Goal: Task Accomplishment & Management: Manage account settings

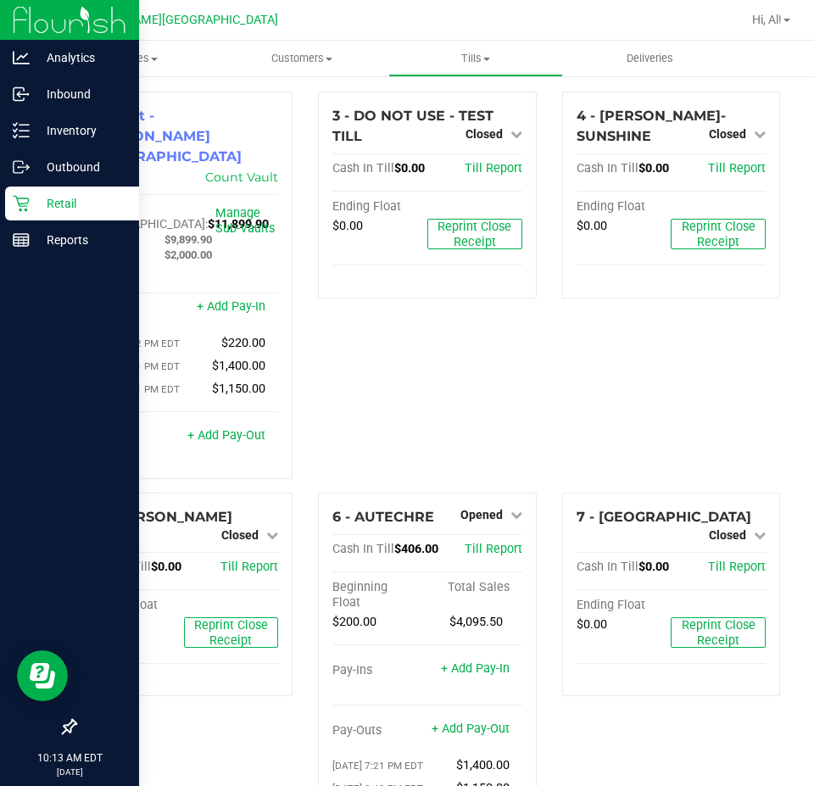
scroll to position [85, 0]
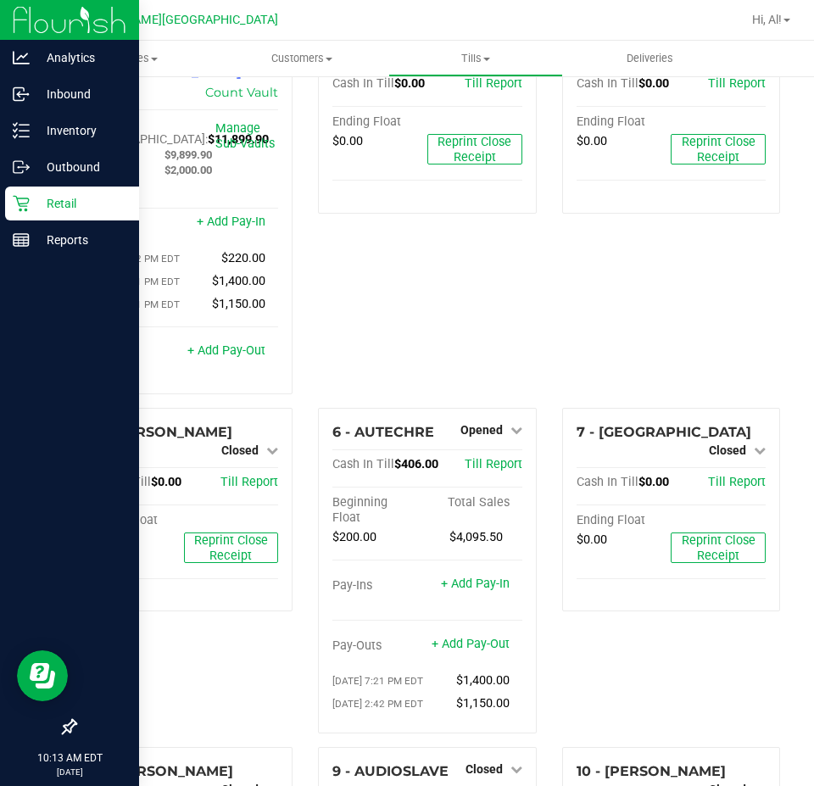
click at [64, 204] on p "Retail" at bounding box center [81, 203] width 102 height 20
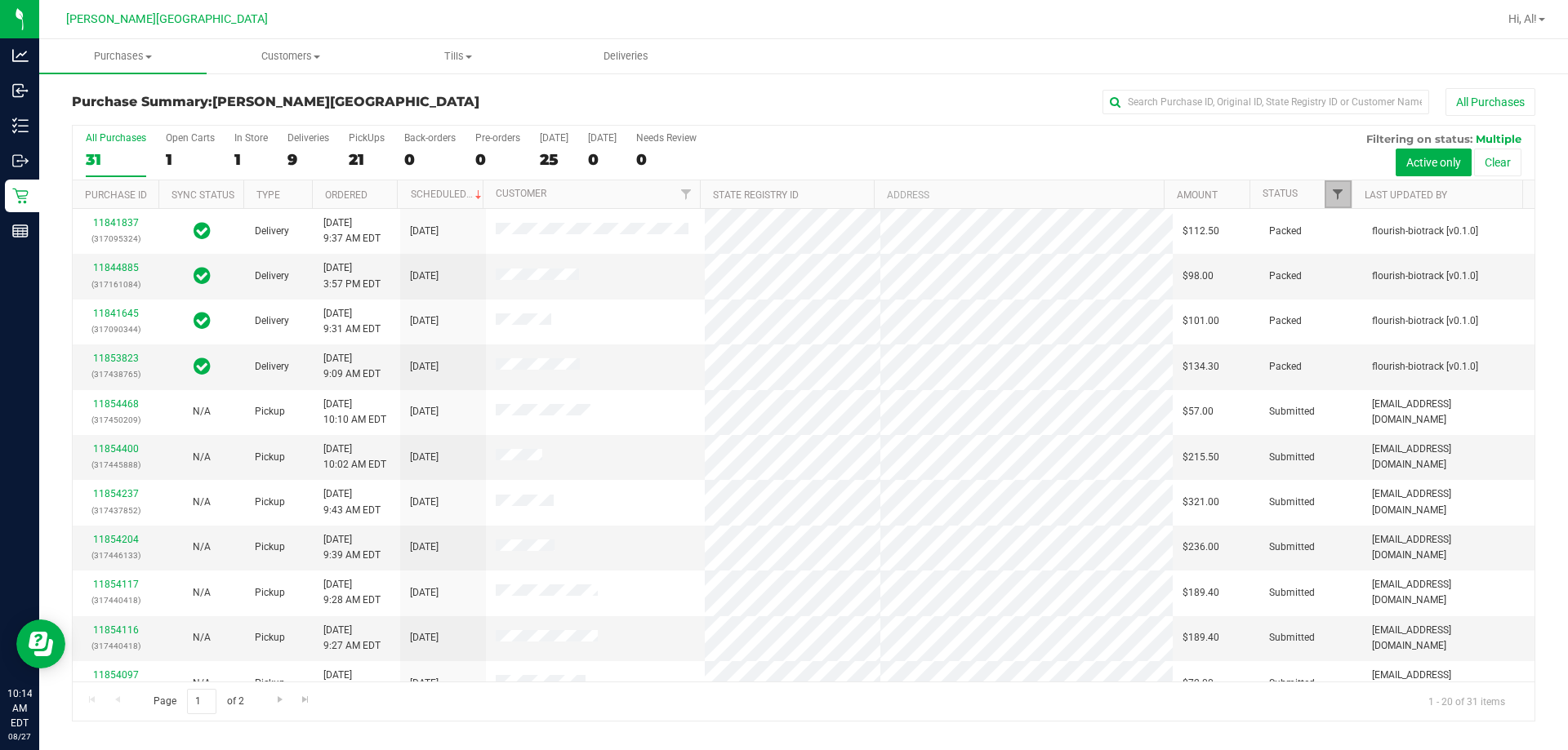
click at [783, 196] on span "Filter" at bounding box center [1338, 194] width 13 height 13
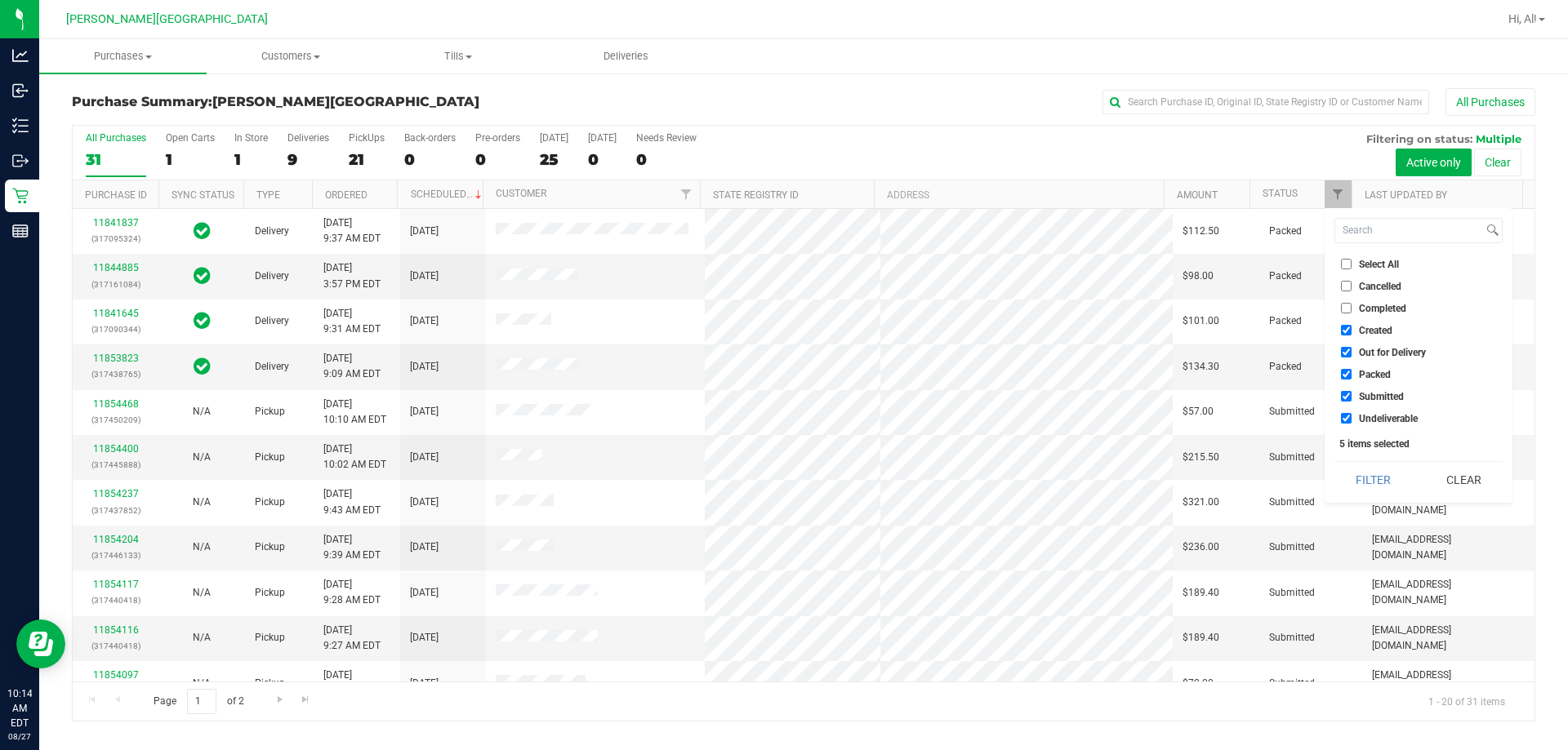
click at [783, 332] on input "Created" at bounding box center [1346, 329] width 11 height 11
checkbox input "false"
click at [783, 353] on input "Out for Delivery" at bounding box center [1346, 351] width 11 height 11
checkbox input "false"
click at [783, 374] on input "Packed" at bounding box center [1346, 374] width 11 height 11
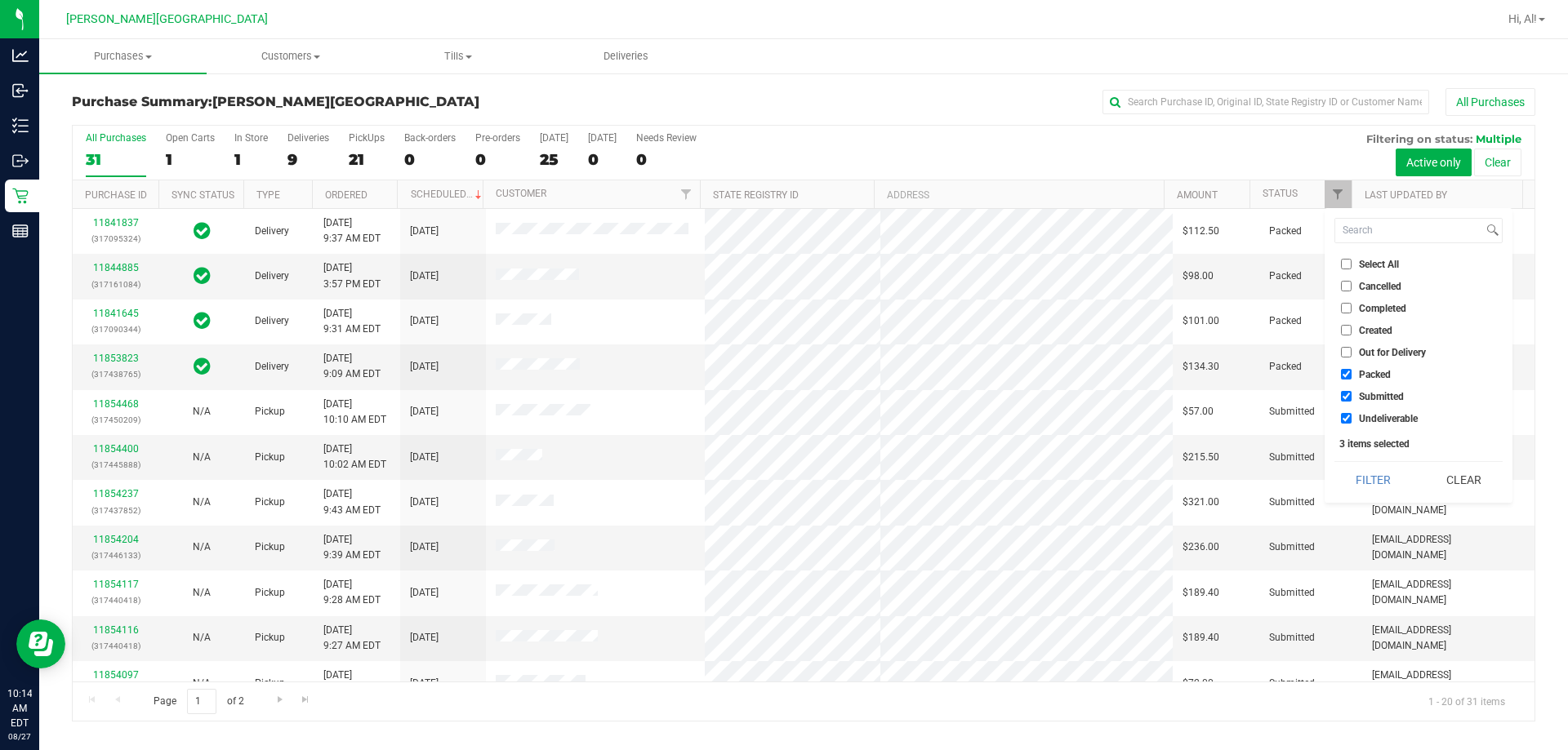
checkbox input "false"
click at [783, 421] on input "Undeliverable" at bounding box center [1346, 418] width 11 height 11
checkbox input "false"
click at [783, 478] on button "Filter" at bounding box center [1372, 479] width 78 height 36
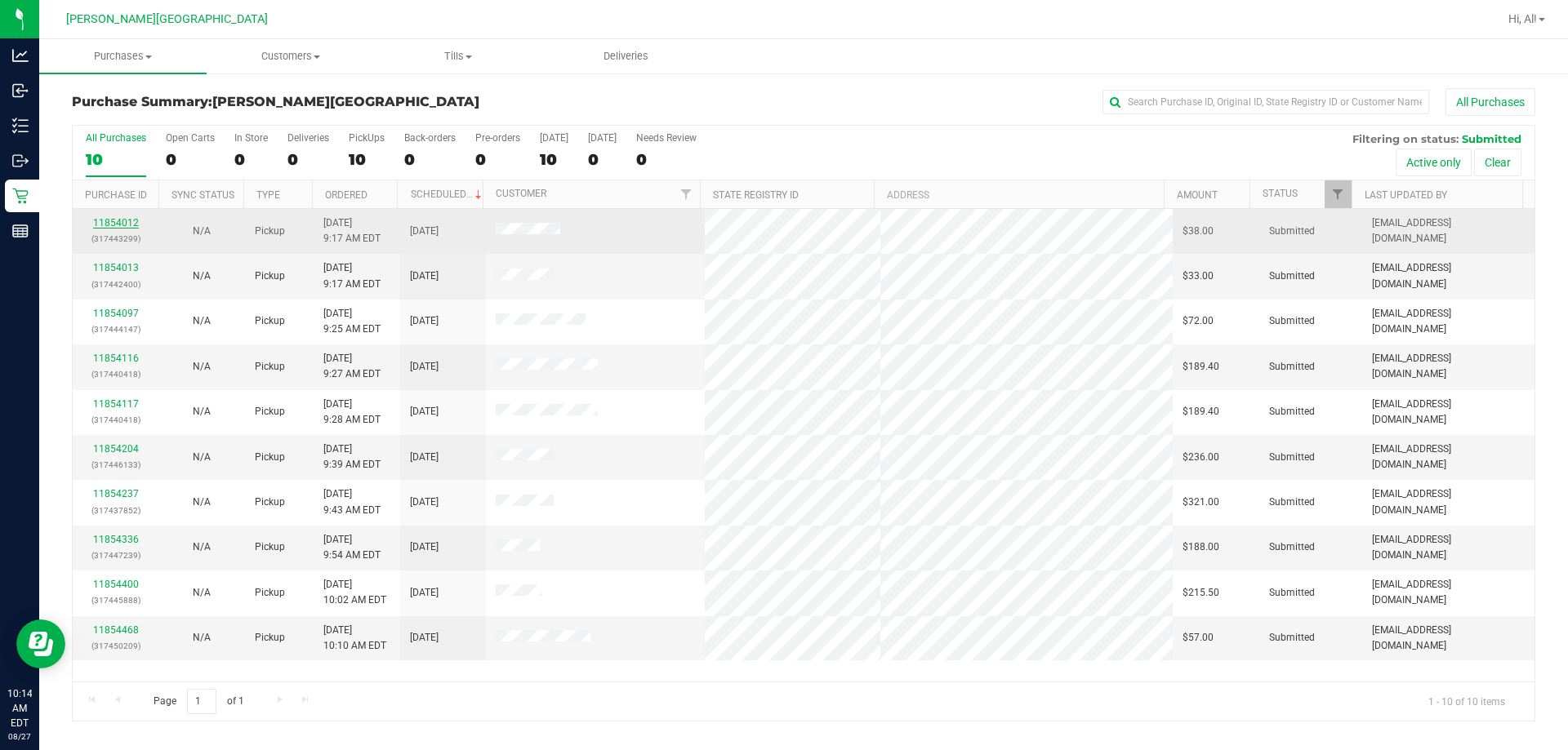
click at [126, 221] on link "11854012" at bounding box center [116, 222] width 45 height 12
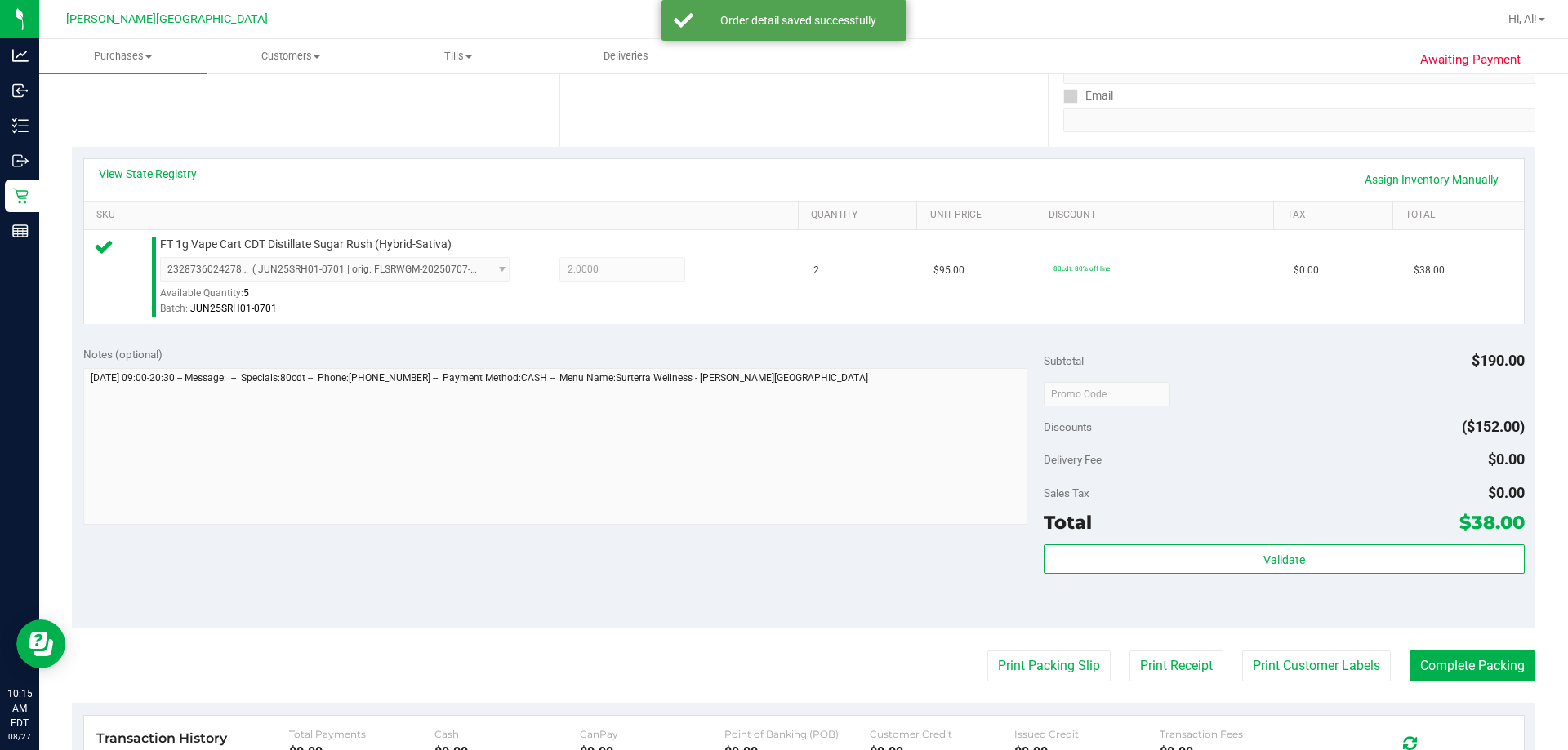
scroll to position [326, 0]
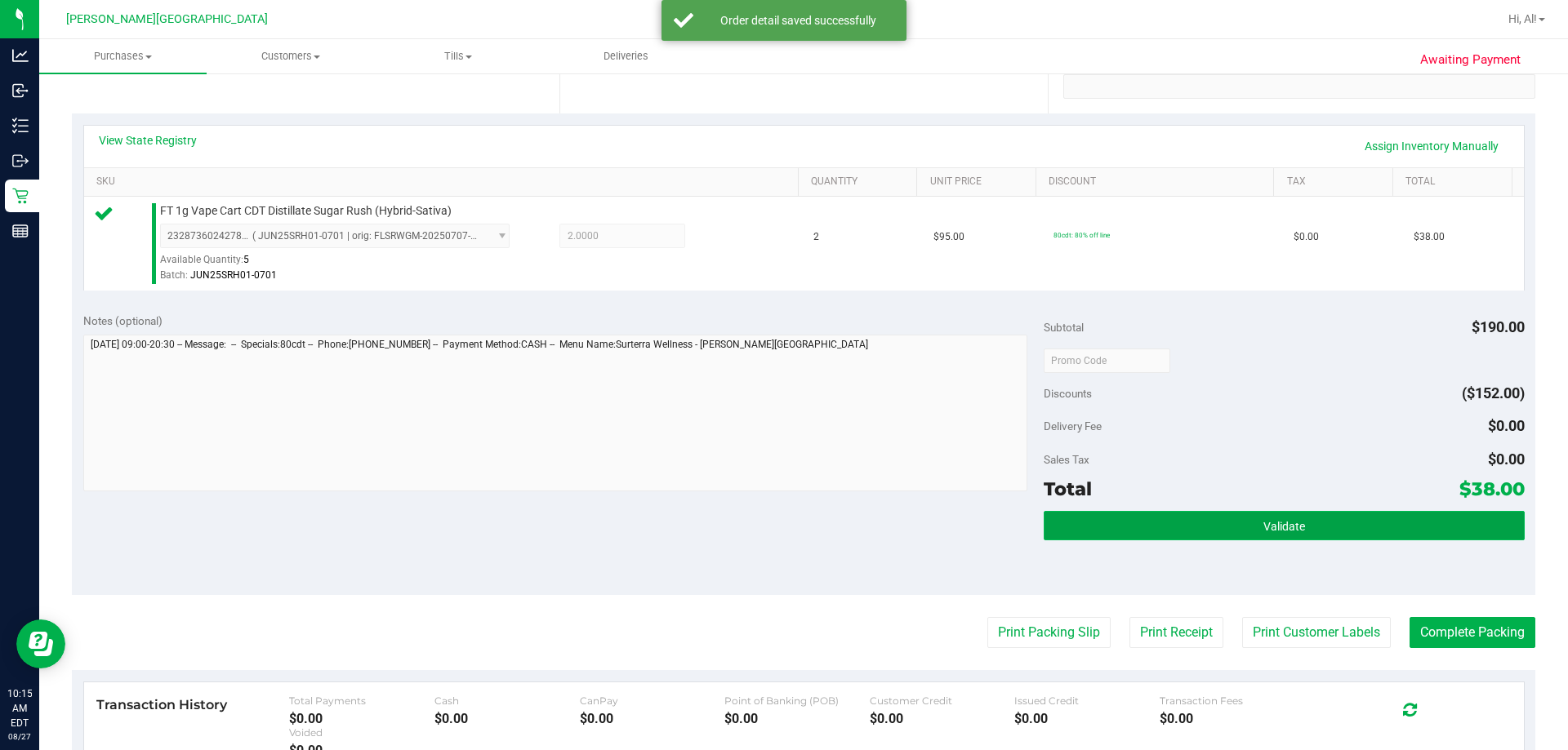
click at [783, 529] on span "Validate" at bounding box center [1283, 527] width 41 height 13
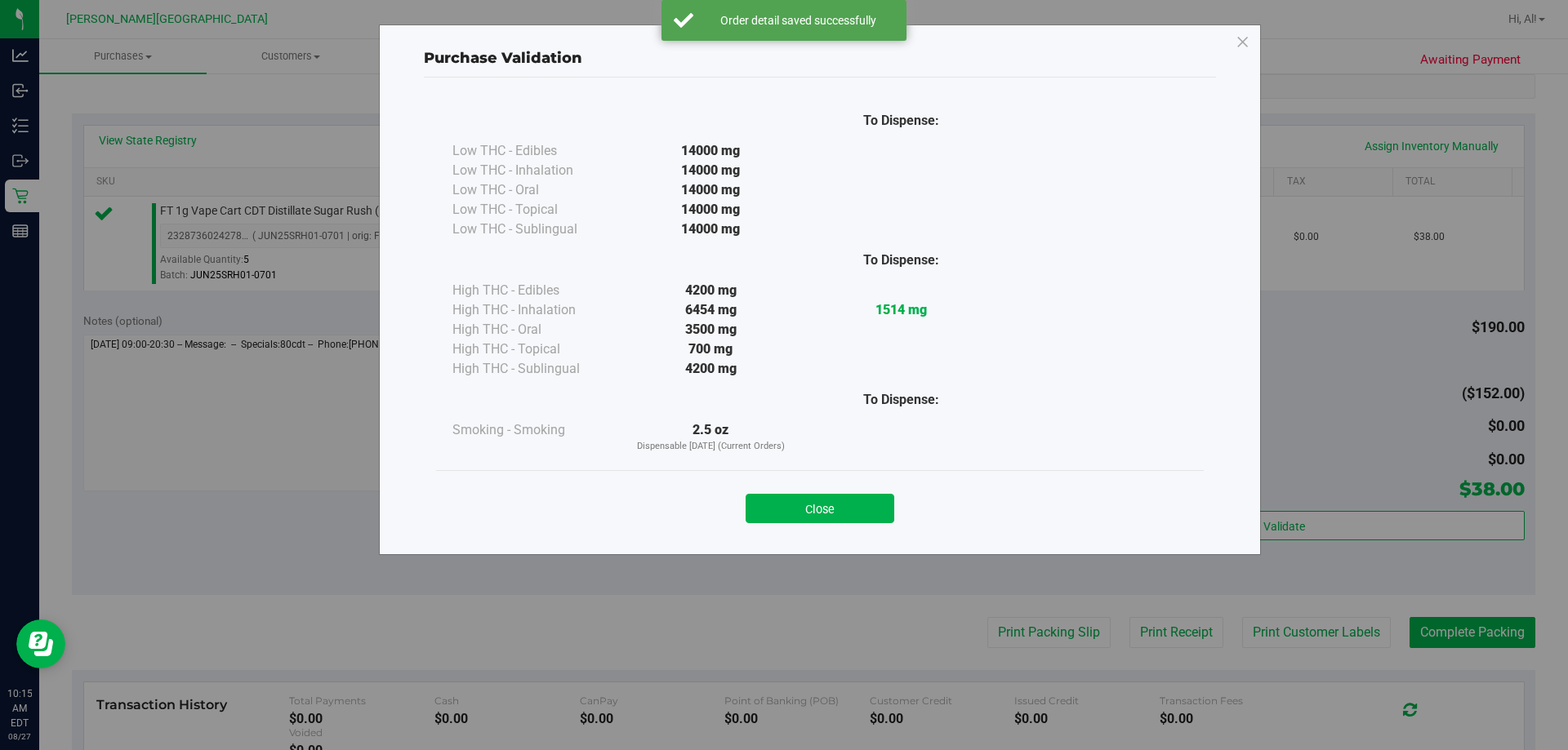
click at [783, 506] on button "Close" at bounding box center [820, 508] width 148 height 30
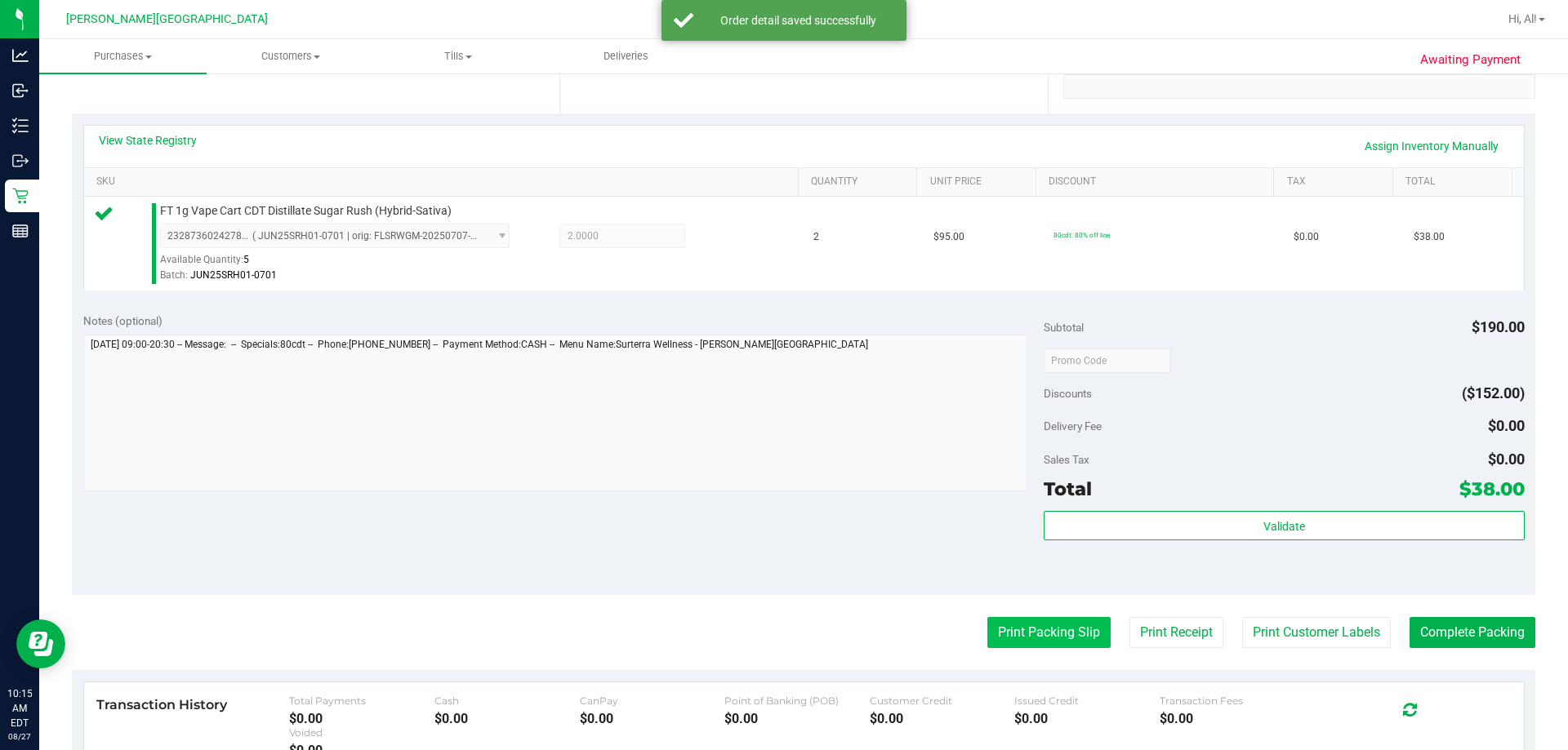
click at [783, 634] on button "Print Packing Slip" at bounding box center [1049, 633] width 123 height 31
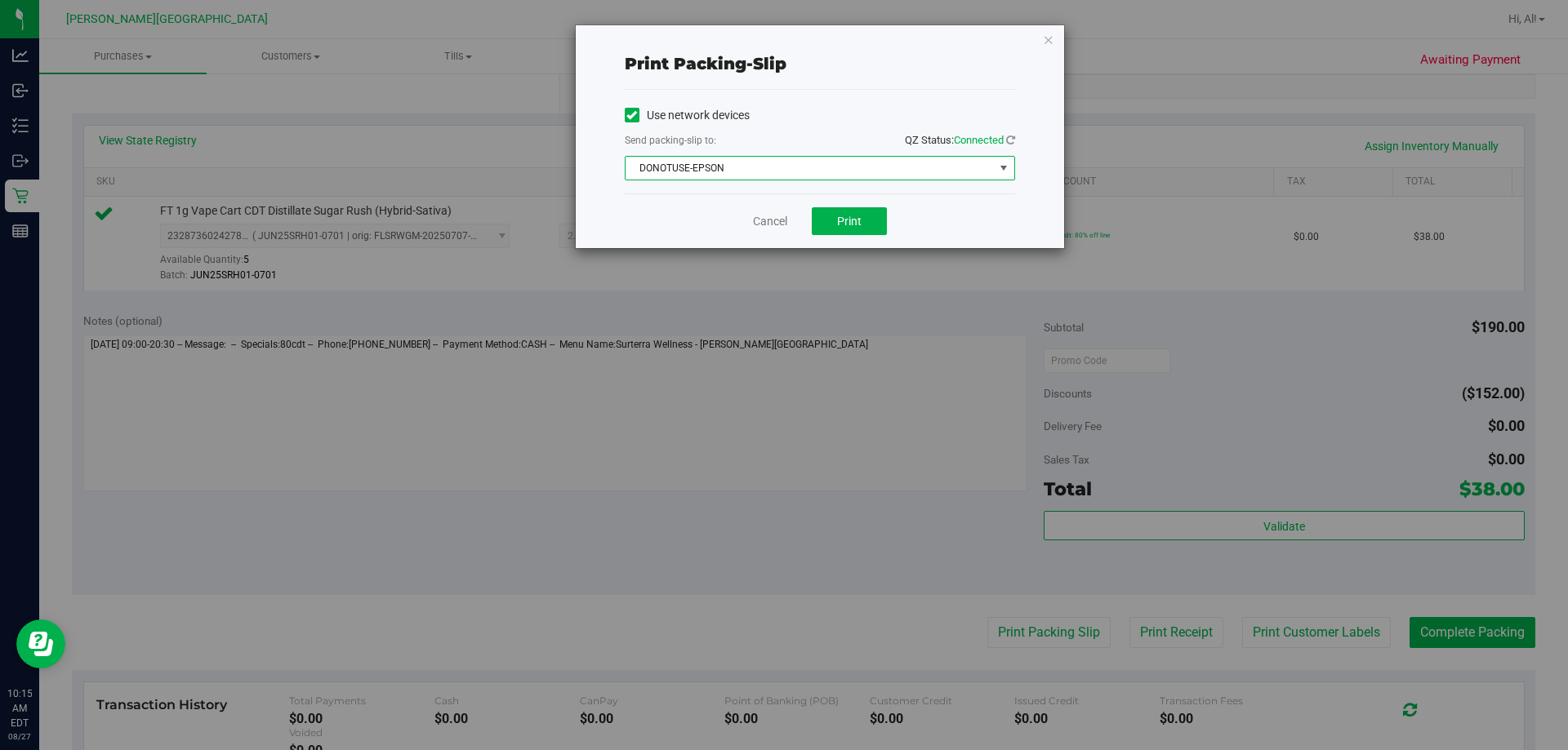
click at [783, 158] on span "DONOTUSE-EPSON" at bounding box center [809, 168] width 368 height 23
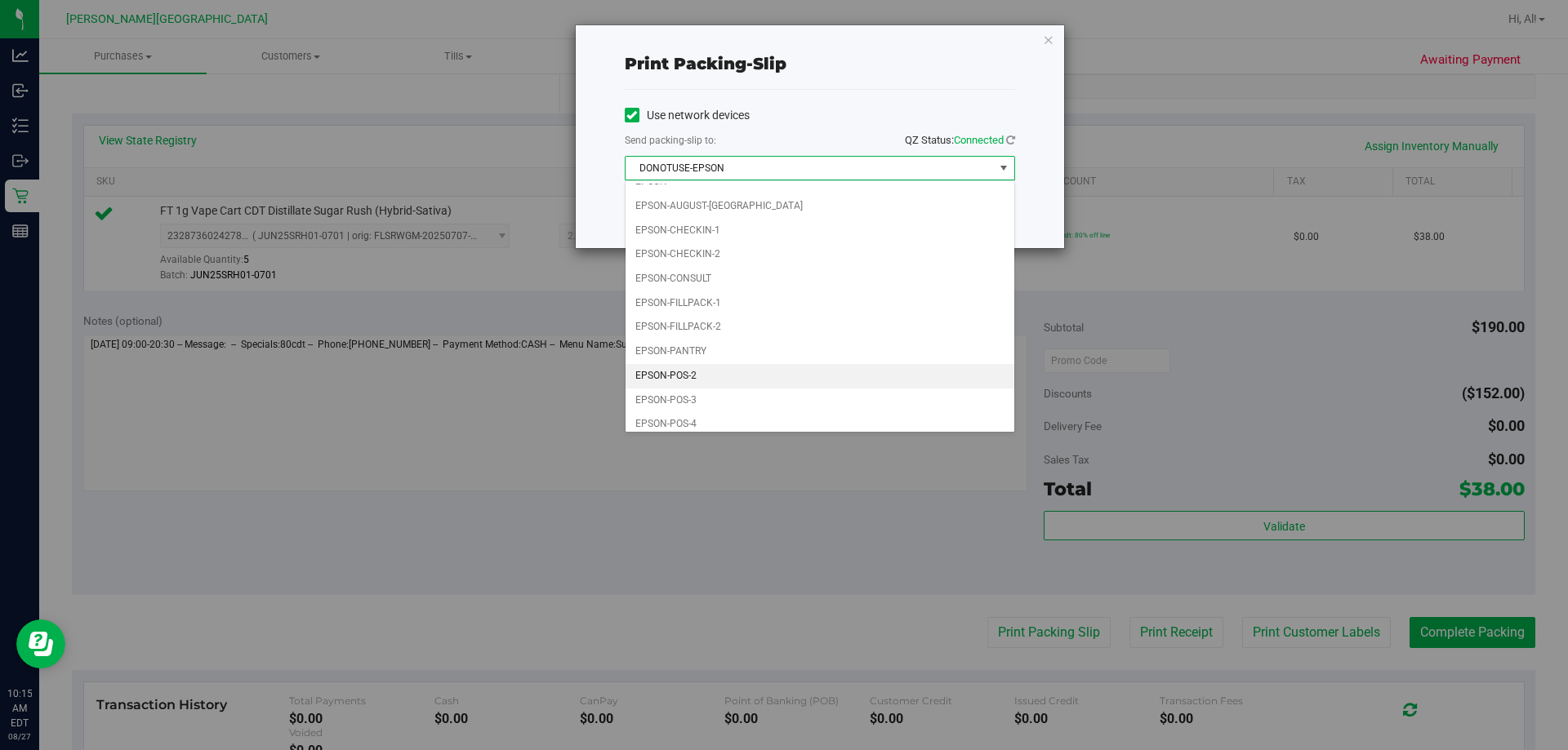
scroll to position [46, 0]
click at [729, 386] on li "EPSON-POS-3" at bounding box center [820, 392] width 389 height 24
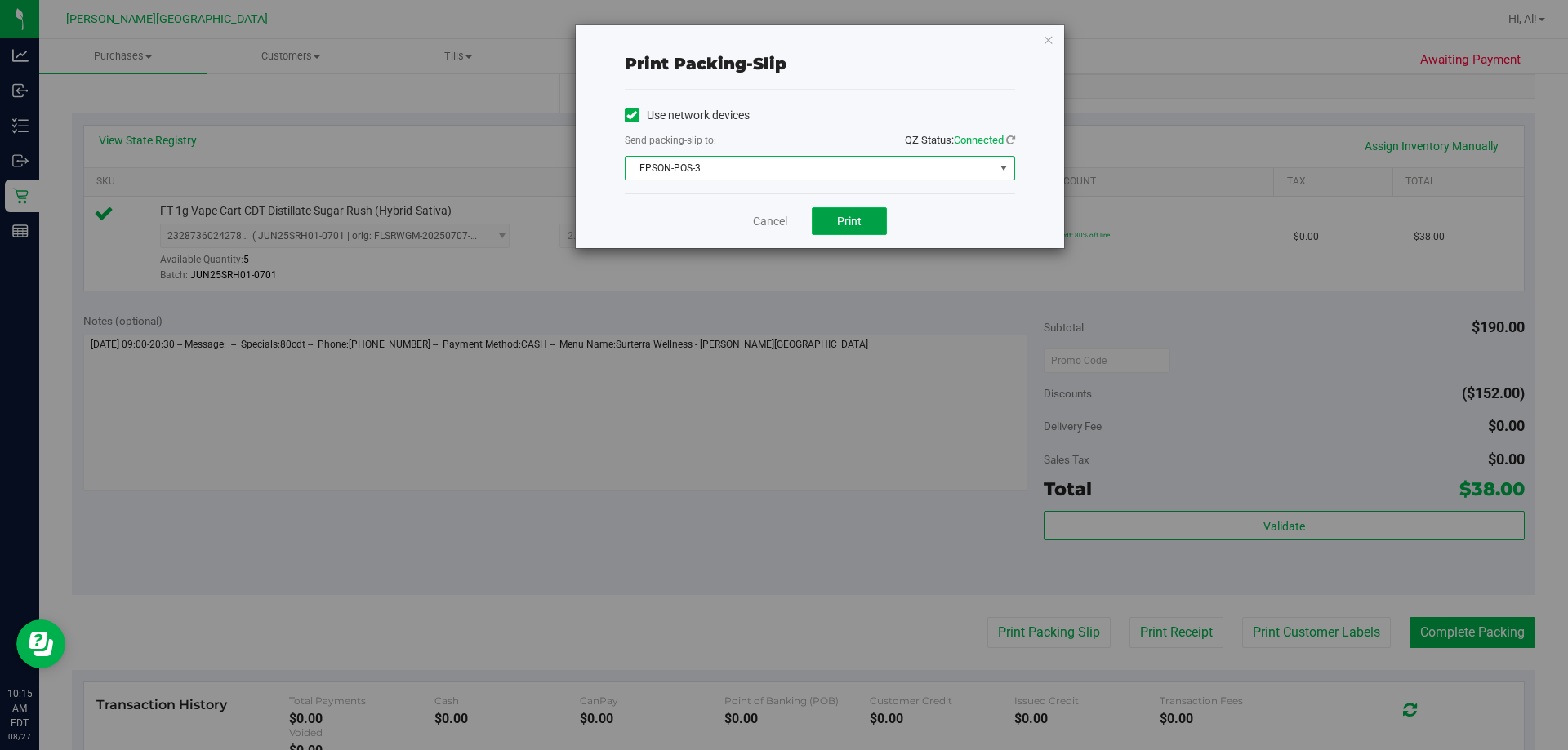
click at [783, 219] on button "Print" at bounding box center [849, 220] width 75 height 28
click at [766, 221] on link "Cancel" at bounding box center [771, 221] width 35 height 17
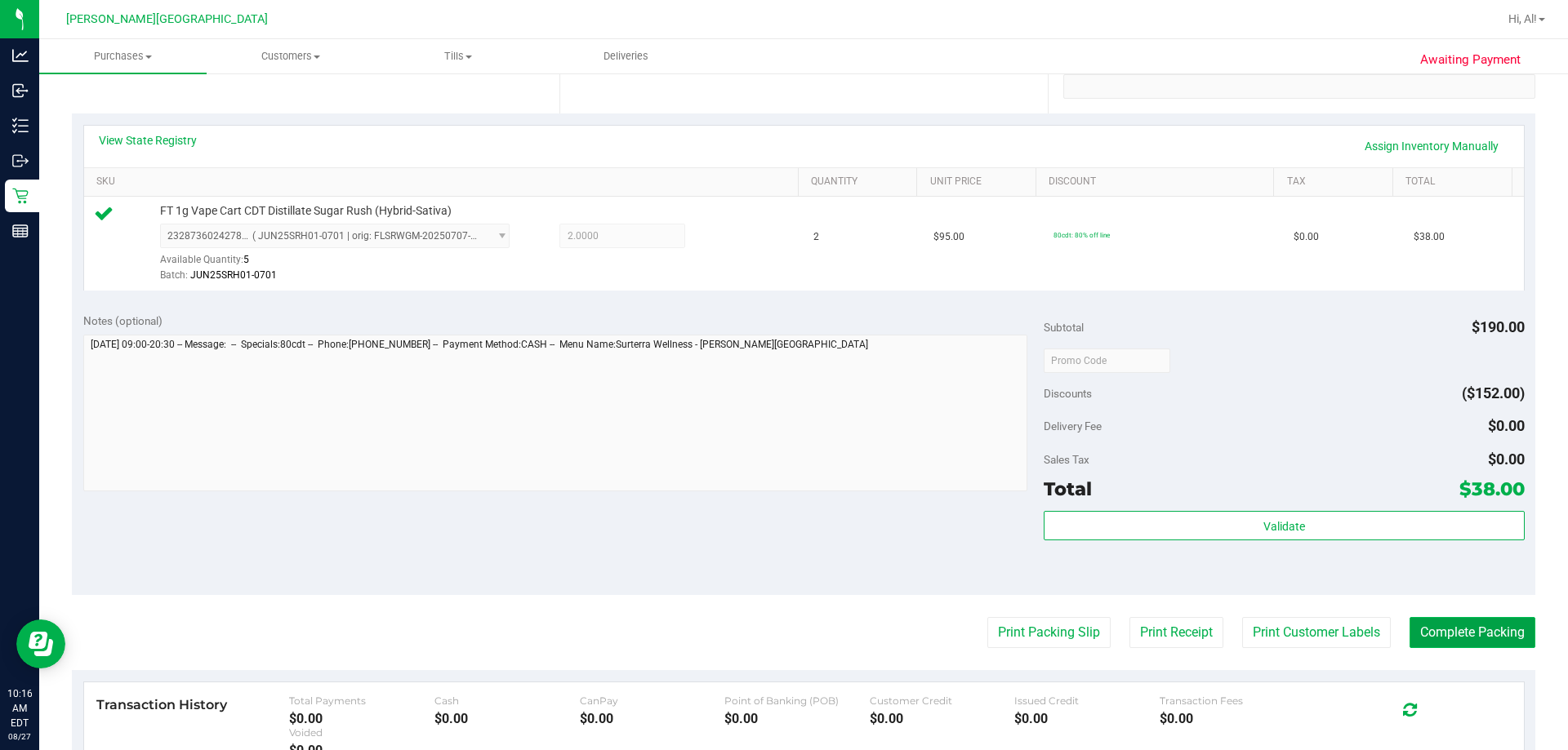
click at [783, 634] on button "Complete Packing" at bounding box center [1472, 633] width 126 height 31
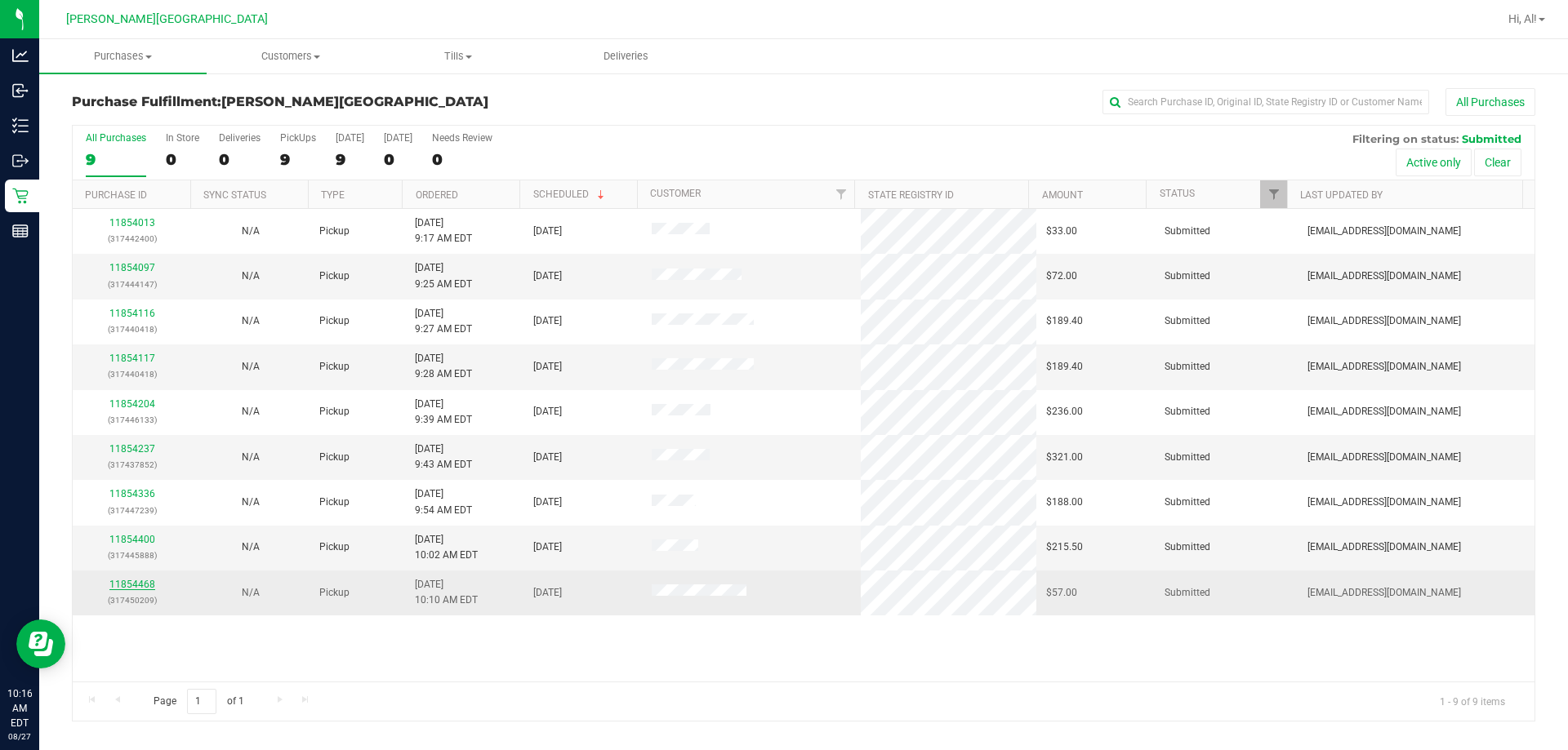
click at [124, 580] on link "11854468" at bounding box center [132, 584] width 45 height 12
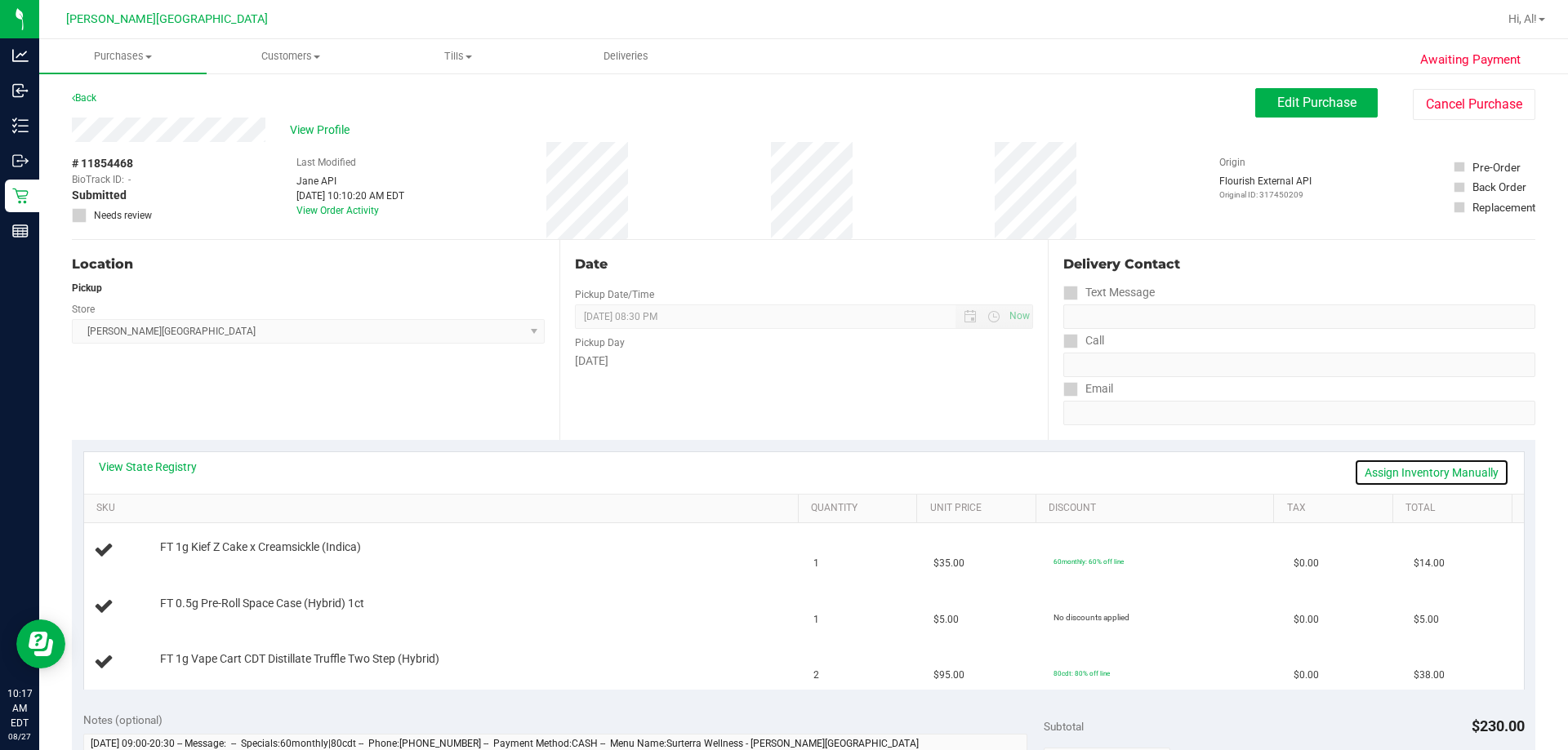
click at [783, 478] on link "Assign Inventory Manually" at bounding box center [1431, 472] width 155 height 28
click at [194, 674] on link "Add Package" at bounding box center [189, 669] width 59 height 12
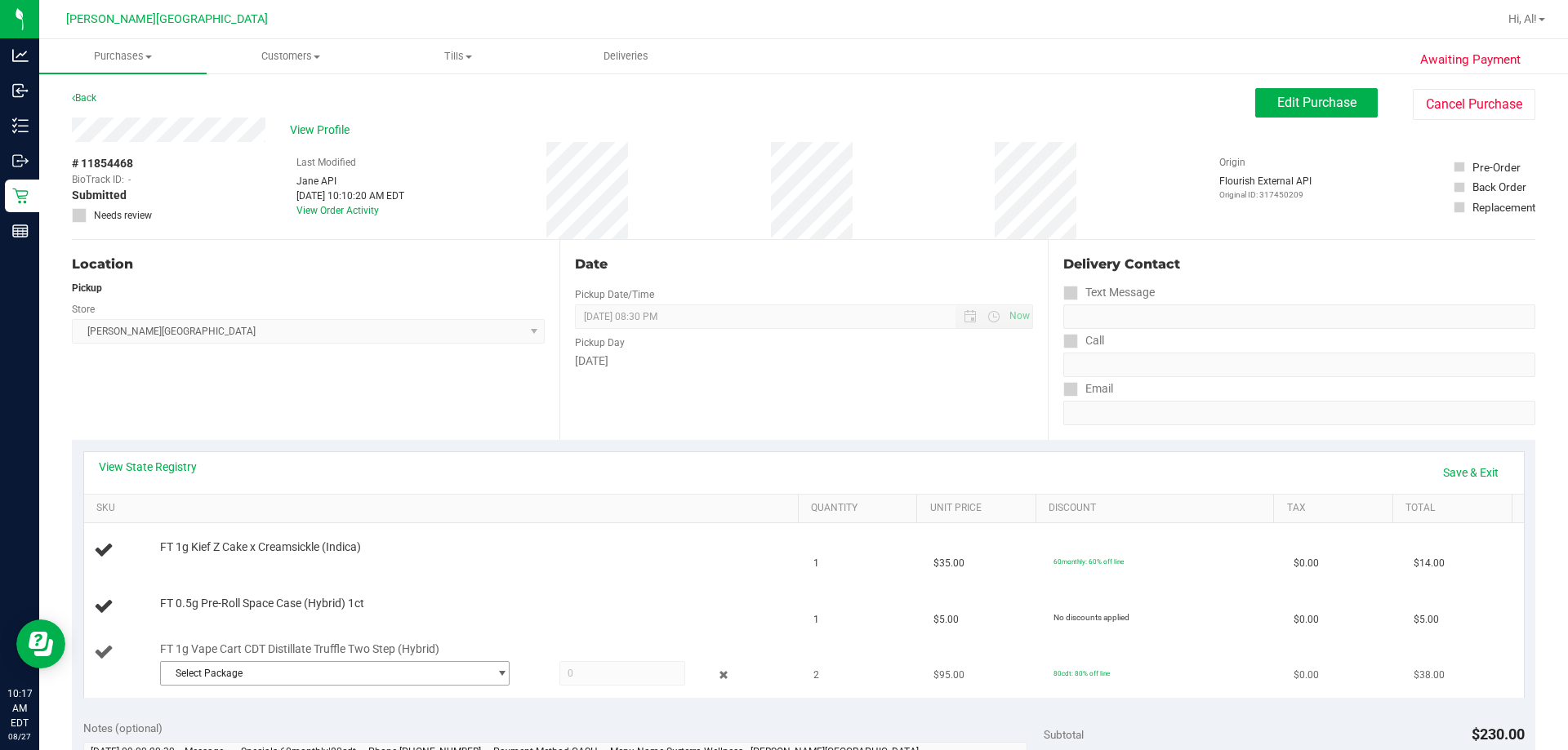
click at [203, 677] on span "Select Package" at bounding box center [325, 673] width 327 height 23
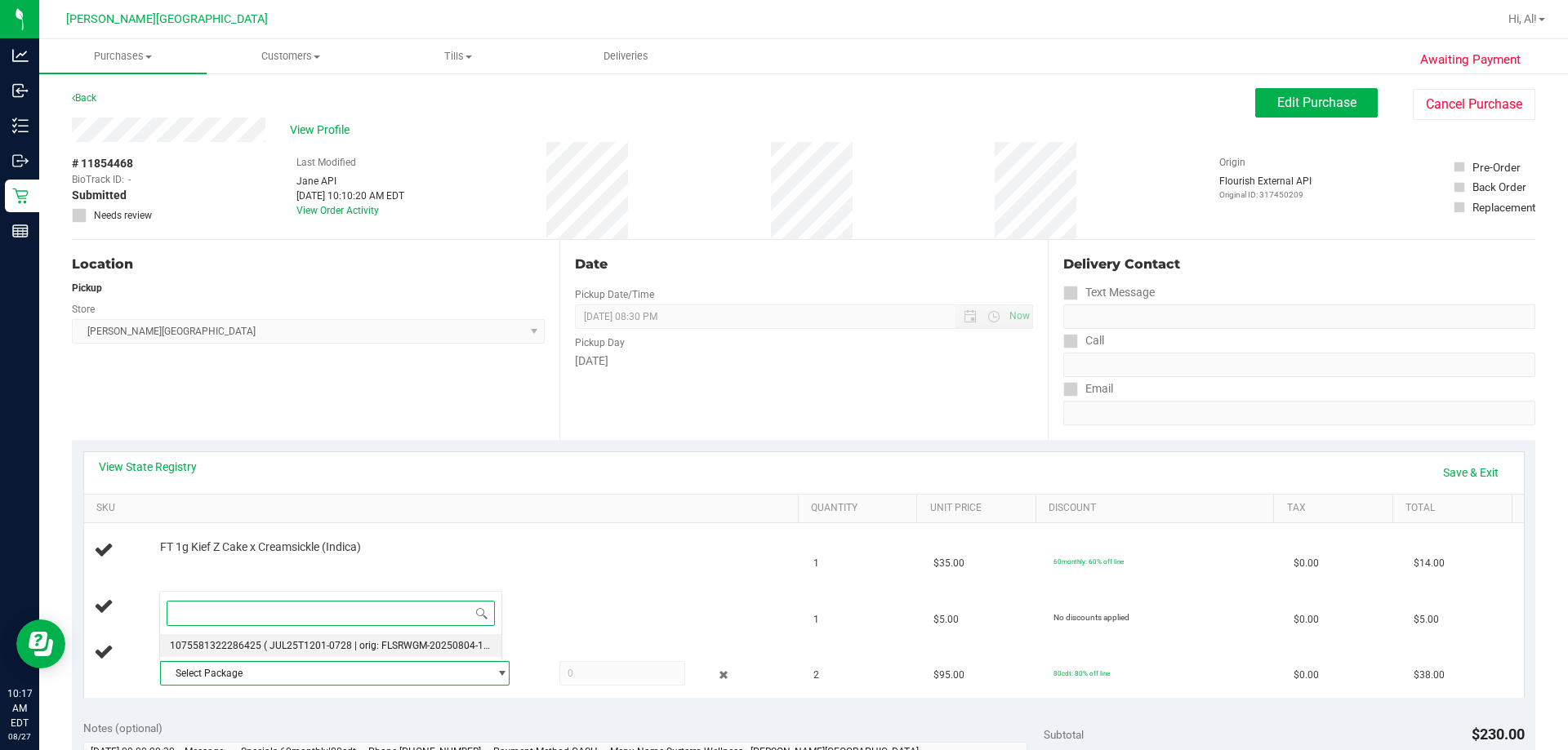
click at [235, 648] on span "1075581322286425" at bounding box center [215, 646] width 91 height 12
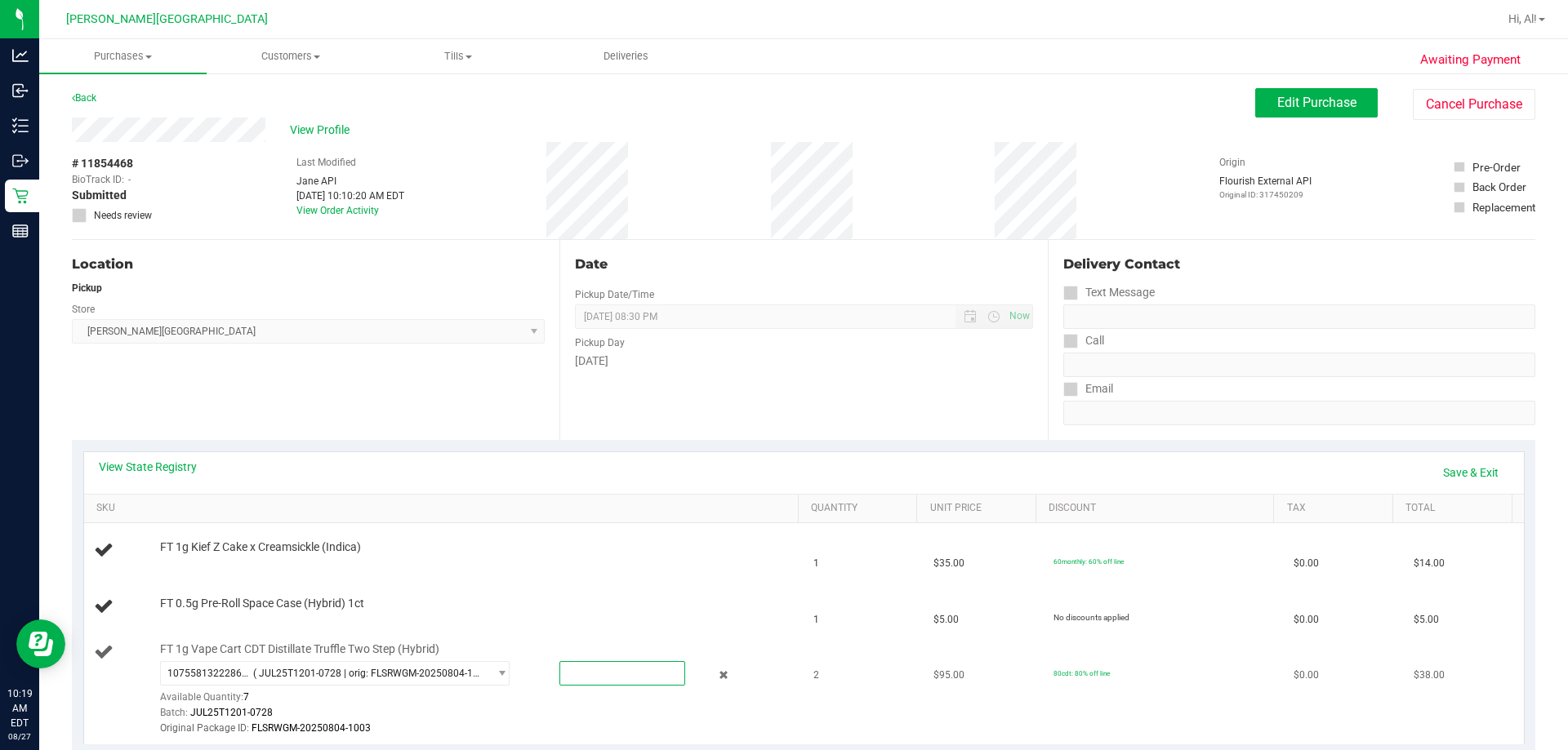
click at [589, 683] on span at bounding box center [622, 673] width 126 height 24
type input "2"
type input "2.0000"
click at [715, 608] on div "FT 0.5g Pre-Roll Space Case (Hybrid) 1ct" at bounding box center [471, 604] width 639 height 16
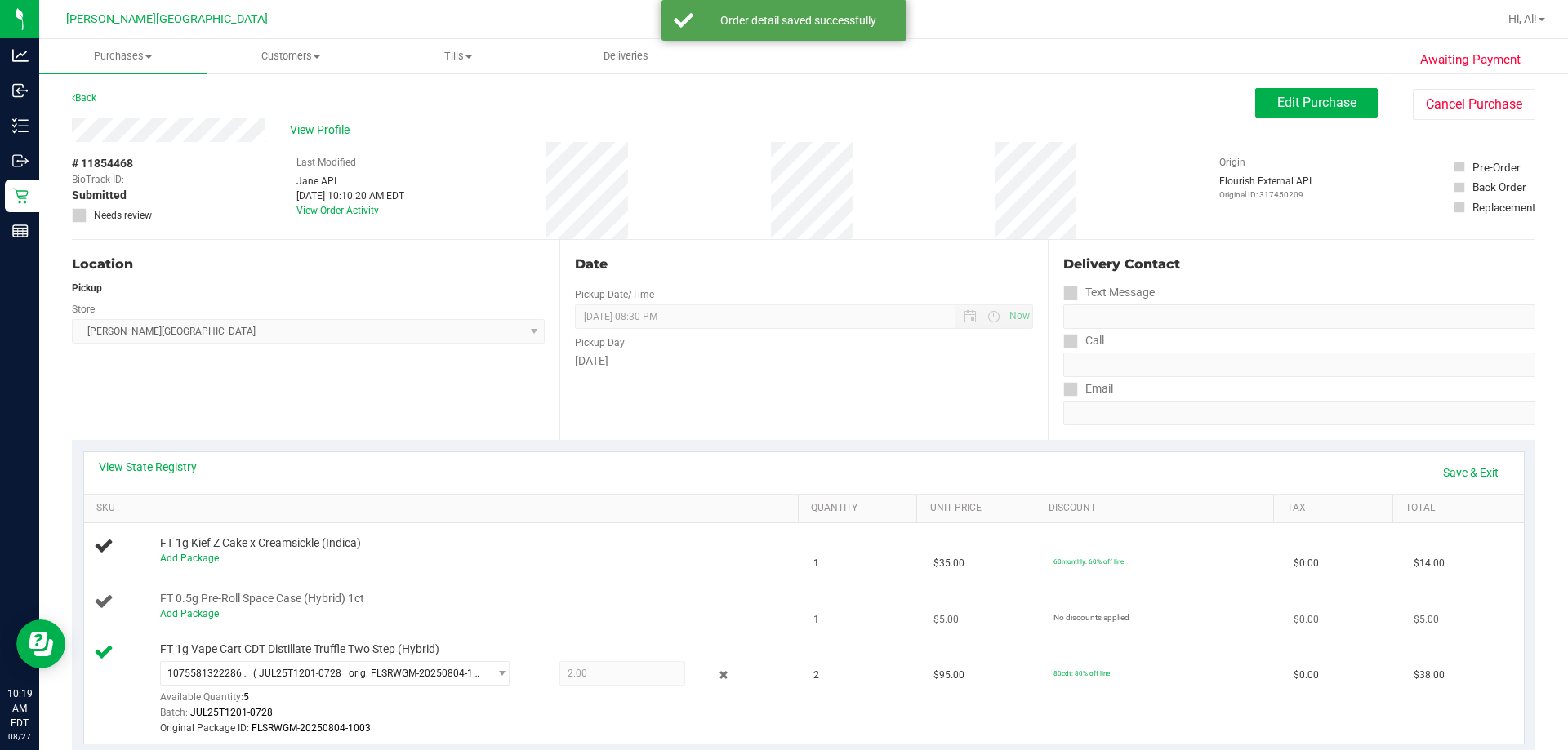
click at [192, 619] on link "Add Package" at bounding box center [189, 614] width 59 height 12
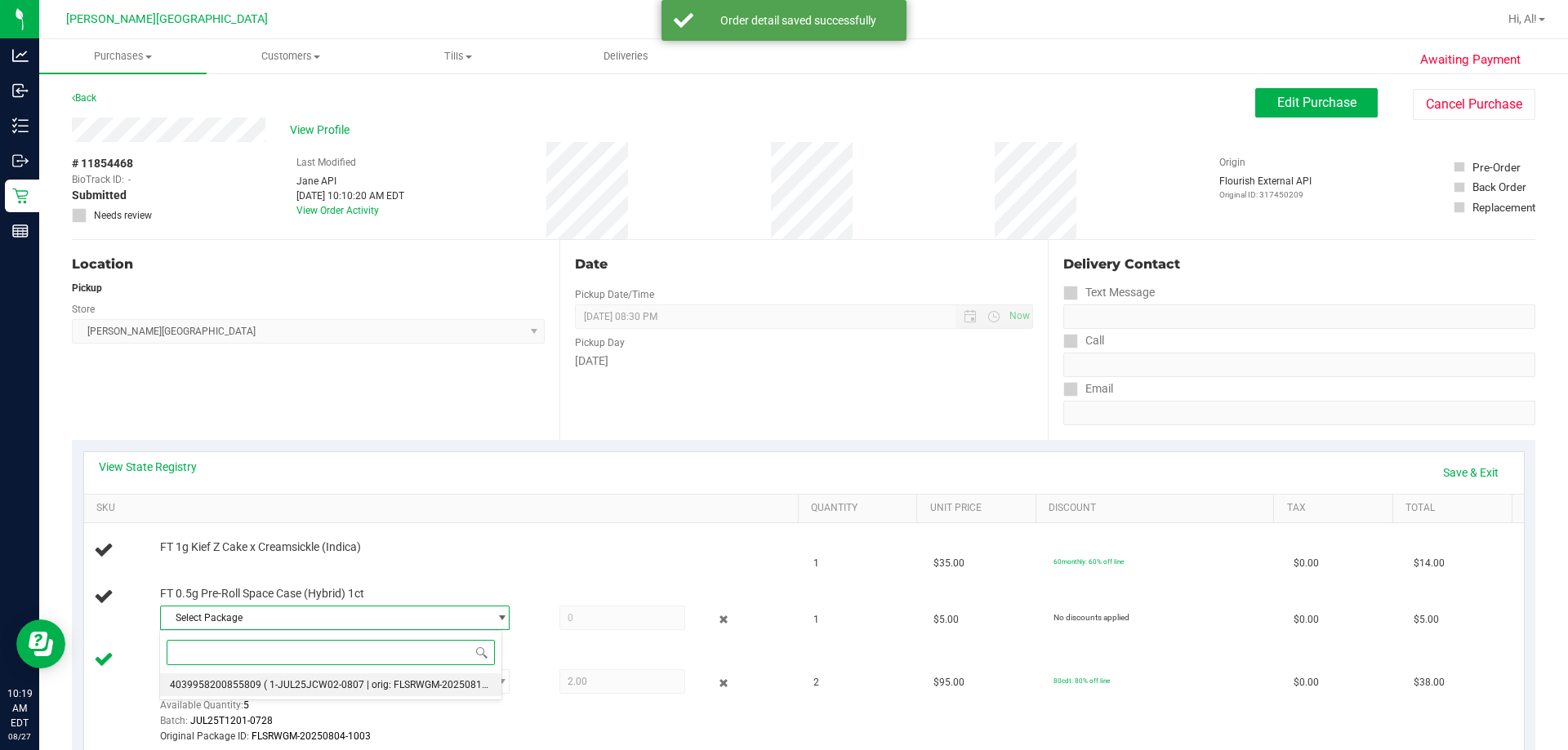
drag, startPoint x: 269, startPoint y: 688, endPoint x: 290, endPoint y: 688, distance: 21.0
click at [270, 688] on span "( 1-JUL25JCW02-0807 | orig: FLSRWGM-20250813-892 )" at bounding box center [388, 685] width 249 height 12
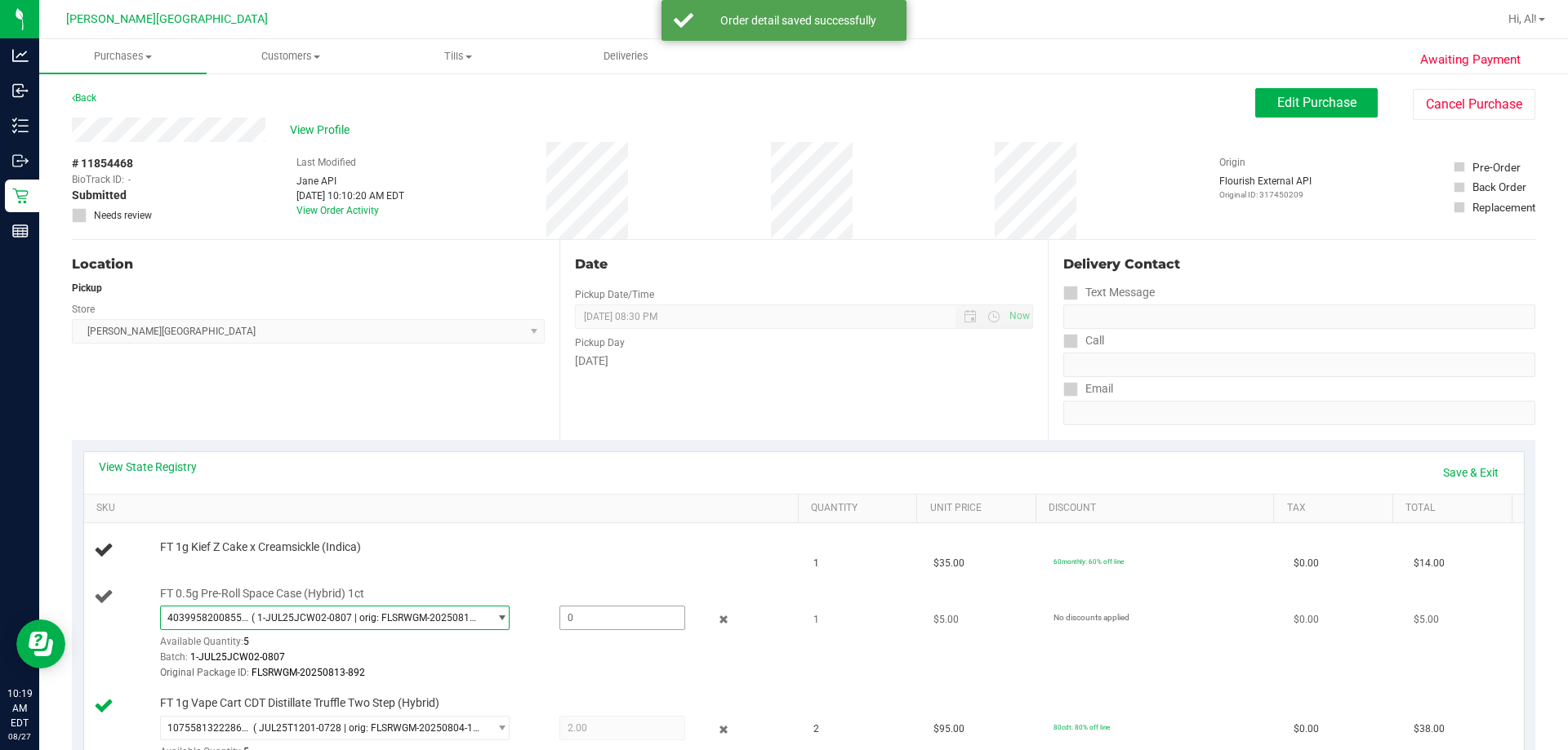
click at [648, 608] on span at bounding box center [622, 617] width 126 height 24
type input "1"
type input "1.0000"
click at [582, 517] on th "SKU" at bounding box center [440, 509] width 714 height 30
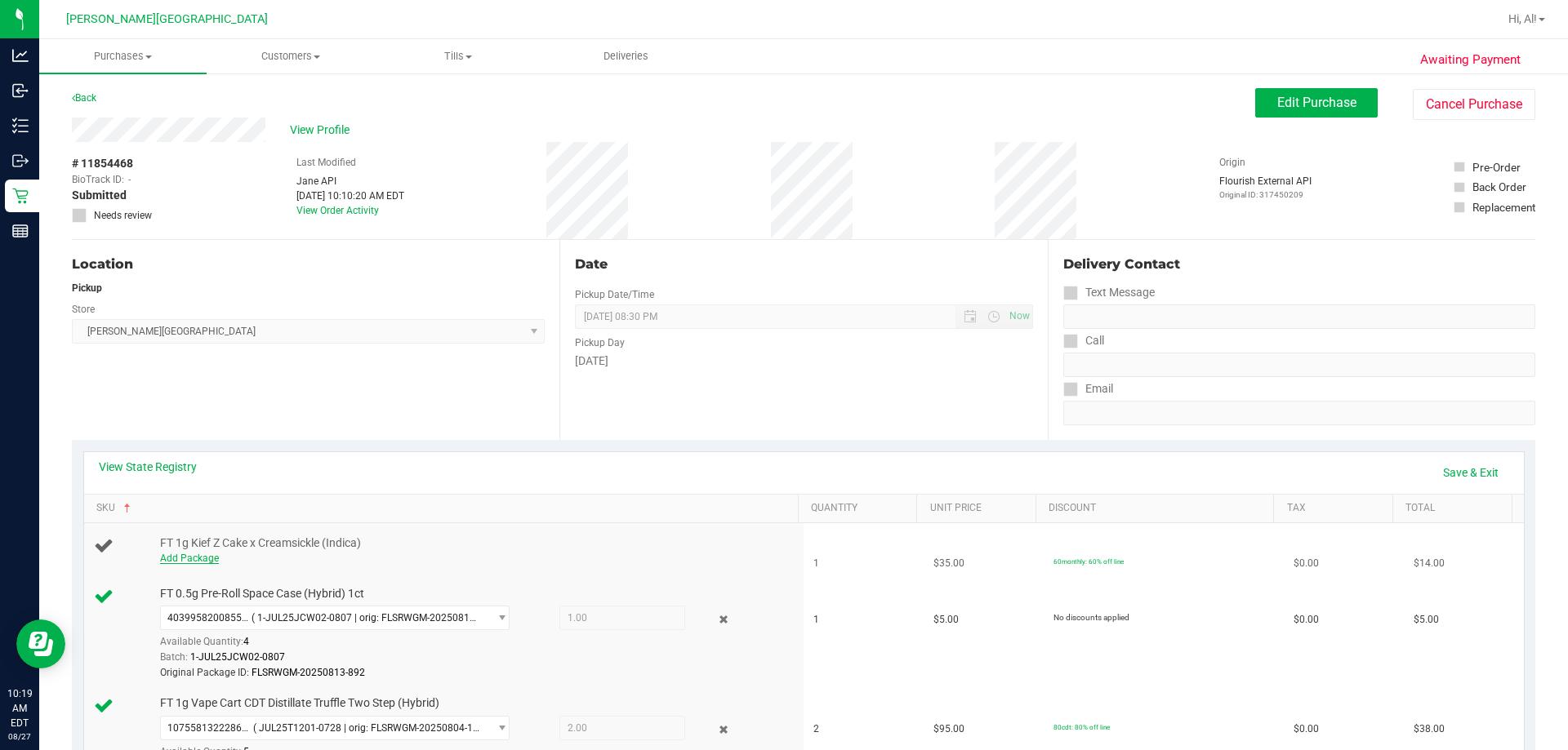
click at [193, 560] on link "Add Package" at bounding box center [189, 558] width 59 height 12
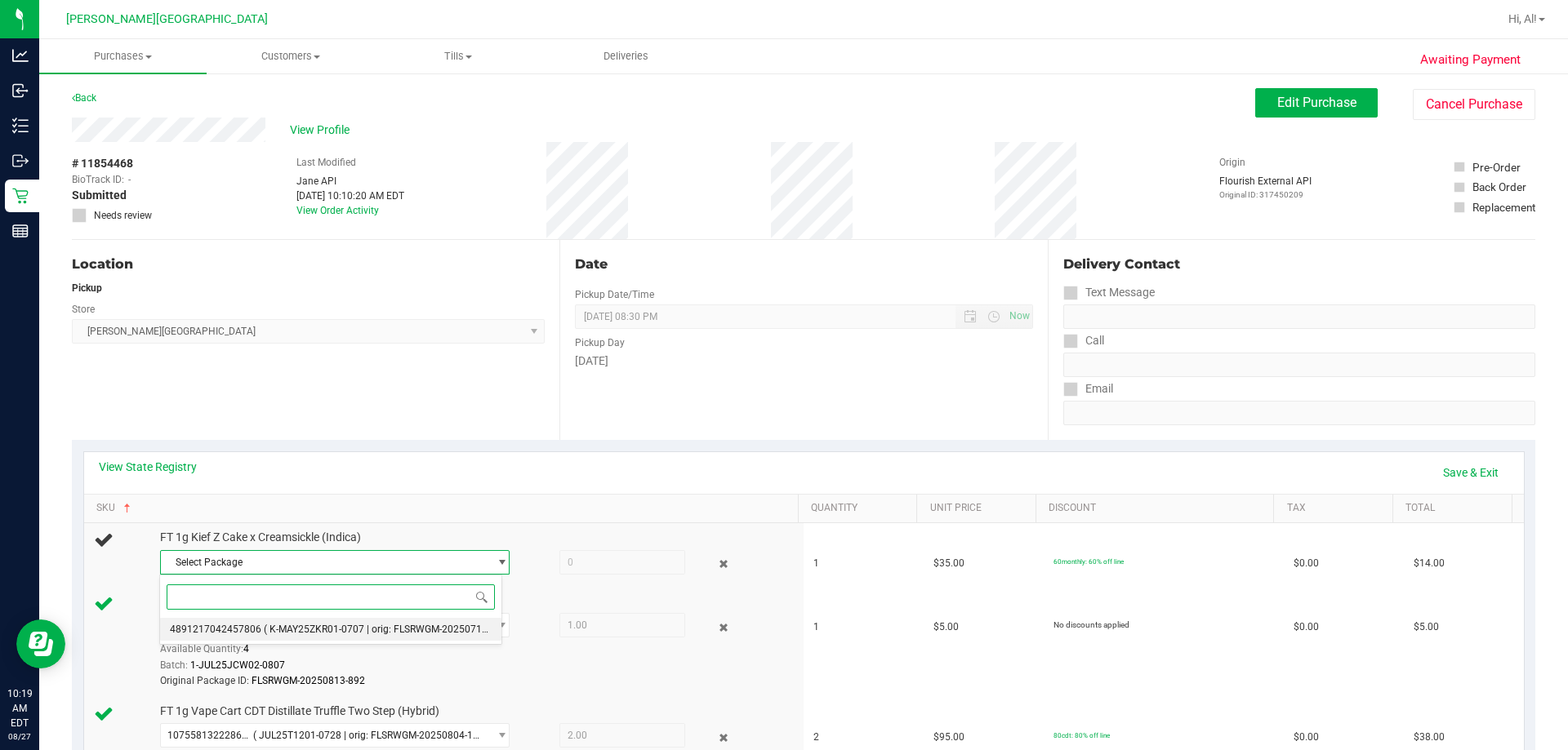
click at [222, 619] on li "4891217042457806 ( K-MAY25ZKR01-0707 | orig: FLSRWGM-20250716-1259 )" at bounding box center [330, 630] width 341 height 23
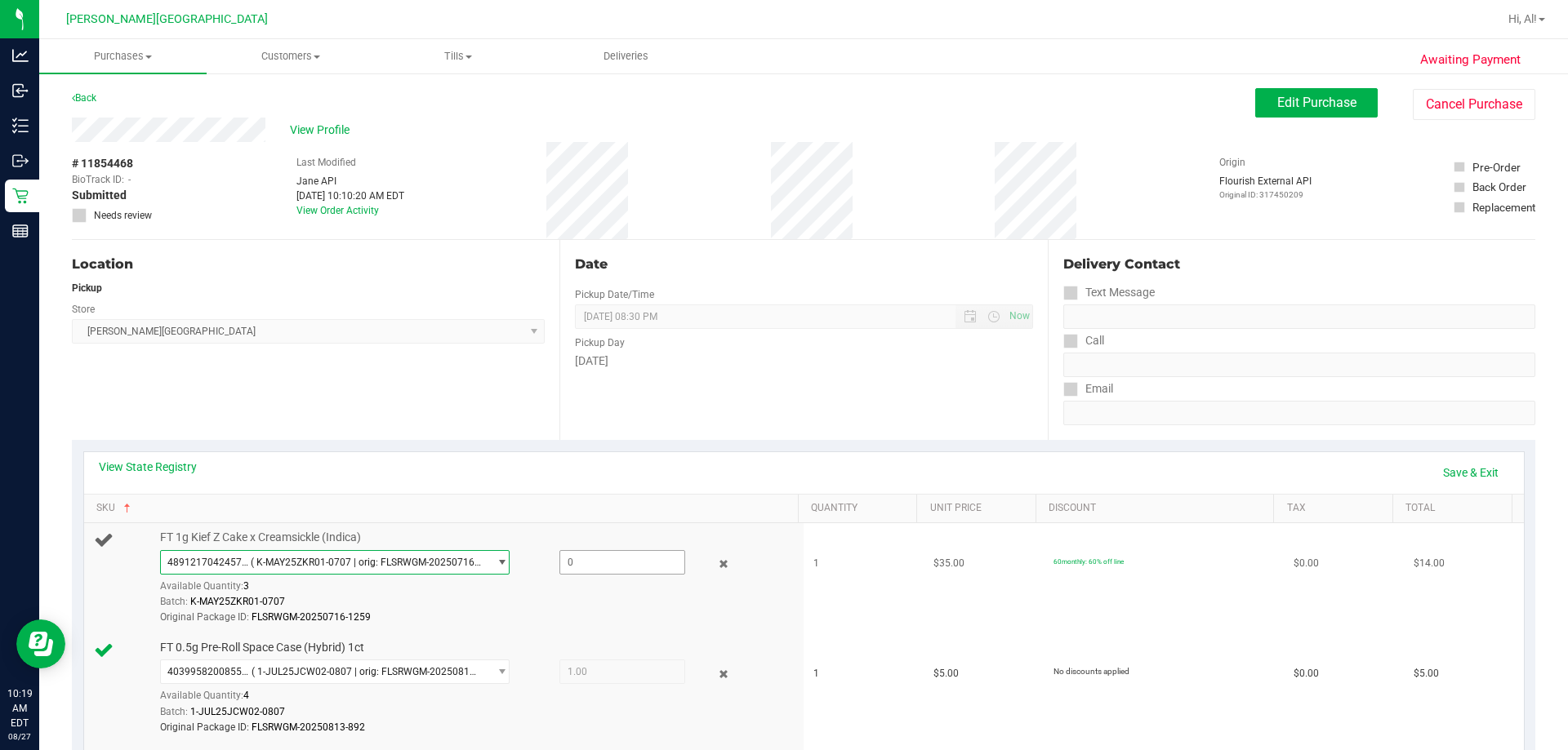
click at [629, 563] on span at bounding box center [622, 561] width 126 height 24
type input "1"
type input "1.0000"
click at [672, 638] on td "FT 0.5g Pre-Roll Space Case (Hybrid) 1ct 4039958200855809 ( 1-JUL25JCW02-0807 |…" at bounding box center [444, 688] width 720 height 110
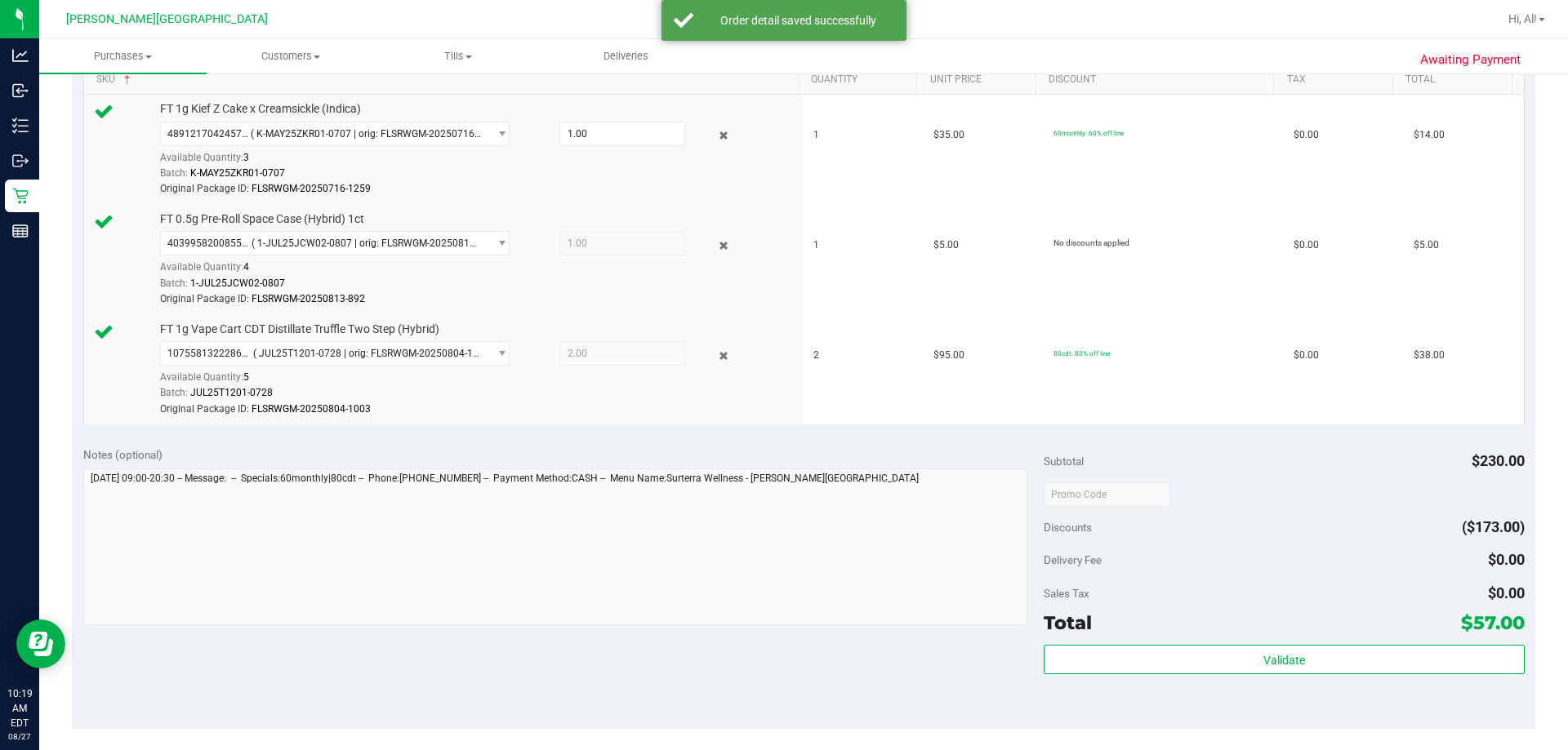
scroll to position [653, 0]
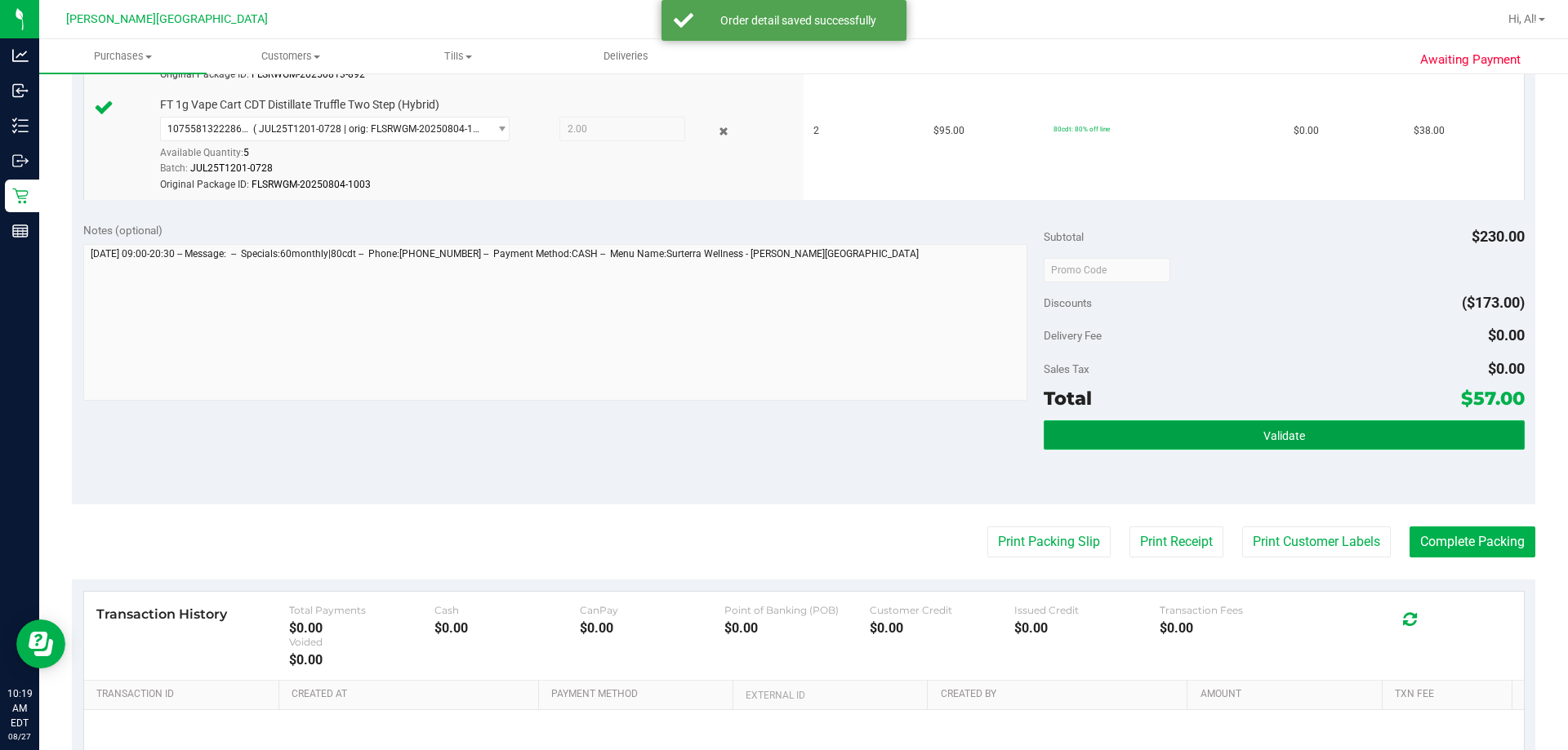
drag, startPoint x: 1121, startPoint y: 420, endPoint x: 1121, endPoint y: 435, distance: 15.0
click at [783, 434] on button "Validate" at bounding box center [1283, 435] width 480 height 30
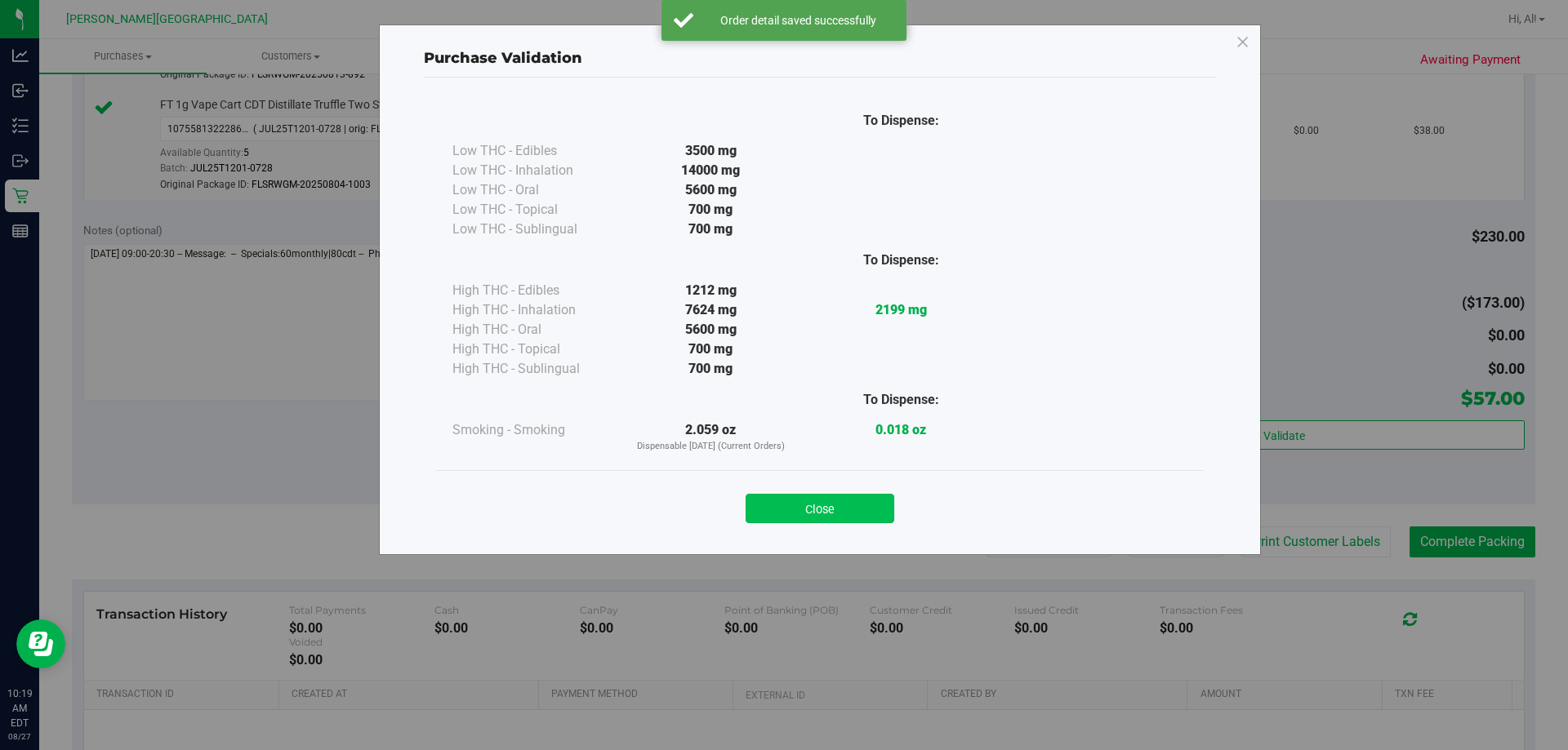
click at [783, 496] on button "Close" at bounding box center [820, 508] width 148 height 30
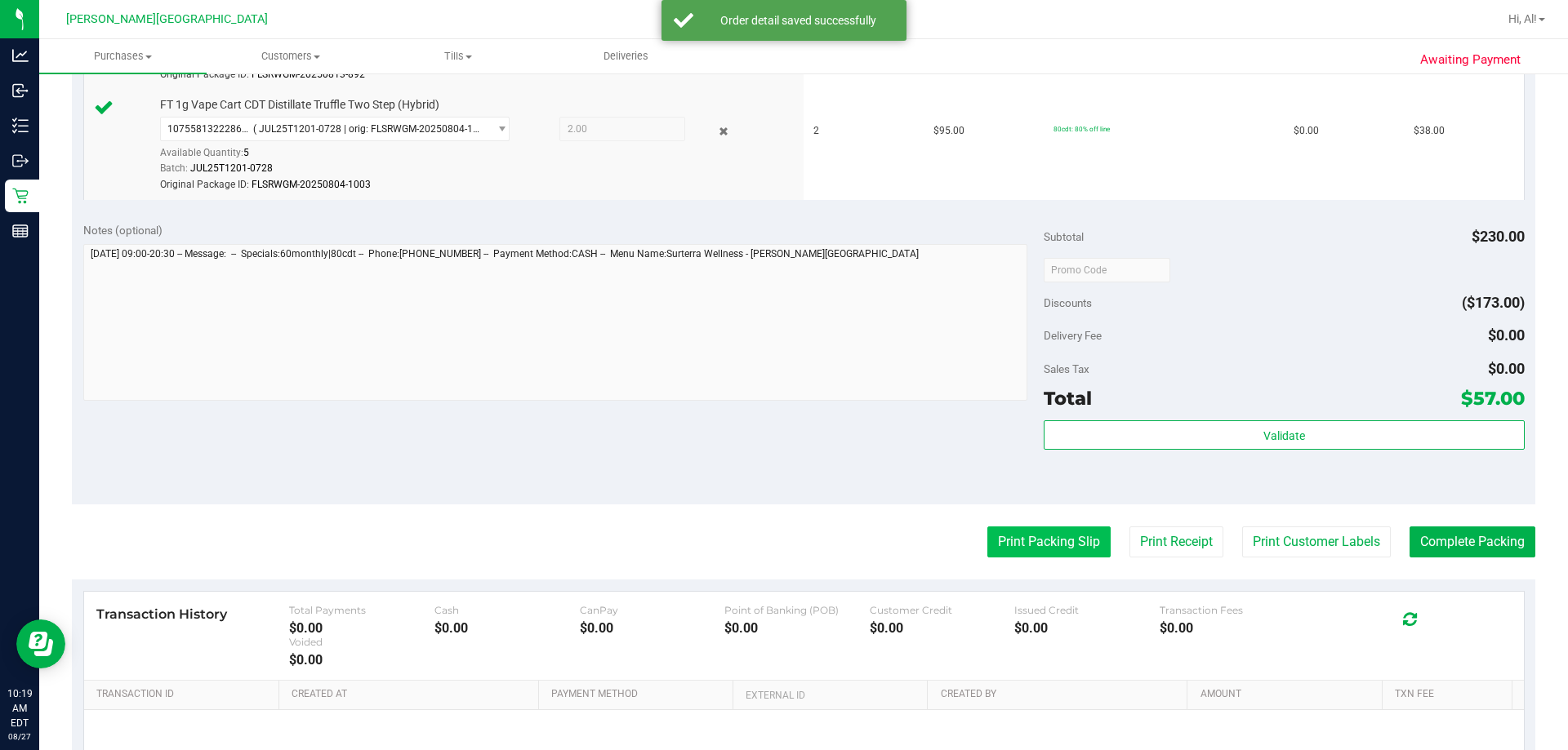
click at [783, 548] on button "Print Packing Slip" at bounding box center [1049, 542] width 123 height 31
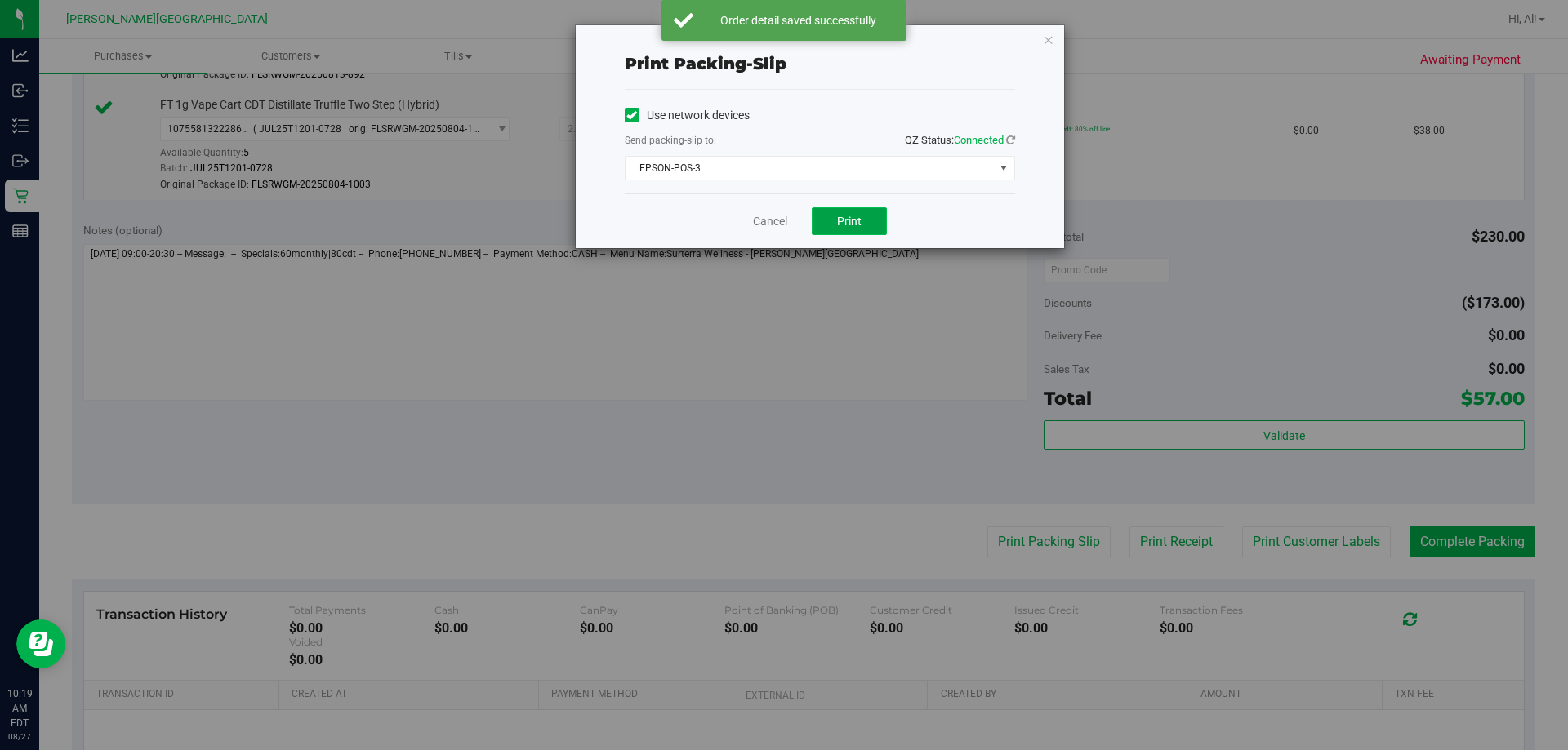
click at [783, 220] on span "Print" at bounding box center [849, 221] width 24 height 13
click at [759, 222] on link "Cancel" at bounding box center [771, 221] width 35 height 17
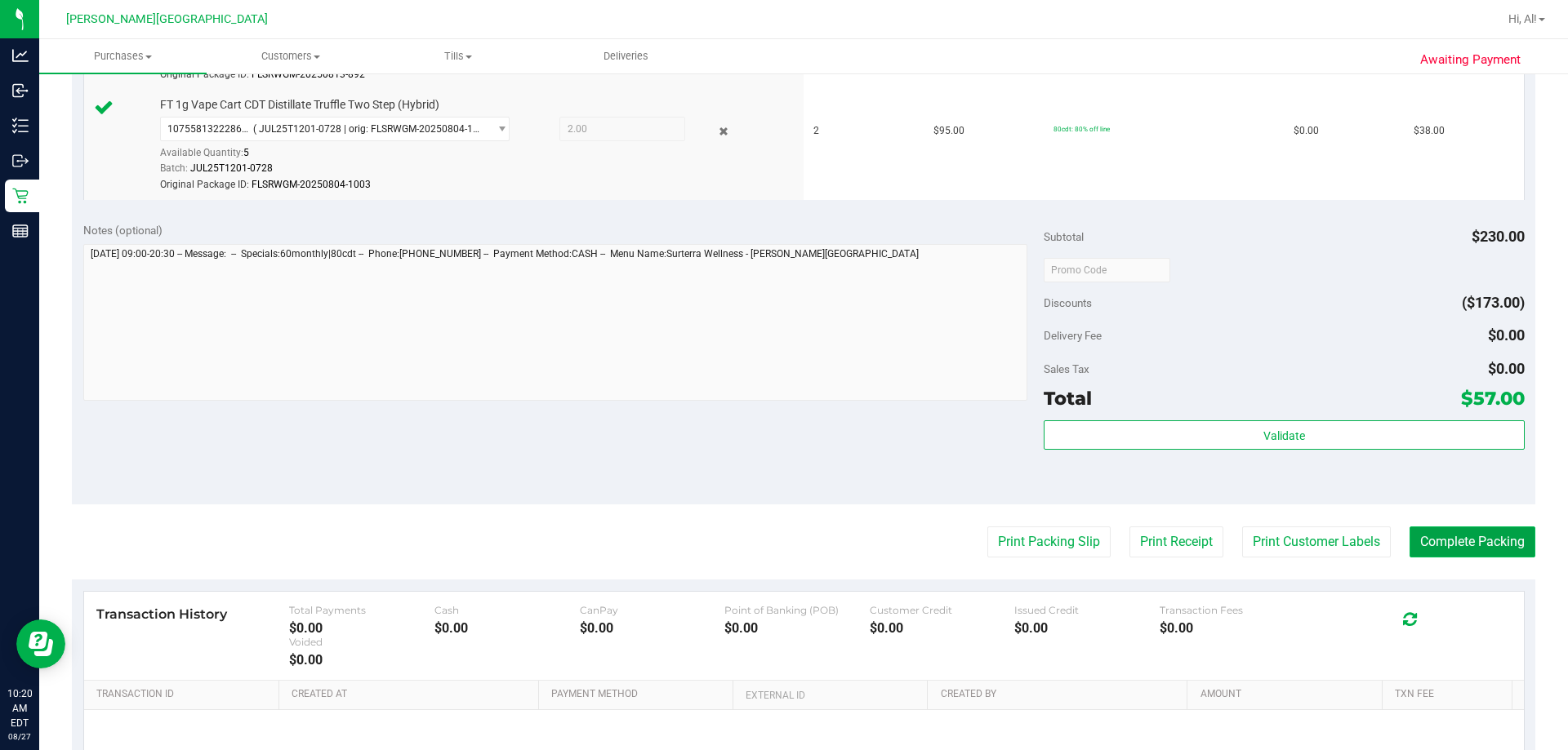
click at [783, 538] on button "Complete Packing" at bounding box center [1472, 542] width 126 height 31
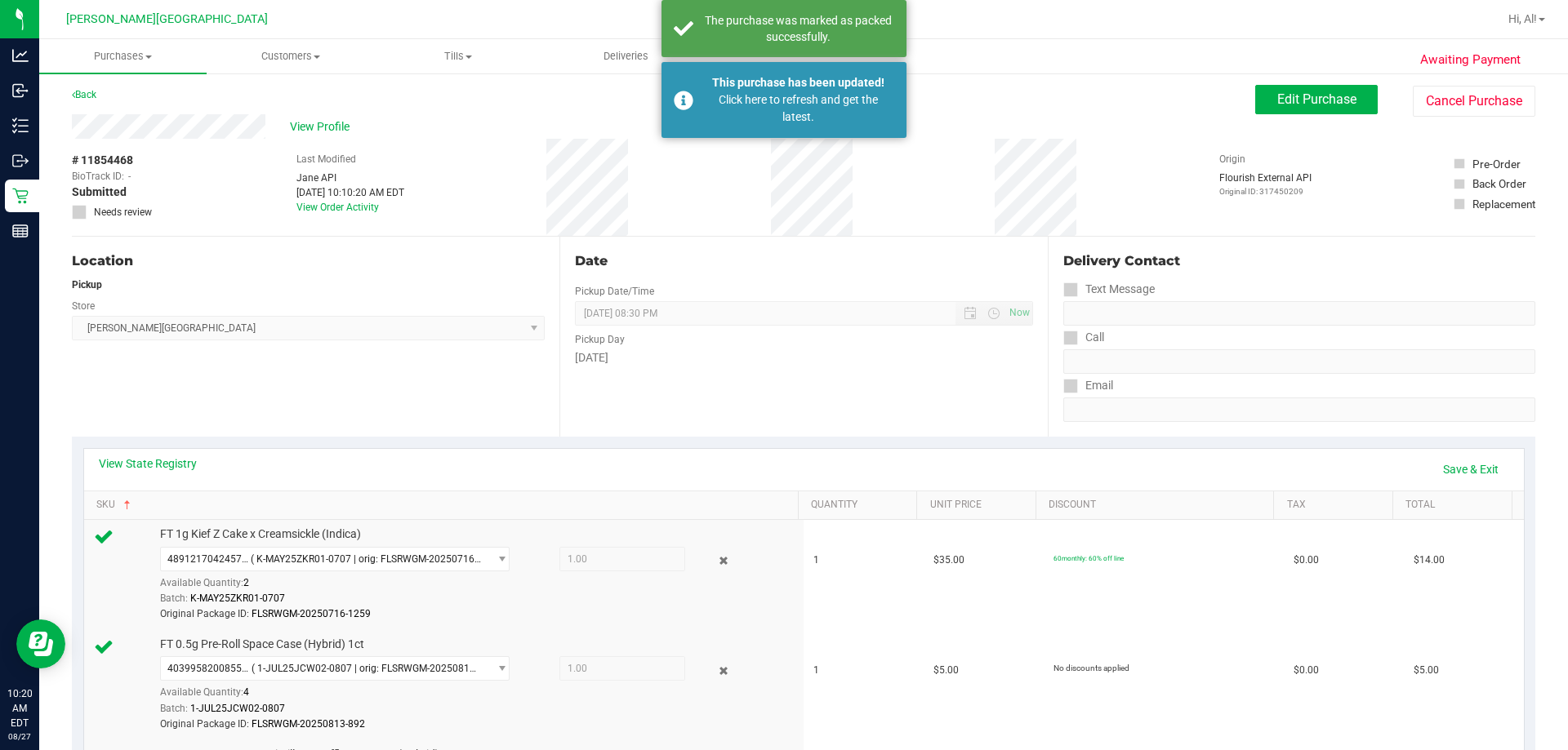
scroll to position [0, 0]
click at [86, 92] on link "Back" at bounding box center [84, 98] width 24 height 12
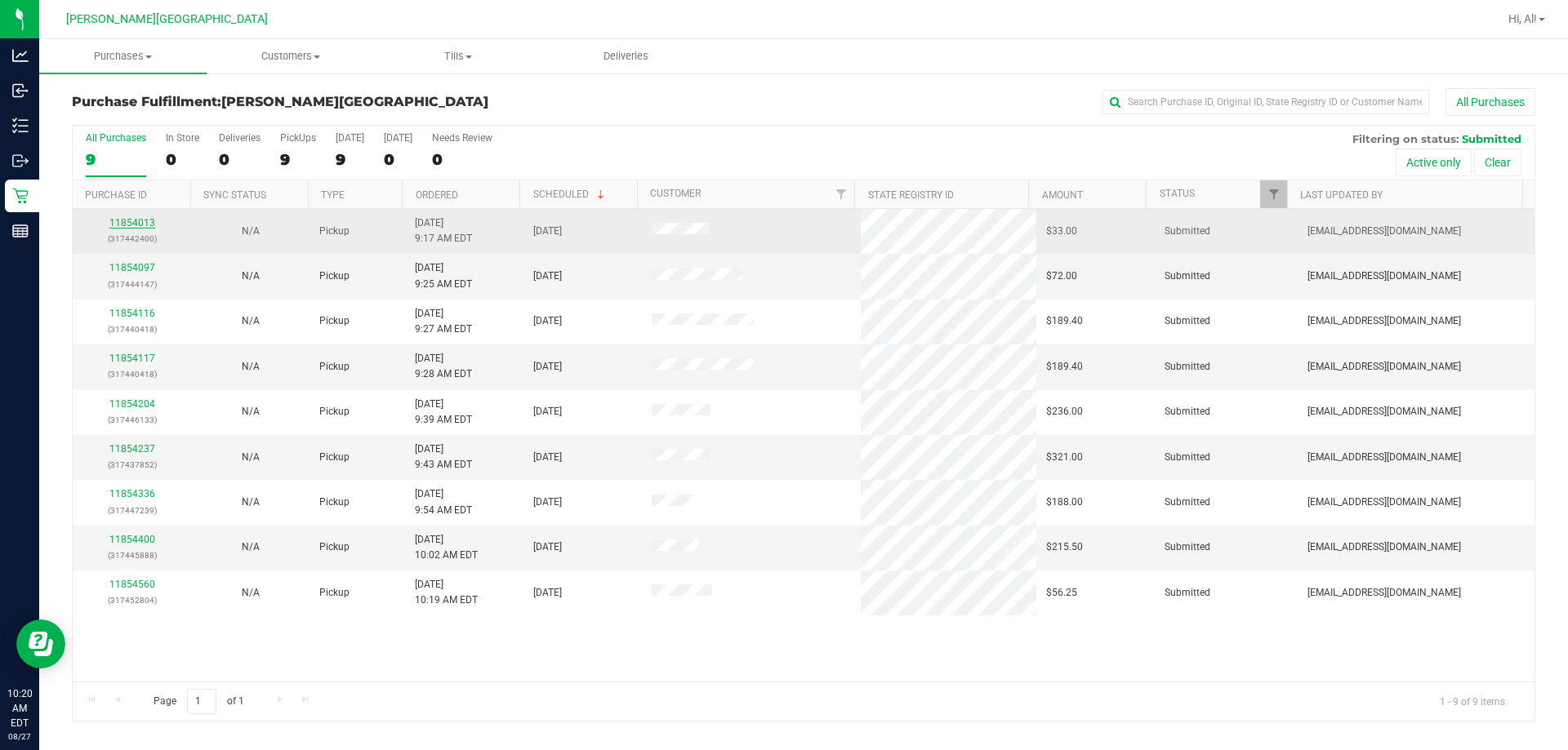
click at [124, 224] on link "11854013" at bounding box center [132, 222] width 45 height 12
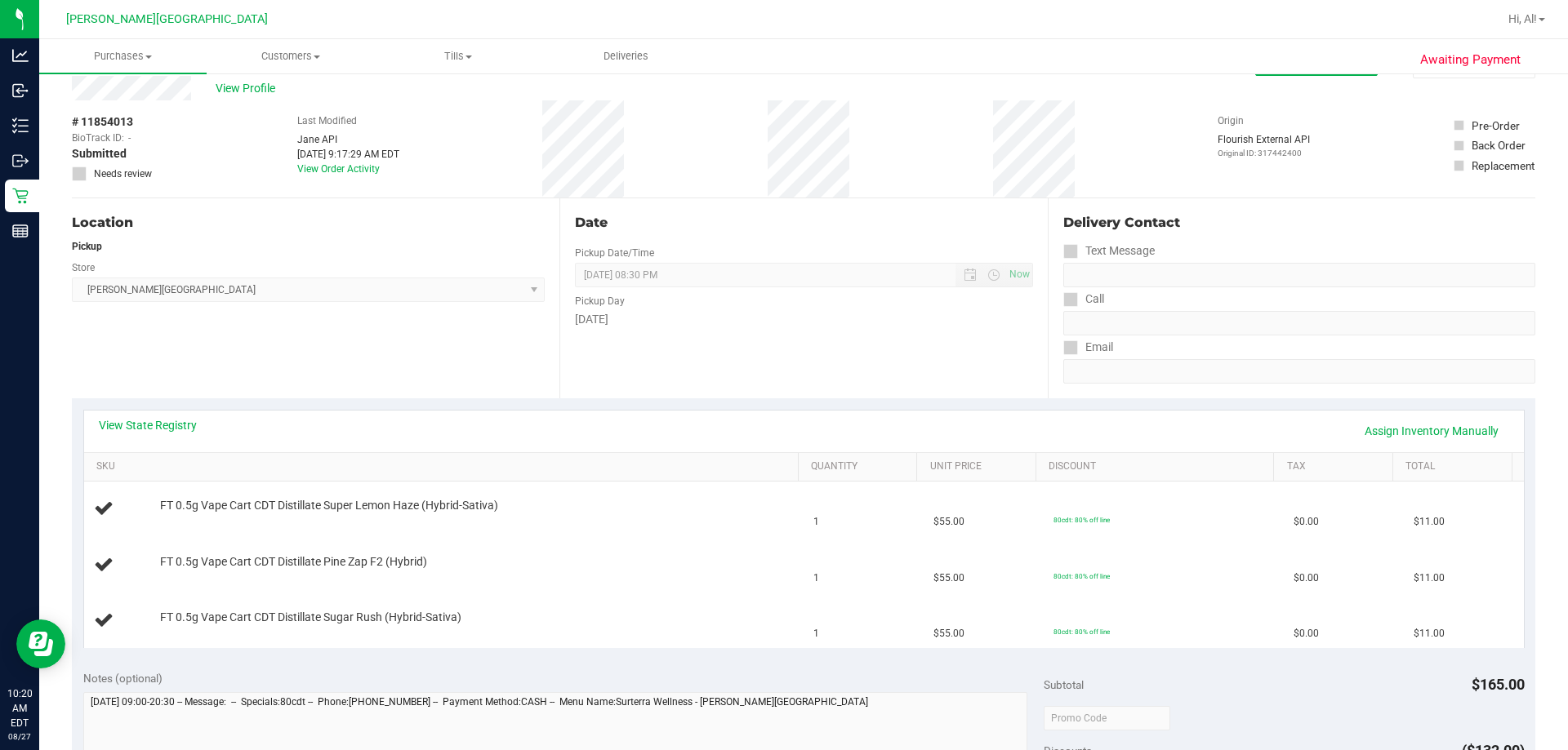
scroll to position [82, 0]
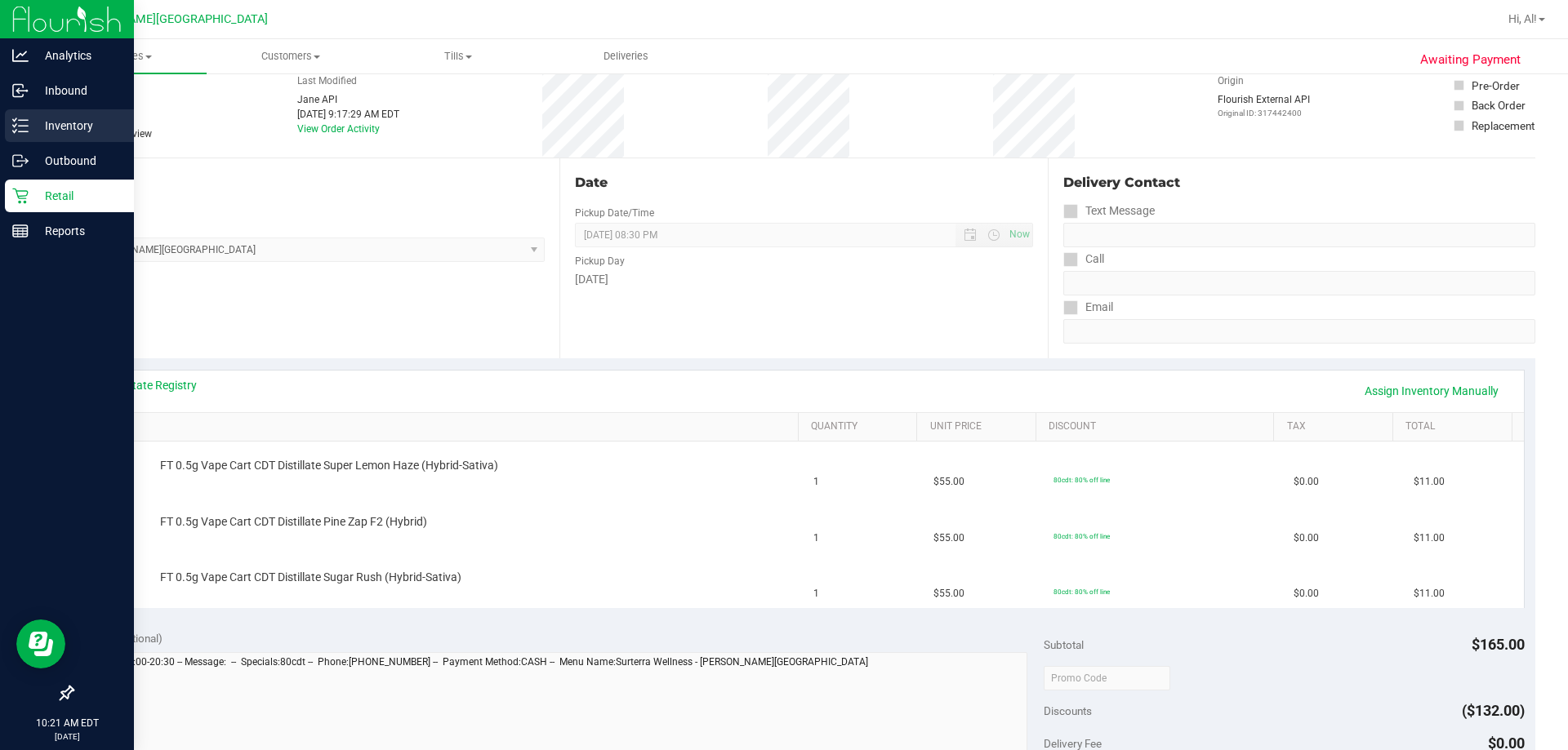
click at [24, 127] on icon at bounding box center [20, 125] width 16 height 16
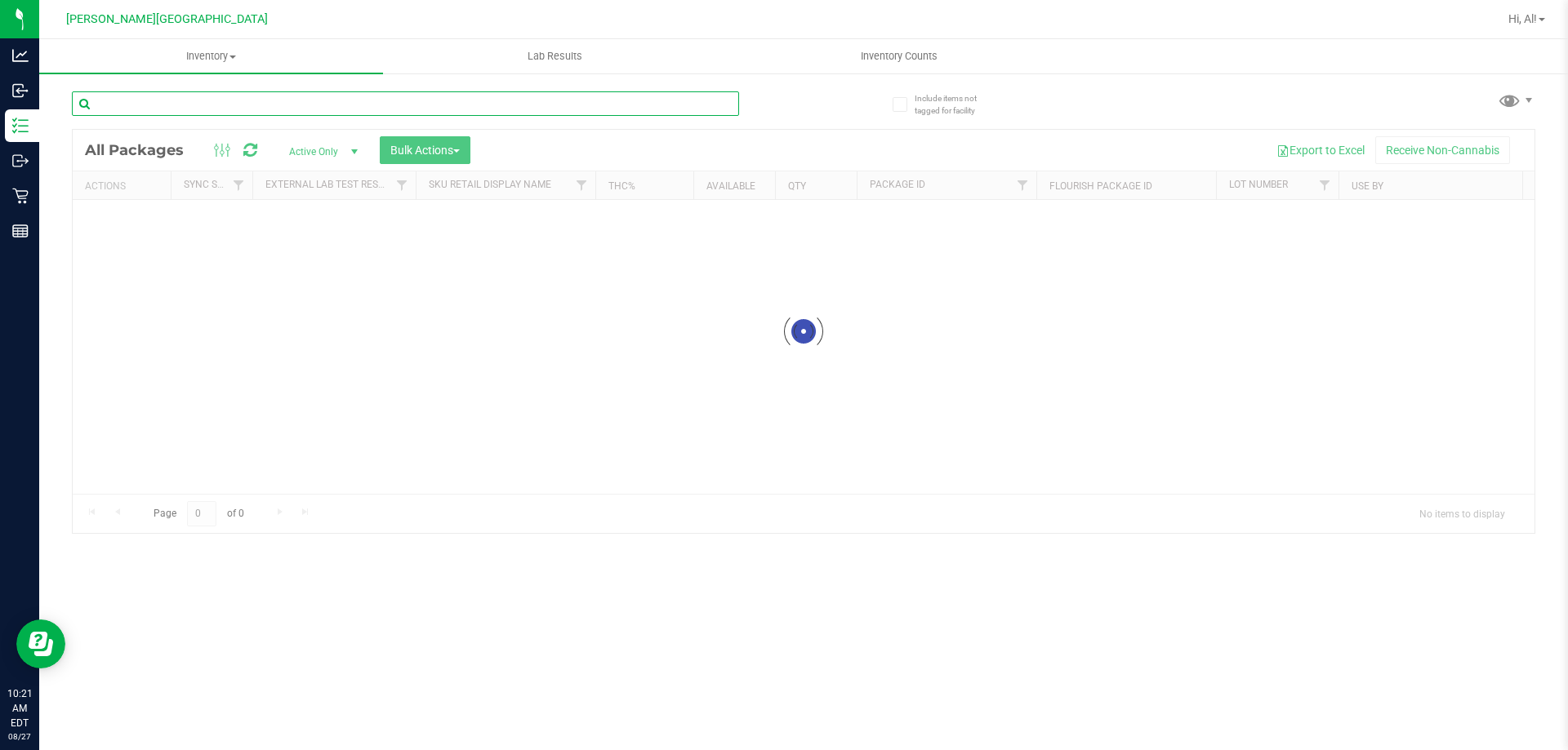
click at [300, 105] on input "text" at bounding box center [405, 103] width 667 height 24
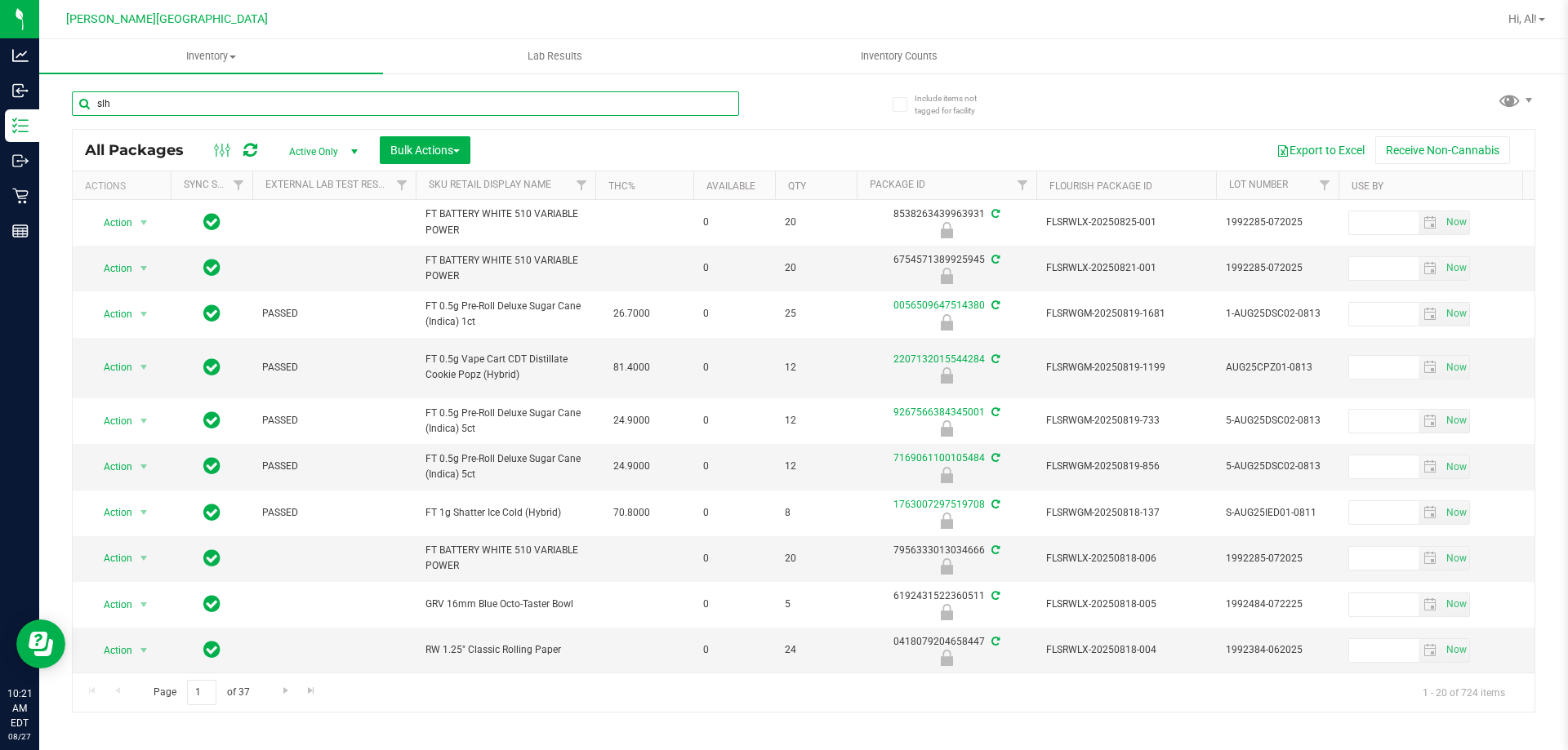
type input "slh"
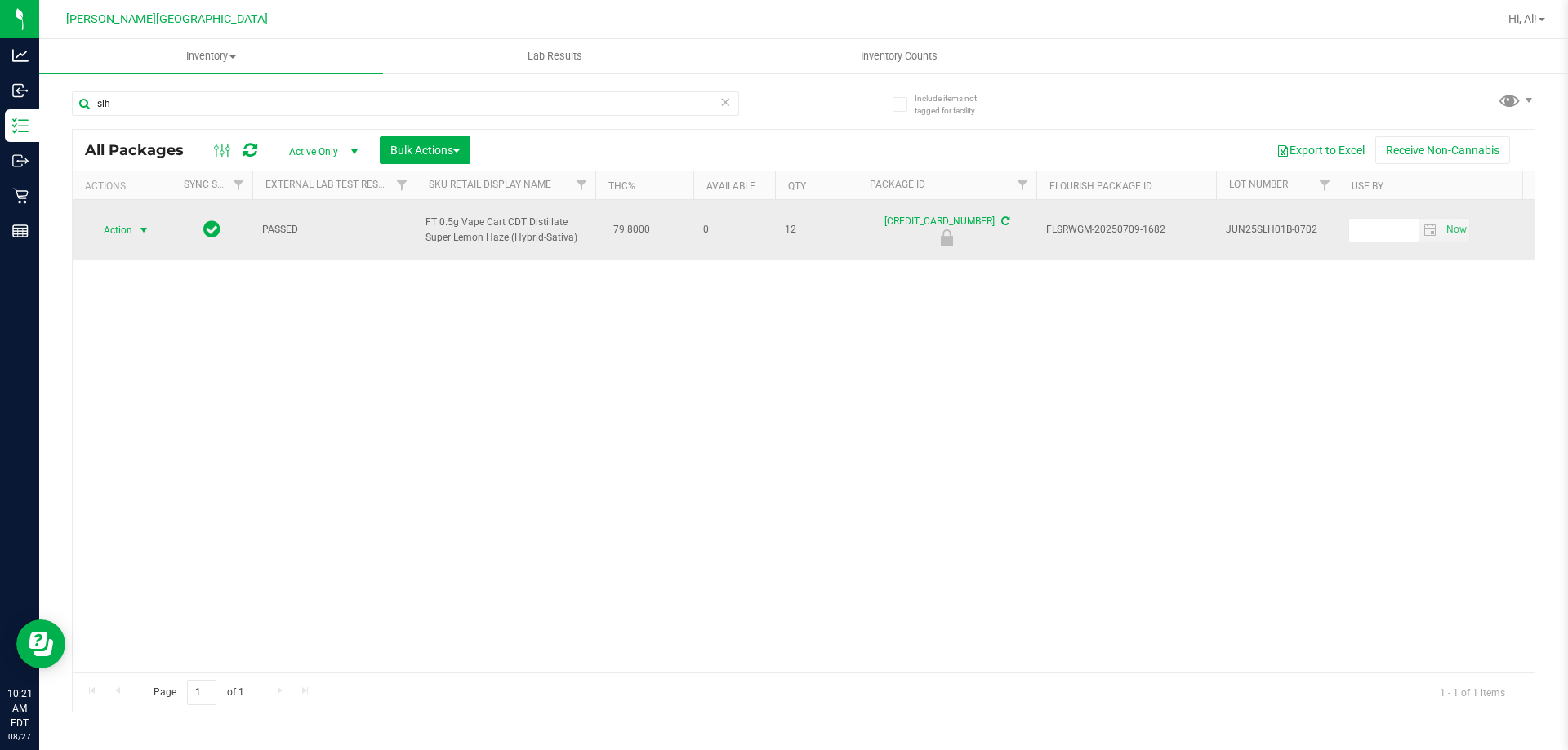
click at [126, 231] on span "Action" at bounding box center [111, 230] width 44 height 23
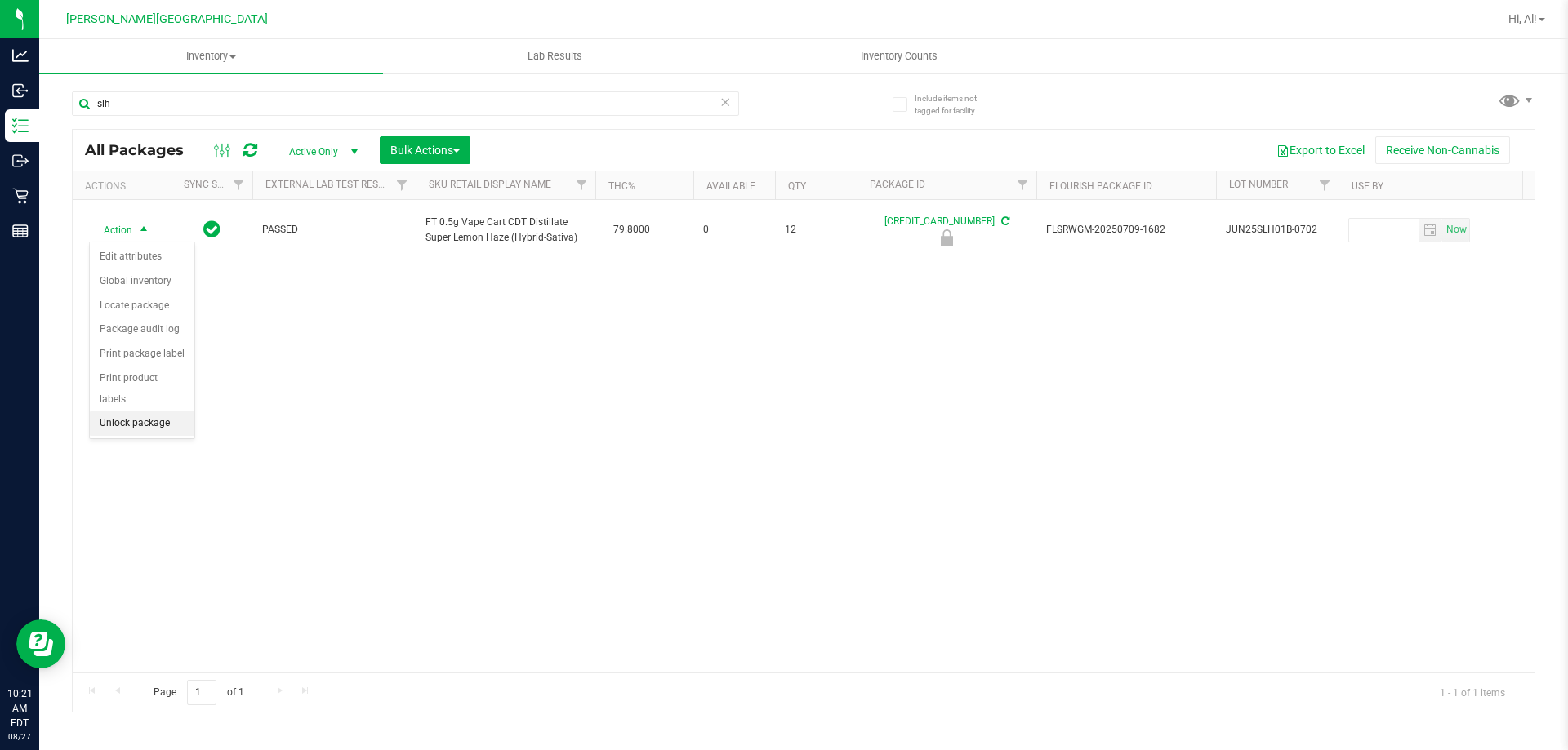
click at [165, 411] on li "Unlock package" at bounding box center [142, 423] width 105 height 24
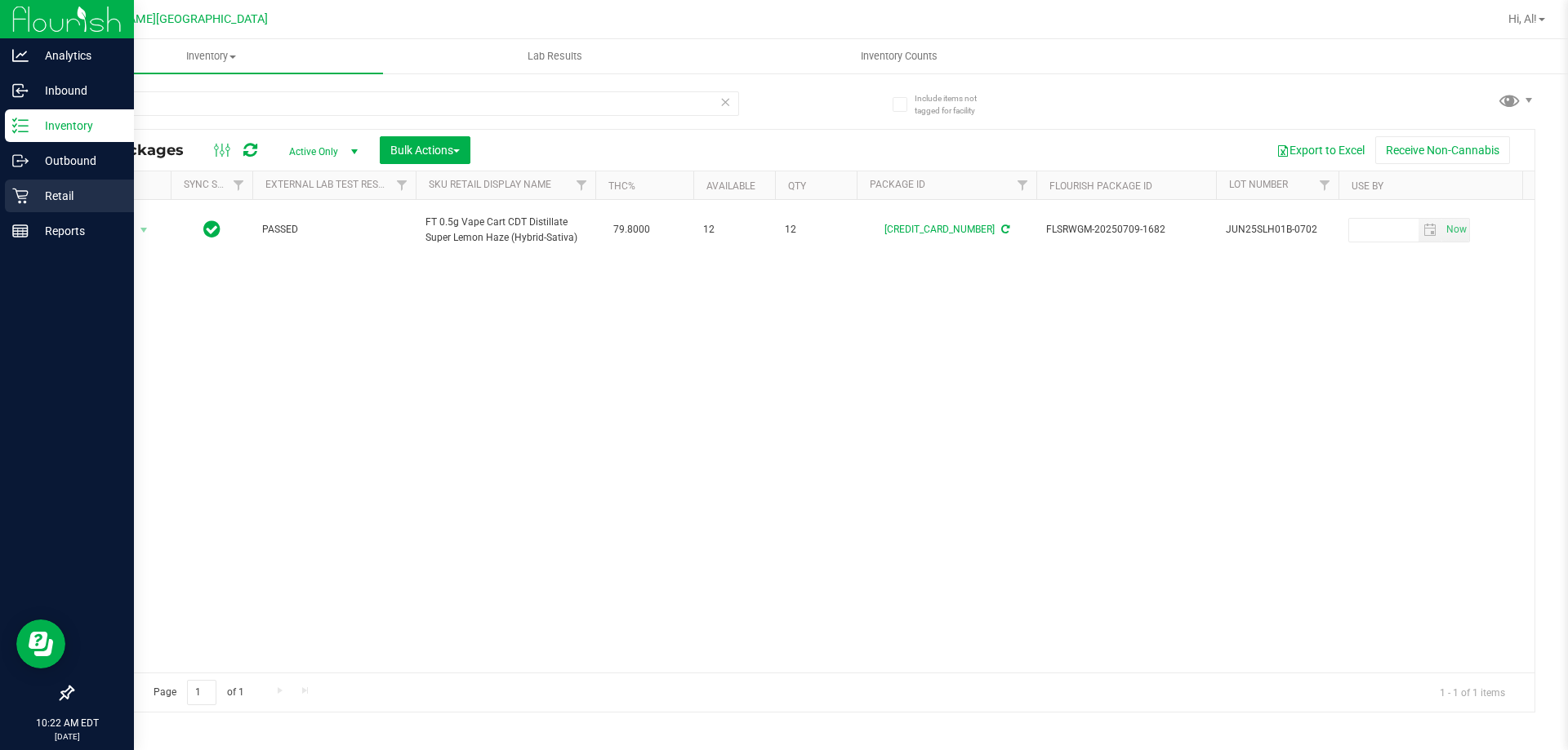
click at [47, 190] on p "Retail" at bounding box center [78, 195] width 98 height 19
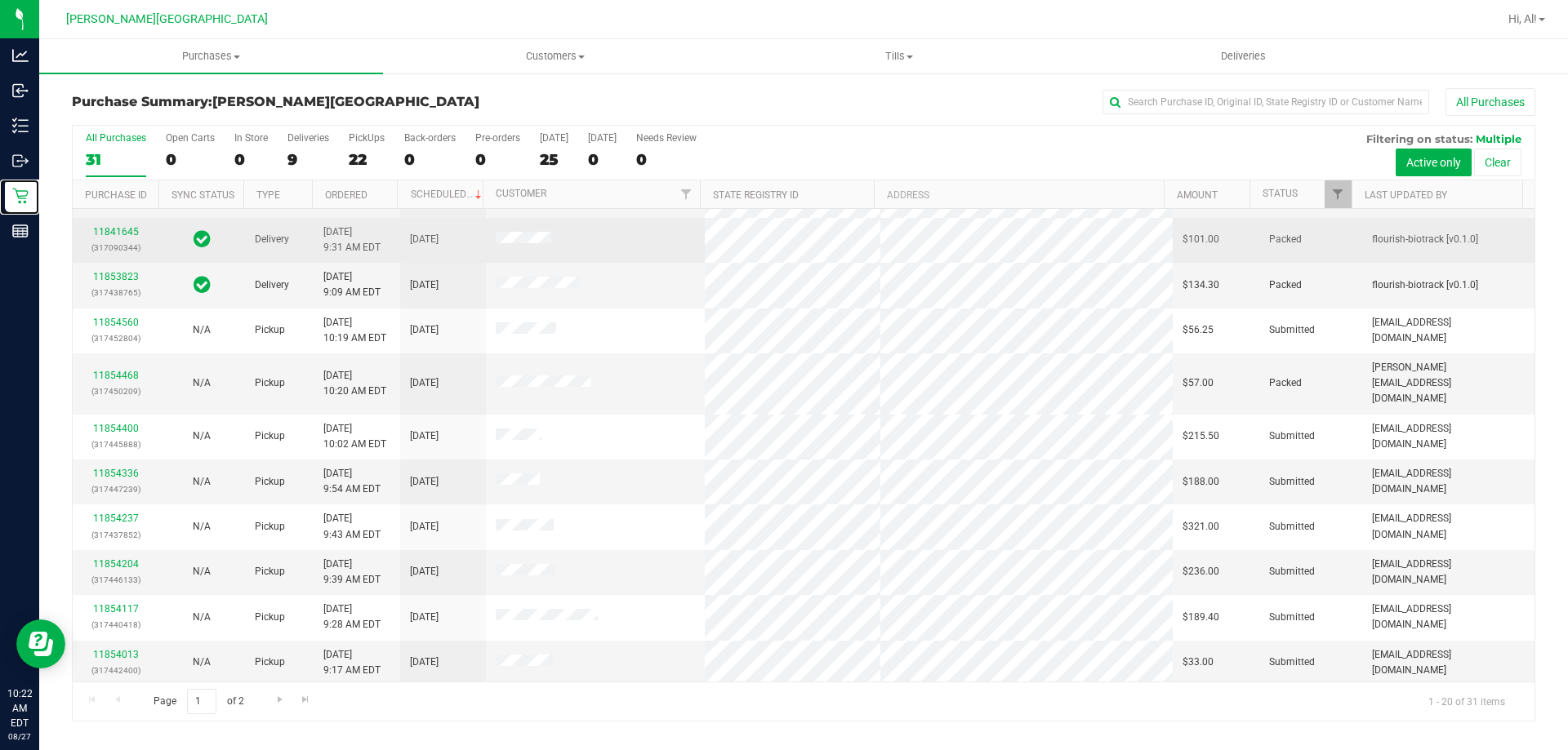
scroll to position [164, 0]
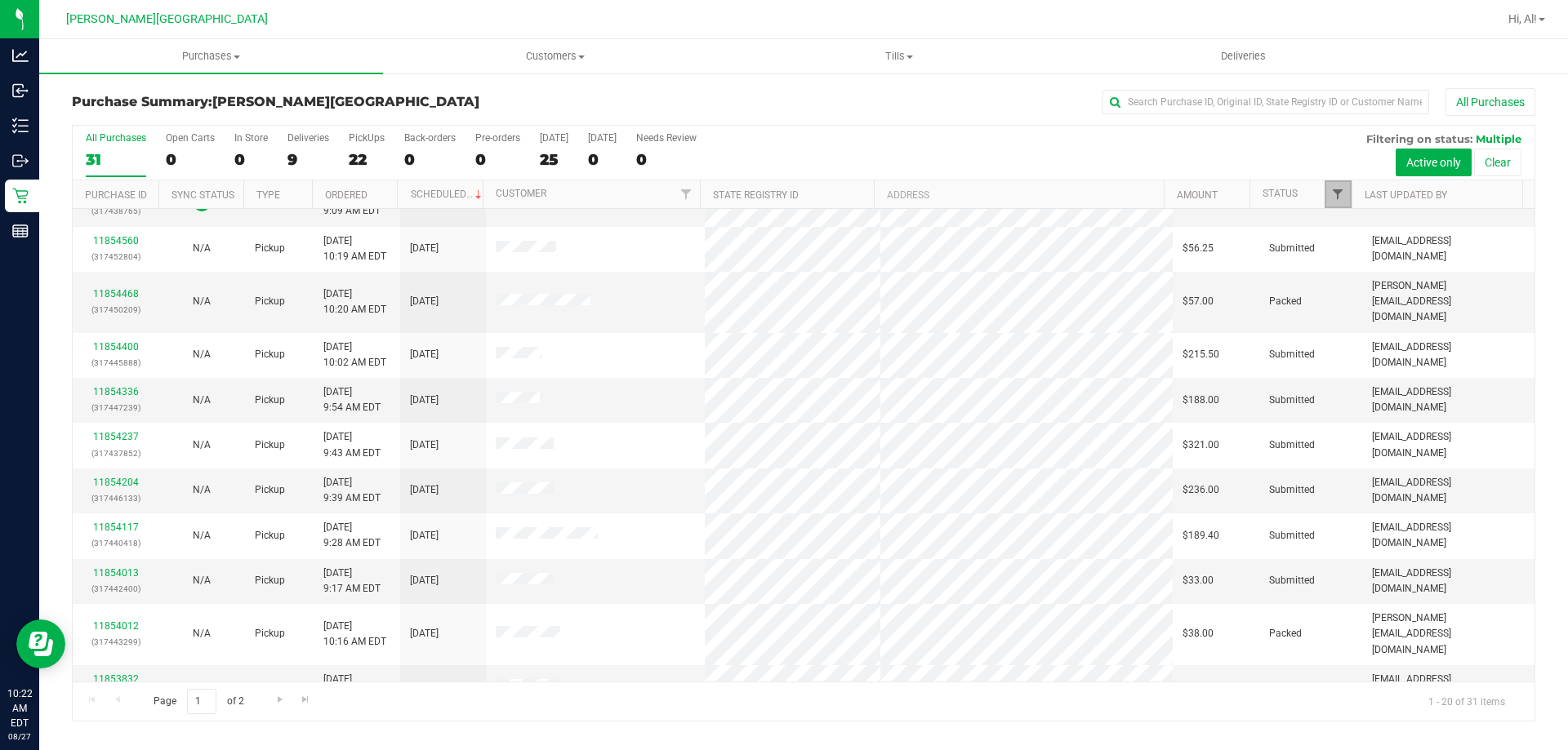
click at [783, 192] on span "Filter" at bounding box center [1338, 194] width 13 height 13
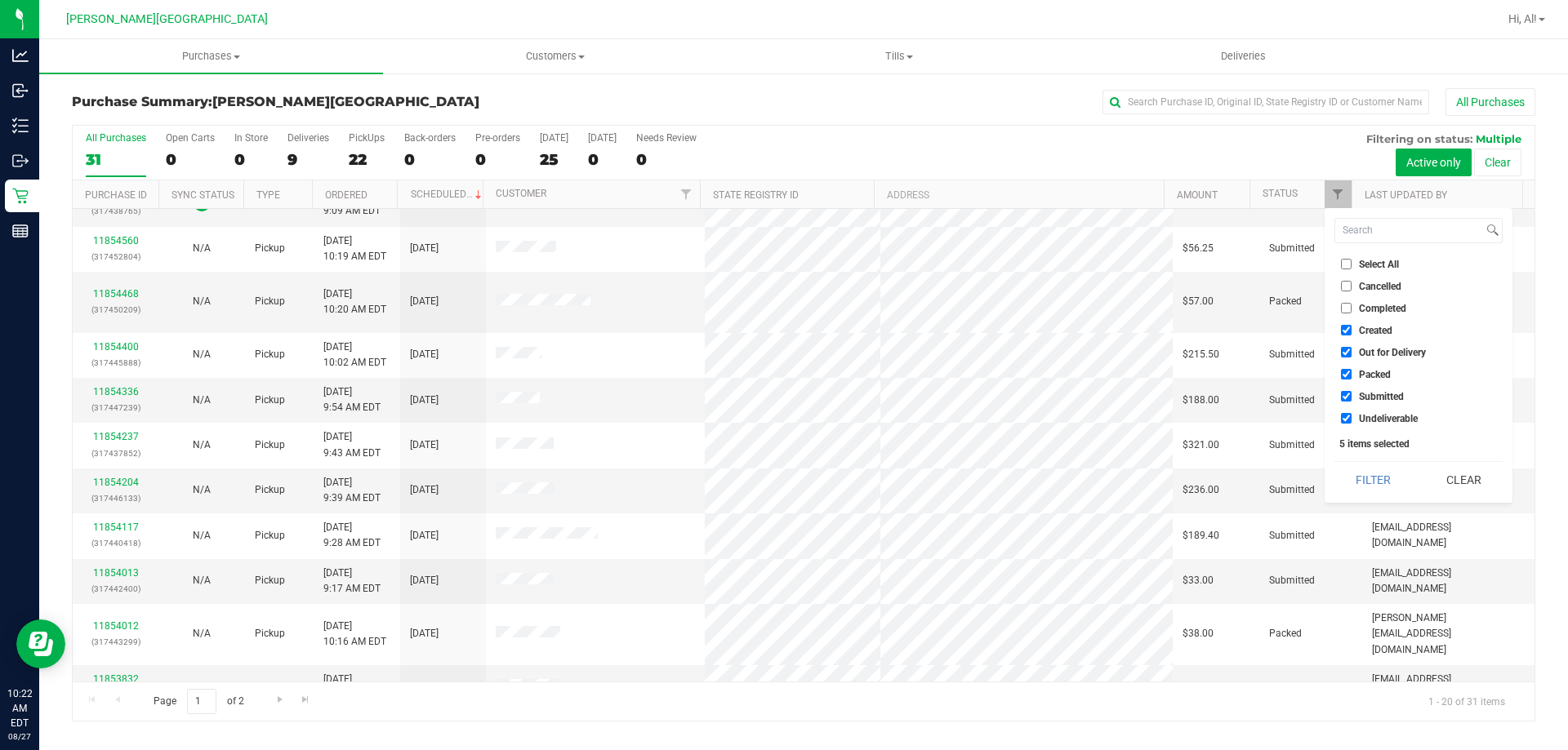
click at [783, 332] on input "Created" at bounding box center [1346, 329] width 11 height 11
checkbox input "false"
click at [783, 364] on ul "Select All Cancelled Completed Created Out for Delivery Packed Submitted Undeli…" at bounding box center [1418, 341] width 169 height 171
click at [783, 350] on input "Out for Delivery" at bounding box center [1346, 351] width 11 height 11
checkbox input "false"
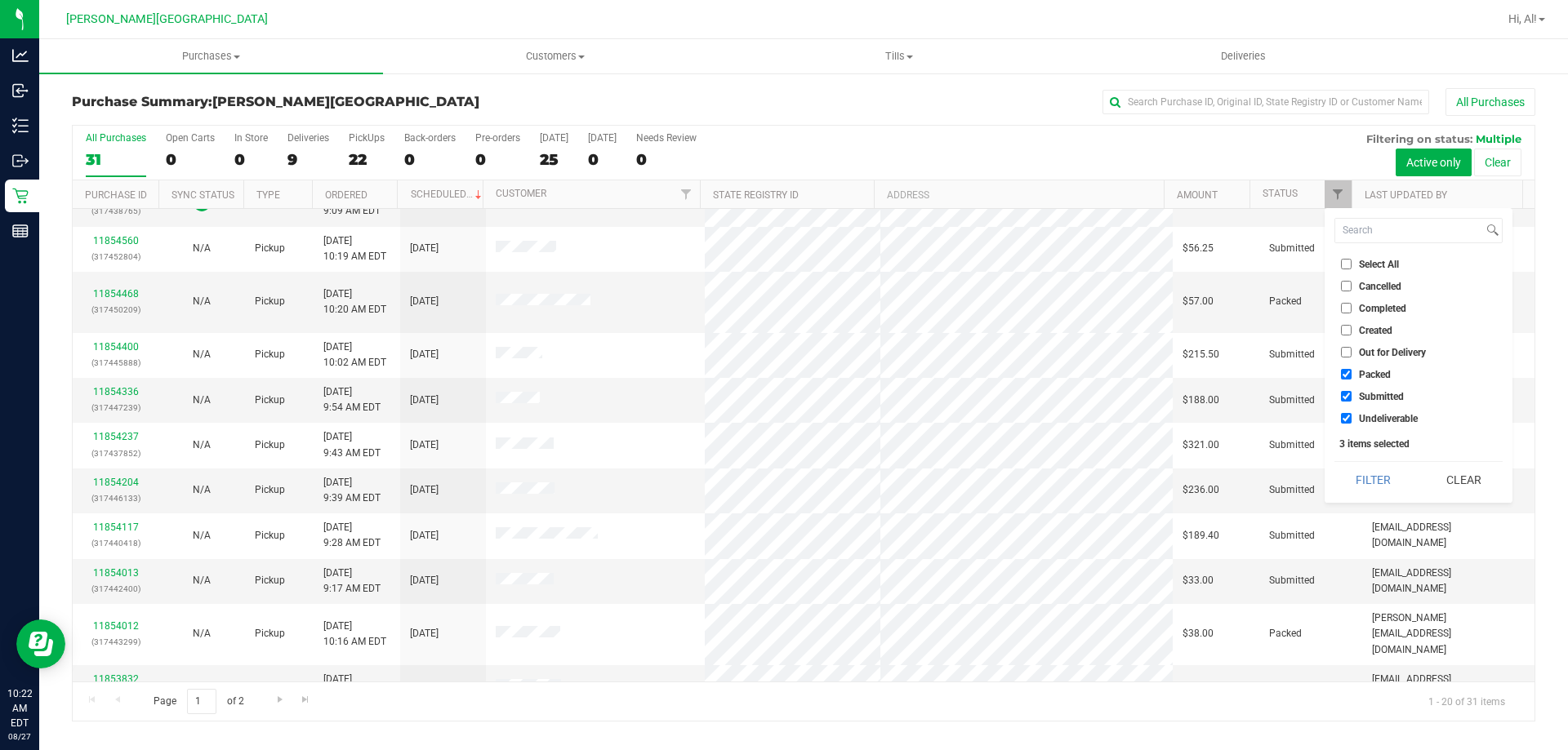
click at [783, 379] on input "Packed" at bounding box center [1346, 374] width 11 height 11
checkbox input "false"
click at [783, 420] on input "Undeliverable" at bounding box center [1346, 418] width 11 height 11
checkbox input "false"
click at [783, 484] on button "Filter" at bounding box center [1372, 479] width 78 height 36
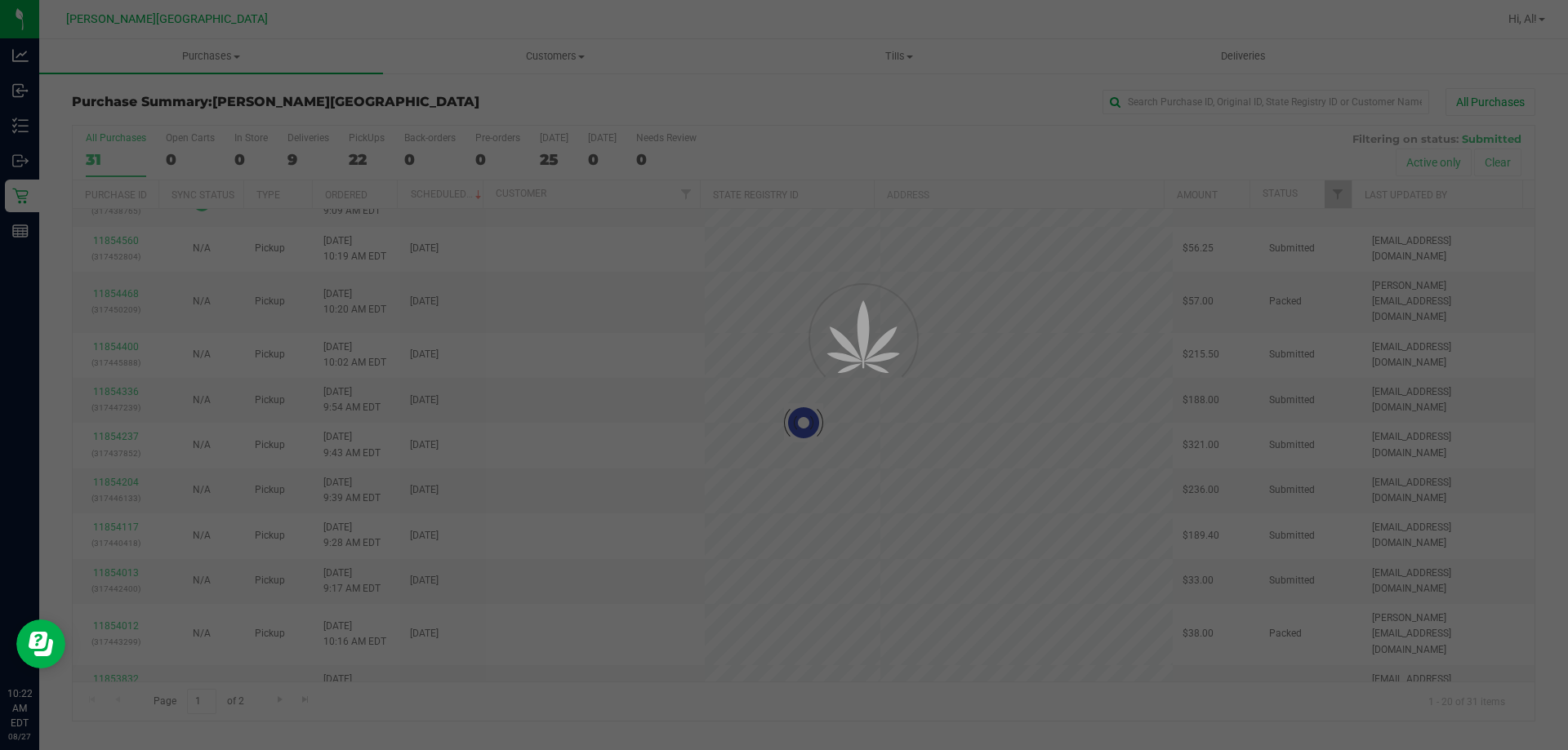
scroll to position [0, 0]
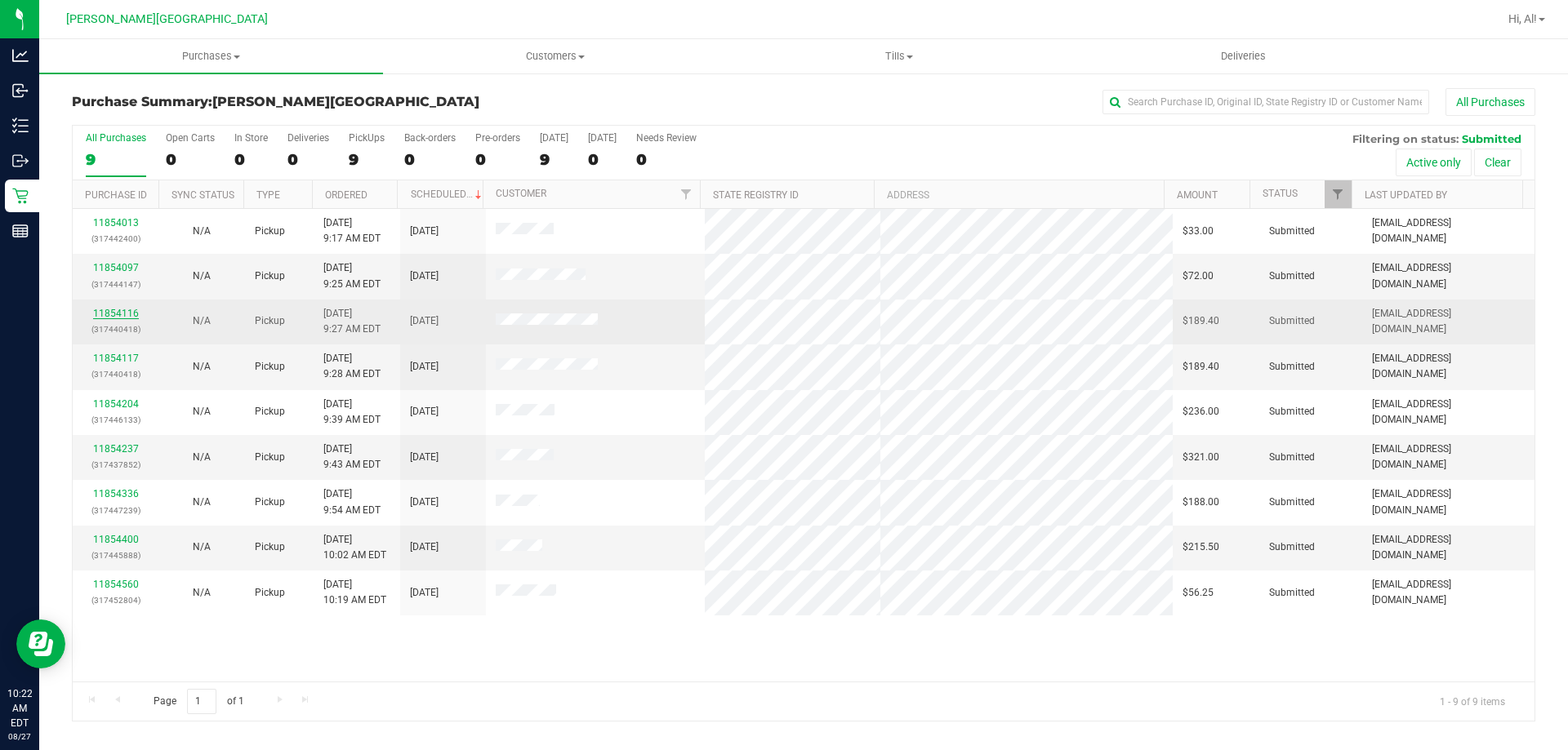
click at [125, 316] on link "11854116" at bounding box center [116, 314] width 45 height 12
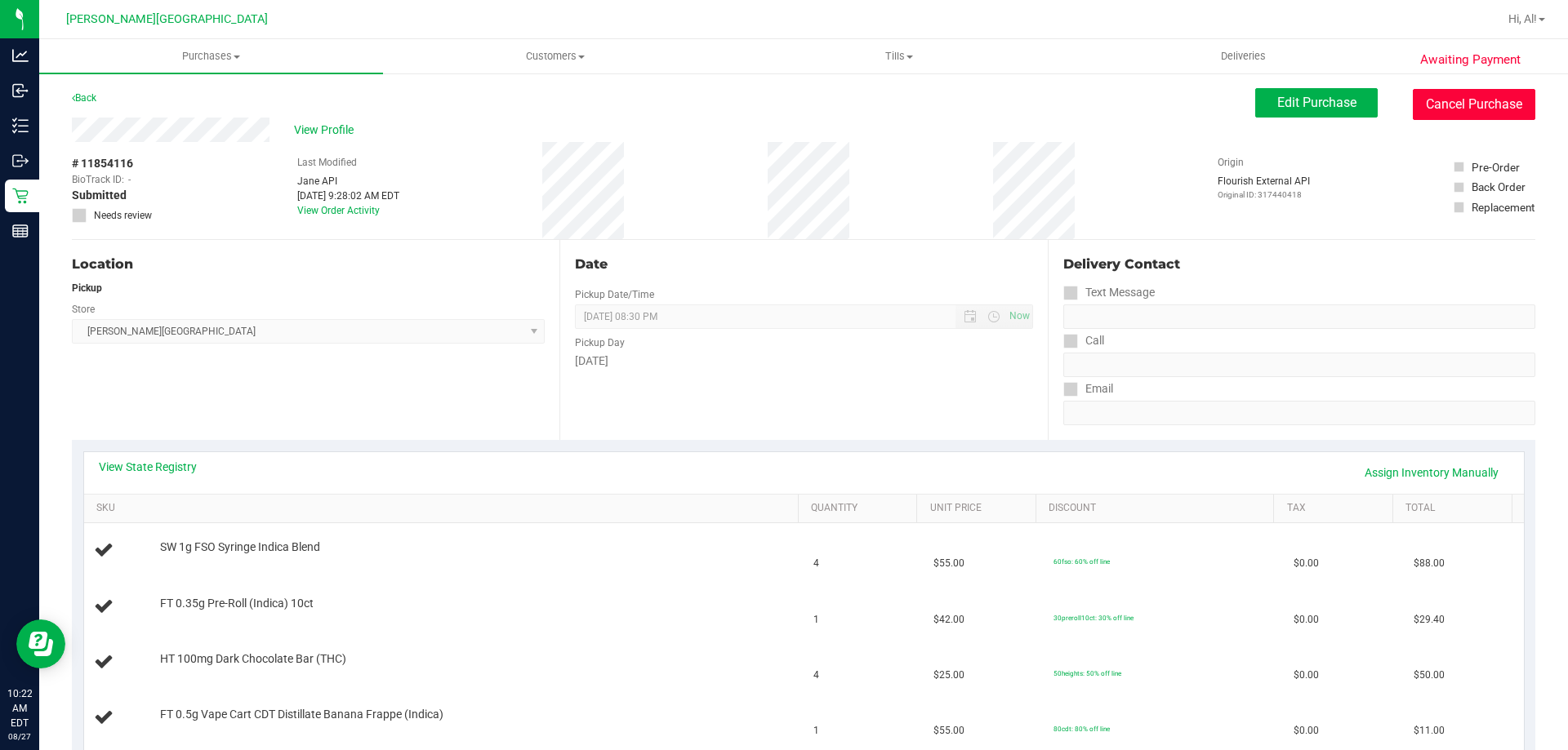
click at [783, 104] on button "Cancel Purchase" at bounding box center [1474, 104] width 122 height 31
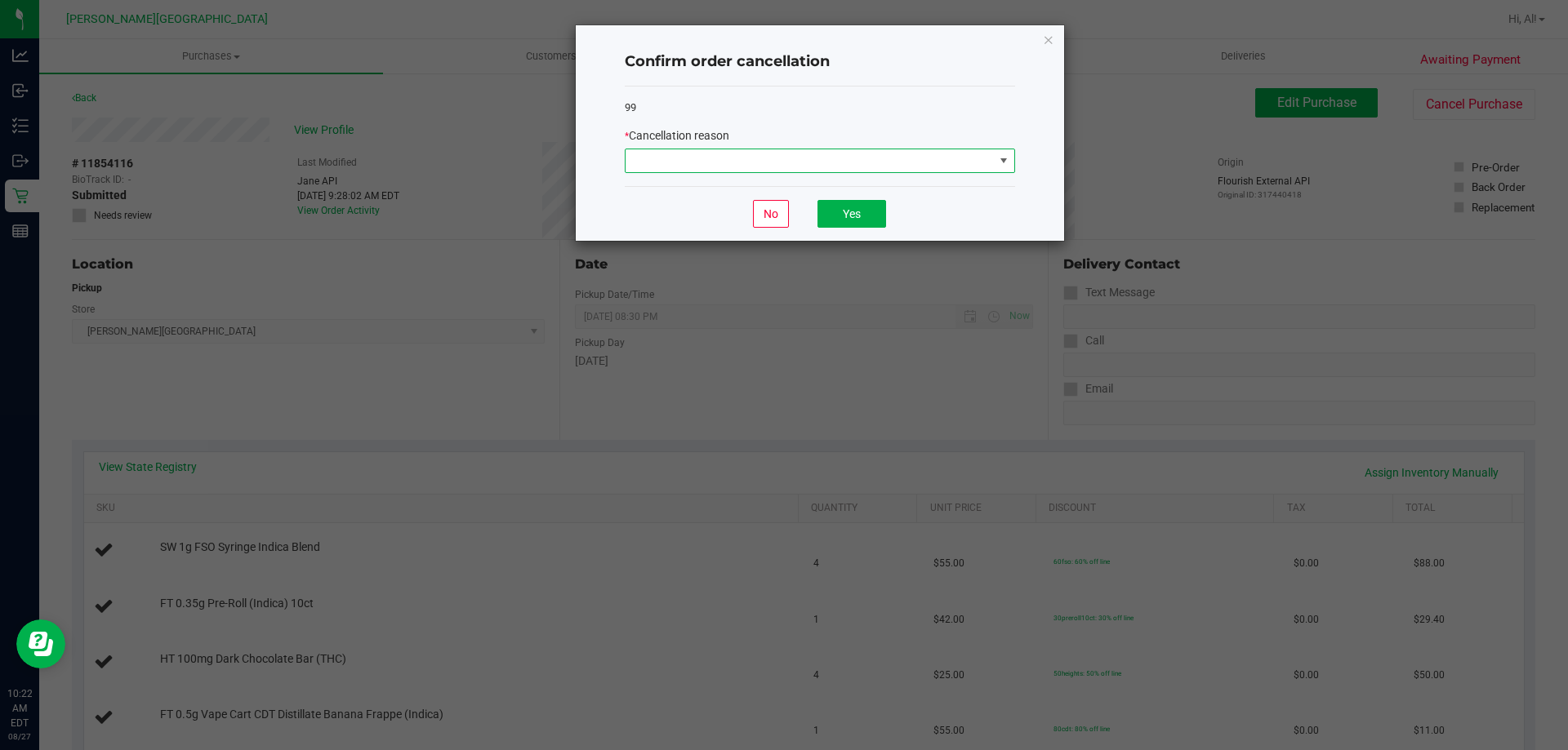
click at [783, 152] on span at bounding box center [809, 161] width 368 height 23
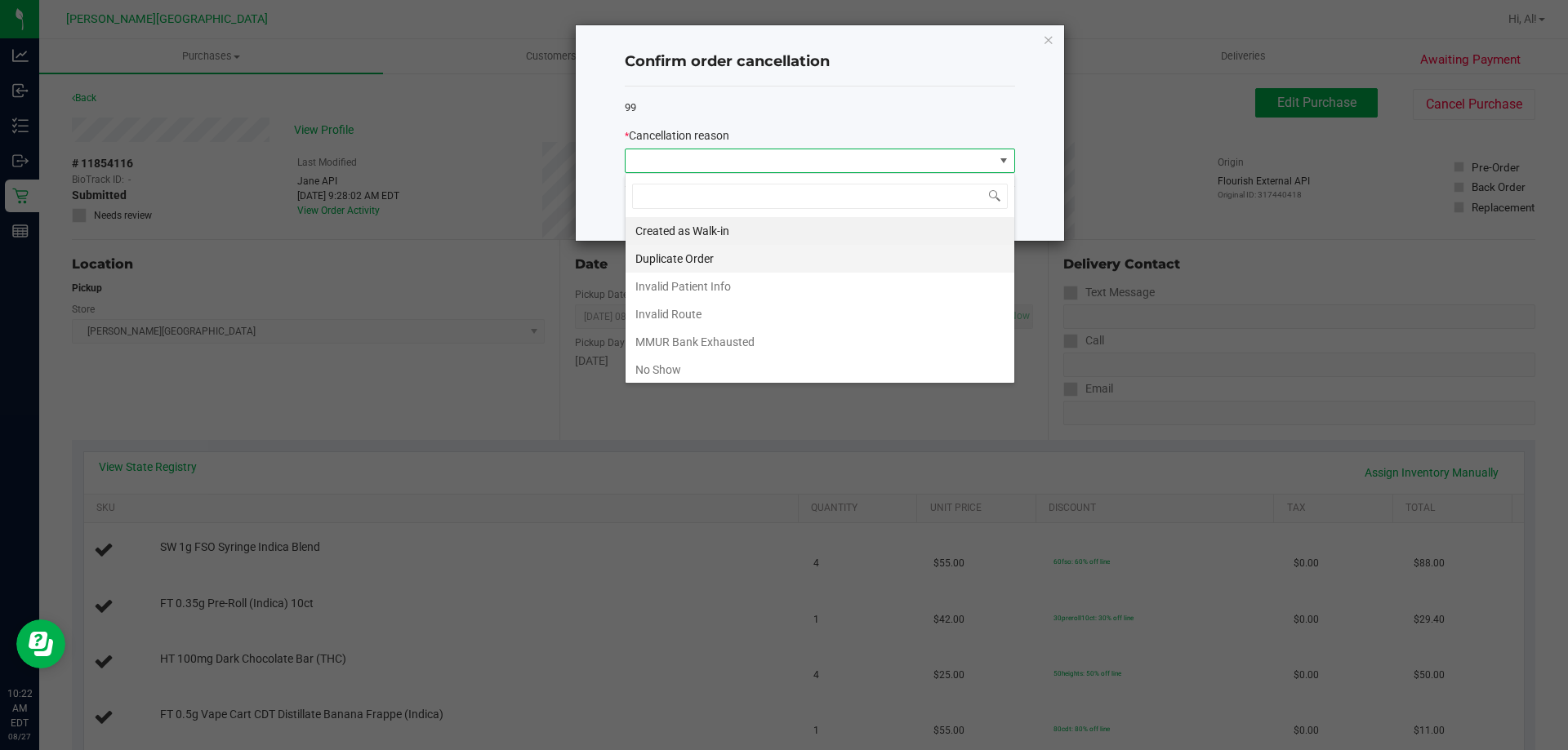
click at [747, 258] on li "Duplicate Order" at bounding box center [820, 258] width 389 height 28
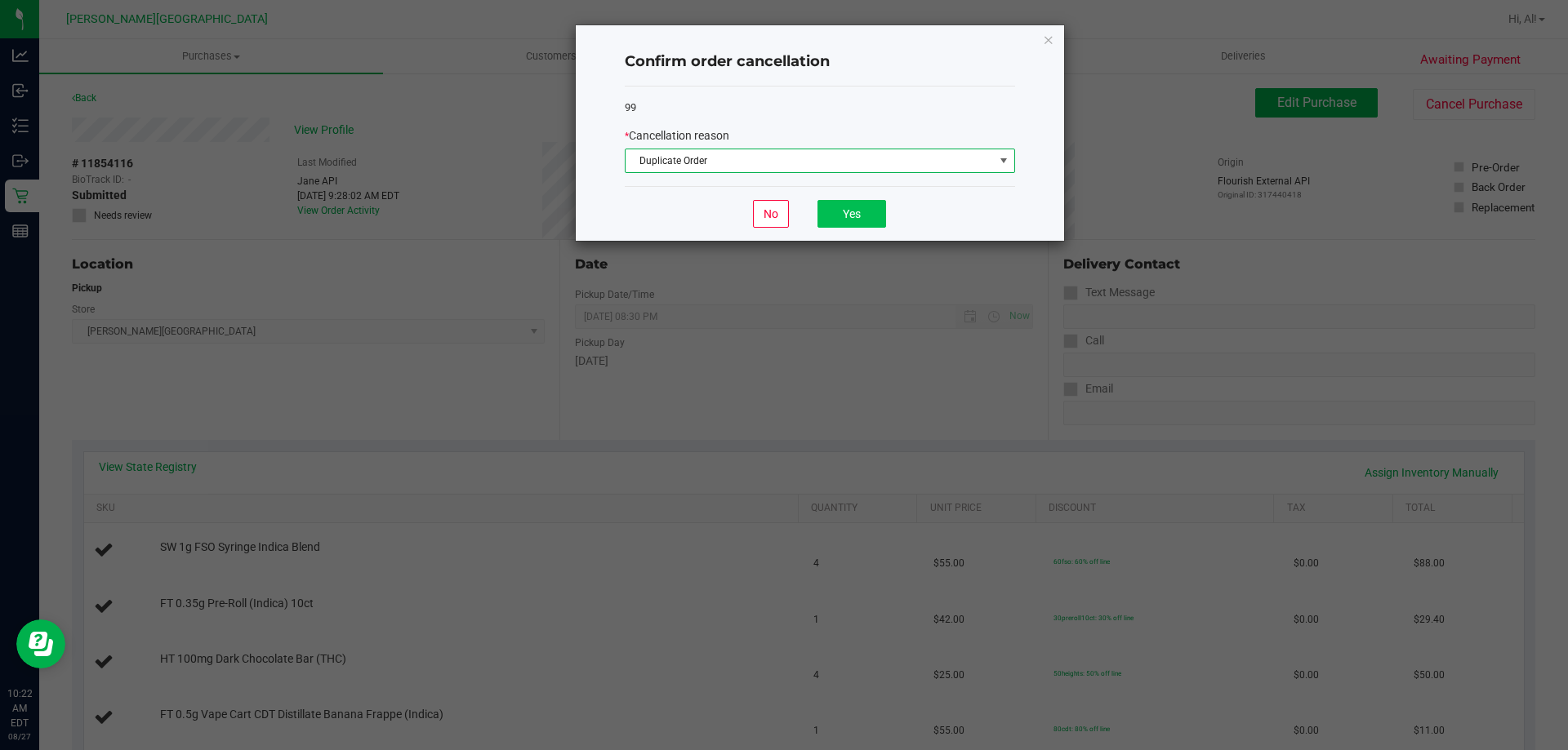
click at [783, 209] on div "No Yes" at bounding box center [819, 213] width 390 height 55
click at [783, 212] on button "Yes" at bounding box center [851, 214] width 68 height 28
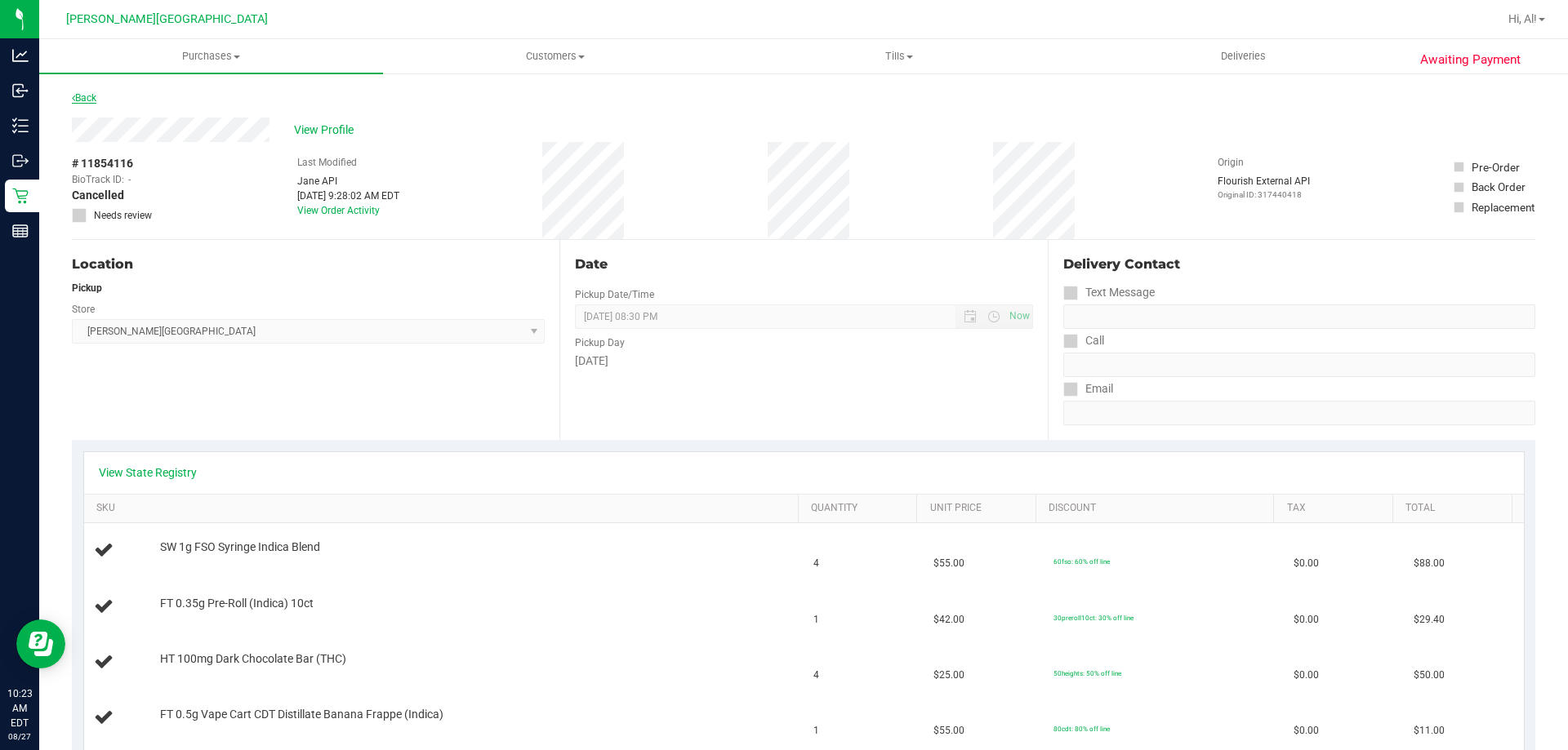
click at [86, 97] on link "Back" at bounding box center [84, 98] width 24 height 12
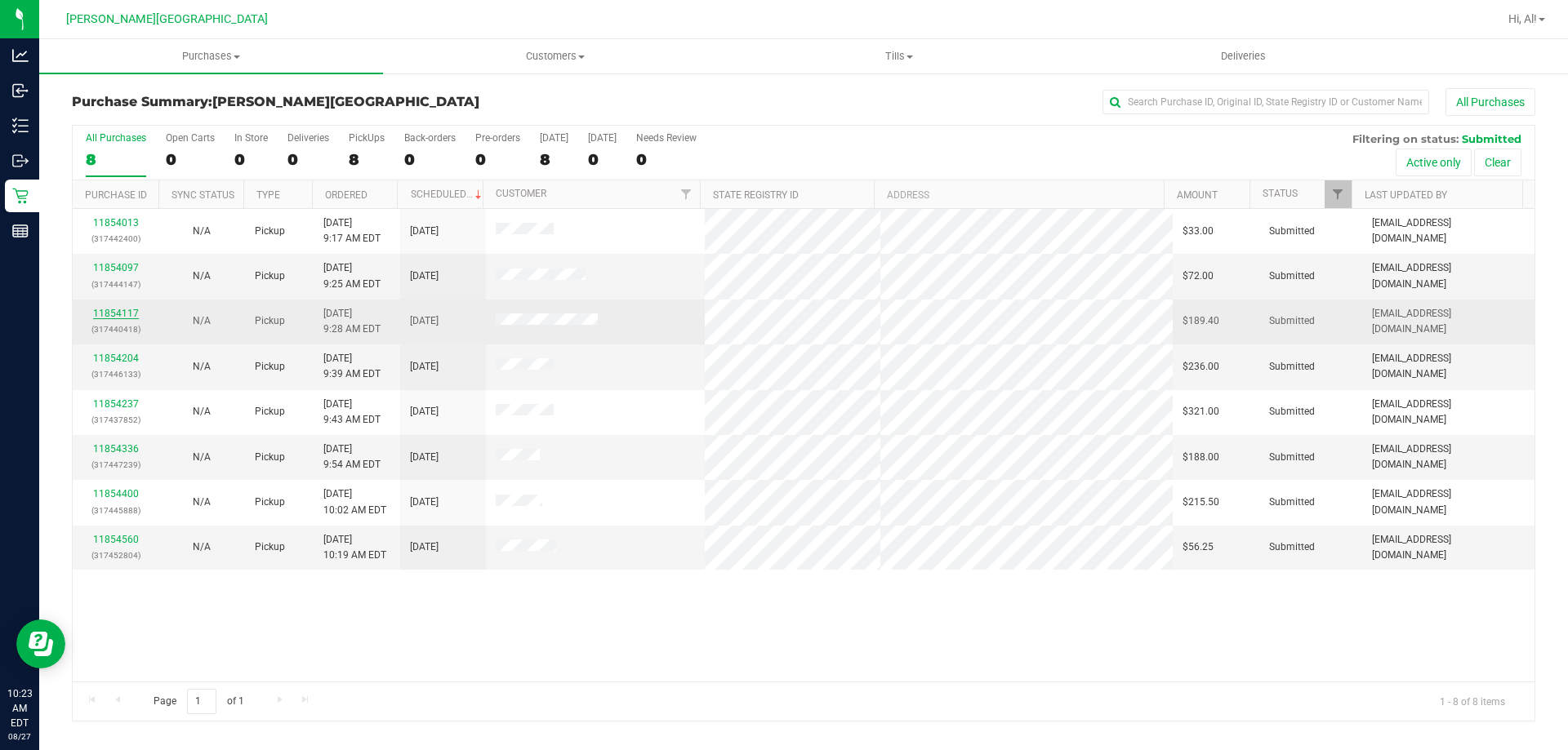
click at [118, 308] on link "11854117" at bounding box center [116, 314] width 45 height 12
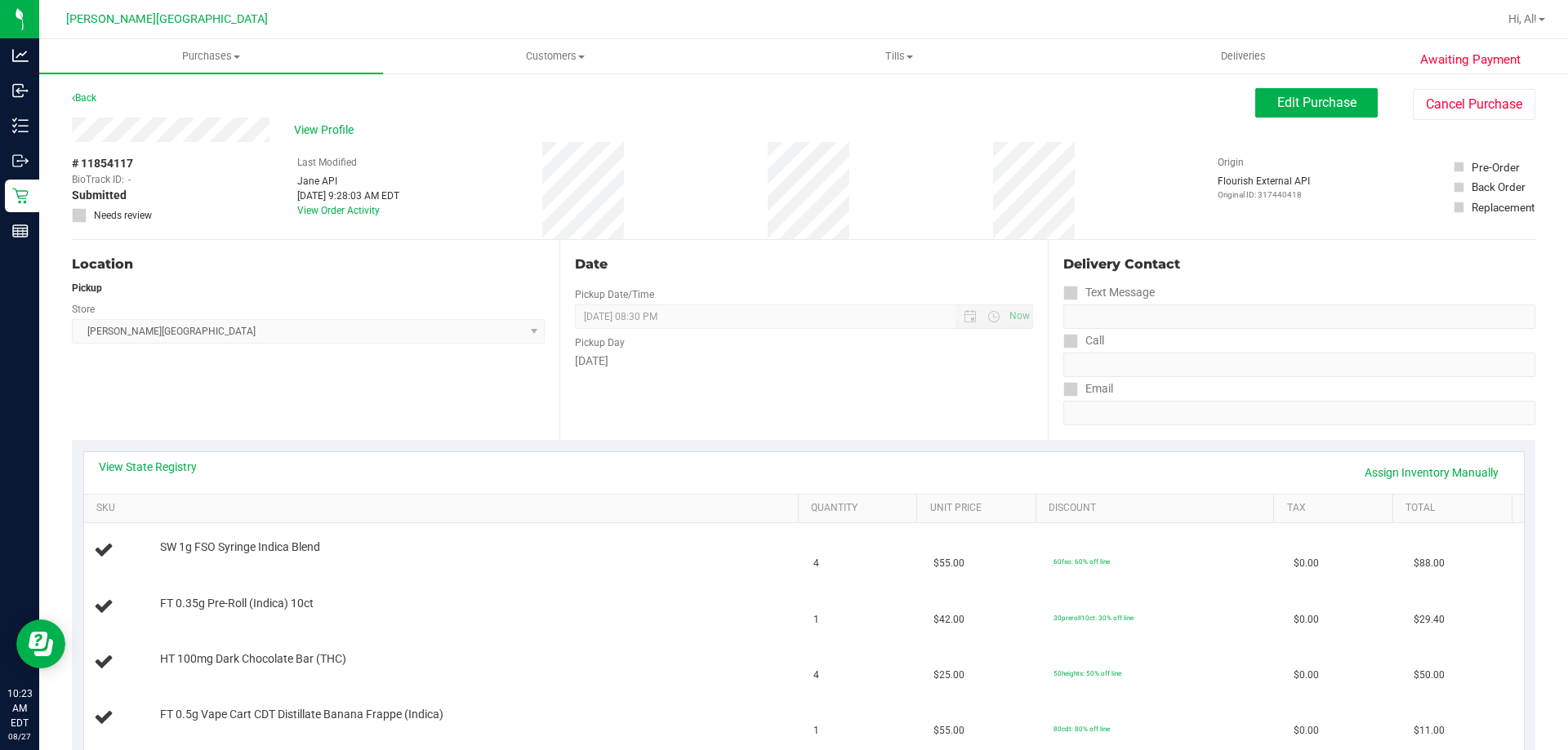
drag, startPoint x: 770, startPoint y: 177, endPoint x: 857, endPoint y: 185, distance: 87.4
click at [783, 185] on div "# 11854117 BioTrack ID: - Submitted Needs review Last Modified Jane API Aug 27,…" at bounding box center [803, 191] width 1463 height 97
click at [697, 130] on div "View Profile" at bounding box center [664, 129] width 1183 height 24
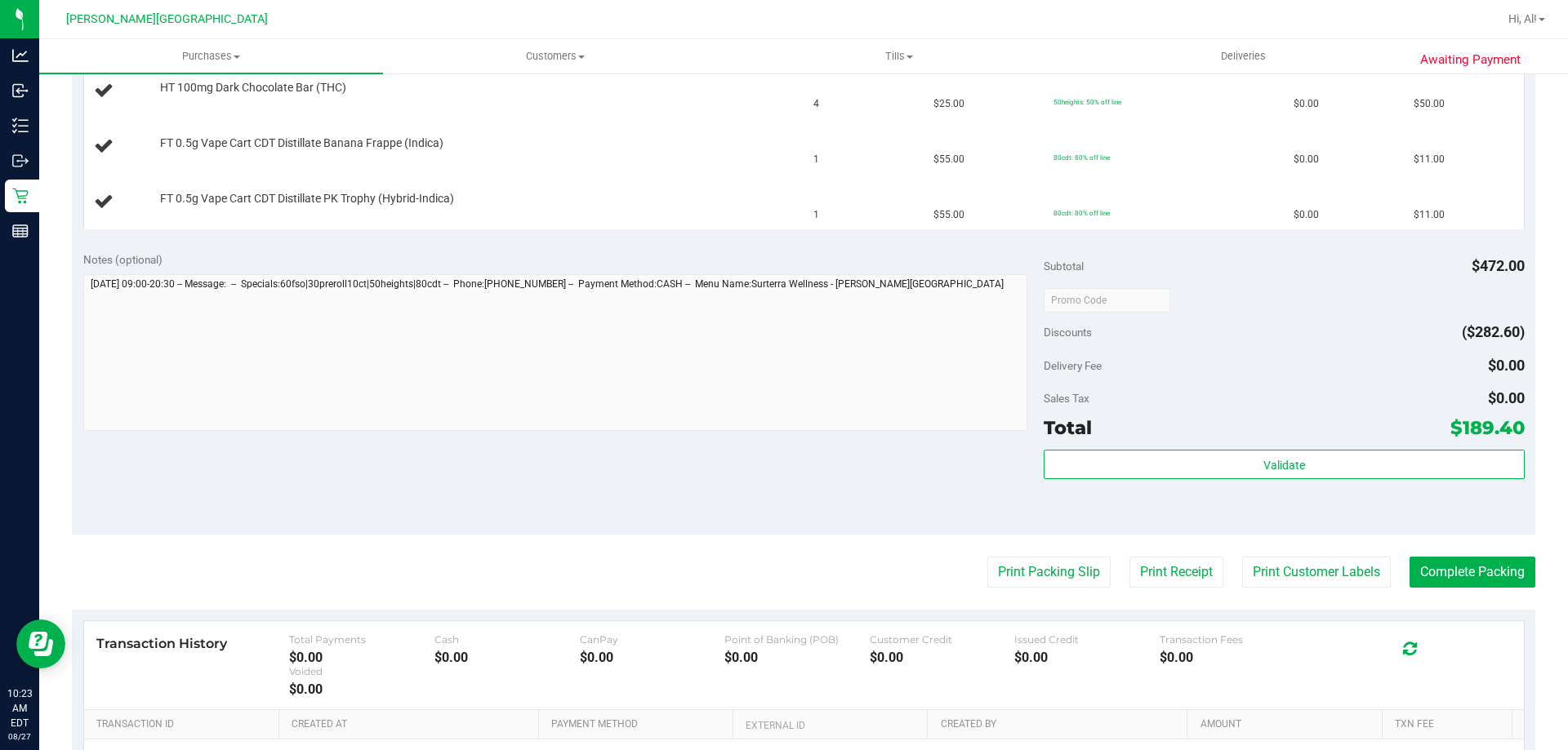
scroll to position [769, 0]
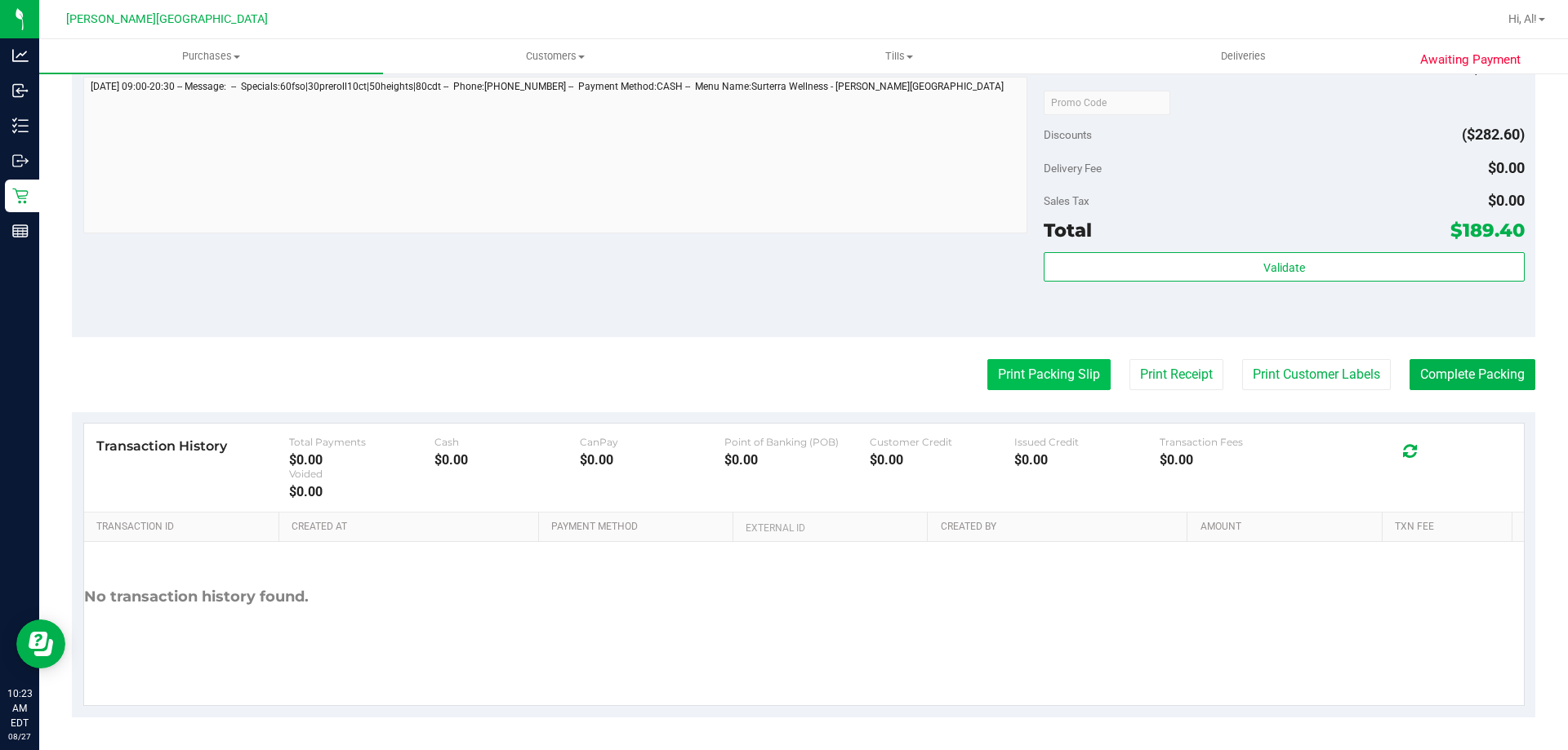
click at [783, 378] on button "Print Packing Slip" at bounding box center [1049, 375] width 123 height 31
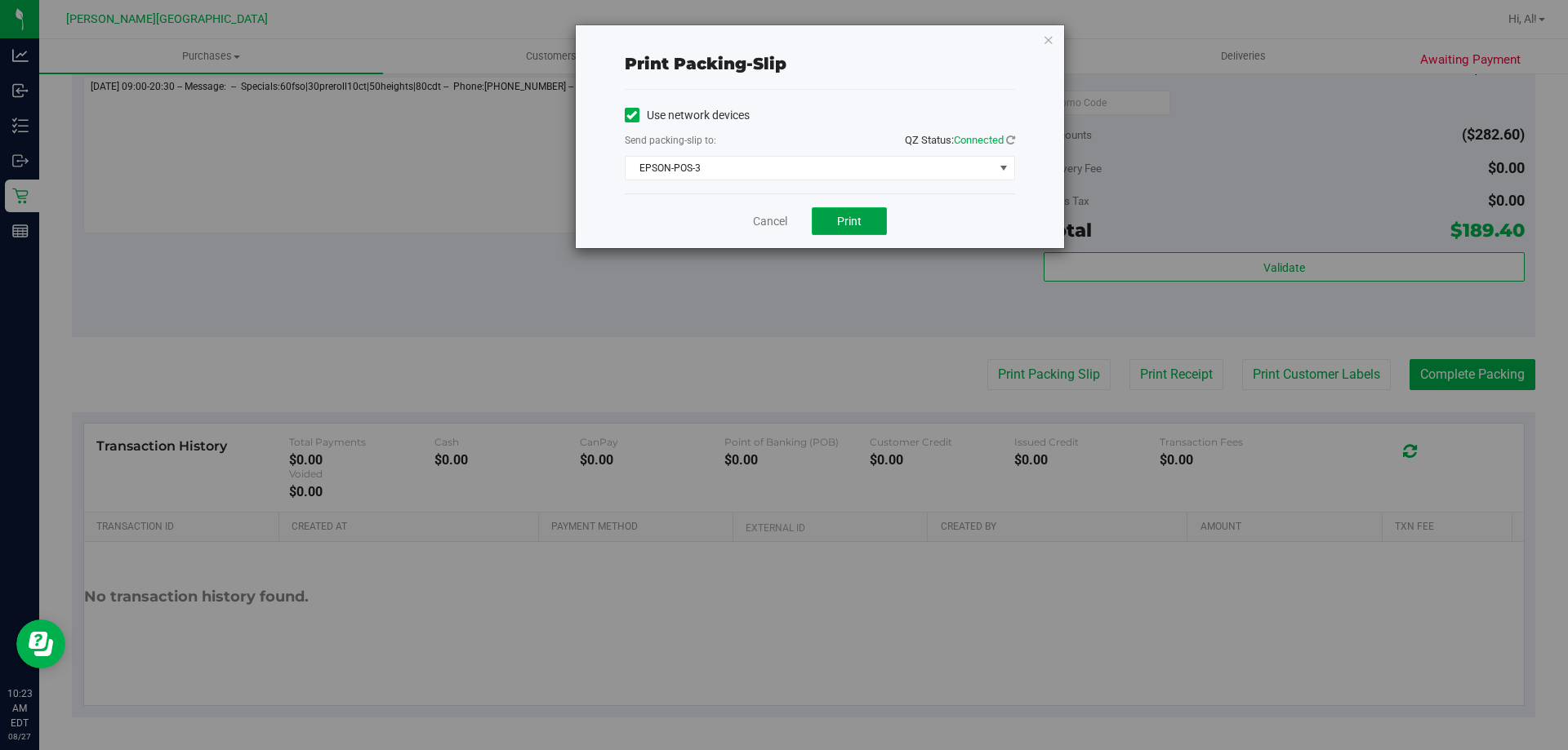
click at [783, 211] on button "Print" at bounding box center [849, 220] width 75 height 28
click at [776, 229] on link "Cancel" at bounding box center [771, 221] width 35 height 17
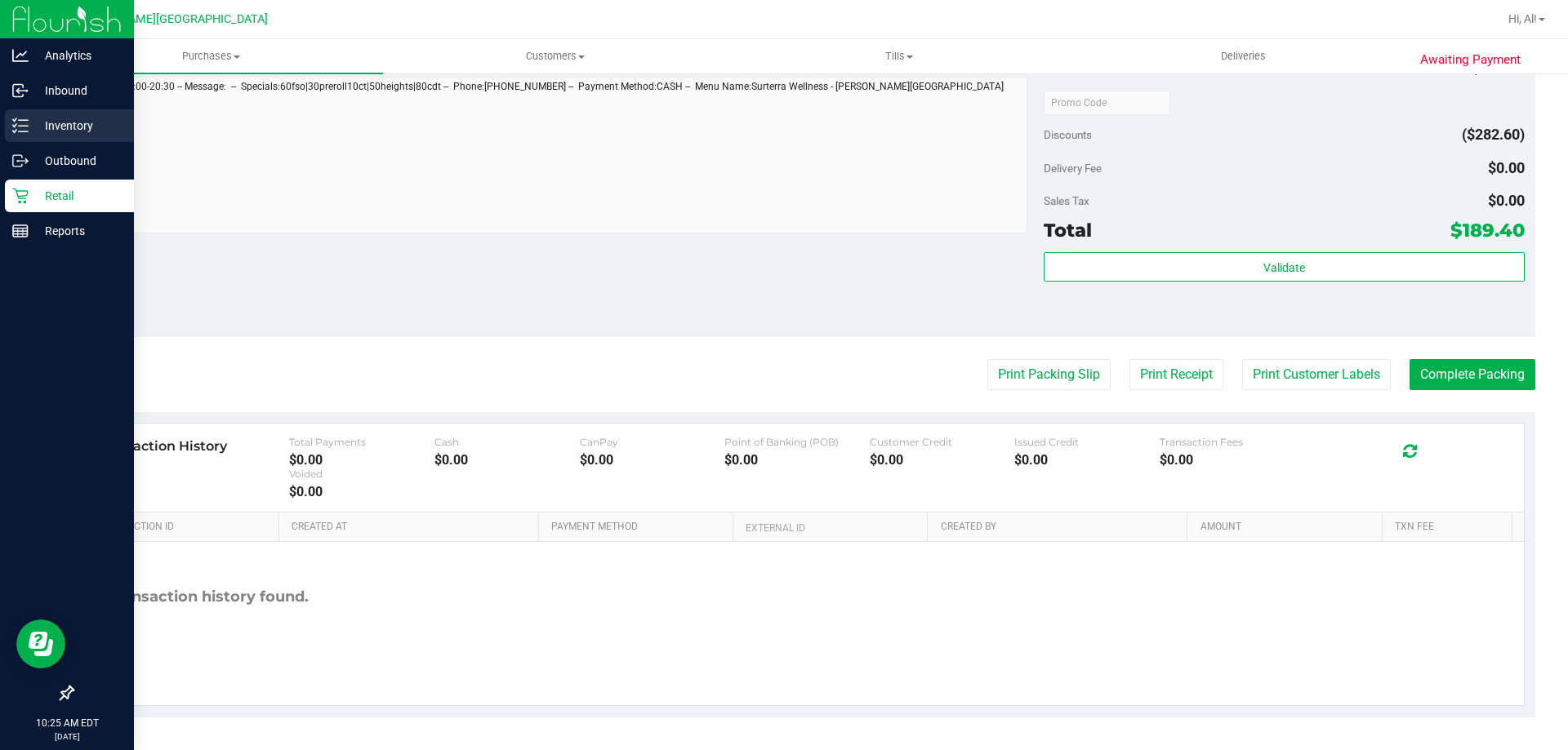
click at [26, 125] on icon at bounding box center [20, 125] width 16 height 16
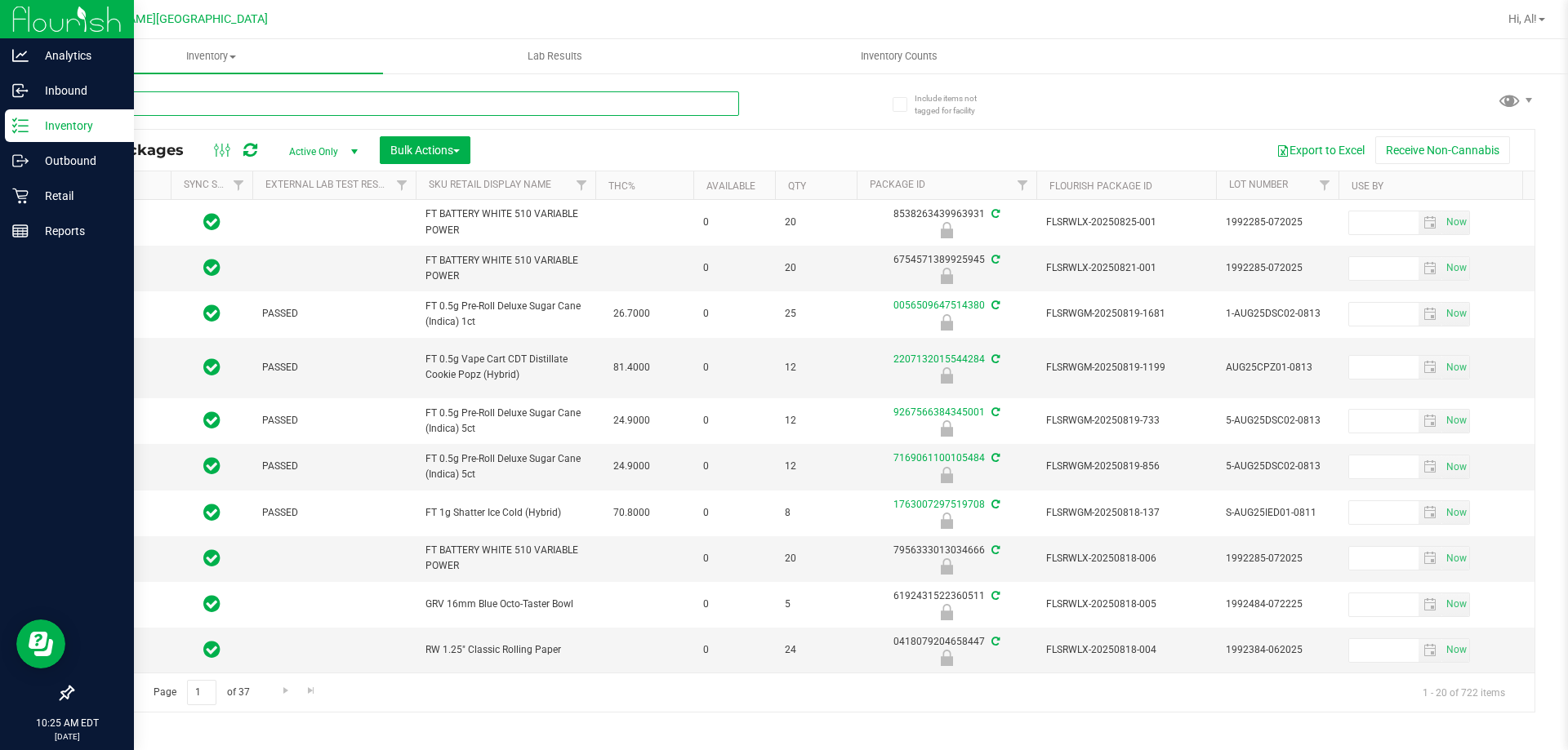
click at [187, 105] on input "text" at bounding box center [405, 103] width 667 height 24
type input "6948673418295551"
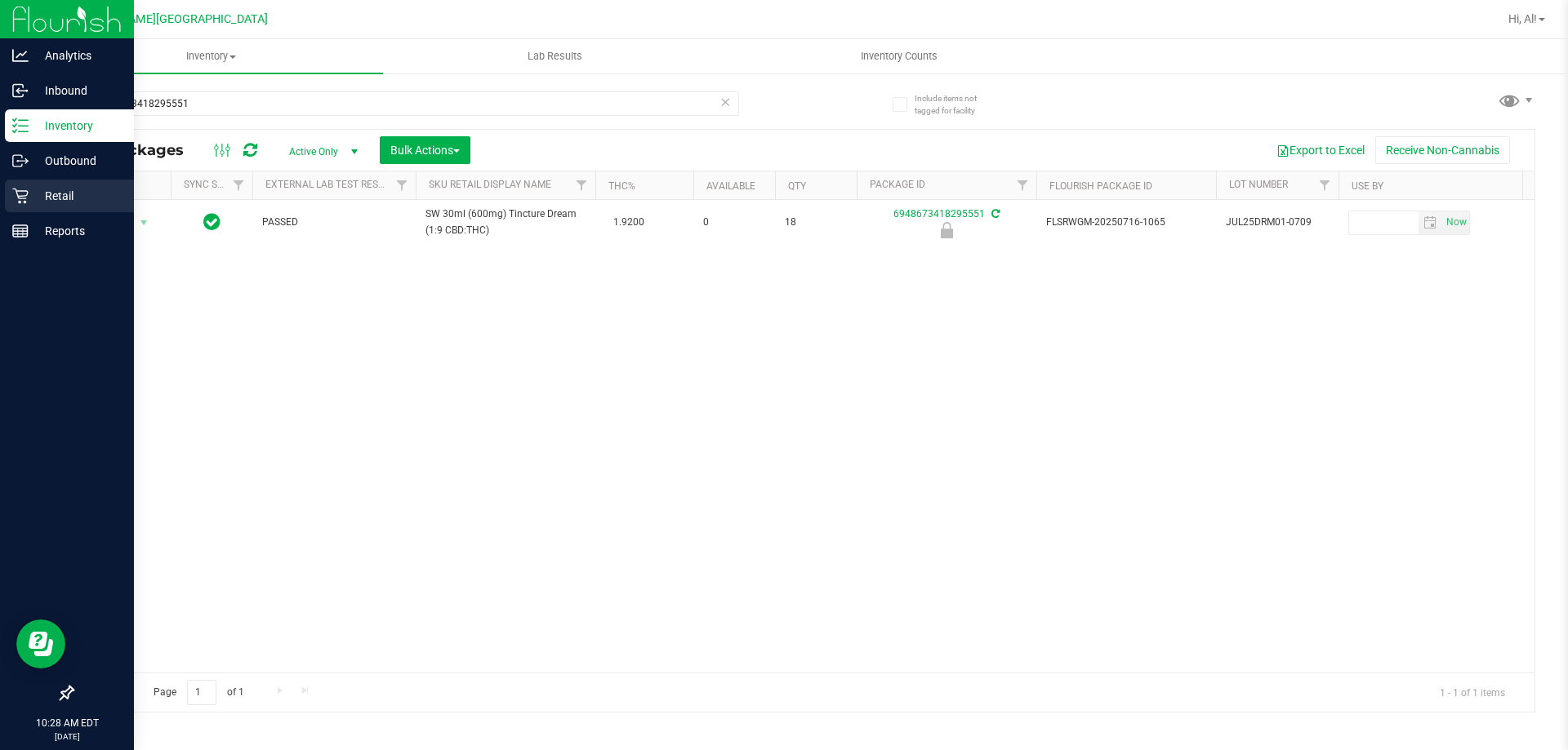
click at [30, 196] on p "Retail" at bounding box center [78, 195] width 98 height 19
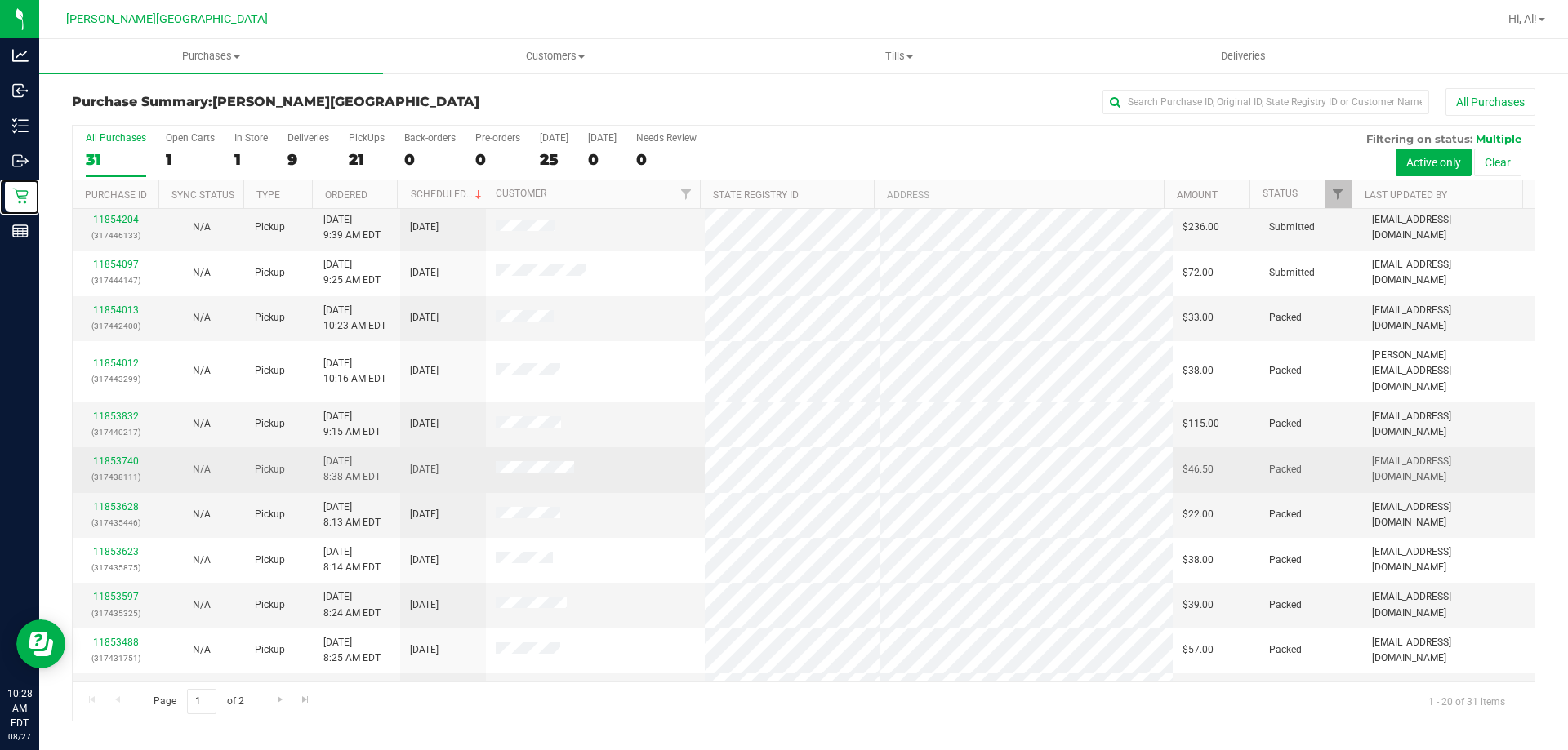
scroll to position [431, 0]
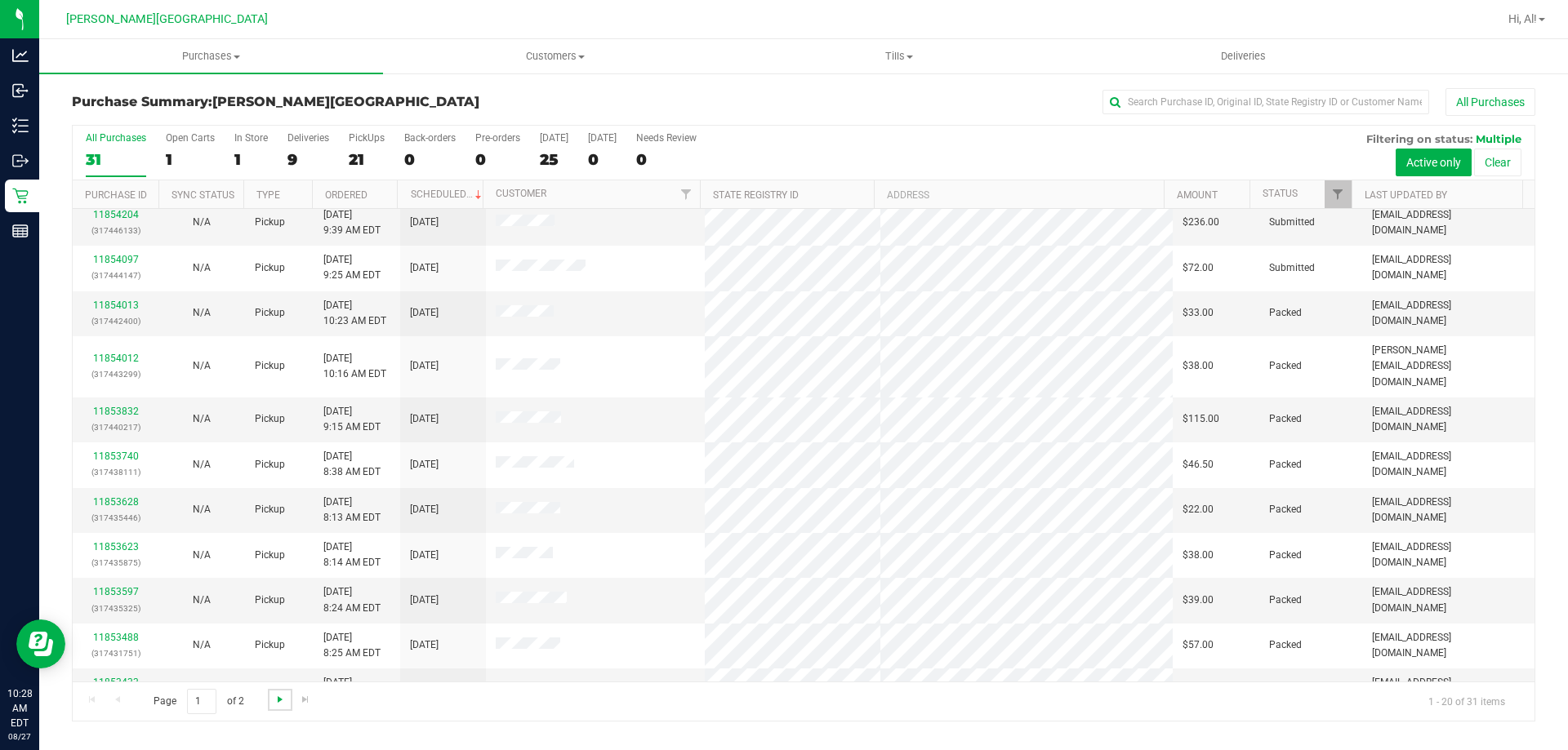
click at [276, 702] on span "Go to the next page" at bounding box center [280, 700] width 13 height 13
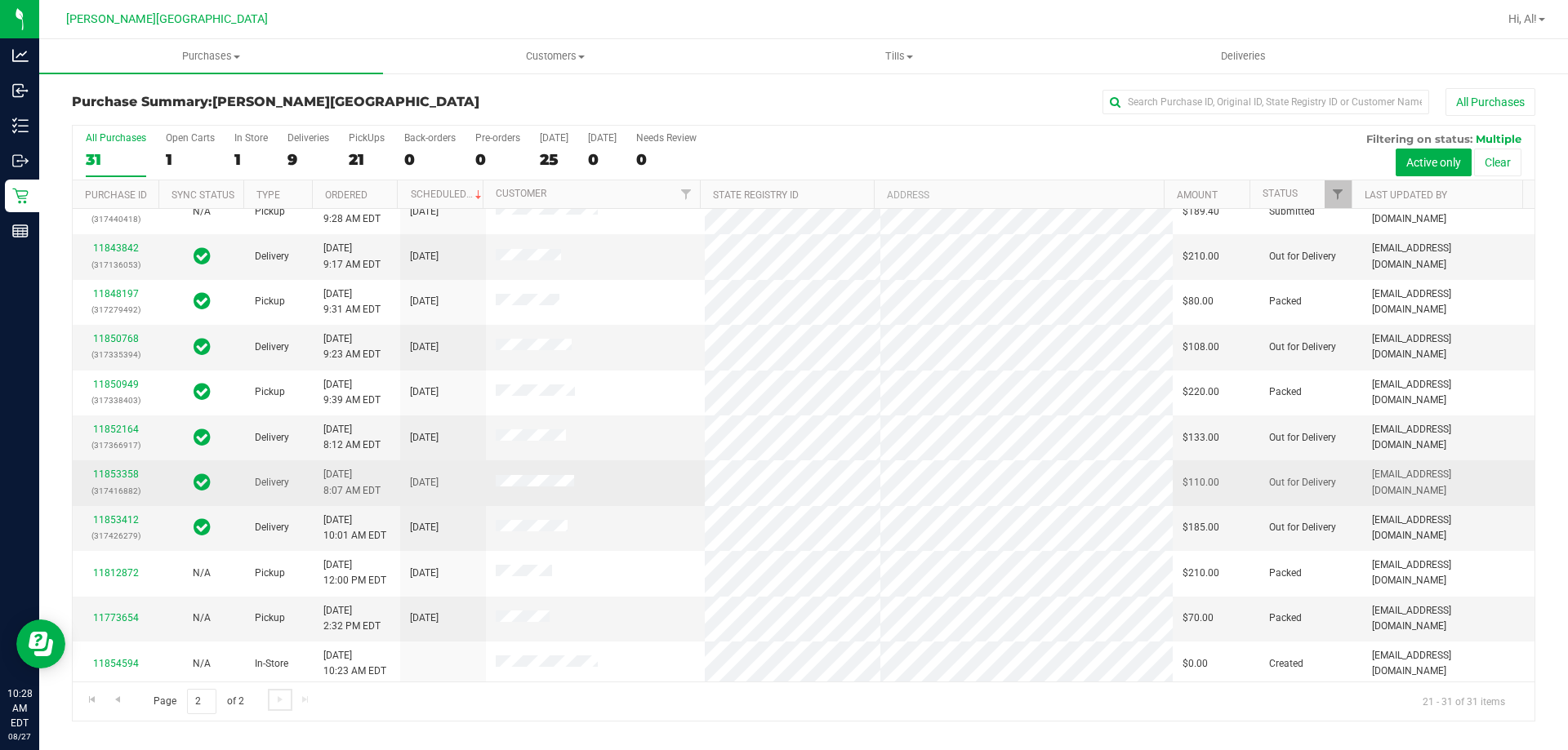
scroll to position [24, 0]
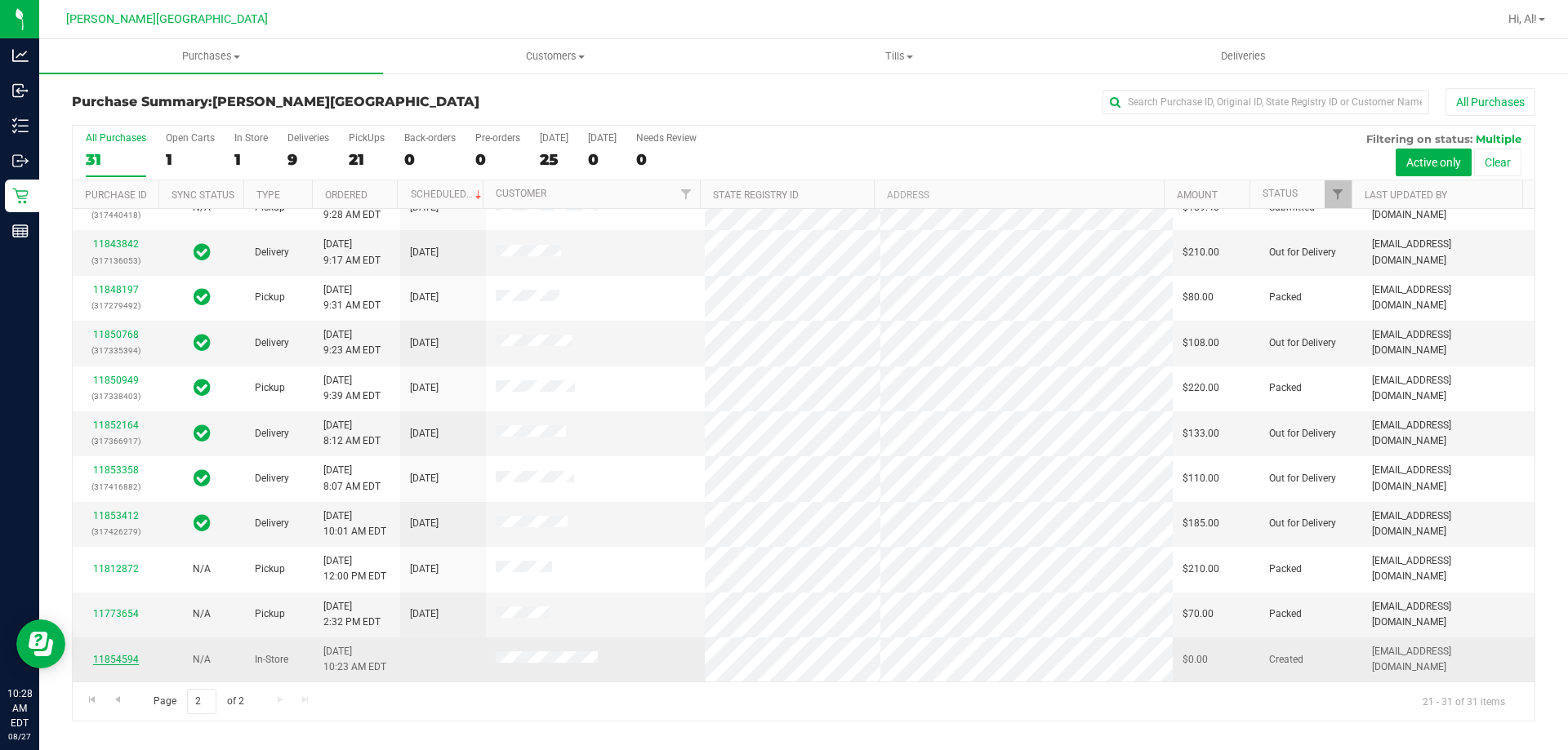
click at [108, 663] on link "11854594" at bounding box center [116, 659] width 45 height 12
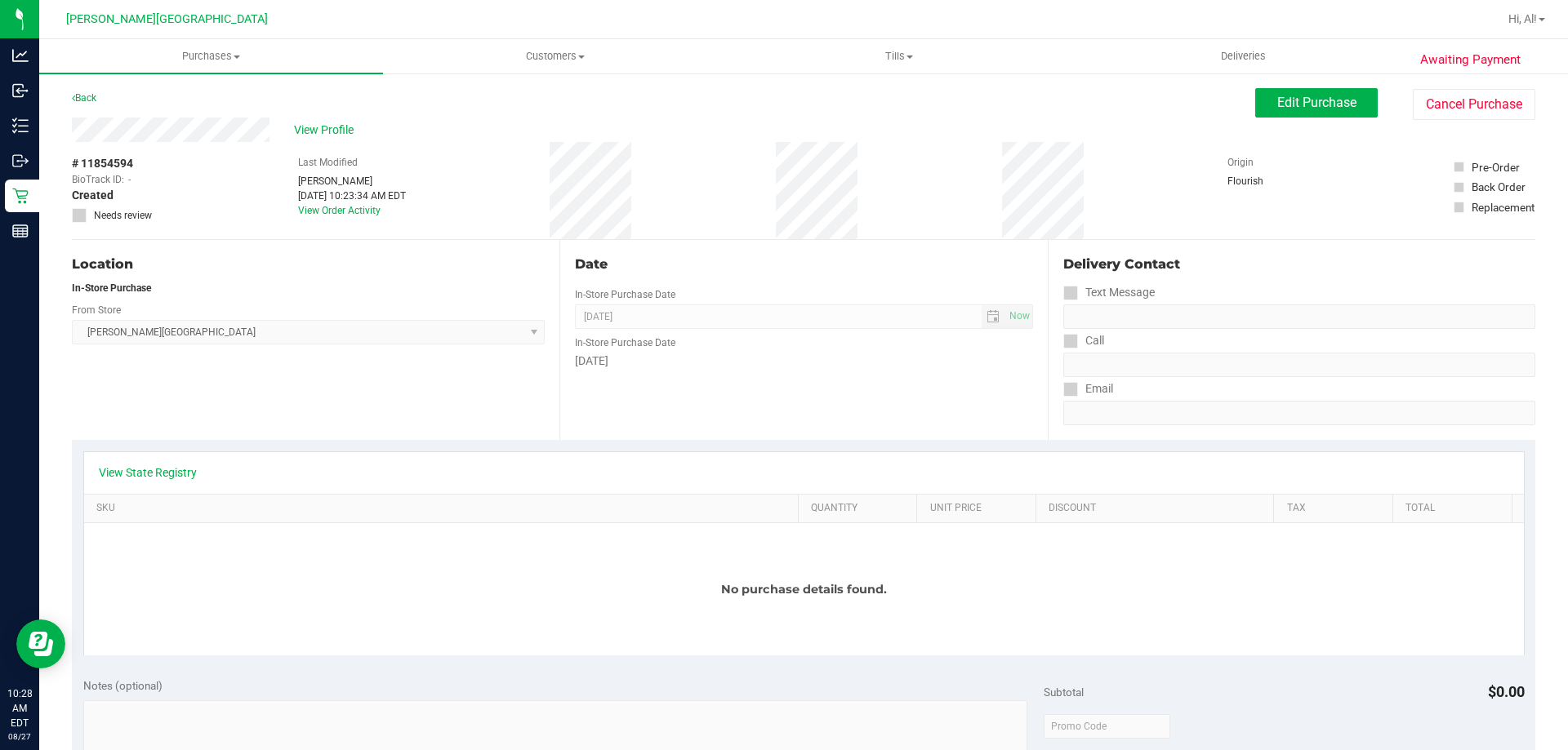
click at [783, 120] on div "View Profile # 11854594 BioTrack ID: - Created Needs review Last Modified Dan S…" at bounding box center [803, 178] width 1463 height 122
click at [783, 104] on button "Cancel Purchase" at bounding box center [1474, 104] width 122 height 31
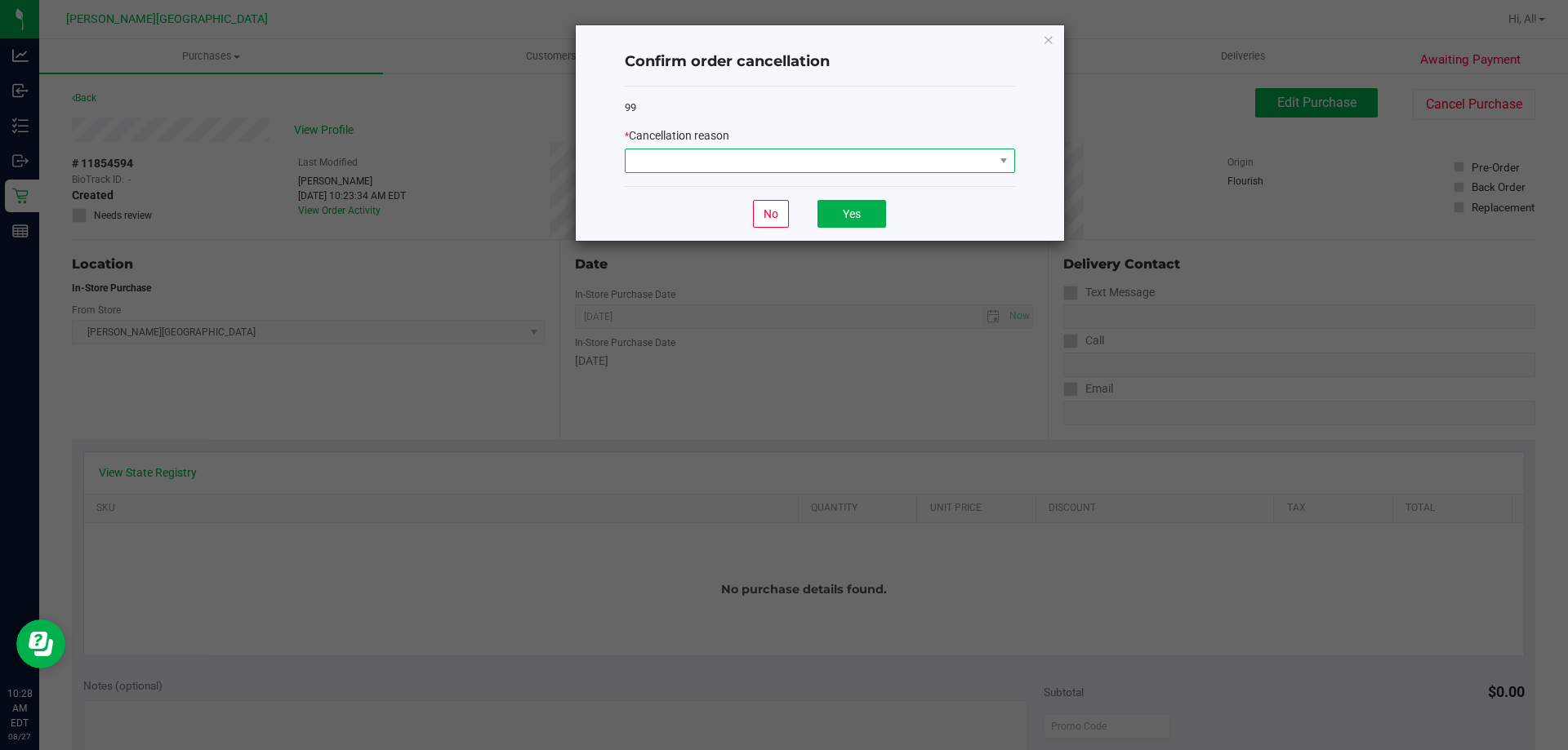
click at [783, 153] on span at bounding box center [809, 161] width 368 height 23
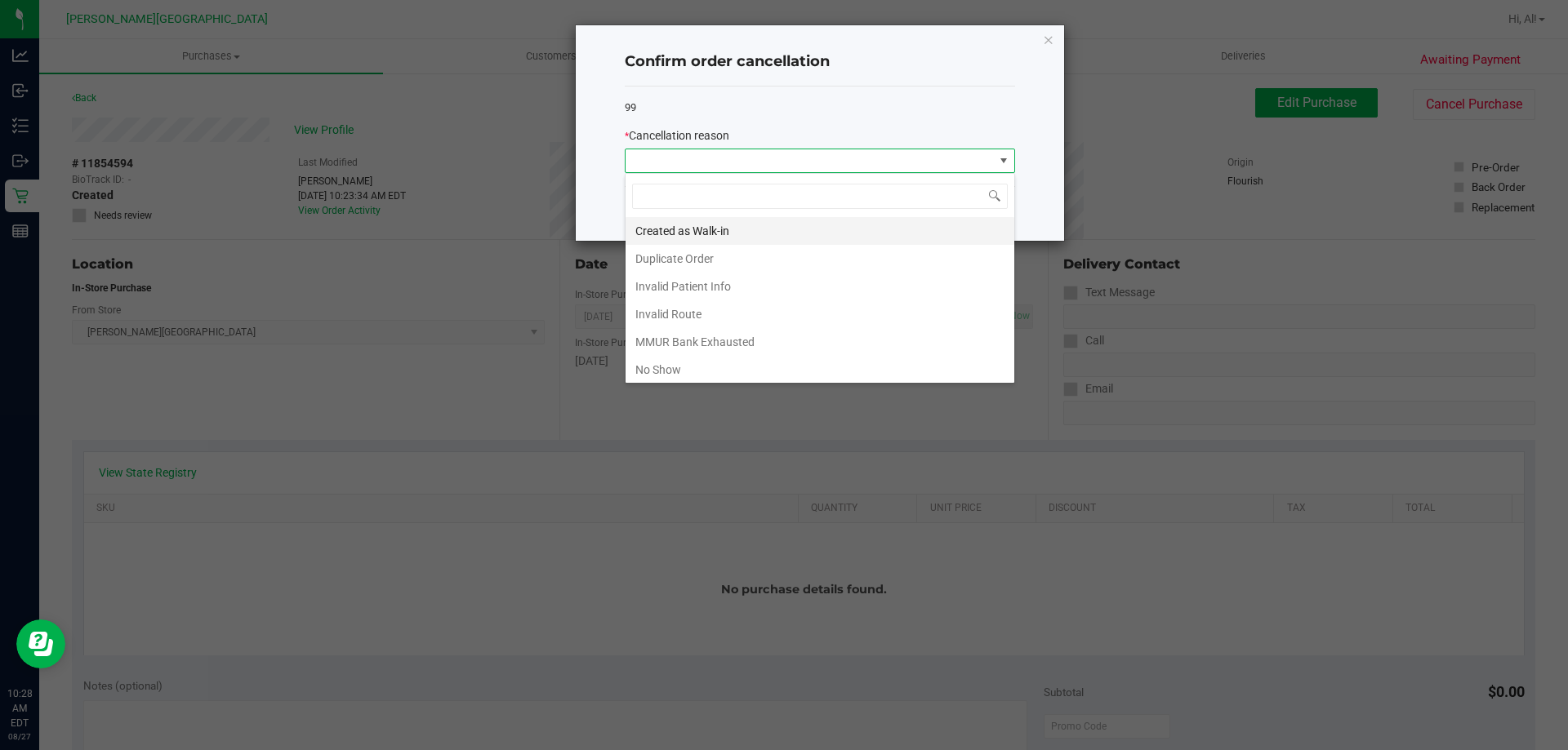
scroll to position [24, 390]
drag, startPoint x: 750, startPoint y: 313, endPoint x: 745, endPoint y: 362, distance: 49.3
click at [745, 362] on ul "Created as Walk-in Duplicate Order Invalid Patient Info Invalid Route MMUR Bank…" at bounding box center [820, 341] width 389 height 249
click at [745, 362] on li "No Show" at bounding box center [820, 370] width 389 height 28
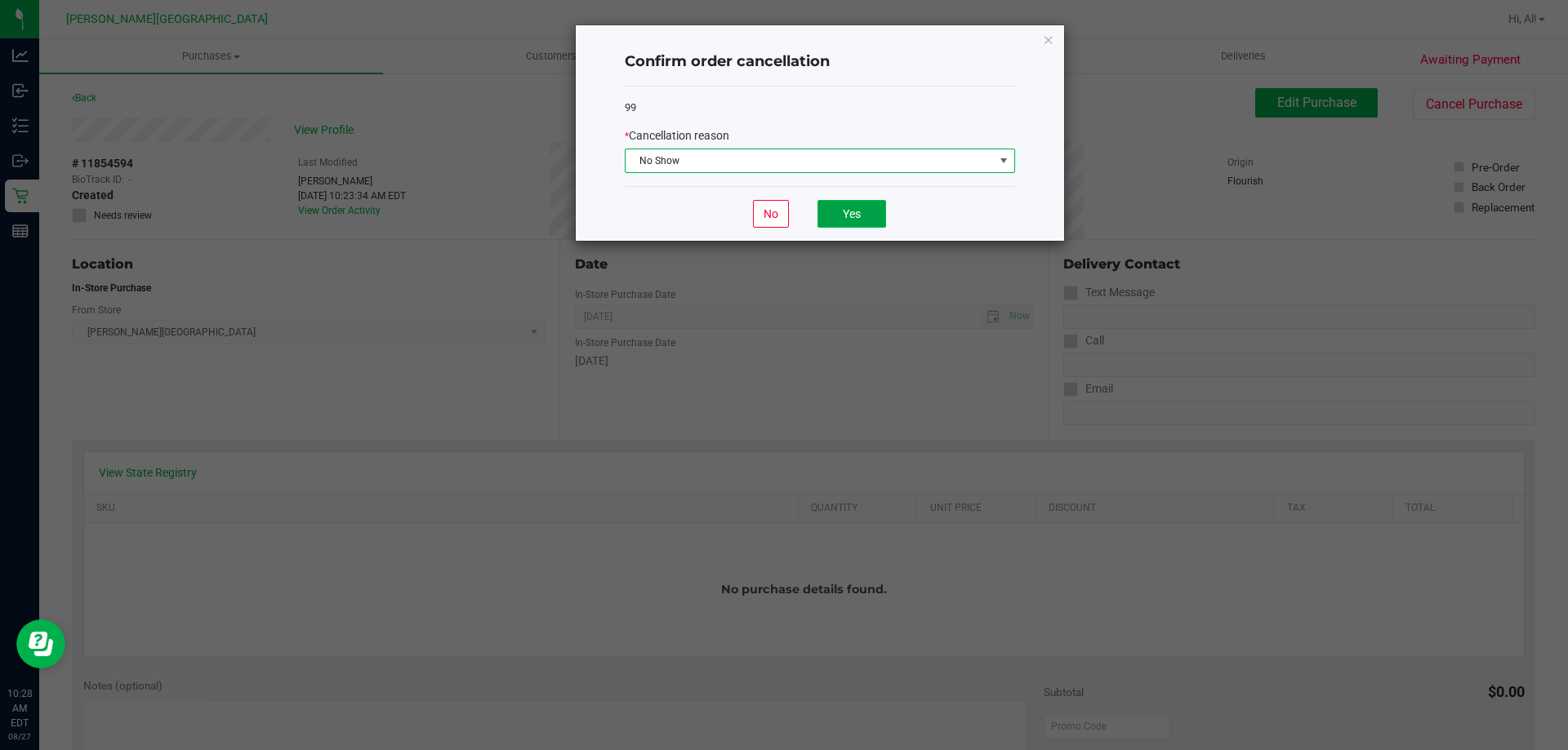
click at [783, 220] on button "Yes" at bounding box center [851, 214] width 68 height 28
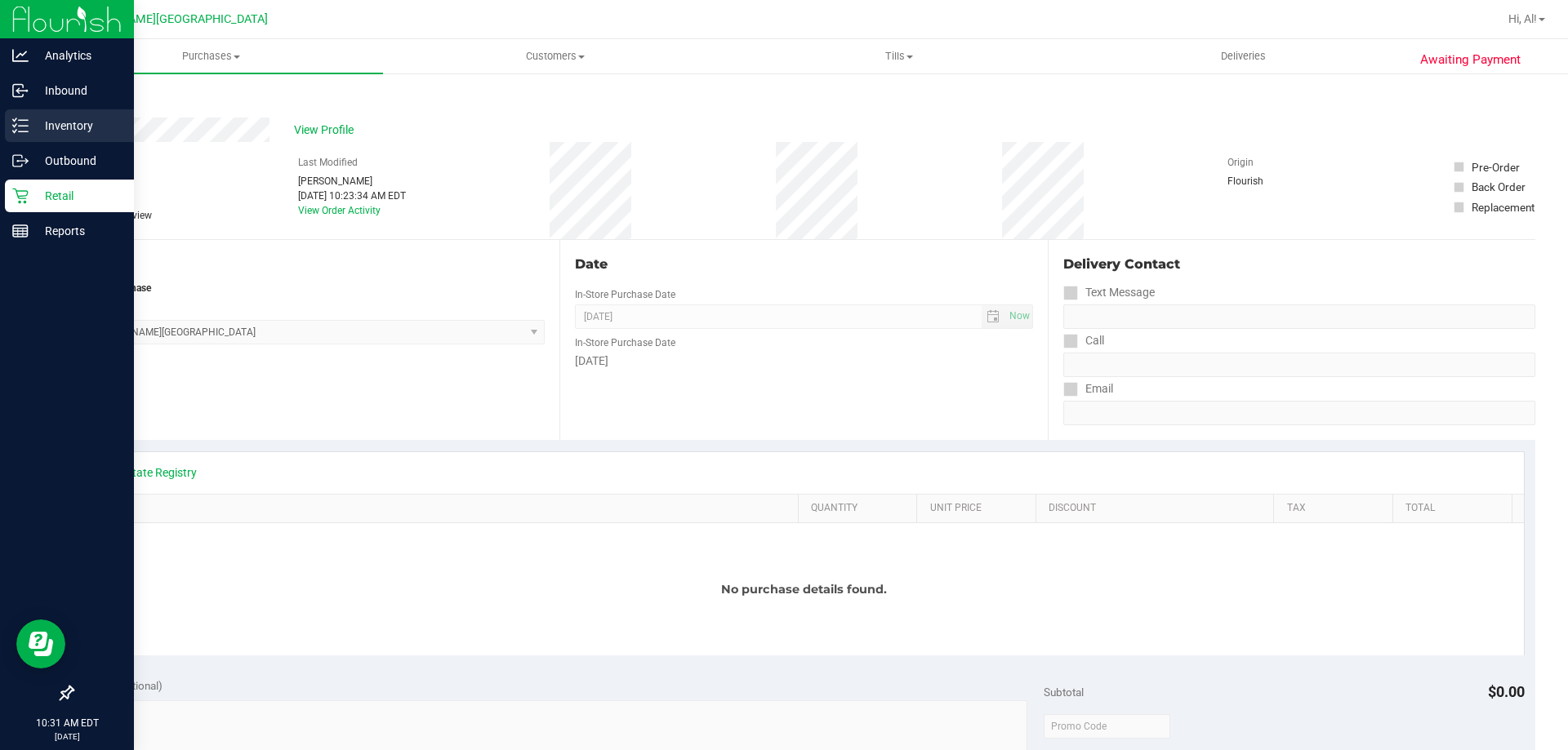
click at [59, 126] on p "Inventory" at bounding box center [78, 125] width 98 height 19
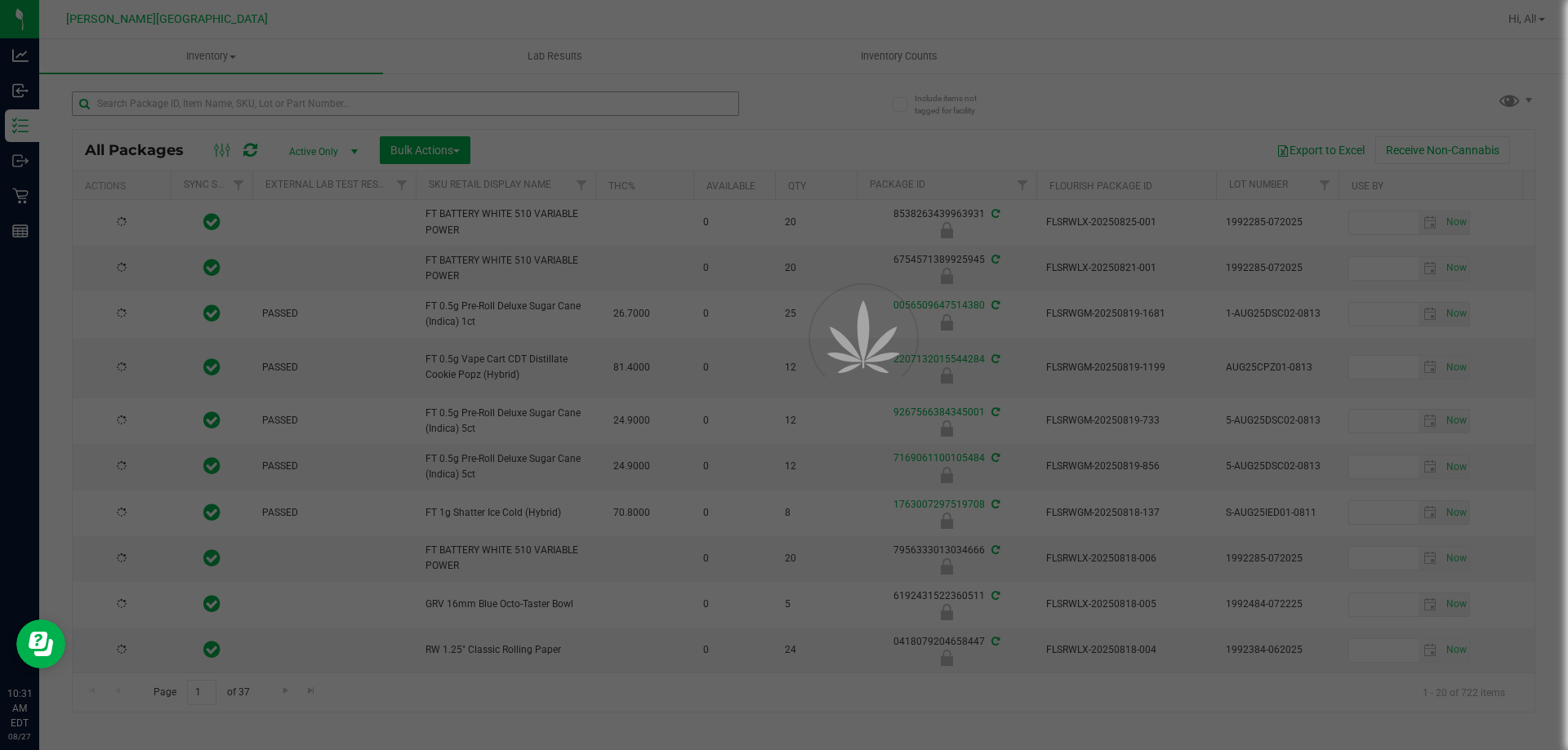
click at [188, 93] on div at bounding box center [784, 375] width 1568 height 750
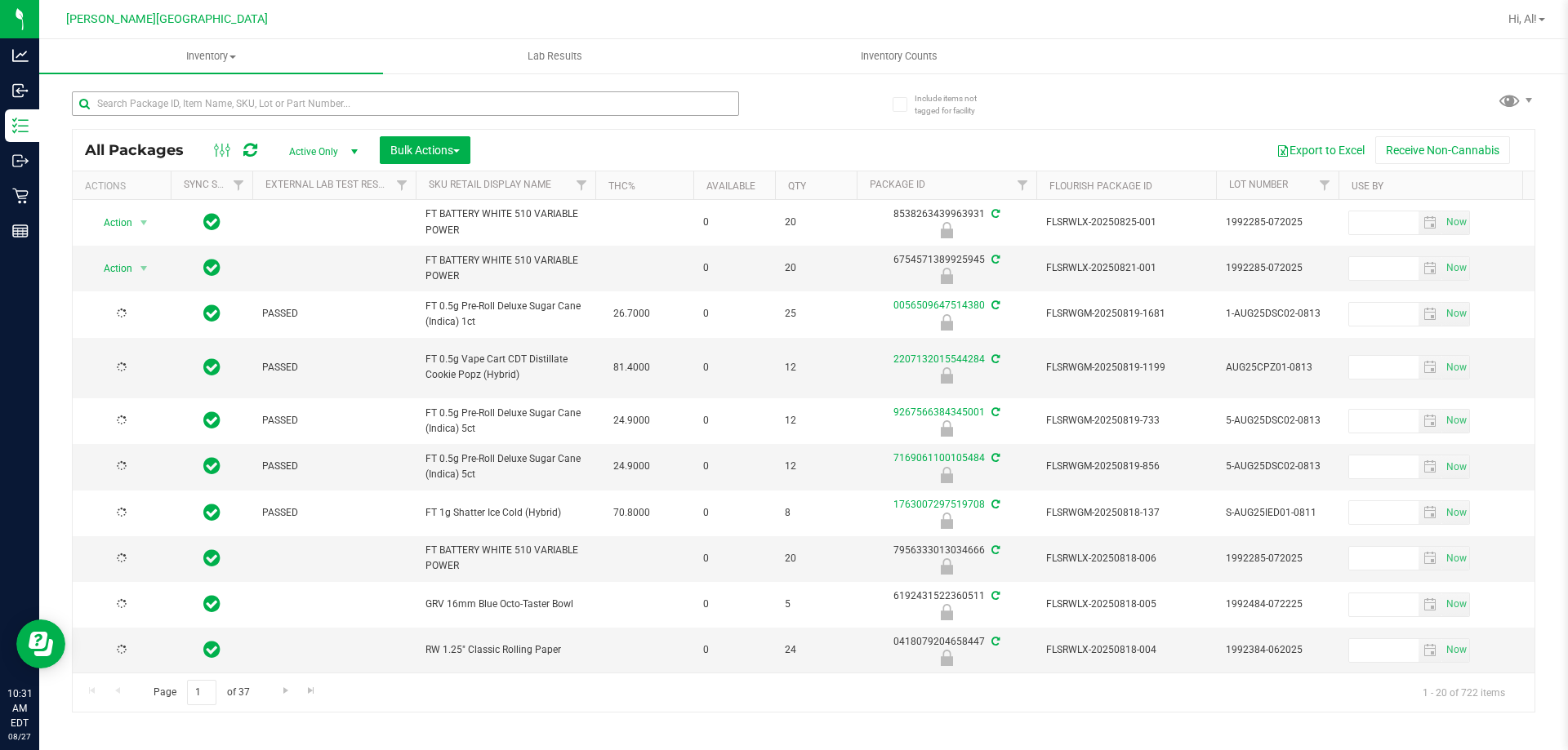
type input "2026-02-15"
click at [181, 106] on input "text" at bounding box center [405, 103] width 667 height 24
type input "JUL25DRM01-0709"
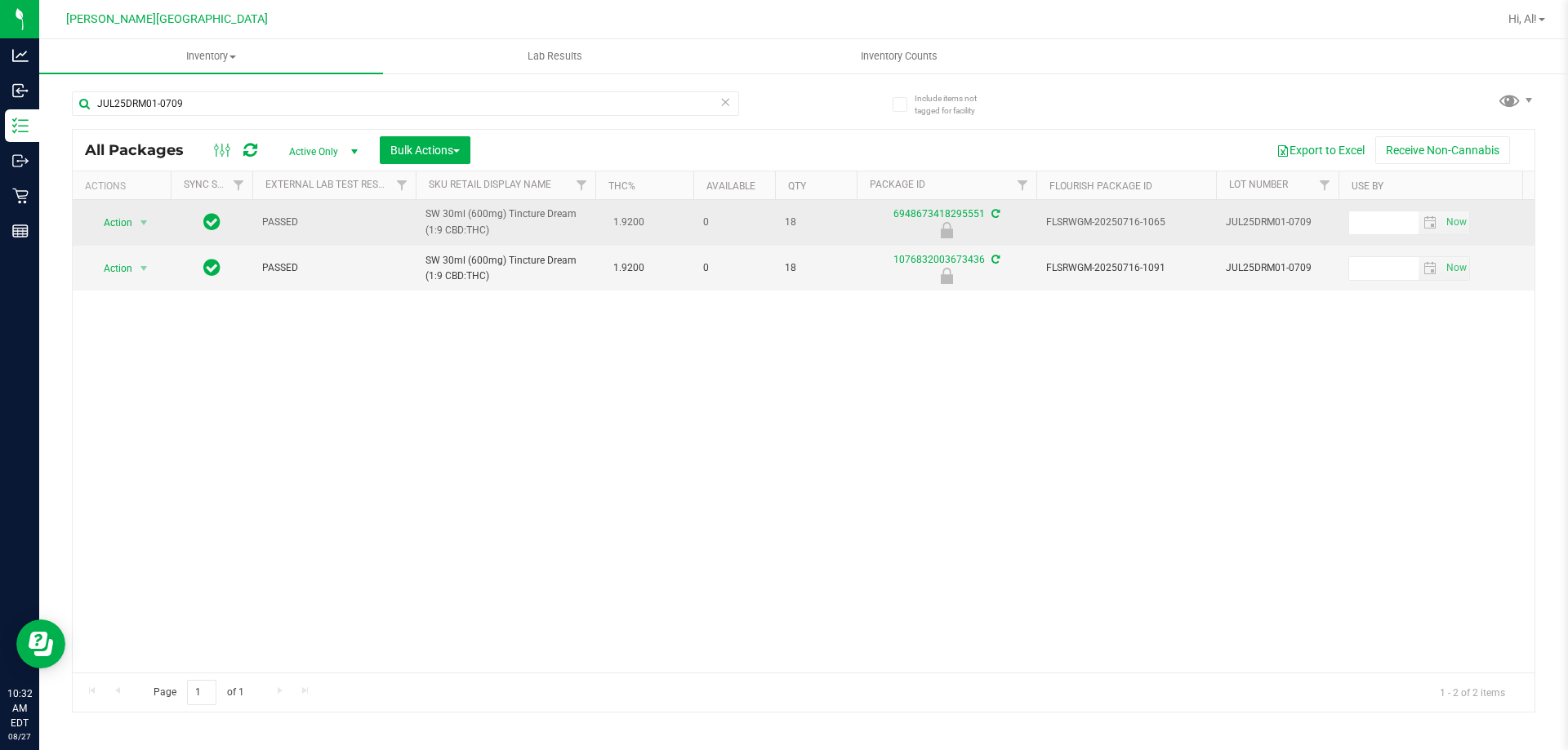
click at [119, 234] on td "Action Action Edit attributes Global inventory Locate package Package audit log…" at bounding box center [121, 222] width 98 height 45
click at [118, 230] on span "Action" at bounding box center [111, 223] width 44 height 23
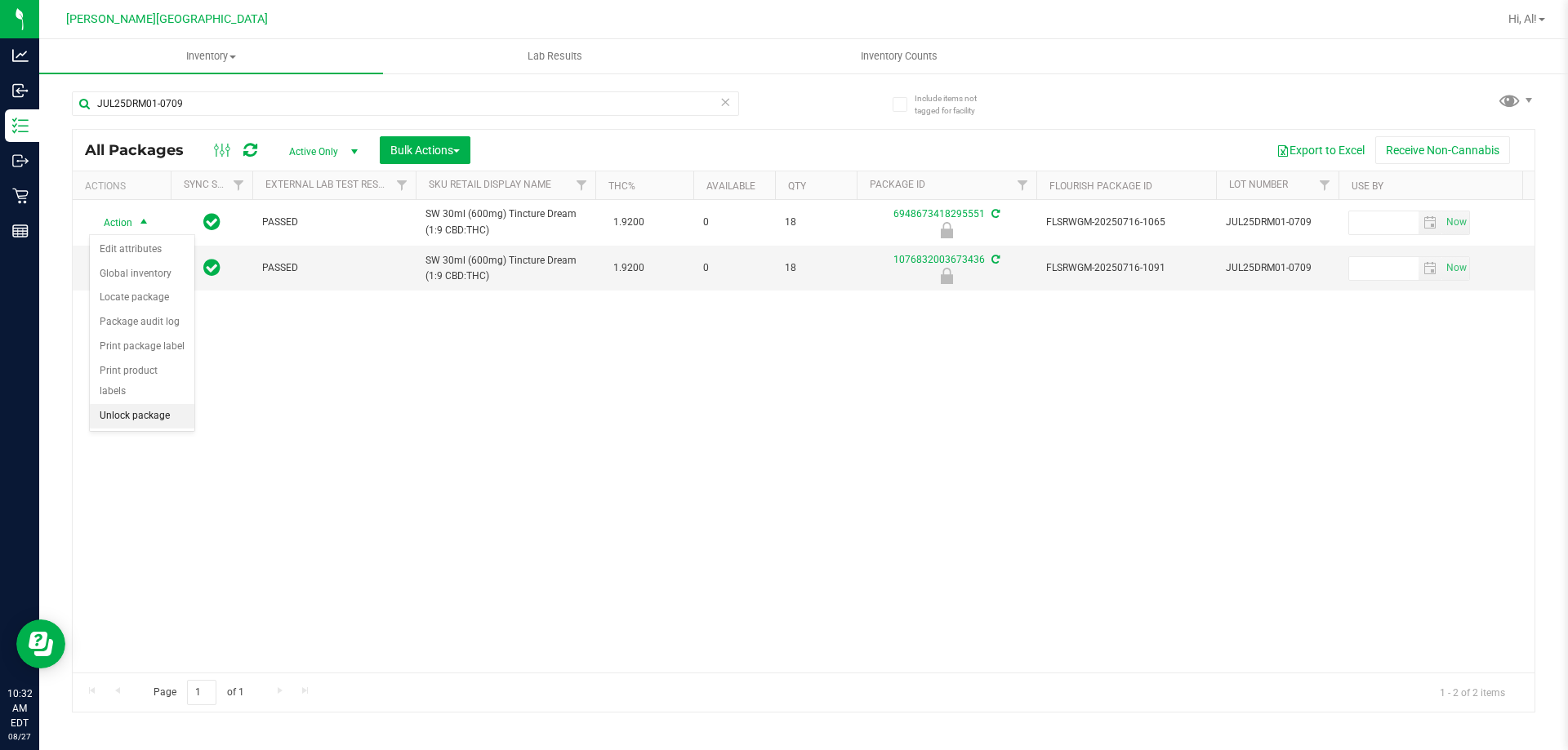
click at [159, 405] on li "Unlock package" at bounding box center [142, 416] width 105 height 24
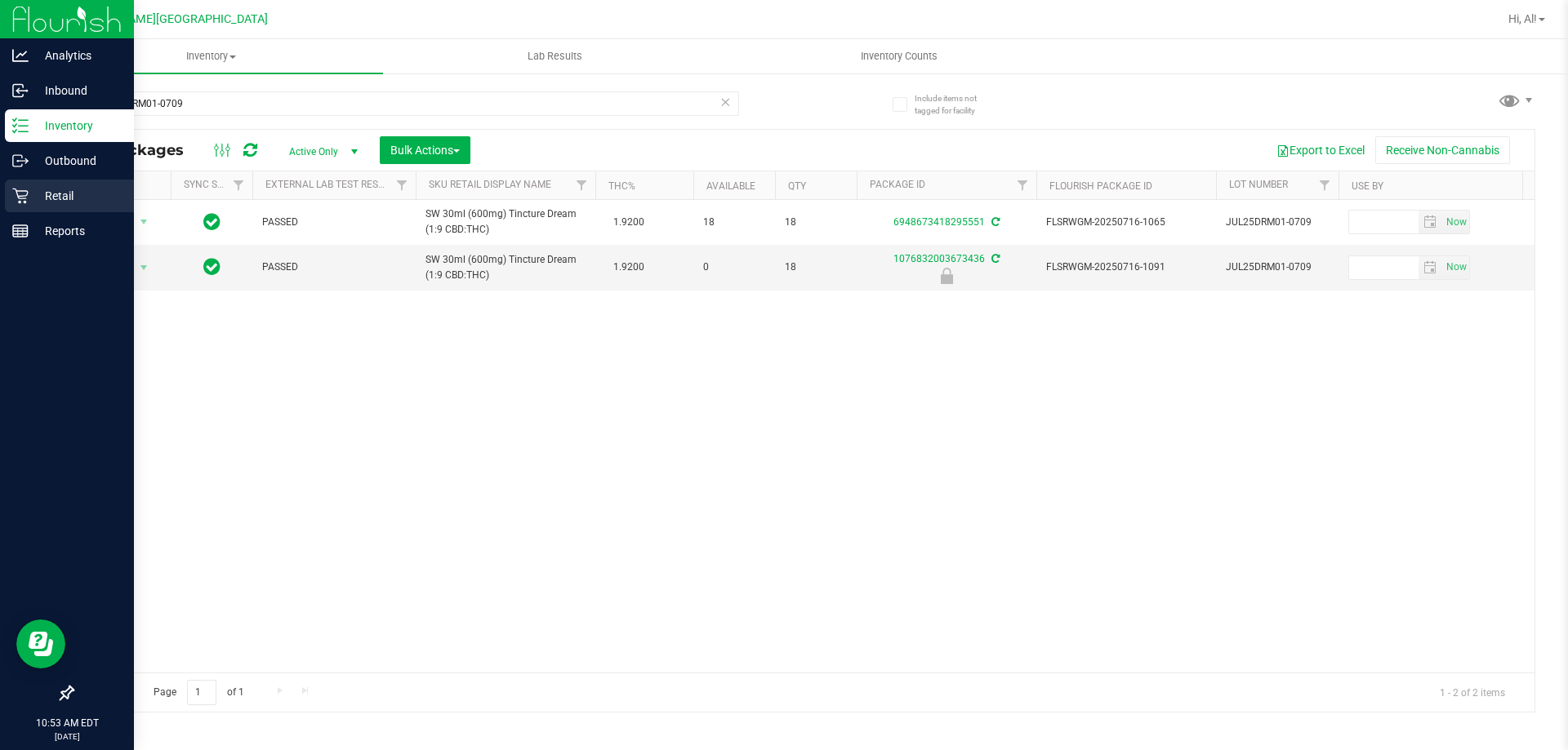
click at [35, 191] on p "Retail" at bounding box center [78, 195] width 98 height 19
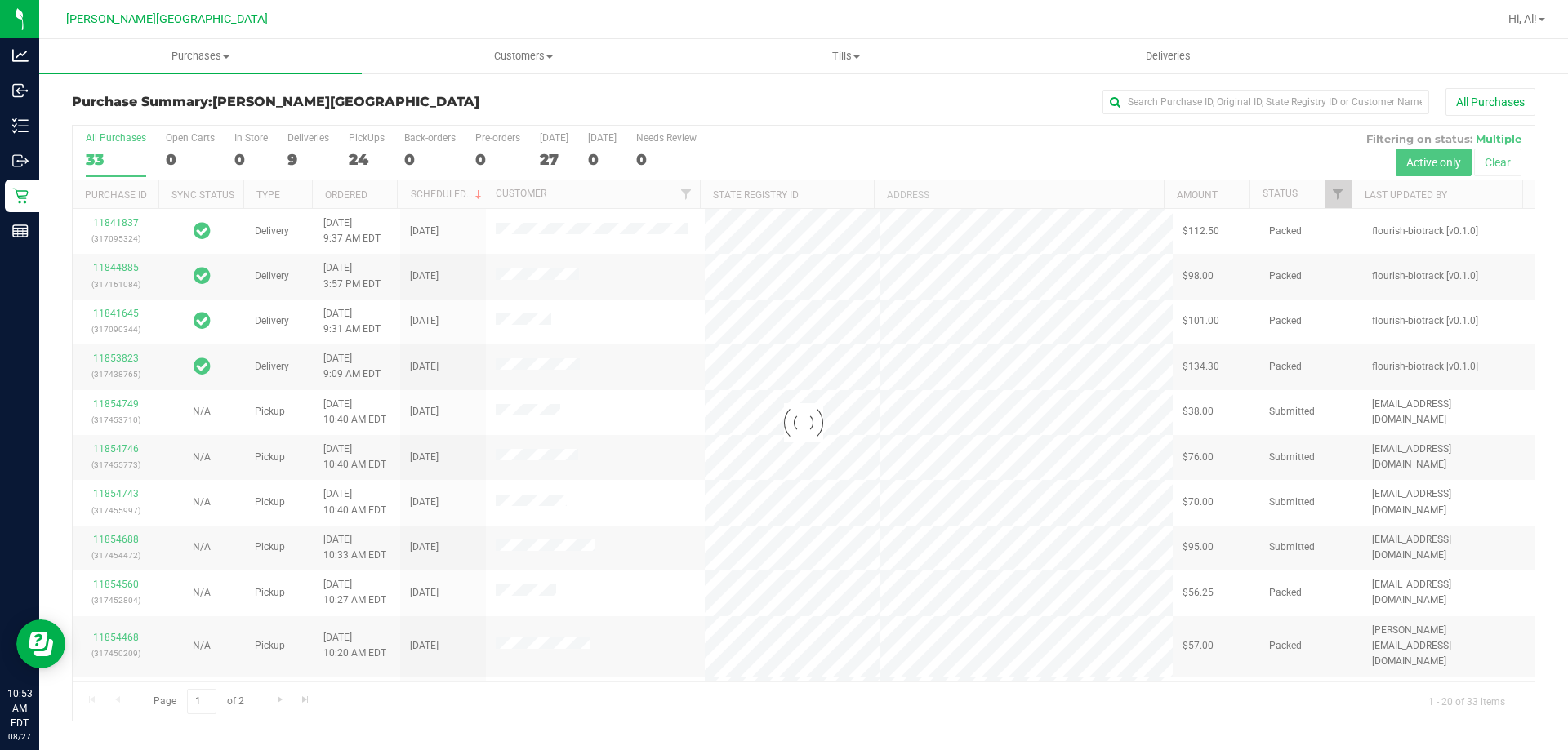
click at [783, 201] on div at bounding box center [802, 424] width 1461 height 595
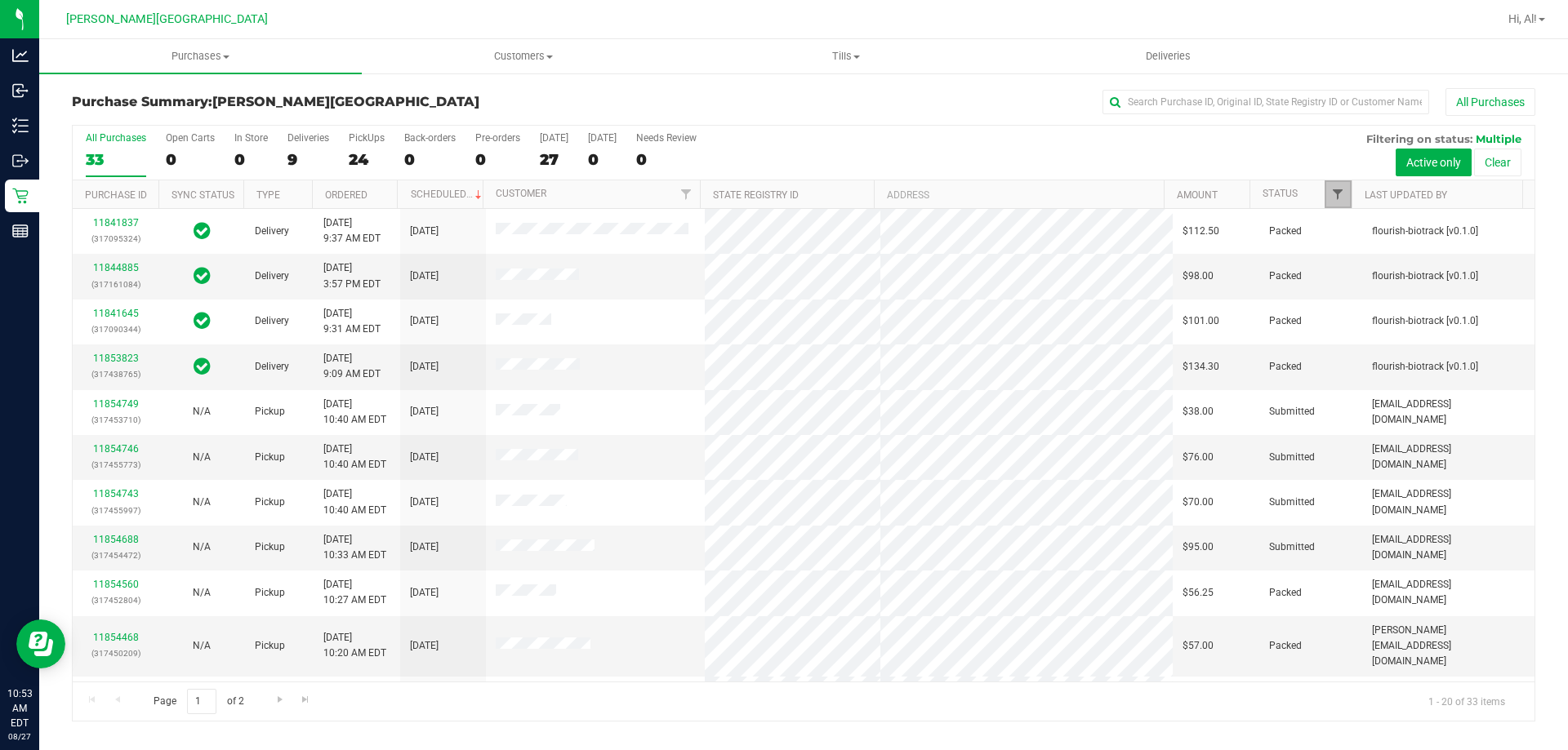
click at [783, 201] on span "Filter" at bounding box center [1338, 194] width 13 height 13
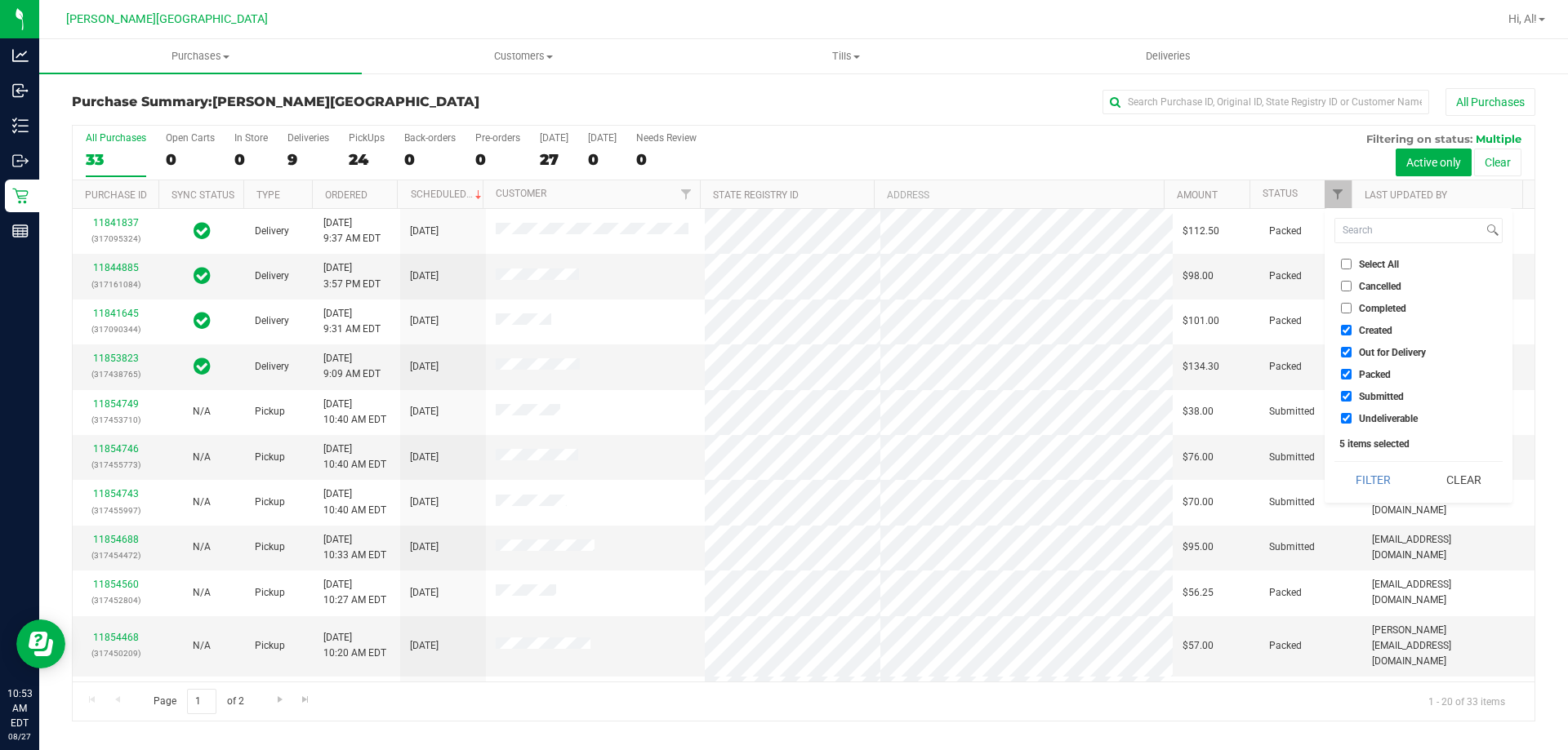
click at [783, 329] on input "Created" at bounding box center [1346, 329] width 11 height 11
checkbox input "false"
click at [783, 356] on input "Out for Delivery" at bounding box center [1346, 351] width 11 height 11
checkbox input "false"
click at [783, 378] on input "Packed" at bounding box center [1346, 374] width 11 height 11
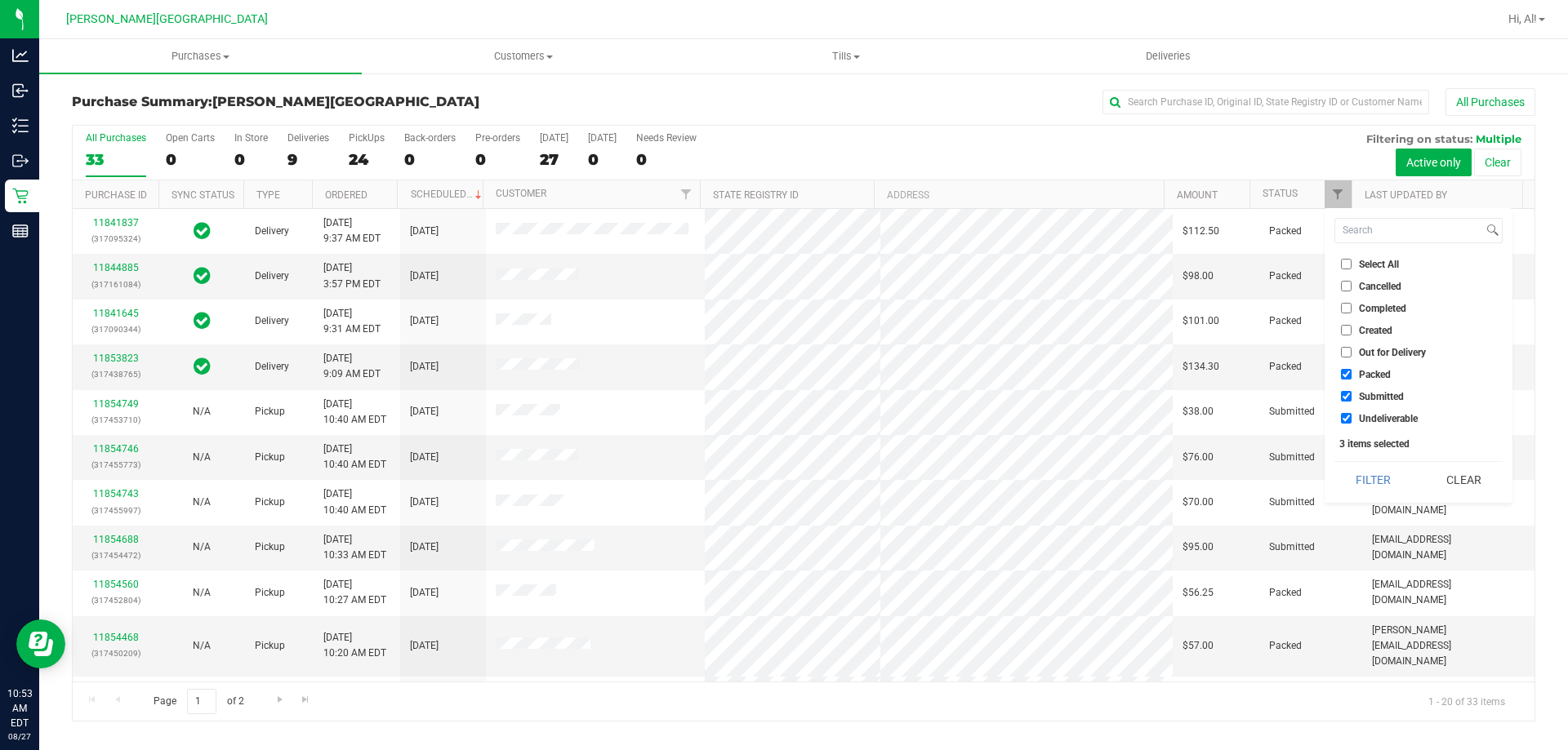
checkbox input "false"
click at [783, 422] on li "Undeliverable" at bounding box center [1418, 419] width 169 height 17
click at [783, 421] on input "Undeliverable" at bounding box center [1346, 418] width 11 height 11
checkbox input "false"
click at [783, 458] on div "Select All Cancelled Completed Created Out for Delivery Packed Submitted Undeli…" at bounding box center [1418, 355] width 188 height 295
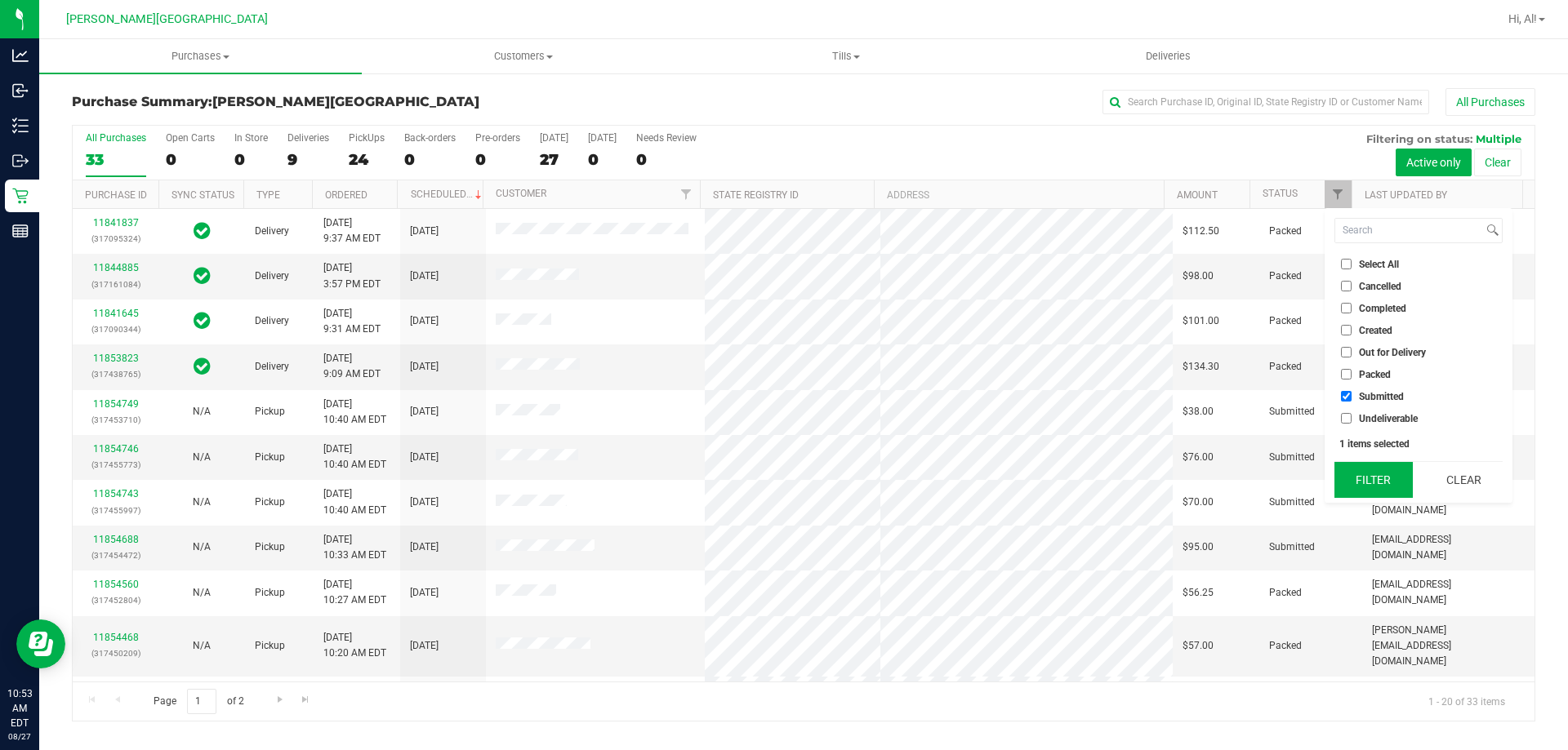
click at [783, 477] on button "Filter" at bounding box center [1372, 479] width 78 height 36
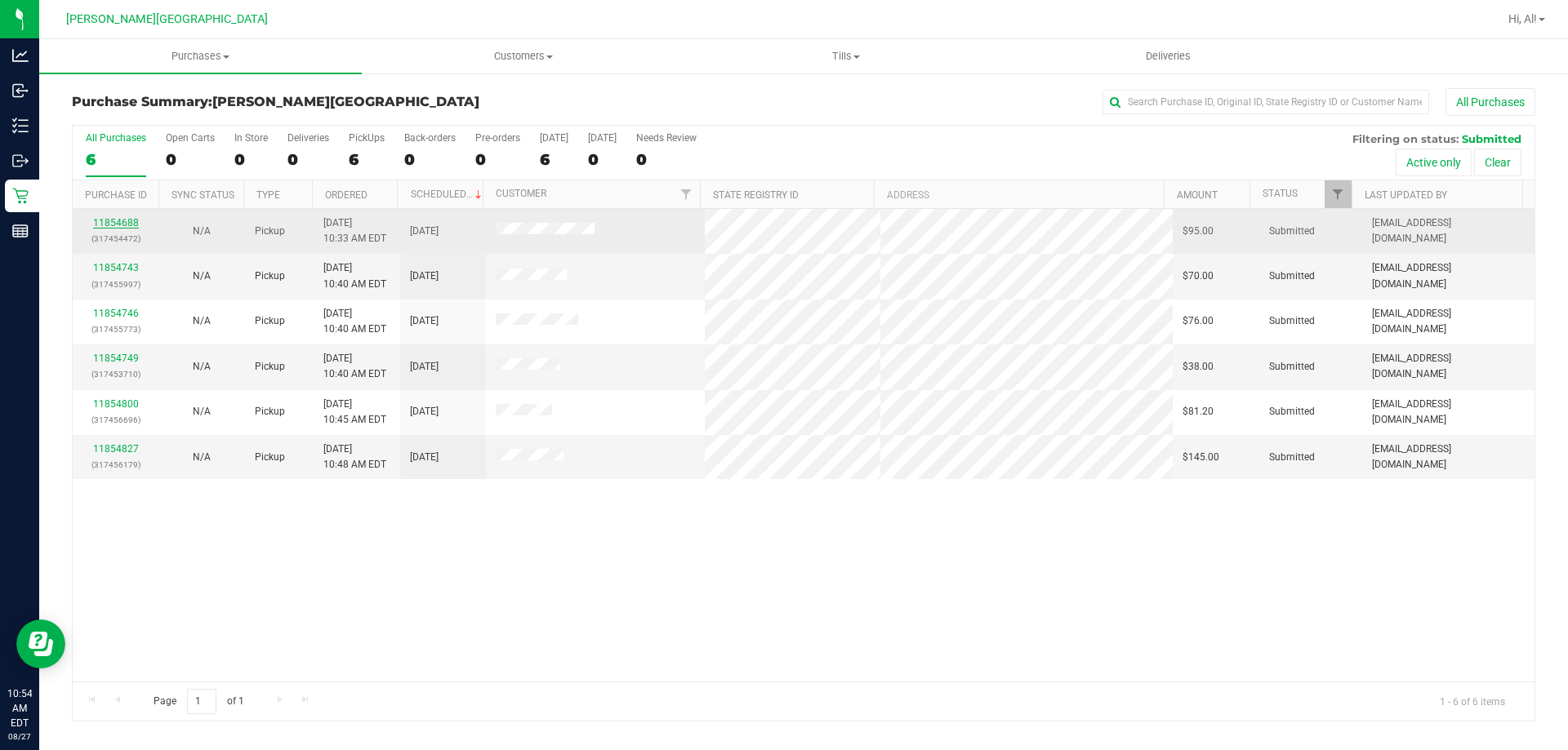
click at [115, 217] on link "11854688" at bounding box center [116, 222] width 45 height 12
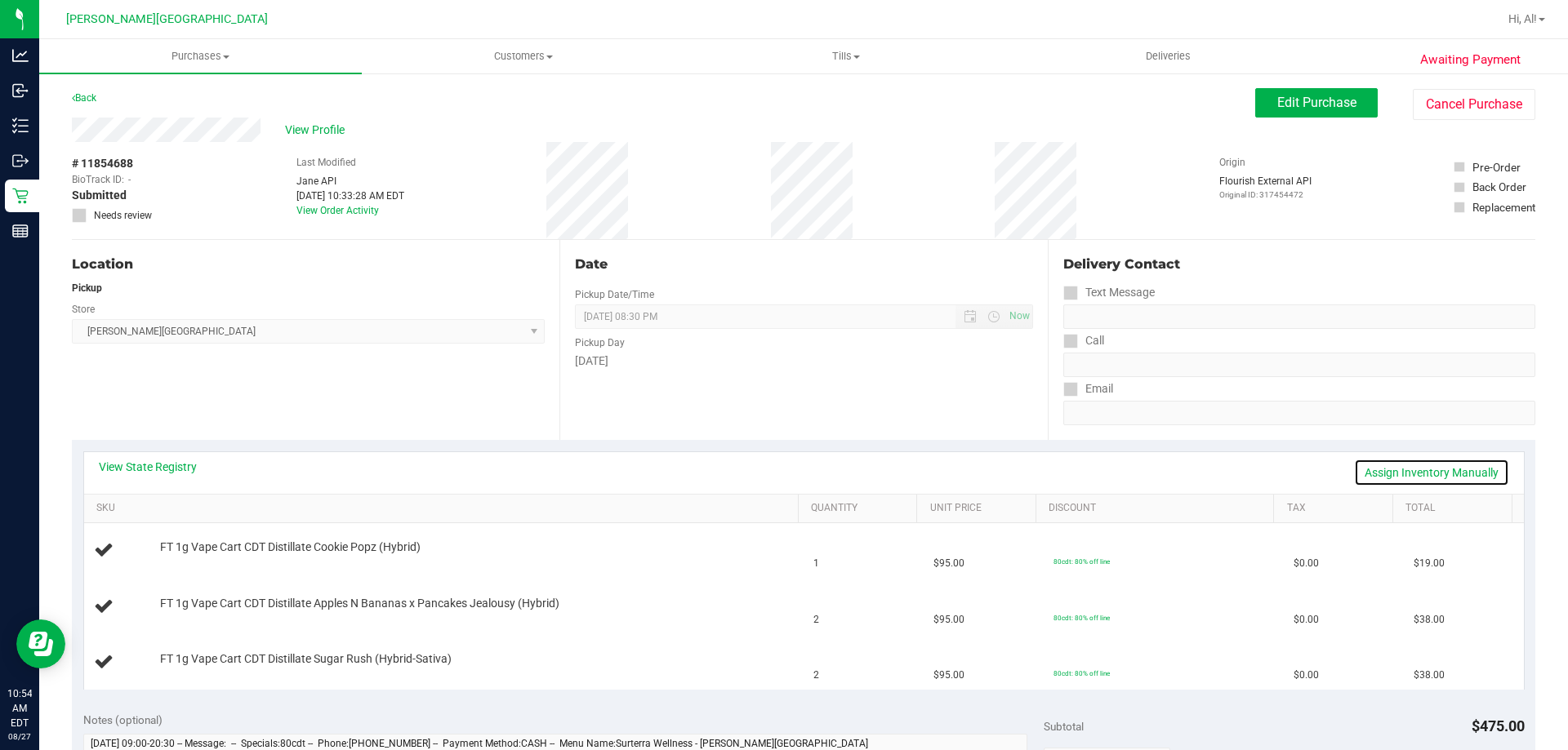
click at [783, 472] on link "Assign Inventory Manually" at bounding box center [1431, 472] width 155 height 28
click at [783, 469] on link "Save & Exit" at bounding box center [1471, 472] width 77 height 28
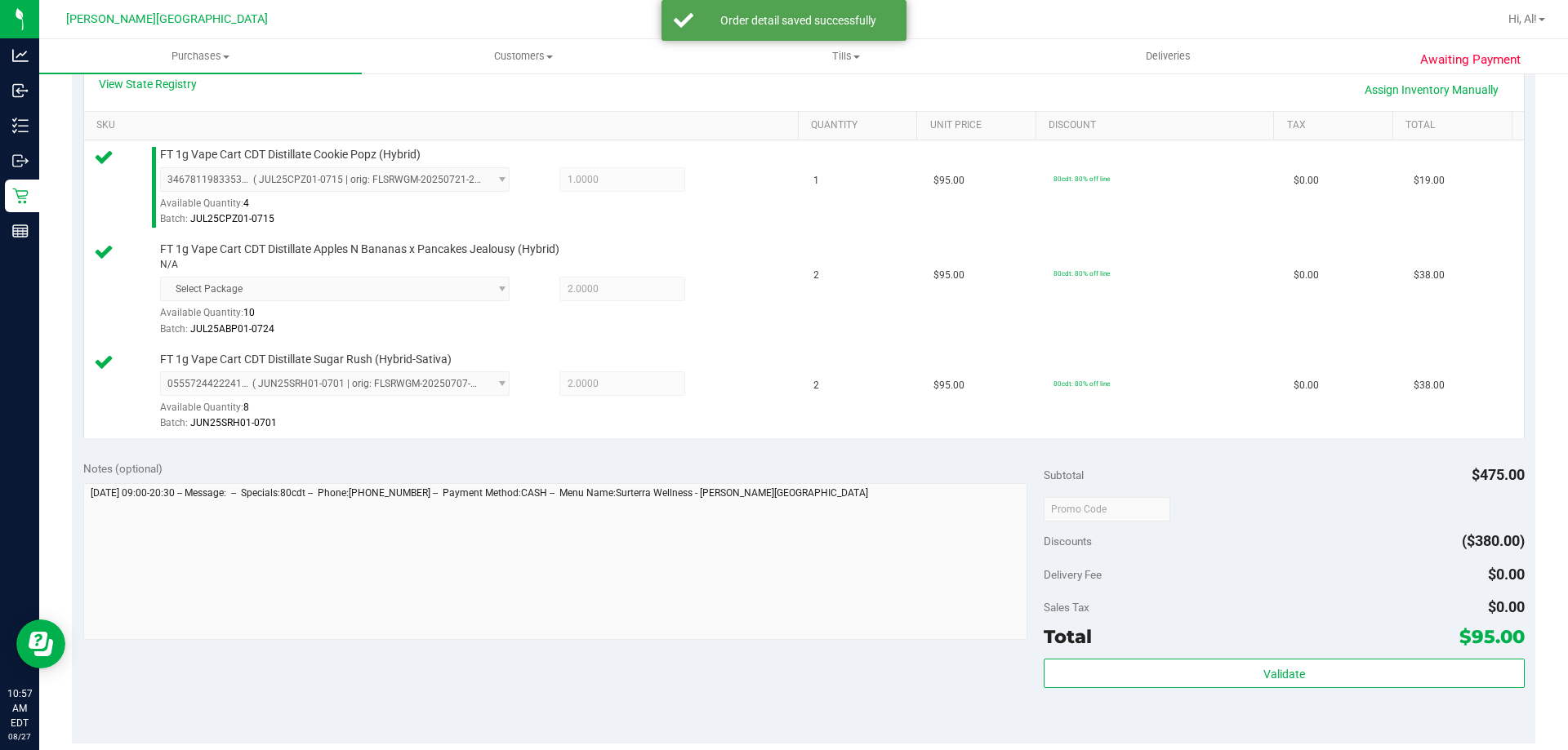
scroll to position [408, 0]
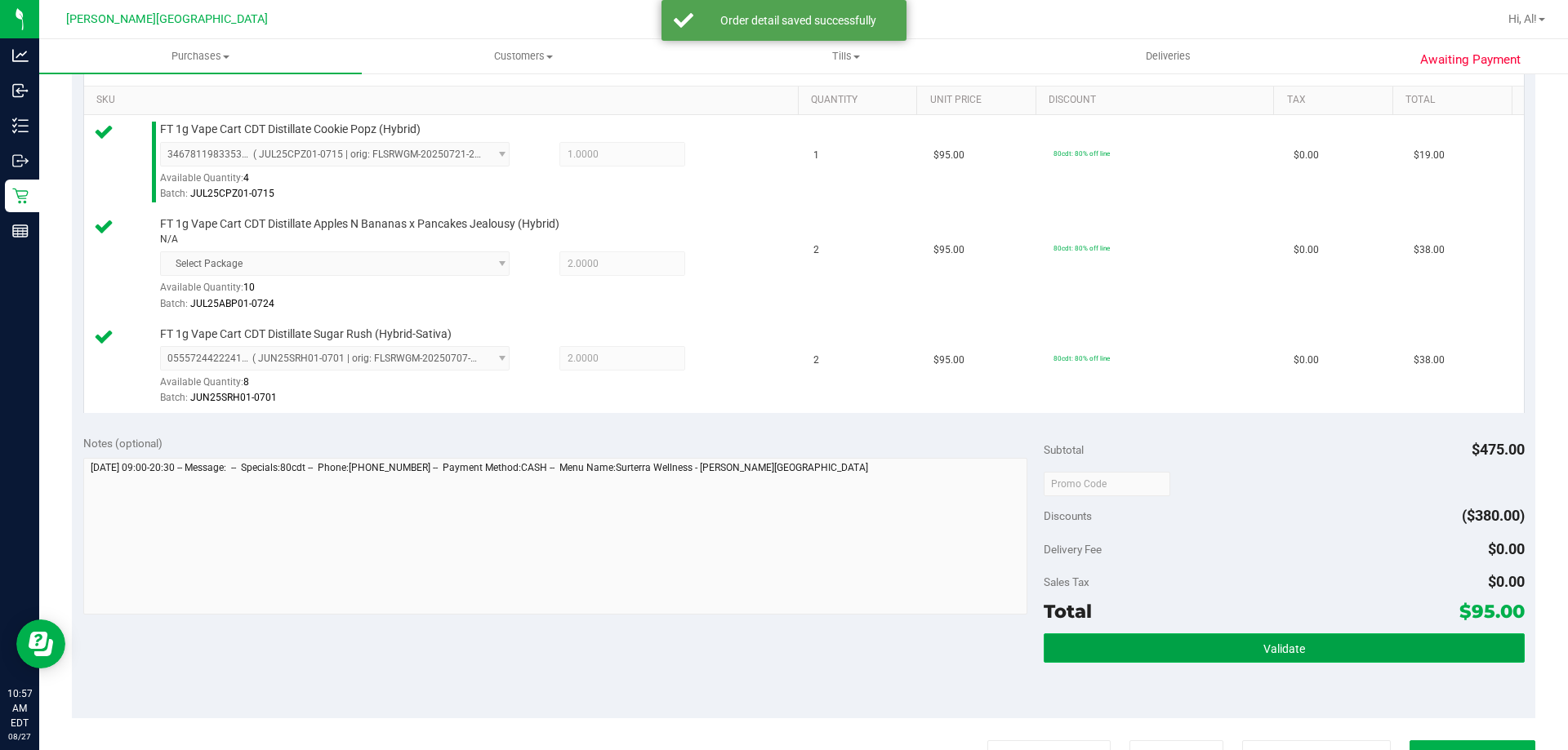
click at [783, 646] on button "Validate" at bounding box center [1283, 648] width 480 height 30
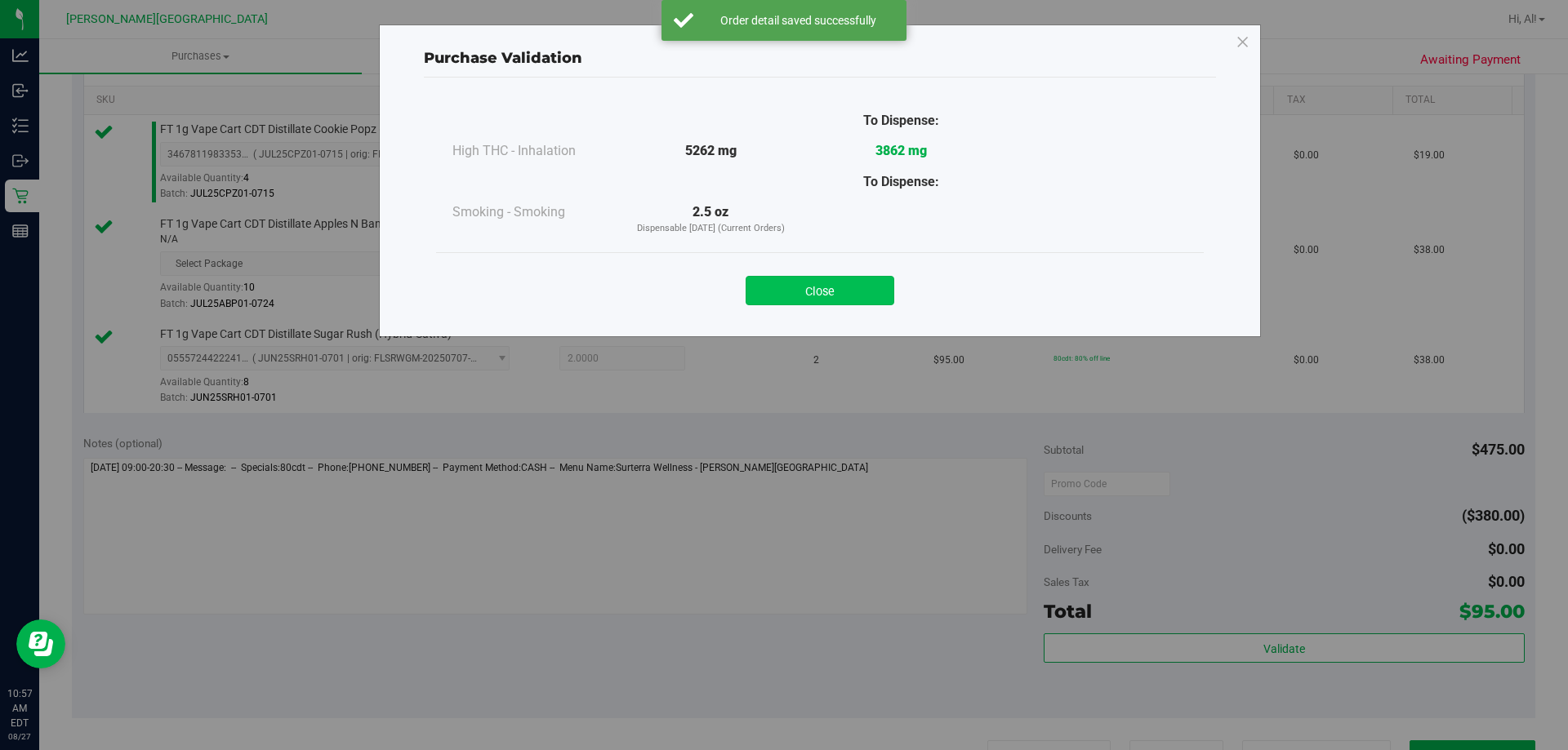
click at [783, 284] on button "Close" at bounding box center [820, 291] width 148 height 30
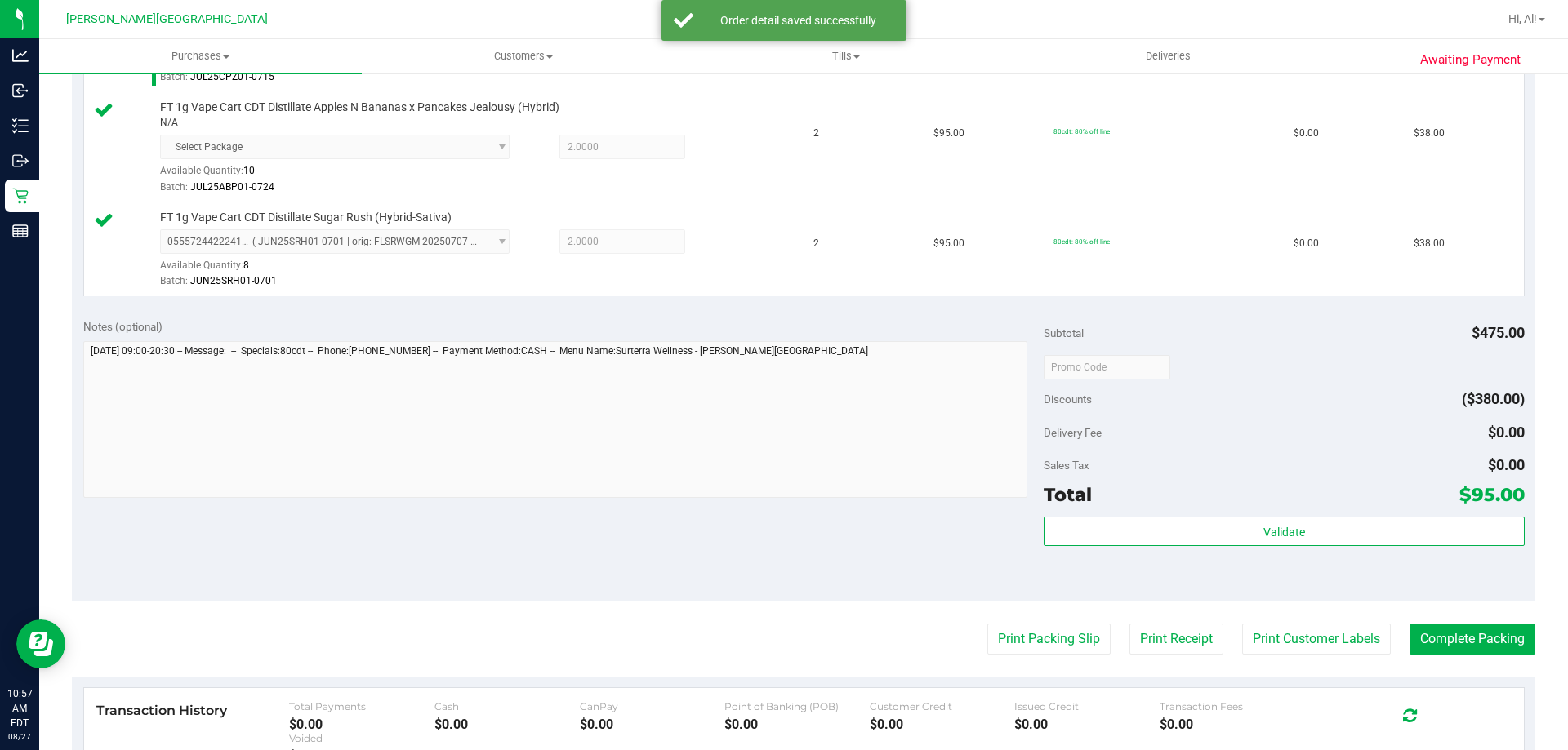
scroll to position [735, 0]
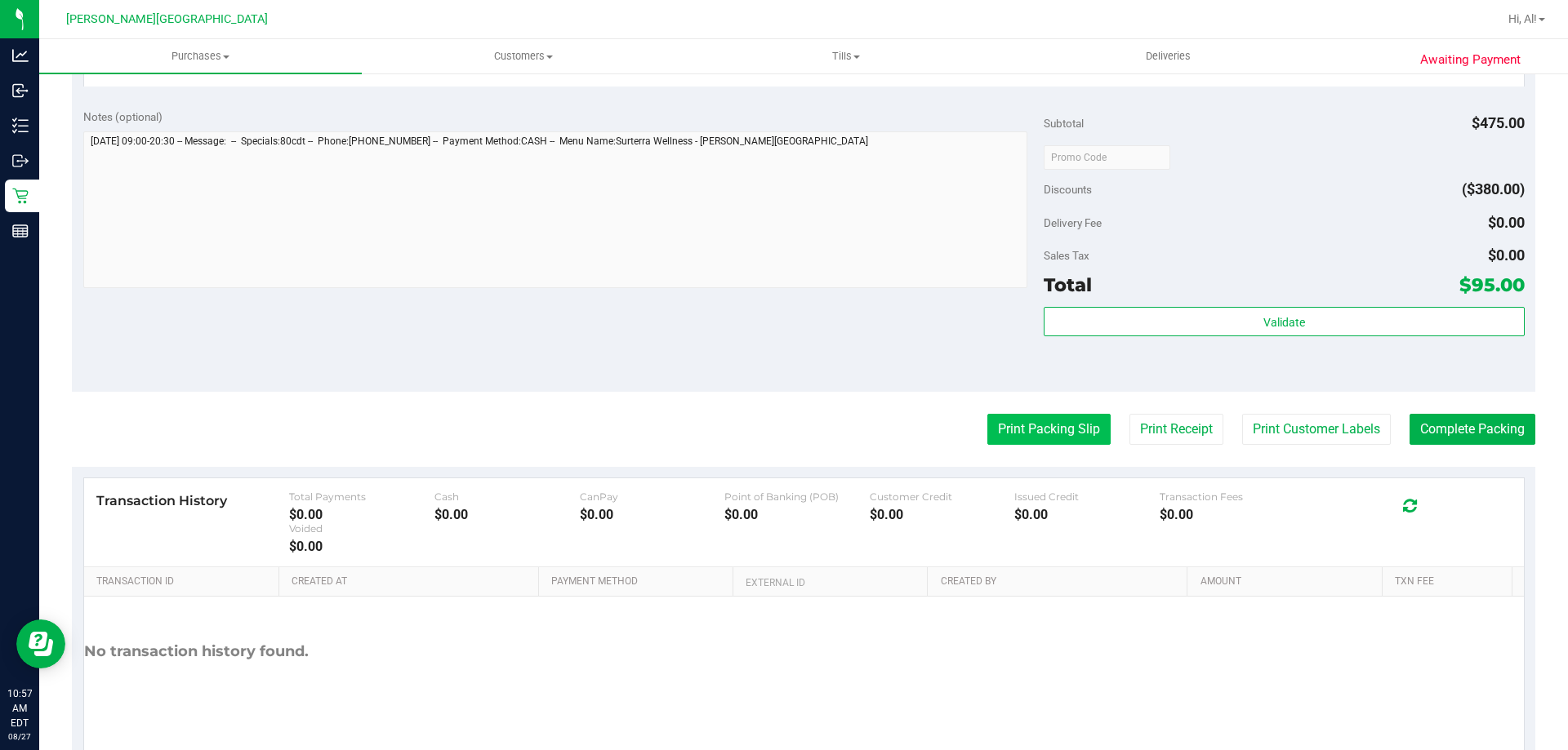
click at [783, 428] on button "Print Packing Slip" at bounding box center [1049, 429] width 123 height 31
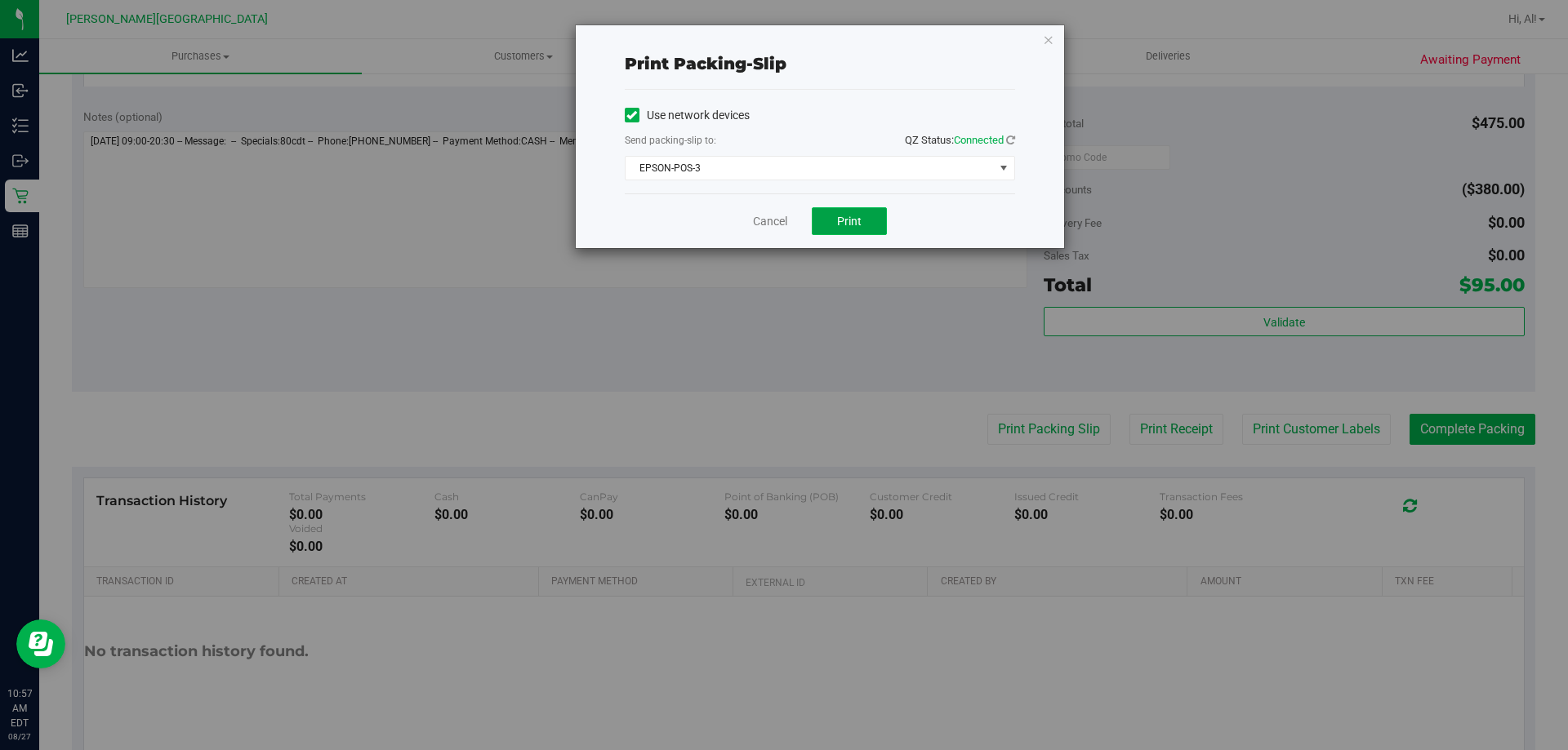
click at [783, 217] on span "Print" at bounding box center [849, 221] width 24 height 13
click at [778, 217] on link "Cancel" at bounding box center [771, 221] width 35 height 17
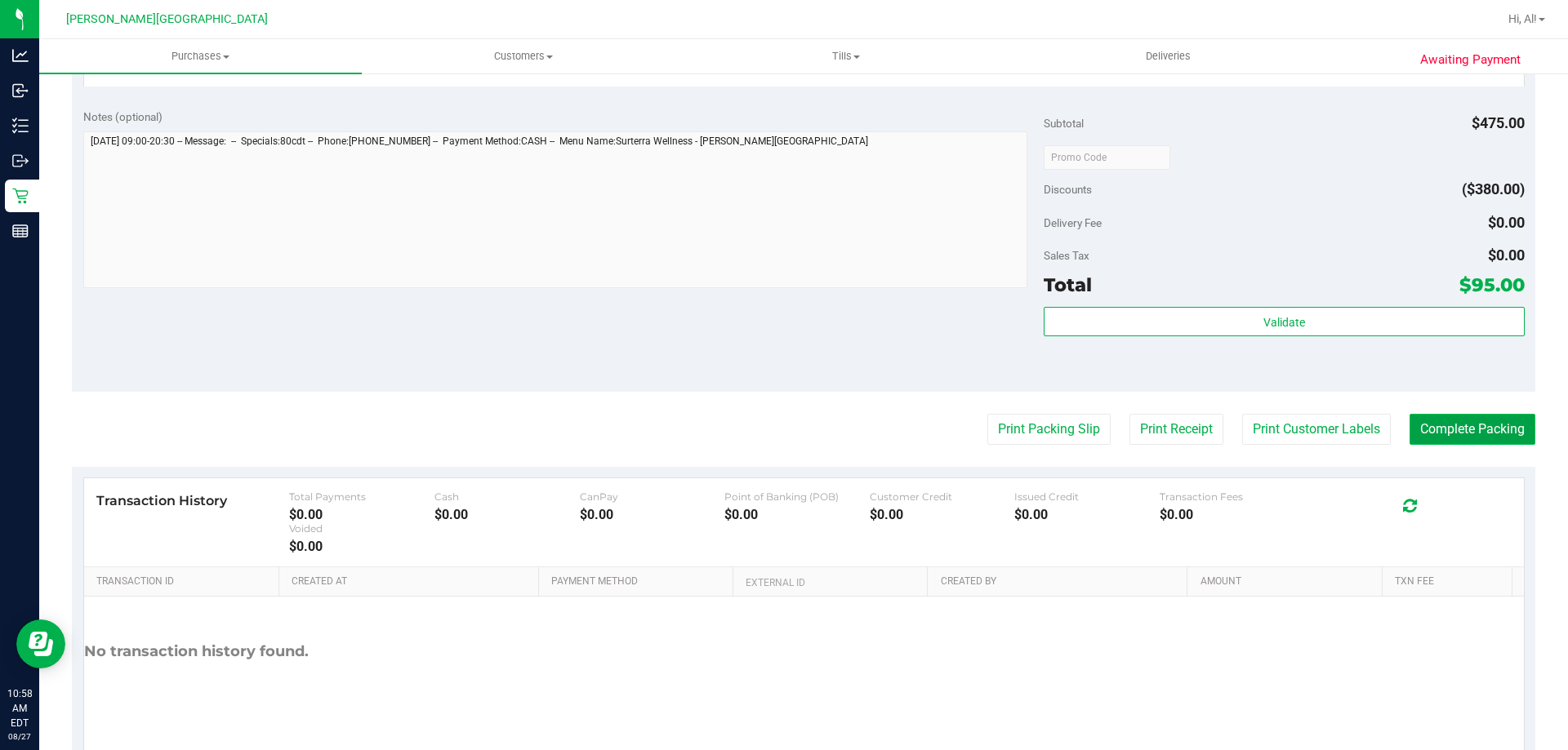
click at [783, 427] on button "Complete Packing" at bounding box center [1472, 429] width 126 height 31
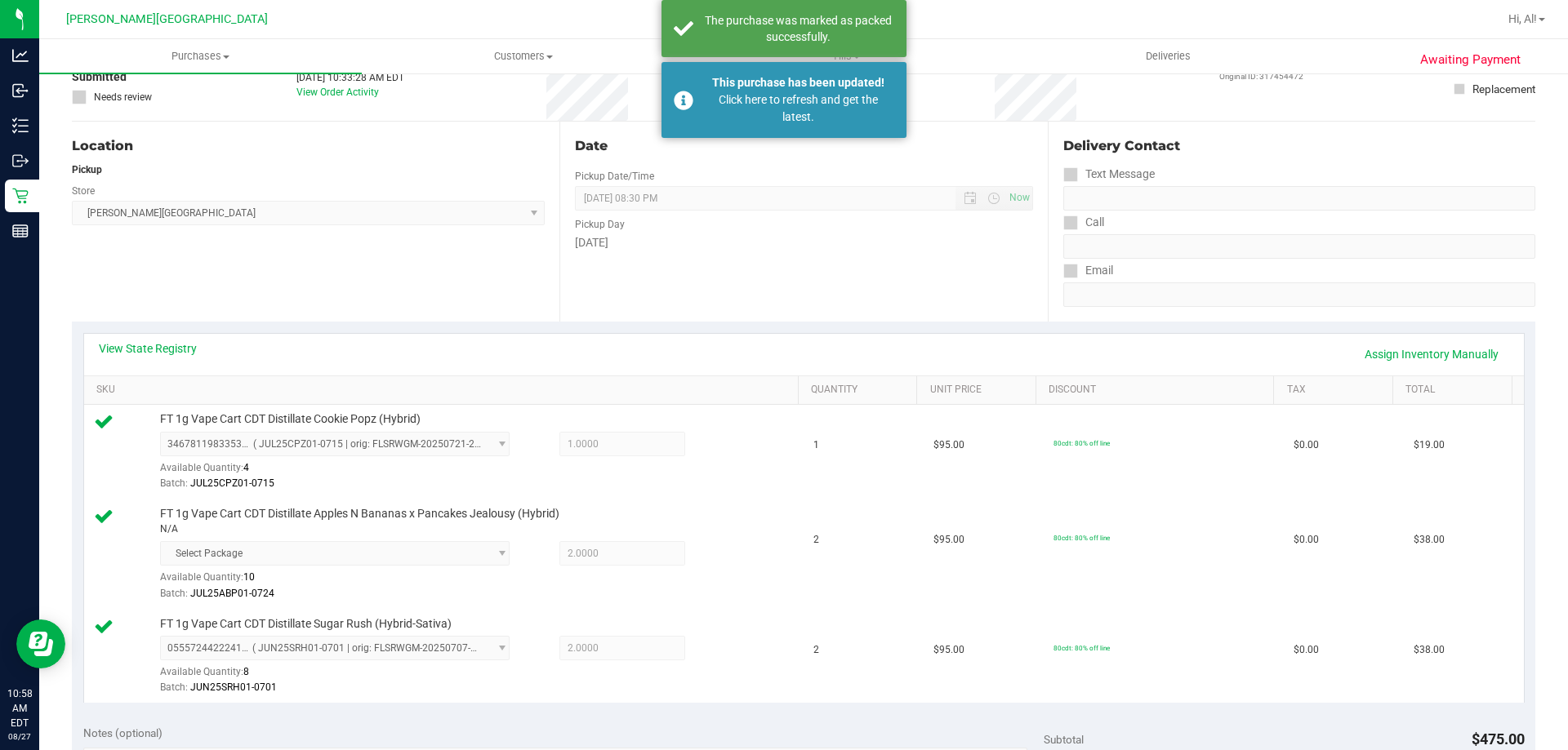
scroll to position [0, 0]
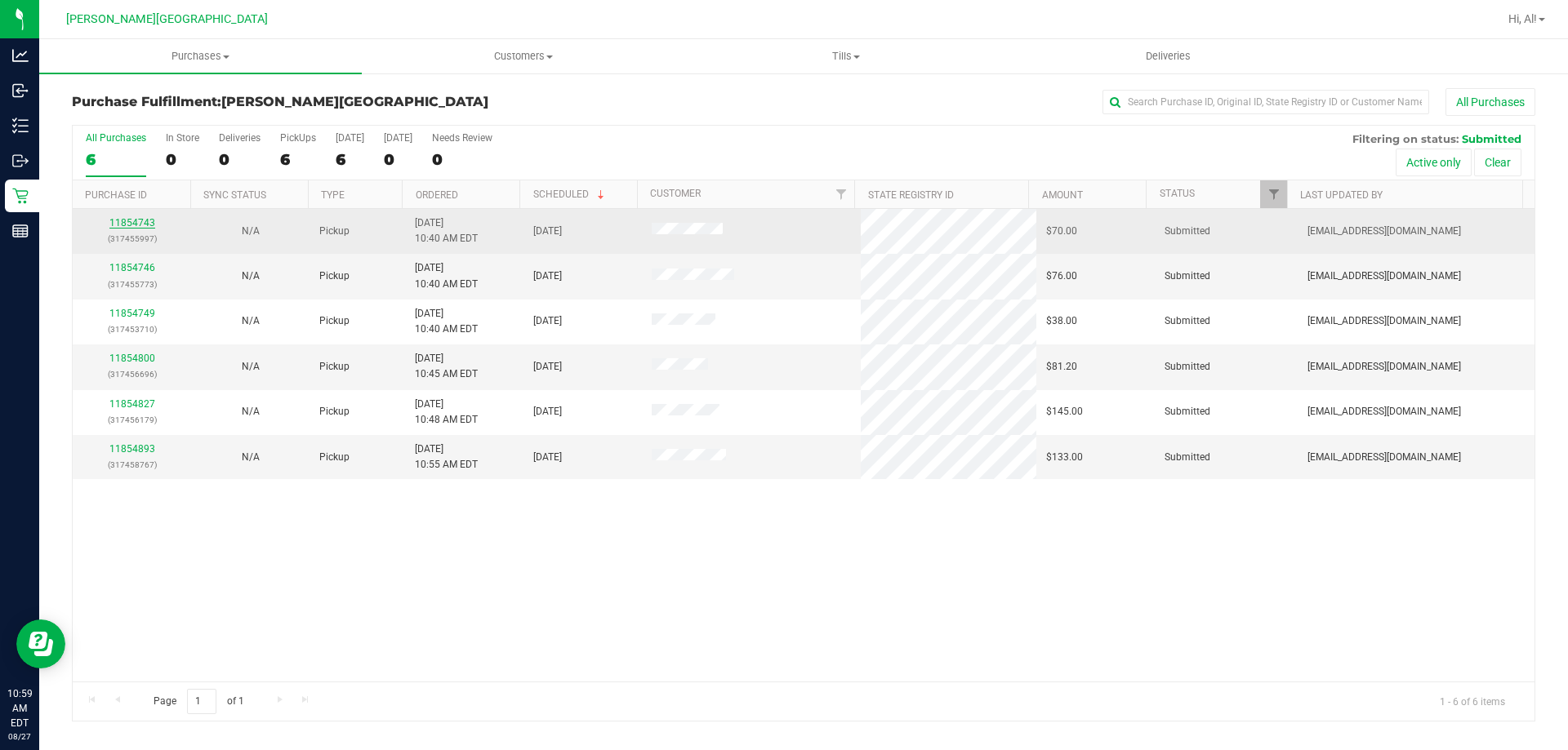
click at [124, 221] on link "11854743" at bounding box center [132, 222] width 45 height 12
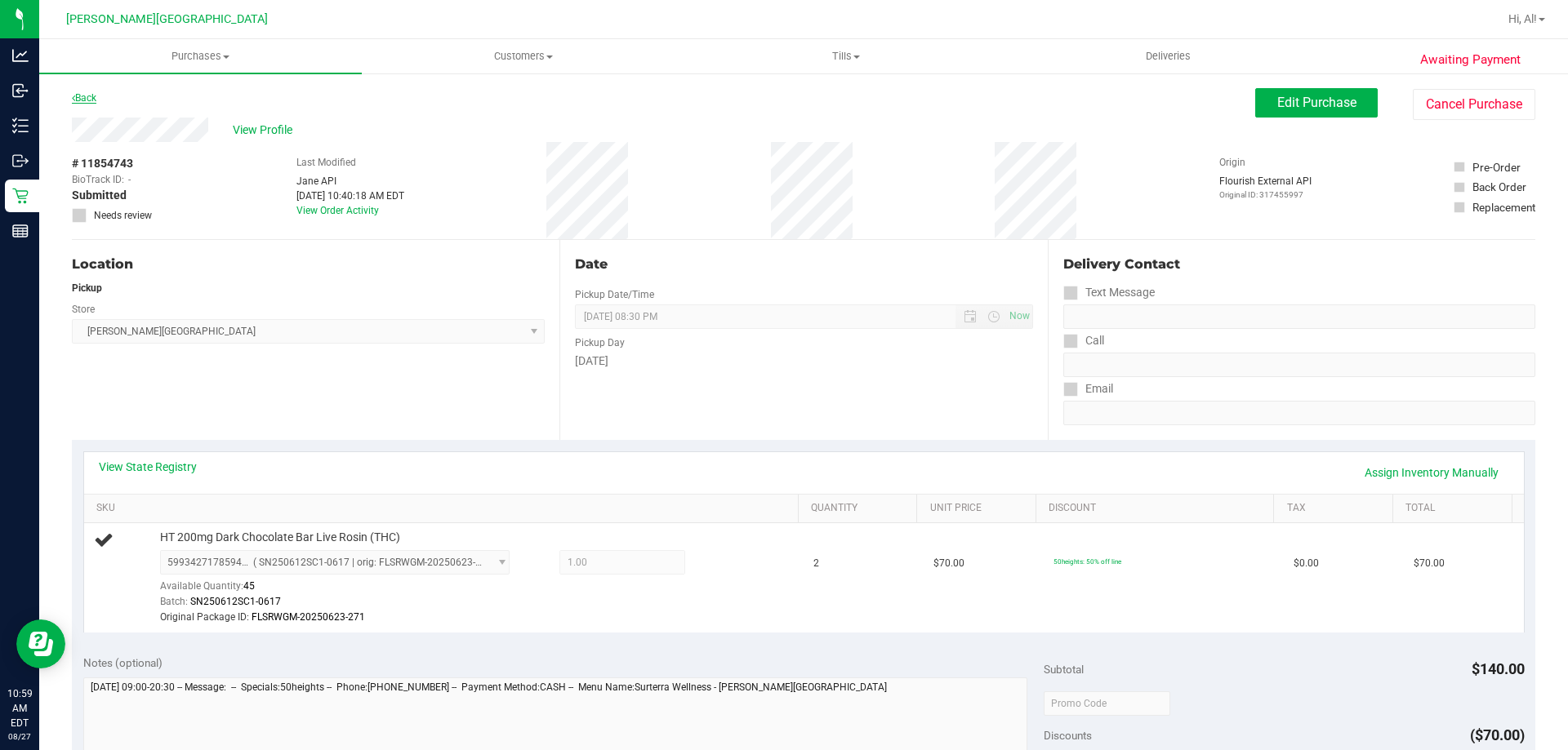
click at [89, 98] on link "Back" at bounding box center [84, 98] width 24 height 12
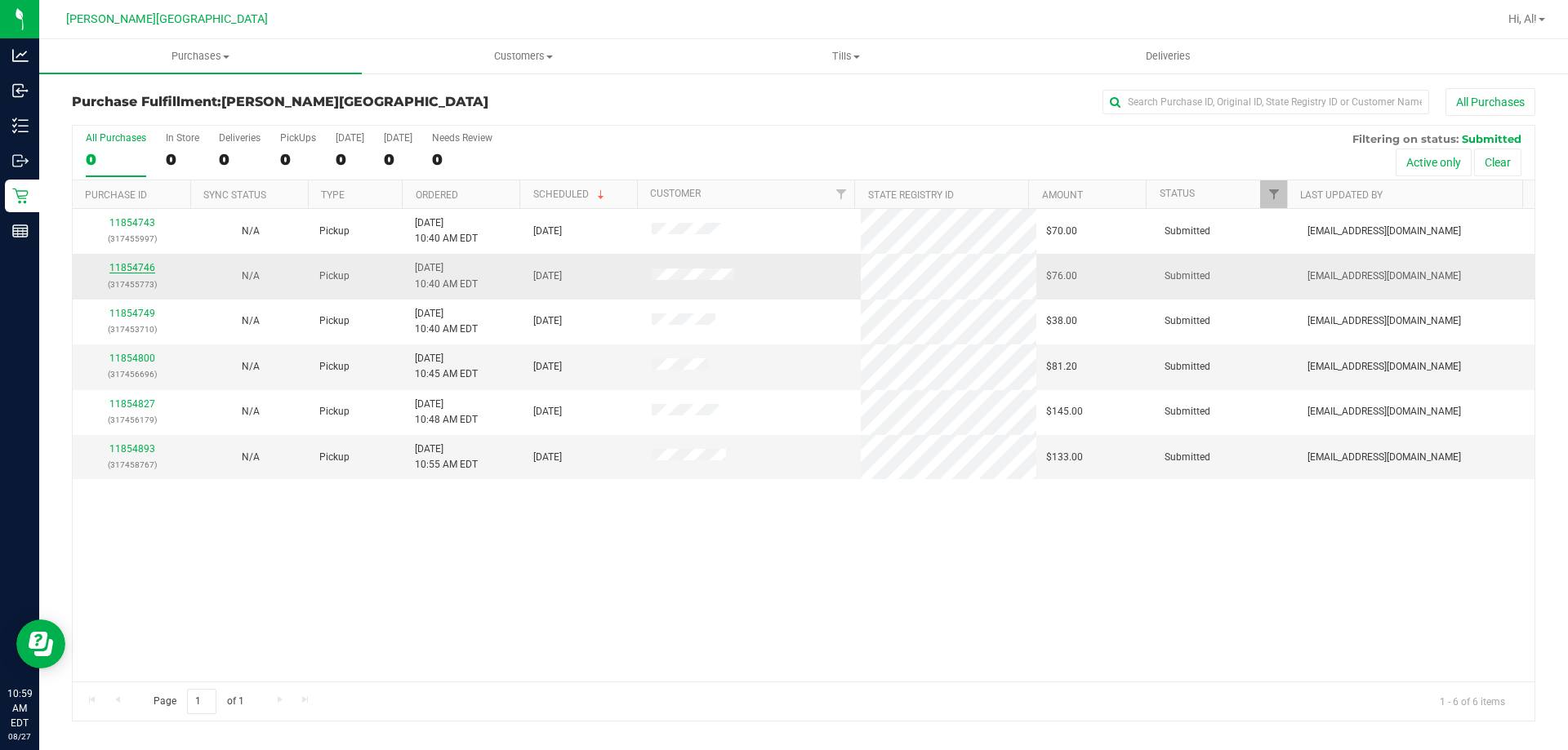
click at [126, 272] on link "11854746" at bounding box center [132, 268] width 45 height 12
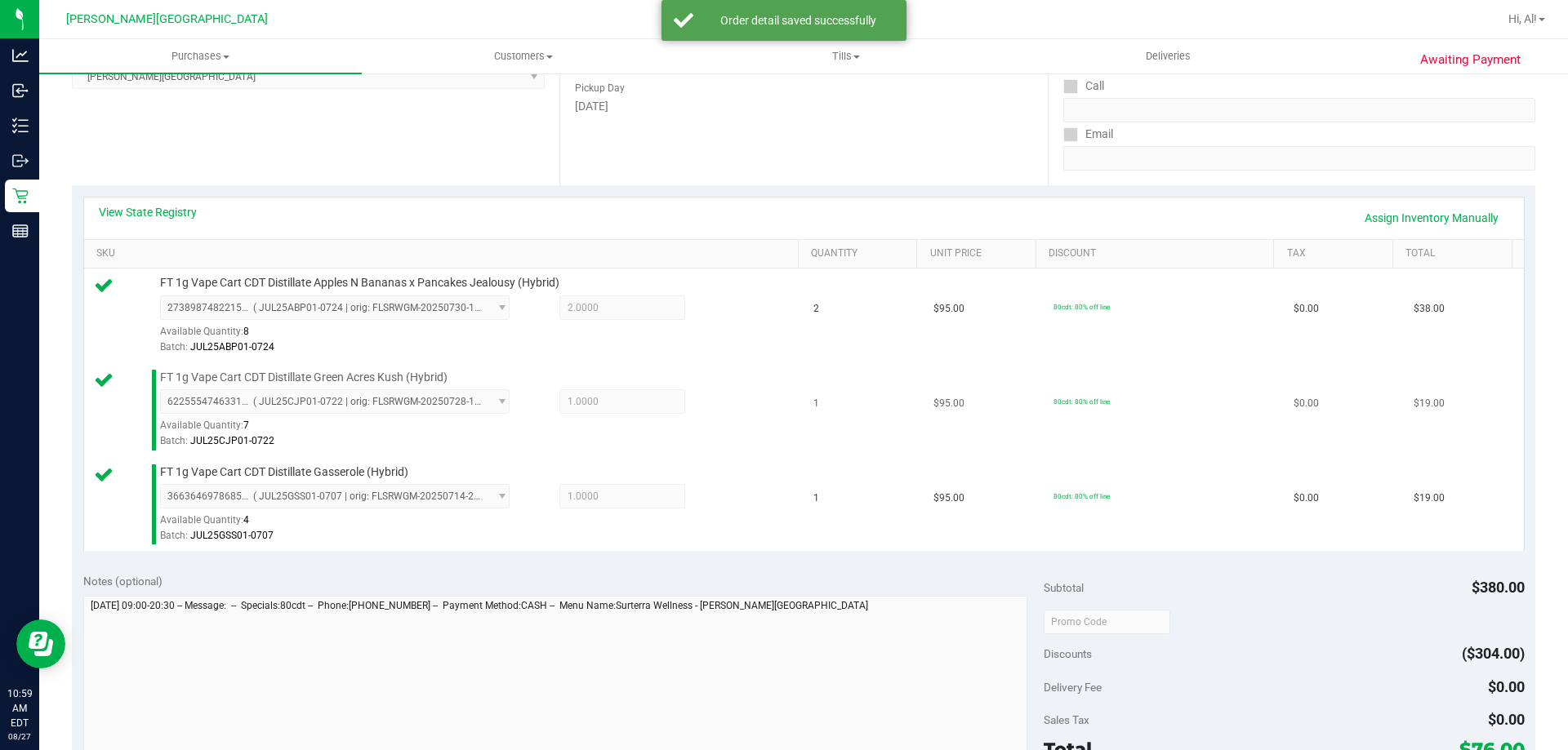
scroll to position [571, 0]
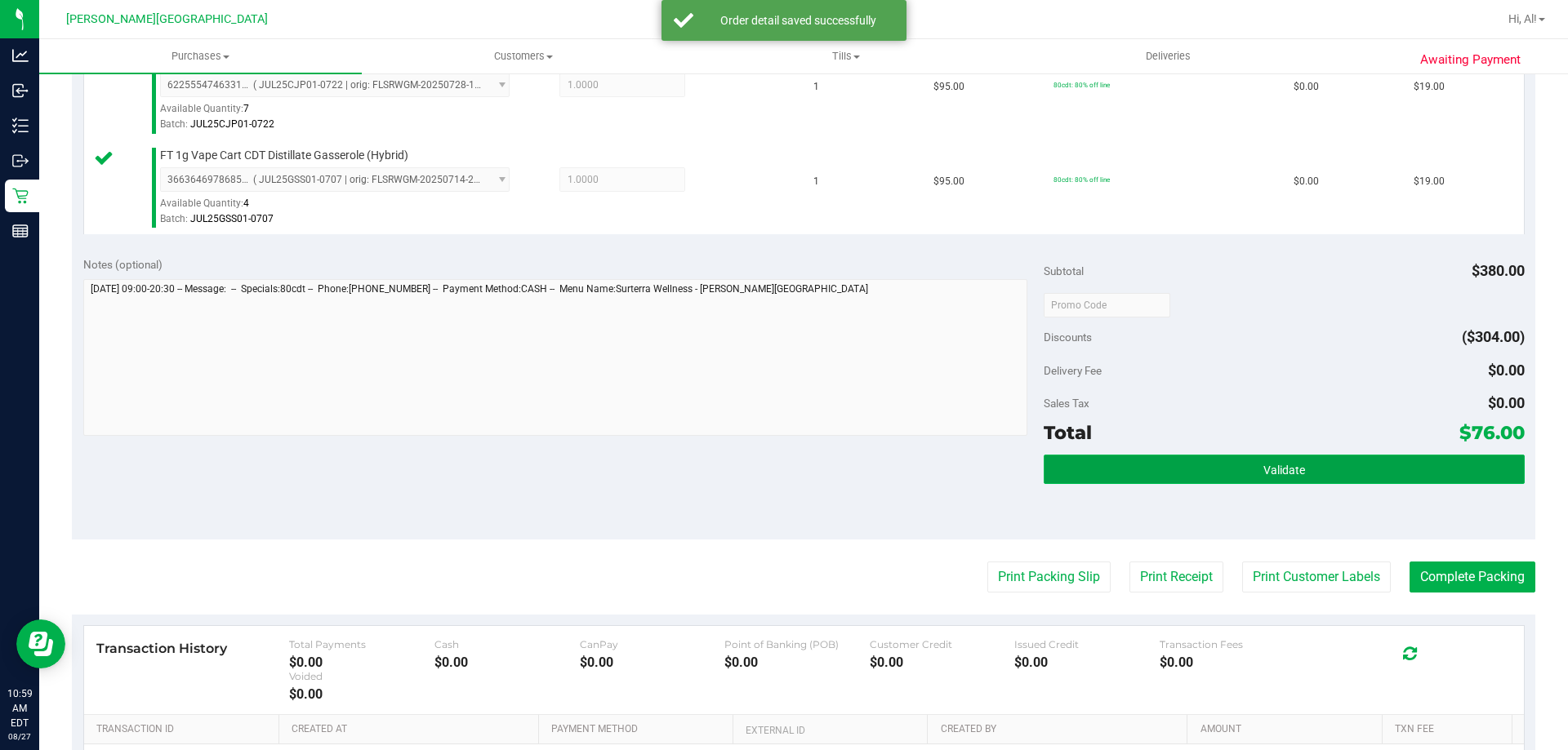
click at [783, 476] on button "Validate" at bounding box center [1283, 469] width 480 height 30
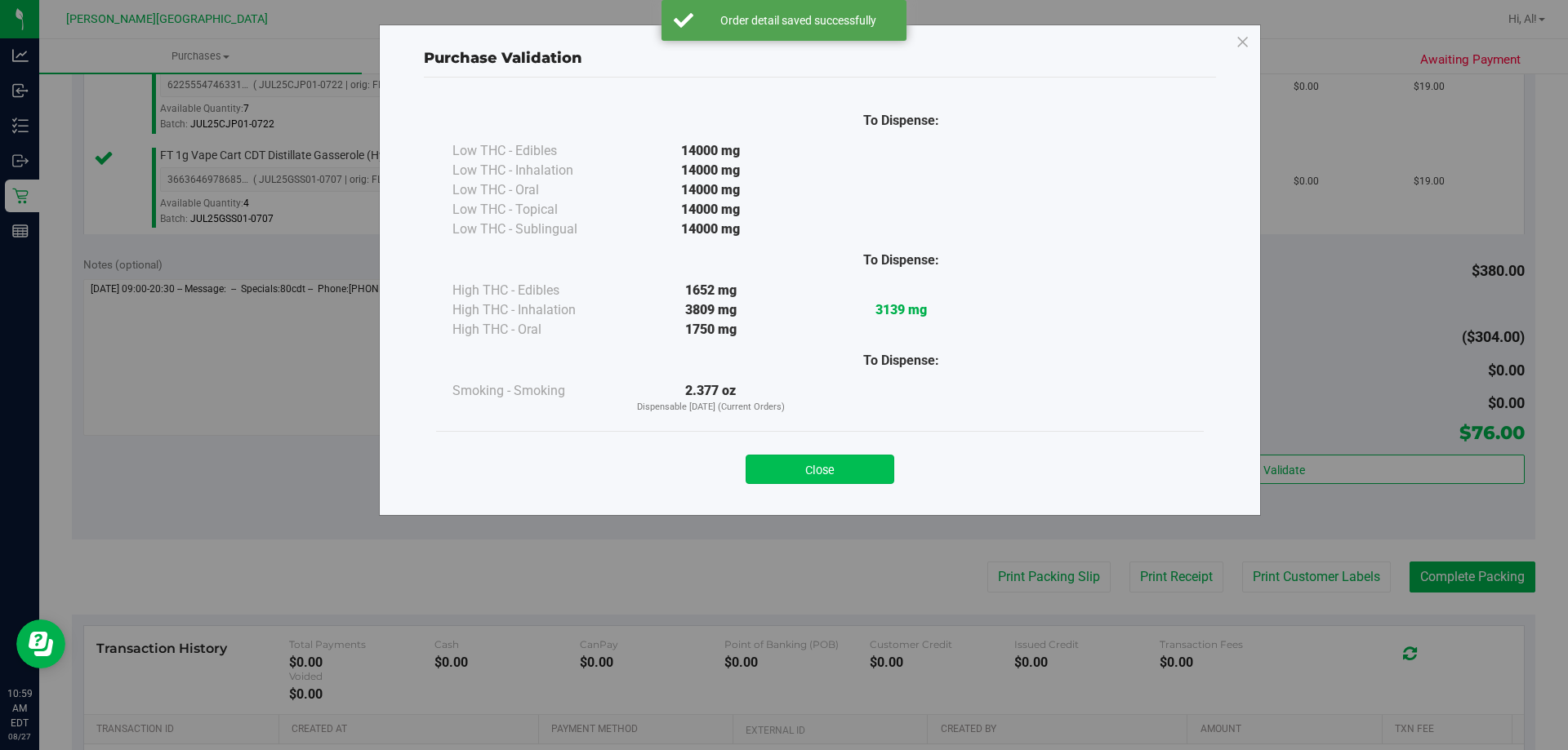
click at [783, 470] on button "Close" at bounding box center [820, 469] width 148 height 30
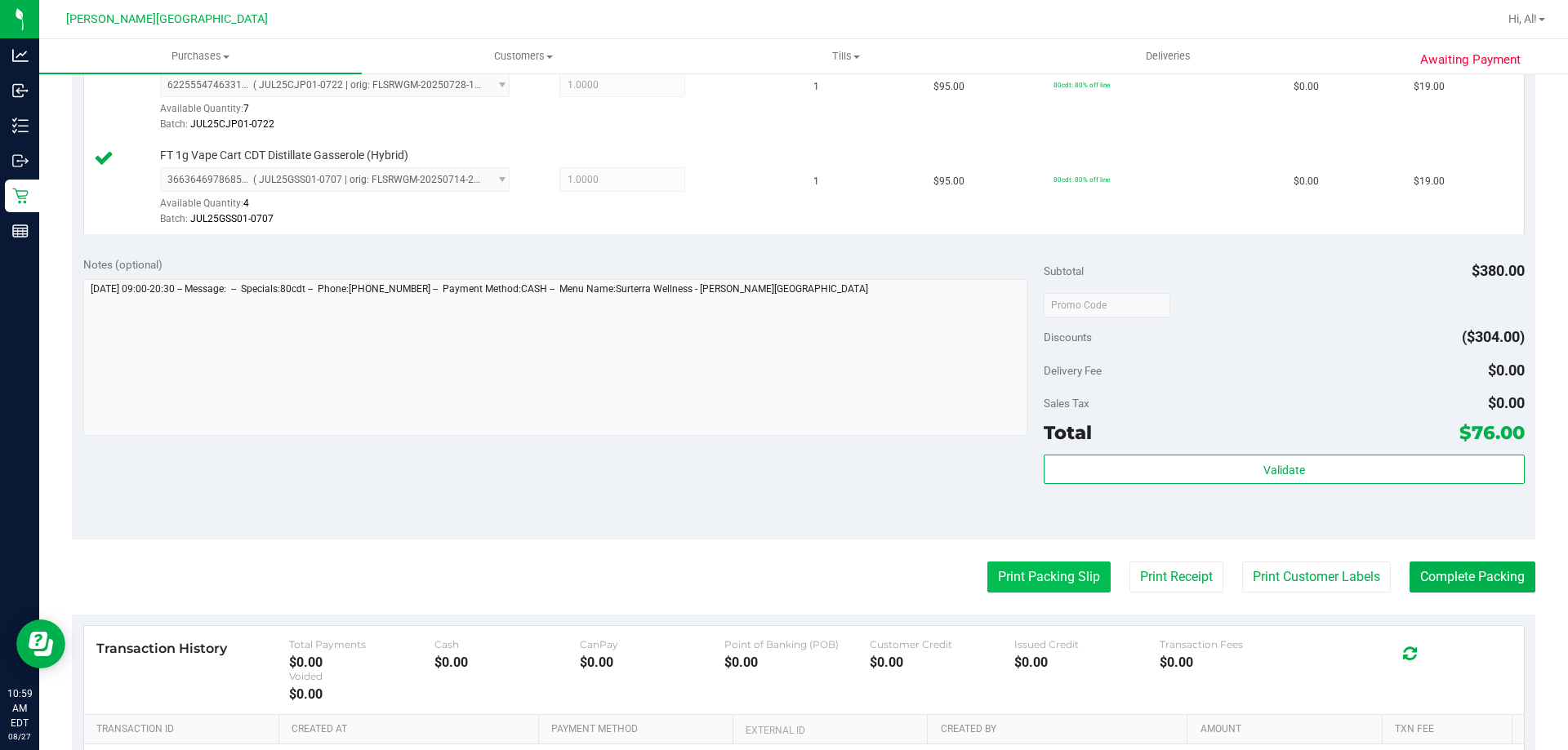
click at [783, 585] on button "Print Packing Slip" at bounding box center [1049, 577] width 123 height 31
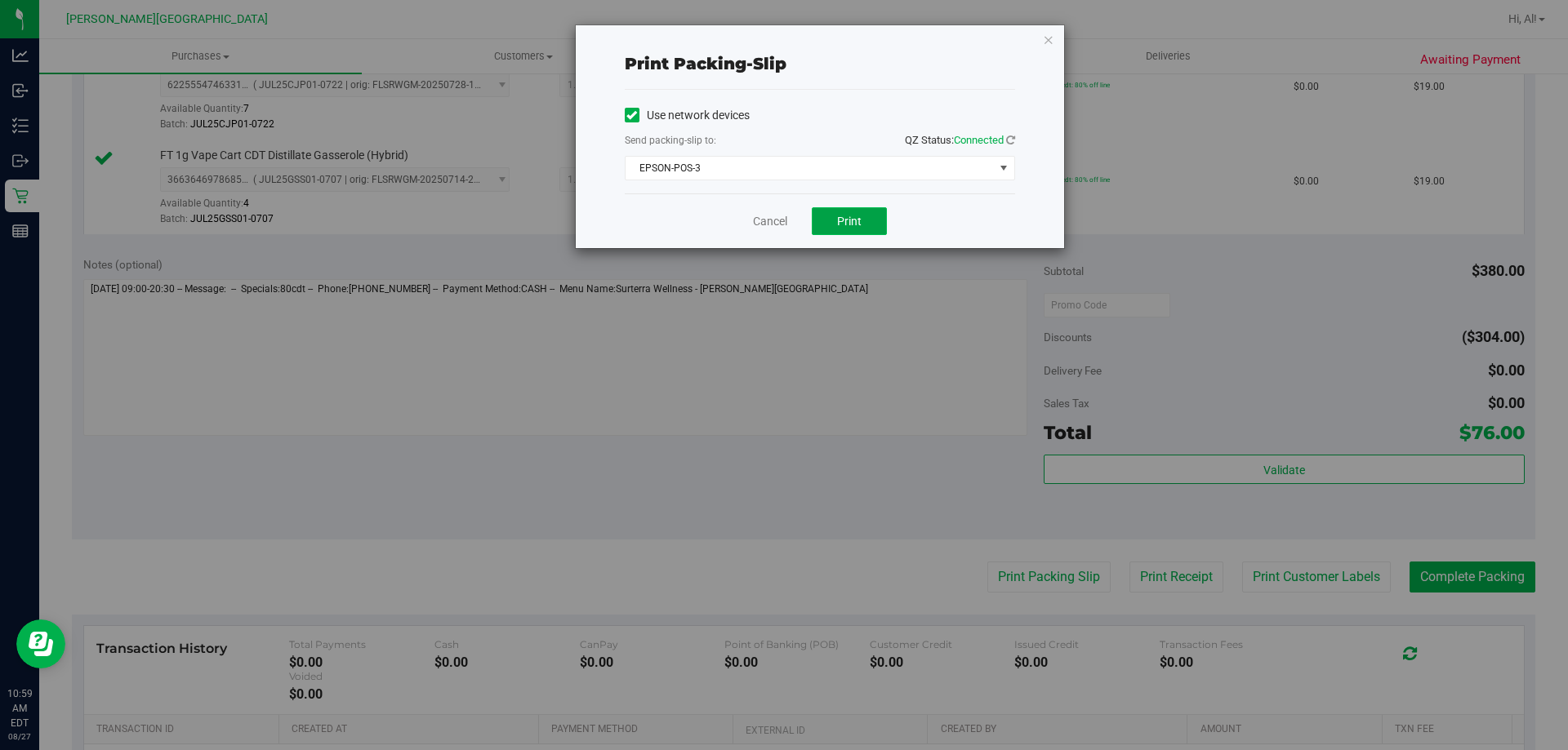
click at [783, 216] on span "Print" at bounding box center [849, 221] width 24 height 13
click at [770, 222] on link "Cancel" at bounding box center [771, 221] width 35 height 17
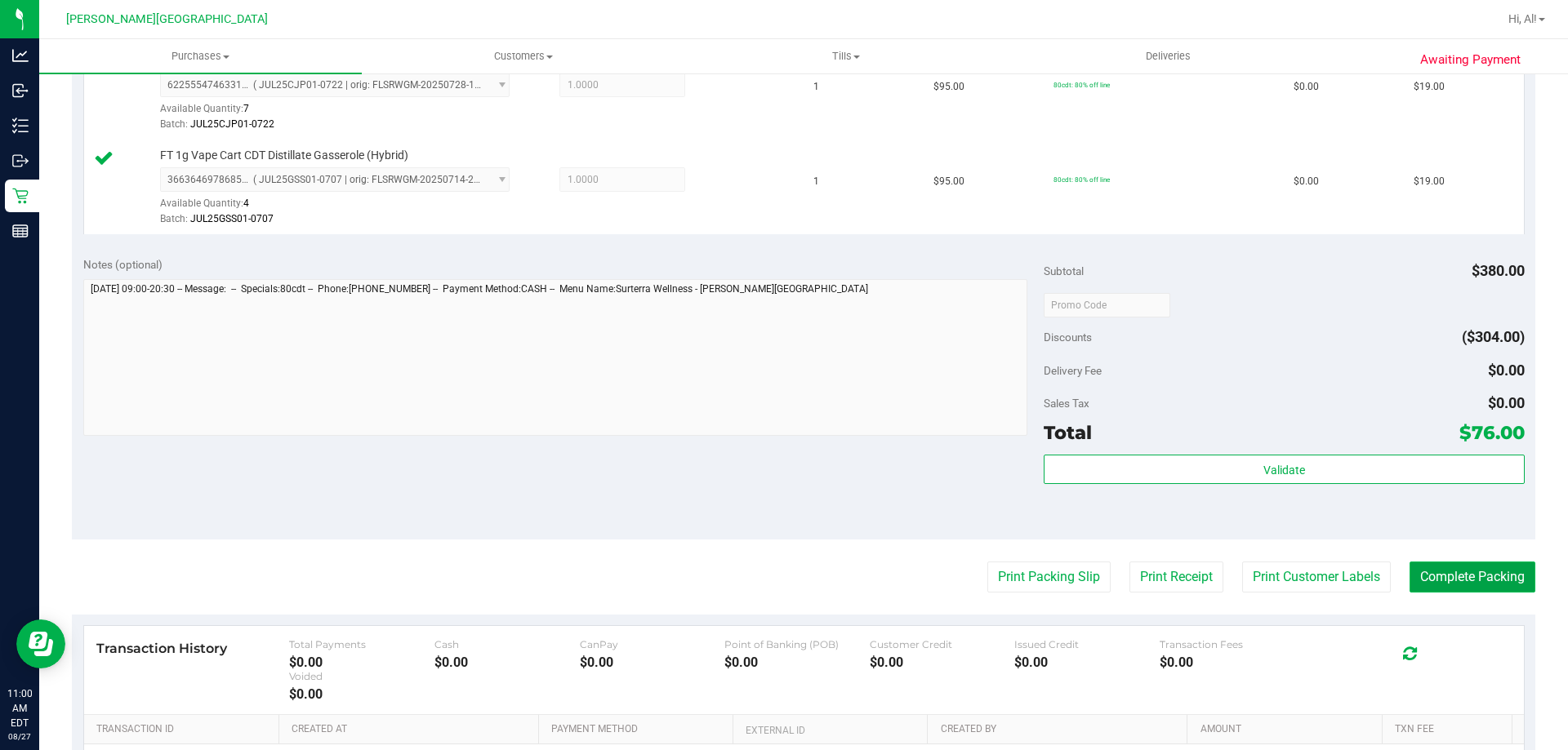
click at [783, 582] on button "Complete Packing" at bounding box center [1472, 577] width 126 height 31
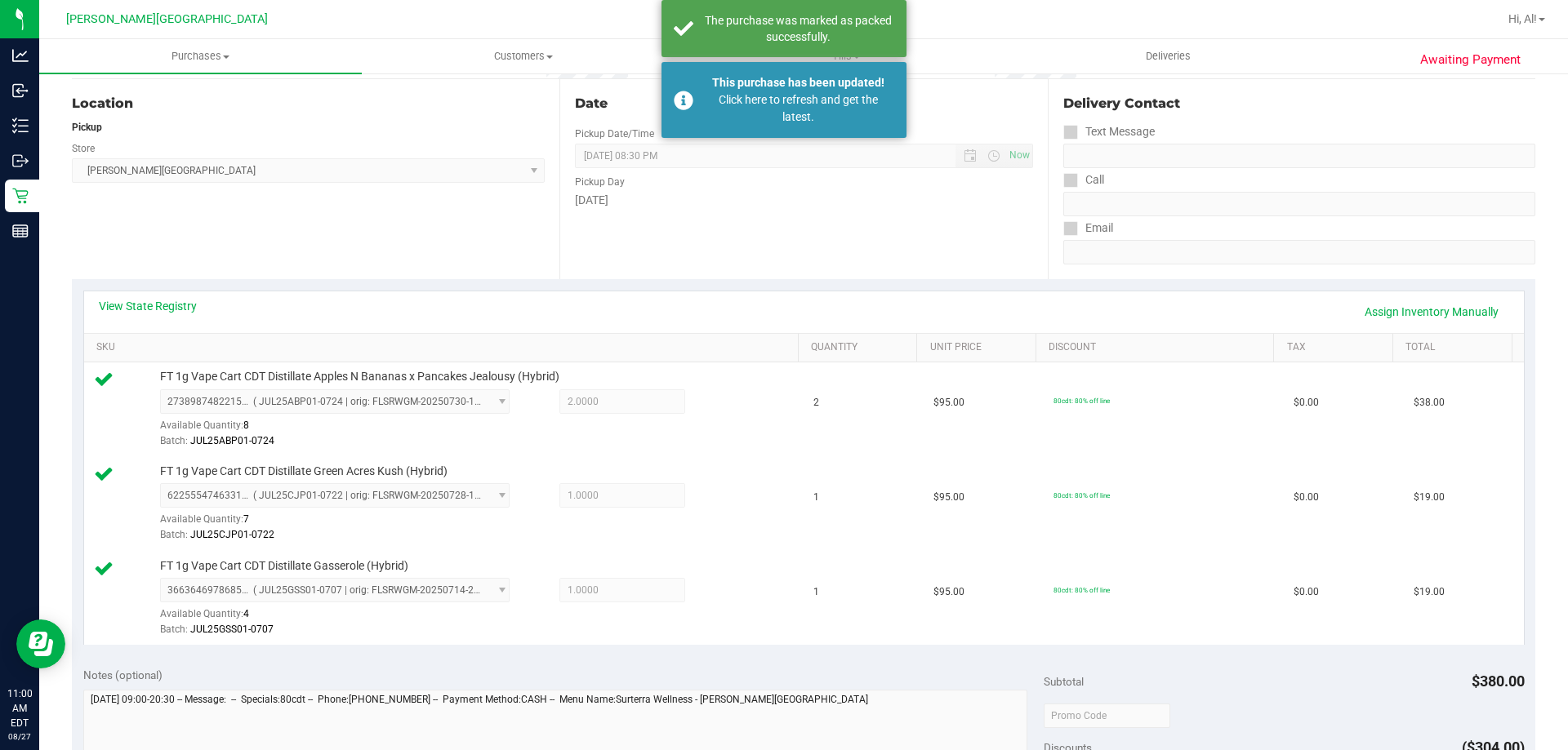
scroll to position [0, 0]
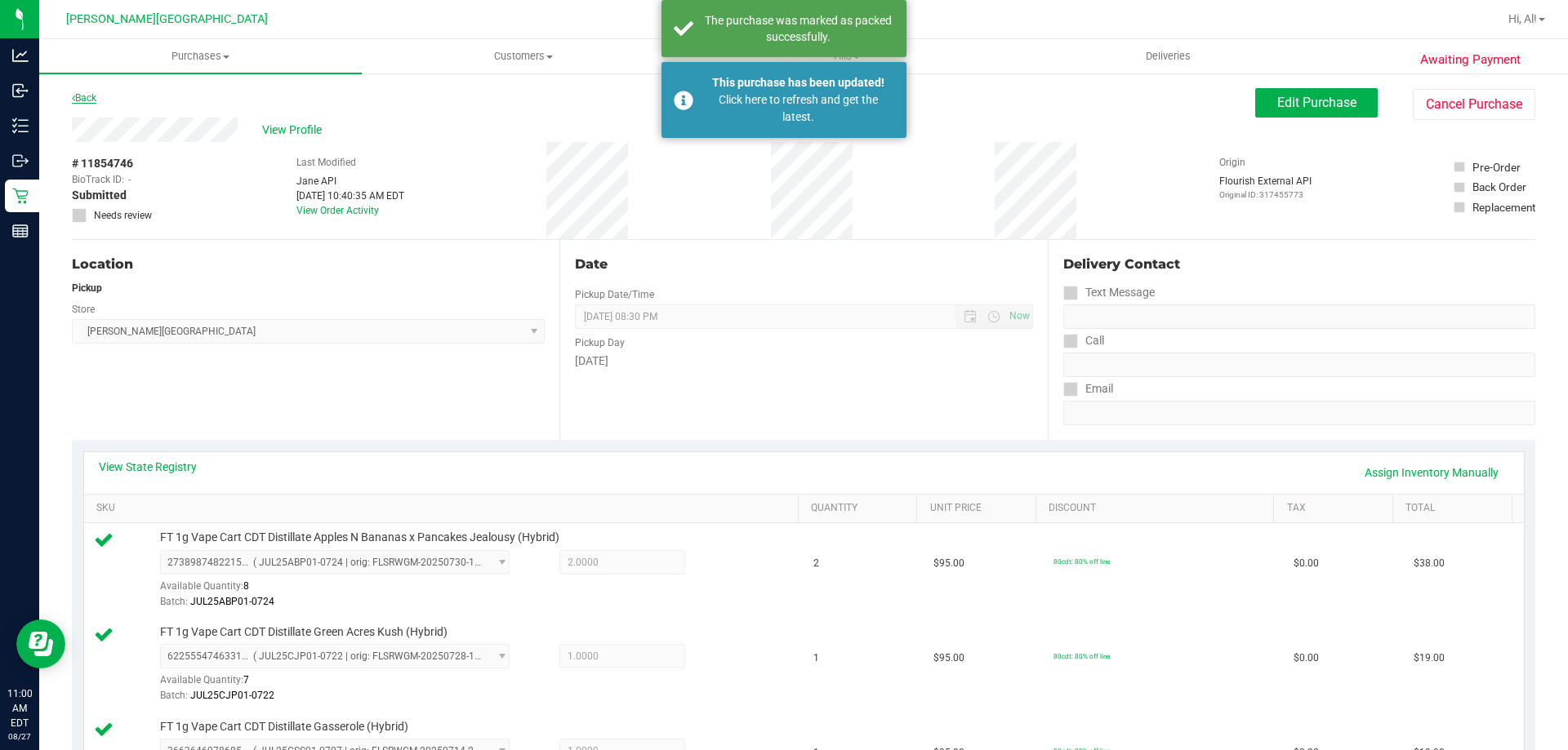
click at [91, 102] on link "Back" at bounding box center [84, 98] width 24 height 12
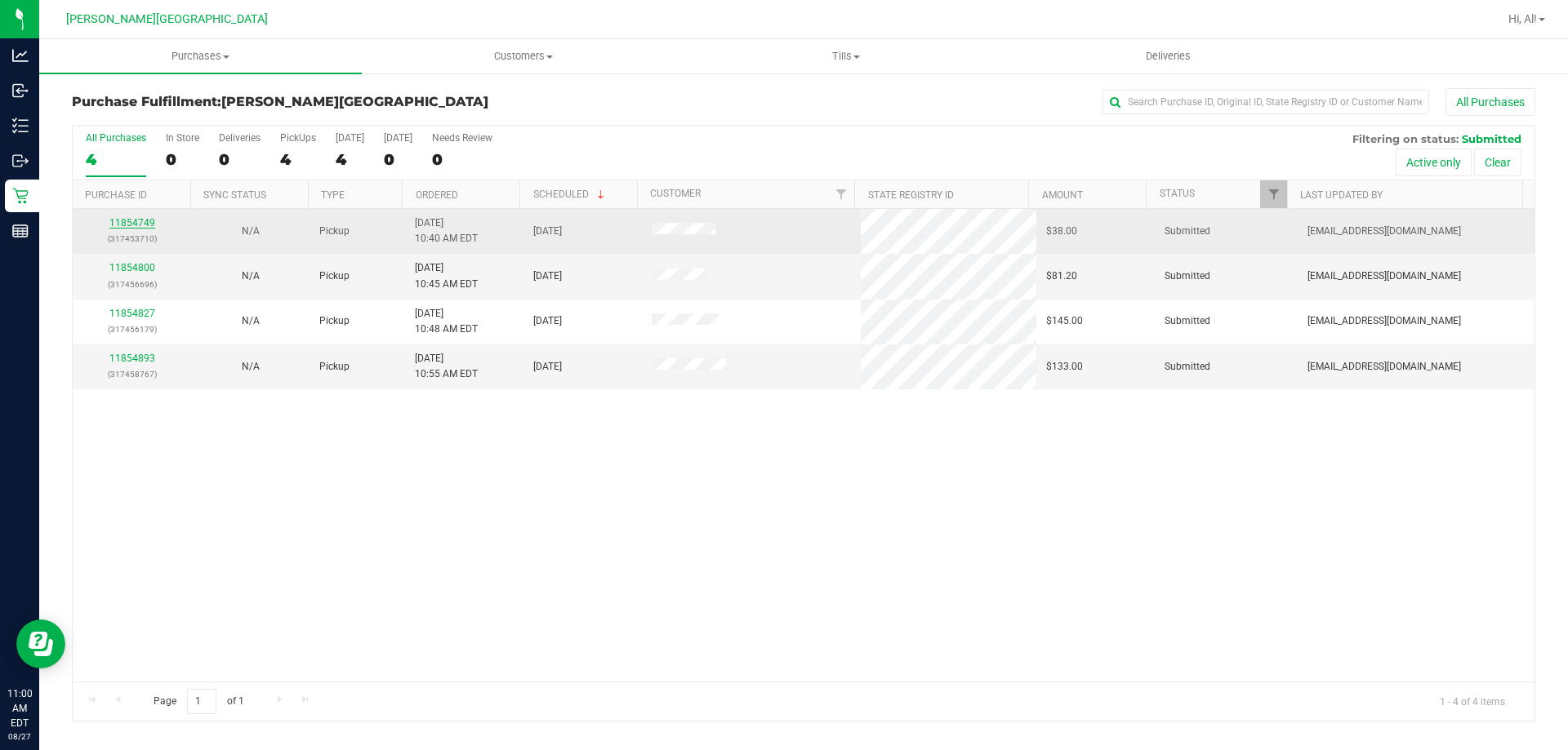
click at [120, 222] on link "11854749" at bounding box center [132, 222] width 45 height 12
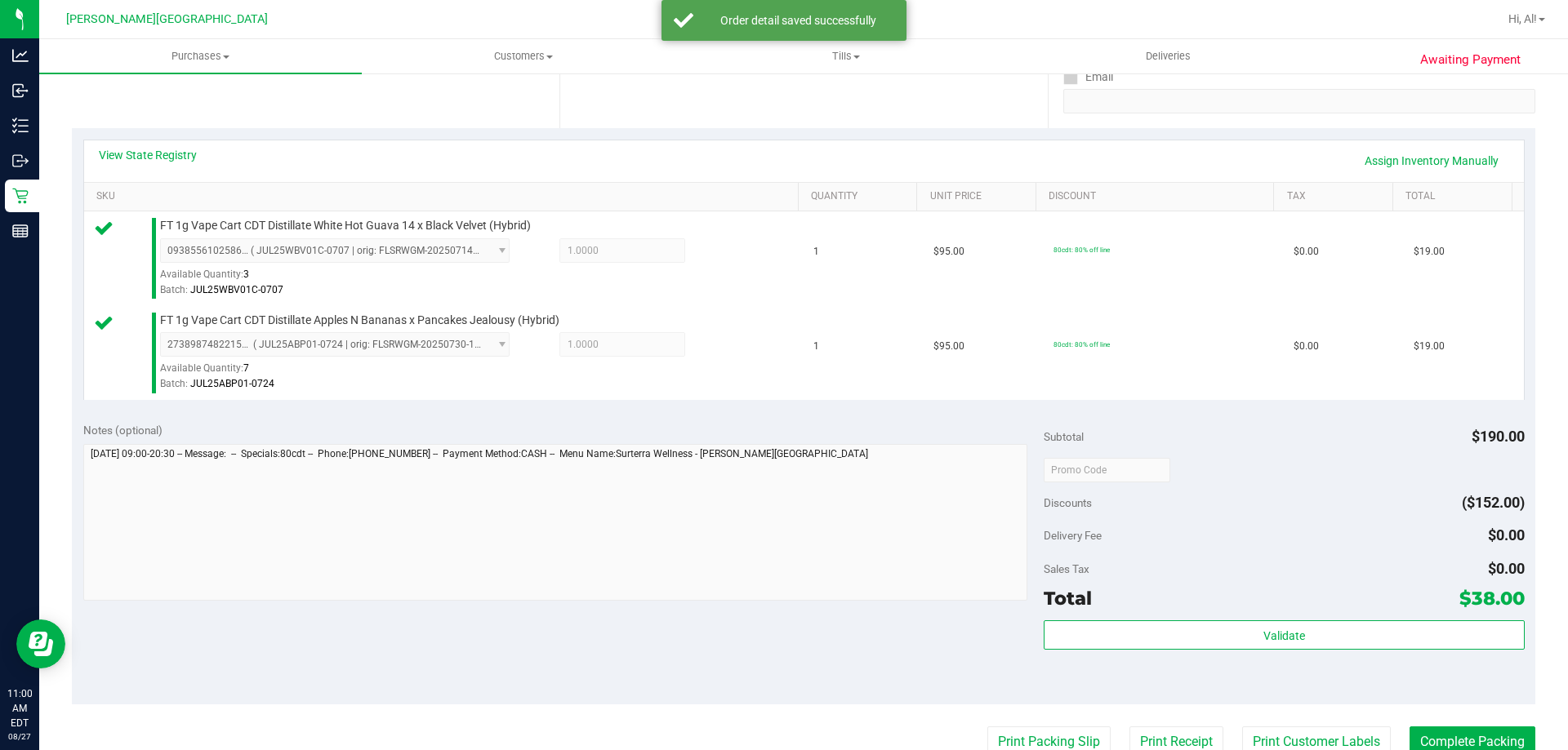
scroll to position [326, 0]
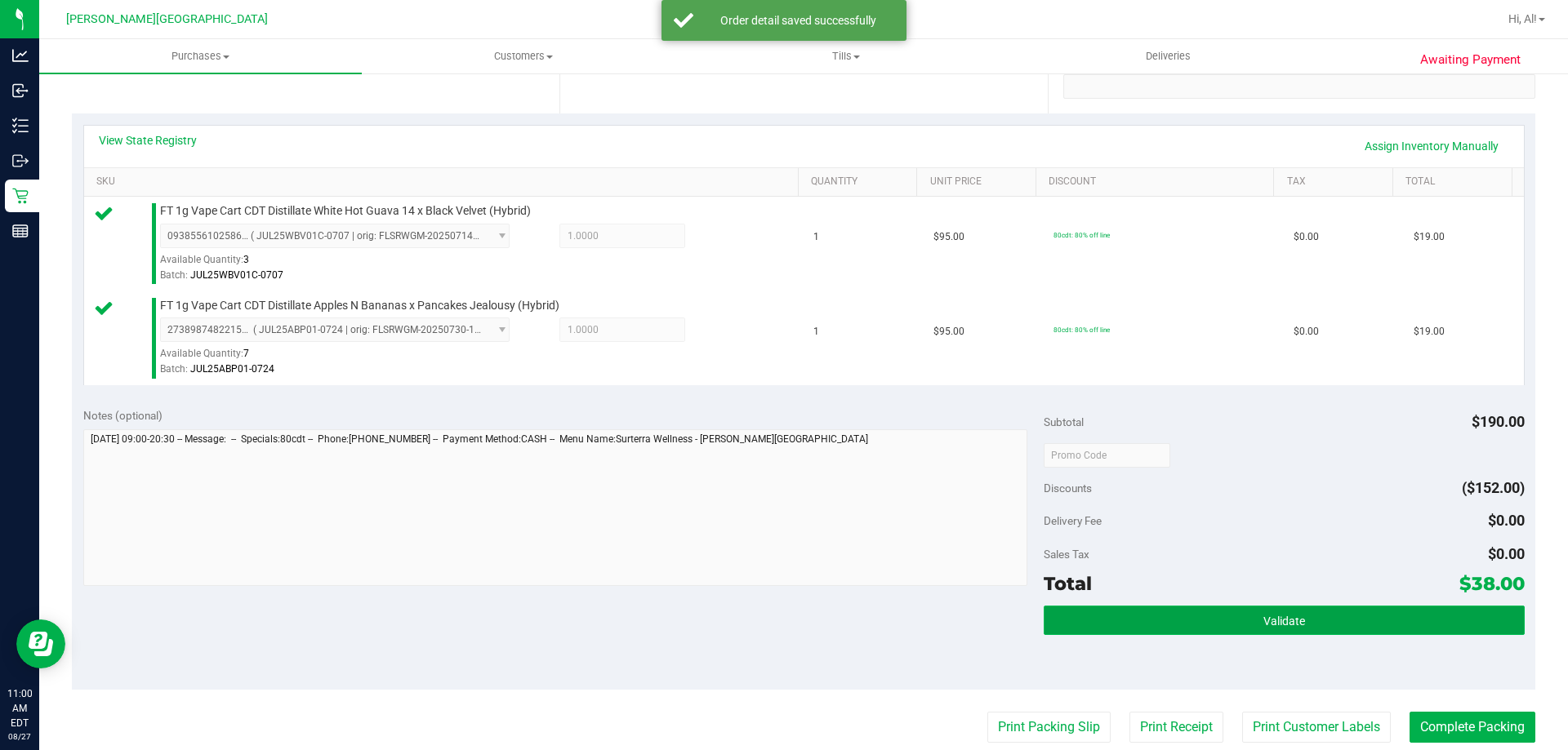
click at [783, 618] on button "Validate" at bounding box center [1283, 620] width 480 height 30
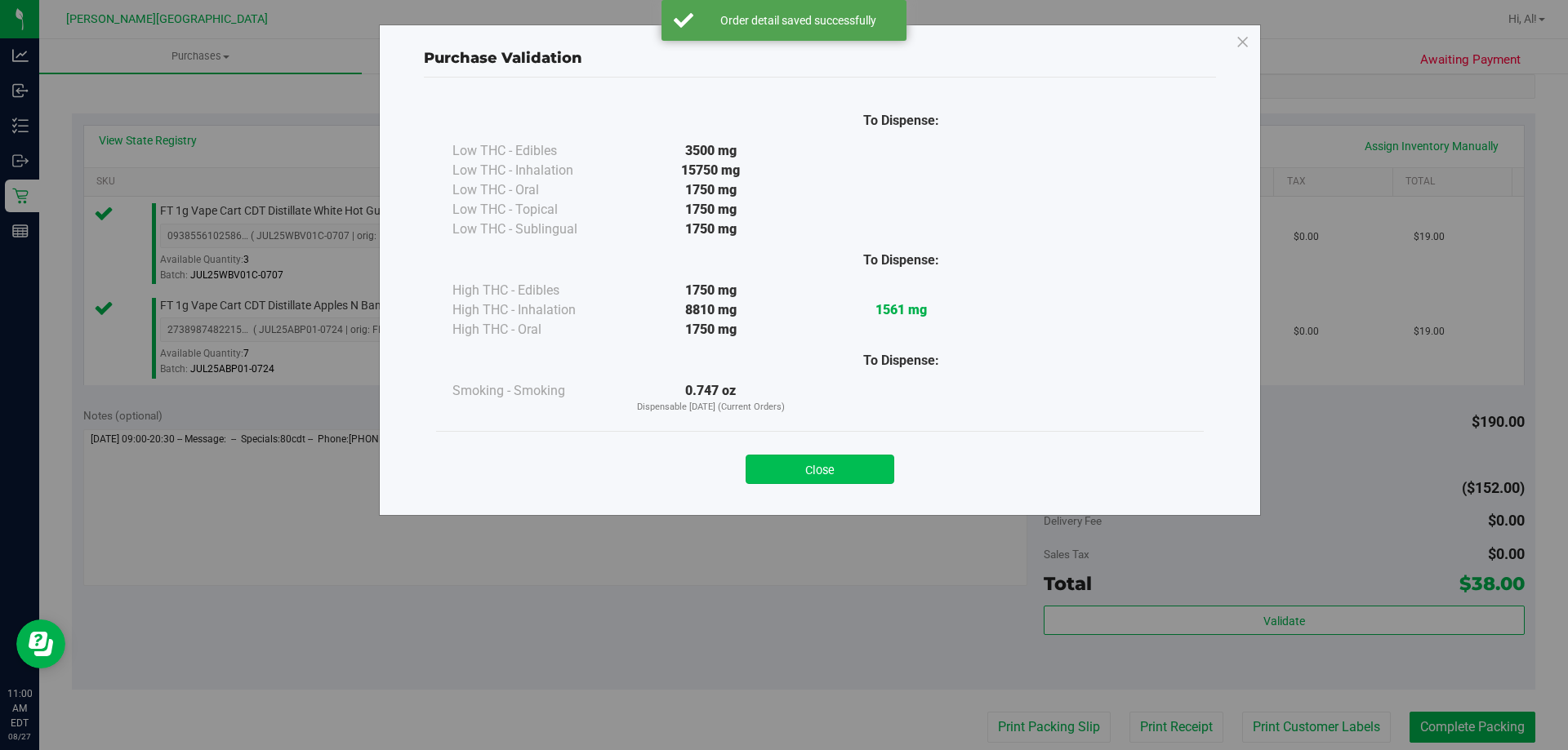
click at [783, 464] on button "Close" at bounding box center [820, 469] width 148 height 30
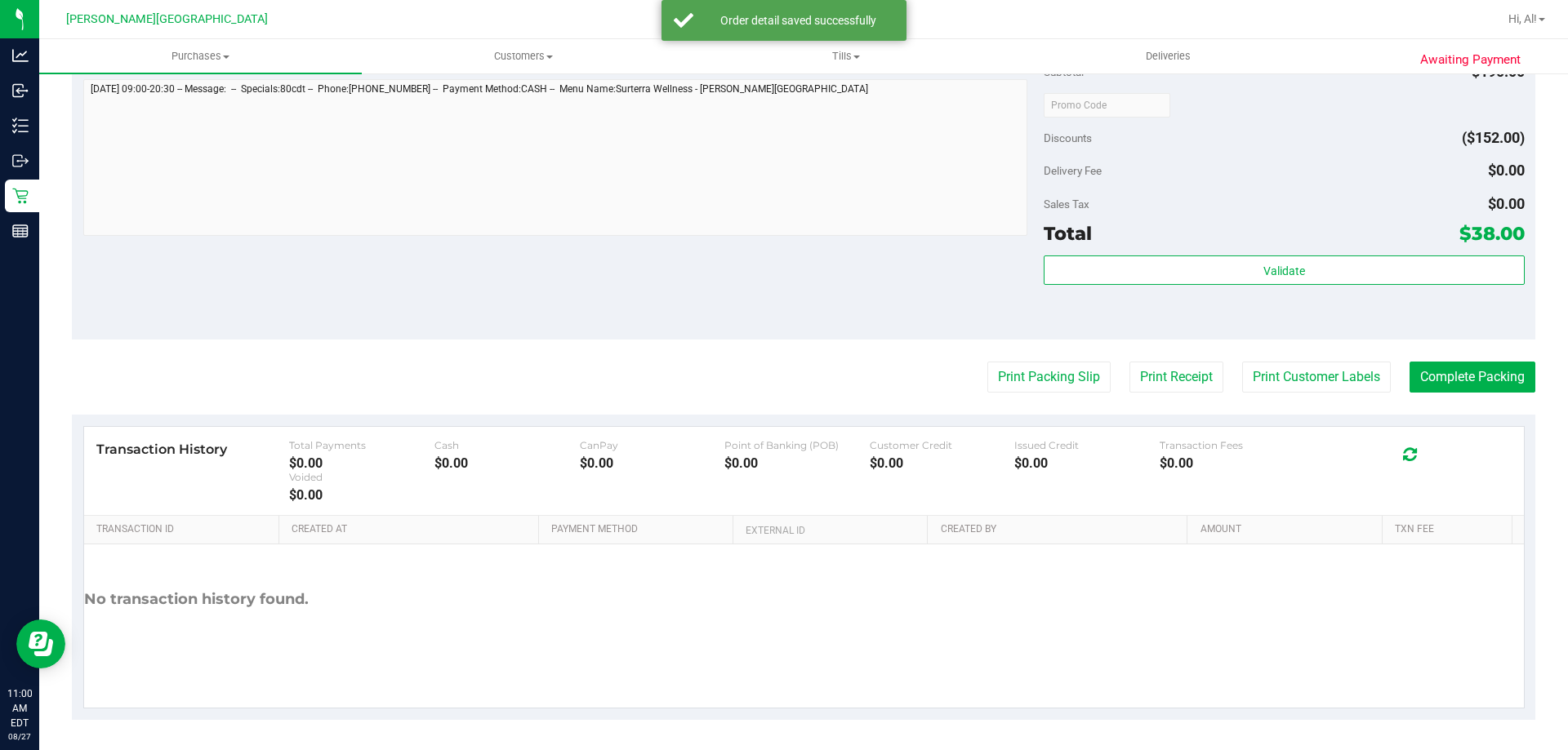
scroll to position [679, 0]
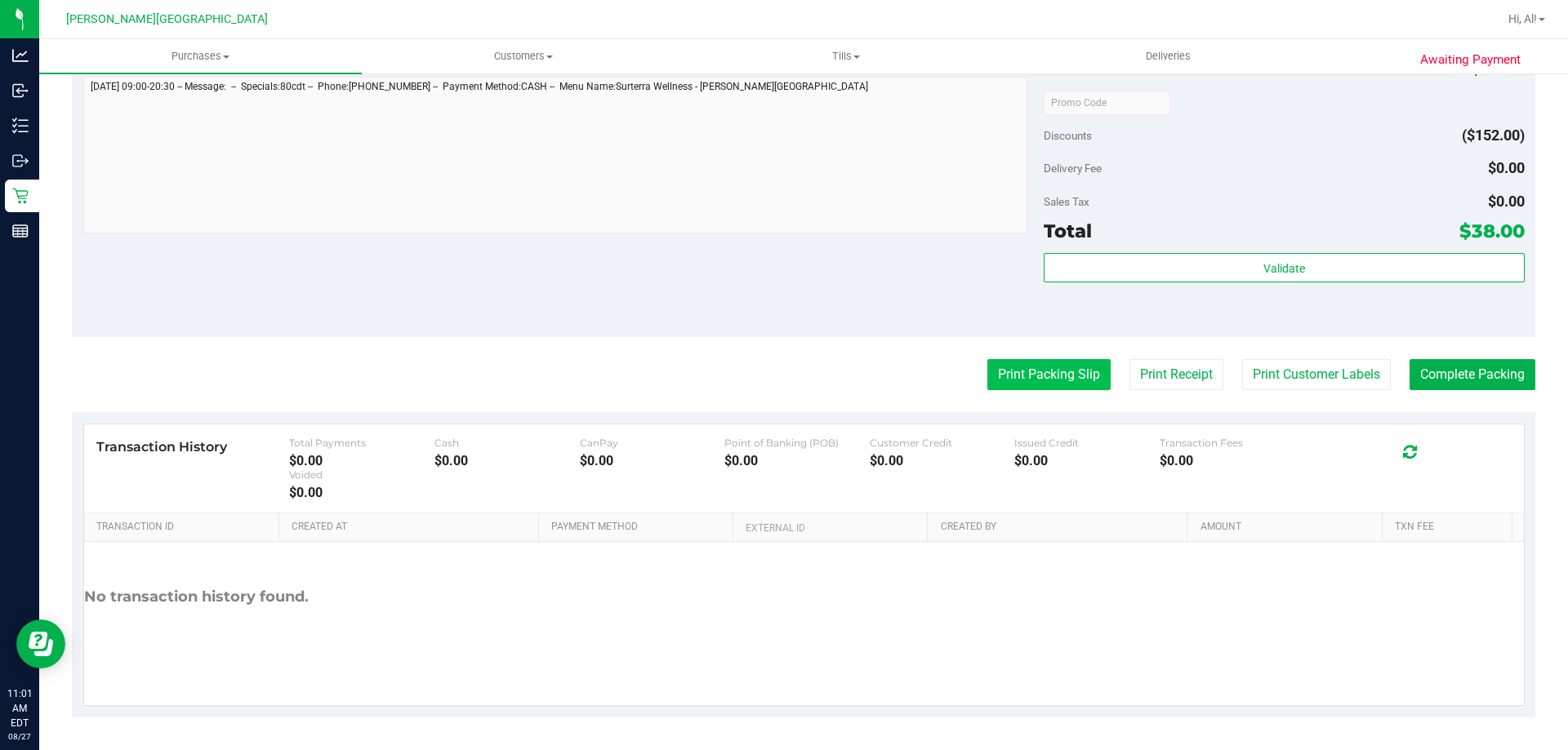
click at [783, 373] on button "Print Packing Slip" at bounding box center [1049, 375] width 123 height 31
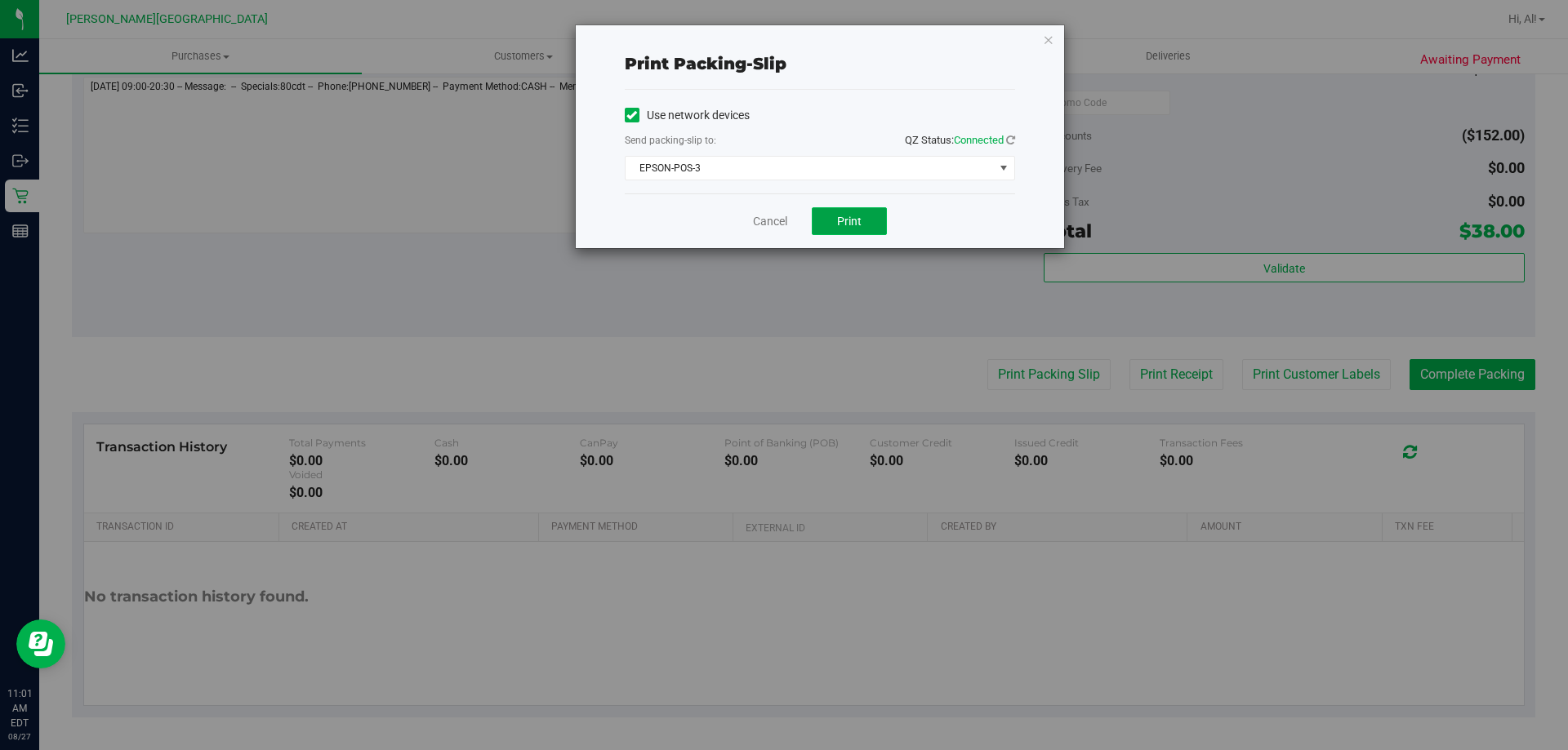
click at [783, 226] on span "Print" at bounding box center [849, 221] width 24 height 13
click at [774, 220] on link "Cancel" at bounding box center [771, 221] width 35 height 17
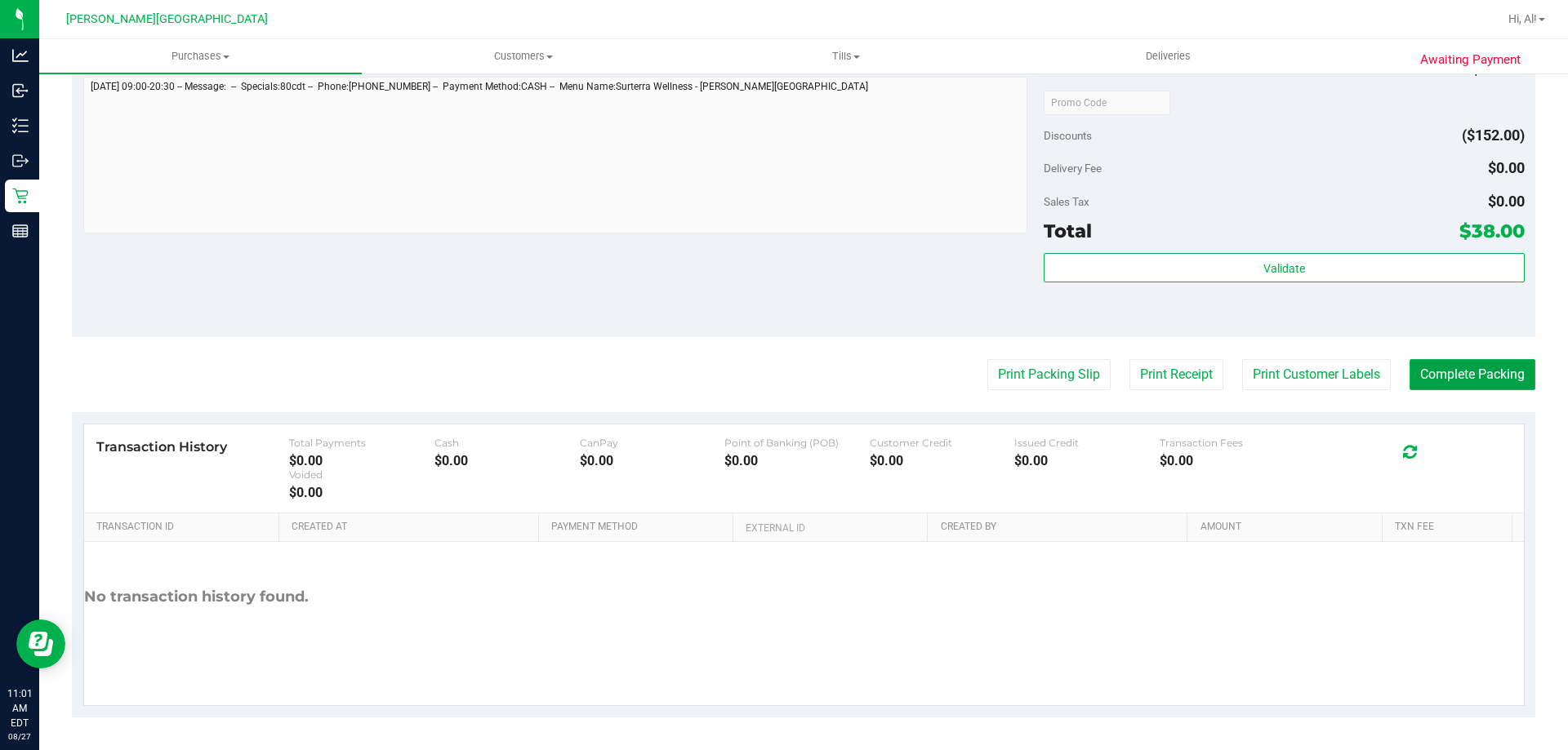
click at [783, 366] on button "Complete Packing" at bounding box center [1472, 375] width 126 height 31
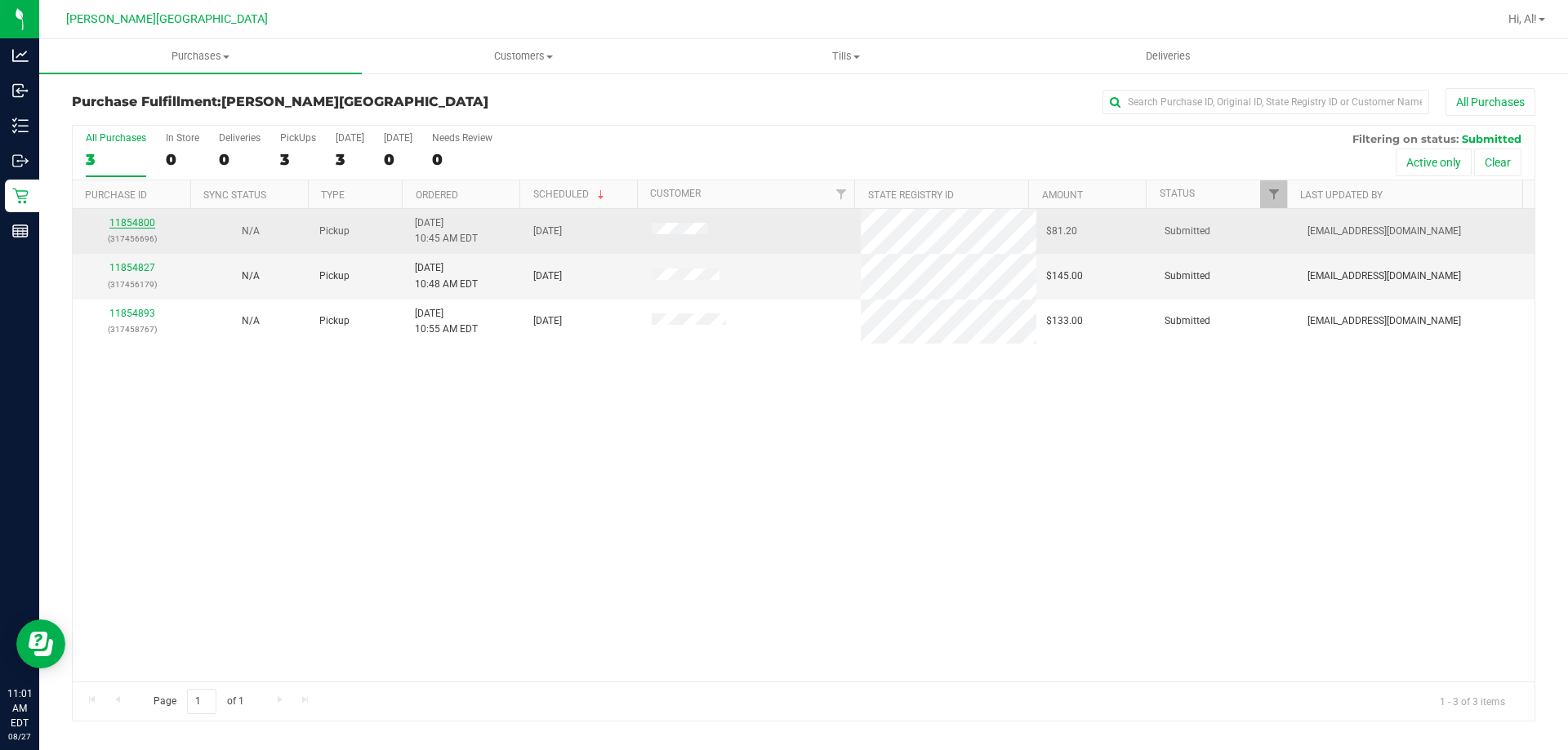
click at [112, 223] on link "11854800" at bounding box center [132, 222] width 45 height 12
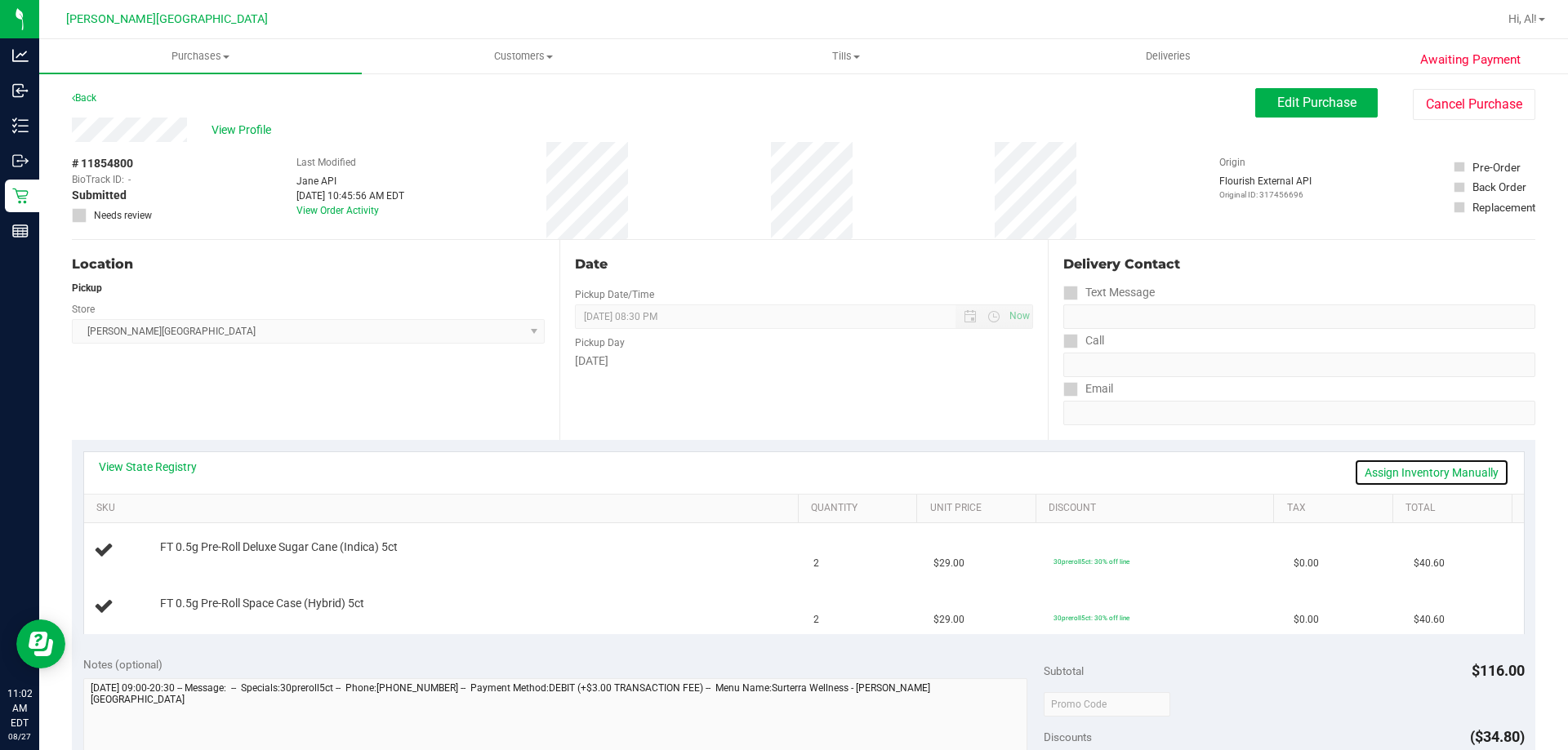
click at [783, 464] on link "Assign Inventory Manually" at bounding box center [1431, 472] width 155 height 28
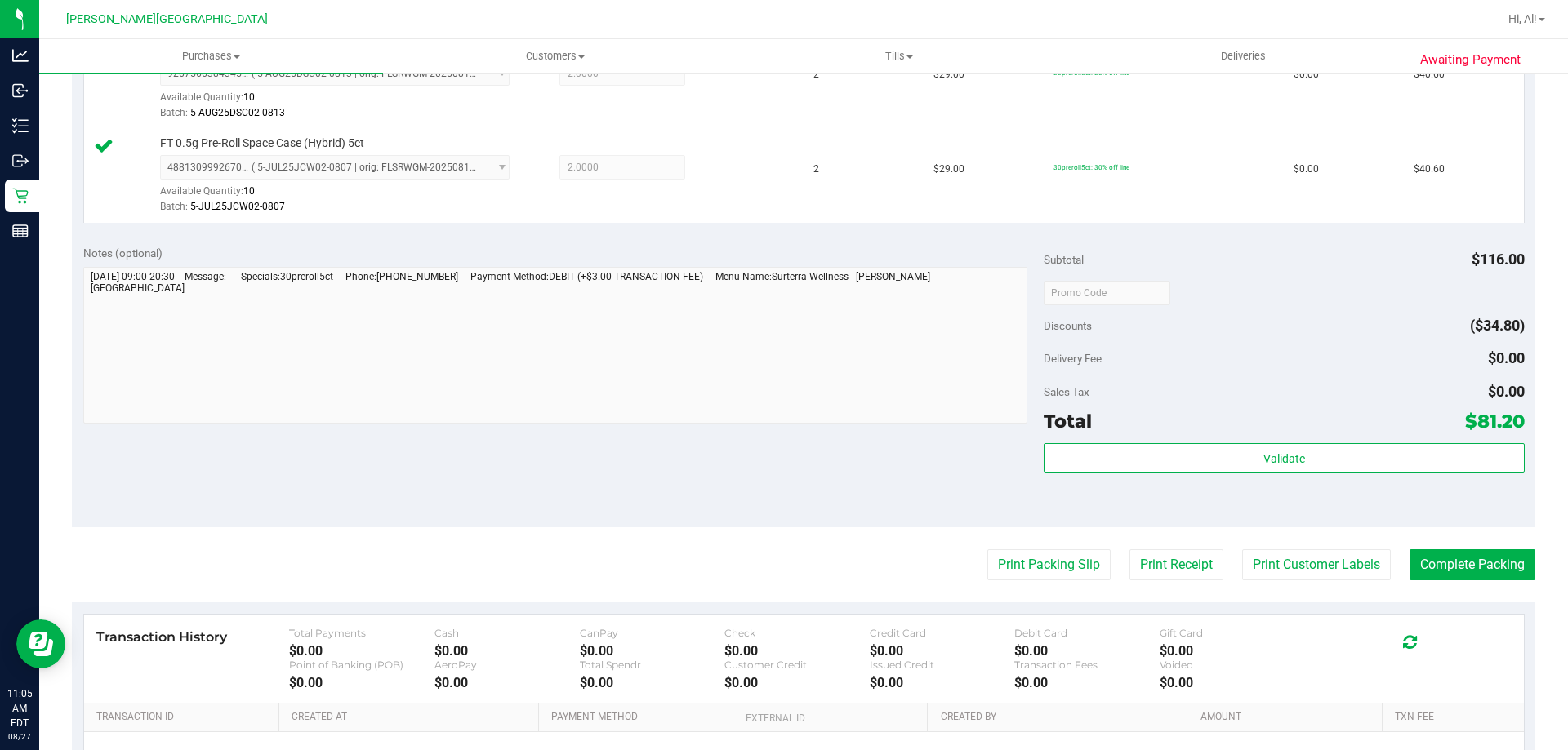
scroll to position [490, 0]
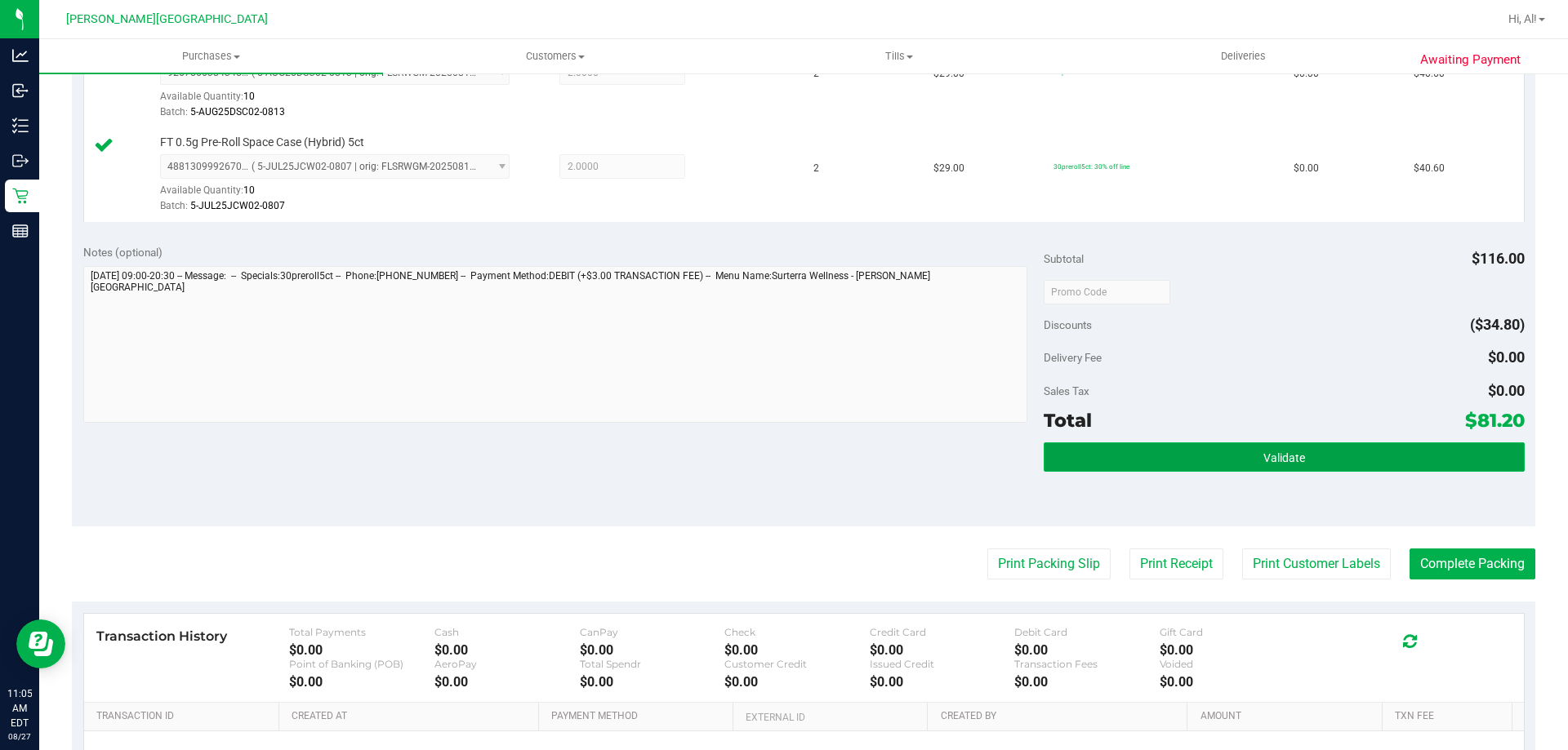
click at [1096, 461] on button "Validate" at bounding box center [1283, 456] width 480 height 30
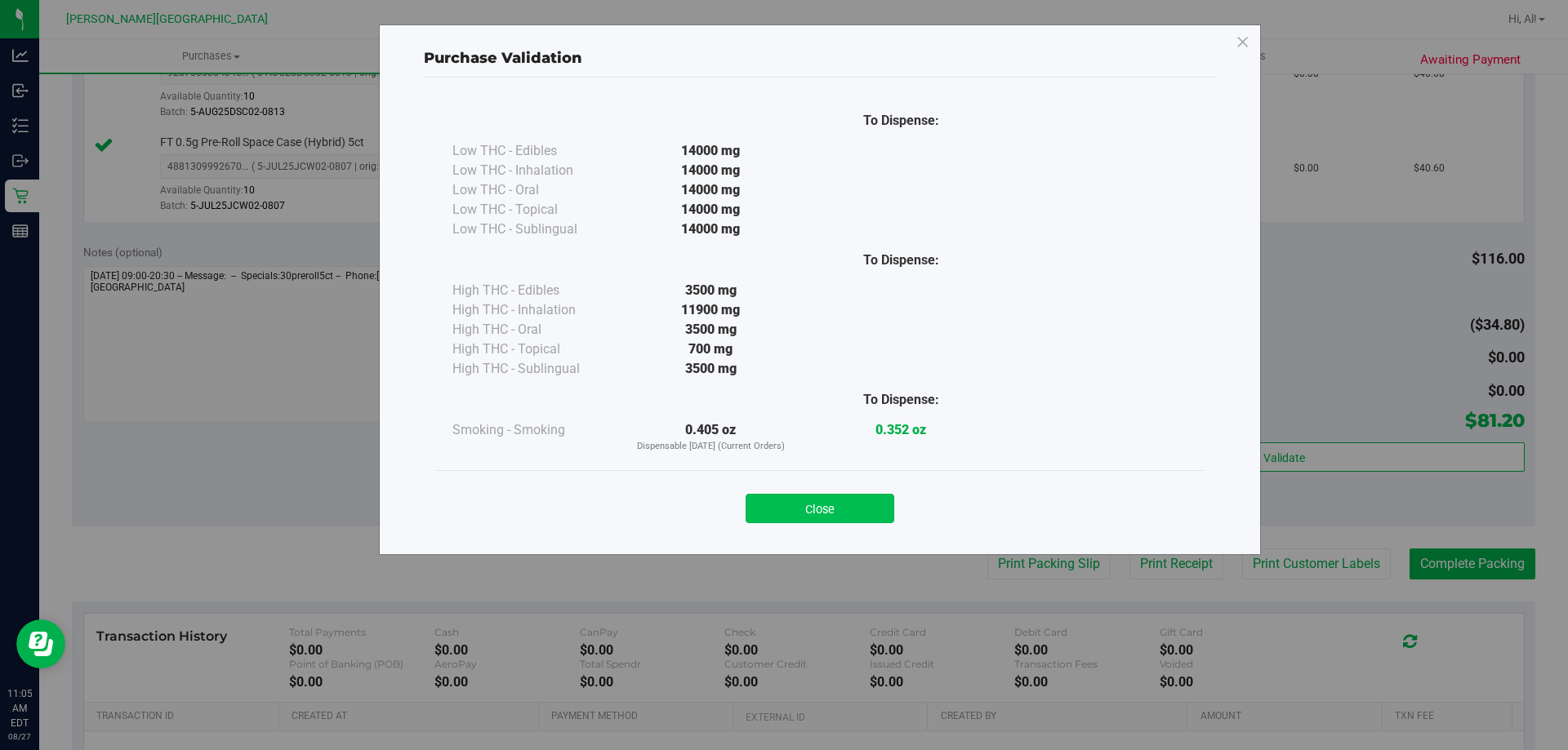
click at [849, 494] on button "Close" at bounding box center [820, 508] width 148 height 30
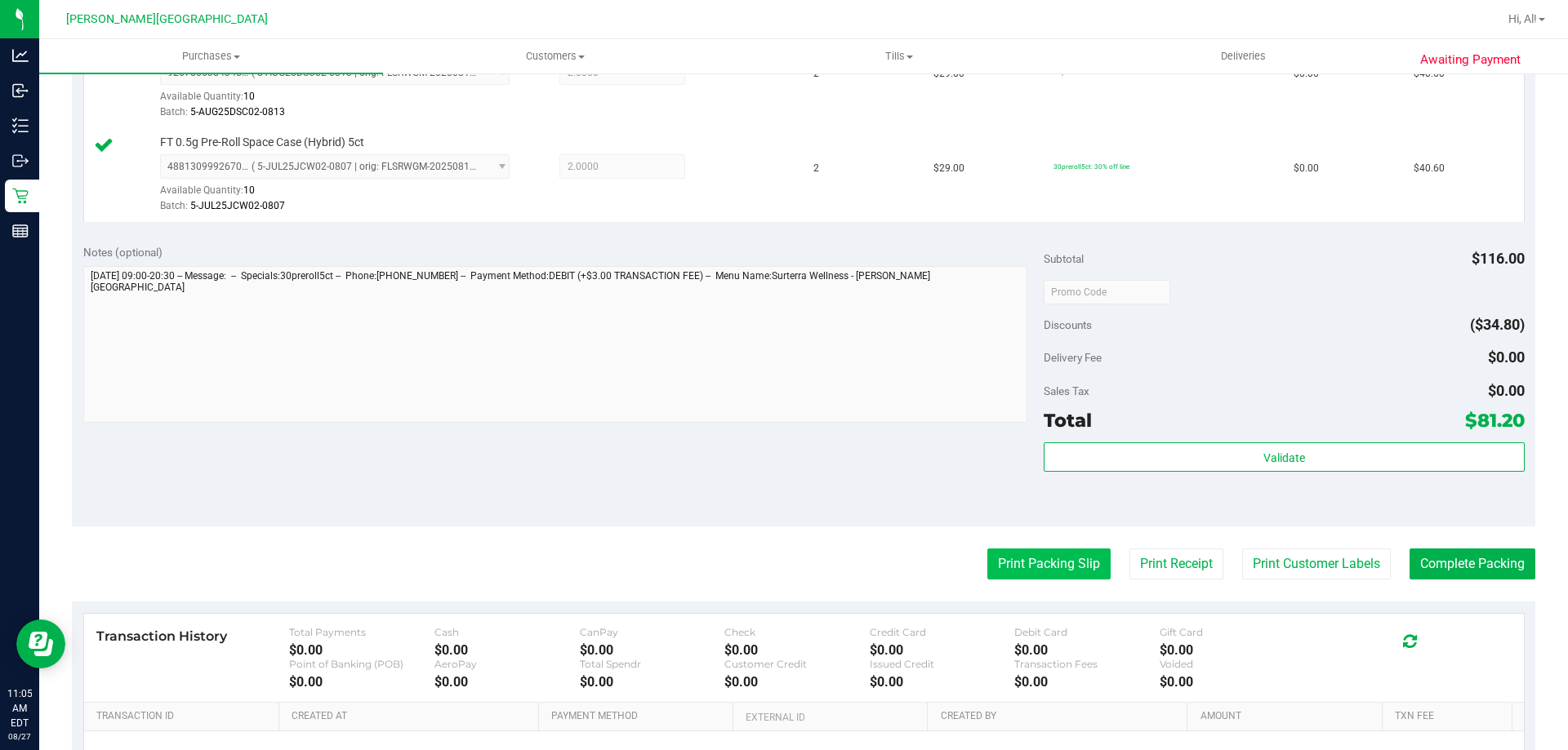
click at [992, 558] on button "Print Packing Slip" at bounding box center [1049, 564] width 123 height 31
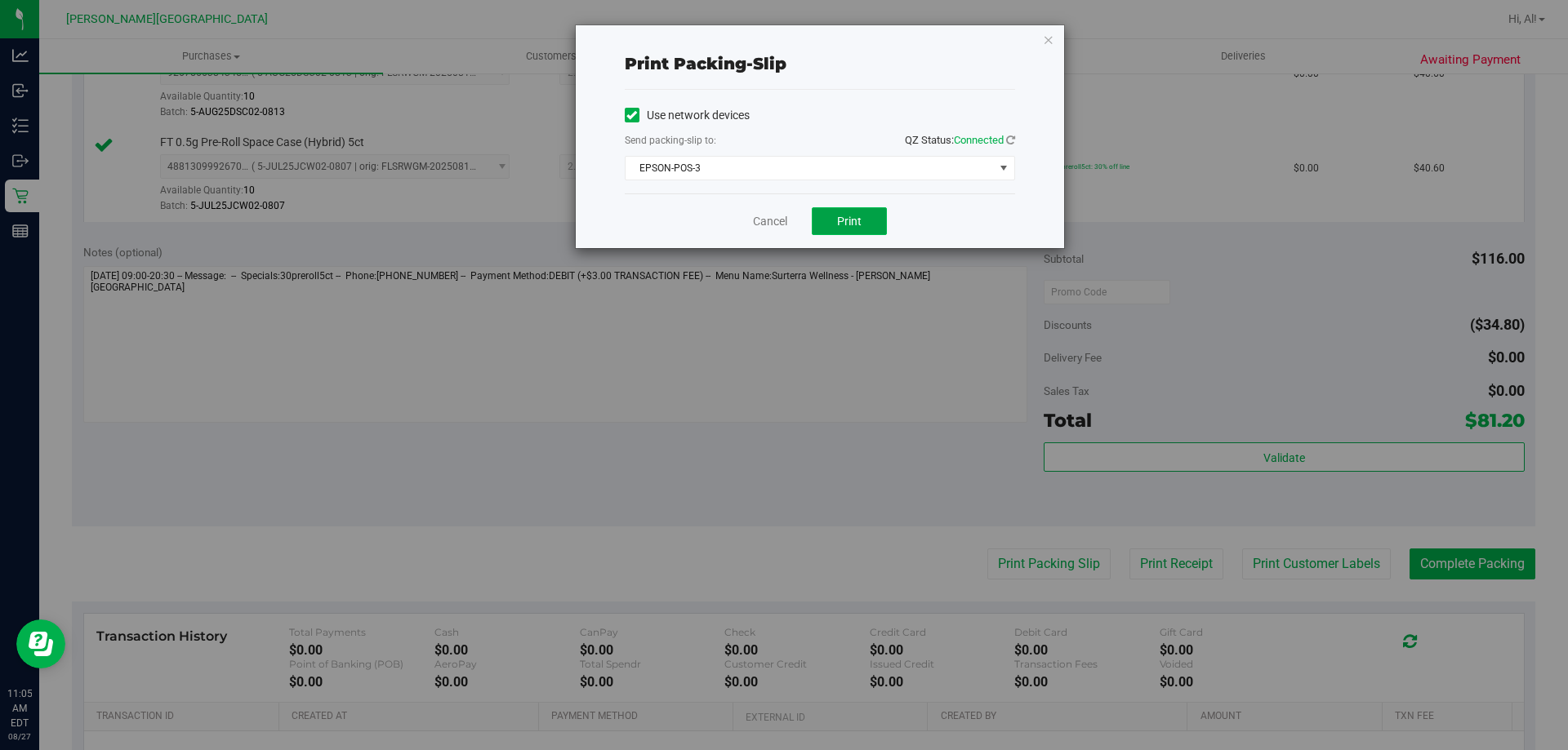
click at [850, 225] on span "Print" at bounding box center [849, 221] width 24 height 13
click at [771, 224] on link "Cancel" at bounding box center [771, 221] width 35 height 17
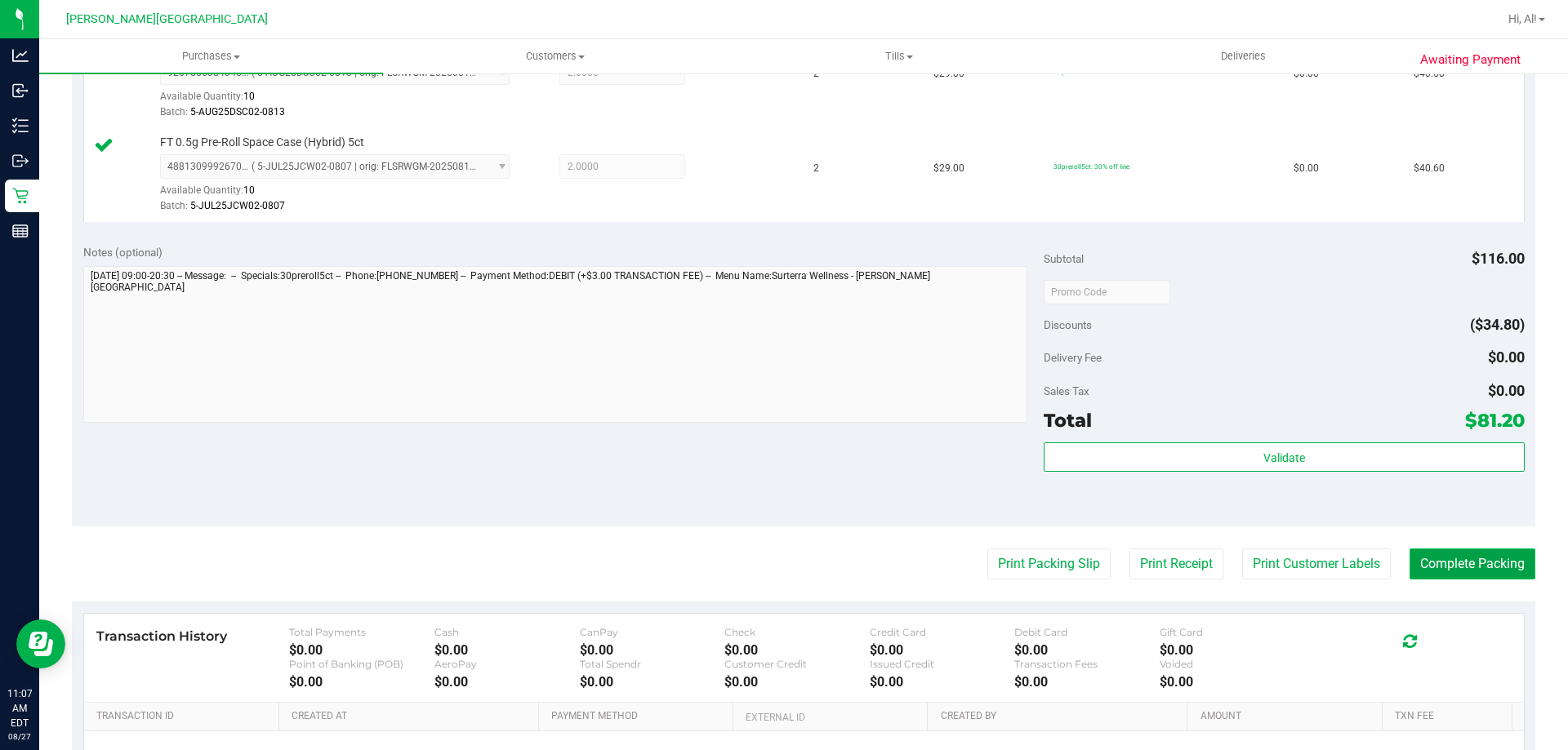
click at [1430, 571] on button "Complete Packing" at bounding box center [1472, 564] width 126 height 31
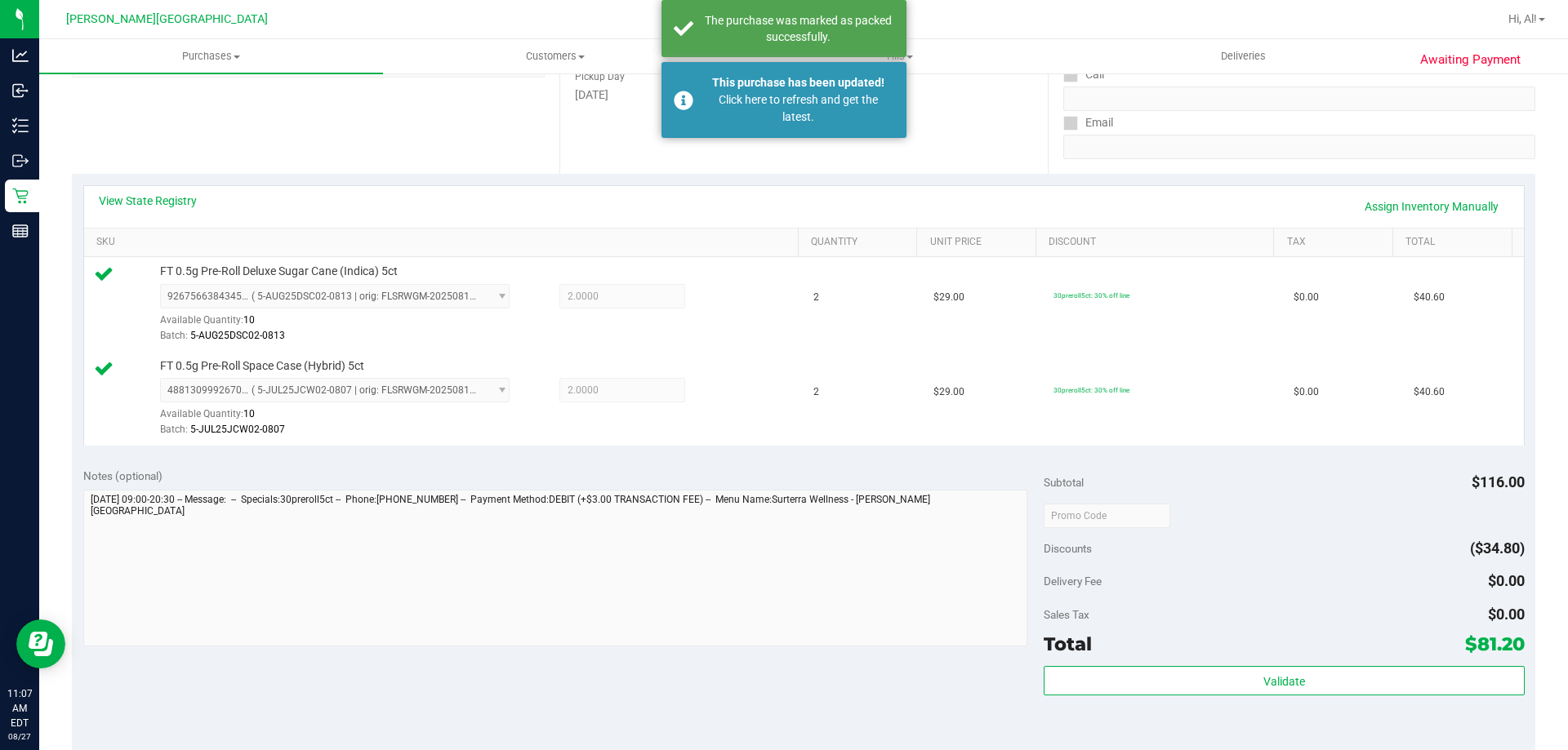
scroll to position [0, 0]
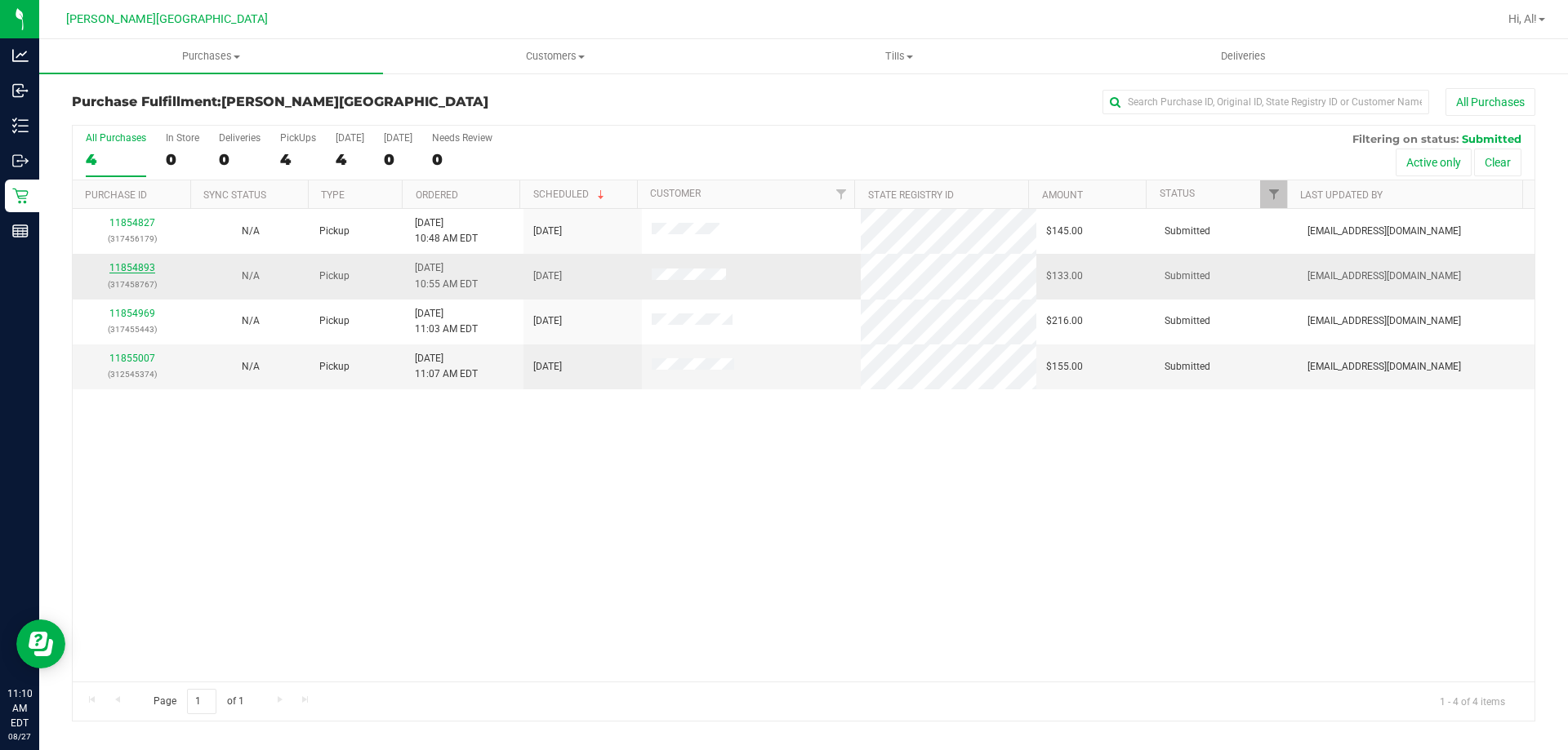
click at [143, 267] on link "11854893" at bounding box center [132, 268] width 45 height 12
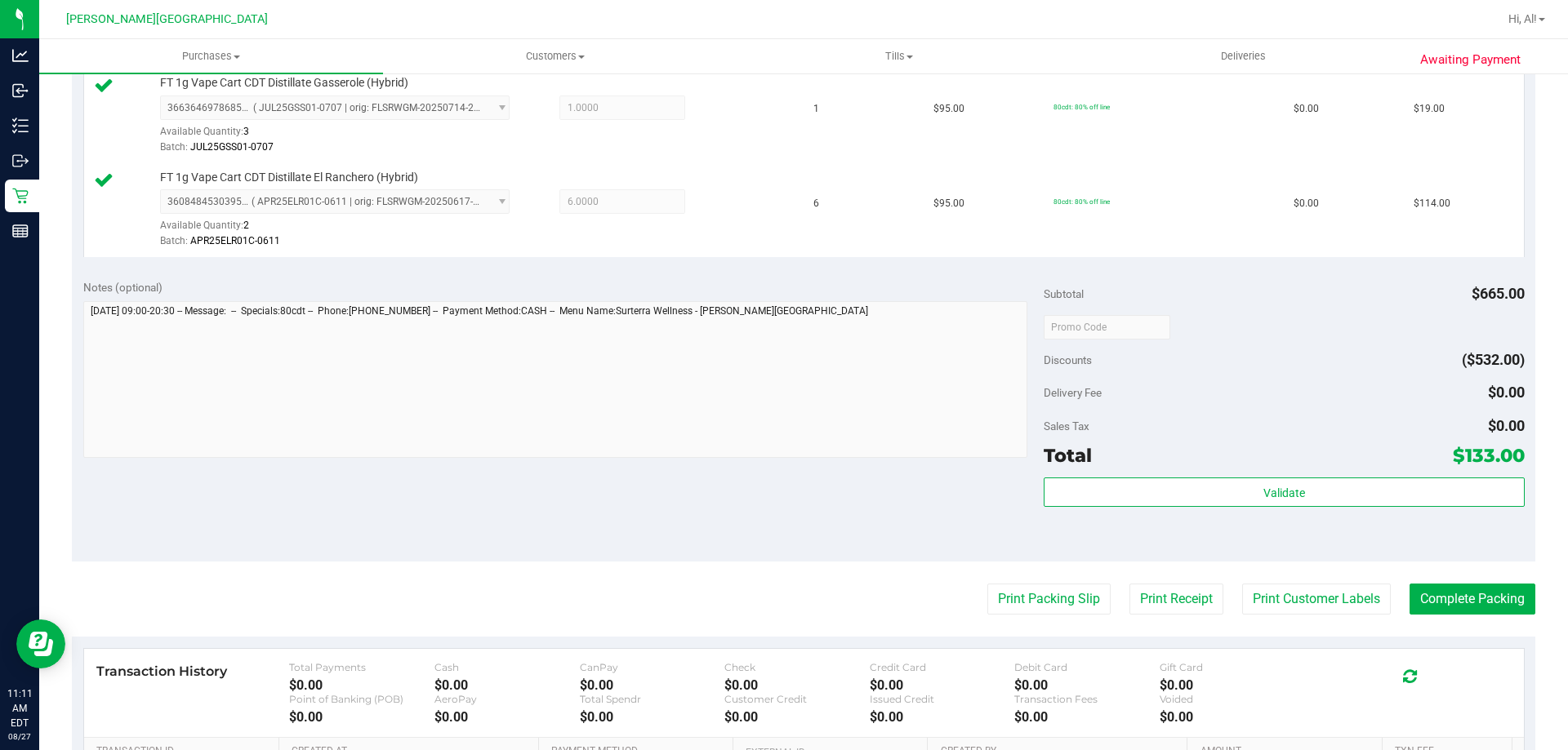
scroll to position [571, 0]
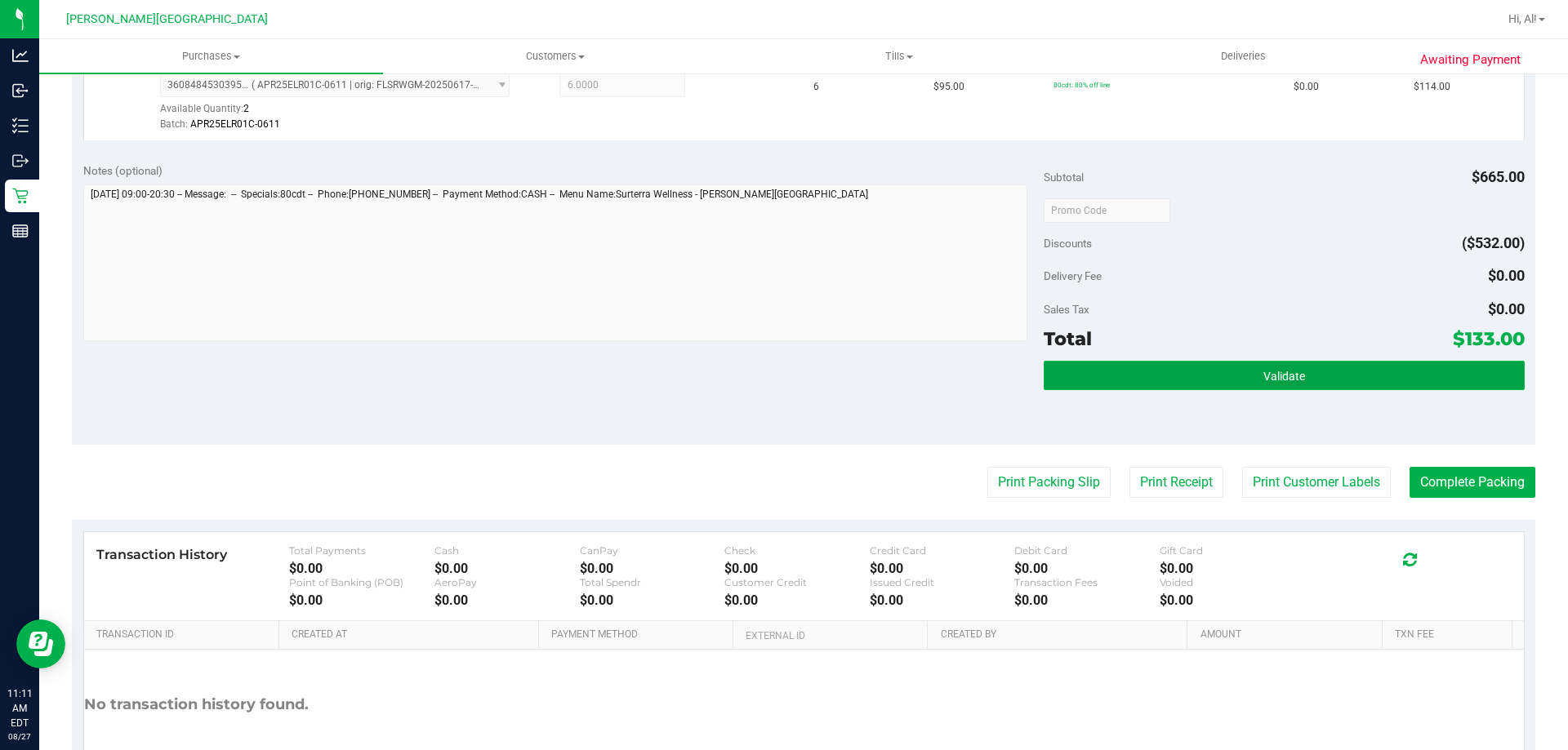
click at [1125, 389] on button "Validate" at bounding box center [1283, 375] width 480 height 30
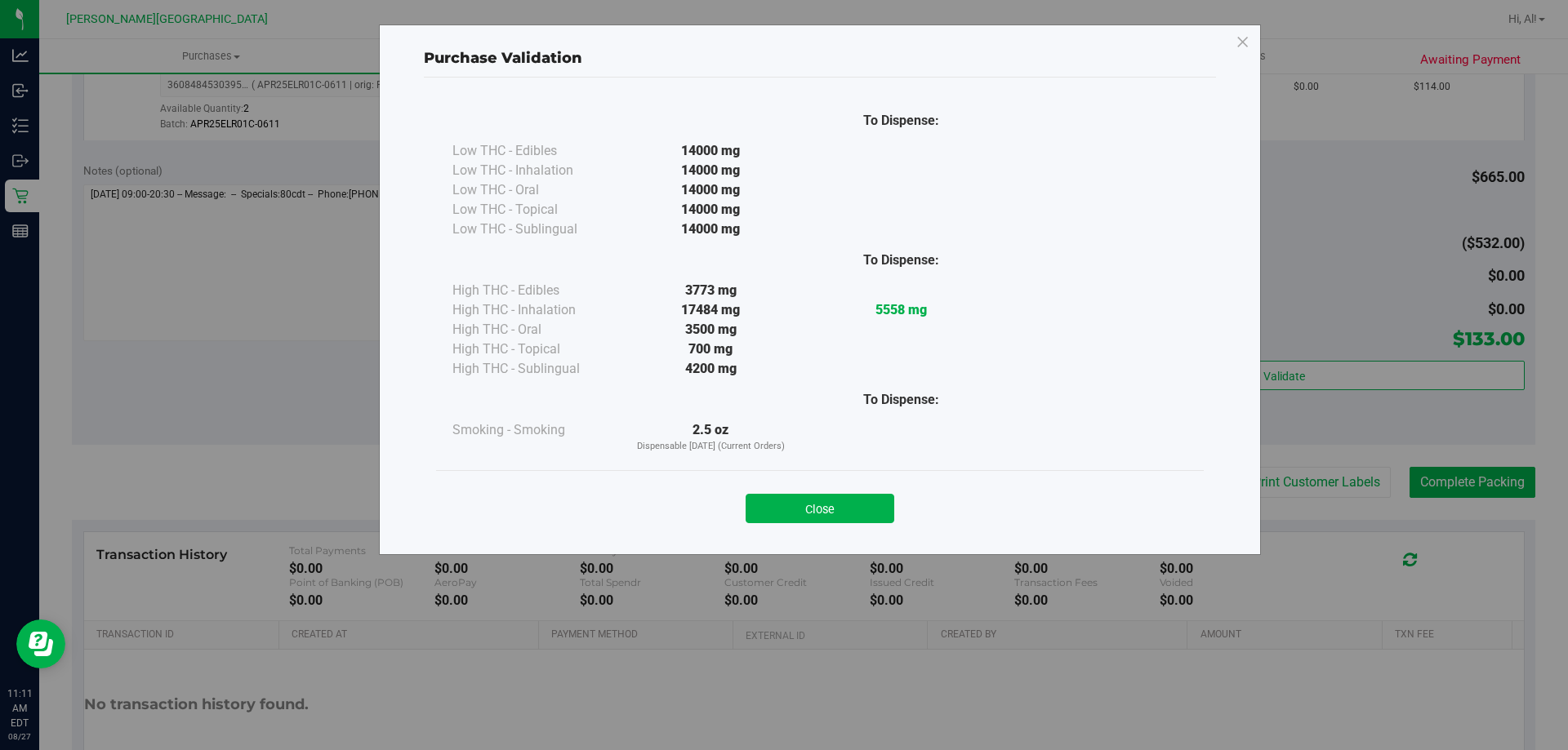
drag, startPoint x: 853, startPoint y: 506, endPoint x: 876, endPoint y: 493, distance: 26.4
click at [854, 506] on button "Close" at bounding box center [820, 508] width 148 height 30
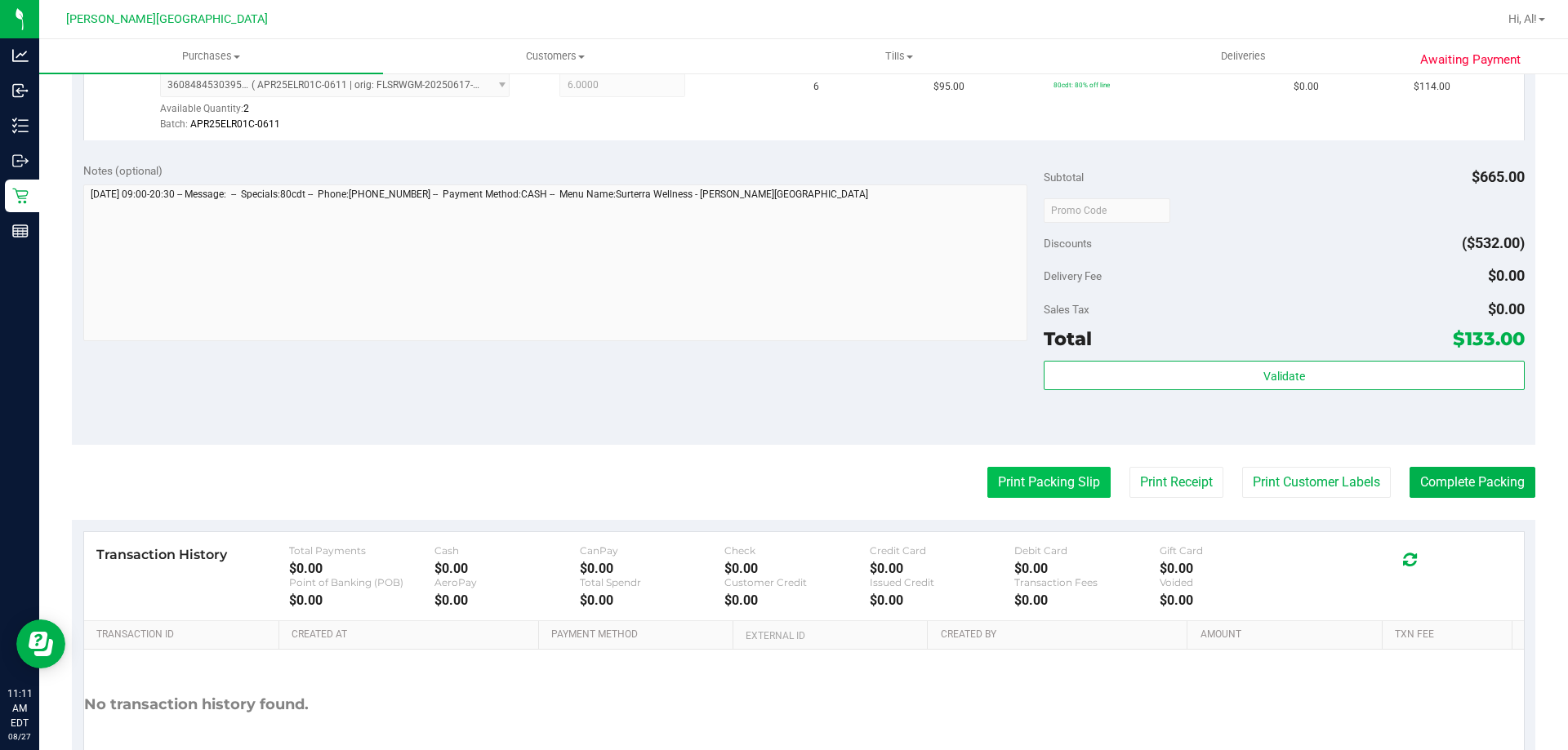
click at [1009, 490] on button "Print Packing Slip" at bounding box center [1049, 482] width 123 height 31
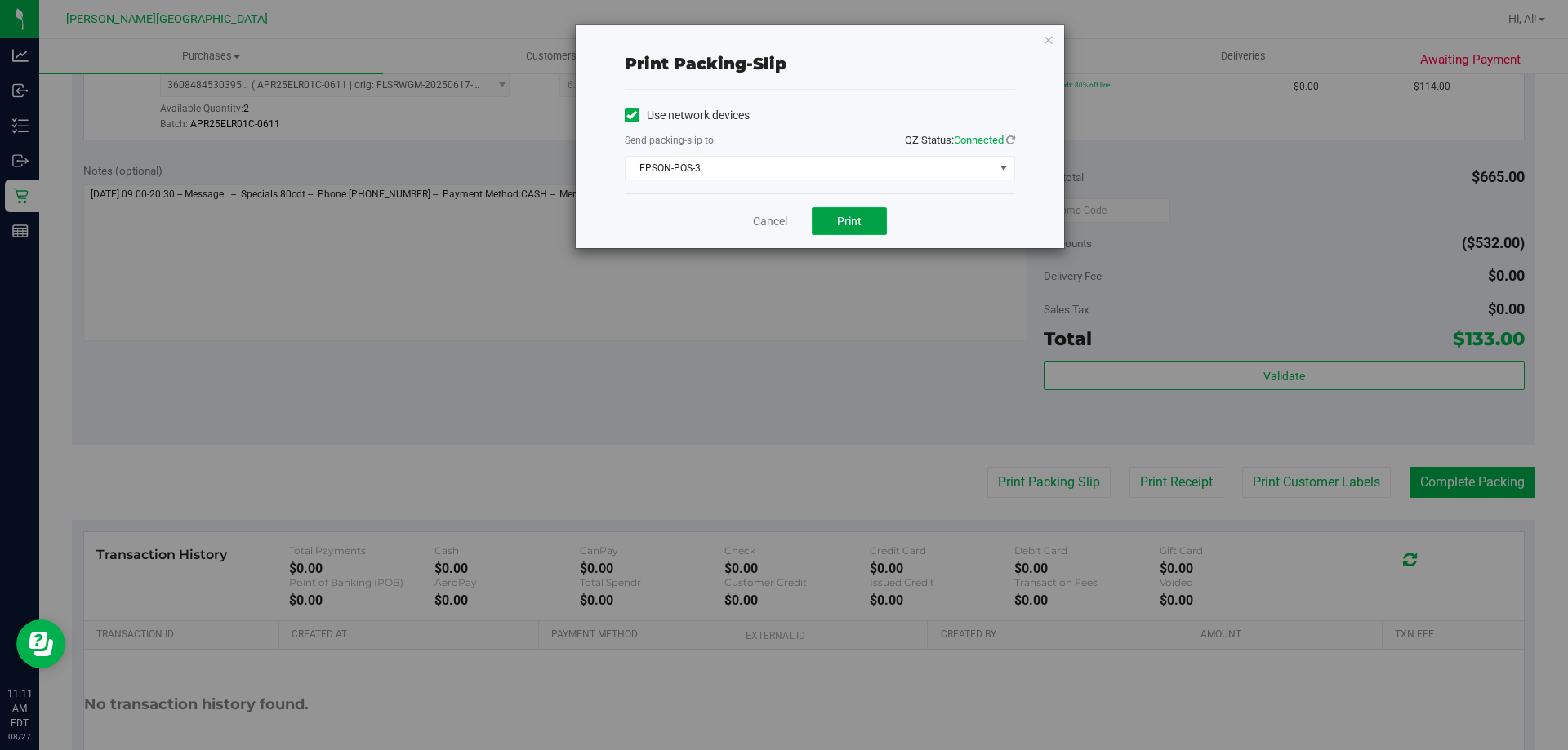
click at [818, 225] on button "Print" at bounding box center [849, 220] width 75 height 28
click at [763, 218] on link "Cancel" at bounding box center [771, 221] width 35 height 17
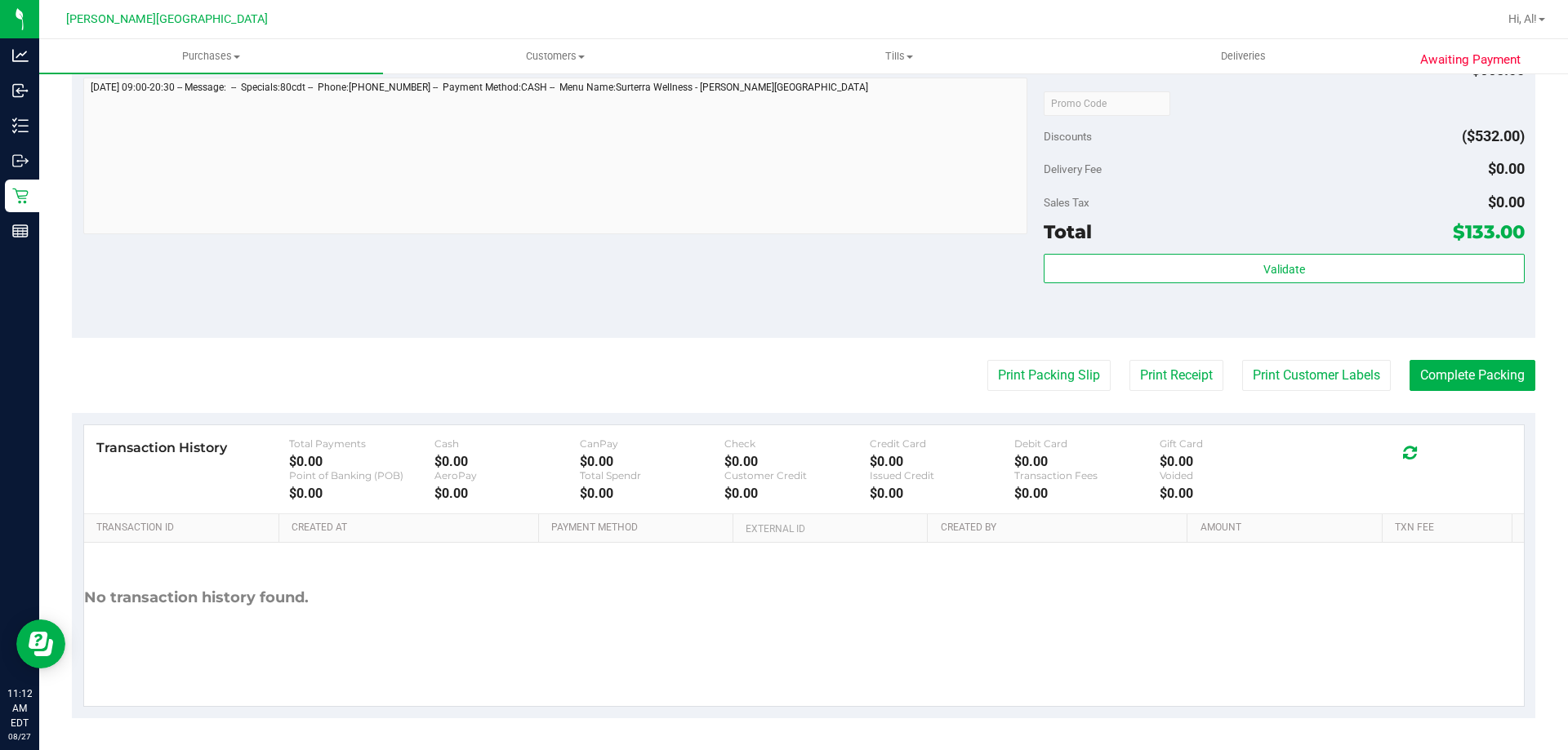
scroll to position [679, 0]
click at [1433, 375] on button "Complete Packing" at bounding box center [1472, 375] width 126 height 31
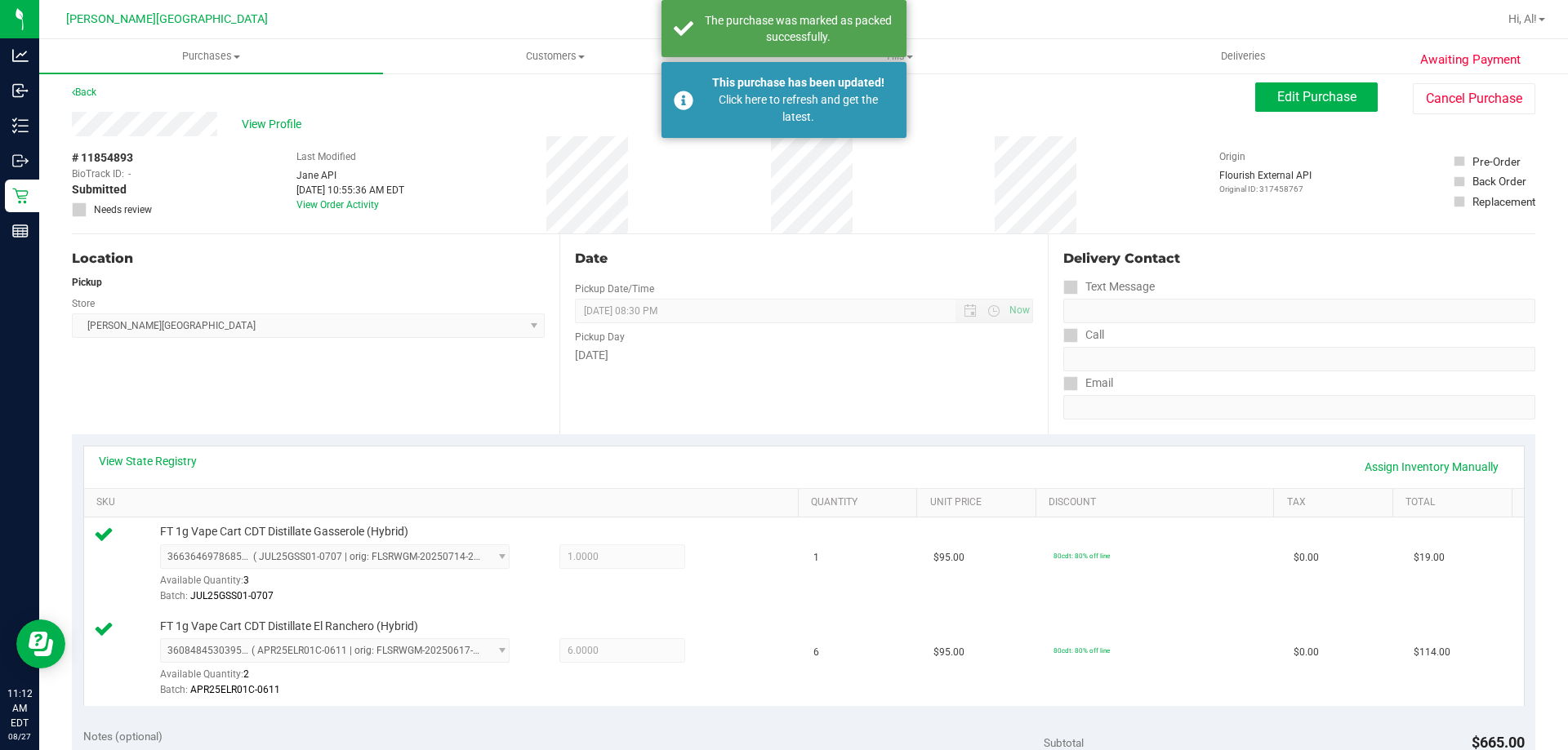
scroll to position [0, 0]
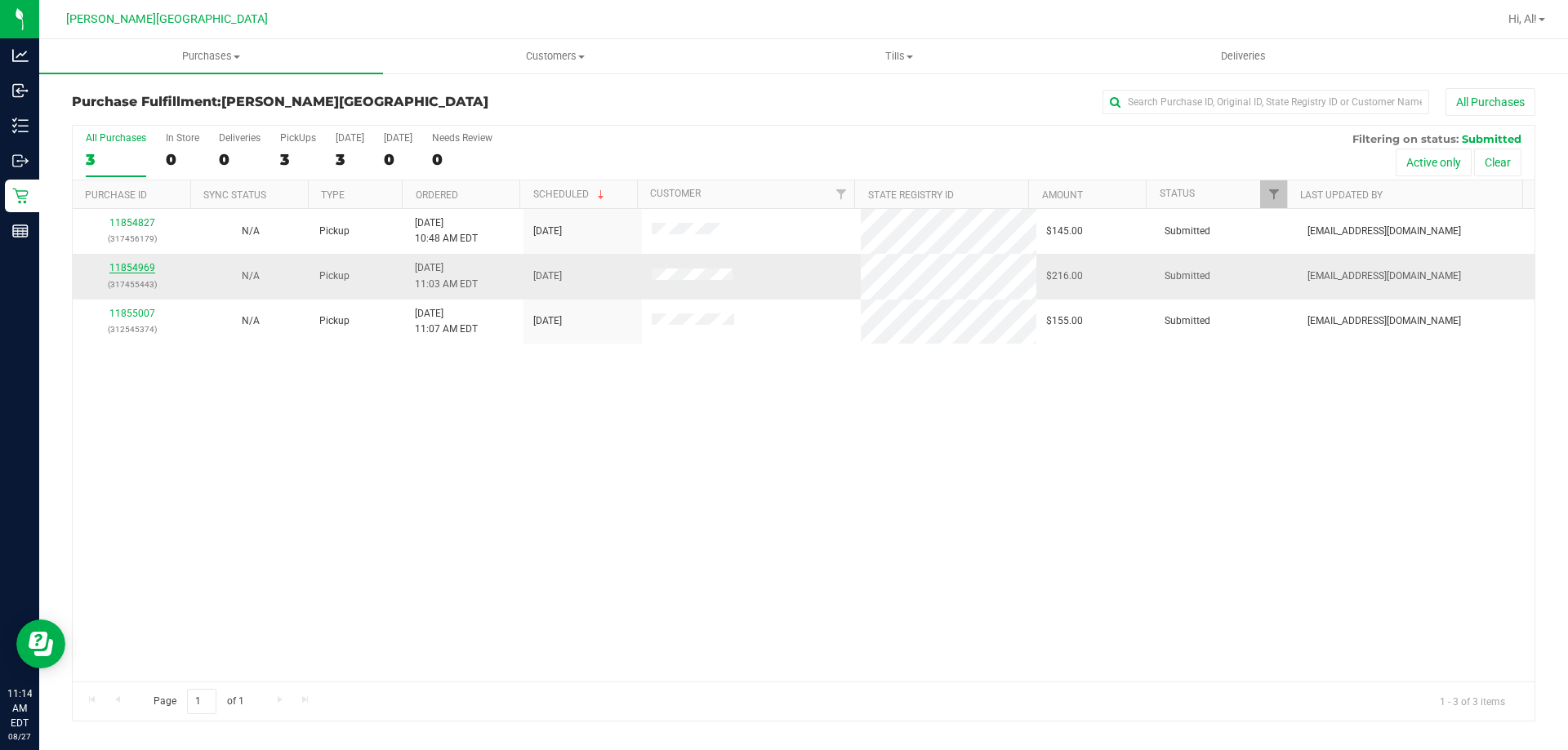
click at [136, 266] on link "11854969" at bounding box center [132, 268] width 45 height 12
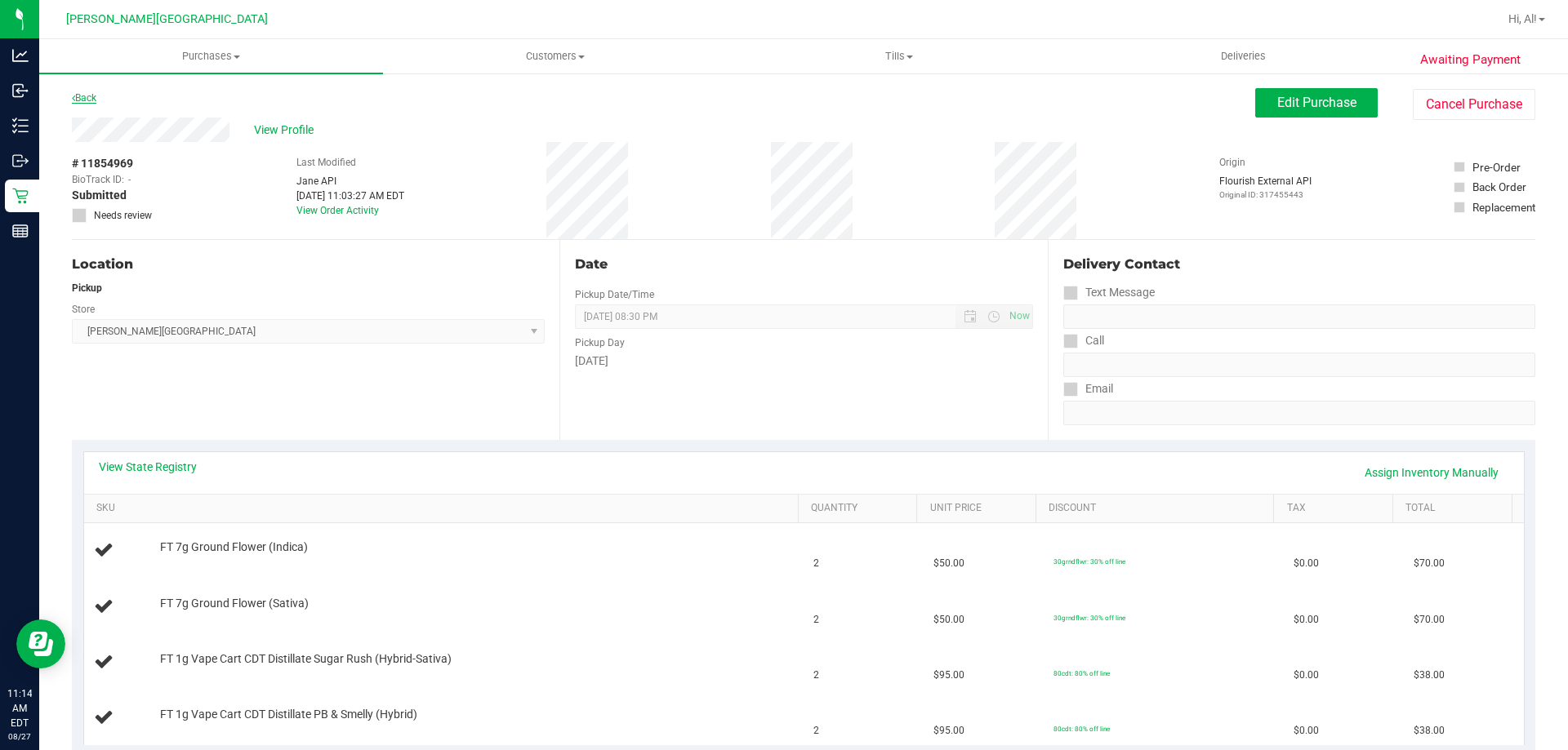
click at [90, 97] on link "Back" at bounding box center [84, 98] width 24 height 12
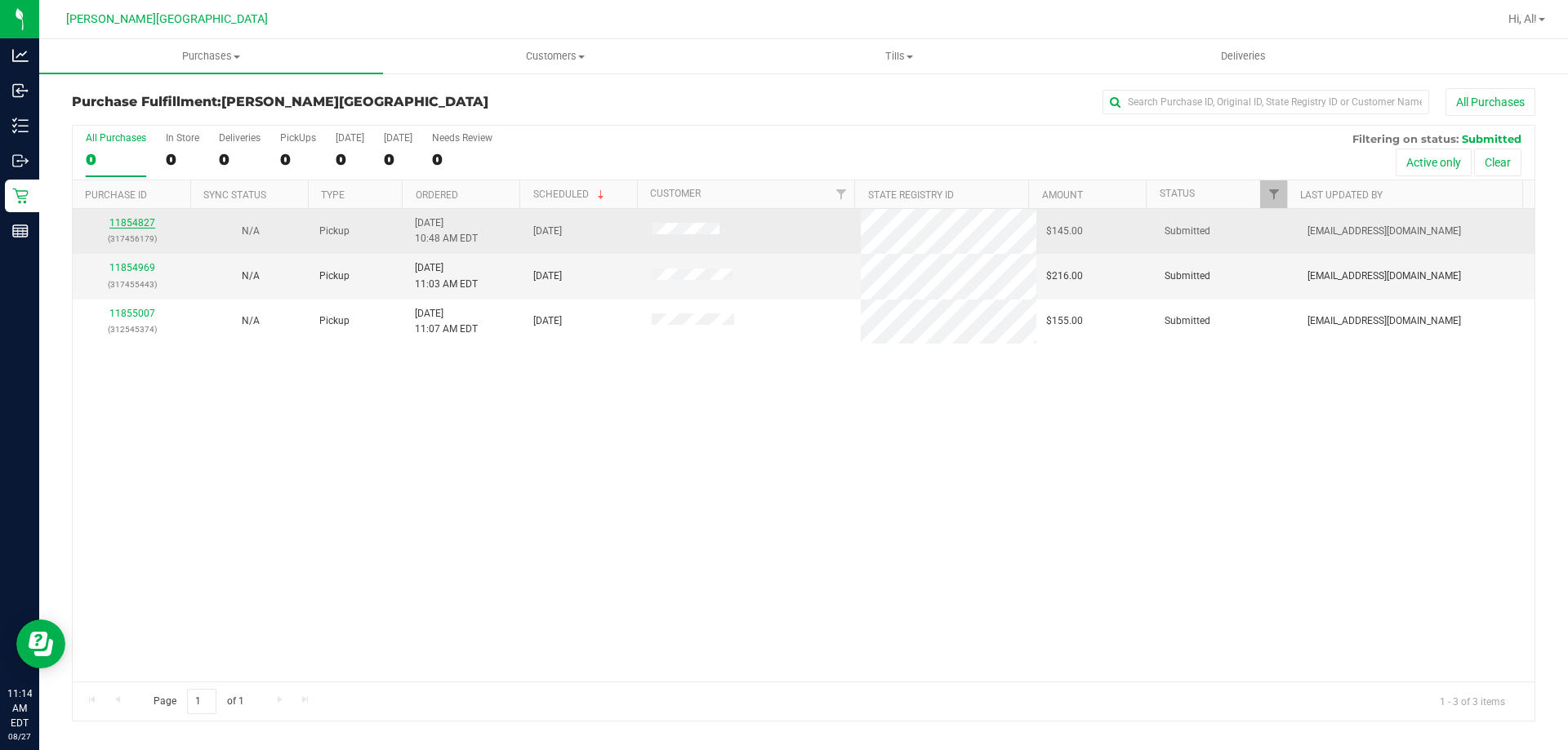
click at [127, 224] on link "11854827" at bounding box center [132, 222] width 45 height 12
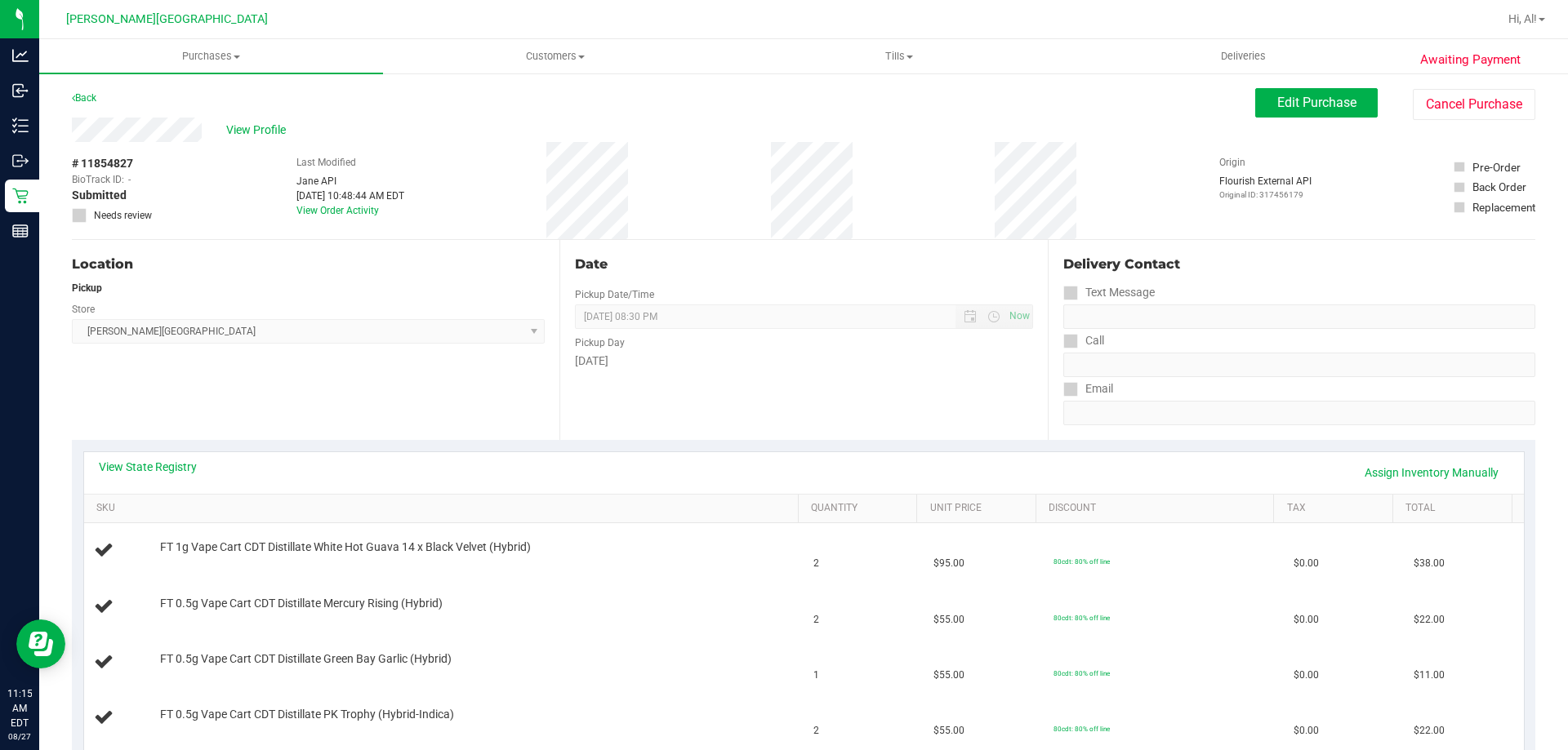
click at [89, 105] on div "Back" at bounding box center [84, 98] width 24 height 19
click at [89, 99] on link "Back" at bounding box center [84, 98] width 24 height 12
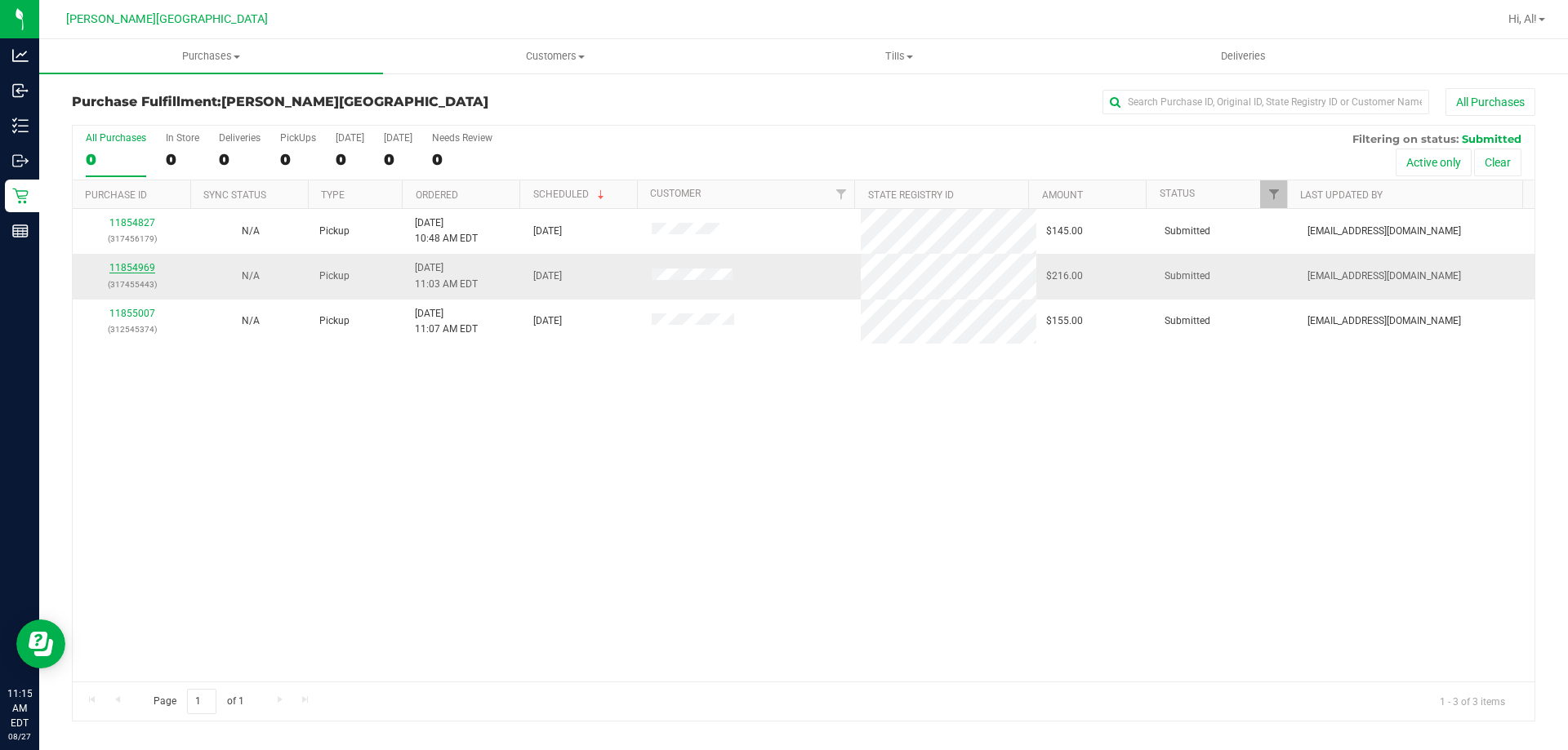
click at [140, 263] on link "11854969" at bounding box center [132, 268] width 45 height 12
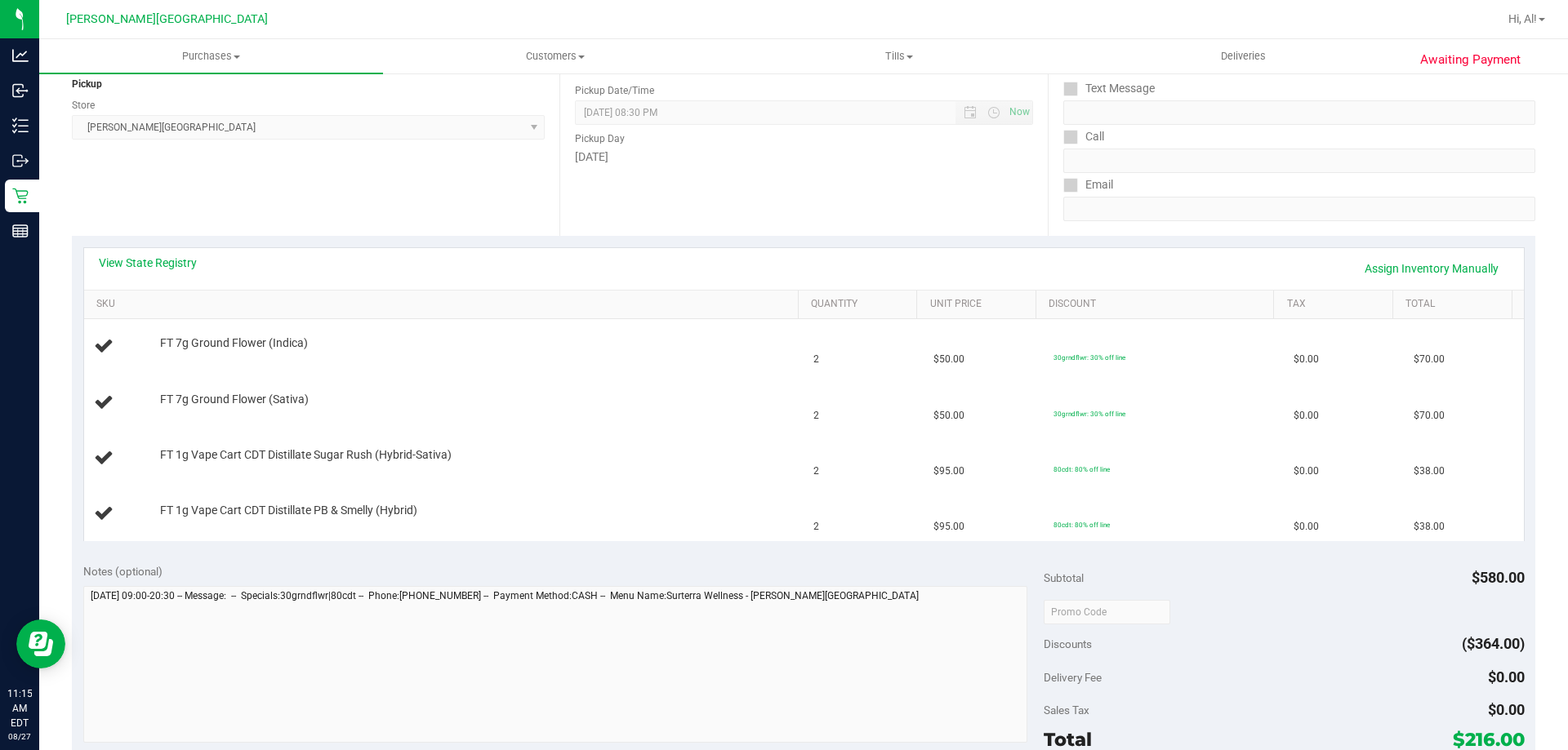
scroll to position [245, 0]
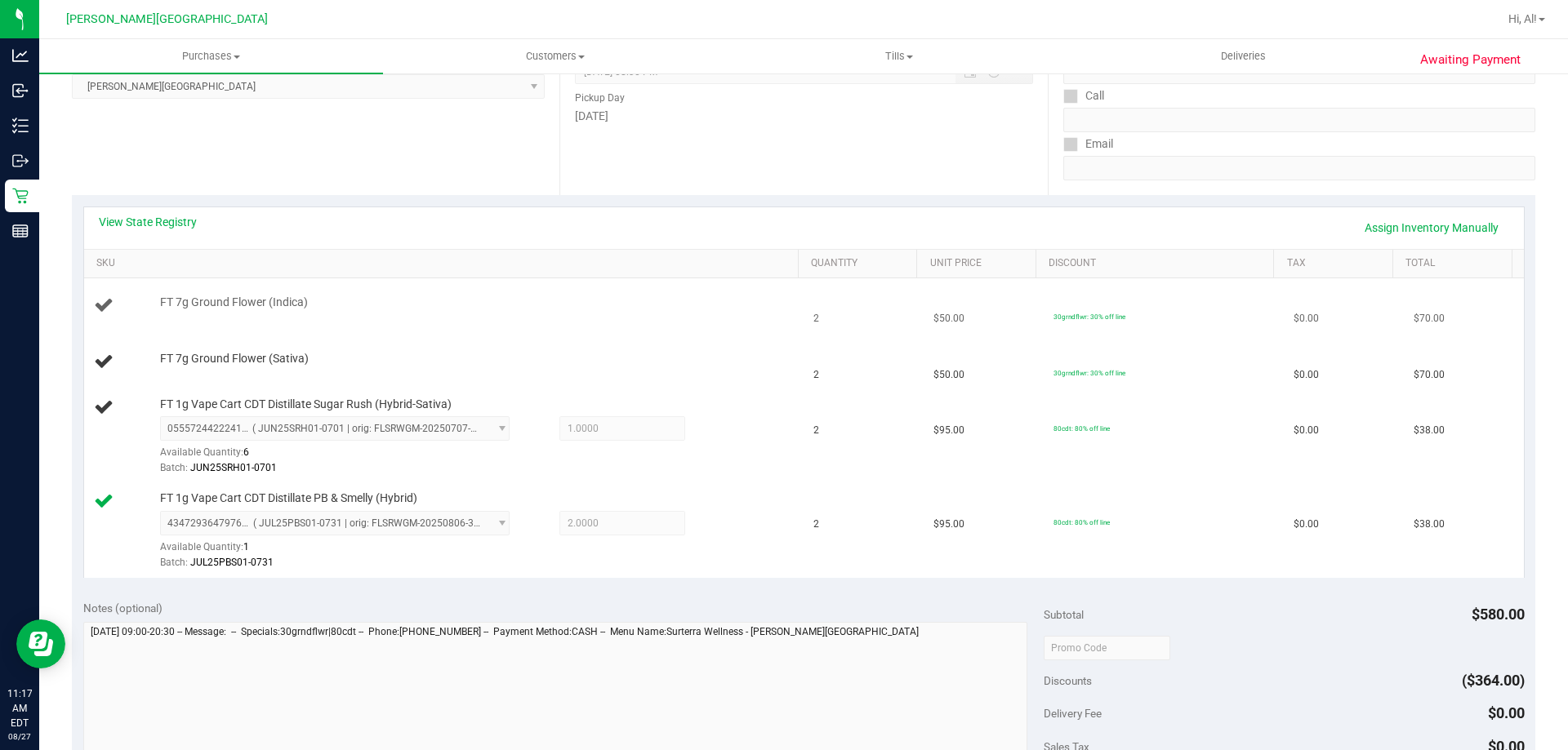
click at [764, 308] on div "FT 7g Ground Flower (Indica)" at bounding box center [471, 302] width 639 height 16
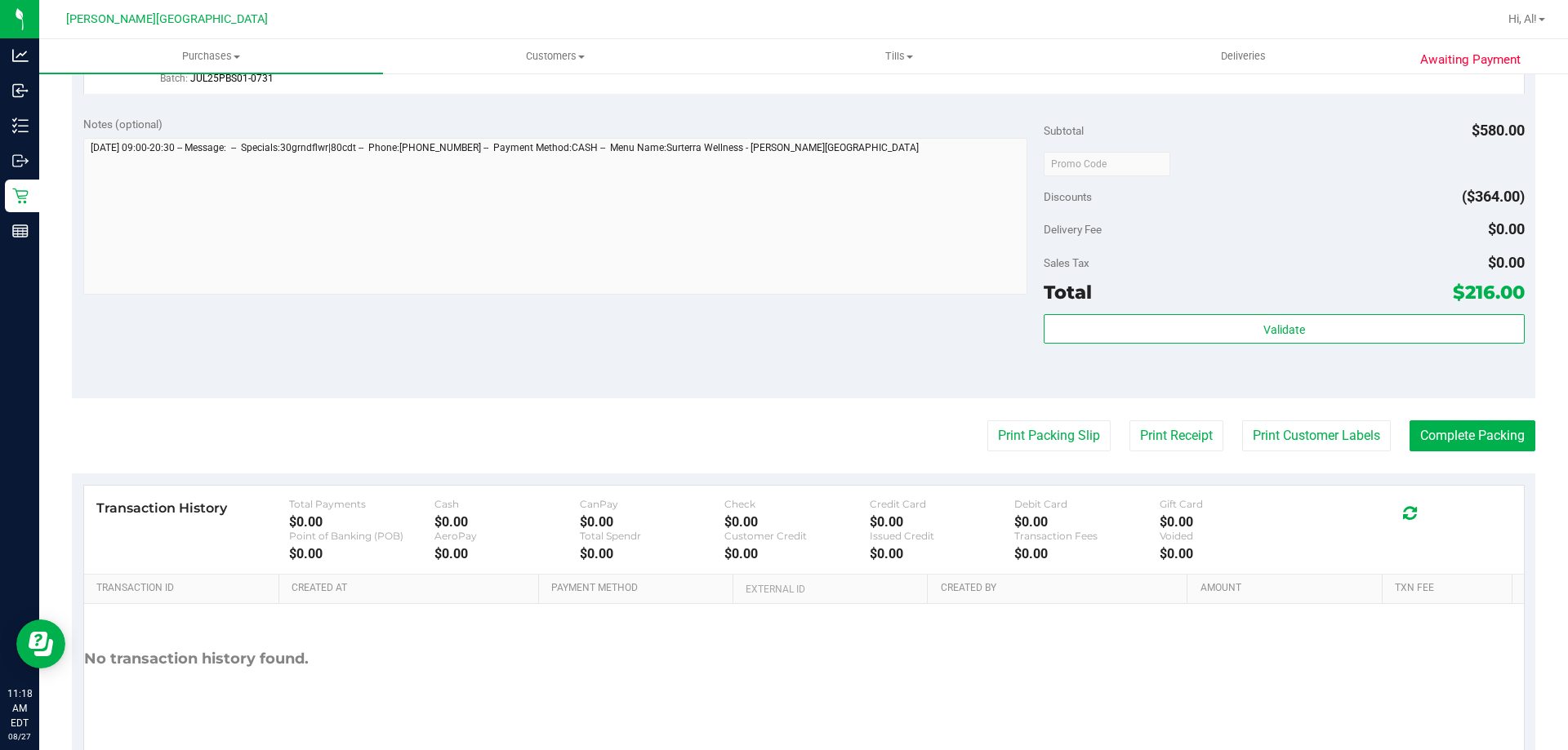
scroll to position [816, 0]
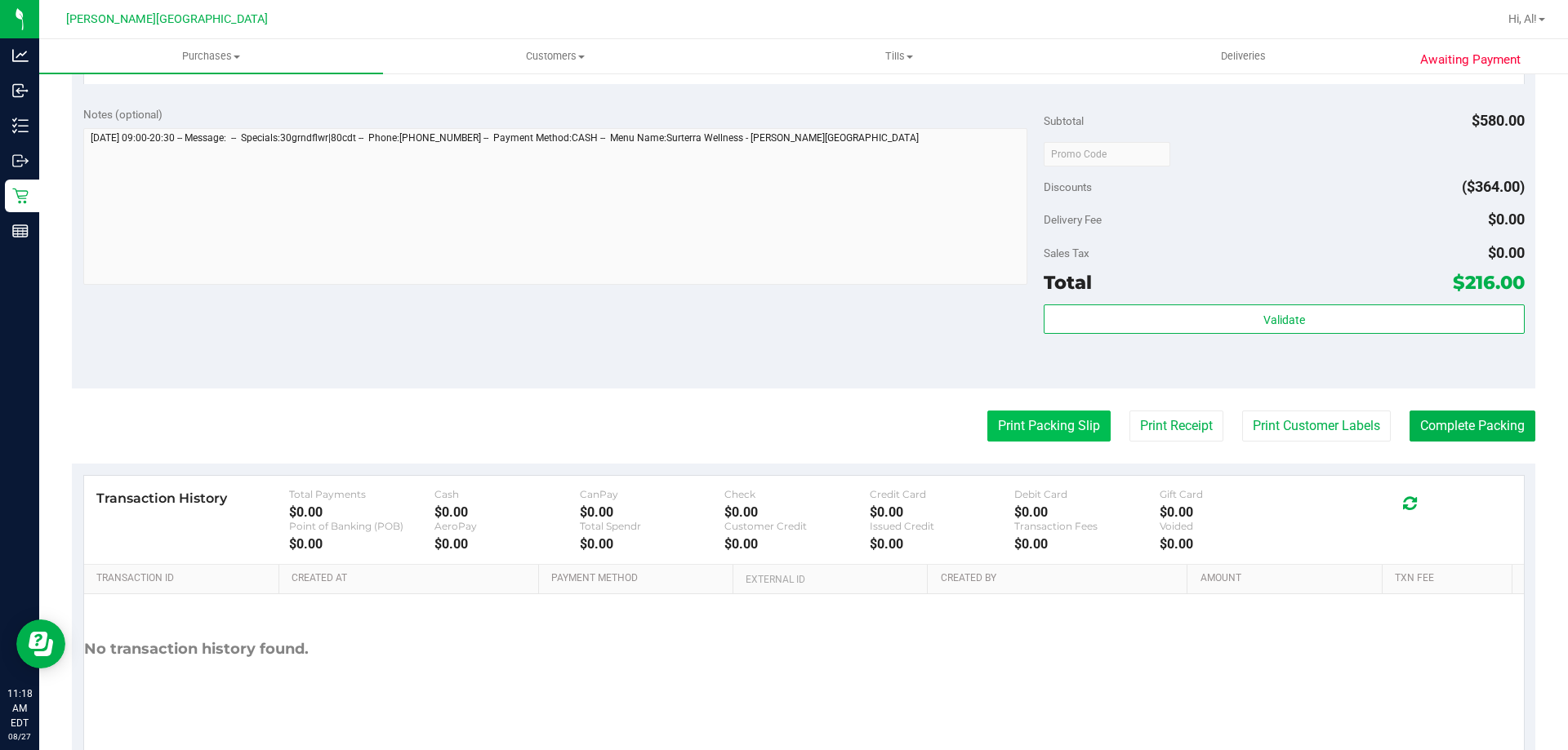
click at [1038, 437] on button "Print Packing Slip" at bounding box center [1049, 426] width 123 height 31
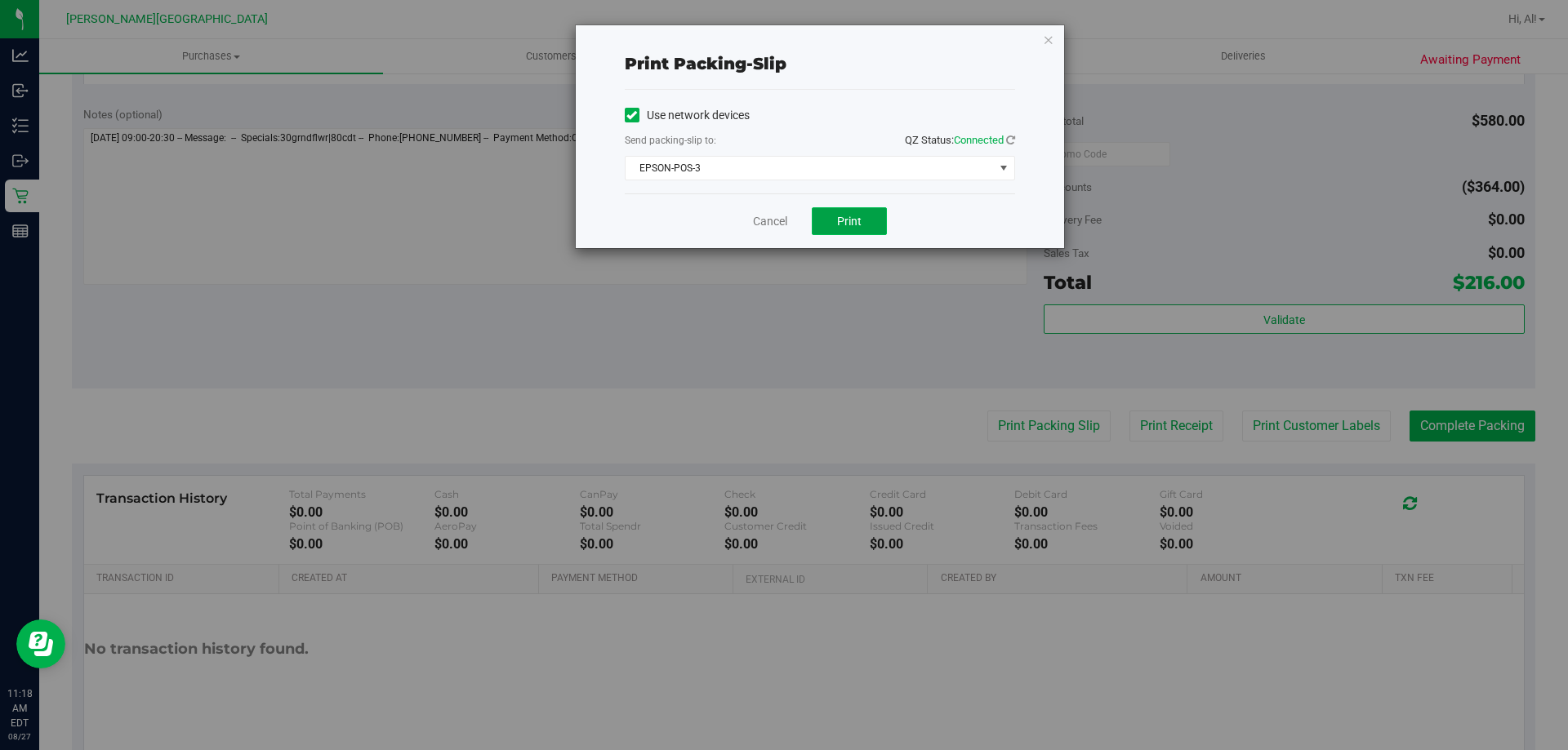
click at [849, 212] on button "Print" at bounding box center [849, 220] width 75 height 28
click at [760, 220] on link "Cancel" at bounding box center [771, 221] width 35 height 17
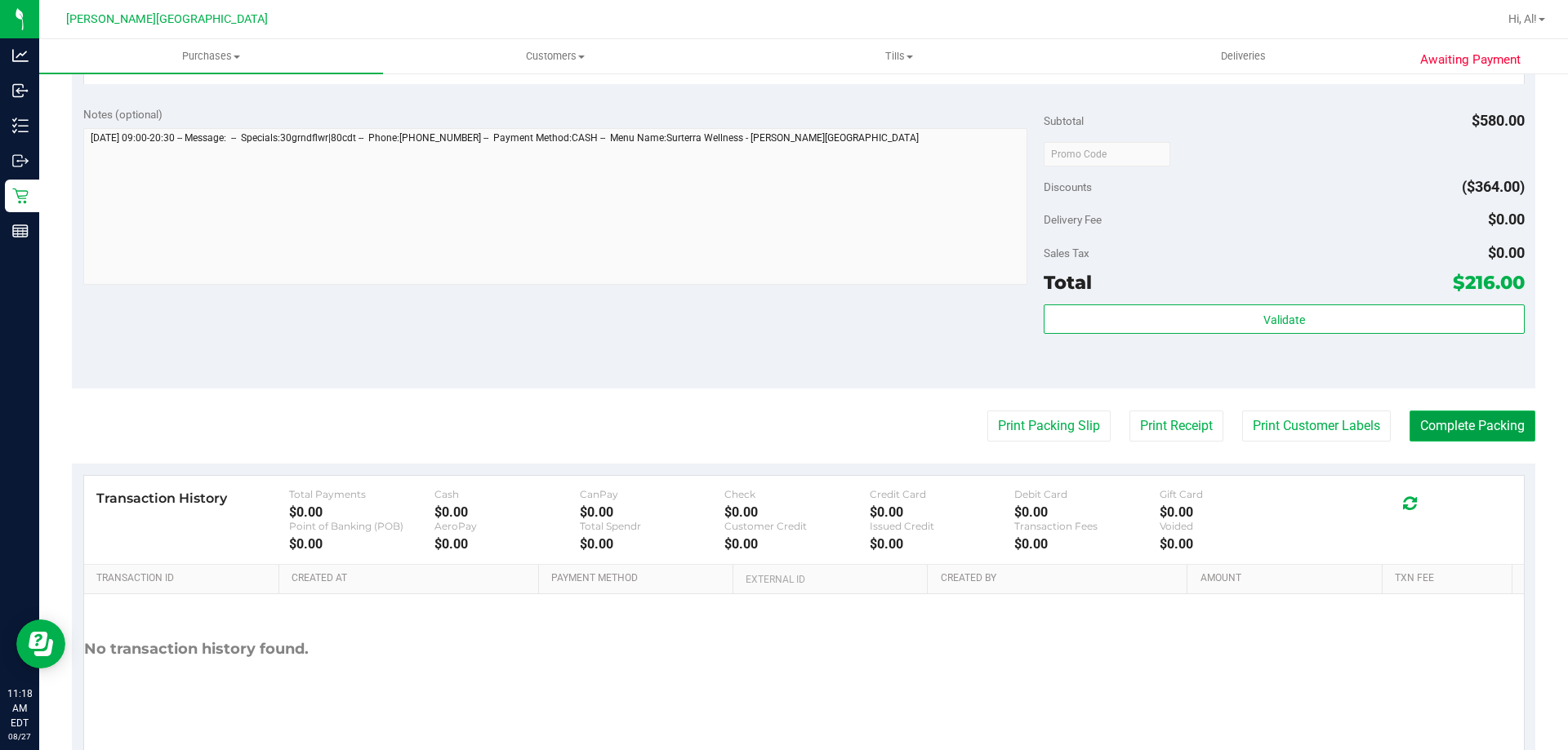
click at [1475, 424] on button "Complete Packing" at bounding box center [1472, 426] width 126 height 31
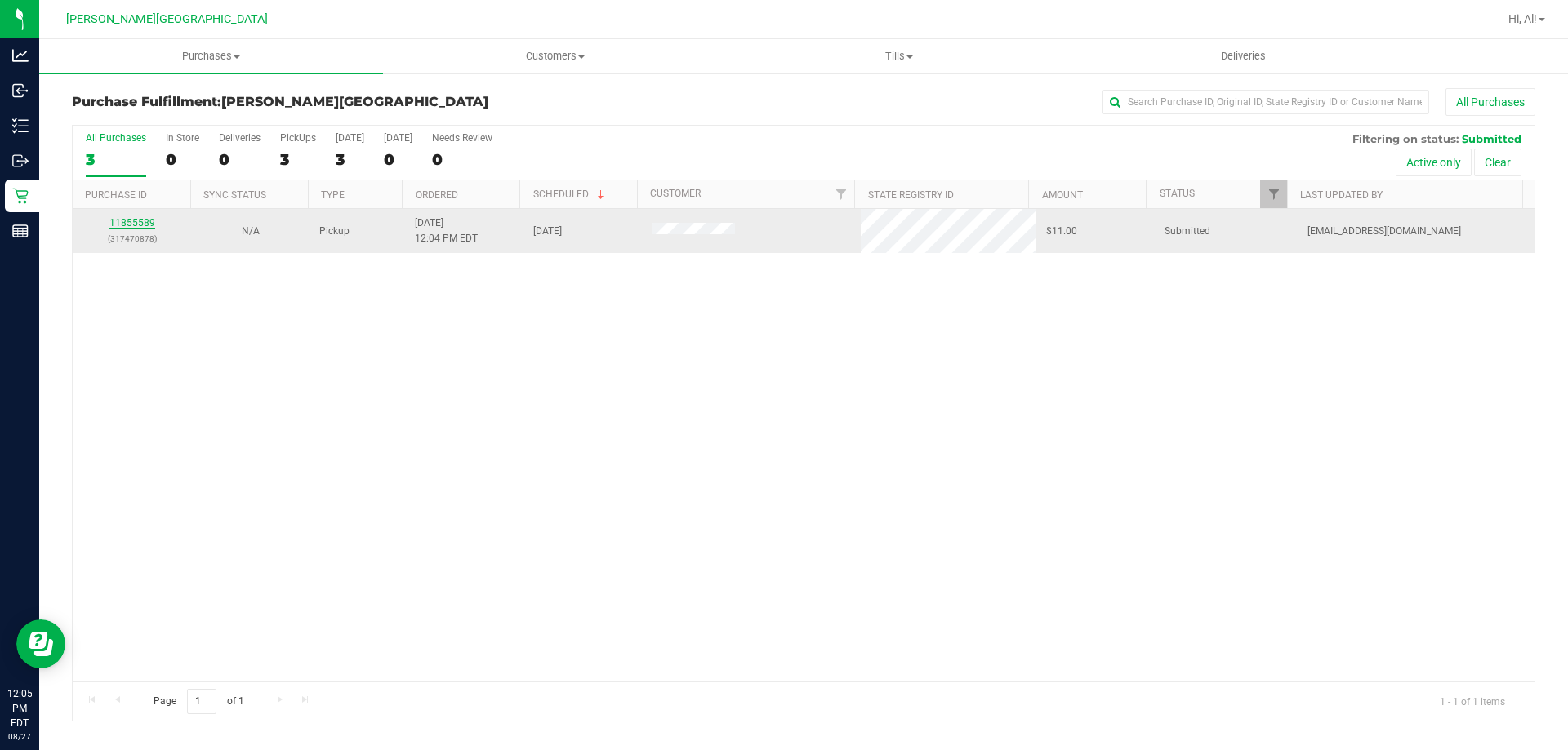
click at [142, 219] on link "11855589" at bounding box center [132, 222] width 45 height 12
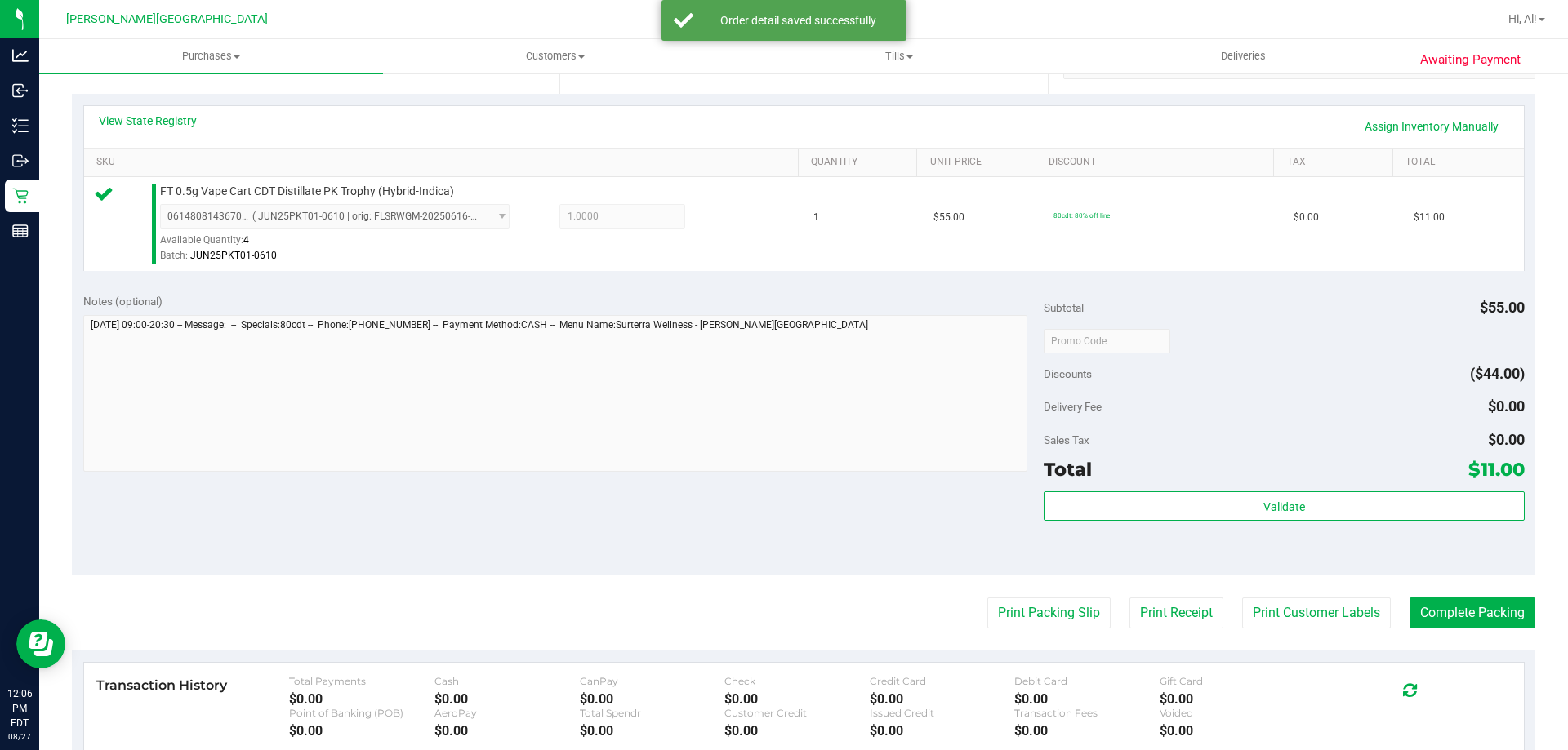
scroll to position [571, 0]
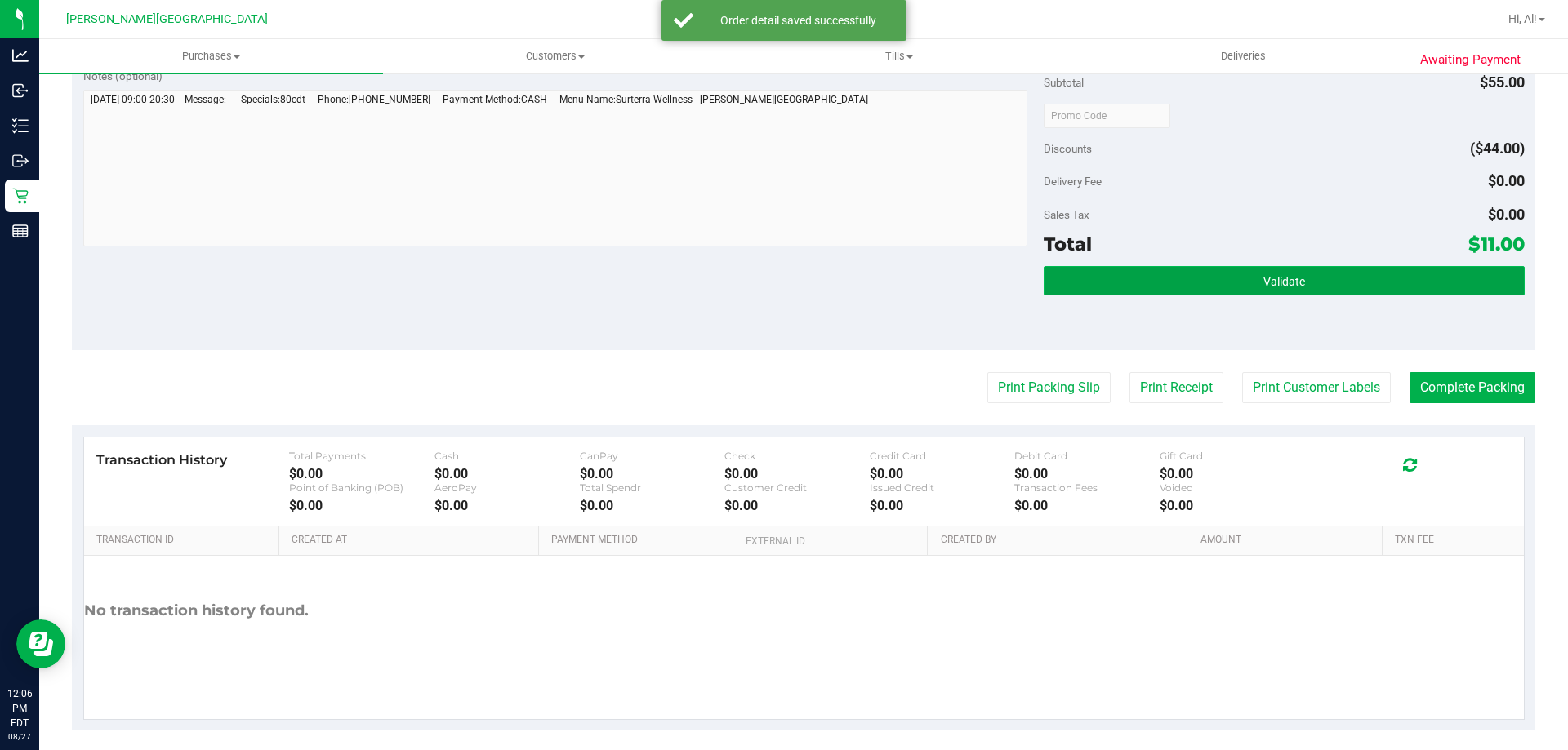
click at [1275, 282] on span "Validate" at bounding box center [1283, 282] width 41 height 13
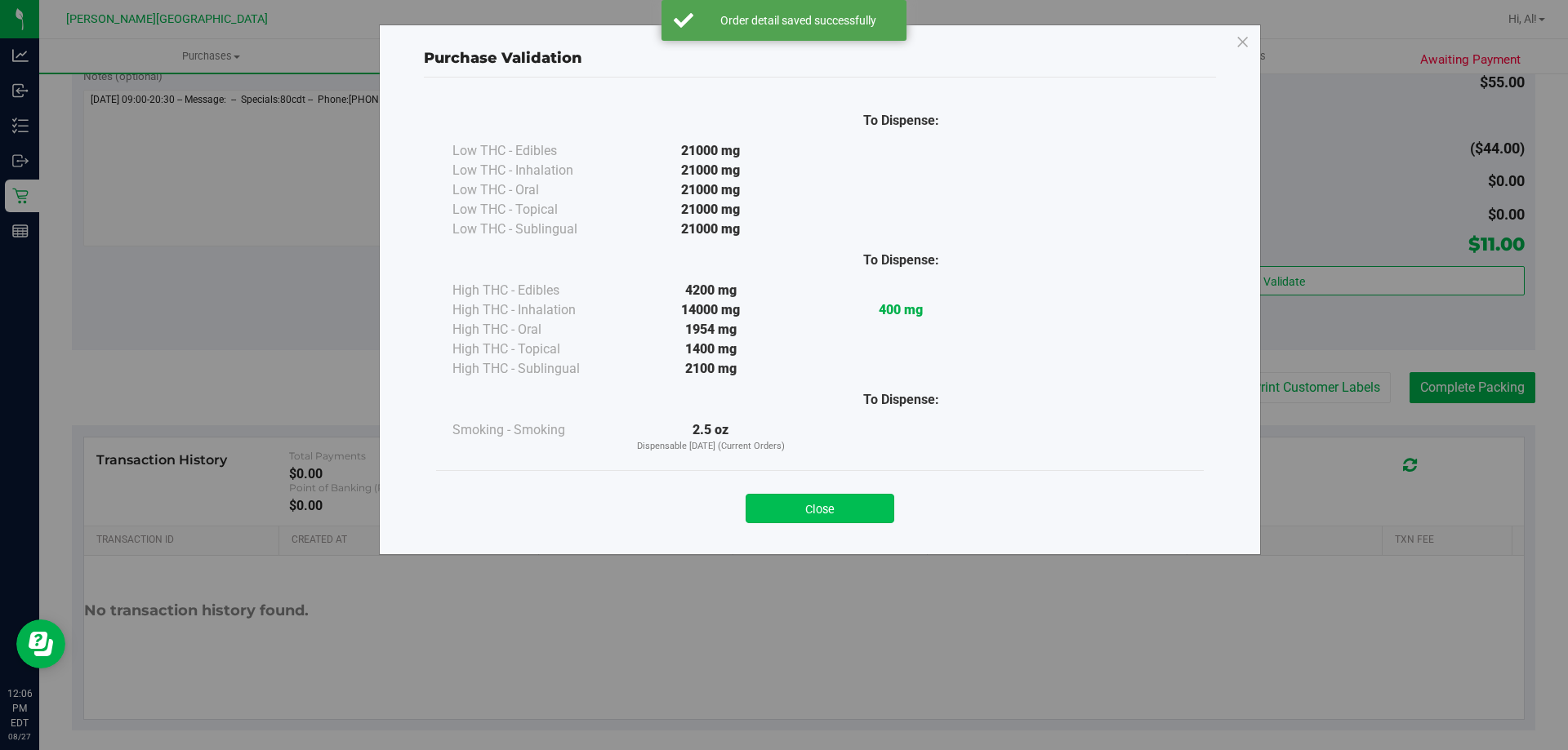
click at [871, 501] on button "Close" at bounding box center [820, 508] width 148 height 30
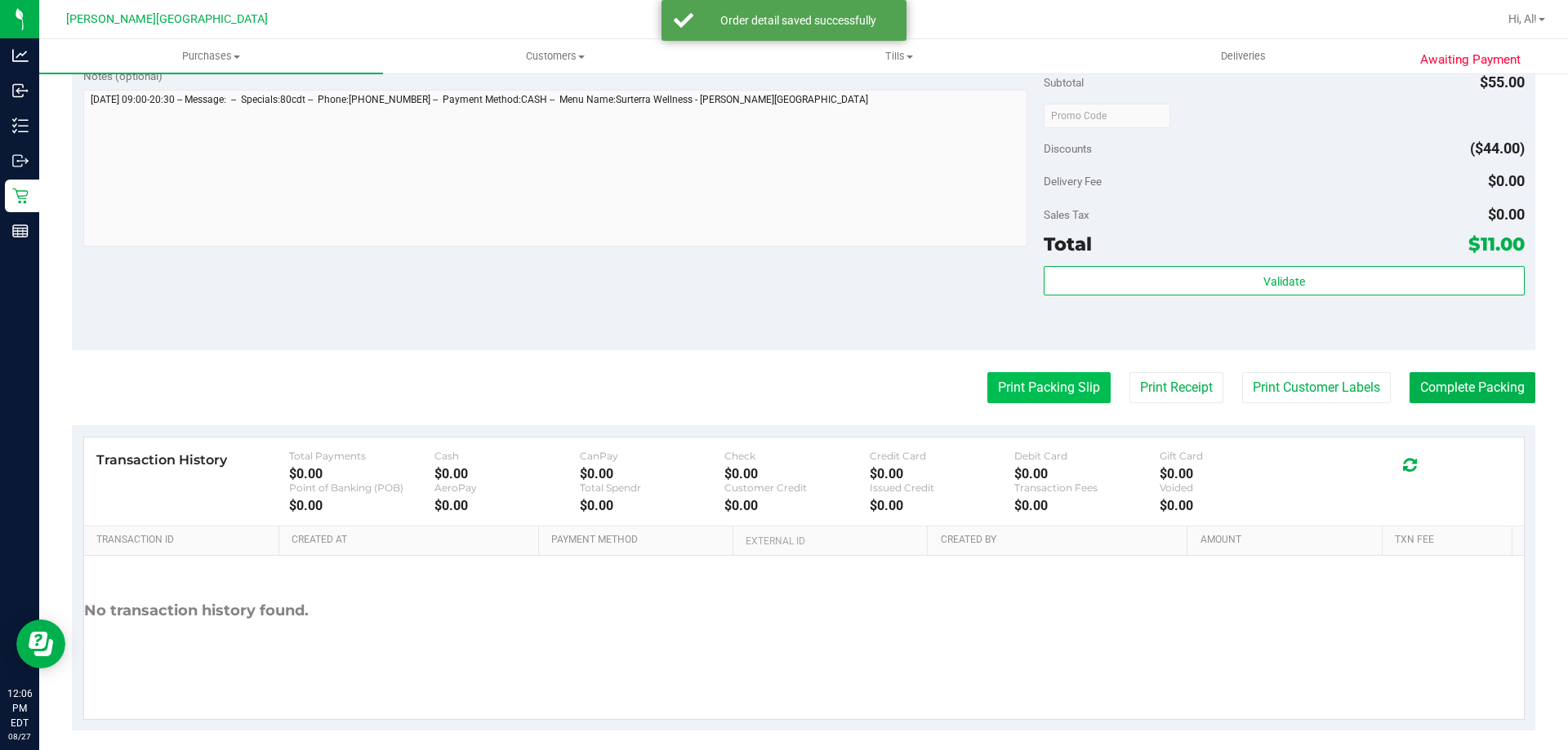
click at [1057, 401] on button "Print Packing Slip" at bounding box center [1049, 388] width 123 height 31
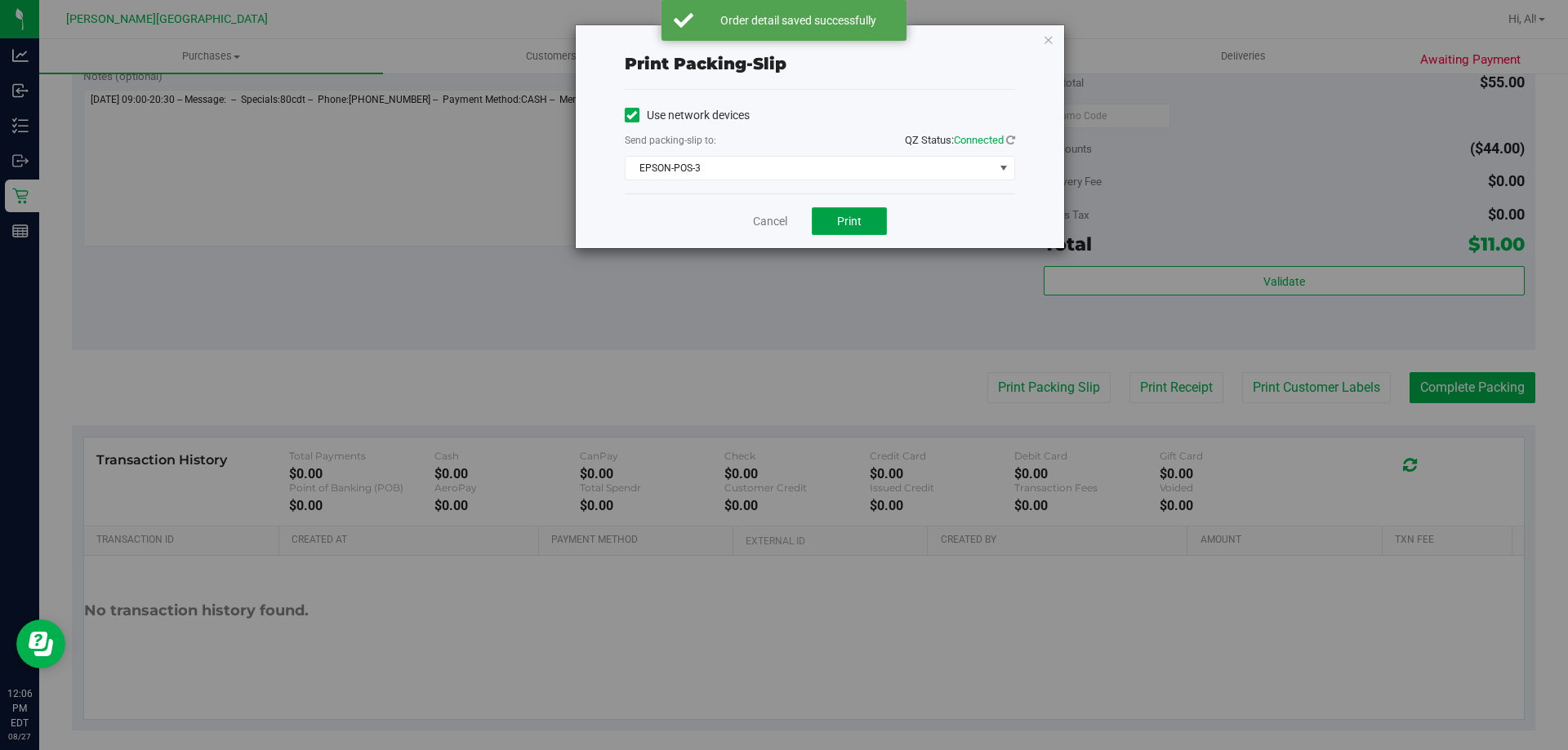
click at [882, 229] on button "Print" at bounding box center [849, 220] width 75 height 28
click at [761, 220] on link "Cancel" at bounding box center [771, 221] width 35 height 17
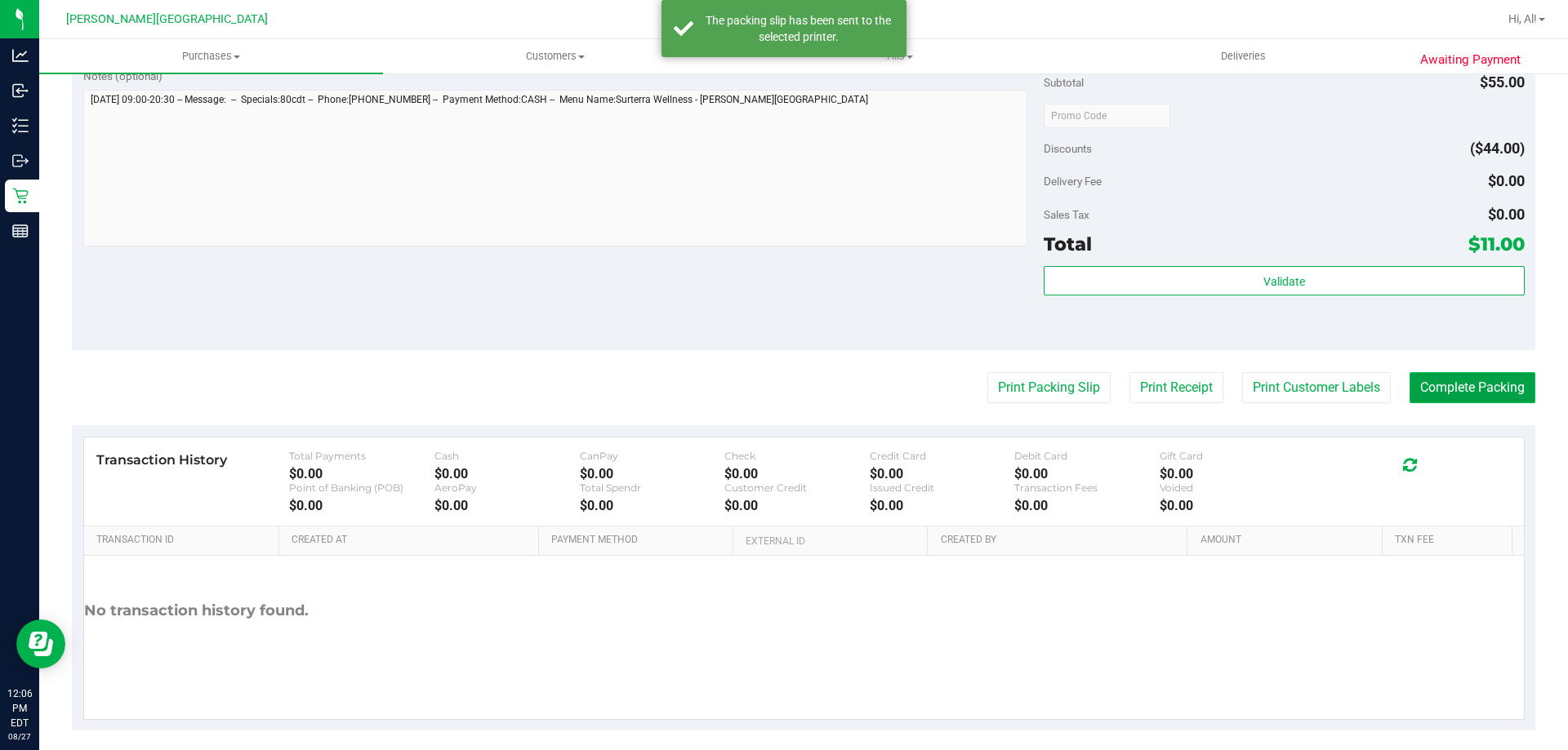
click at [1413, 390] on button "Complete Packing" at bounding box center [1472, 388] width 126 height 31
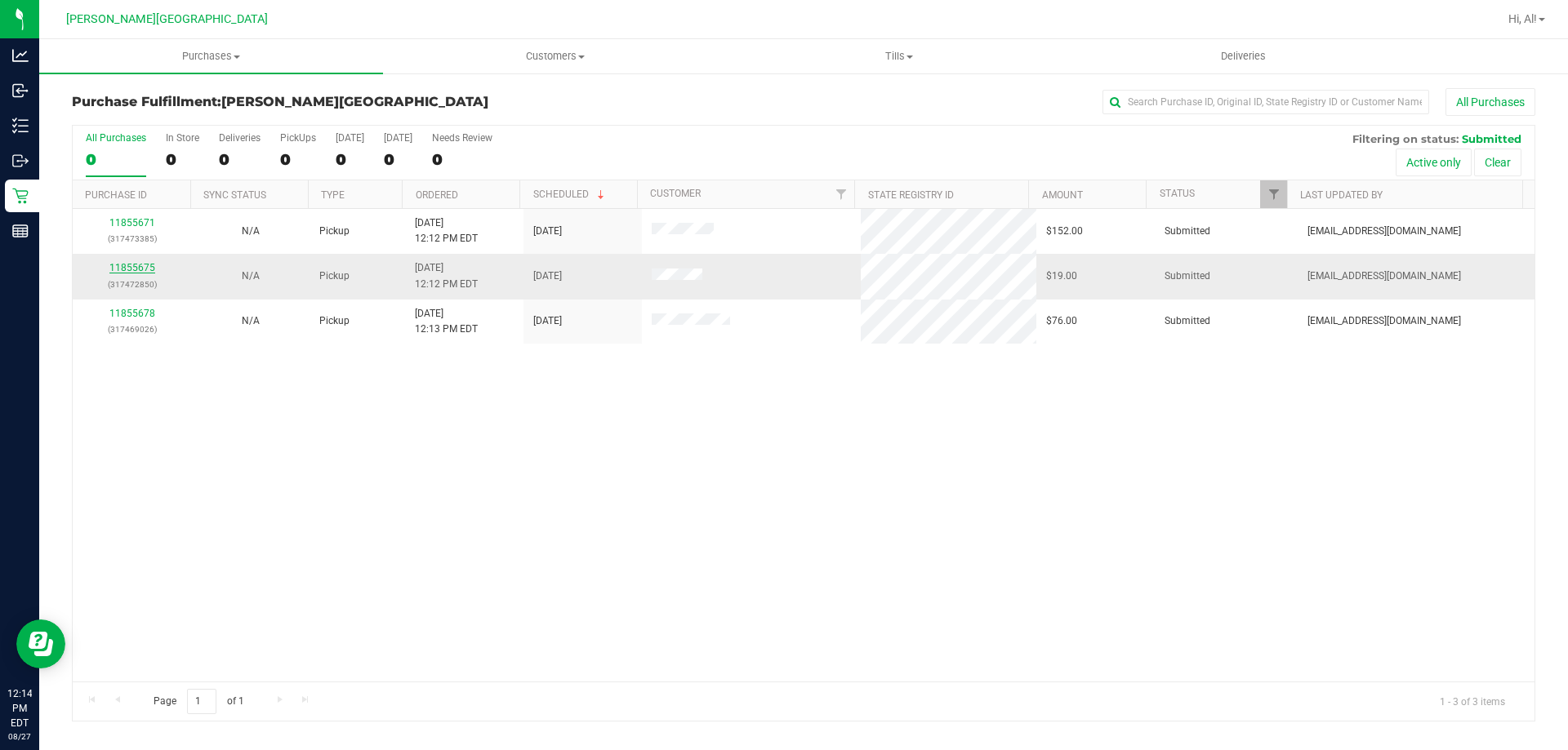
click at [134, 269] on link "11855675" at bounding box center [132, 268] width 45 height 12
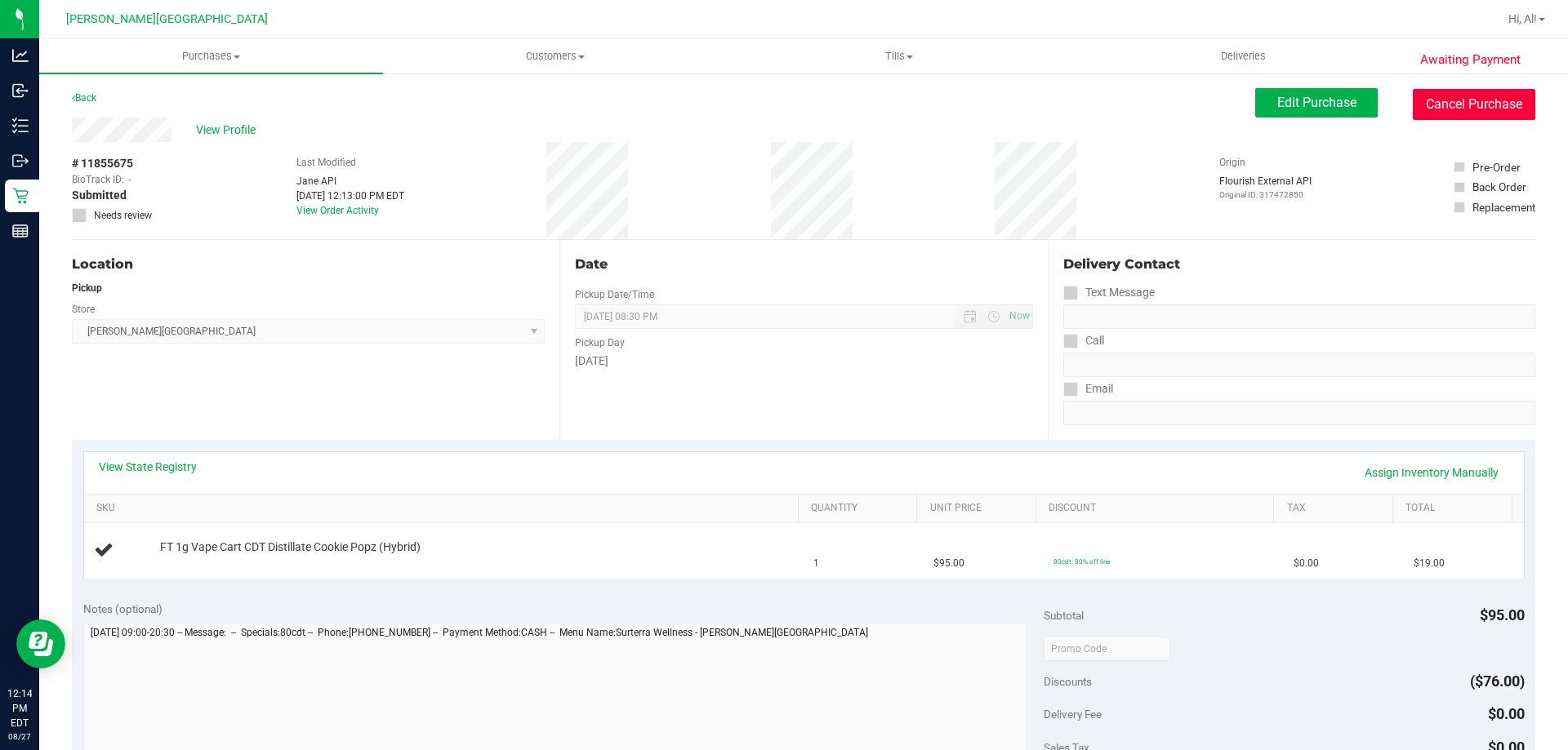
click at [1443, 106] on button "Cancel Purchase" at bounding box center [1474, 104] width 122 height 31
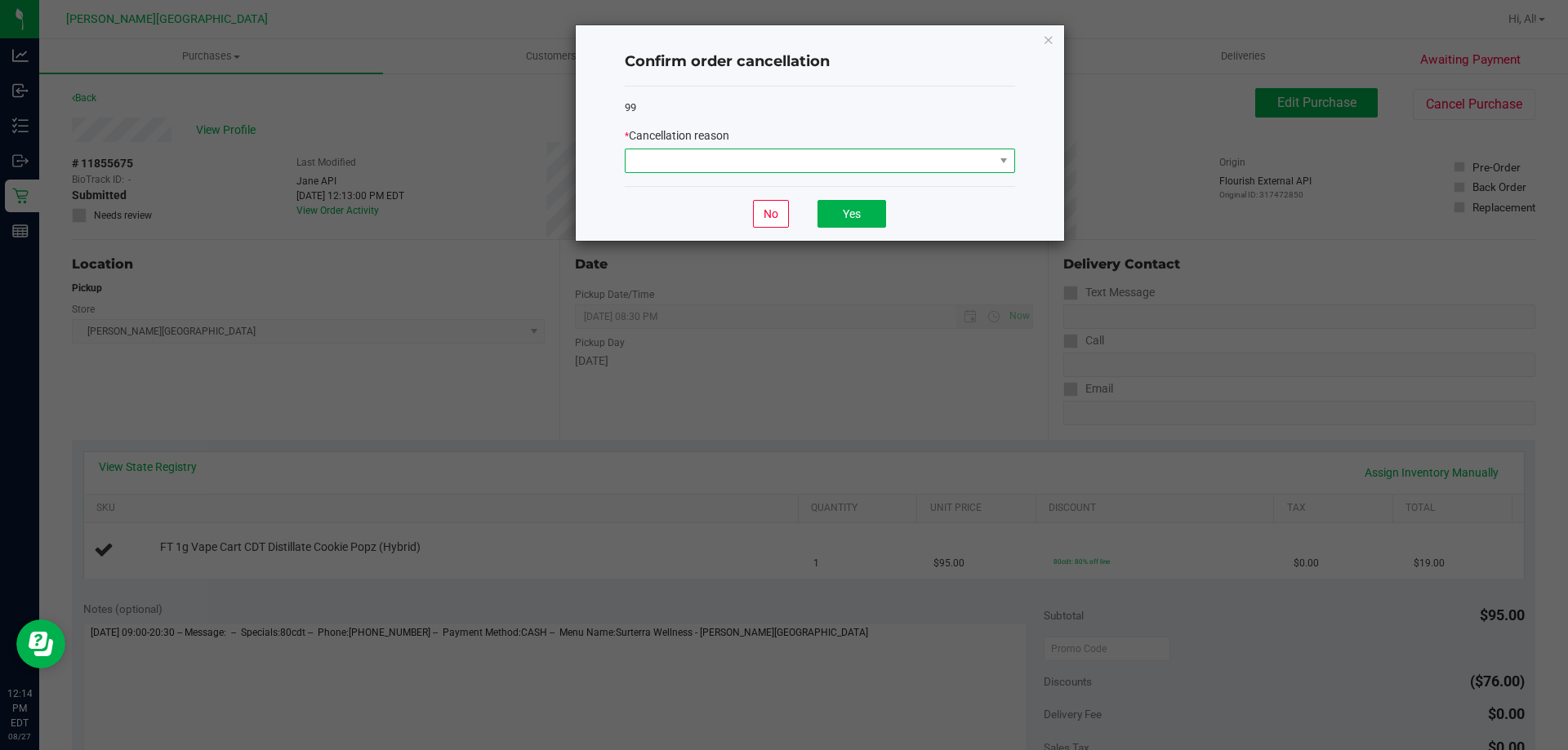
click at [889, 165] on span at bounding box center [809, 161] width 368 height 23
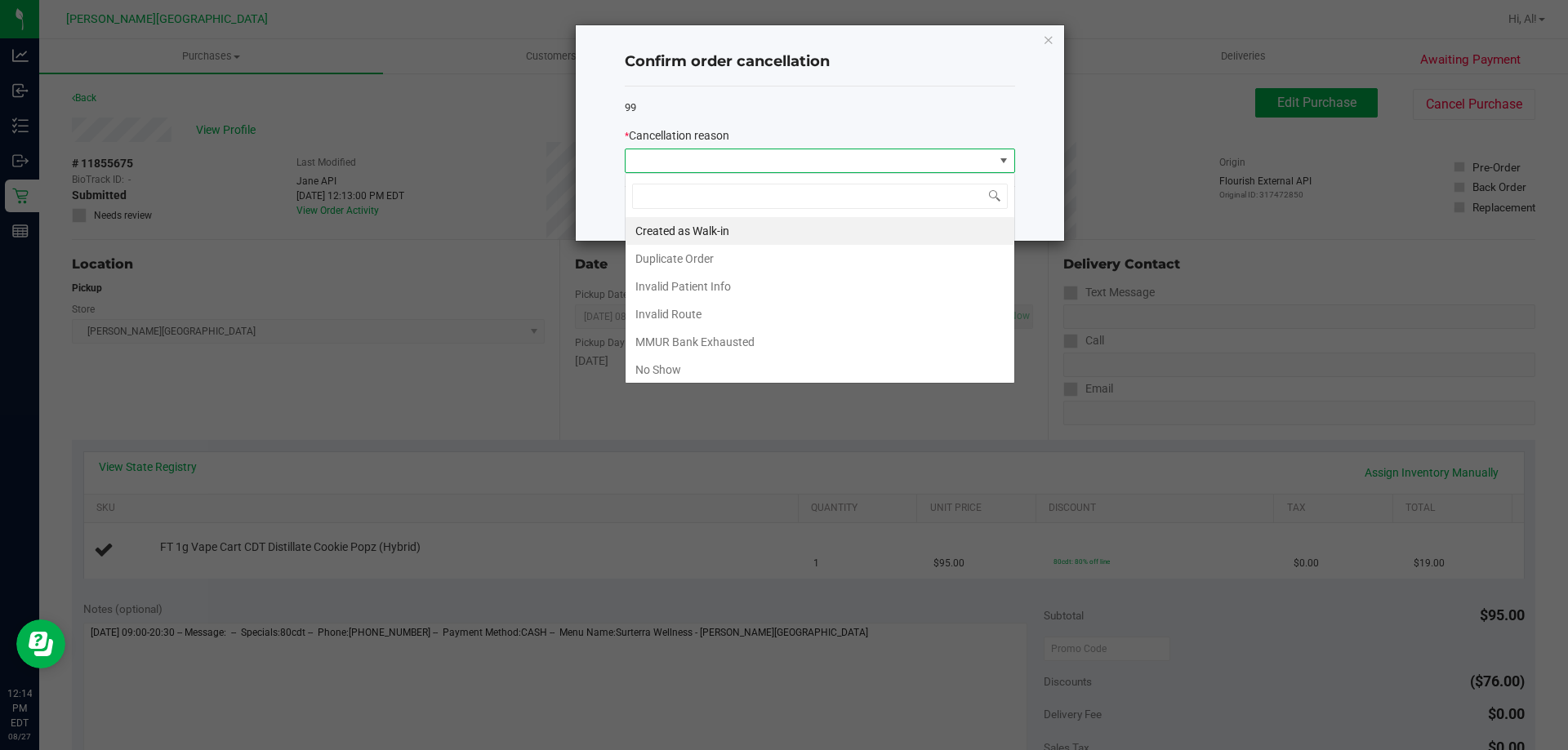
scroll to position [24, 390]
click at [780, 370] on li "No Show" at bounding box center [820, 370] width 389 height 28
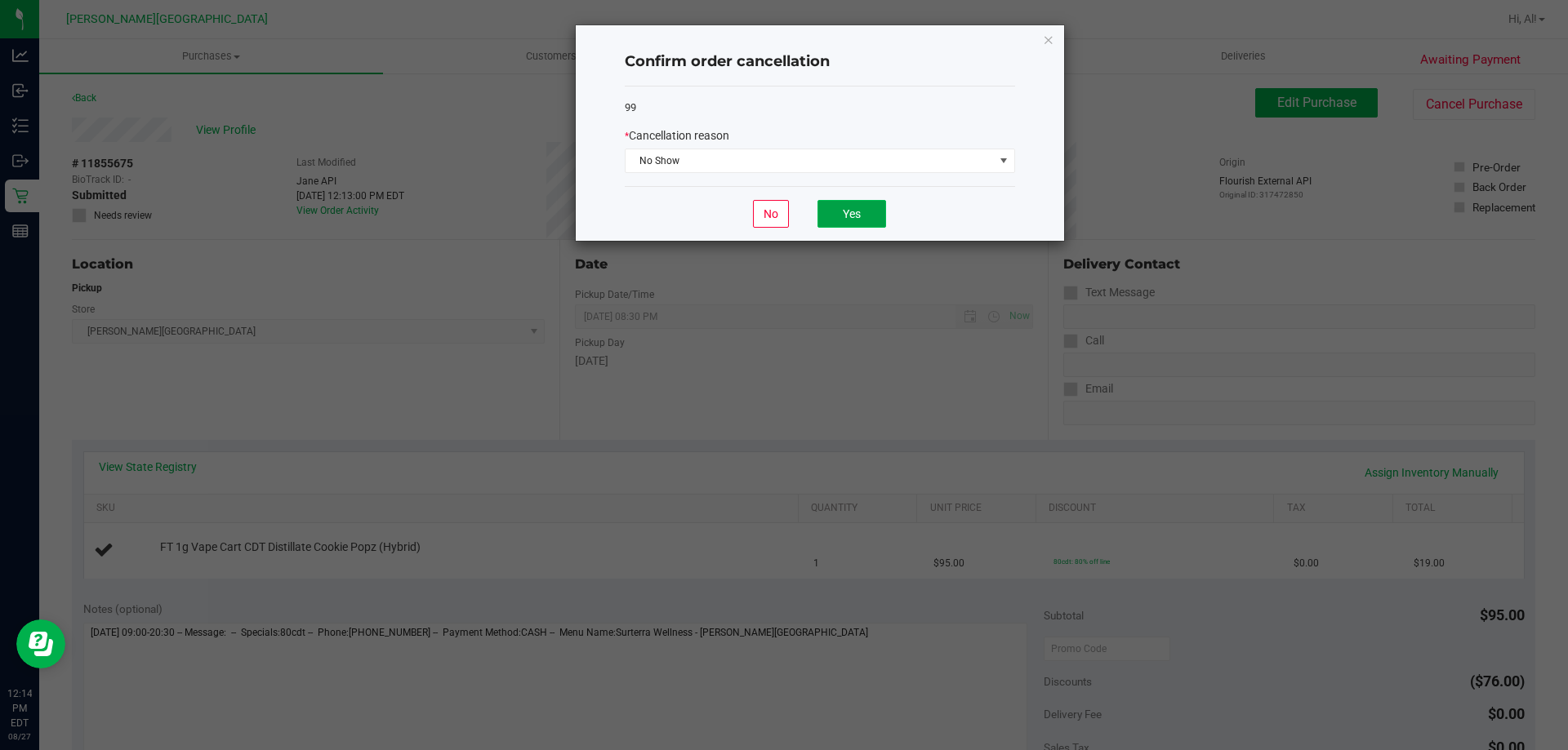
click at [856, 218] on button "Yes" at bounding box center [851, 214] width 68 height 28
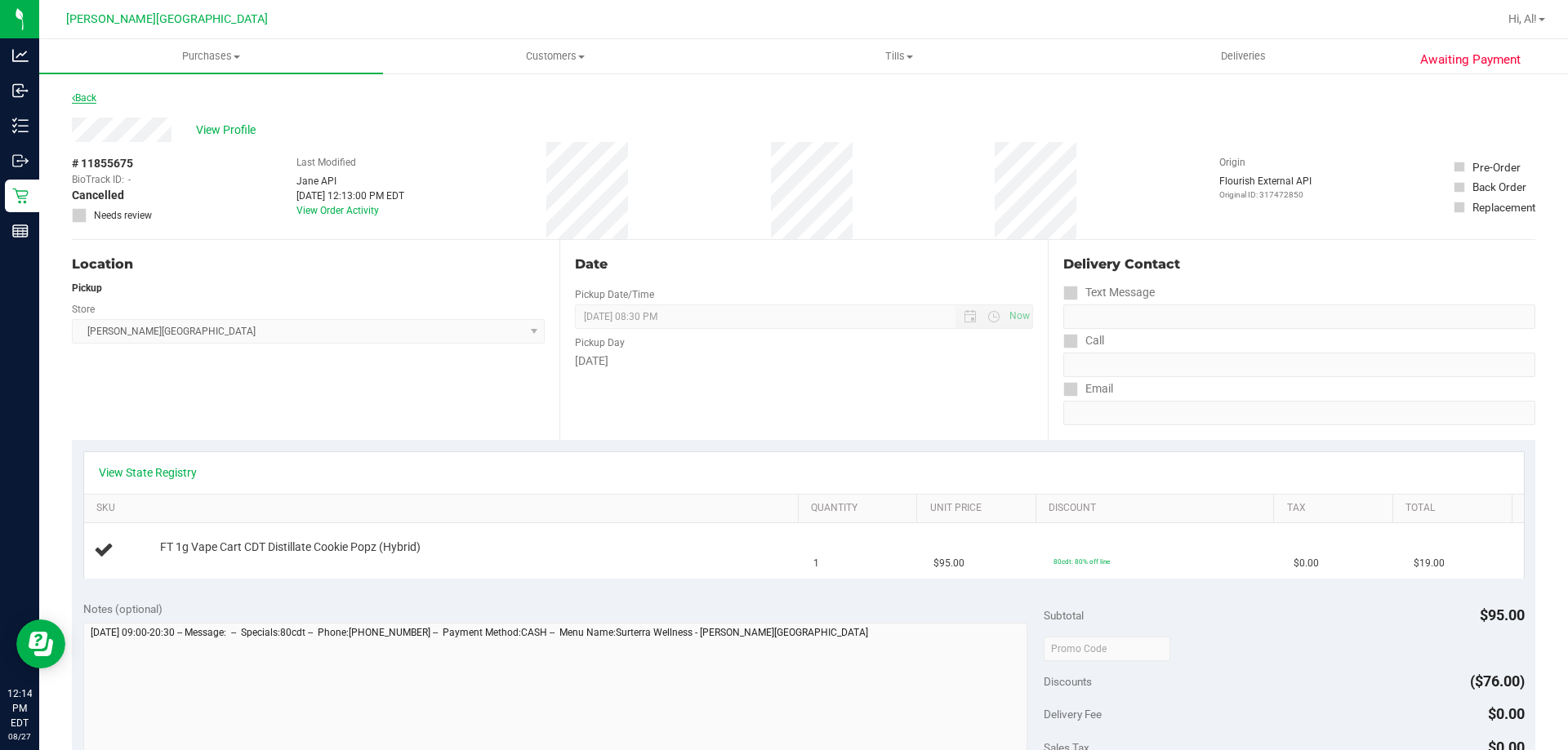
click at [93, 94] on link "Back" at bounding box center [84, 98] width 24 height 12
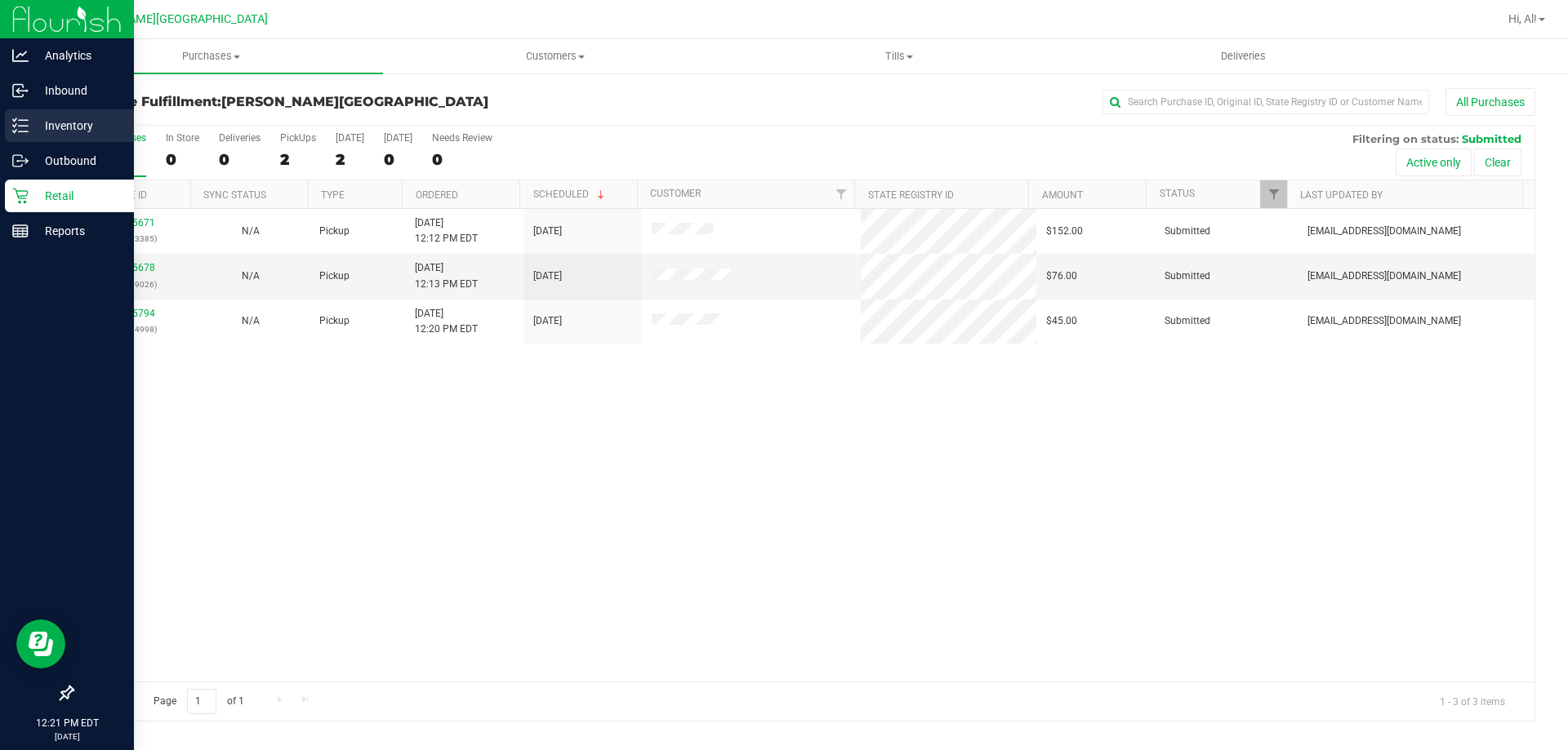
click at [22, 118] on icon at bounding box center [20, 125] width 16 height 16
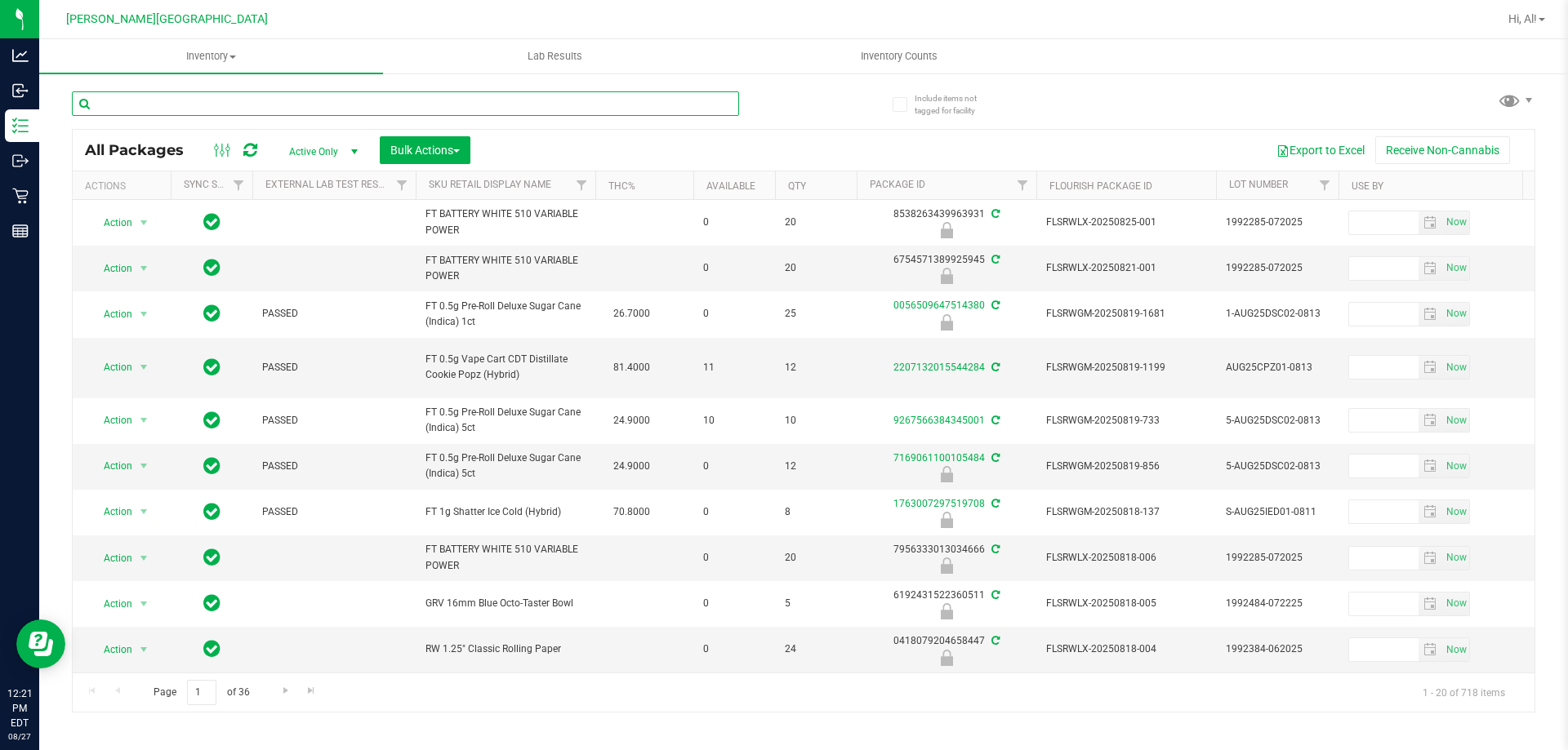
click at [351, 102] on input "text" at bounding box center [405, 103] width 667 height 24
type input "2506297096603499"
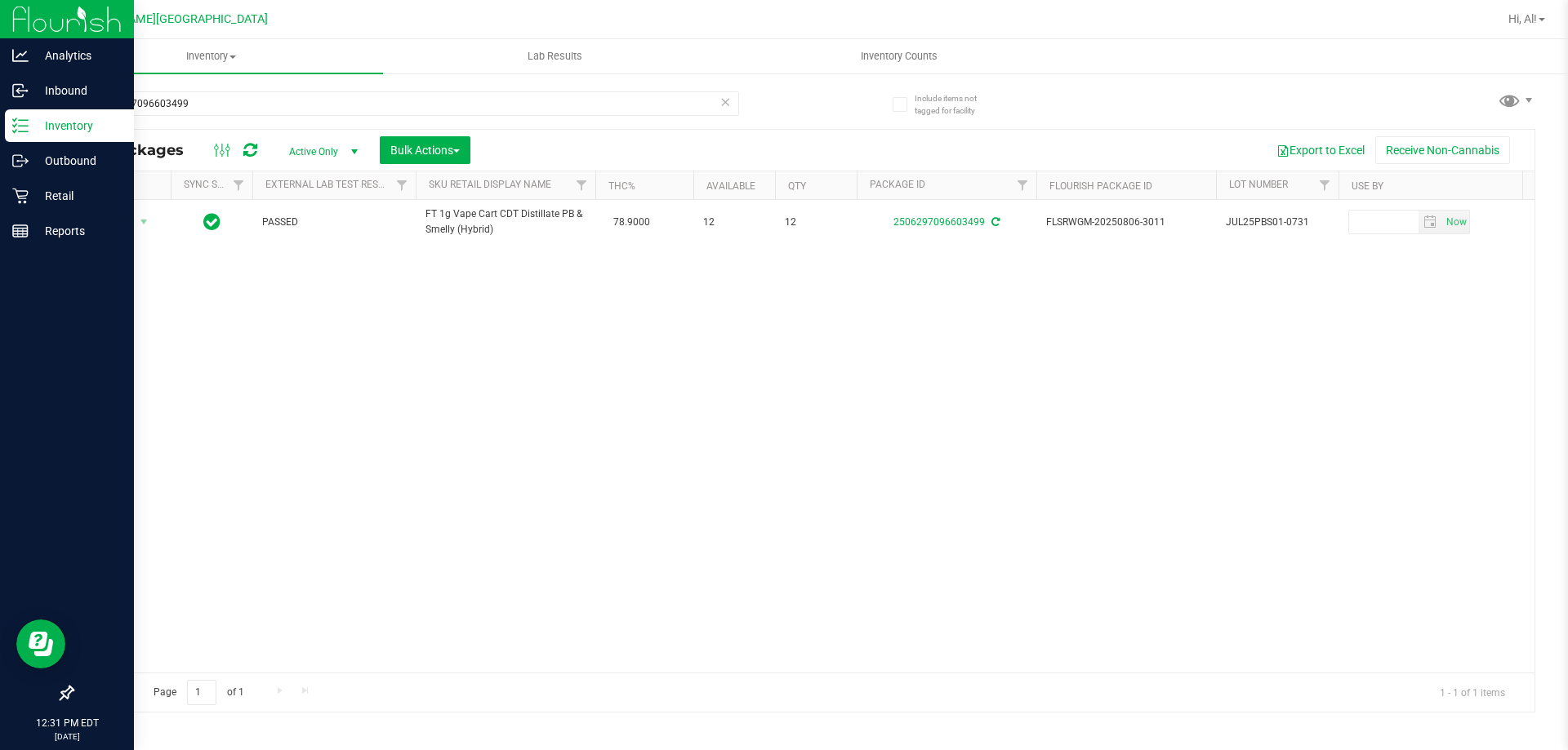
click at [67, 120] on p "Inventory" at bounding box center [78, 125] width 98 height 19
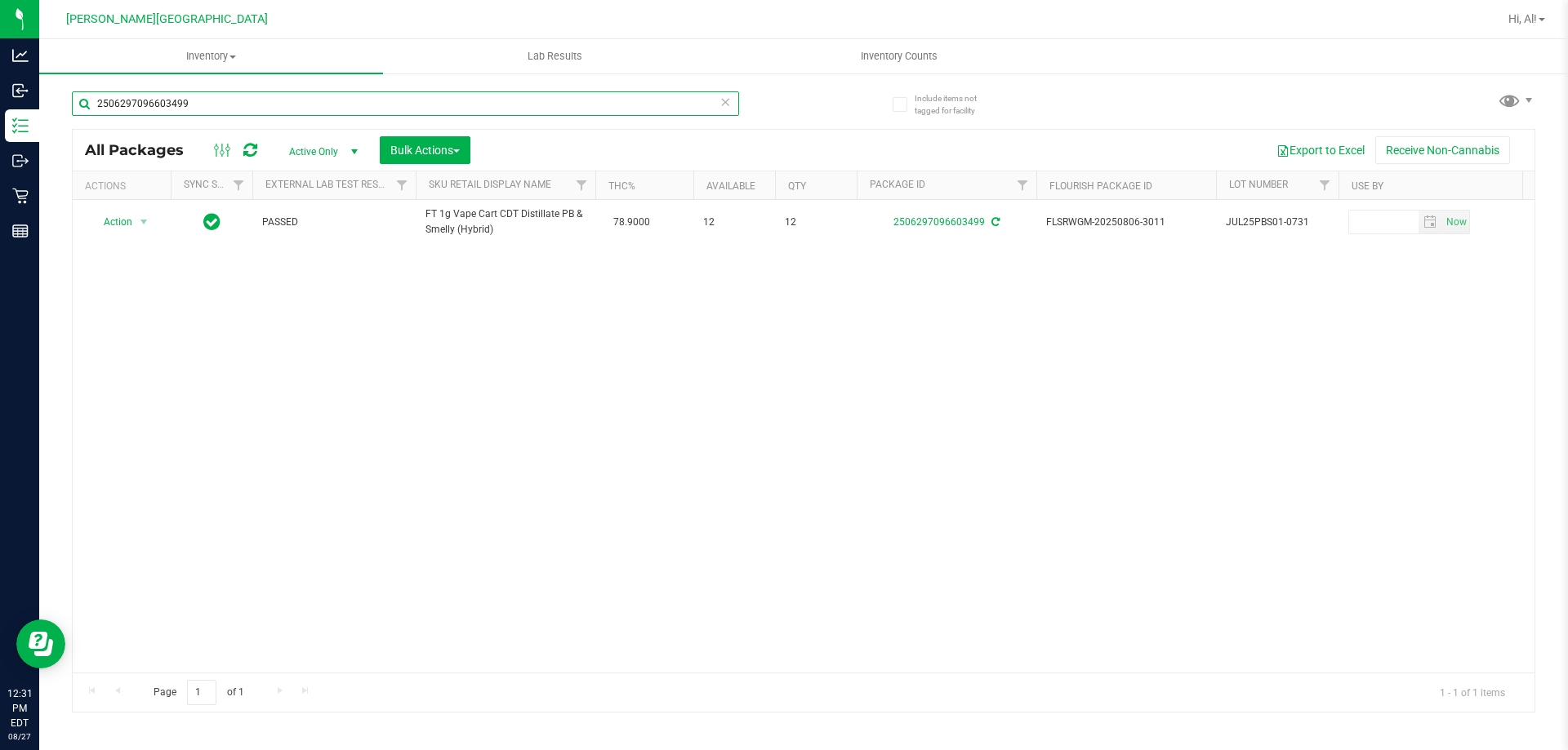
click at [185, 109] on input "2506297096603499" at bounding box center [405, 103] width 667 height 24
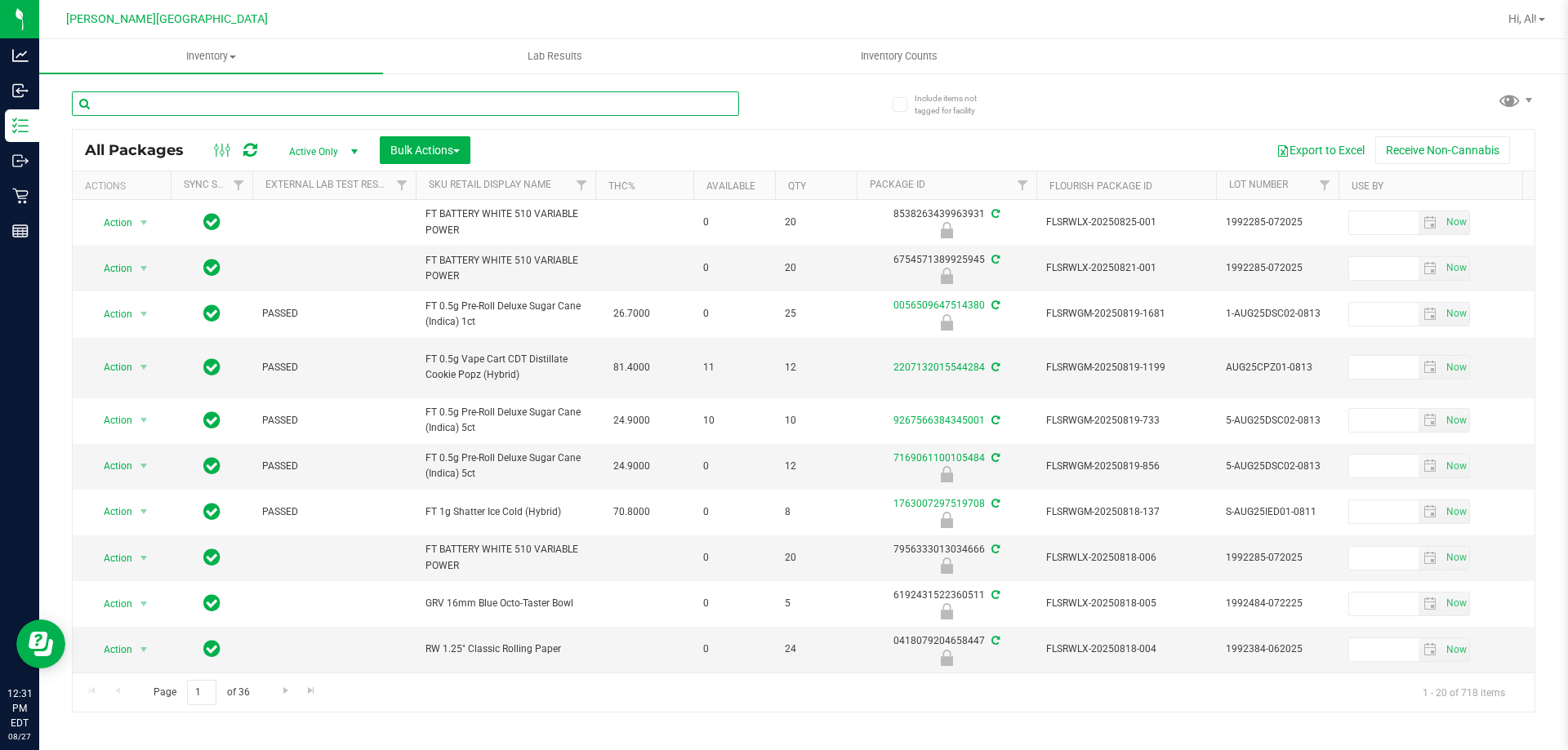
click at [206, 99] on input "text" at bounding box center [405, 103] width 667 height 24
type input "srz"
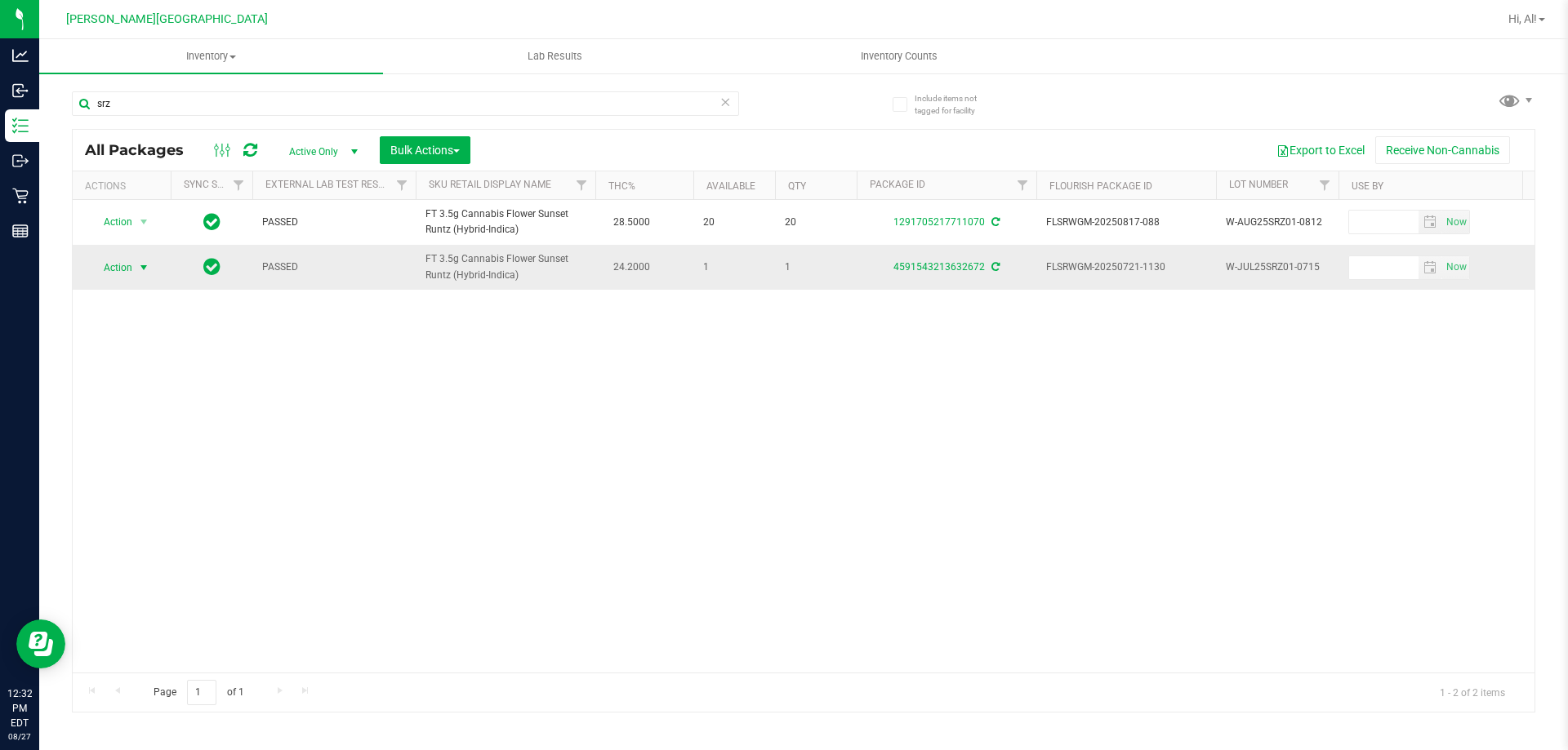
click at [119, 267] on span "Action" at bounding box center [111, 268] width 44 height 23
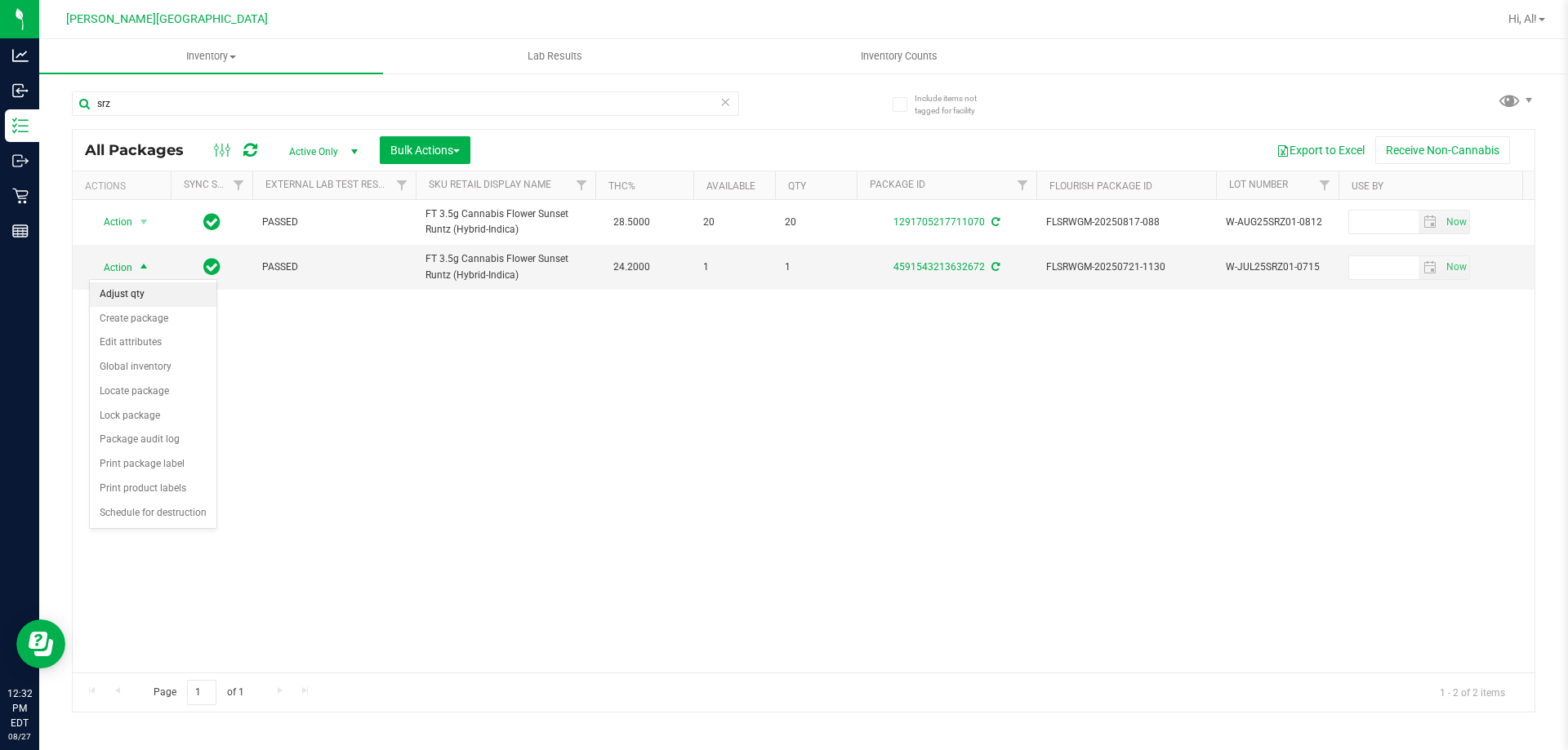
click at [149, 287] on li "Adjust qty" at bounding box center [152, 294] width 126 height 24
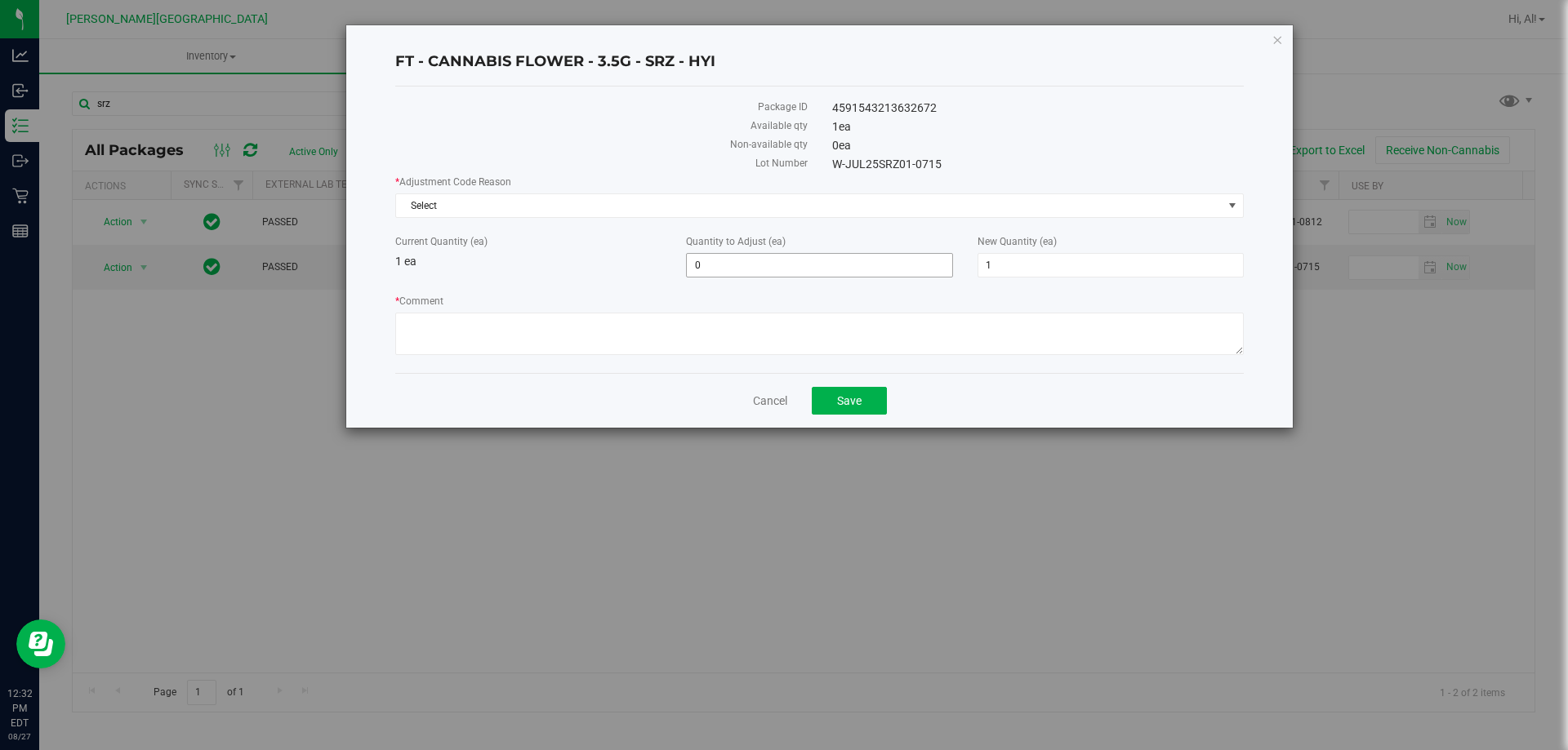
click at [789, 266] on span "0 0" at bounding box center [819, 265] width 266 height 24
click at [754, 254] on input "01" at bounding box center [819, 266] width 265 height 23
click at [752, 272] on input "01" at bounding box center [819, 266] width 265 height 23
type input "-1"
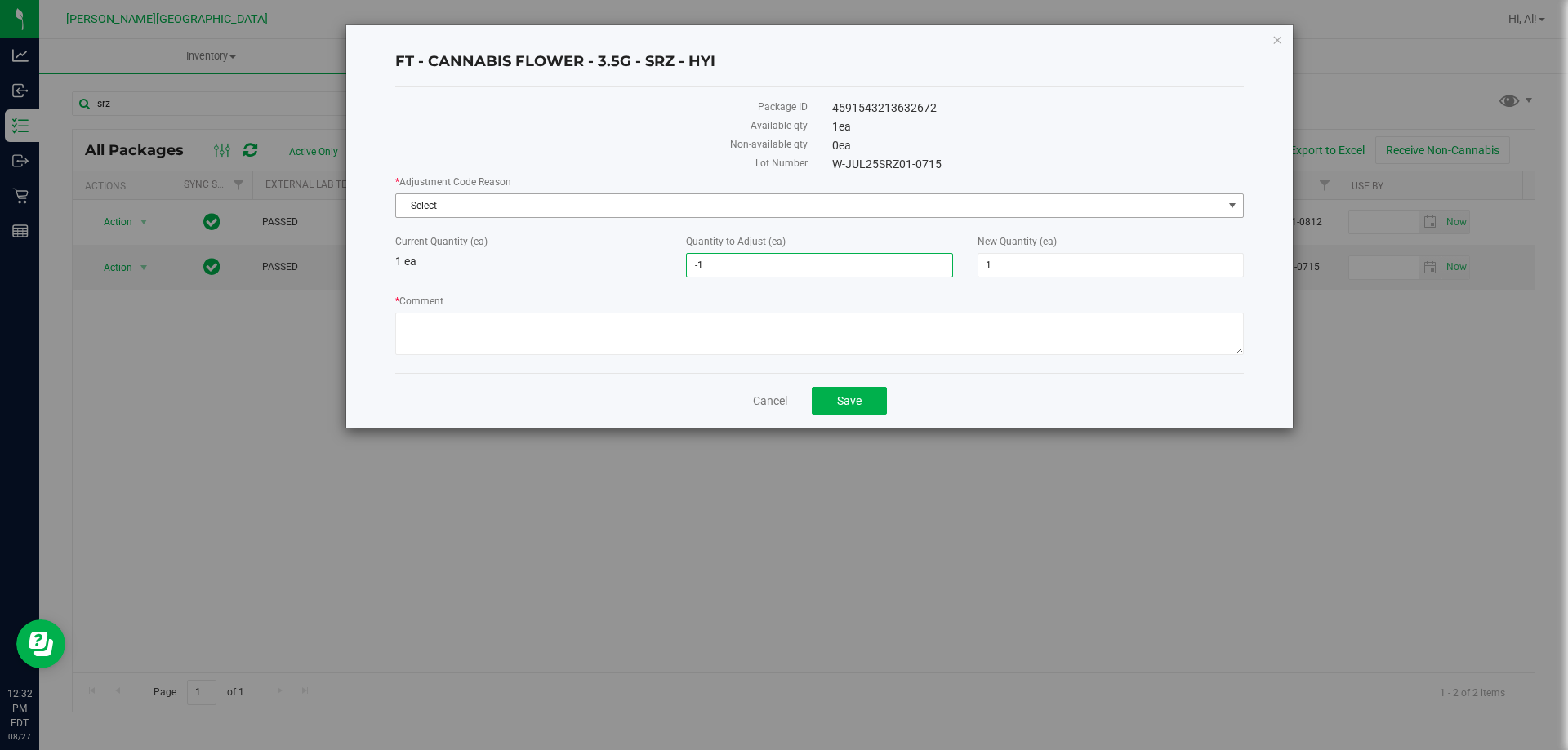
type input "-1"
type input "0"
click at [682, 204] on span "Select" at bounding box center [809, 206] width 826 height 23
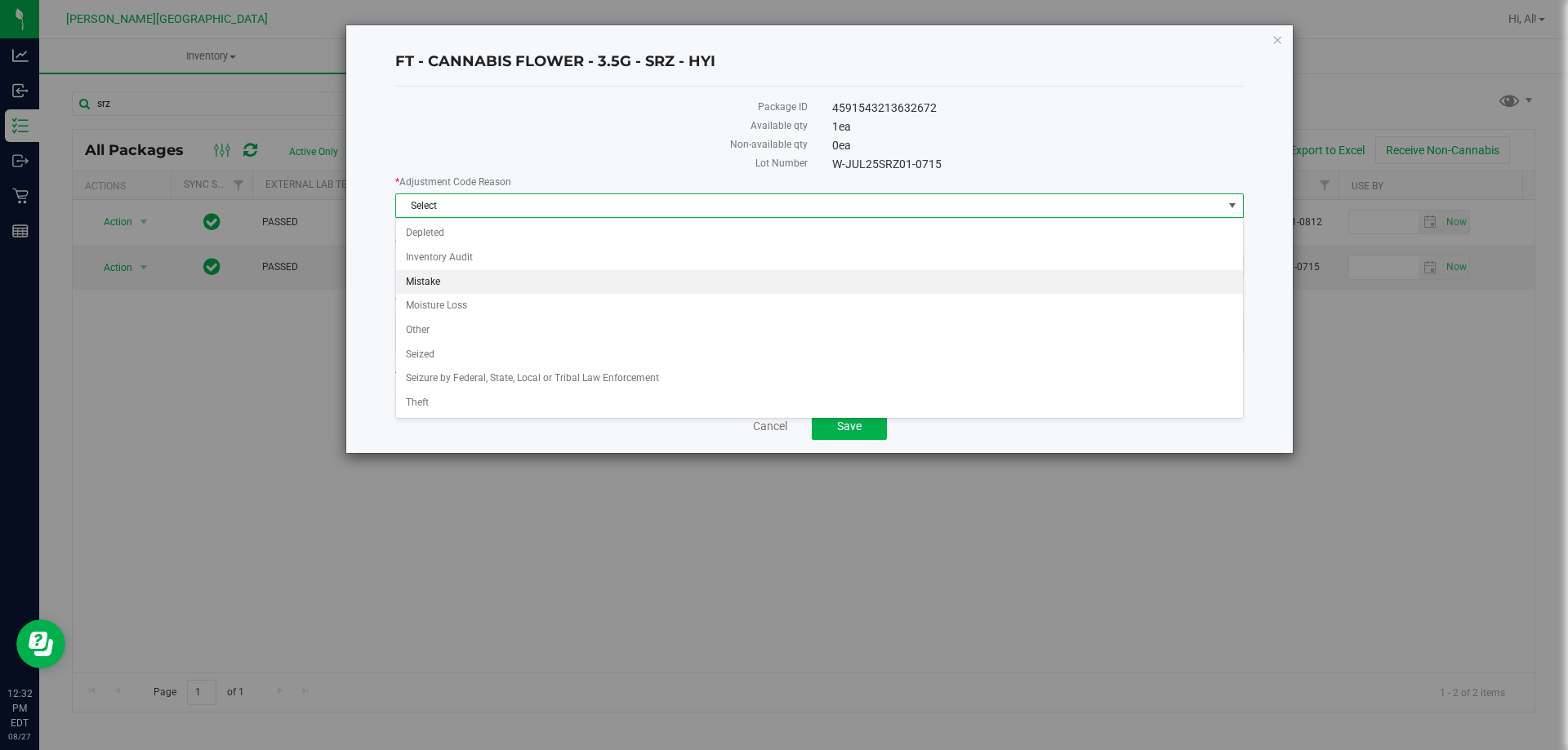
click at [550, 292] on li "Mistake" at bounding box center [819, 282] width 847 height 24
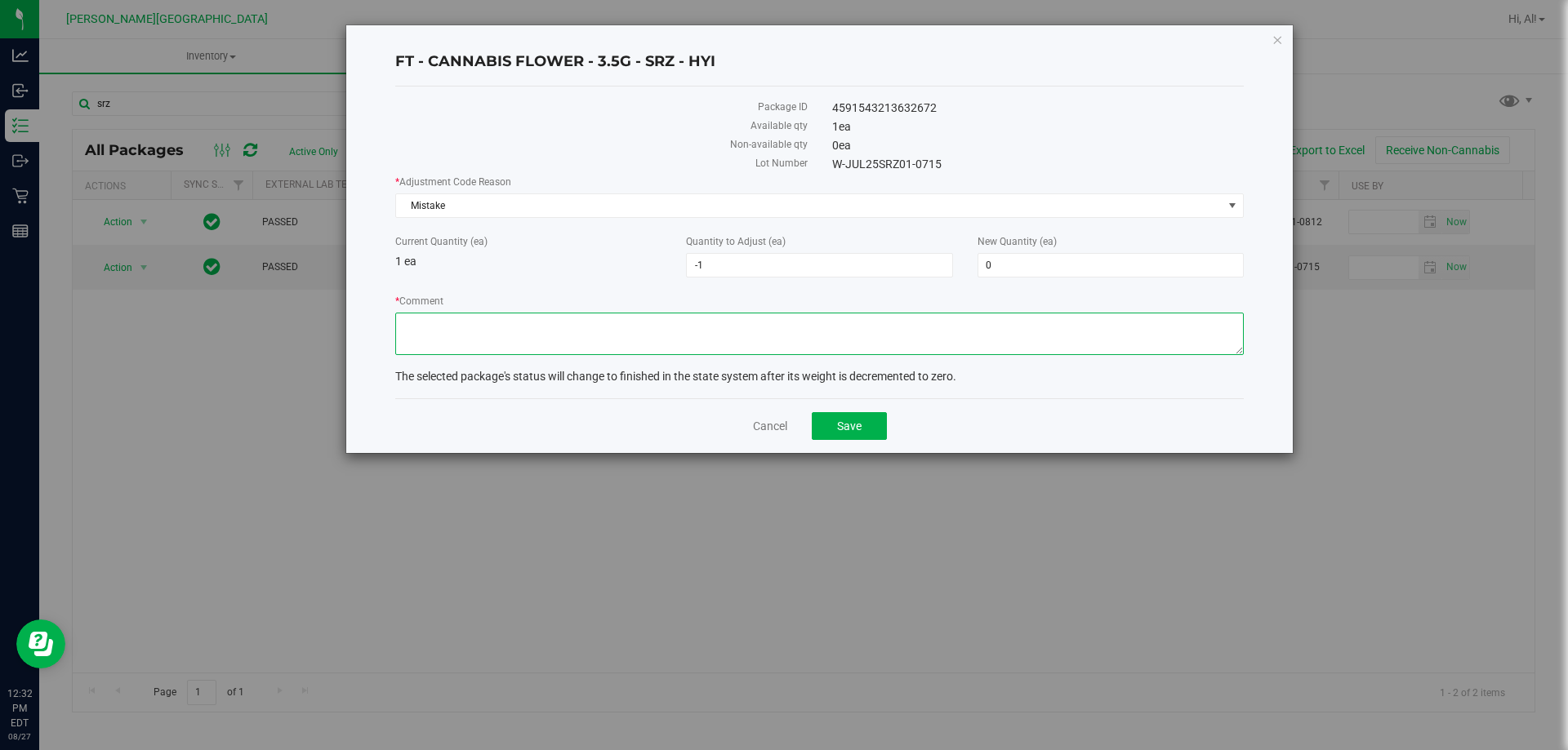
click at [537, 315] on textarea "* Comment" at bounding box center [819, 334] width 849 height 42
type textarea "allocation error"
click at [850, 412] on button "Save" at bounding box center [849, 426] width 75 height 28
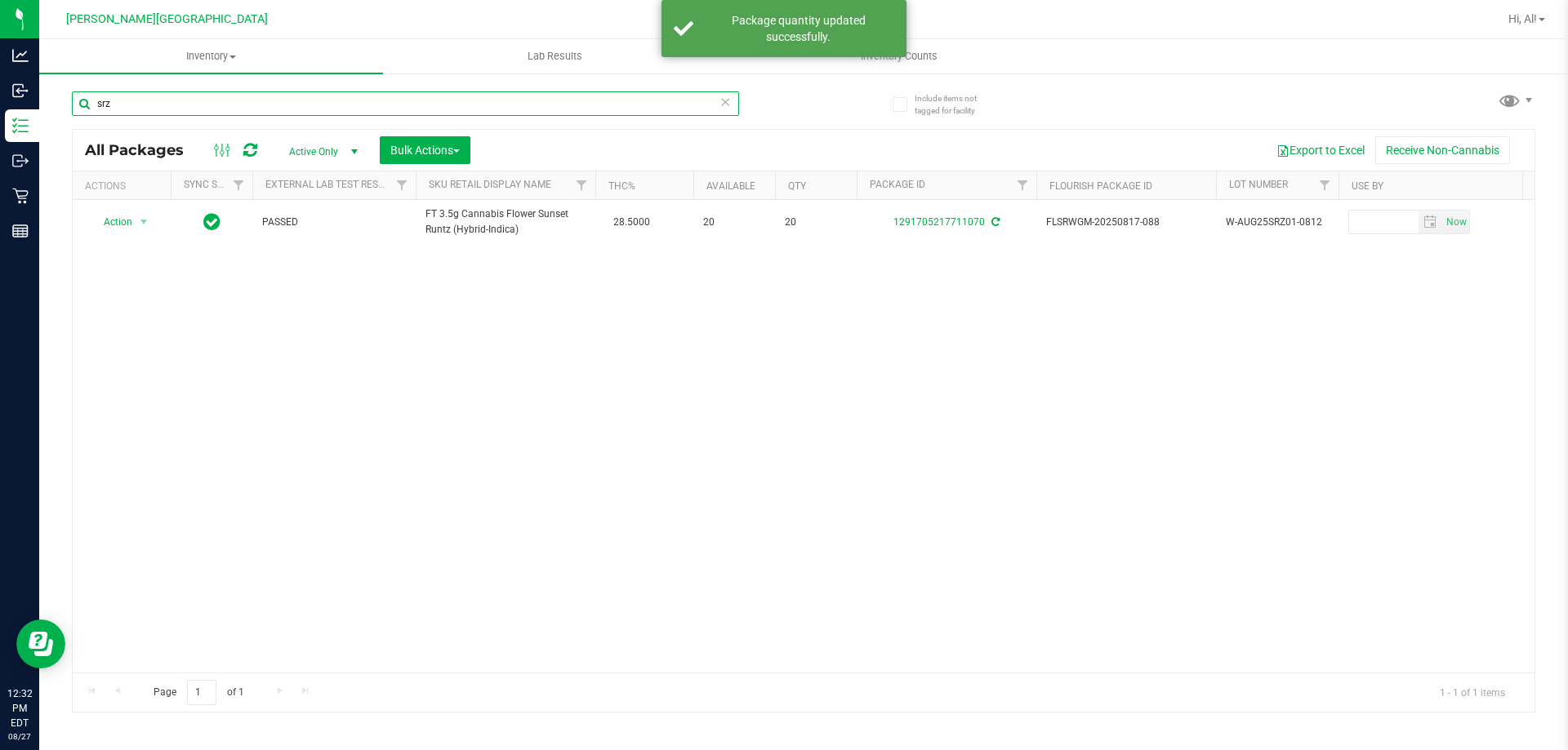
click at [212, 102] on input "srz" at bounding box center [405, 103] width 667 height 24
type input "a"
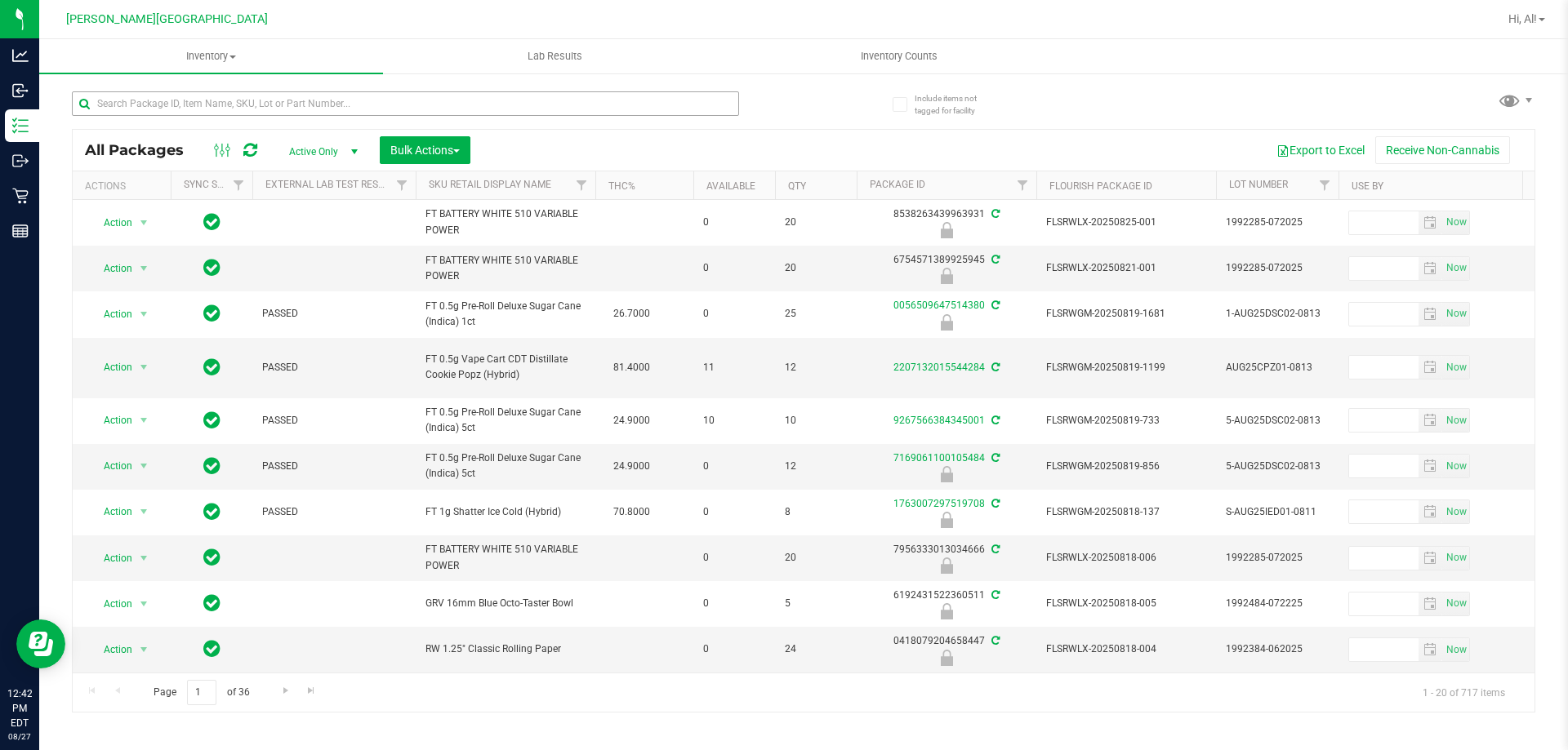
drag, startPoint x: 747, startPoint y: 95, endPoint x: 720, endPoint y: 110, distance: 30.9
click at [747, 97] on div at bounding box center [438, 103] width 732 height 52
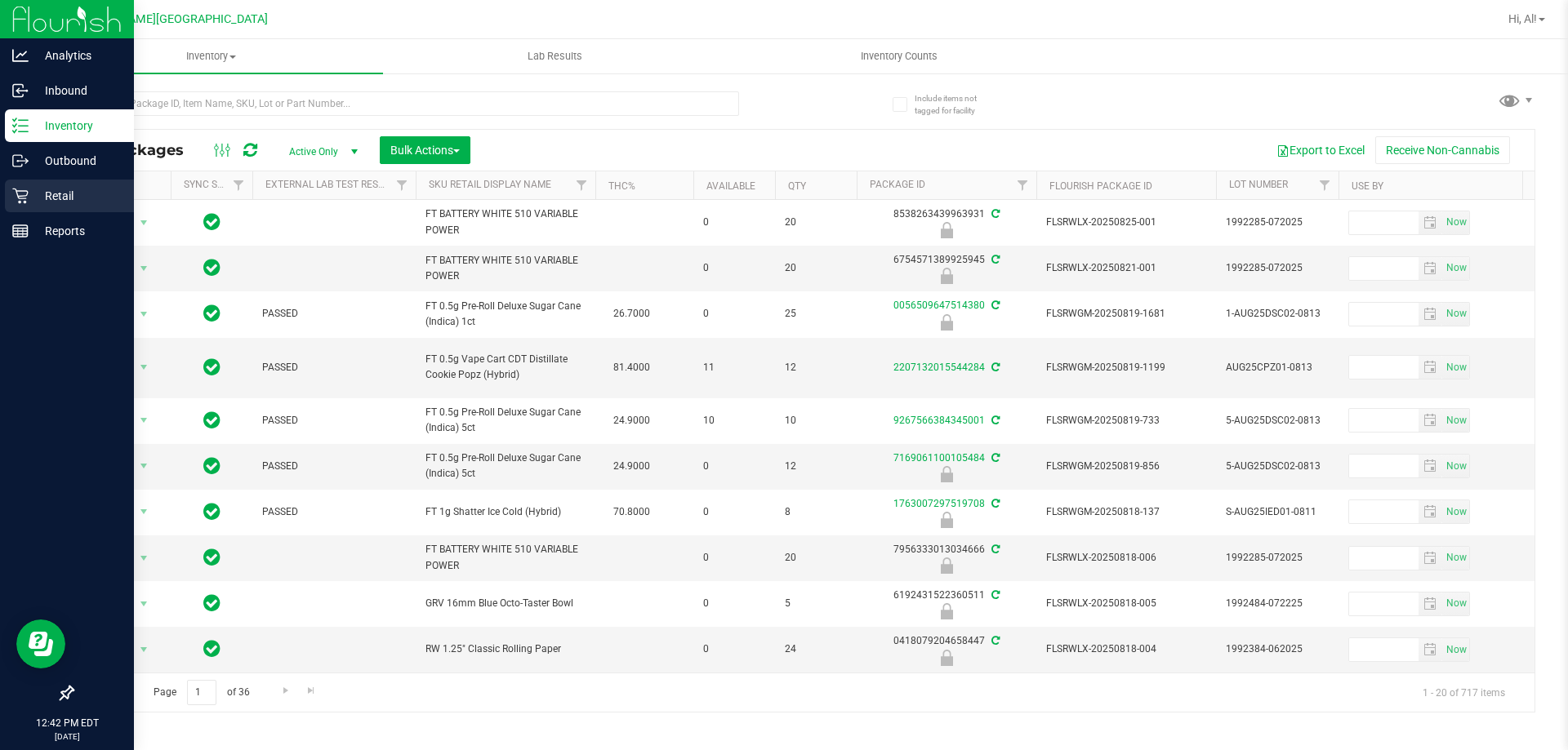
click at [30, 200] on p "Retail" at bounding box center [78, 195] width 98 height 19
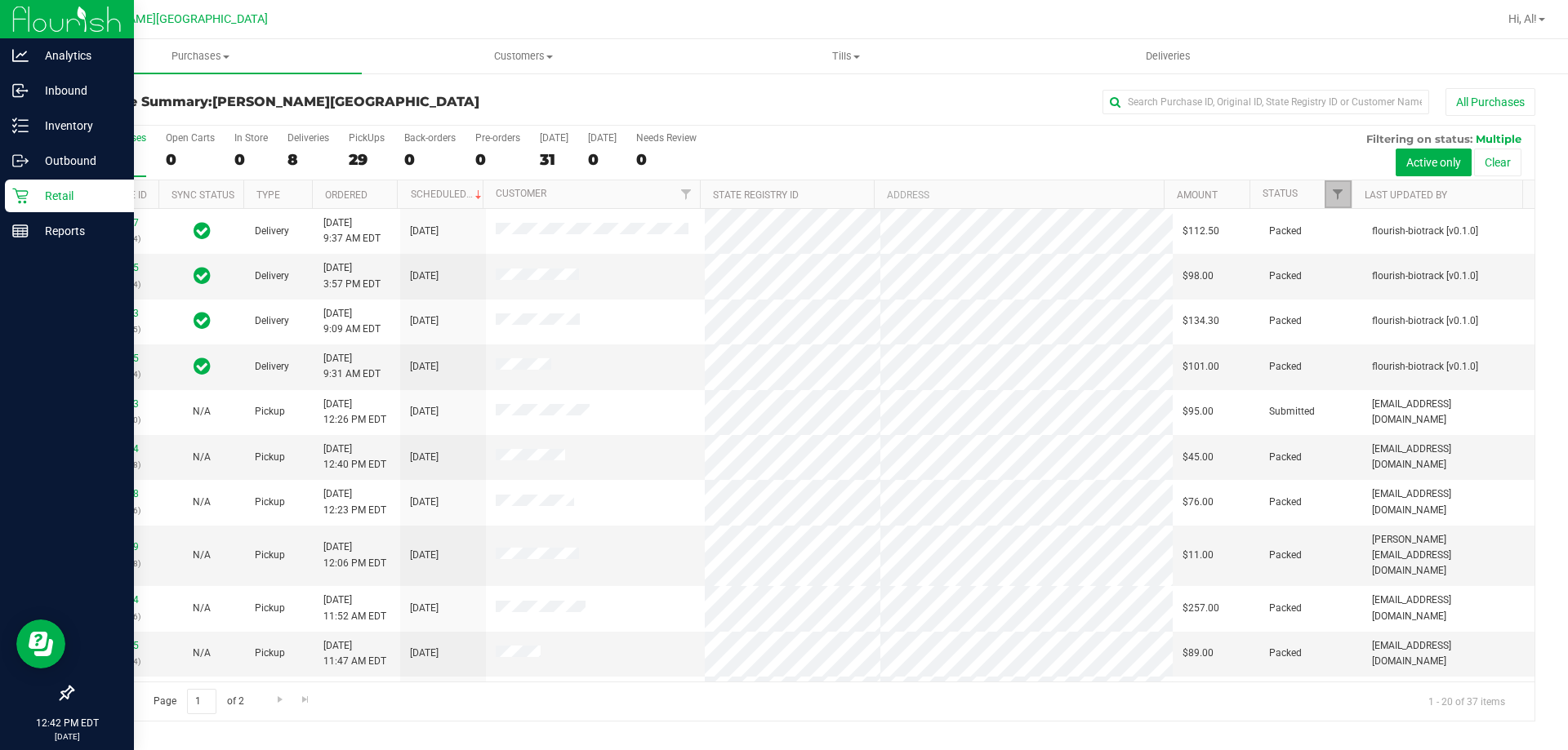
click at [1329, 199] on link "Filter" at bounding box center [1338, 194] width 27 height 28
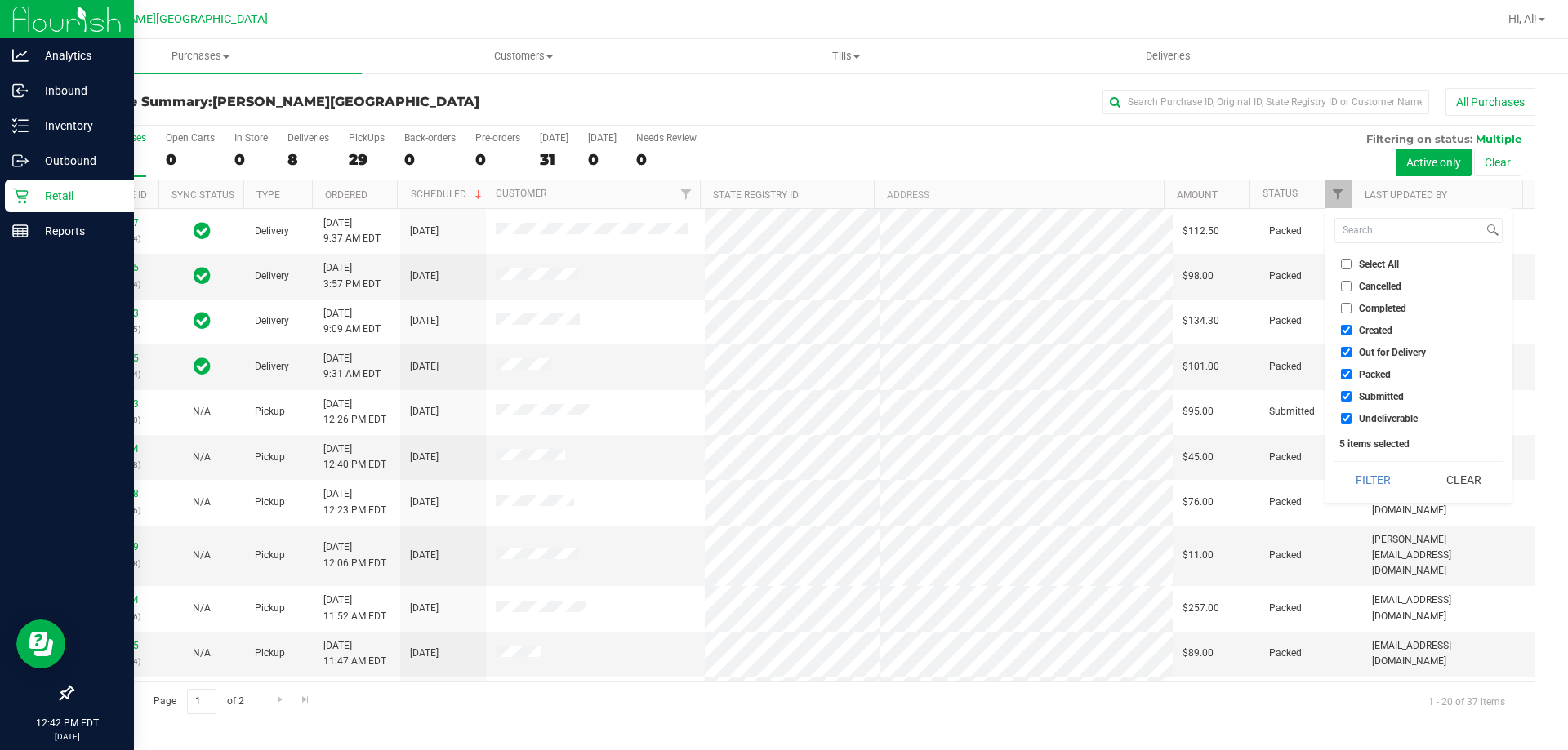
click at [1343, 328] on input "Created" at bounding box center [1346, 329] width 11 height 11
checkbox input "false"
click at [1346, 347] on input "Out for Delivery" at bounding box center [1346, 351] width 11 height 11
checkbox input "false"
click at [1346, 379] on input "Packed" at bounding box center [1346, 374] width 11 height 11
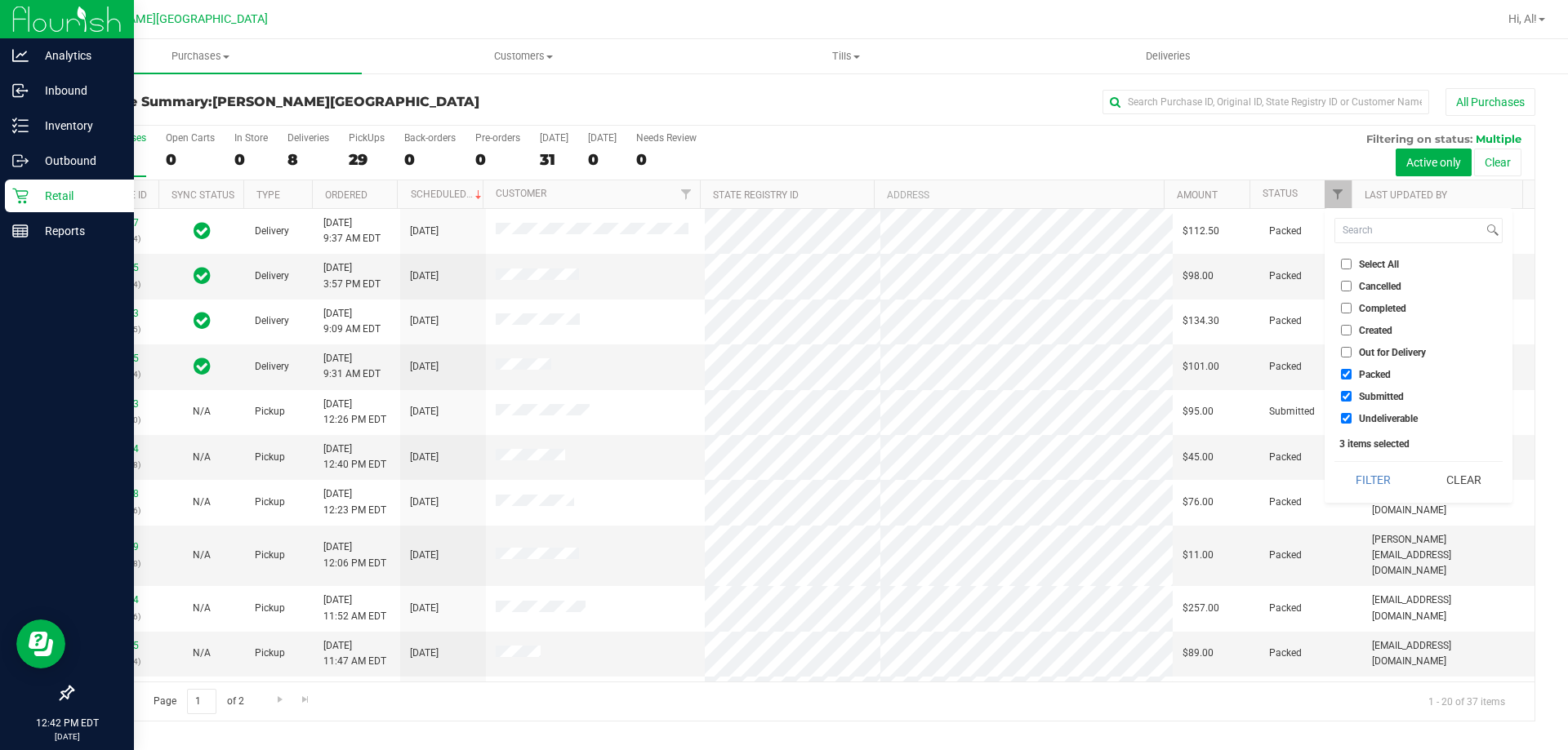
checkbox input "false"
click at [1346, 419] on input "Undeliverable" at bounding box center [1346, 418] width 11 height 11
checkbox input "false"
click at [1355, 475] on button "Filter" at bounding box center [1372, 479] width 78 height 36
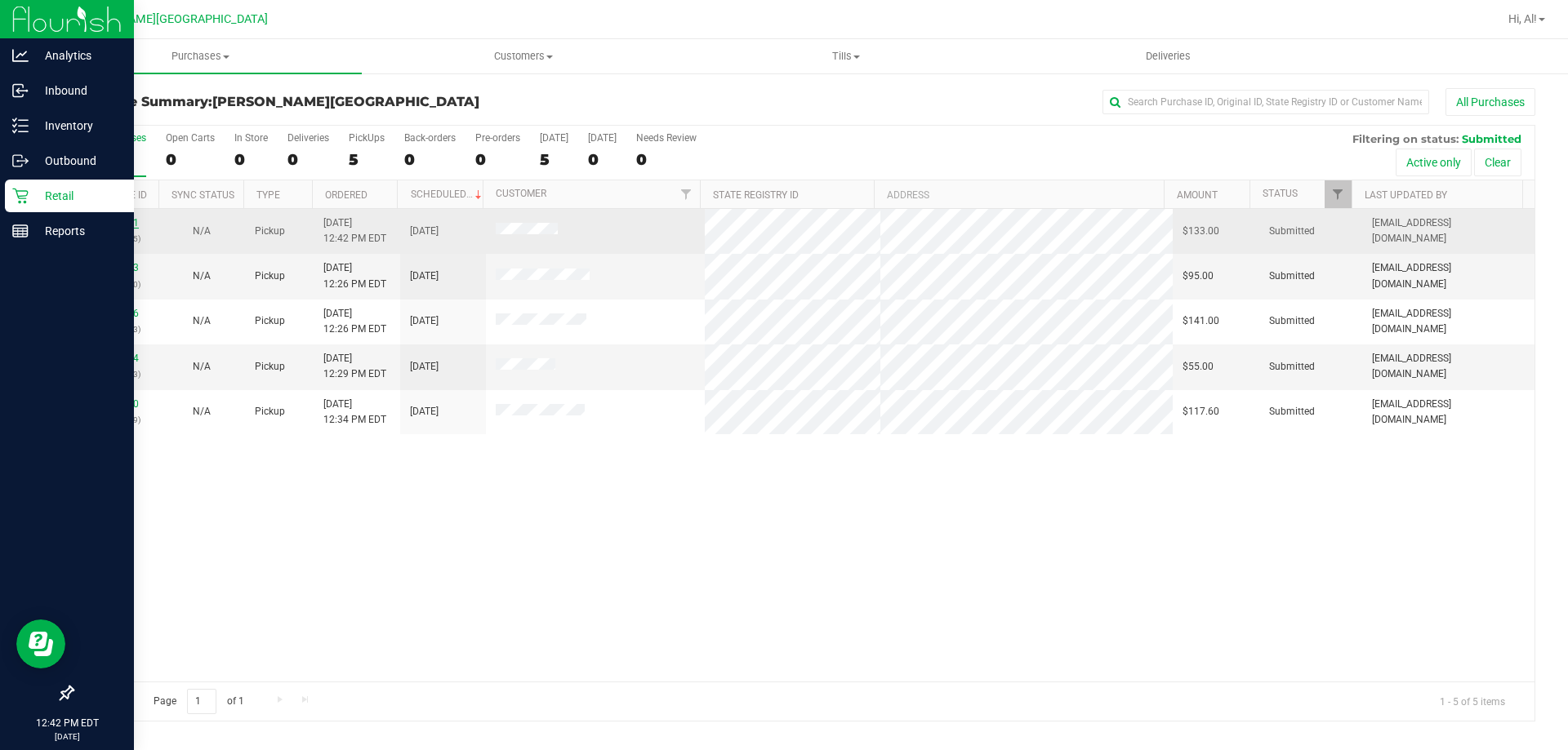
click at [104, 222] on link "11855671" at bounding box center [116, 222] width 45 height 12
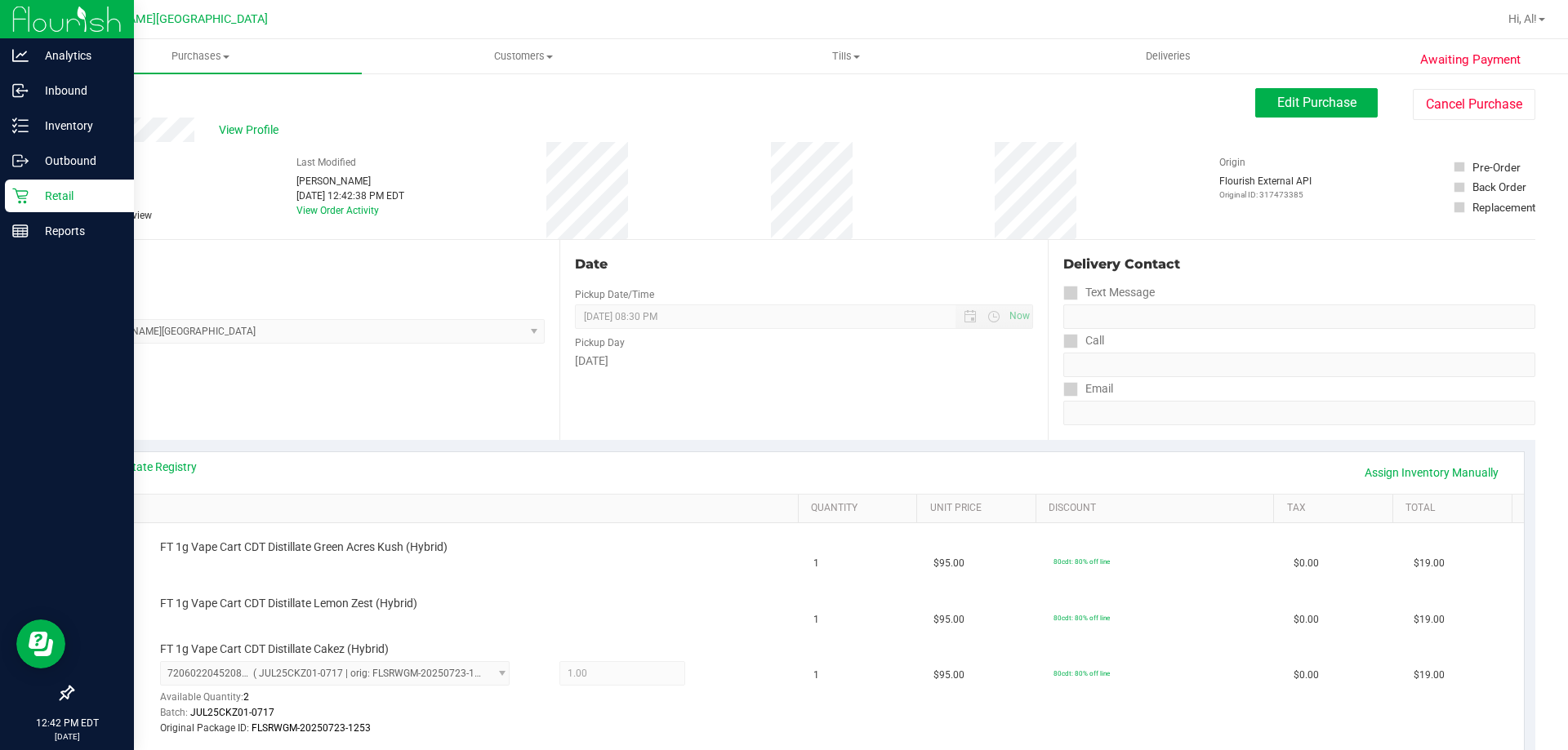
click at [82, 92] on link "Back" at bounding box center [84, 98] width 24 height 12
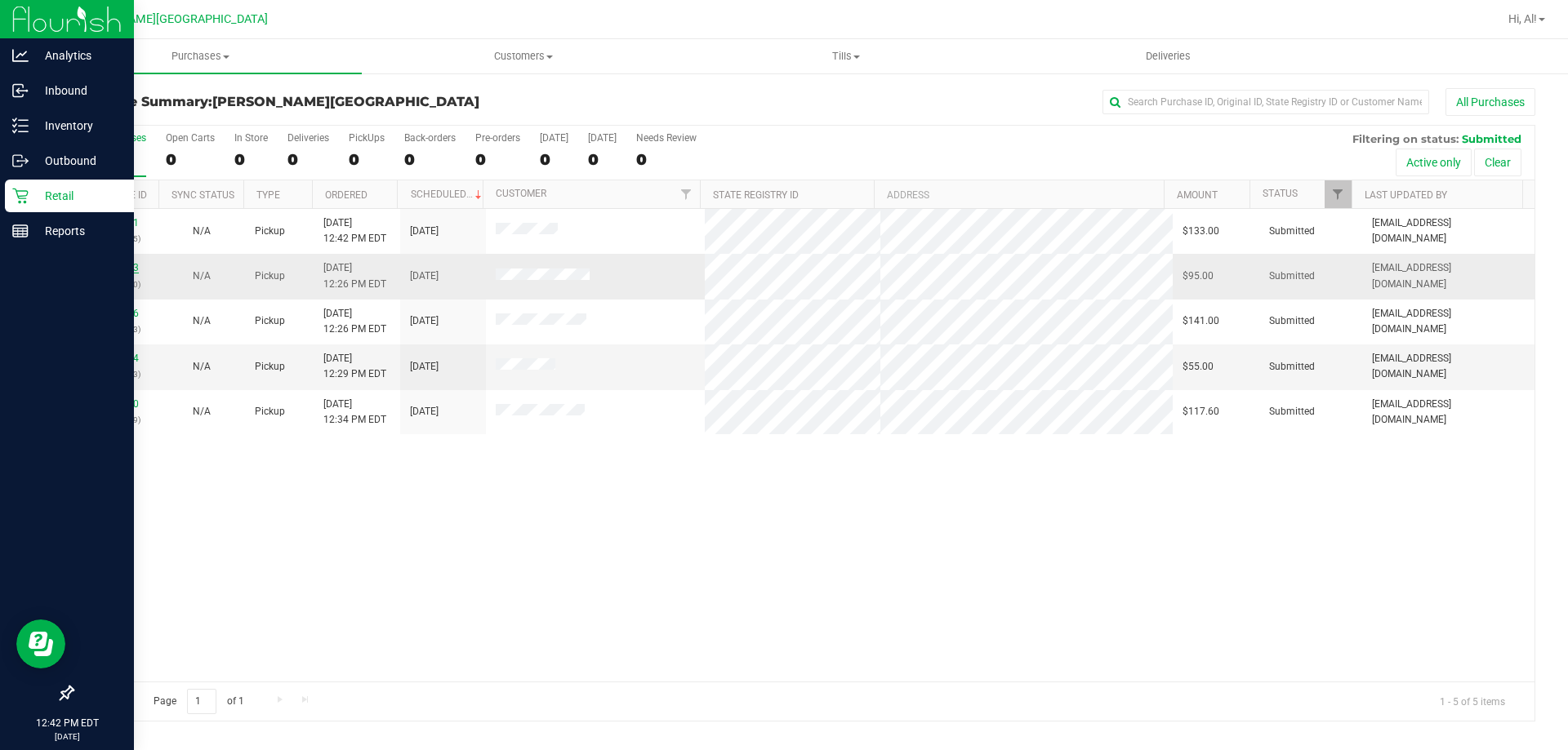
click at [110, 263] on link "11855843" at bounding box center [116, 268] width 45 height 12
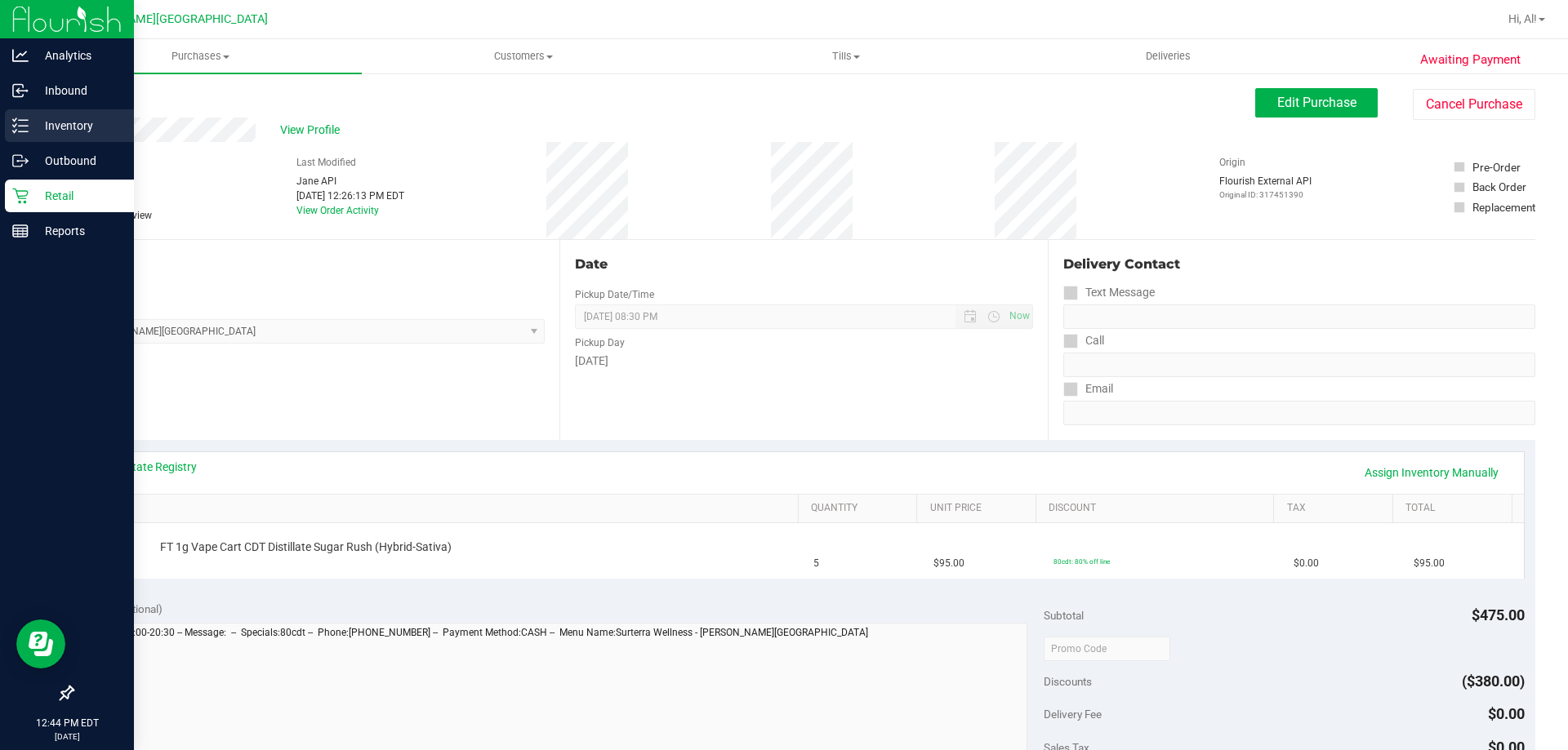
click at [93, 115] on div "Inventory" at bounding box center [69, 126] width 129 height 33
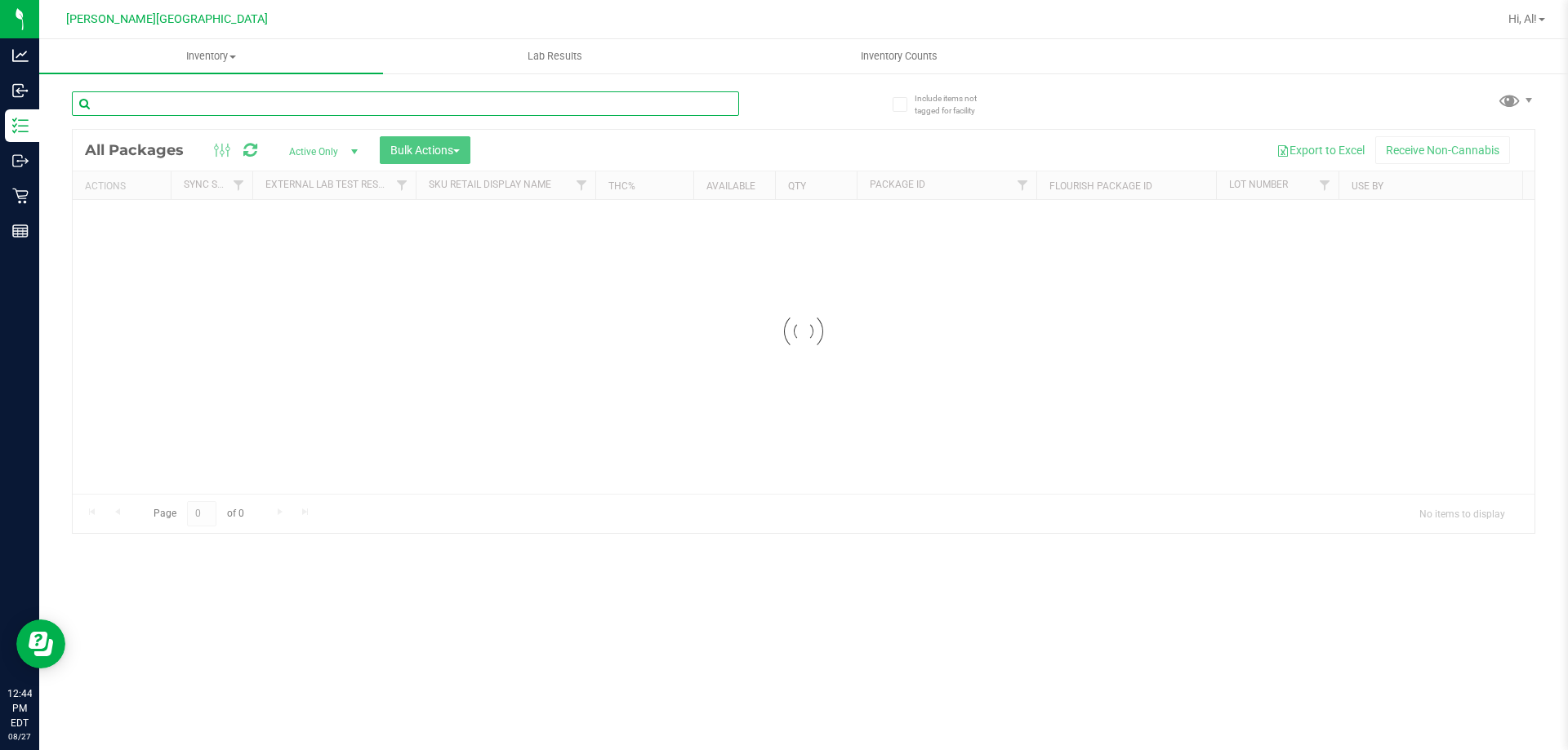
click at [166, 107] on input "text" at bounding box center [405, 103] width 667 height 24
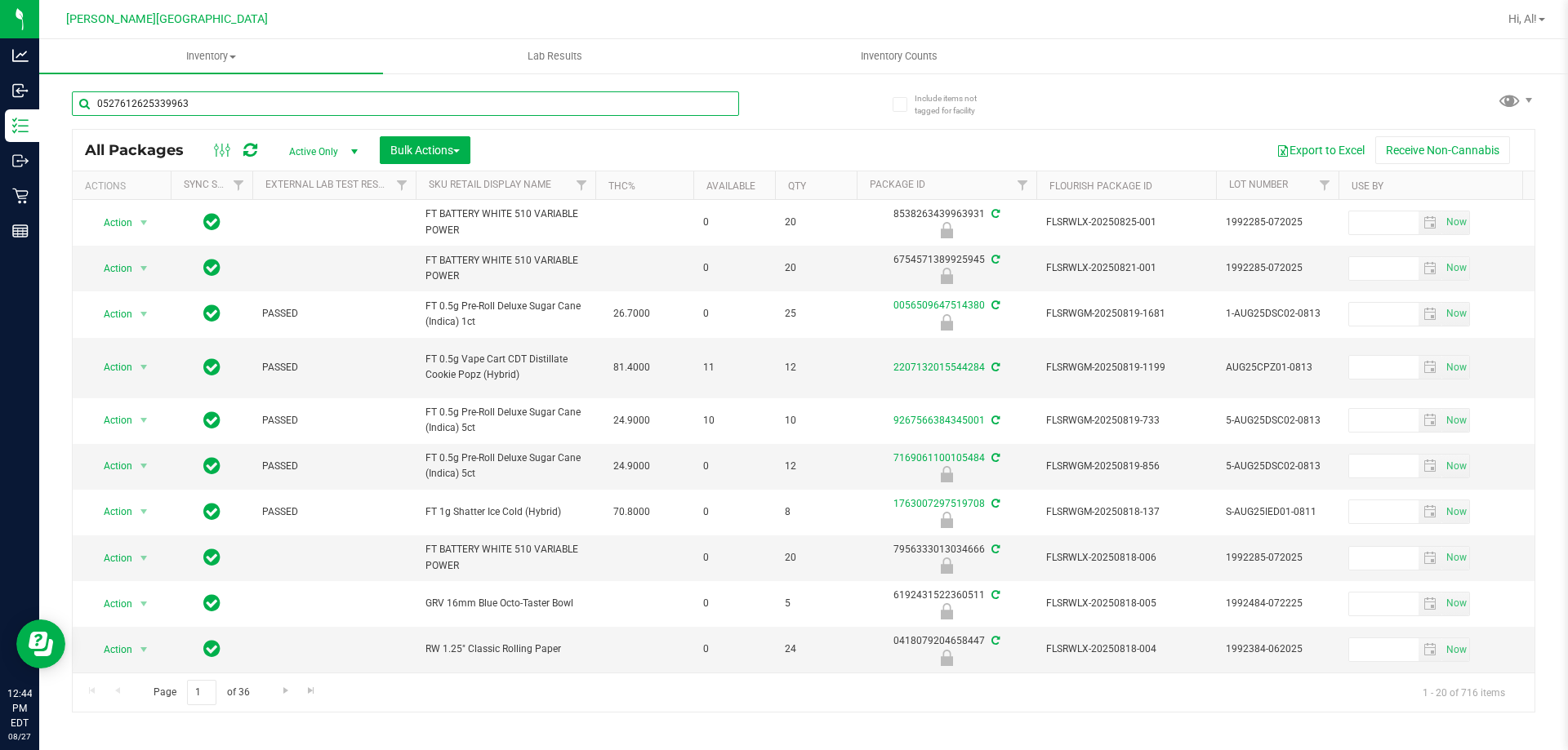
type input "0527612625339963"
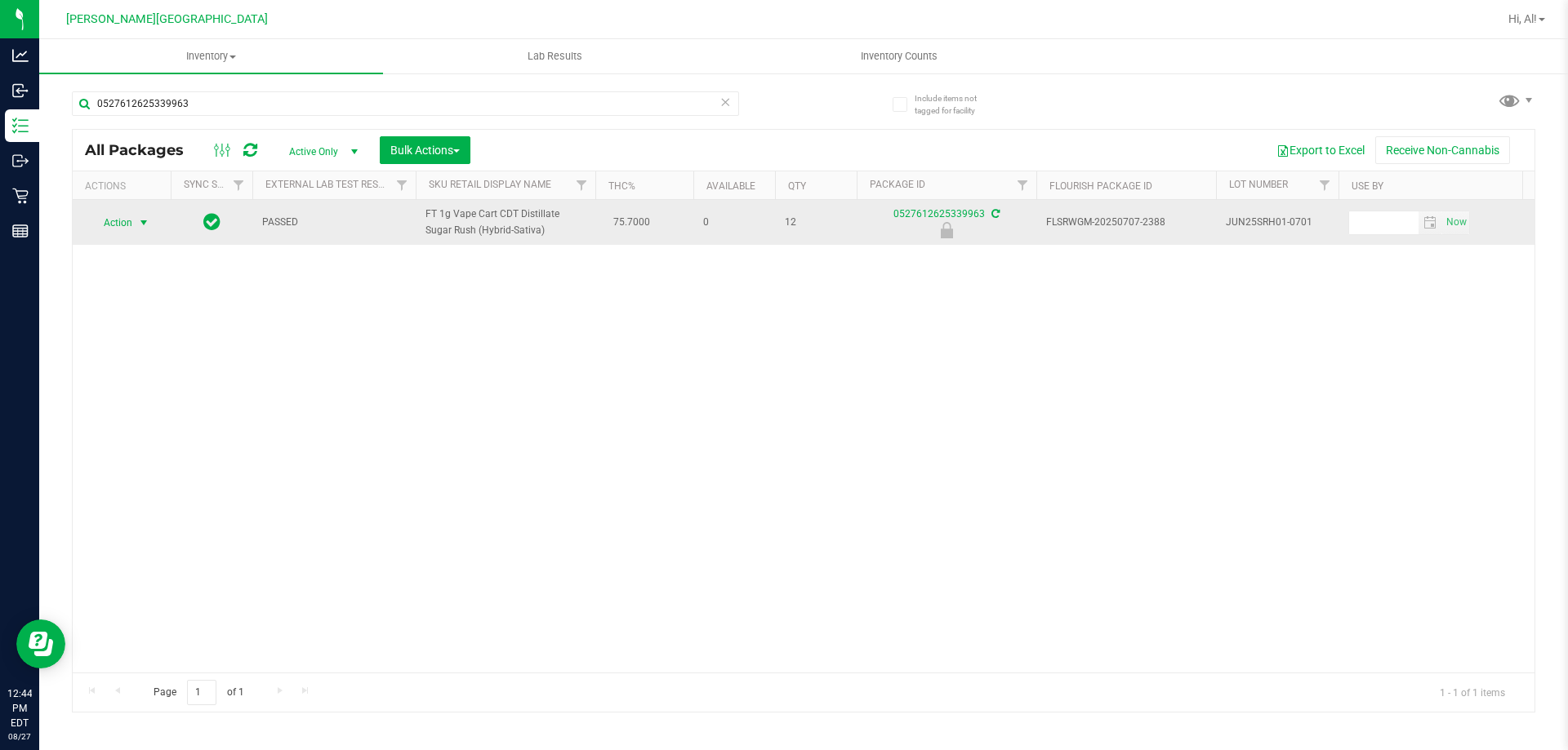
click at [147, 229] on span "select" at bounding box center [144, 223] width 13 height 13
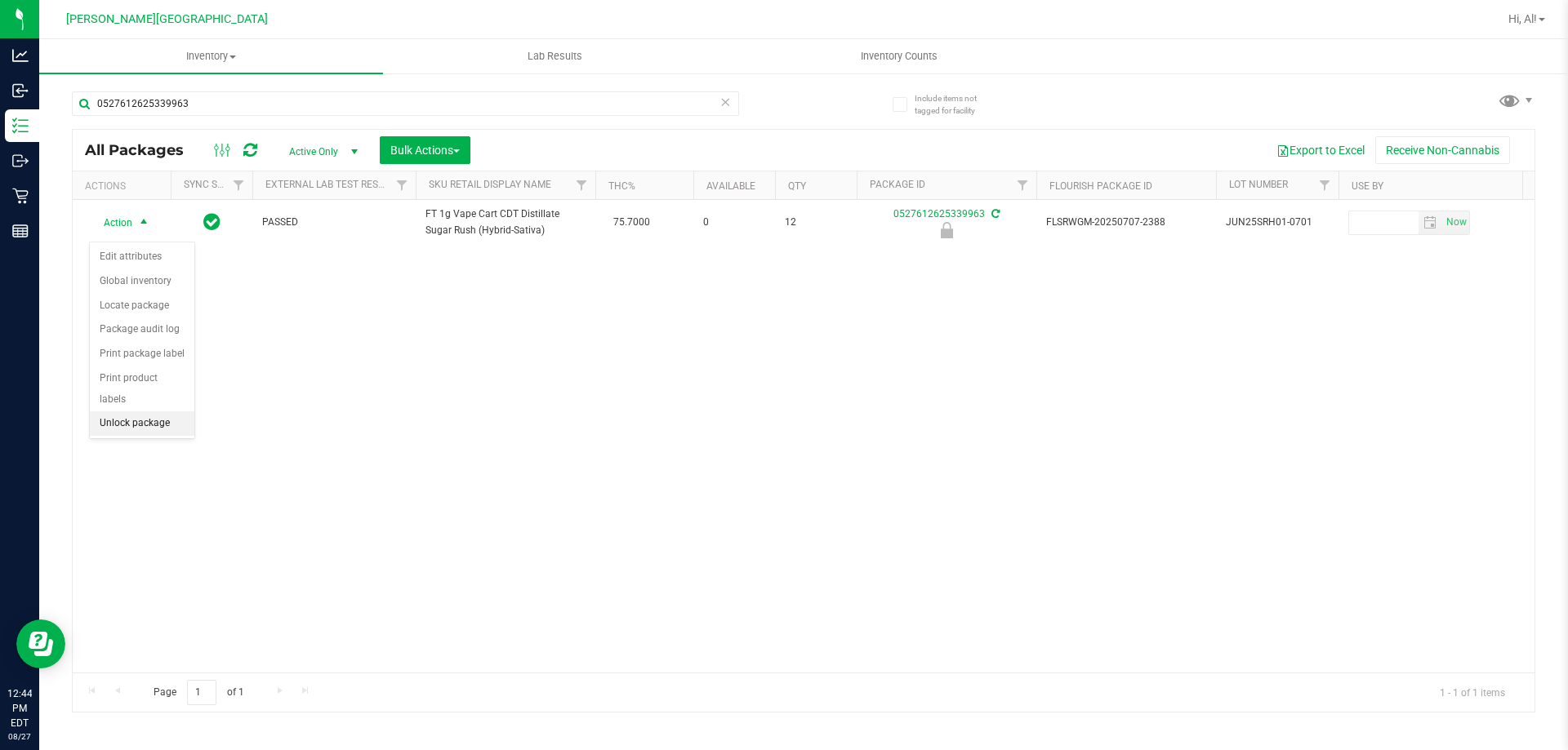
click at [162, 411] on li "Unlock package" at bounding box center [142, 423] width 105 height 24
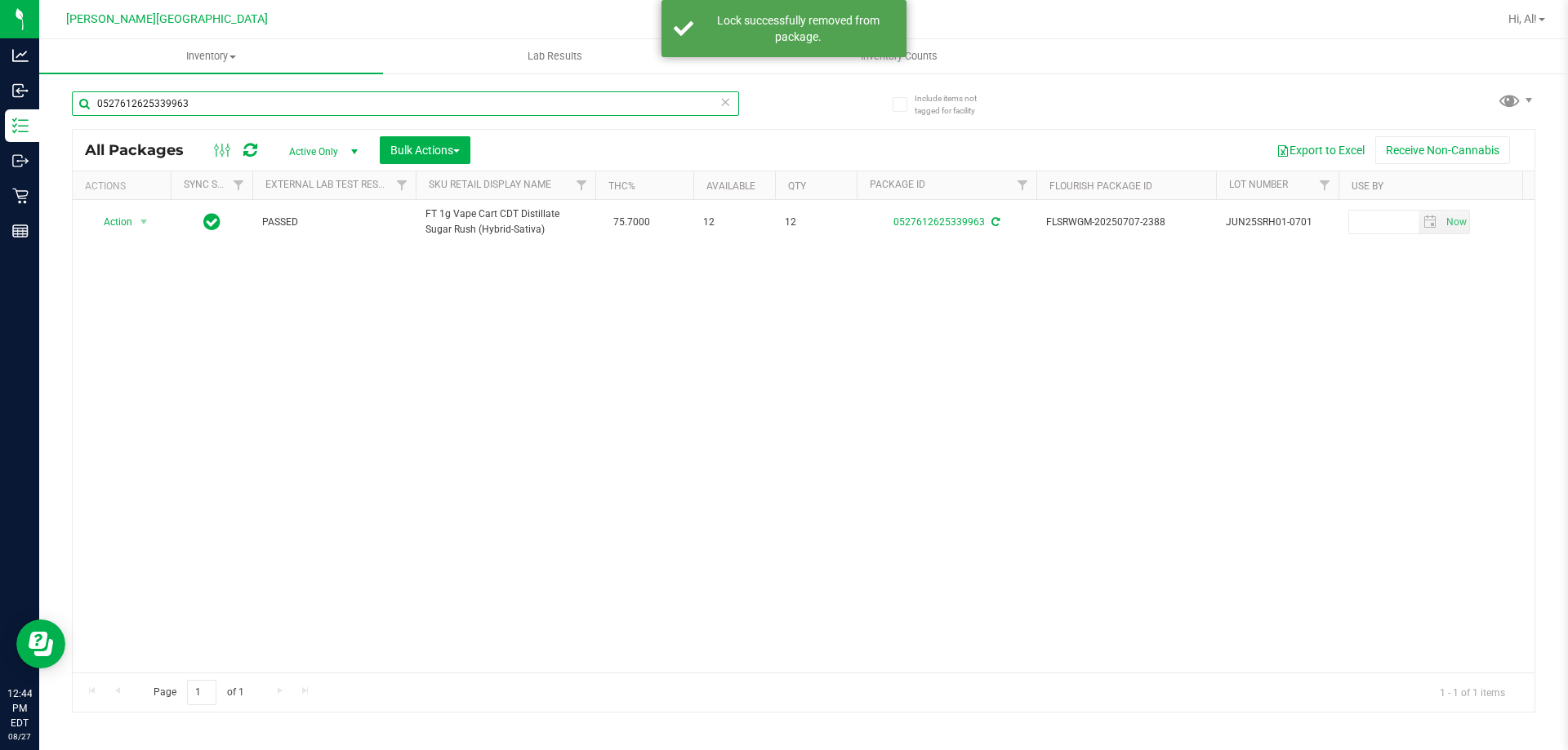
click at [319, 104] on input "0527612625339963" at bounding box center [405, 103] width 667 height 24
type input "3869892532213502"
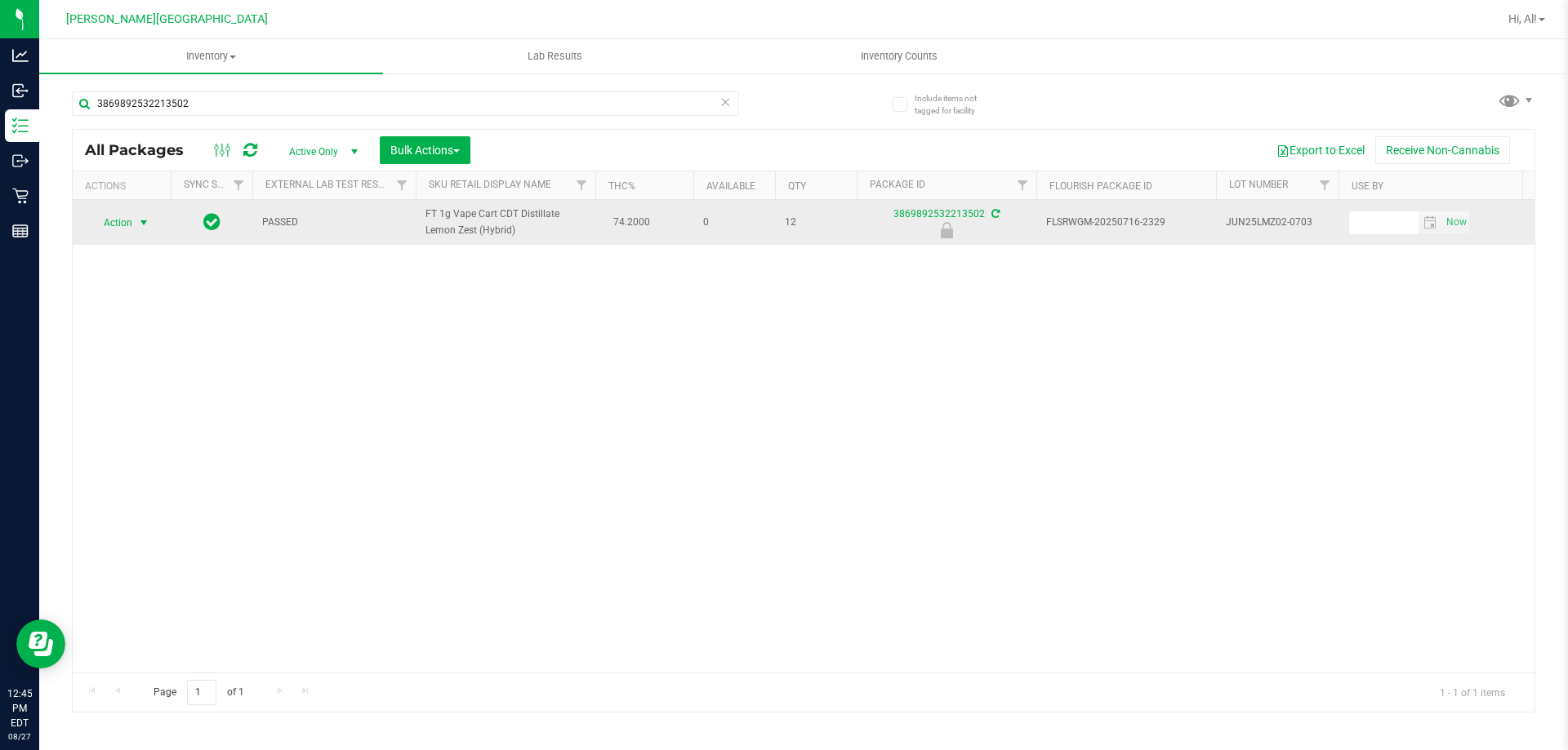
click at [103, 234] on span "Action" at bounding box center [111, 223] width 44 height 23
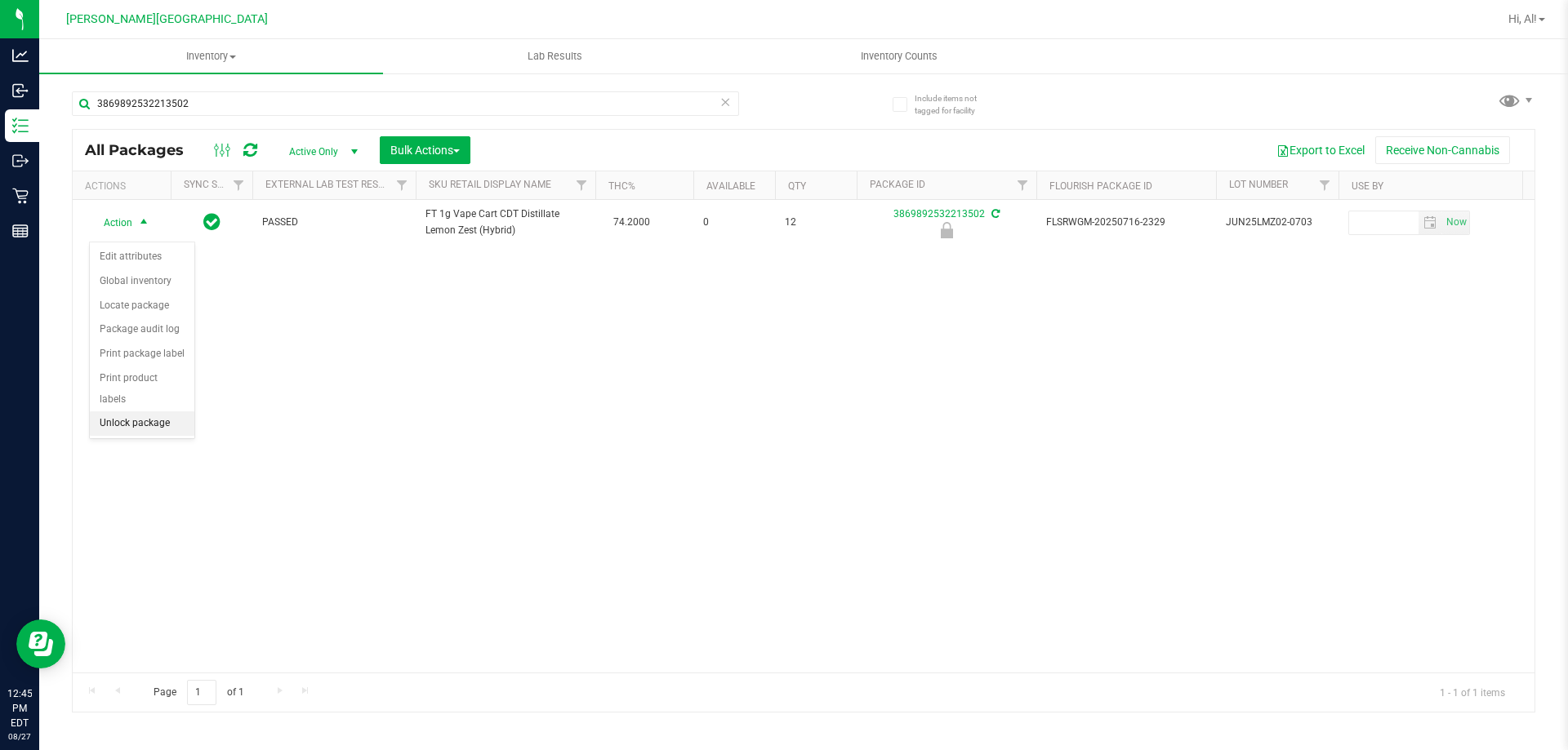
click at [131, 411] on li "Unlock package" at bounding box center [142, 423] width 105 height 24
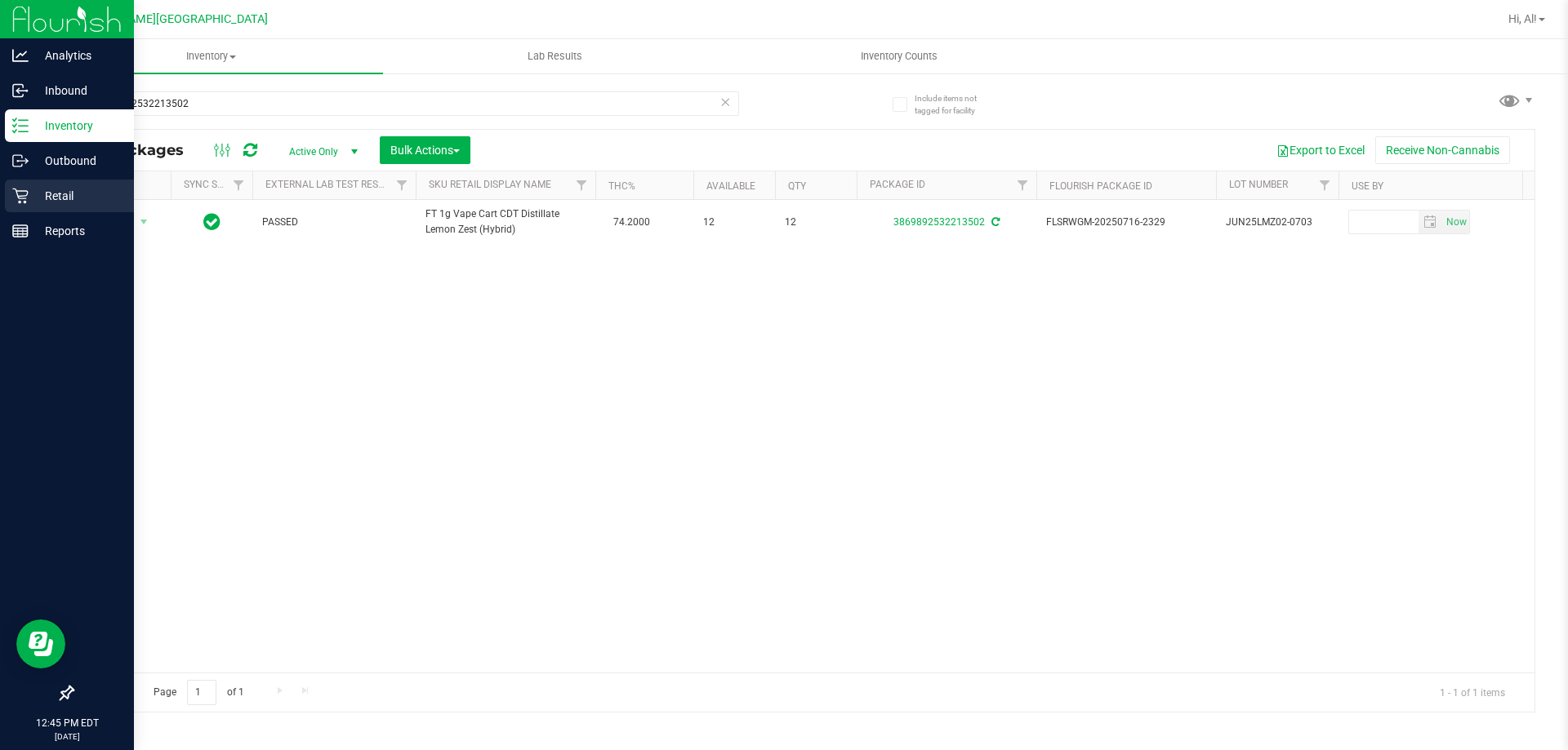
click at [24, 198] on icon at bounding box center [20, 196] width 15 height 15
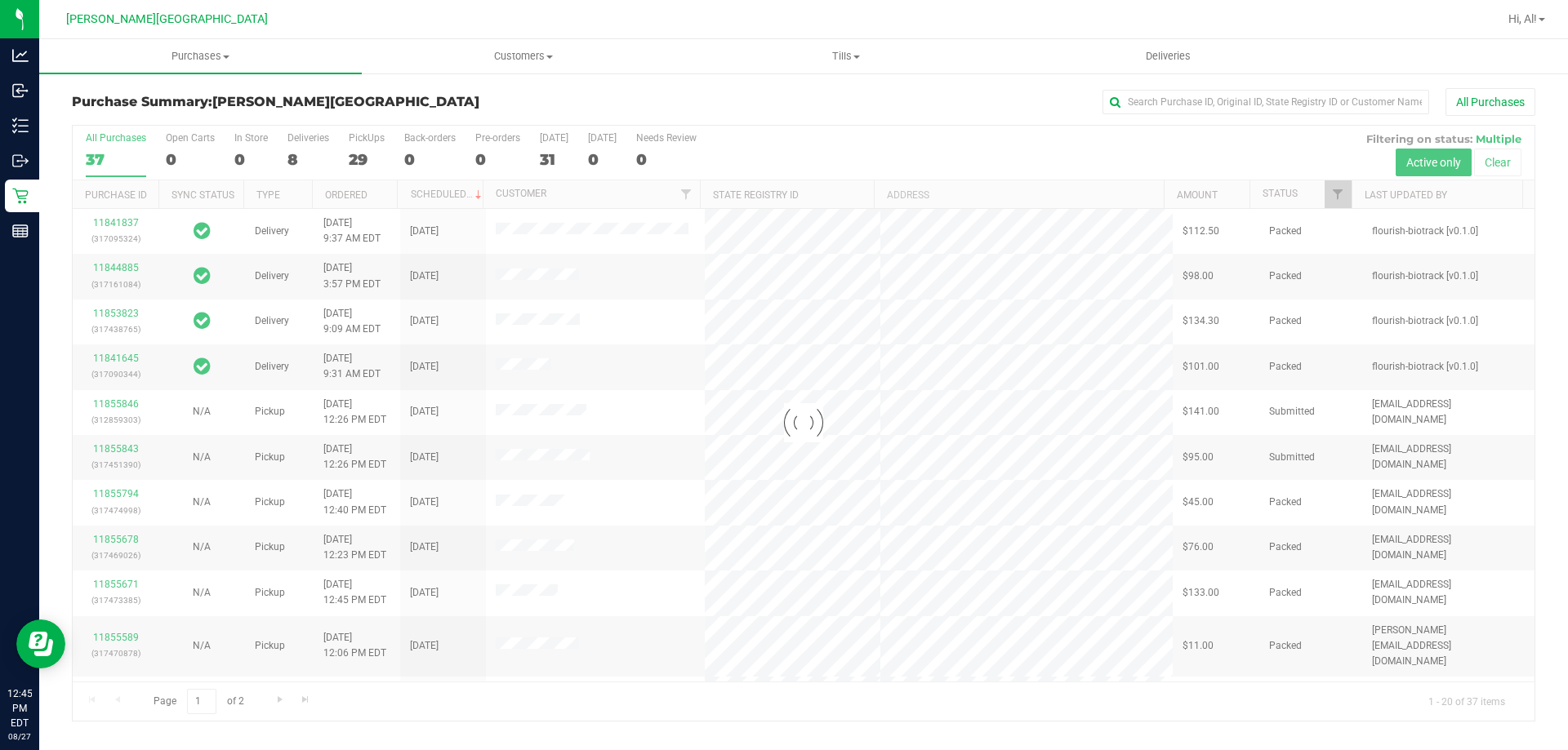
click at [1336, 192] on div at bounding box center [802, 424] width 1461 height 595
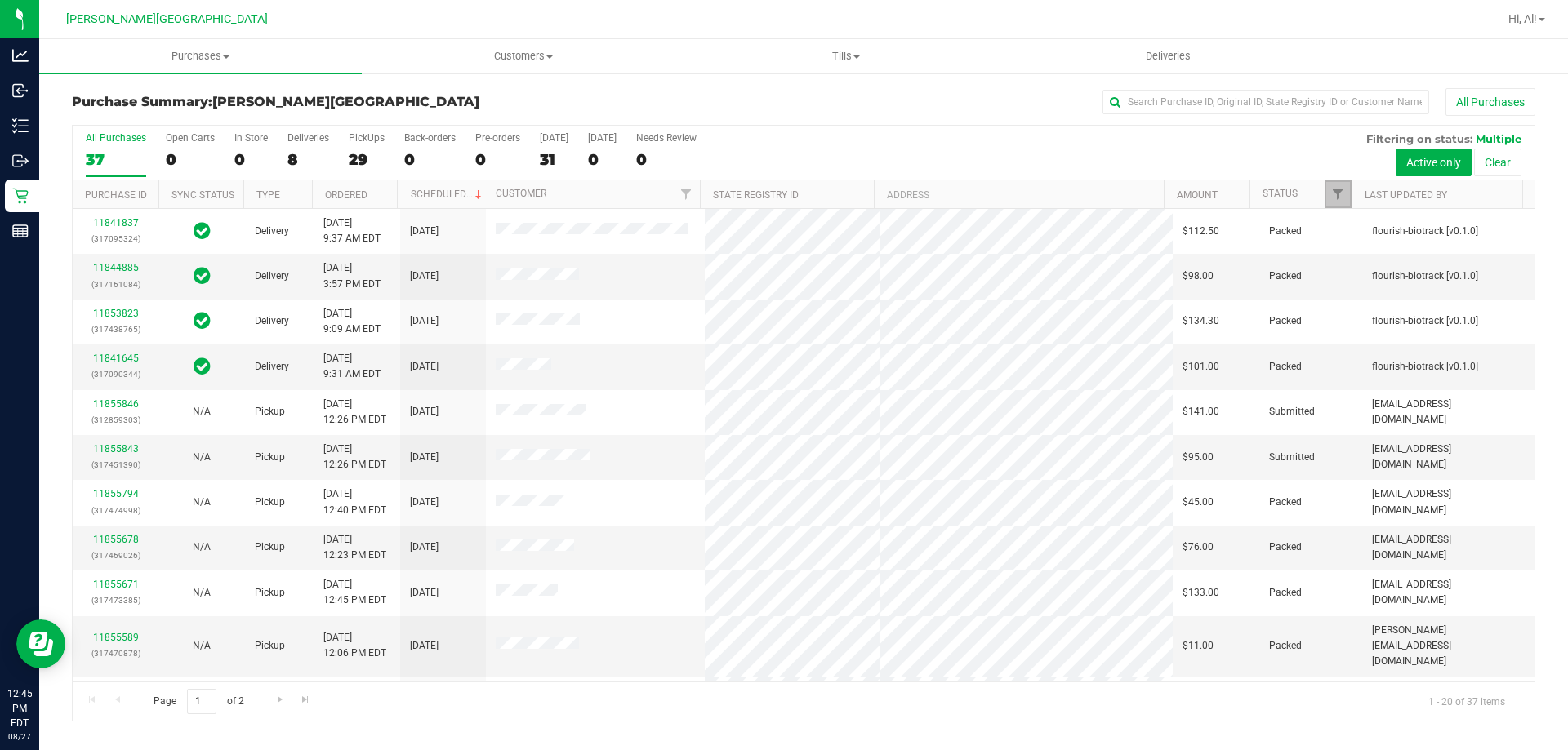
click at [1336, 192] on span "Filter" at bounding box center [1338, 194] width 13 height 13
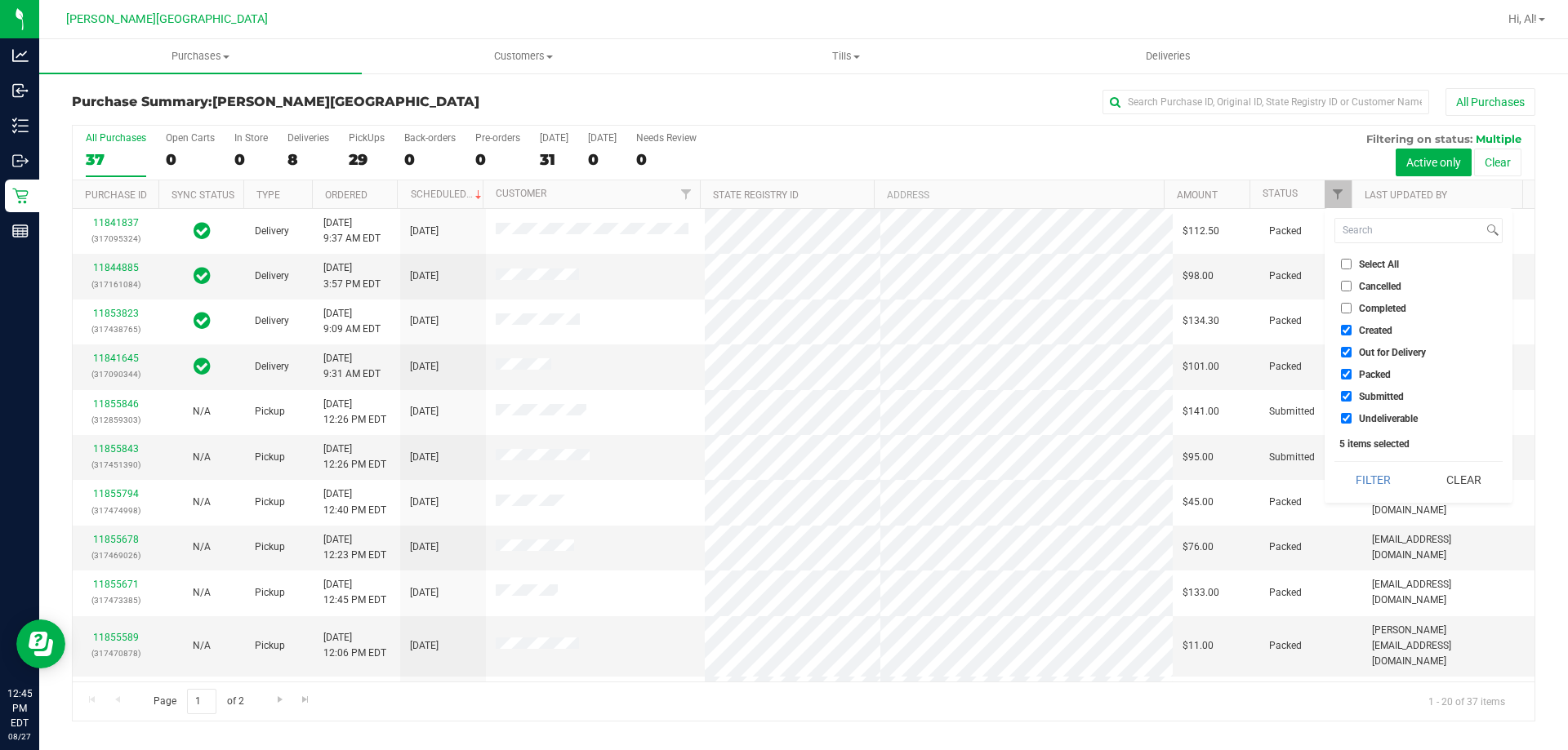
click at [1343, 327] on input "Created" at bounding box center [1346, 329] width 11 height 11
checkbox input "false"
click at [1339, 361] on li "Out for Delivery" at bounding box center [1418, 352] width 169 height 17
click at [1344, 346] on li "Out for Delivery" at bounding box center [1418, 352] width 169 height 17
click at [1343, 374] on input "Packed" at bounding box center [1346, 374] width 11 height 11
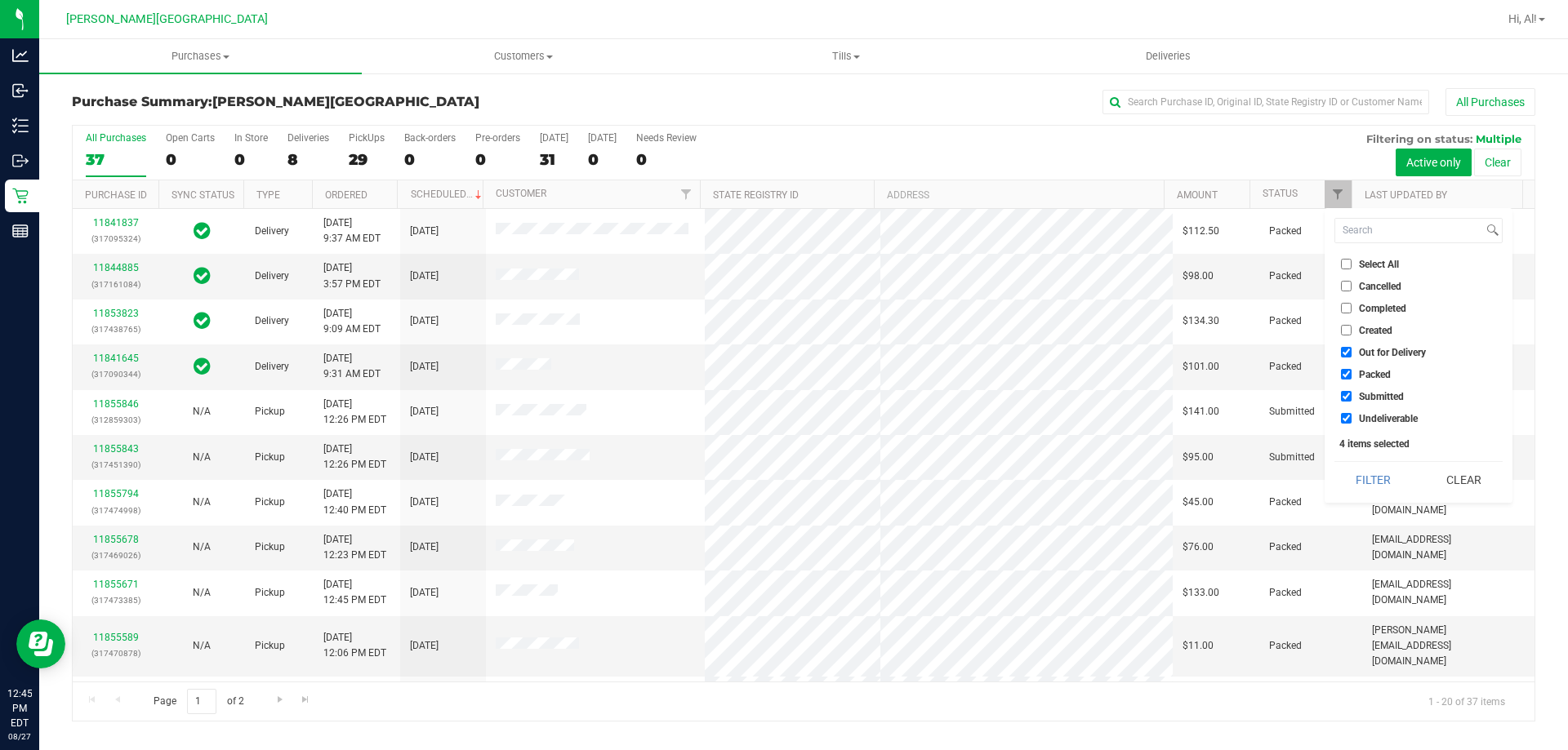
checkbox input "false"
click at [1348, 347] on input "Out for Delivery" at bounding box center [1346, 351] width 11 height 11
checkbox input "false"
click at [1343, 415] on input "Undeliverable" at bounding box center [1346, 418] width 11 height 11
checkbox input "false"
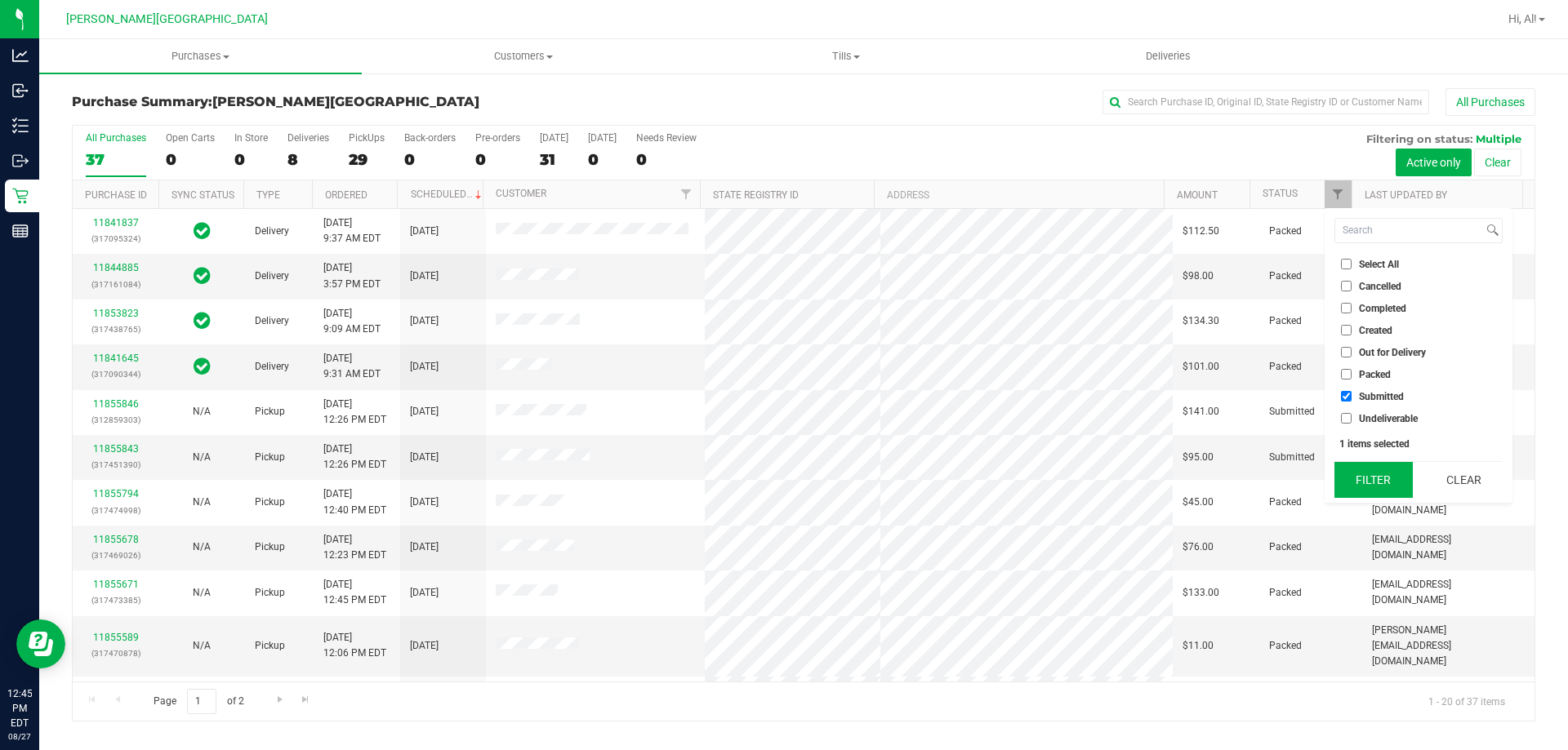
click at [1355, 469] on button "Filter" at bounding box center [1372, 479] width 78 height 36
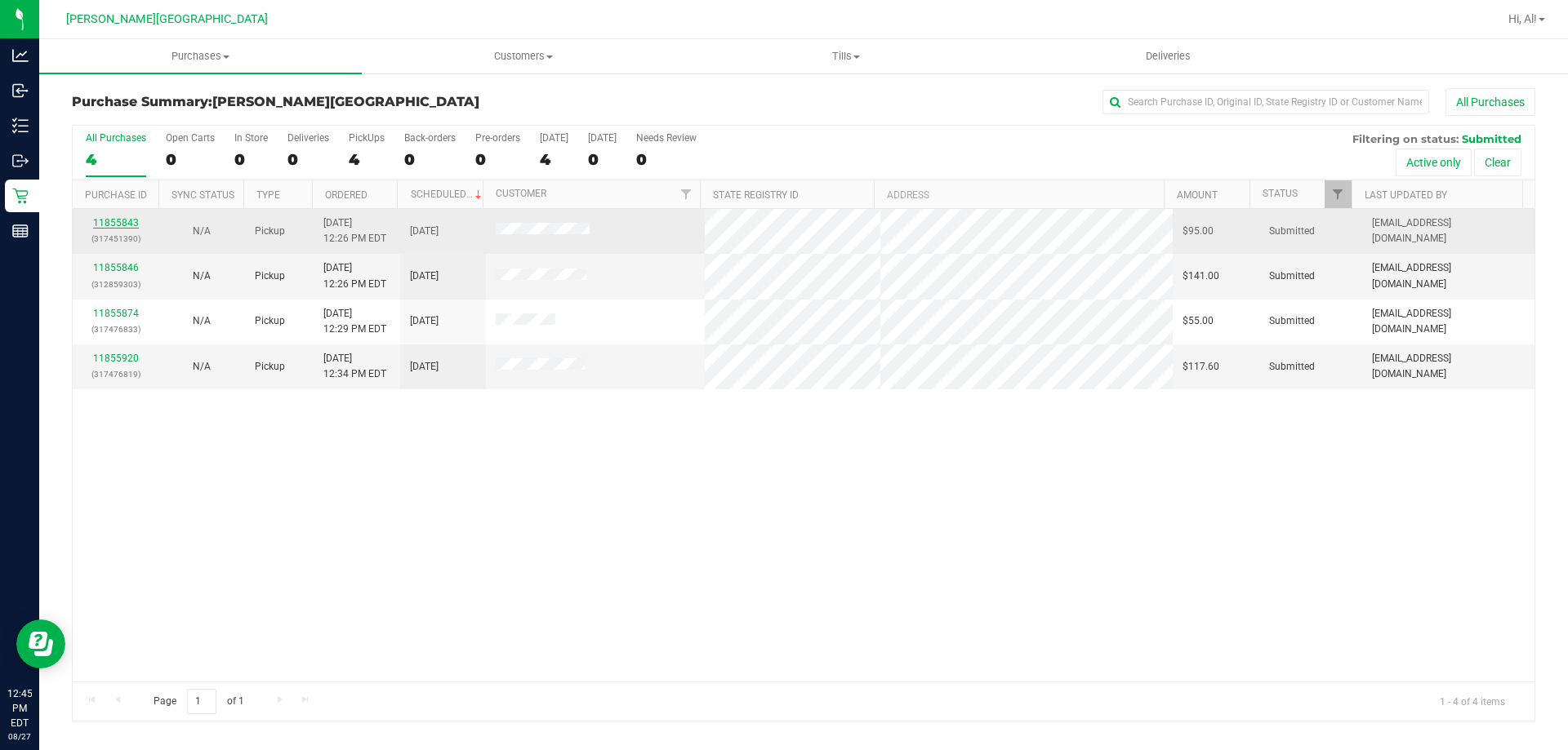
click at [124, 219] on link "11855843" at bounding box center [116, 222] width 45 height 12
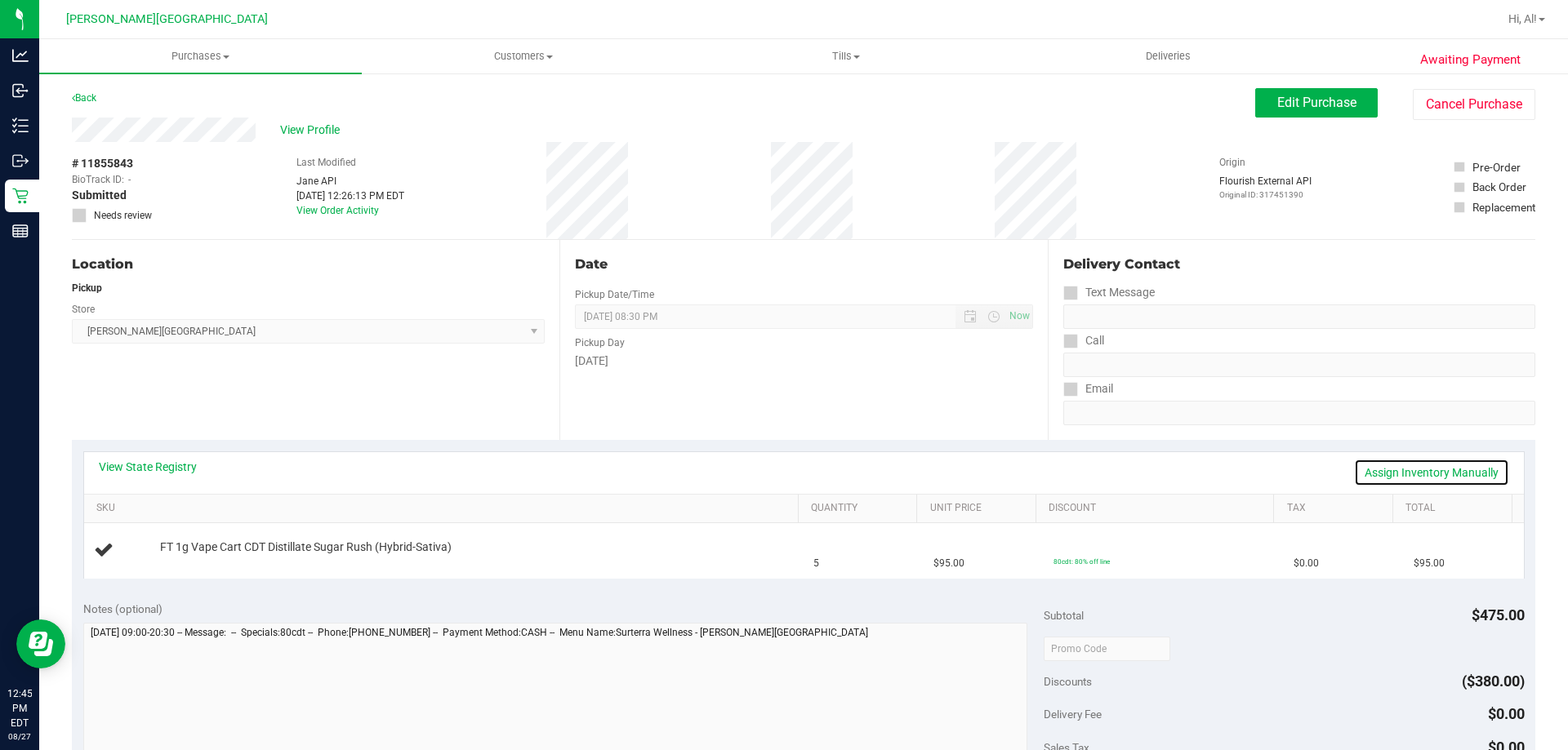
click at [1377, 469] on link "Assign Inventory Manually" at bounding box center [1431, 472] width 155 height 28
click at [213, 557] on link "Add Package" at bounding box center [189, 558] width 59 height 12
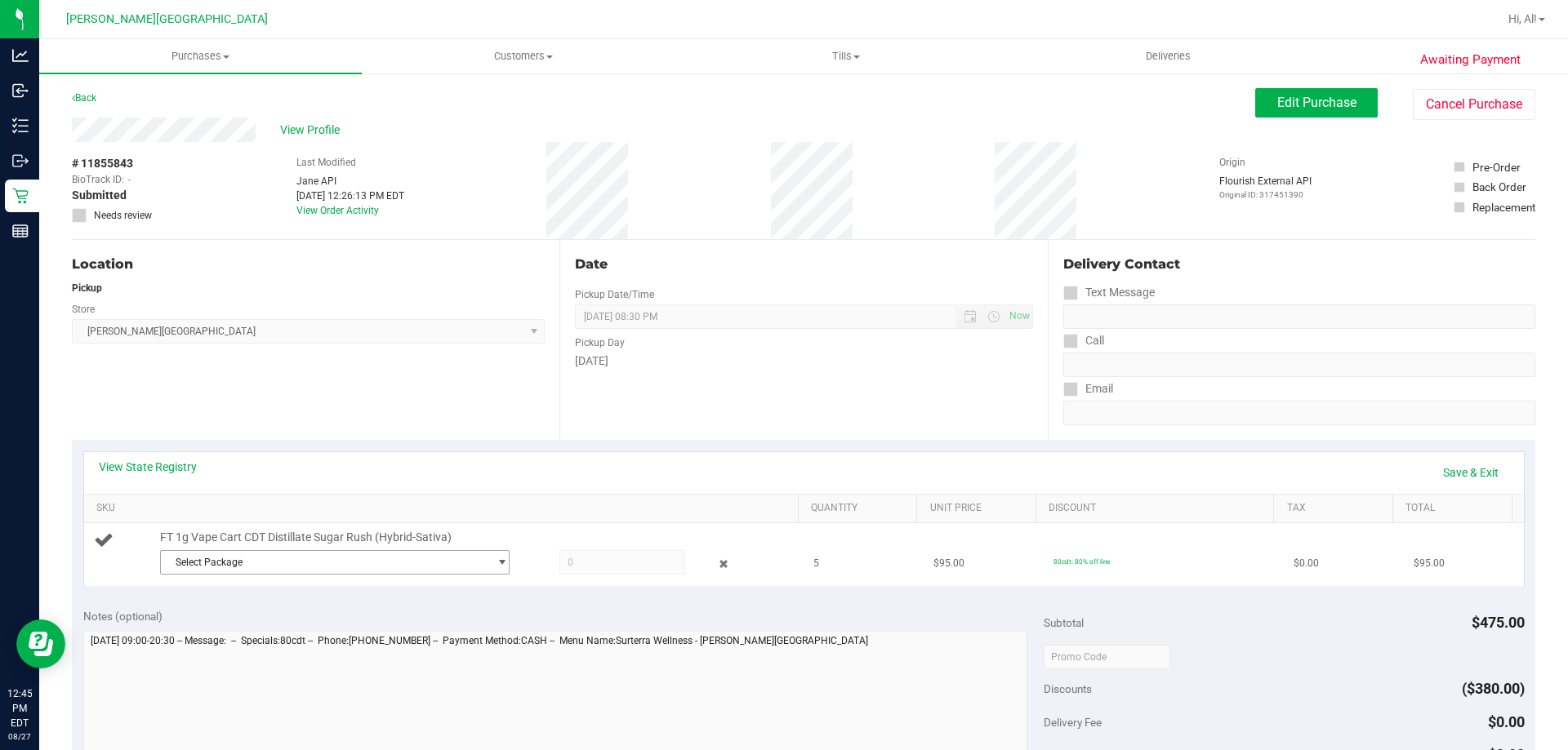
click at [244, 565] on span "Select Package" at bounding box center [325, 562] width 327 height 23
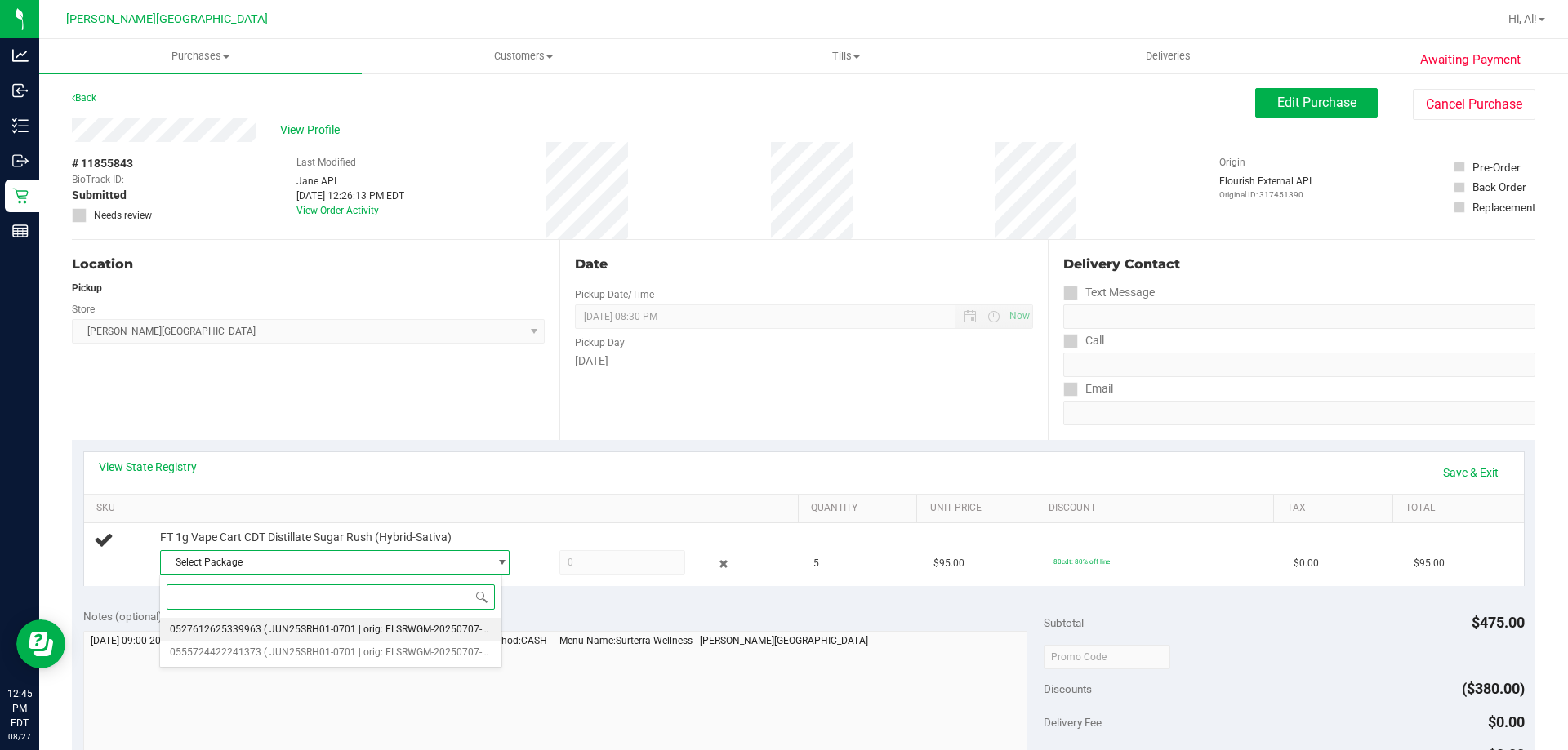
click at [244, 635] on li "0527612625339963 ( JUN25SRH01-0701 | orig: FLSRWGM-20250707-2388 )" at bounding box center [330, 630] width 341 height 23
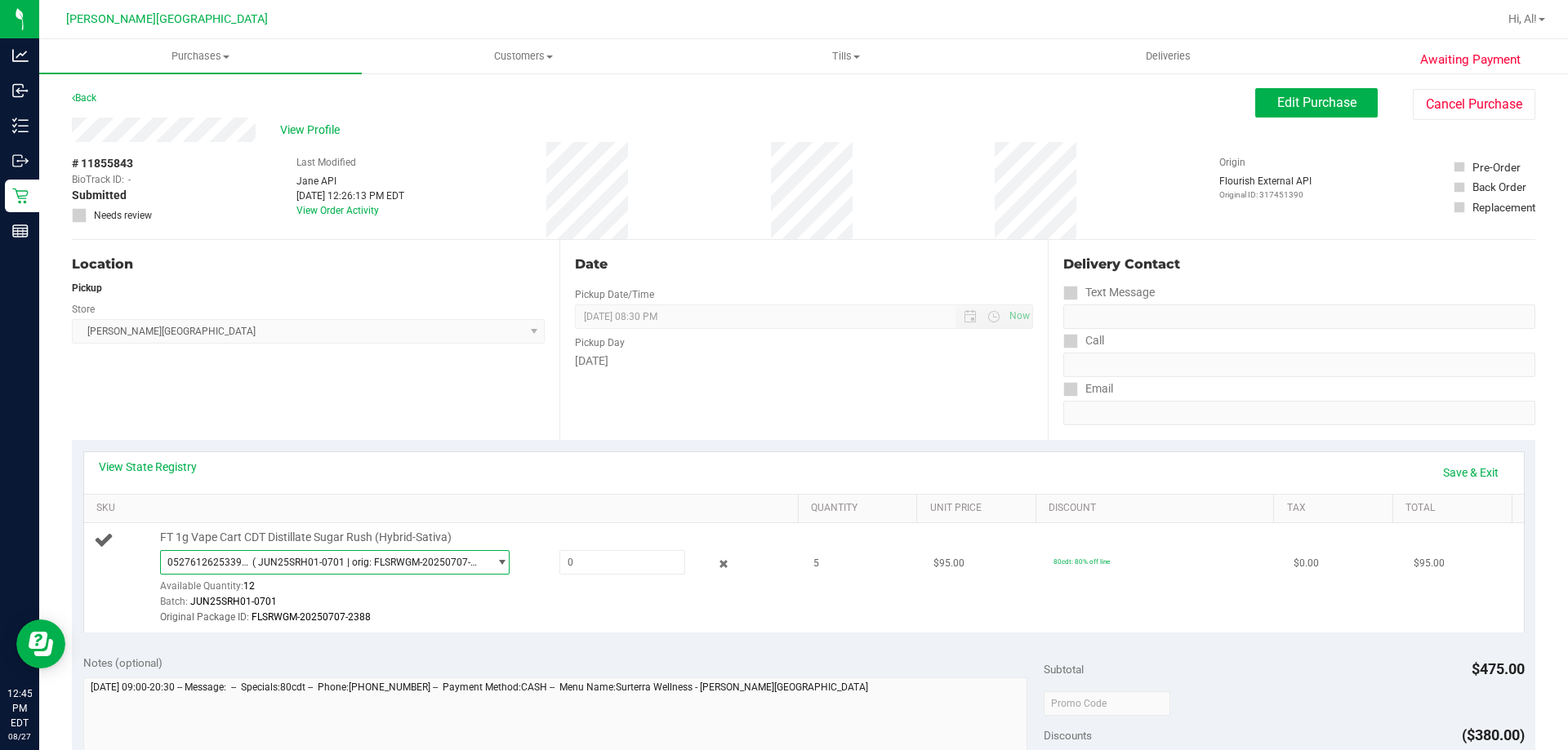
click at [312, 566] on span "( JUN25SRH01-0701 | orig: FLSRWGM-20250707-2388 )" at bounding box center [367, 562] width 229 height 12
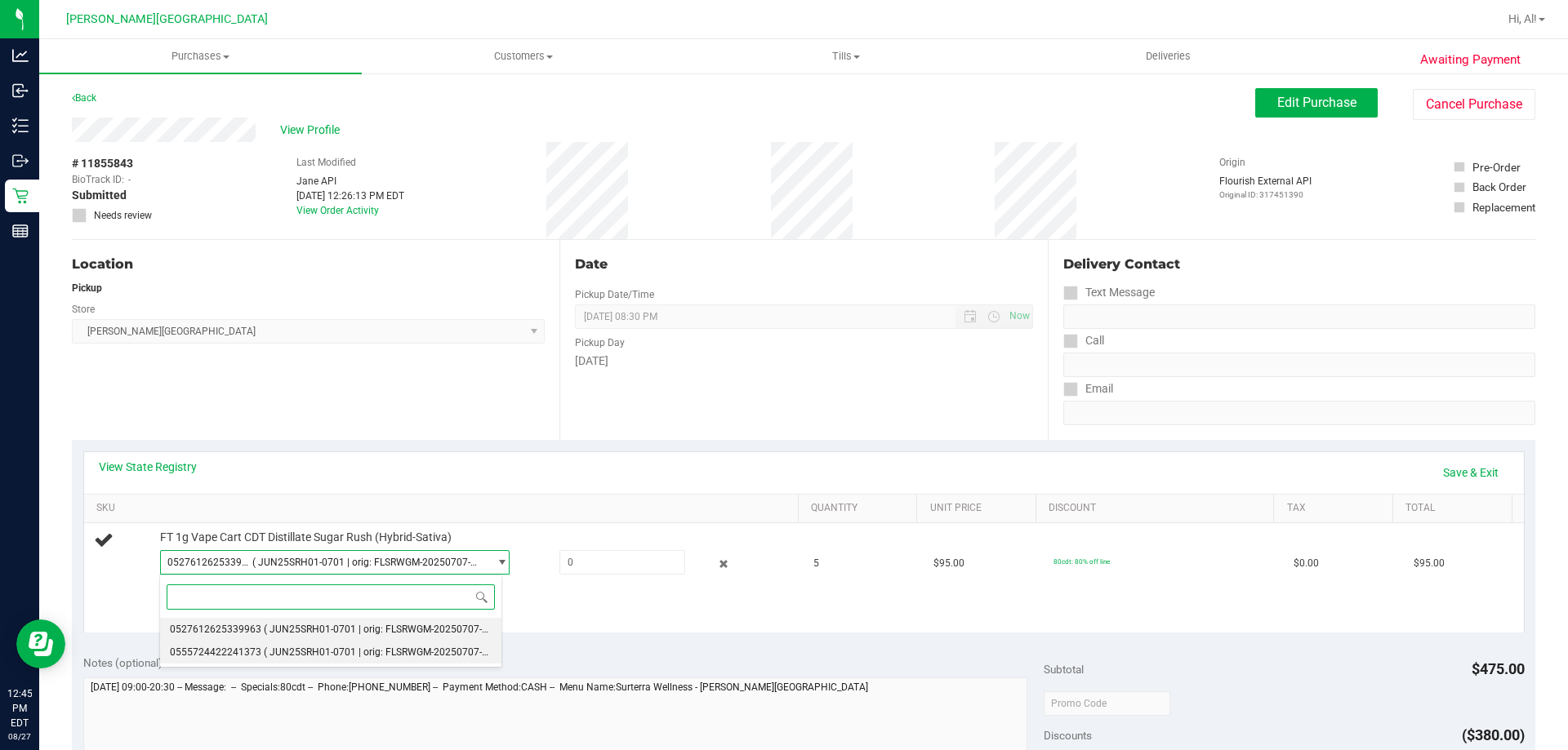
click at [289, 651] on span "( JUN25SRH01-0701 | orig: FLSRWGM-20250707-2254 )" at bounding box center [387, 652] width 247 height 12
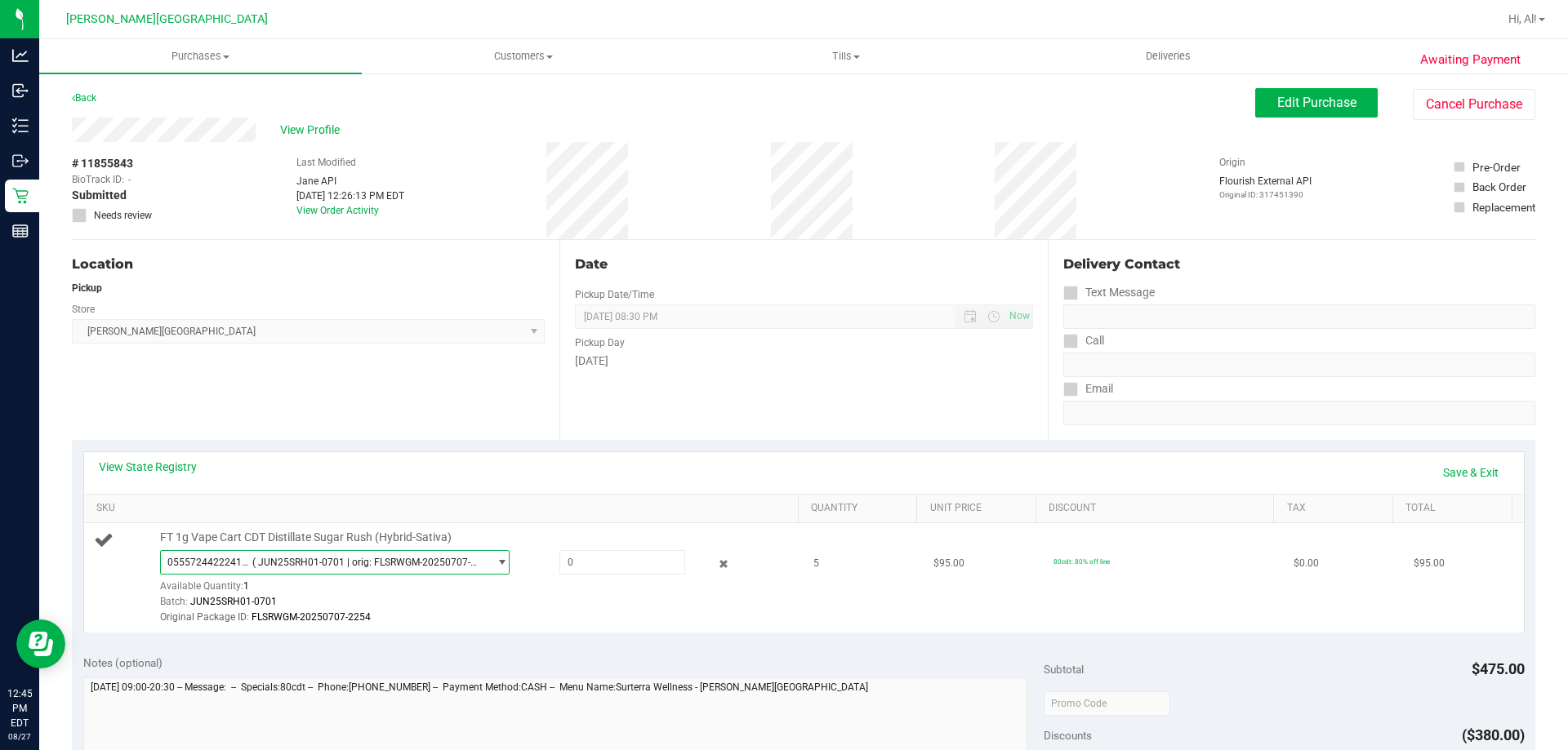
click at [496, 561] on span "select" at bounding box center [502, 562] width 13 height 13
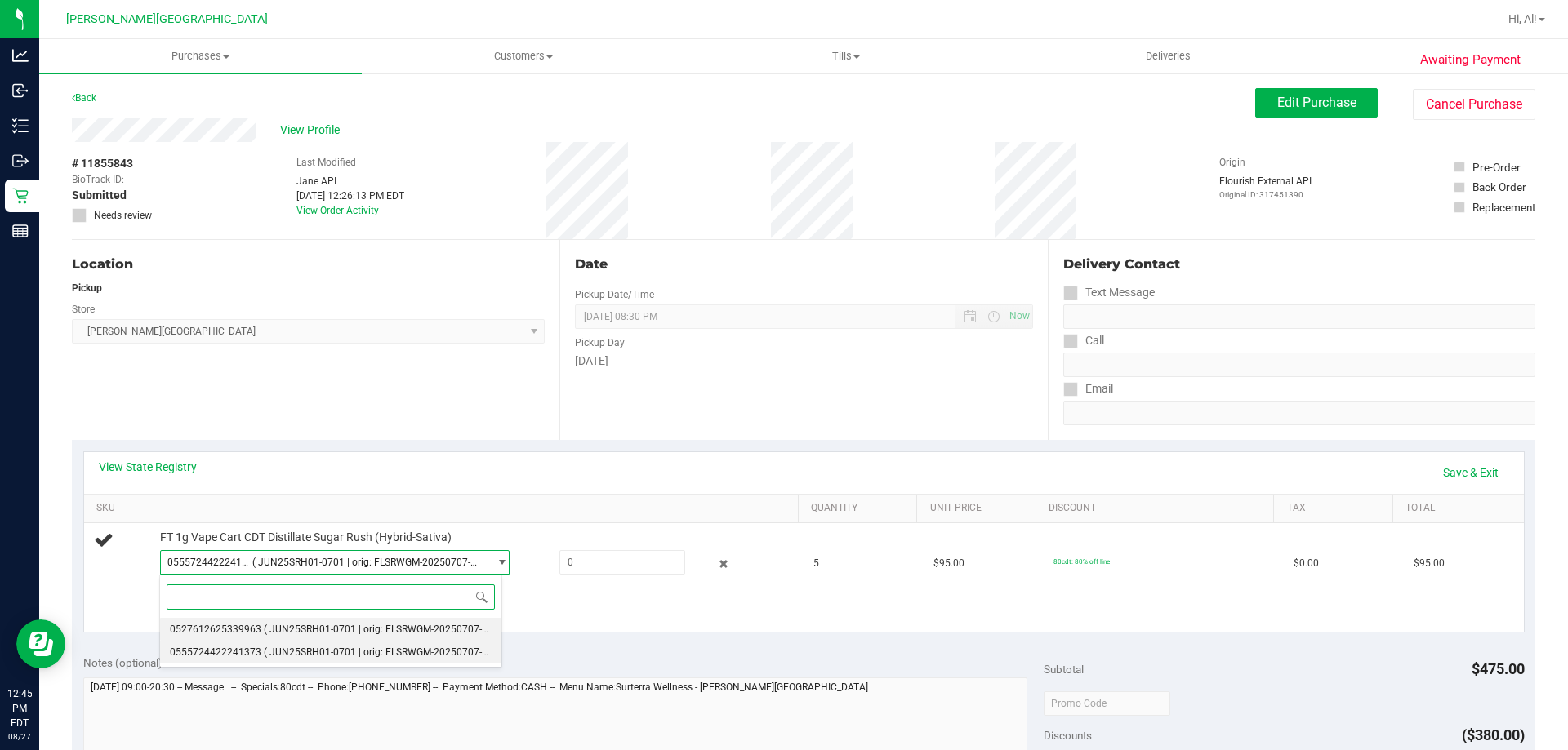
click at [446, 633] on span "( JUN25SRH01-0701 | orig: FLSRWGM-20250707-2388 )" at bounding box center [387, 630] width 247 height 12
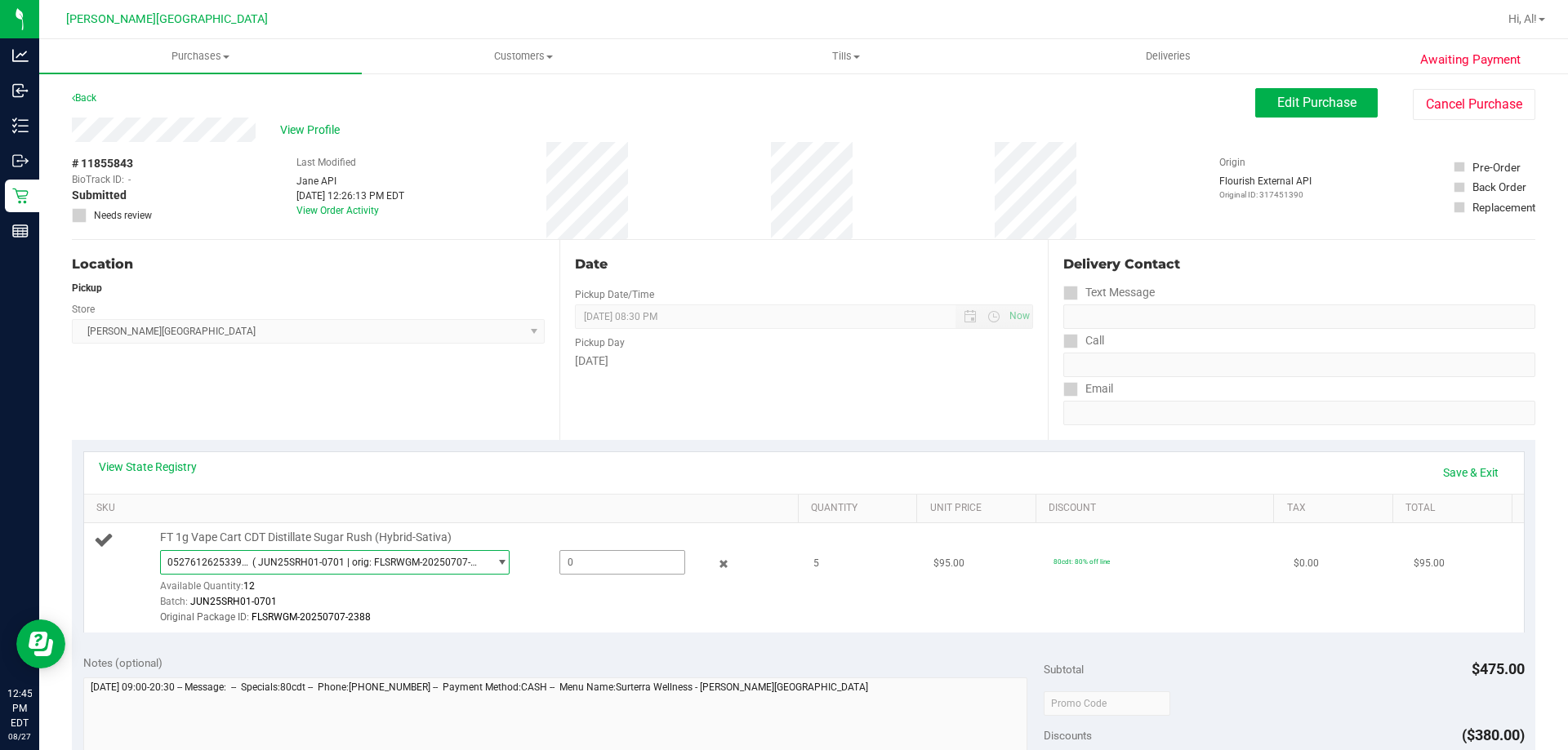
click at [603, 563] on span at bounding box center [622, 561] width 126 height 24
type input "5"
type input "5.0000"
click at [559, 609] on div "Original Package ID: FLSRWGM-20250707-2388" at bounding box center [475, 617] width 630 height 15
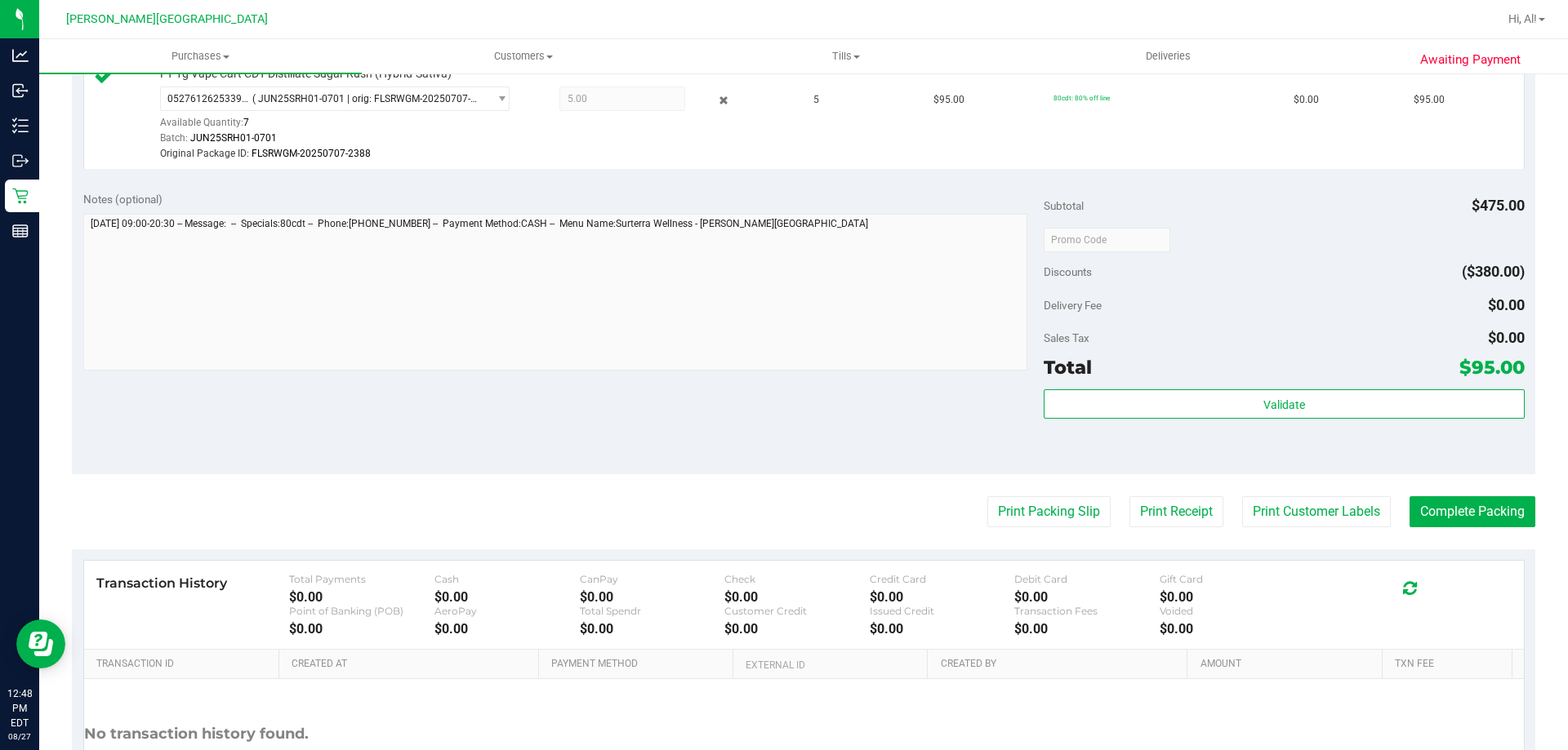
scroll to position [490, 0]
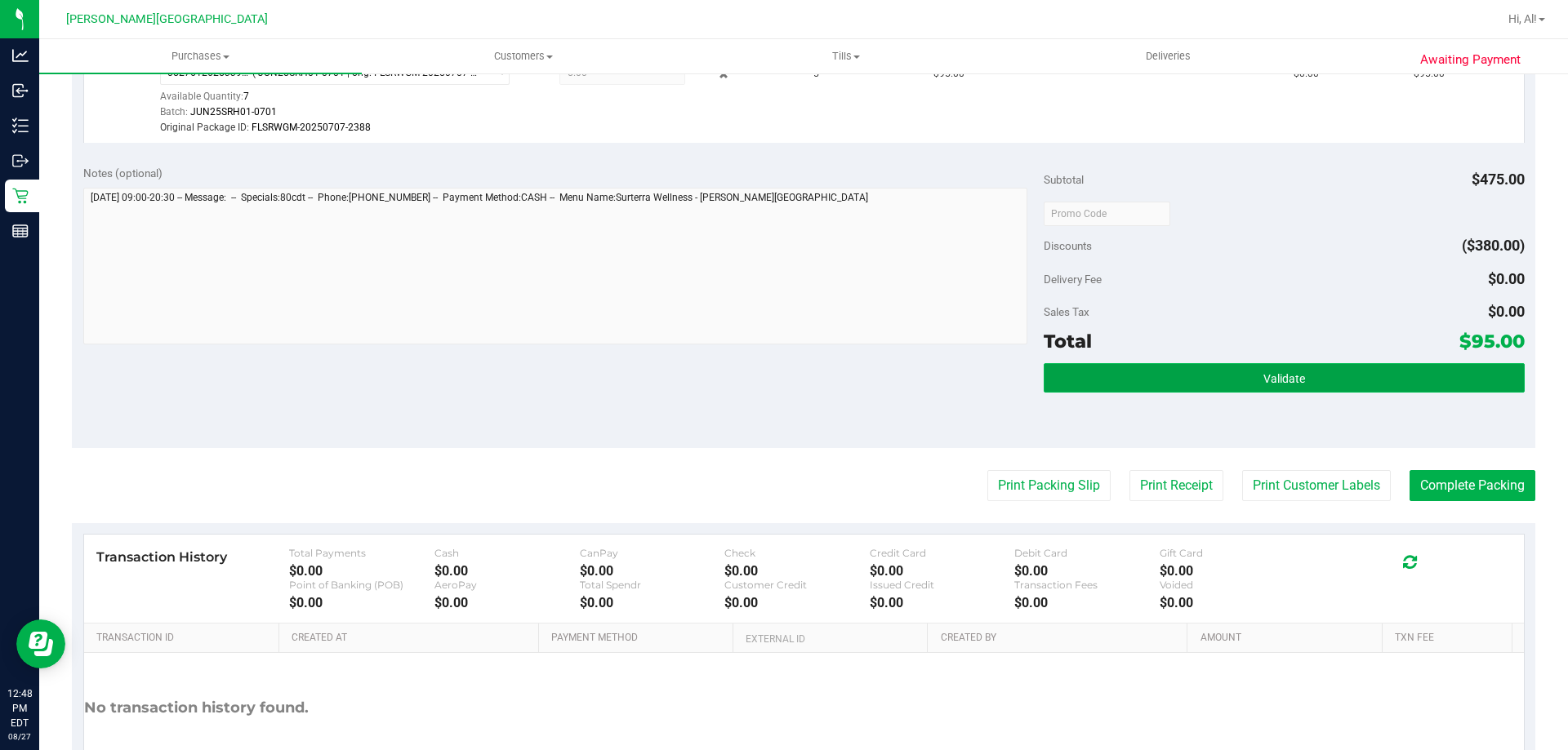
click at [1118, 377] on button "Validate" at bounding box center [1283, 377] width 480 height 30
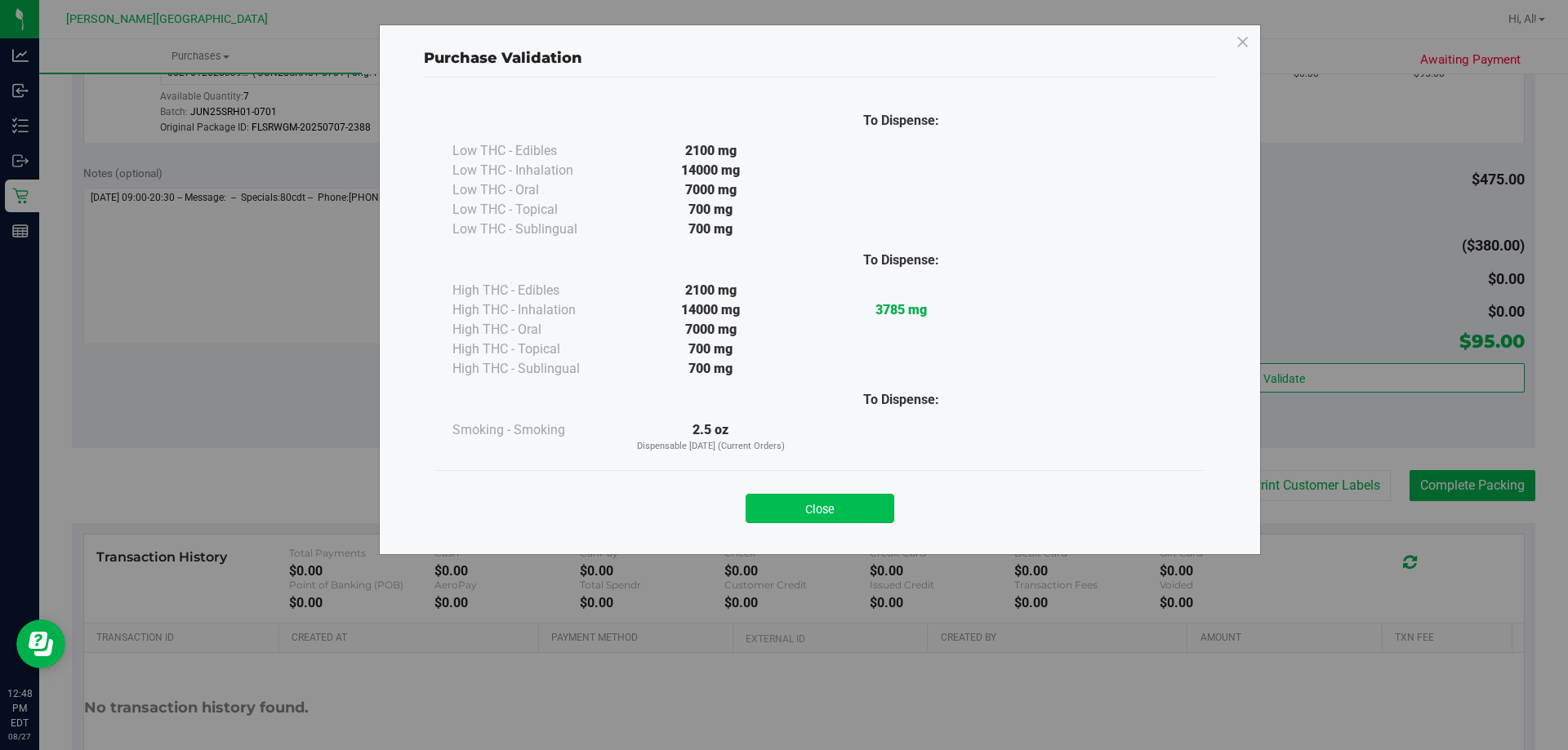
click at [829, 512] on button "Close" at bounding box center [820, 508] width 148 height 30
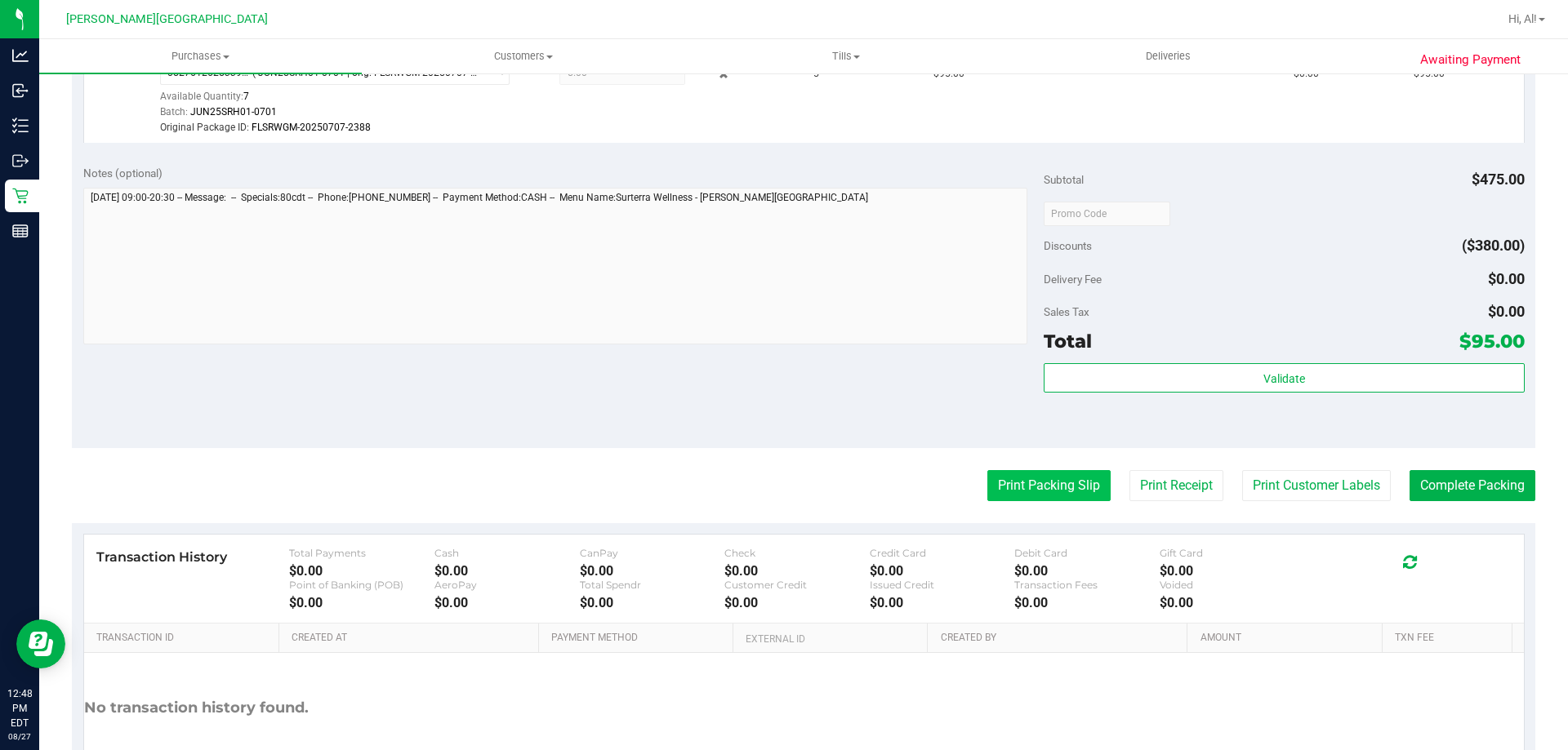
click at [997, 481] on button "Print Packing Slip" at bounding box center [1049, 485] width 123 height 31
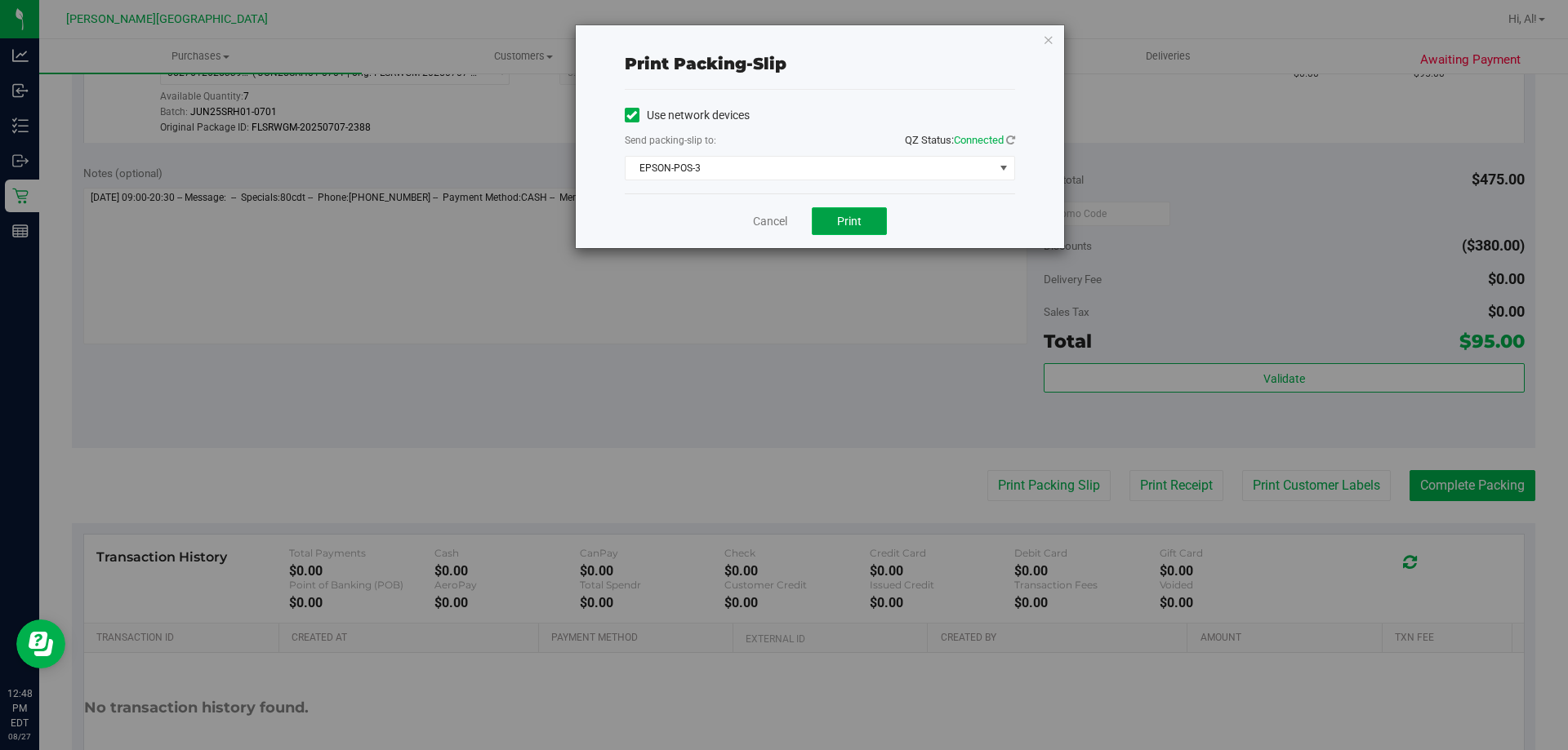
click at [838, 225] on span "Print" at bounding box center [849, 221] width 24 height 13
click at [770, 223] on link "Cancel" at bounding box center [771, 221] width 35 height 17
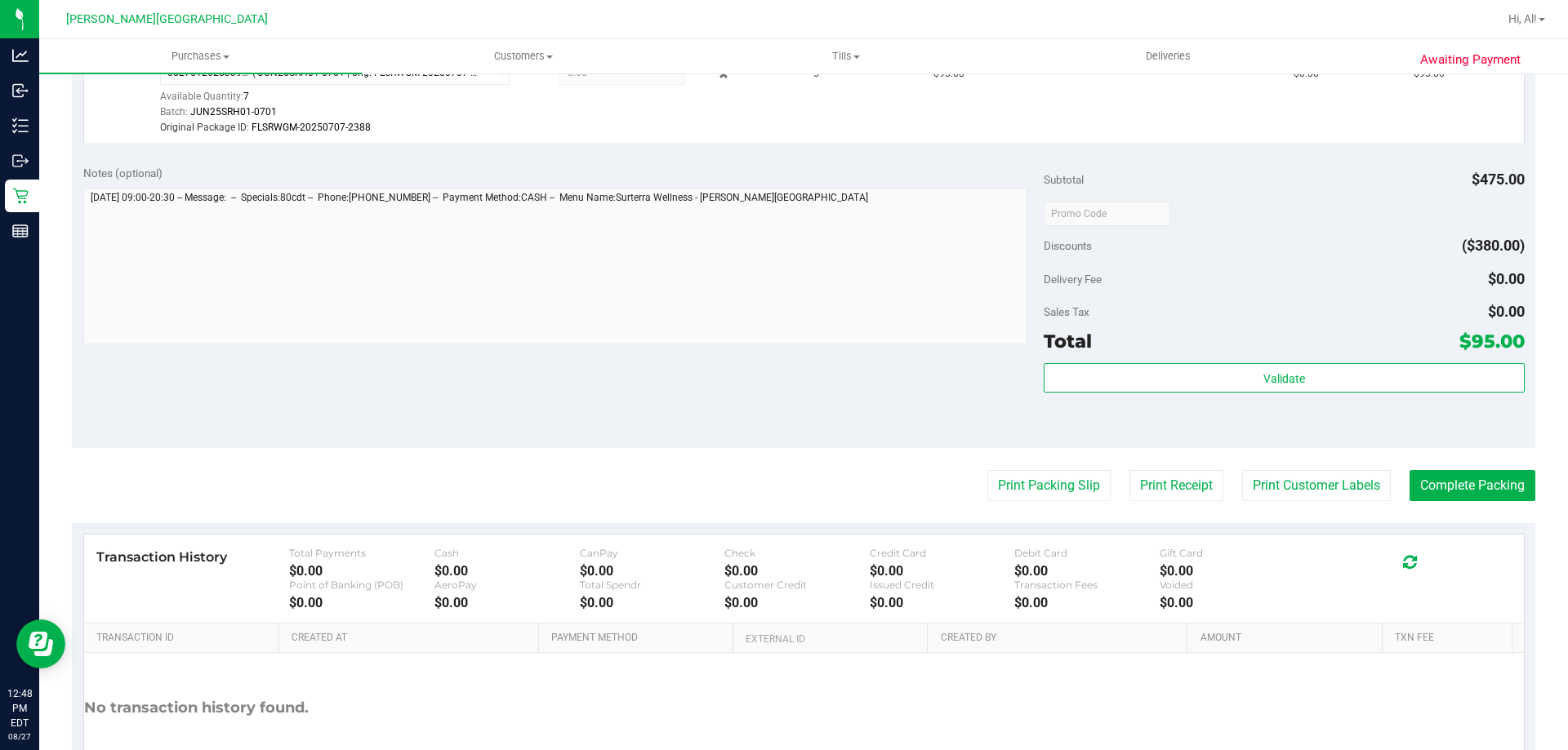
click at [1455, 465] on purchase-details "Back Edit Purchase Cancel Purchase View Profile # 11855843 BioTrack ID: - Submi…" at bounding box center [803, 213] width 1463 height 1229
click at [1470, 501] on purchase-details "Back Edit Purchase Cancel Purchase View Profile # 11855843 BioTrack ID: - Submi…" at bounding box center [803, 213] width 1463 height 1229
click at [1453, 490] on button "Complete Packing" at bounding box center [1472, 485] width 126 height 31
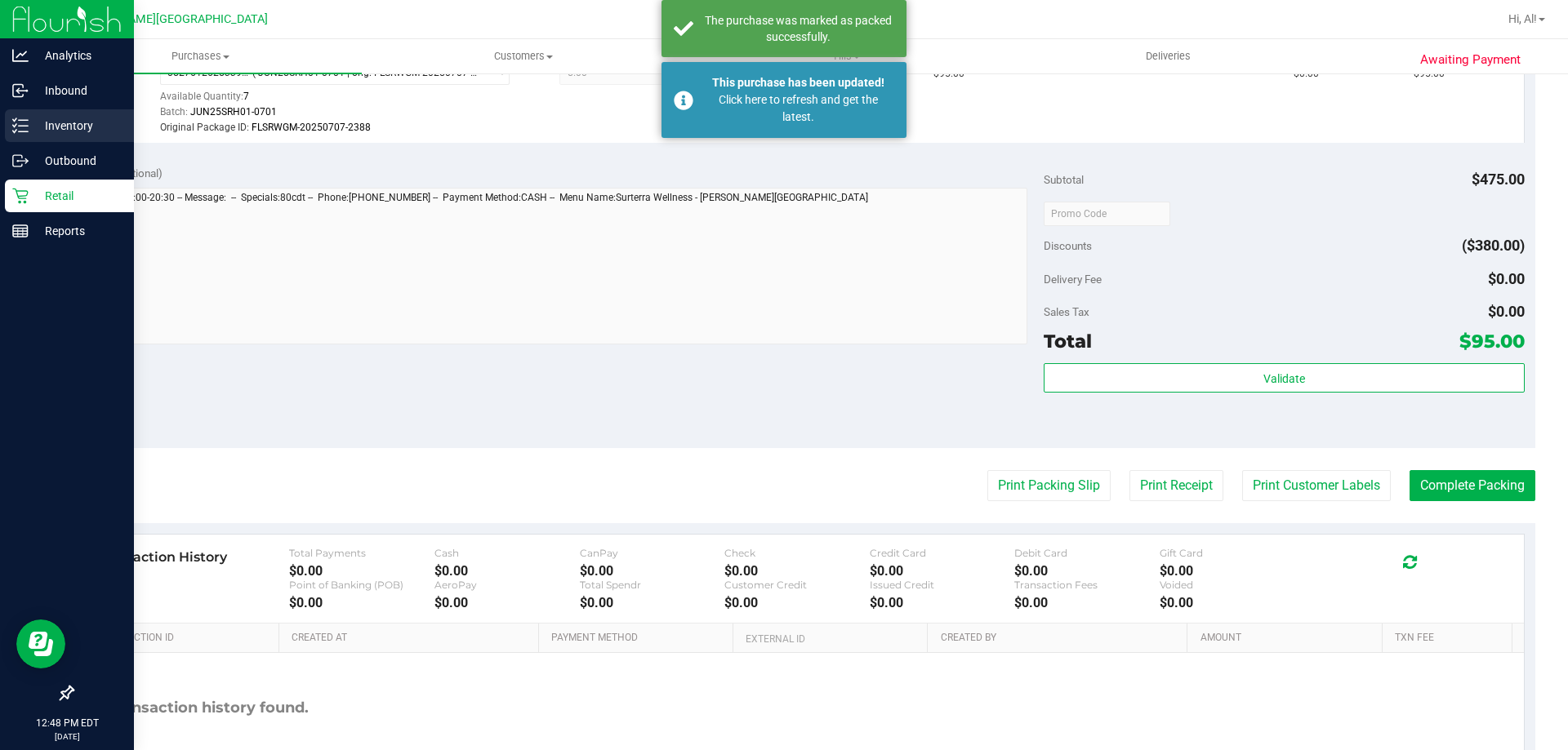
click at [62, 131] on p "Inventory" at bounding box center [78, 125] width 98 height 19
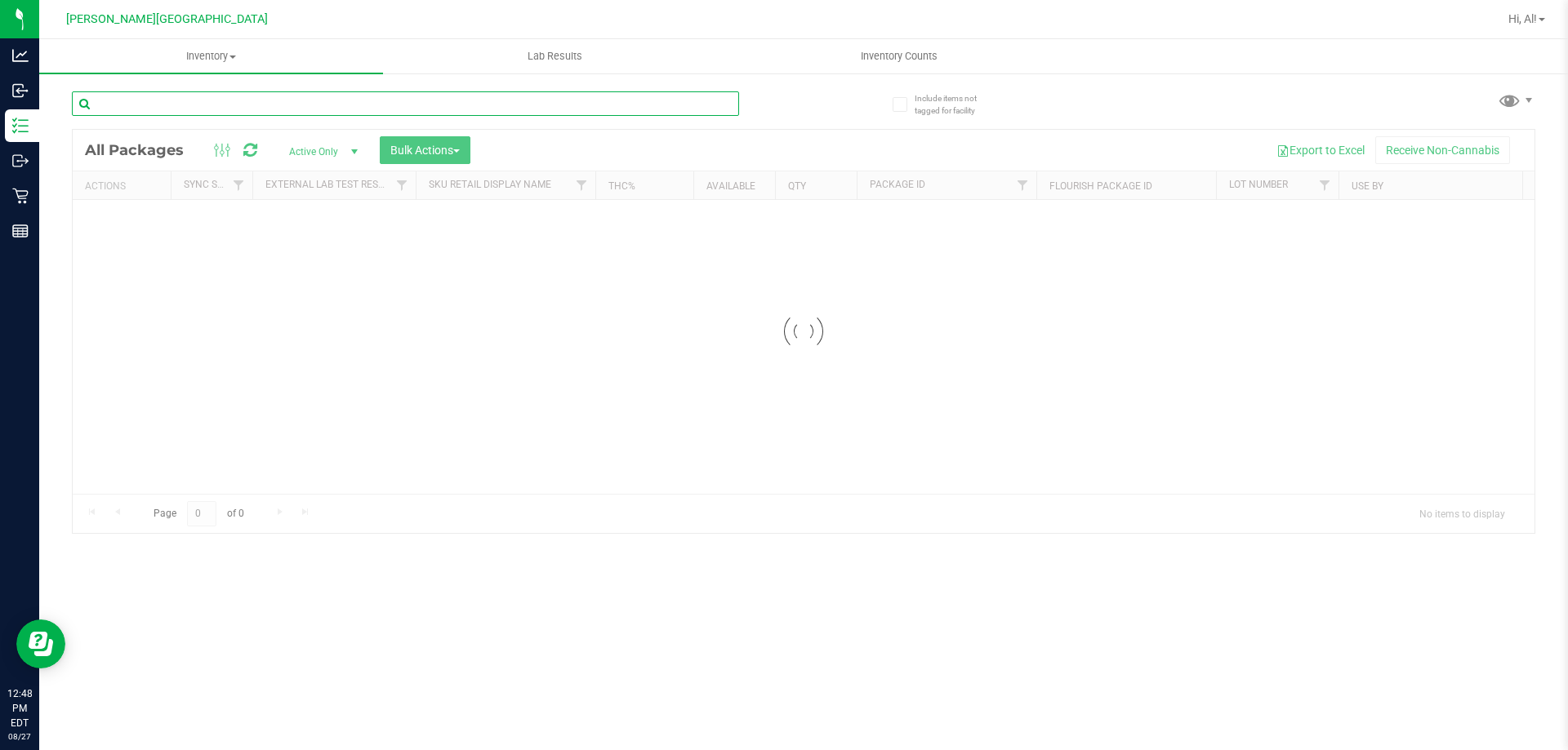
click at [300, 104] on input "text" at bounding box center [405, 103] width 667 height 24
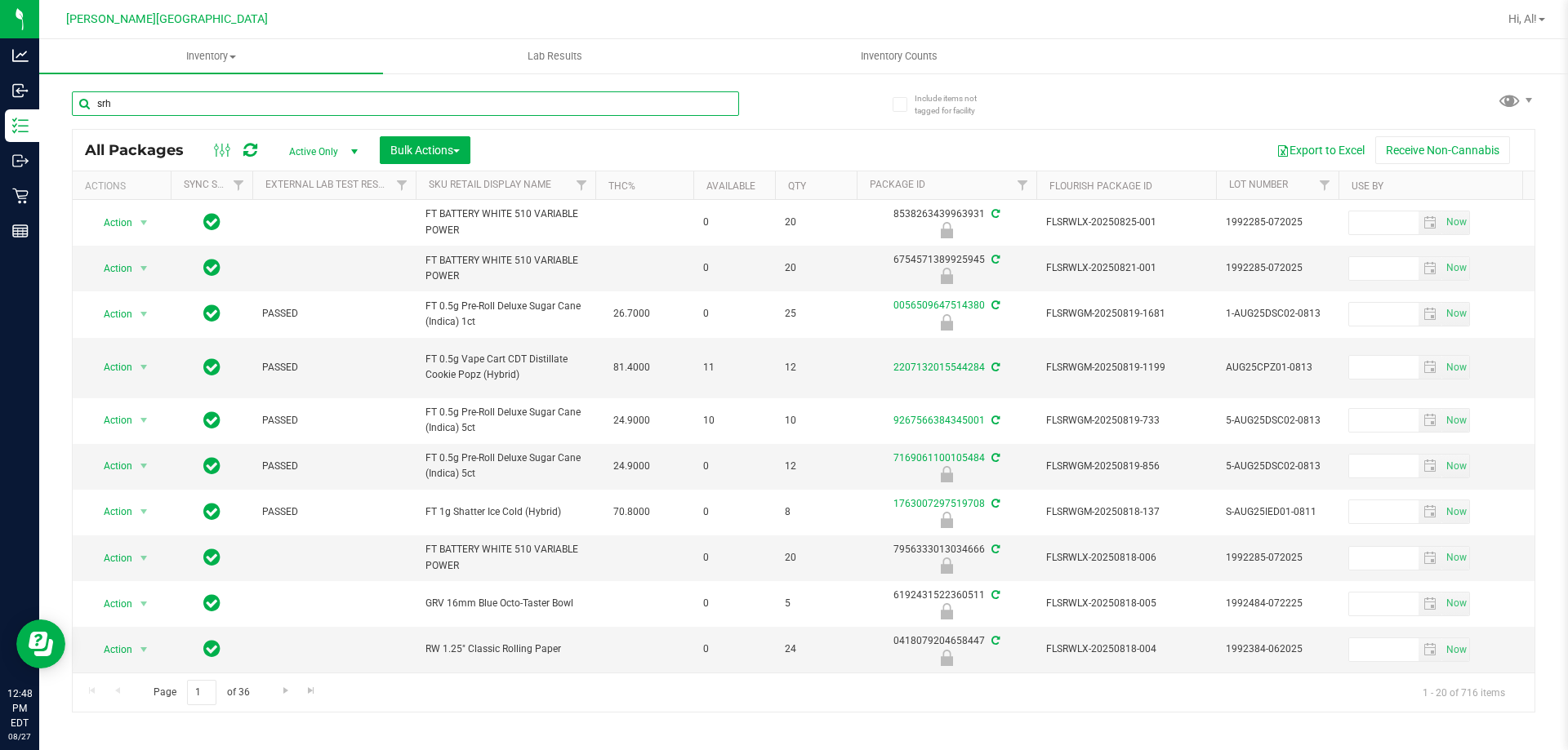
type input "srh"
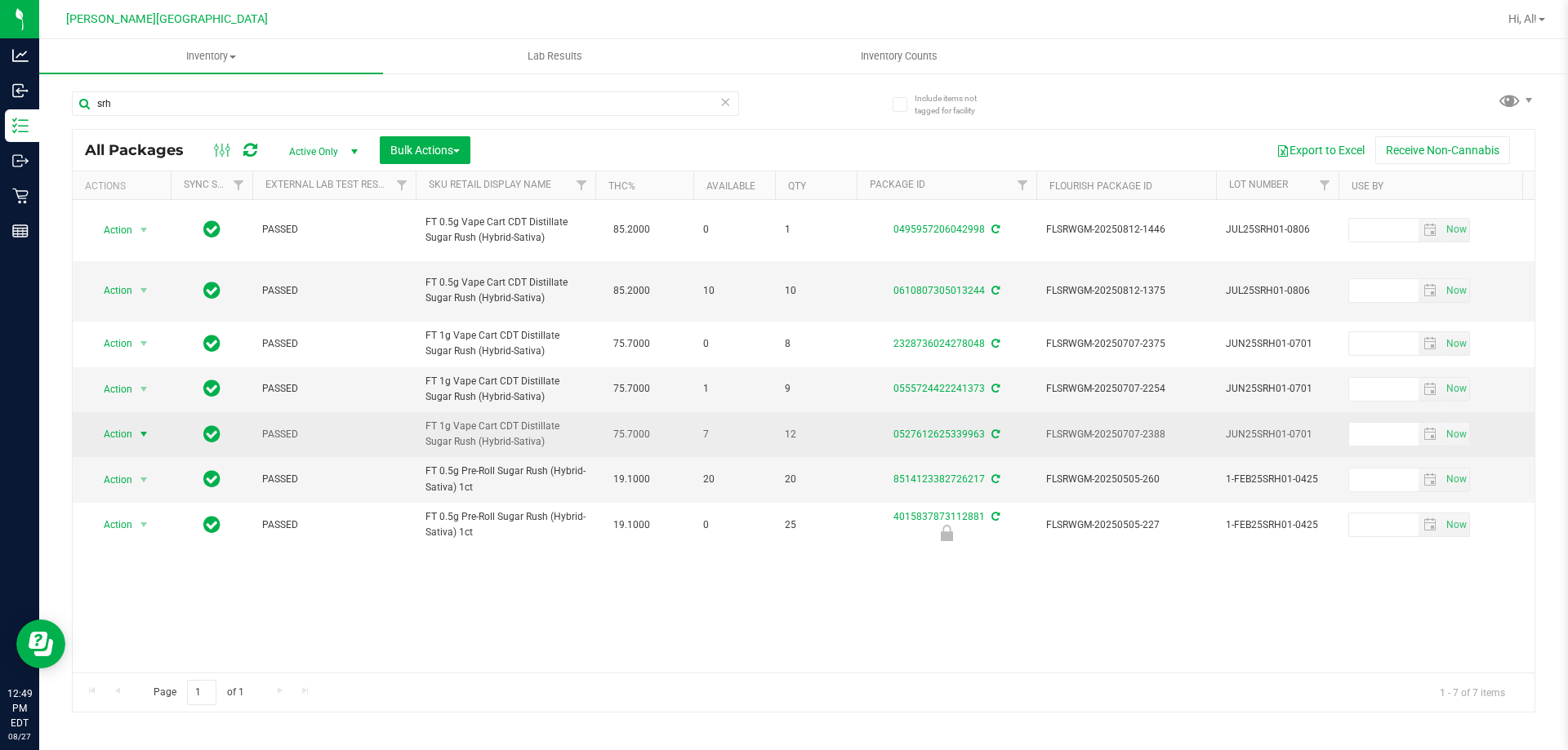
click at [126, 446] on span "Action" at bounding box center [111, 434] width 44 height 23
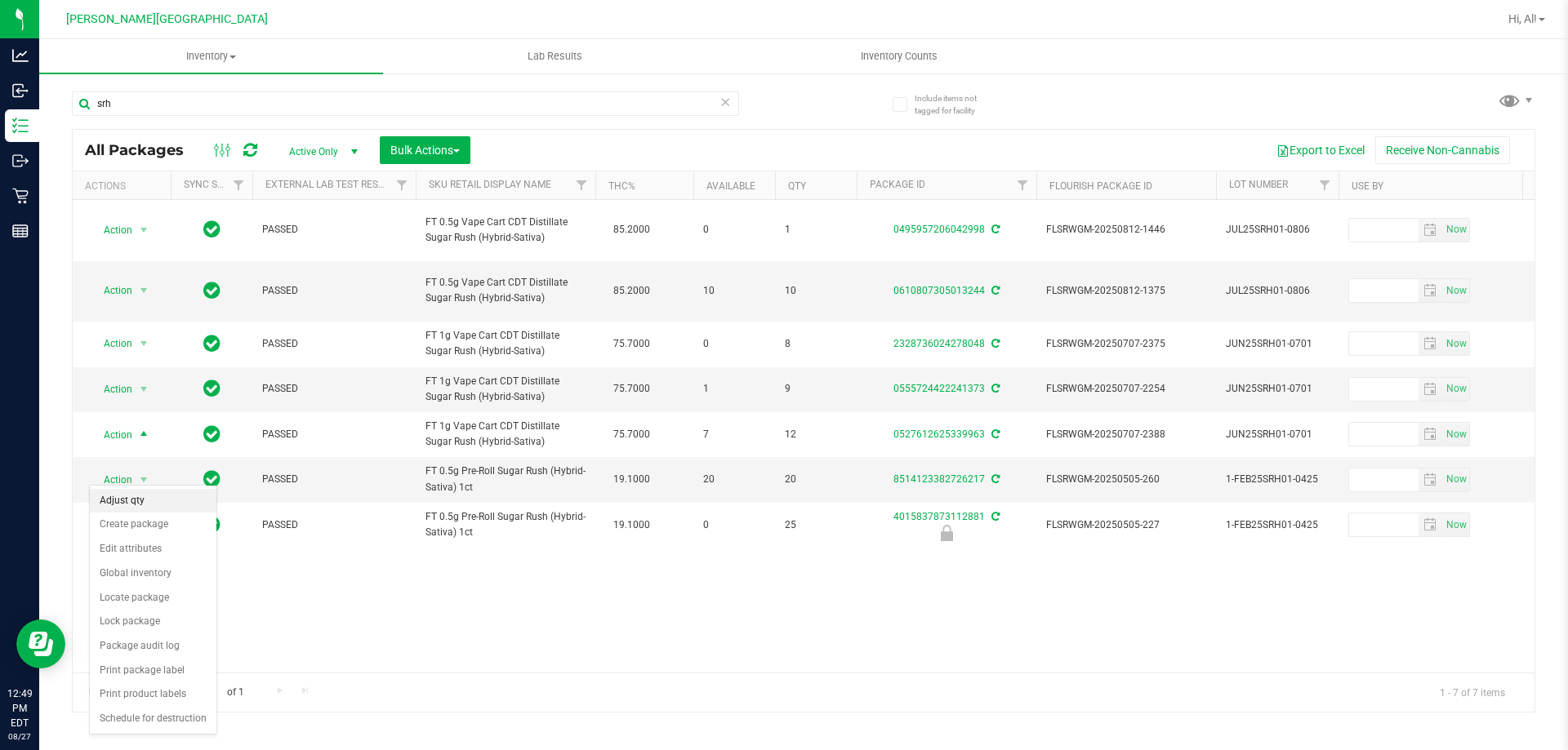
click at [129, 499] on li "Adjust qty" at bounding box center [152, 501] width 126 height 24
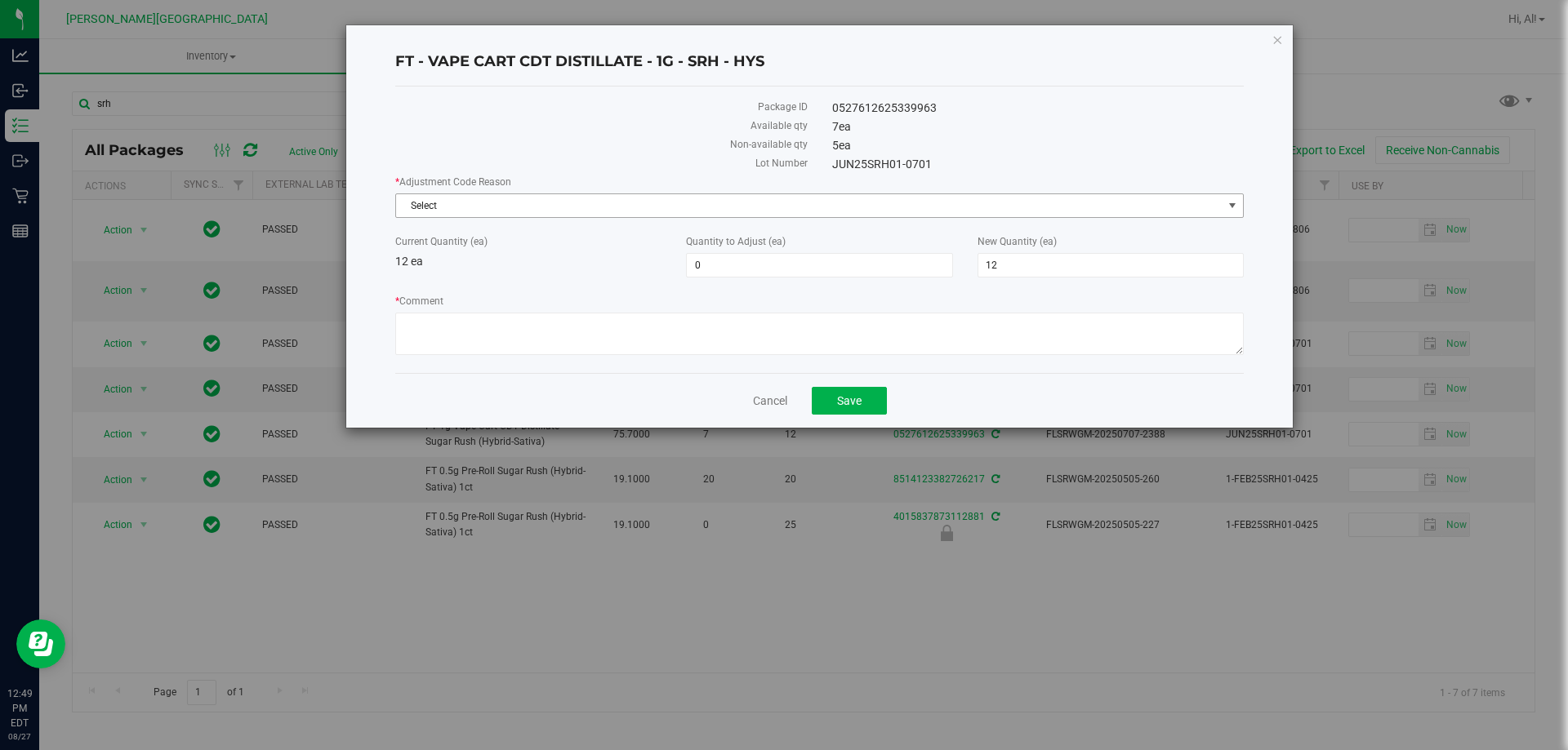
click at [640, 204] on span "Select" at bounding box center [809, 206] width 826 height 23
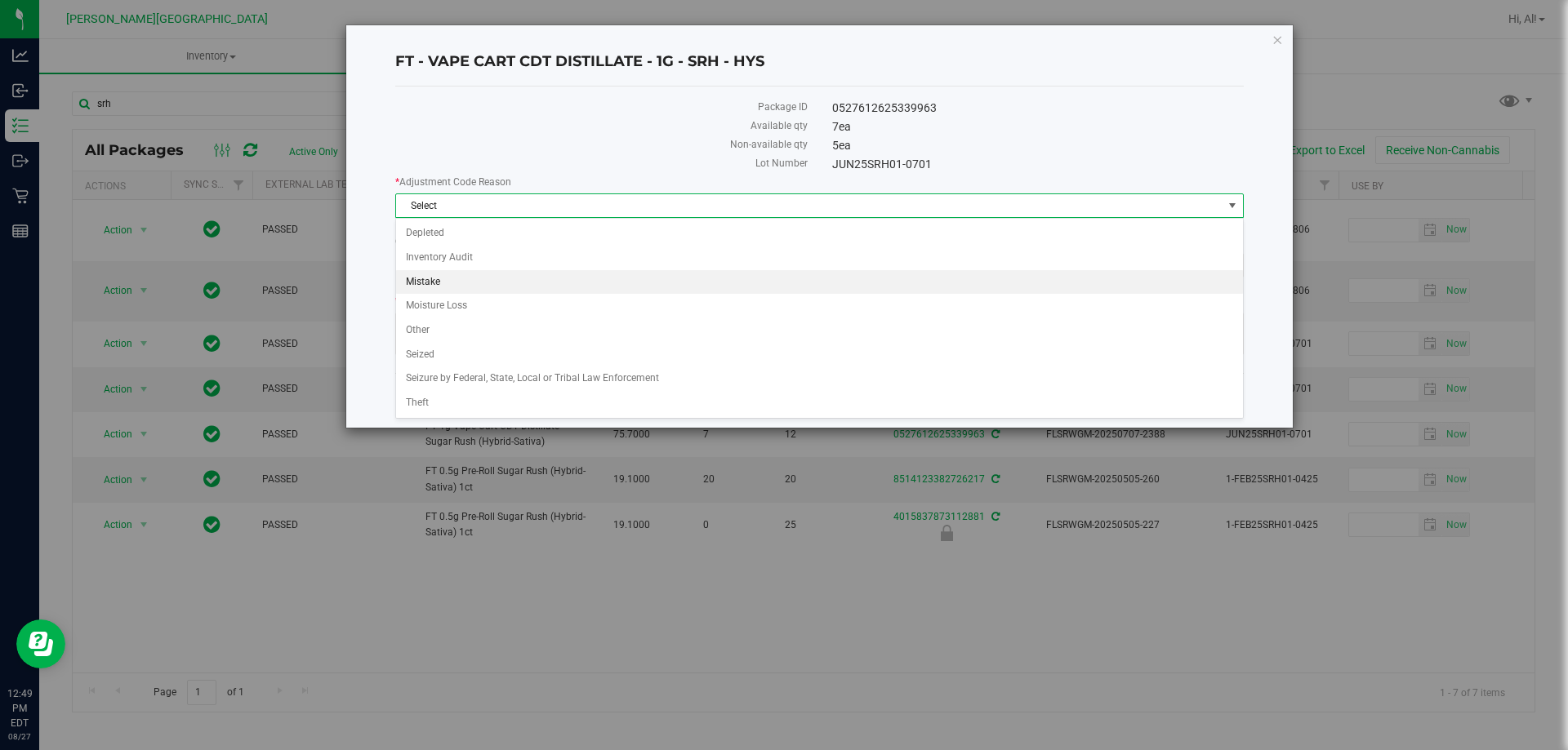
click at [509, 281] on li "Mistake" at bounding box center [819, 282] width 847 height 24
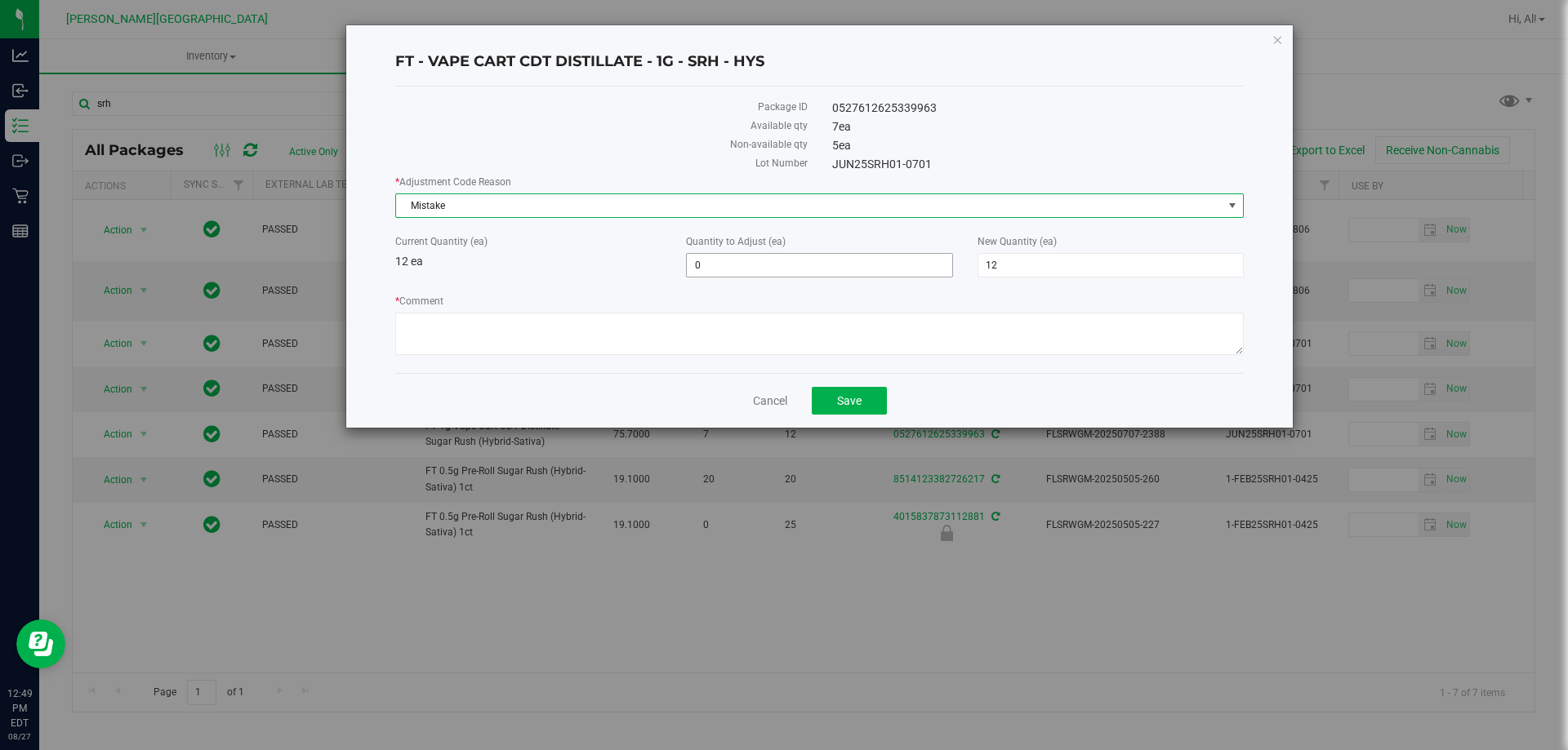
click at [753, 261] on span "0 0" at bounding box center [819, 265] width 266 height 24
click at [753, 261] on input "0" at bounding box center [819, 266] width 265 height 23
type input "-1"
type input "11"
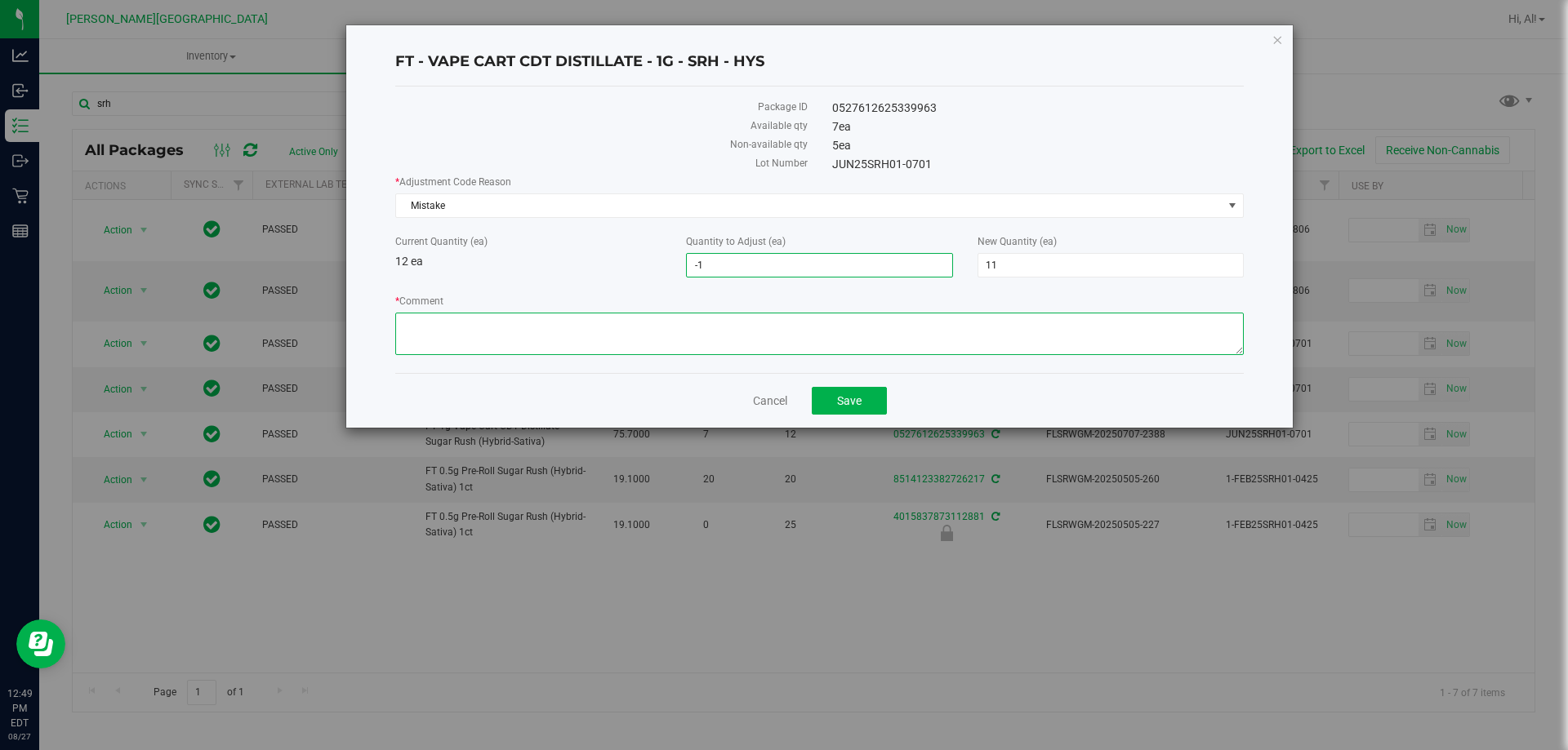
click at [650, 333] on textarea "* Comment" at bounding box center [819, 334] width 849 height 42
type textarea "q"
click at [765, 405] on link "Cancel" at bounding box center [771, 401] width 35 height 16
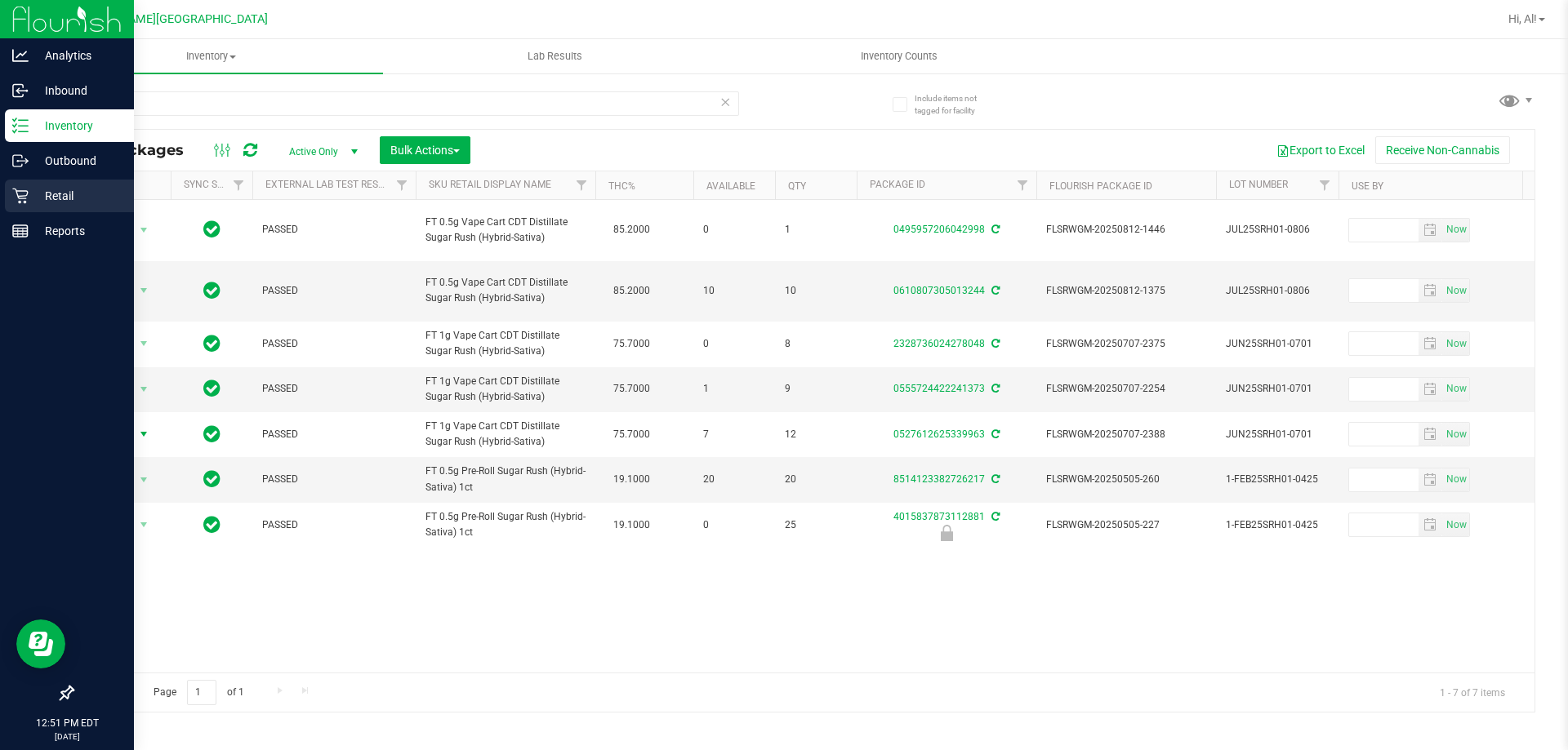
click at [44, 201] on p "Retail" at bounding box center [78, 195] width 98 height 19
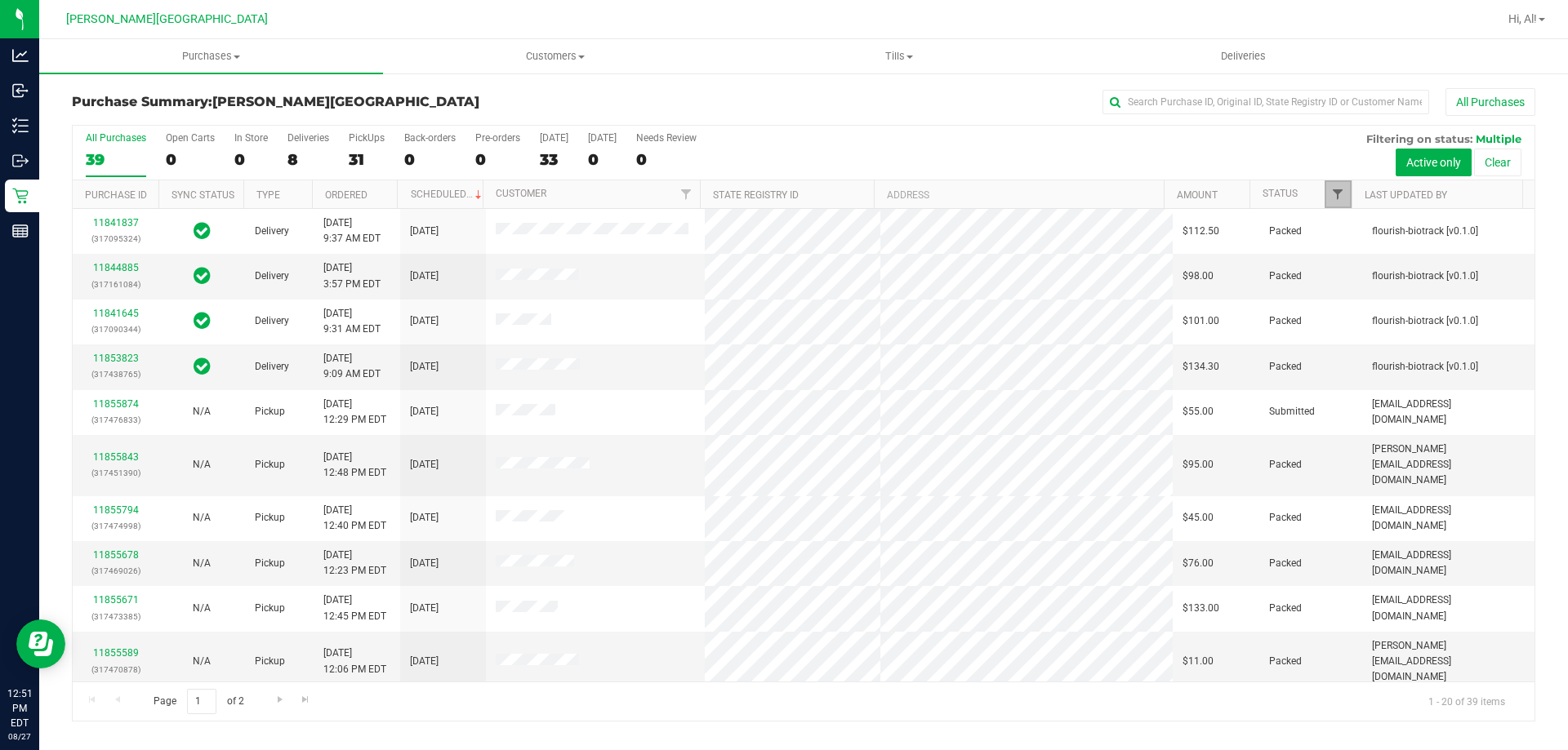
click at [1336, 191] on span "Filter" at bounding box center [1338, 194] width 13 height 13
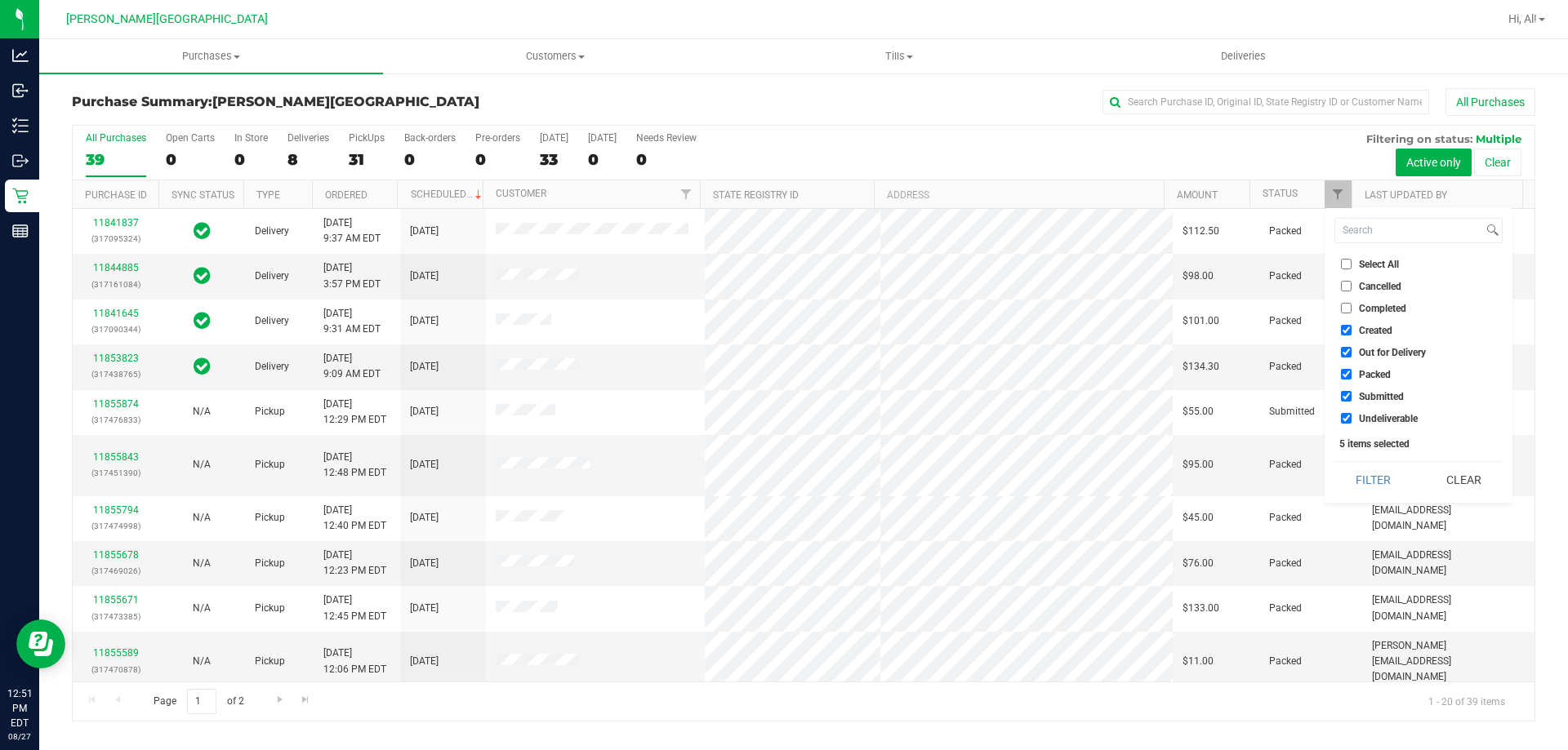
click at [1348, 330] on input "Created" at bounding box center [1346, 329] width 11 height 11
checkbox input "false"
click at [1339, 351] on li "Out for Delivery" at bounding box center [1418, 352] width 169 height 17
click at [1345, 351] on input "Out for Delivery" at bounding box center [1346, 351] width 11 height 11
checkbox input "false"
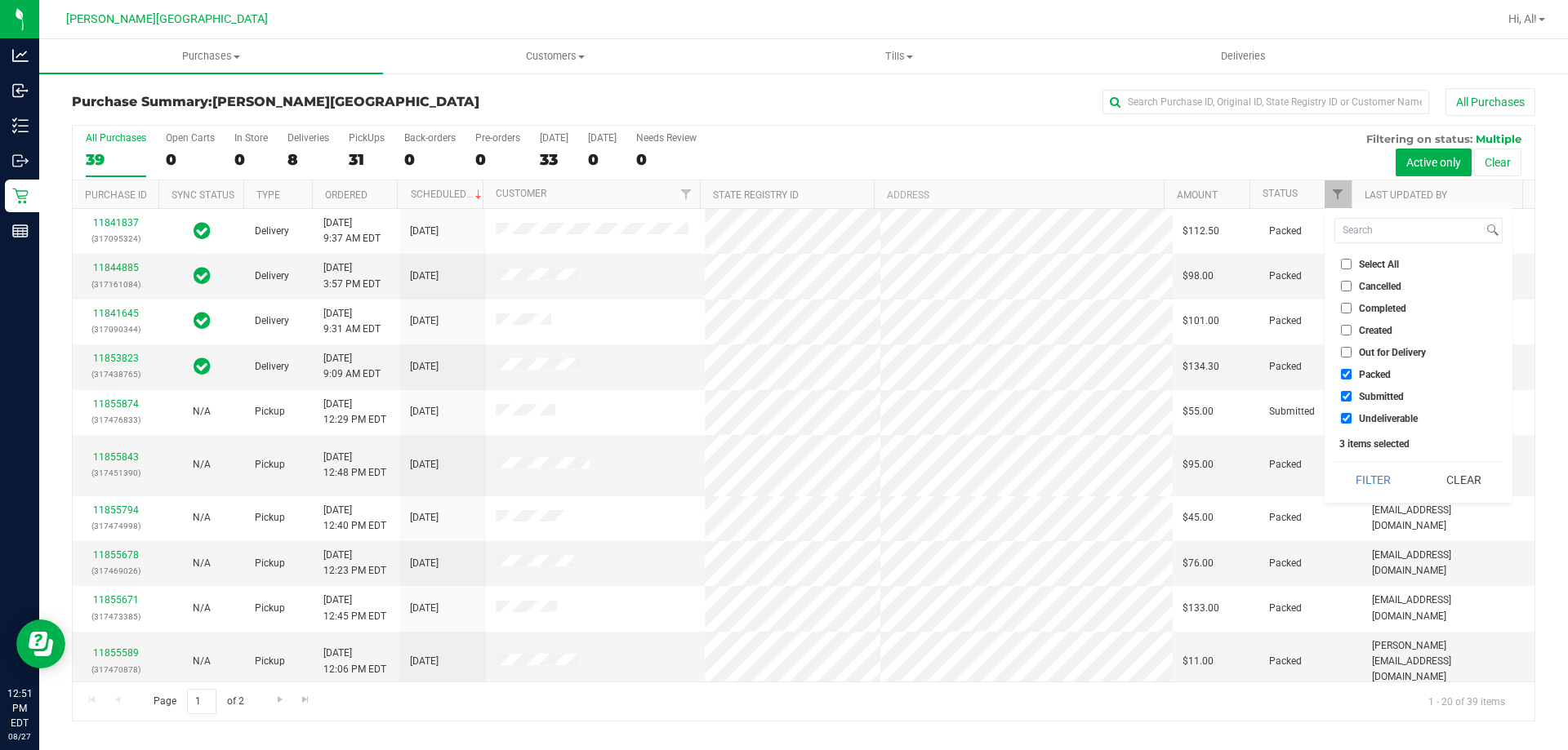
click at [1343, 372] on input "Packed" at bounding box center [1346, 374] width 11 height 11
checkbox input "false"
click at [1346, 425] on li "Undeliverable" at bounding box center [1418, 419] width 169 height 17
click at [1352, 420] on label "Undeliverable" at bounding box center [1379, 418] width 77 height 11
click at [1351, 420] on input "Undeliverable" at bounding box center [1346, 418] width 11 height 11
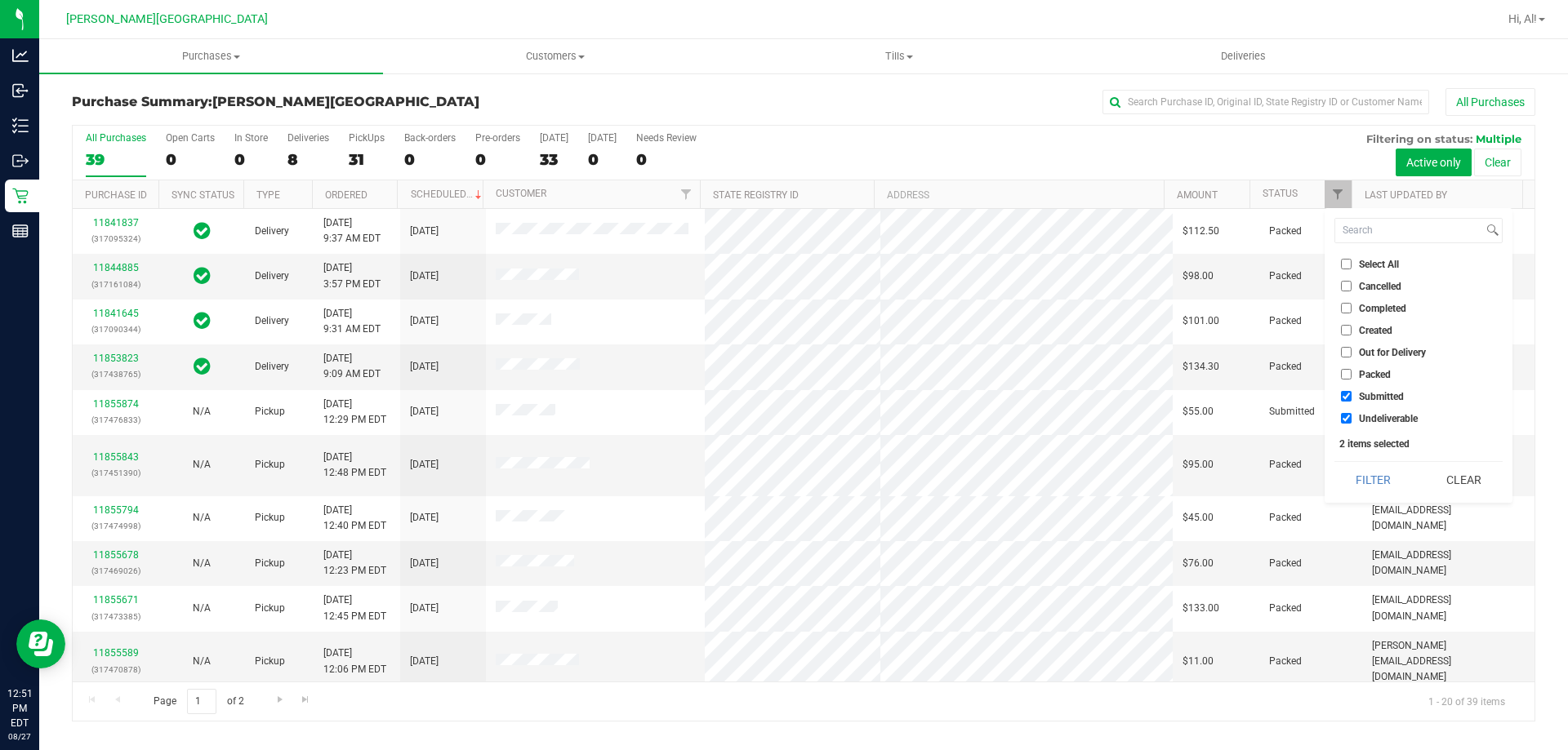
checkbox input "false"
click at [1367, 469] on button "Filter" at bounding box center [1372, 479] width 78 height 36
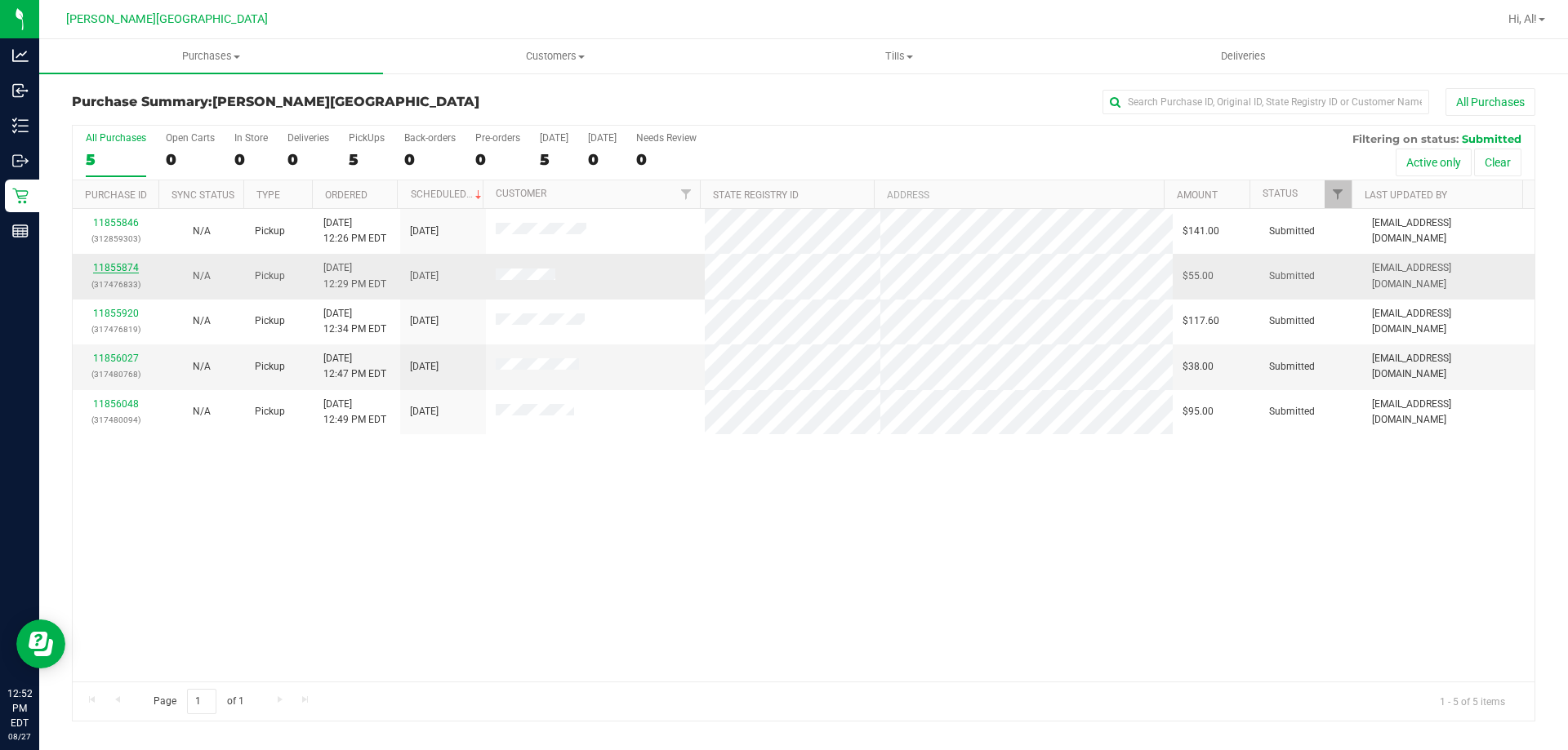
click at [104, 266] on link "11855874" at bounding box center [116, 268] width 45 height 12
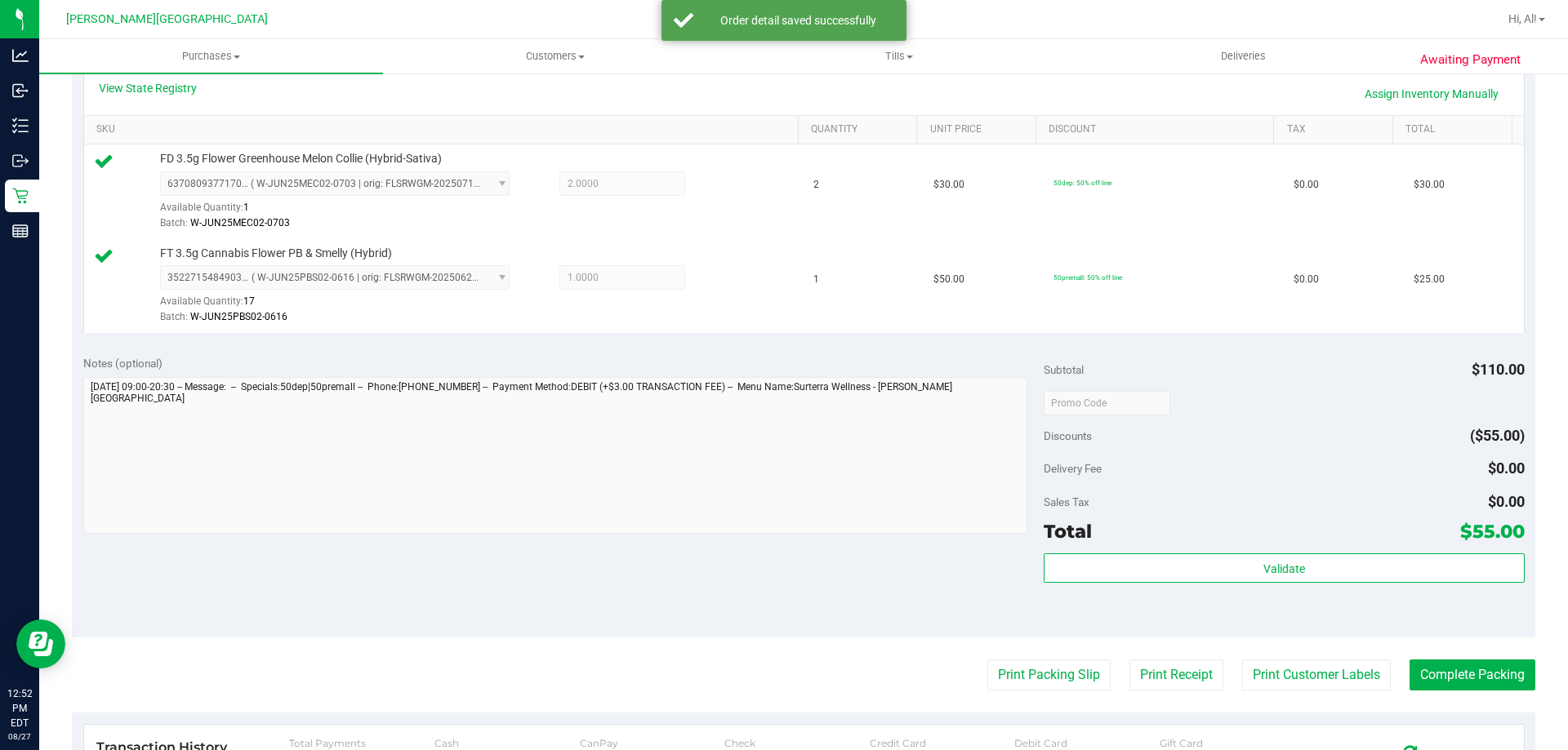
scroll to position [408, 0]
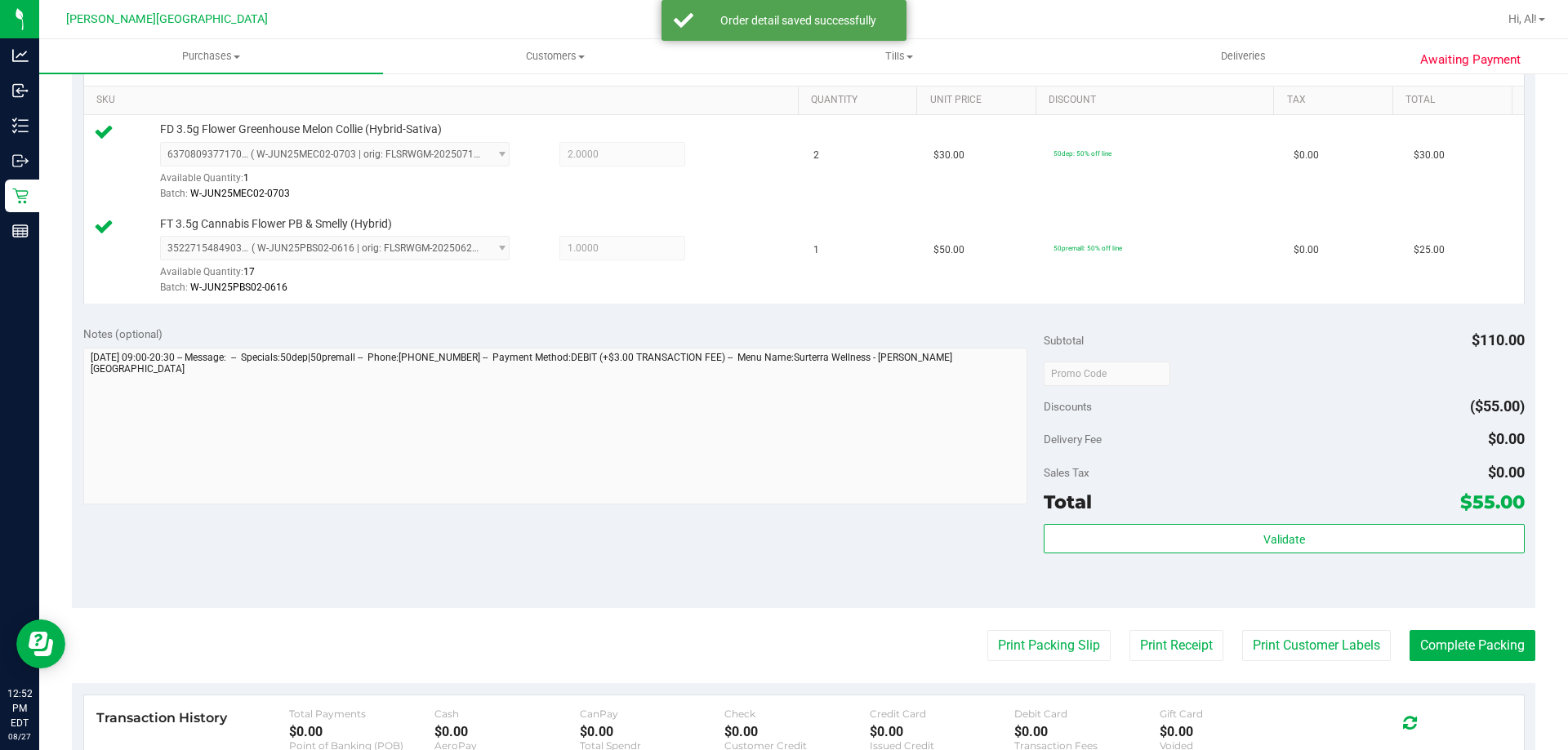
click at [1250, 517] on div "Subtotal $110.00 Discounts ($55.00) Delivery Fee $0.00 Sales Tax $0.00 Total $5…" at bounding box center [1283, 461] width 480 height 272
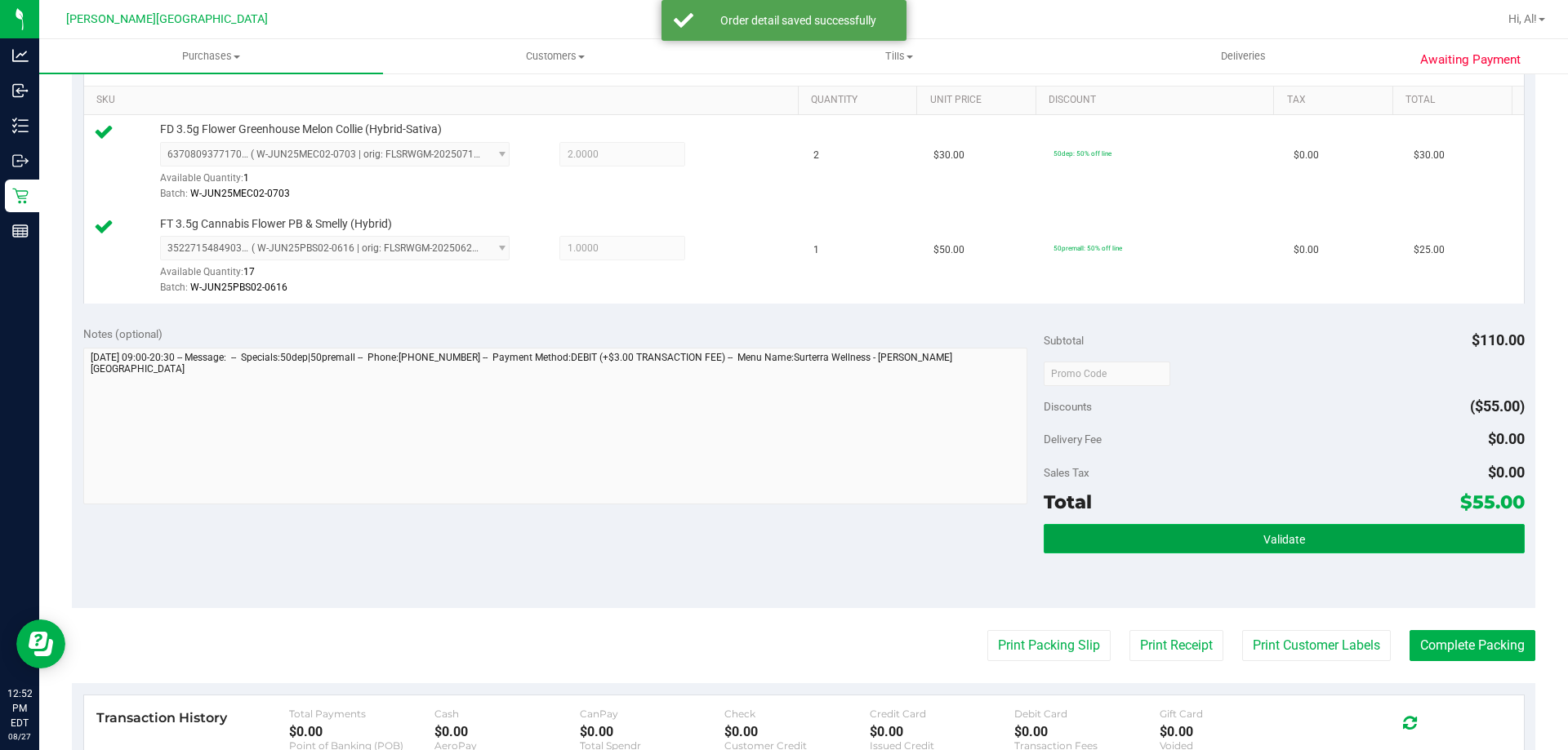
click at [1243, 536] on button "Validate" at bounding box center [1283, 538] width 480 height 30
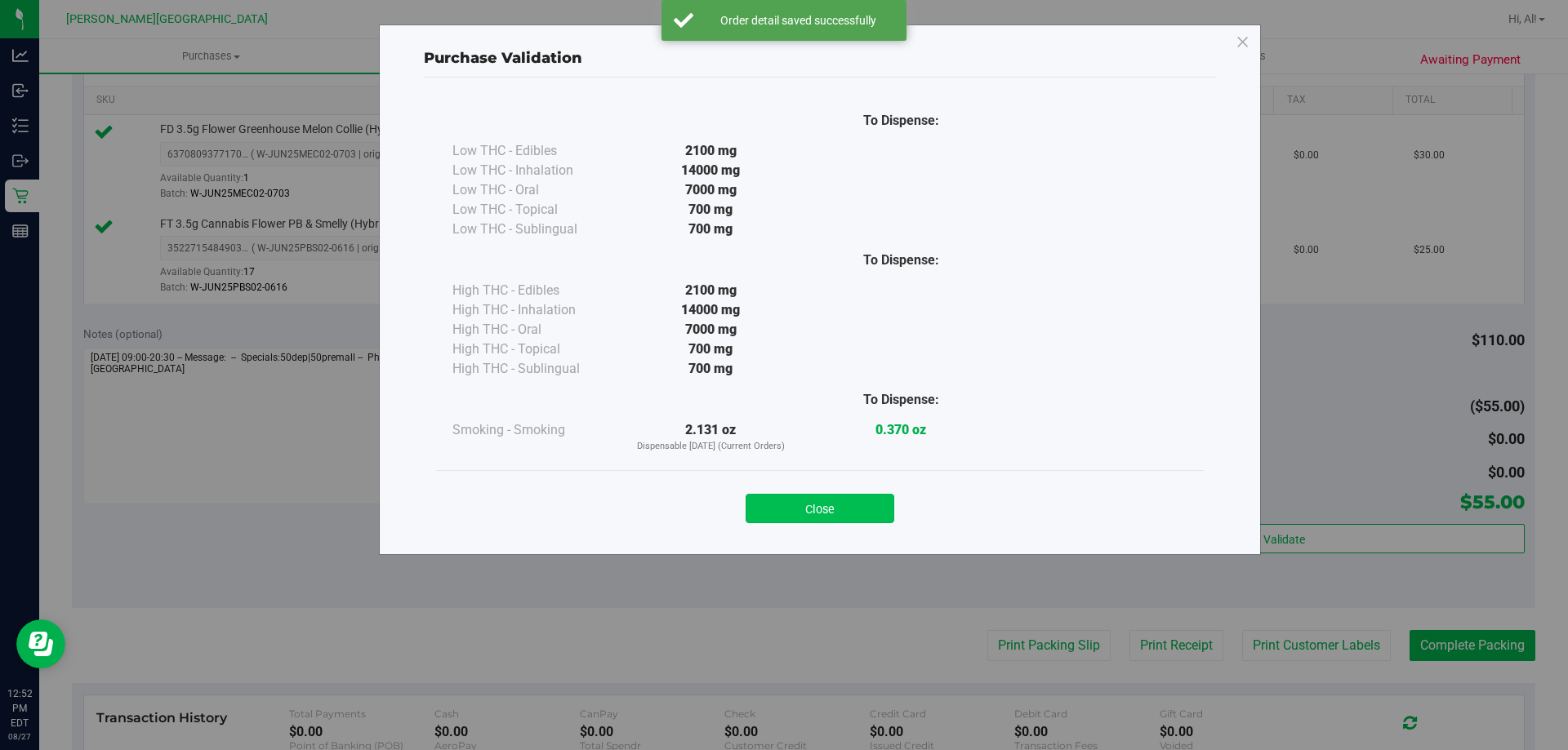
click at [853, 500] on button "Close" at bounding box center [820, 508] width 148 height 30
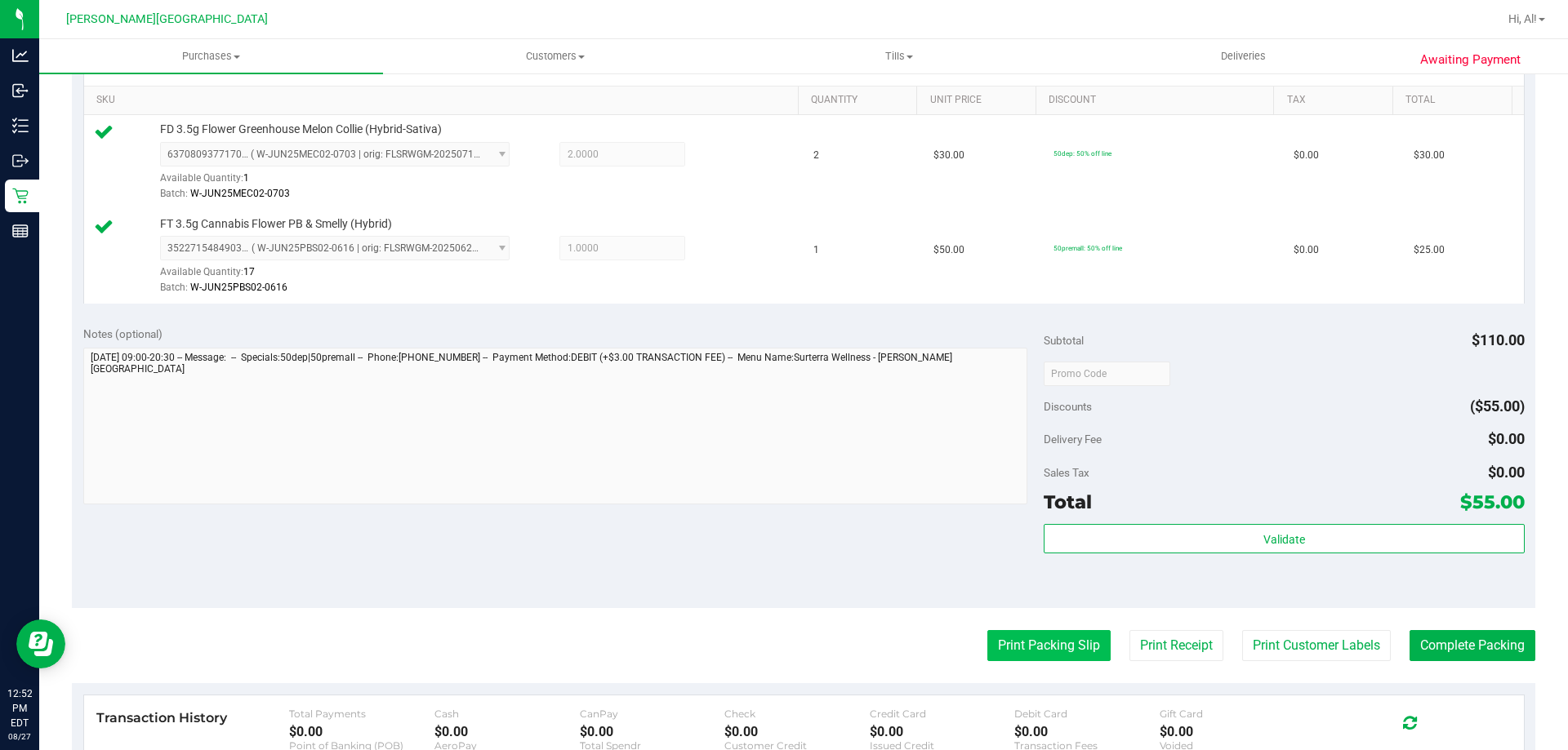
click at [1000, 642] on button "Print Packing Slip" at bounding box center [1049, 645] width 123 height 31
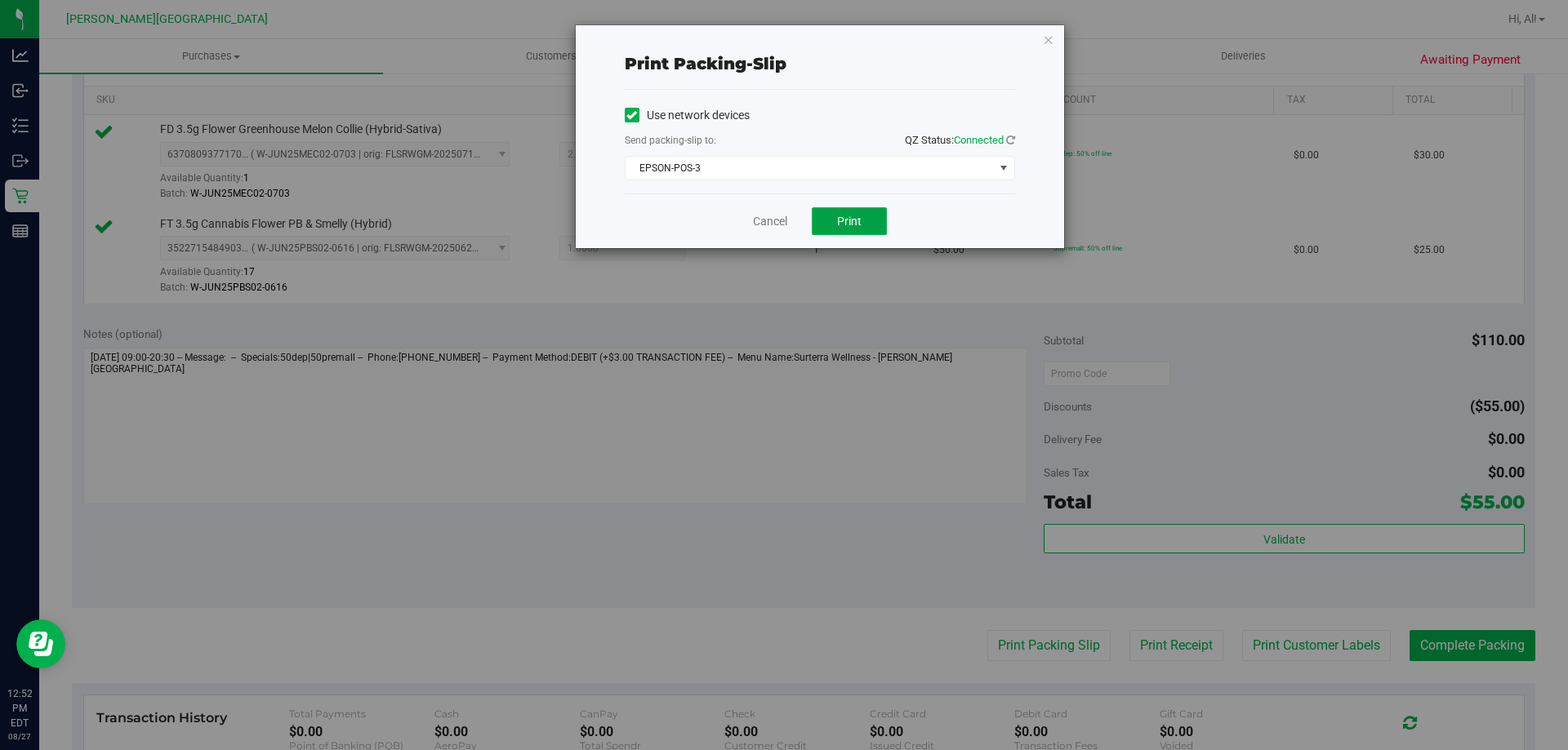
click at [855, 228] on button "Print" at bounding box center [849, 220] width 75 height 28
click at [764, 219] on link "Cancel" at bounding box center [771, 221] width 35 height 17
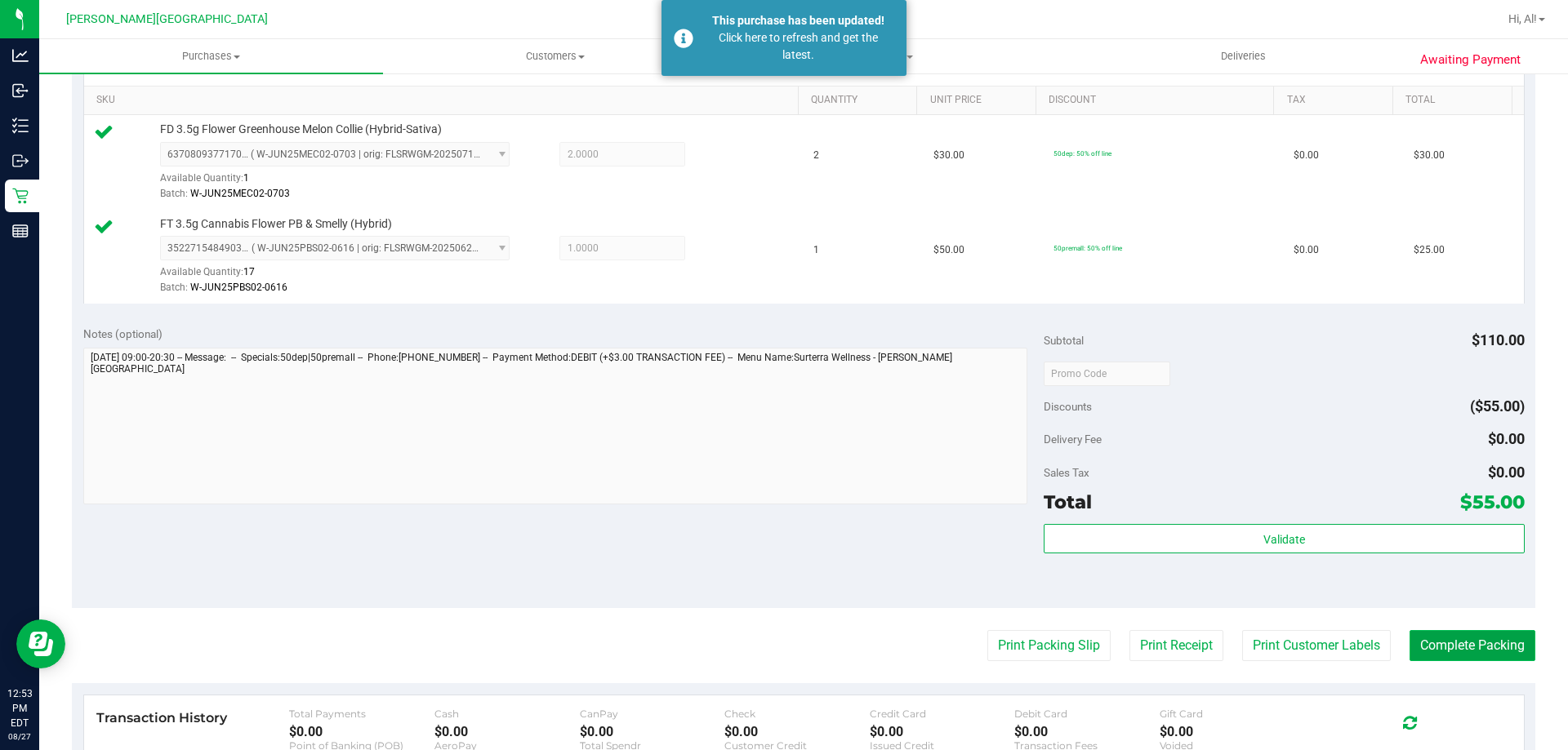
click at [1451, 648] on button "Complete Packing" at bounding box center [1472, 645] width 126 height 31
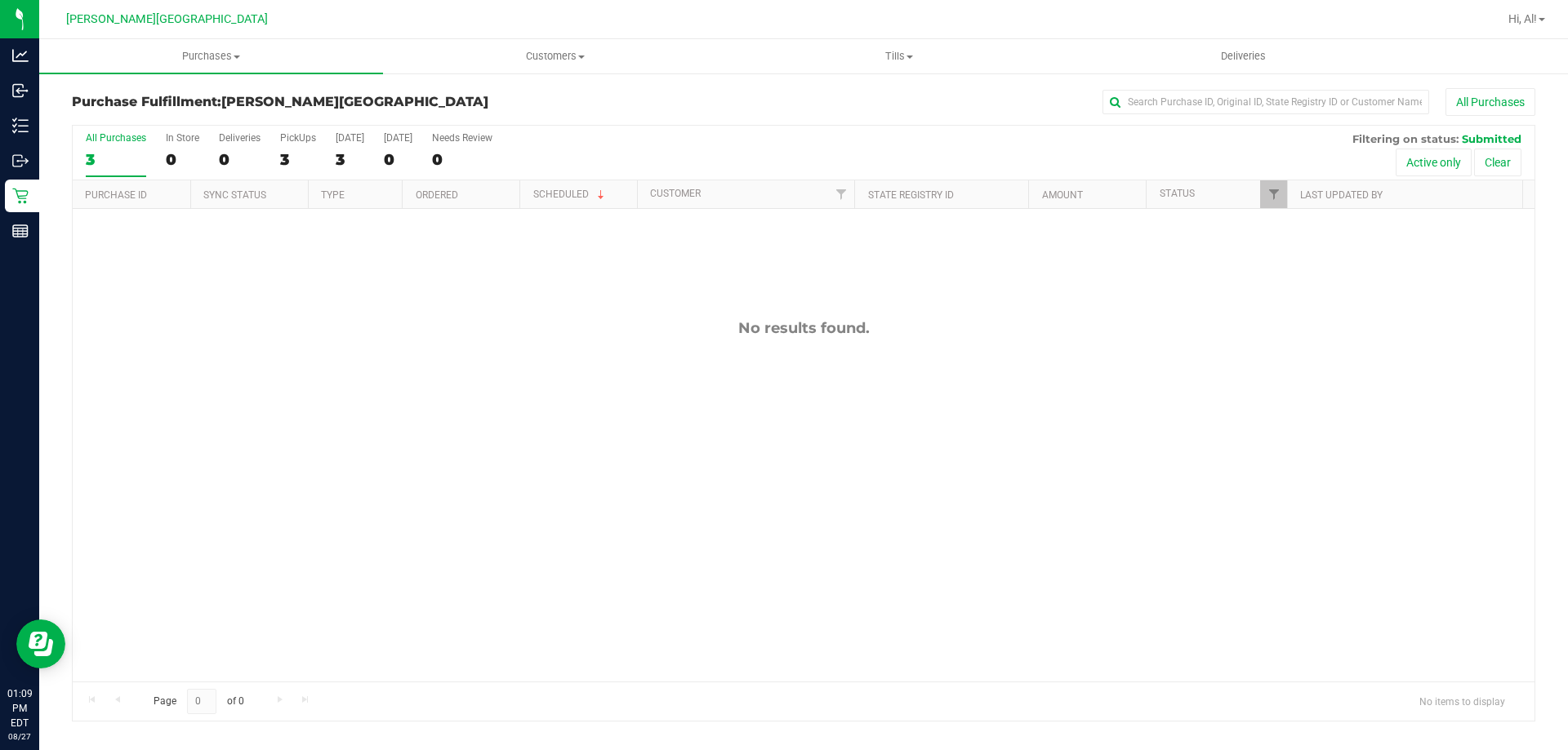
click at [403, 355] on div "No results found." at bounding box center [802, 500] width 1461 height 582
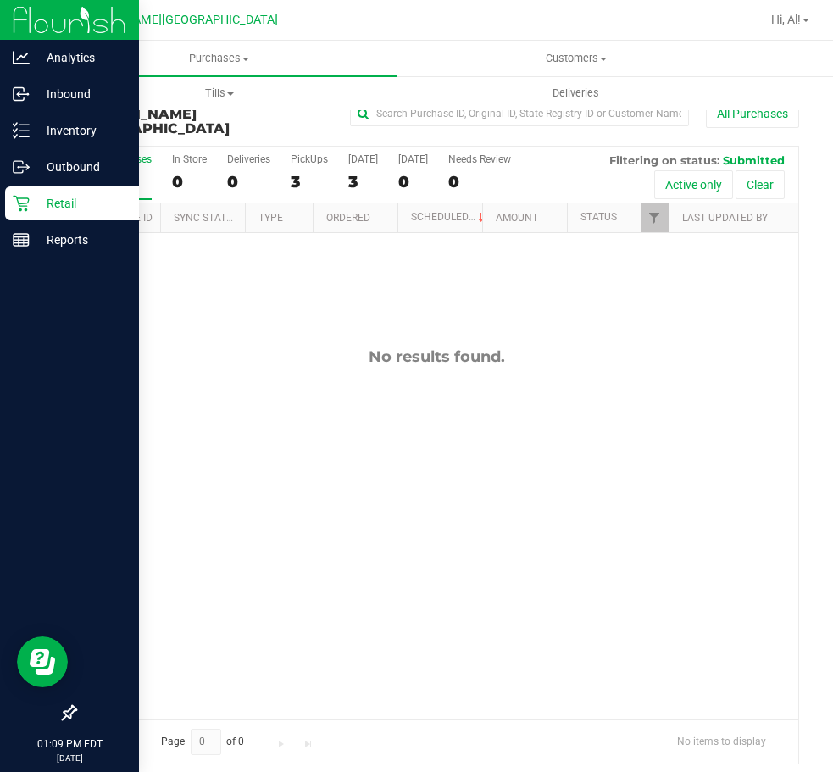
click at [37, 203] on p "Retail" at bounding box center [81, 203] width 102 height 20
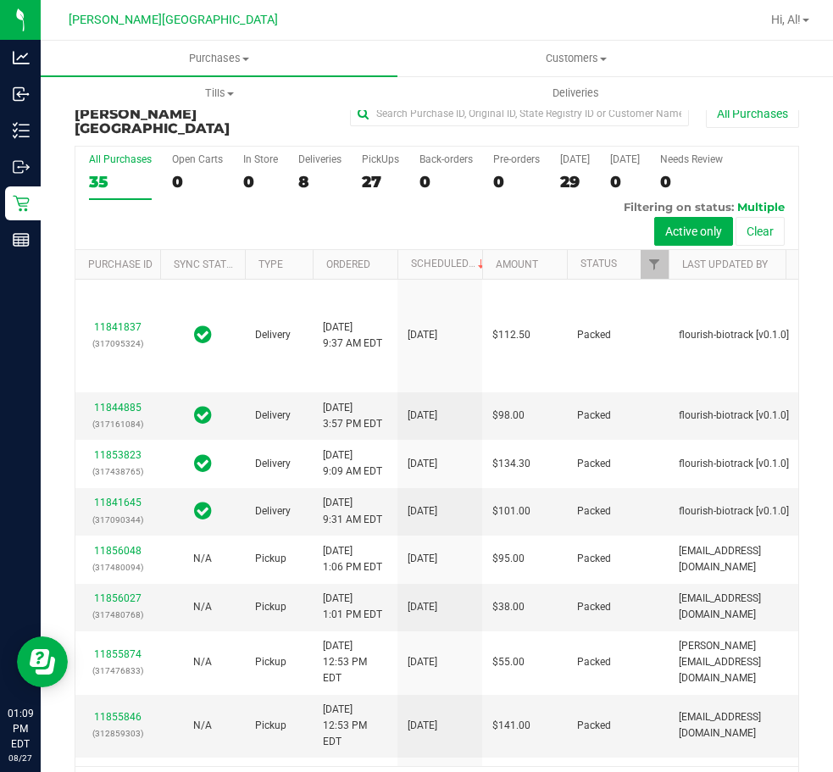
click at [370, 172] on div "27" at bounding box center [380, 181] width 37 height 19
click at [0, 0] on input "PickUps 27" at bounding box center [0, 0] width 0 height 0
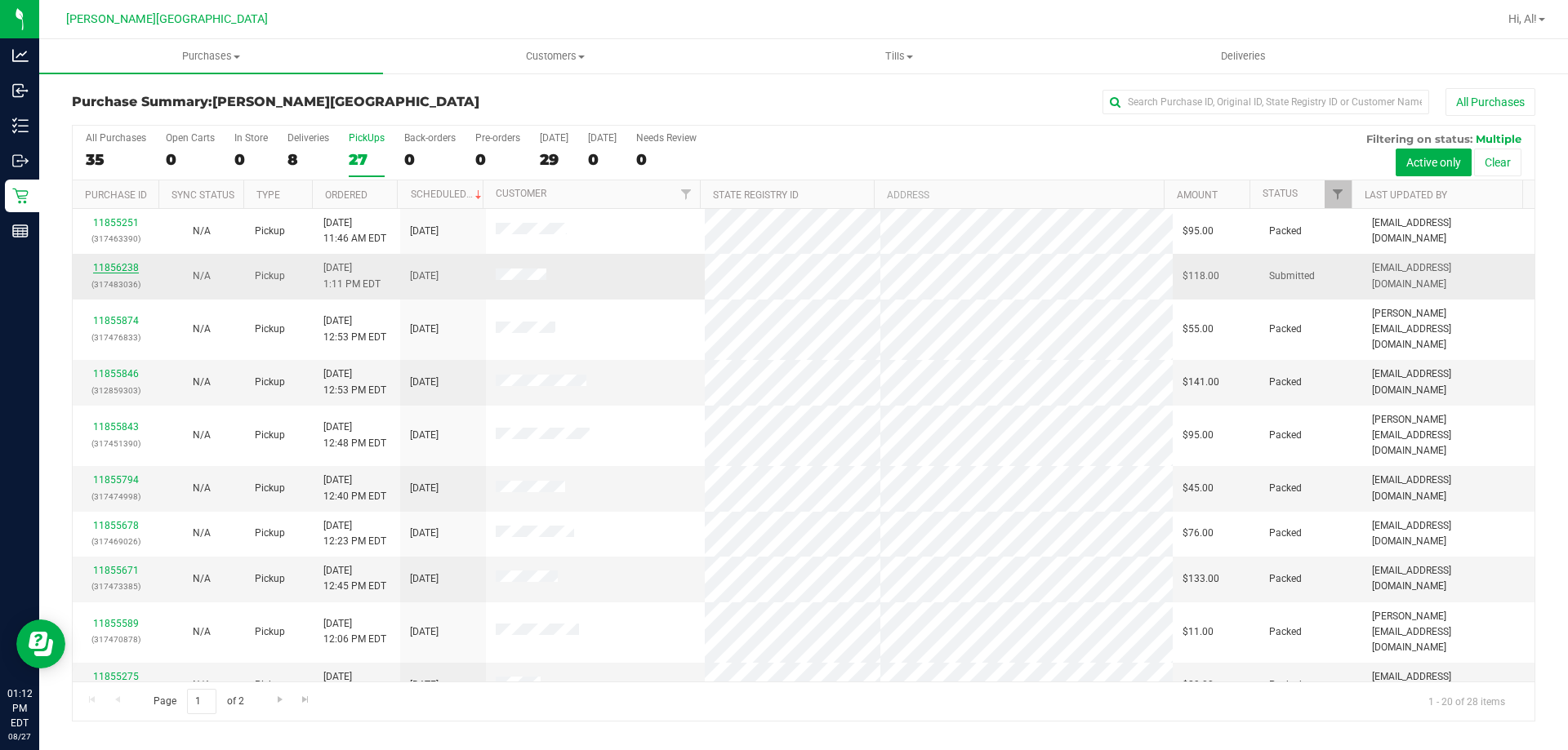
click at [126, 263] on link "11856238" at bounding box center [116, 268] width 45 height 12
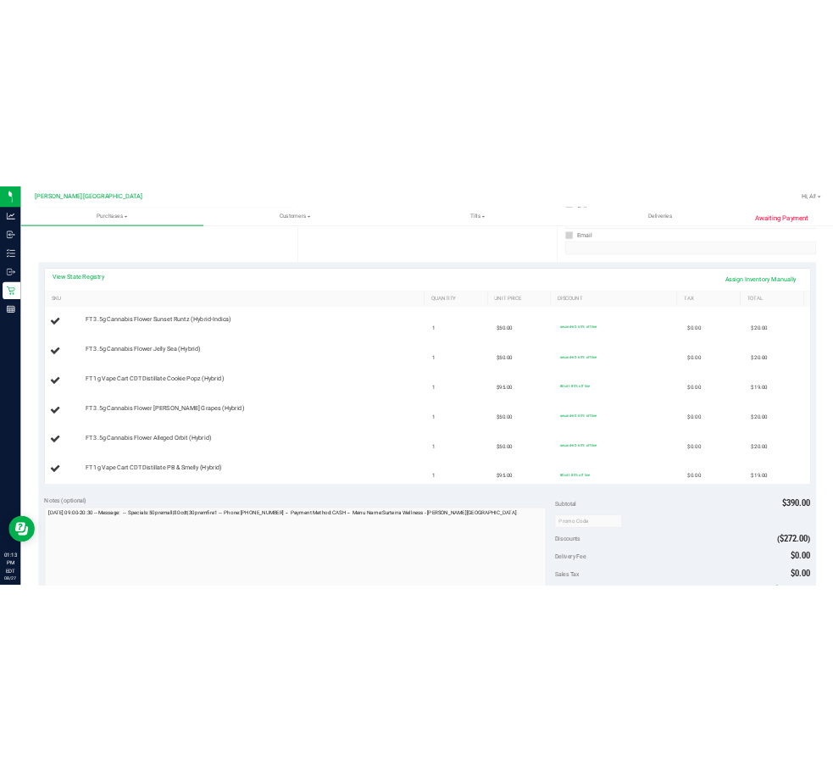
scroll to position [339, 0]
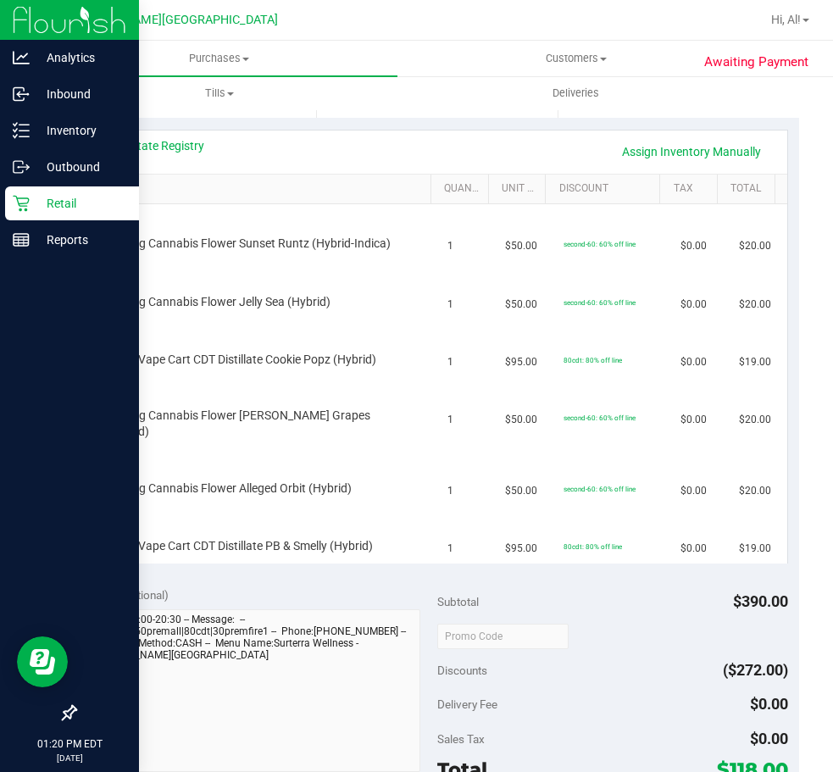
click at [37, 195] on p "Retail" at bounding box center [81, 203] width 102 height 20
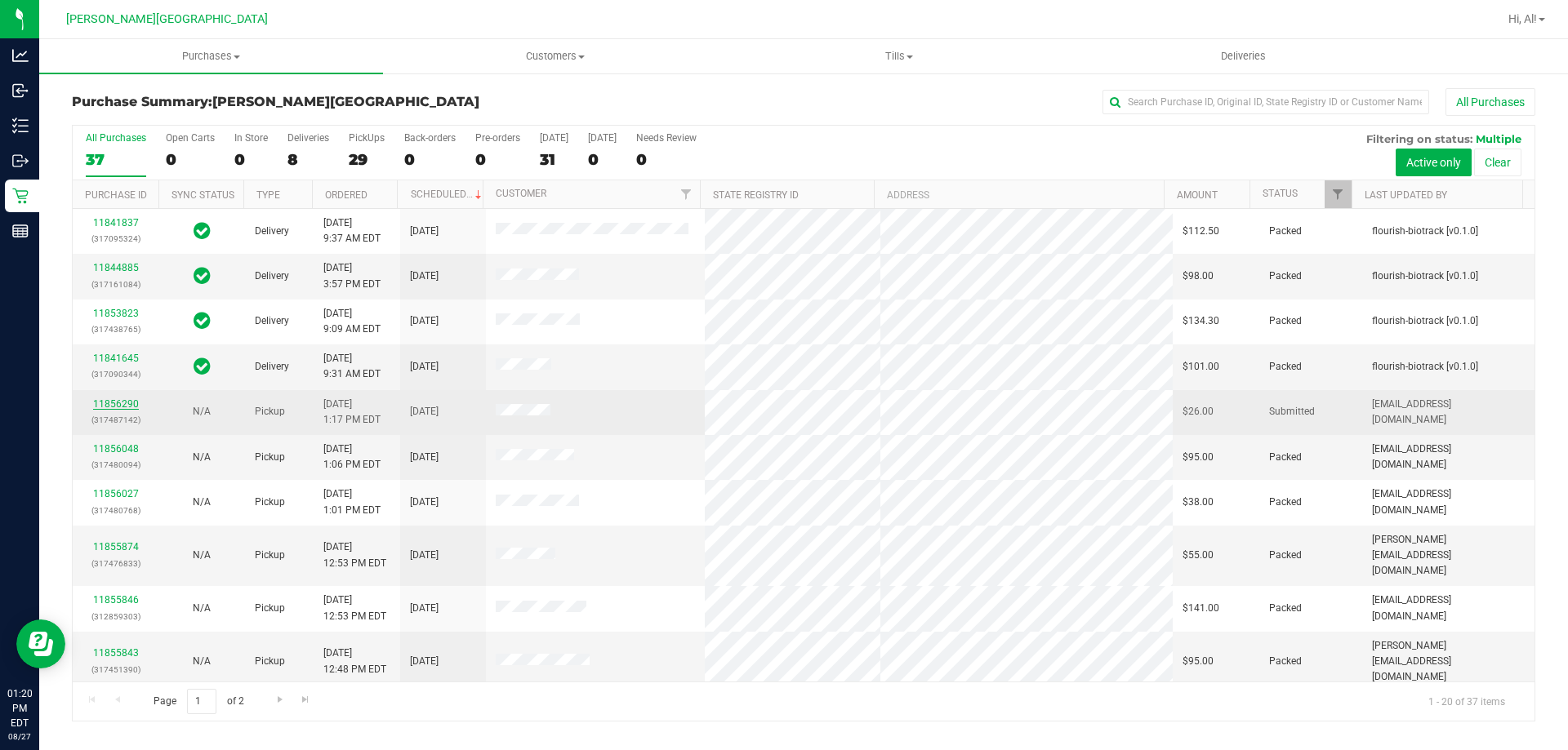
click at [121, 404] on link "11856290" at bounding box center [116, 404] width 45 height 12
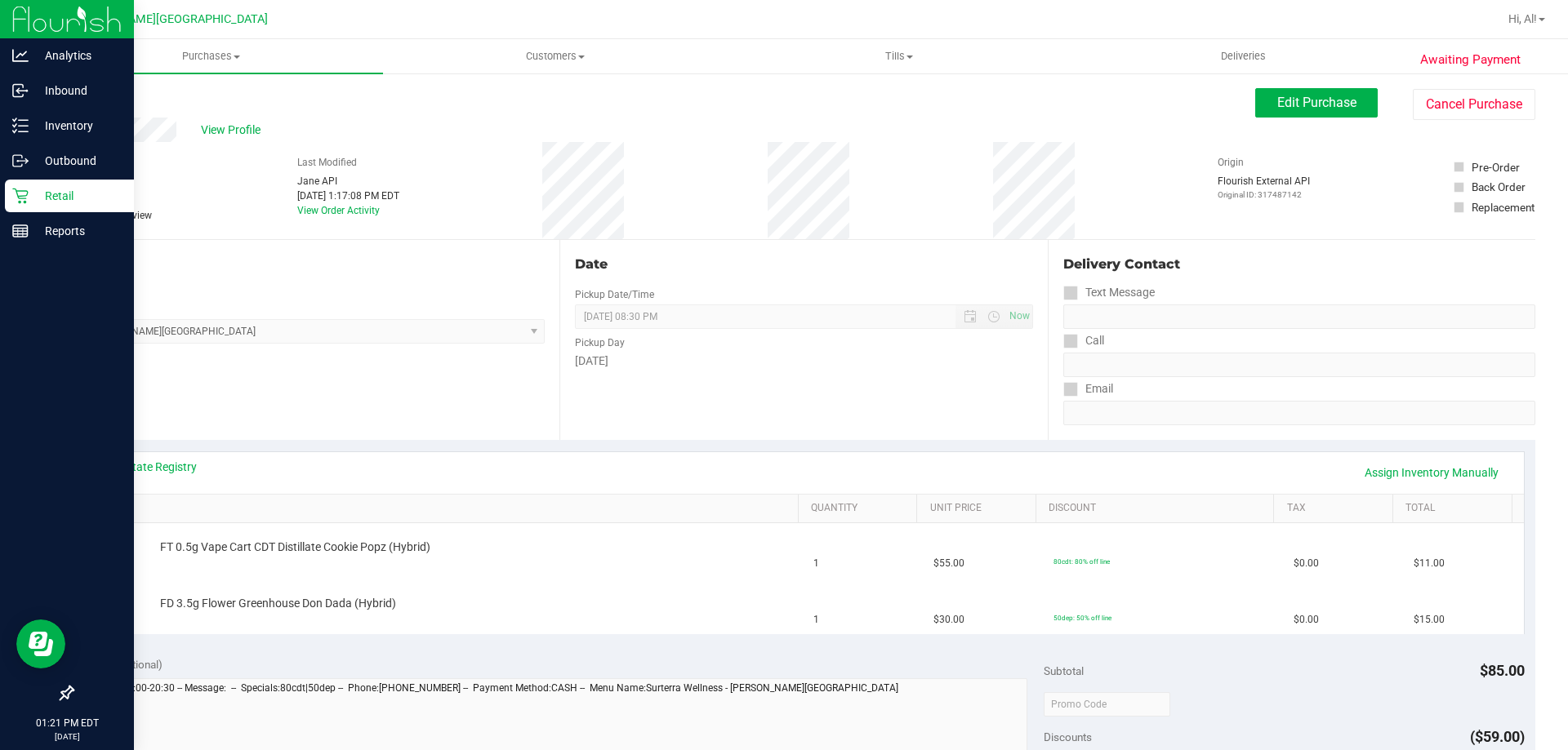
click at [78, 197] on p "Retail" at bounding box center [78, 195] width 98 height 19
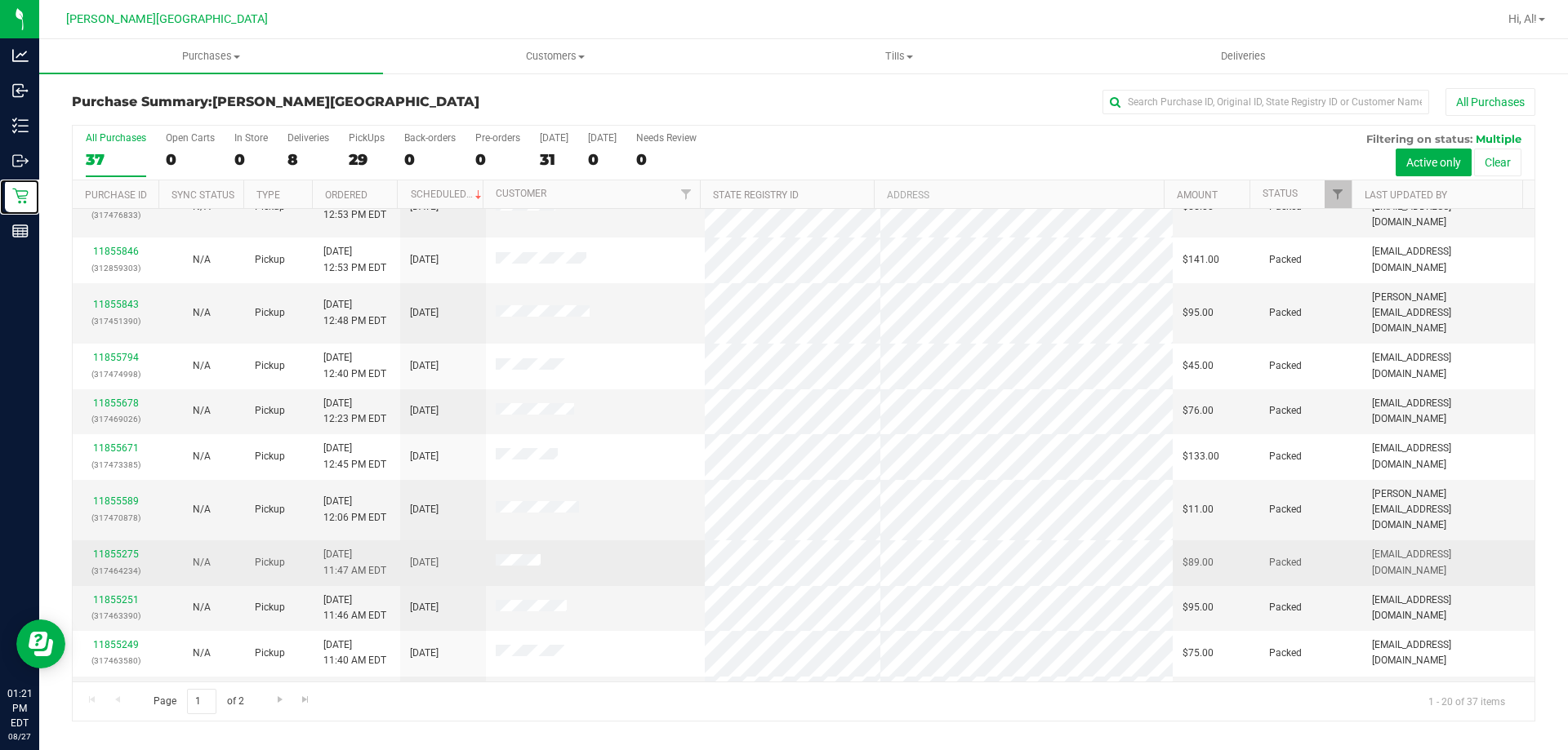
scroll to position [431, 0]
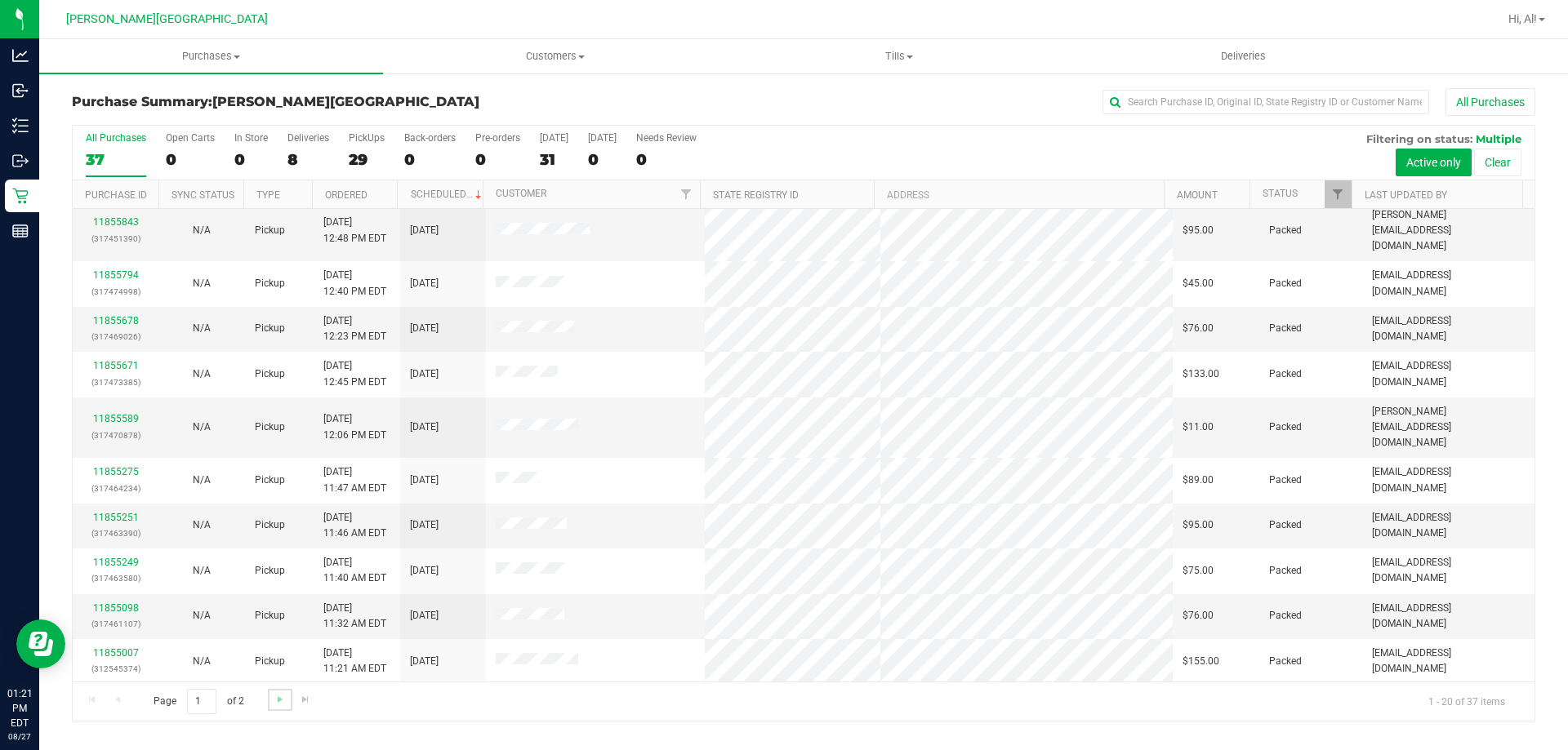
click at [271, 696] on link "Go to the next page" at bounding box center [279, 699] width 24 height 22
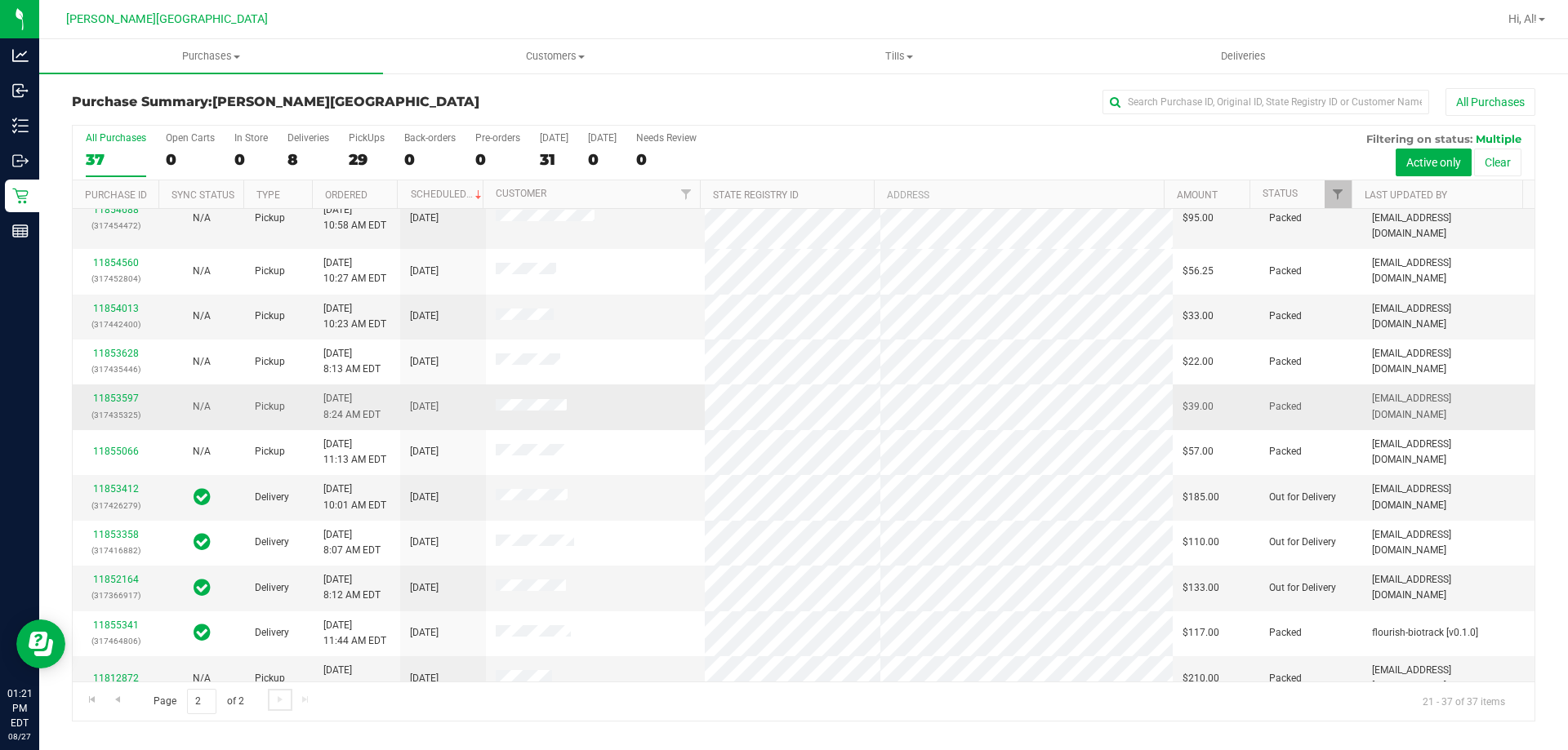
scroll to position [296, 0]
click at [356, 164] on div "29" at bounding box center [366, 159] width 36 height 18
click at [0, 0] on input "PickUps 29" at bounding box center [0, 0] width 0 height 0
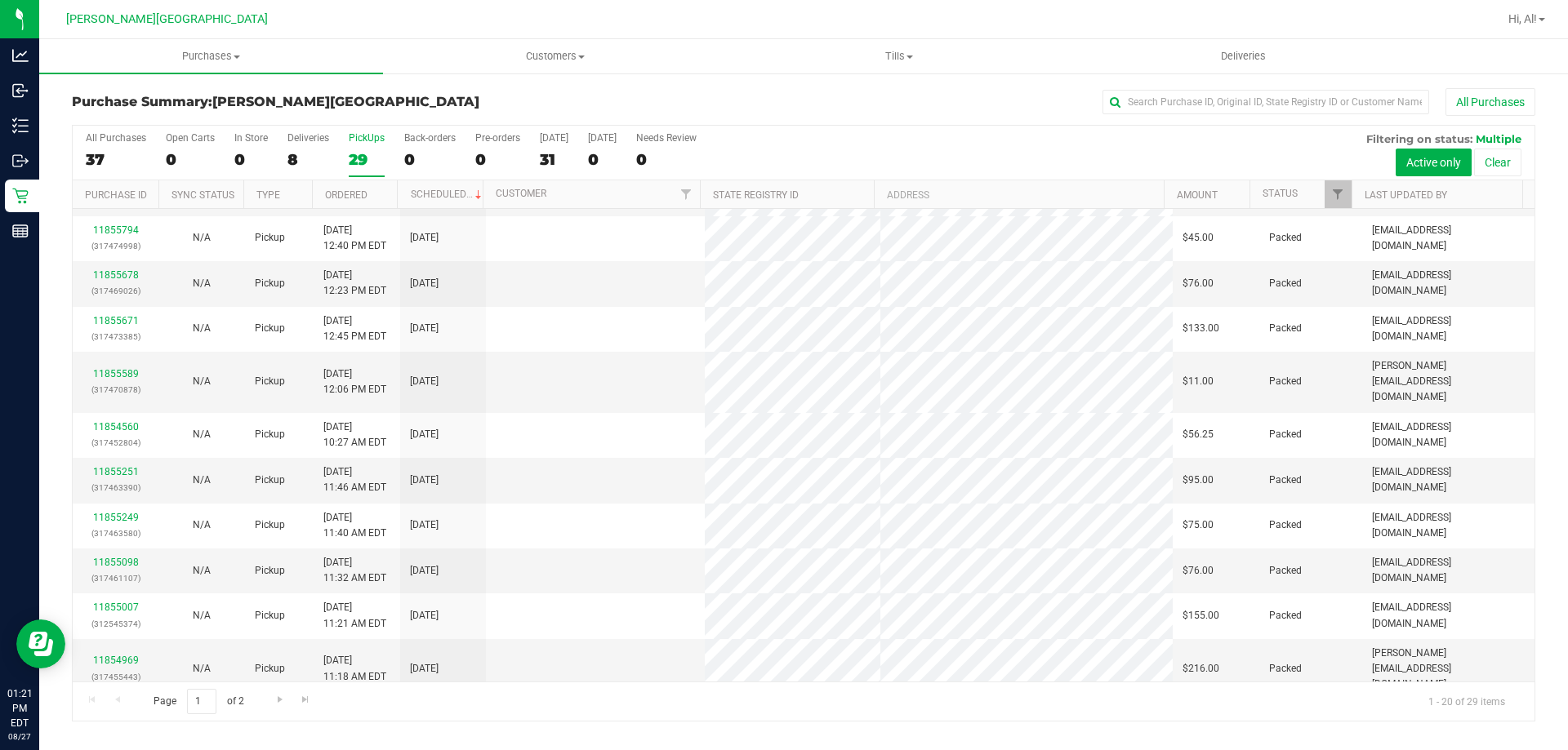
scroll to position [0, 0]
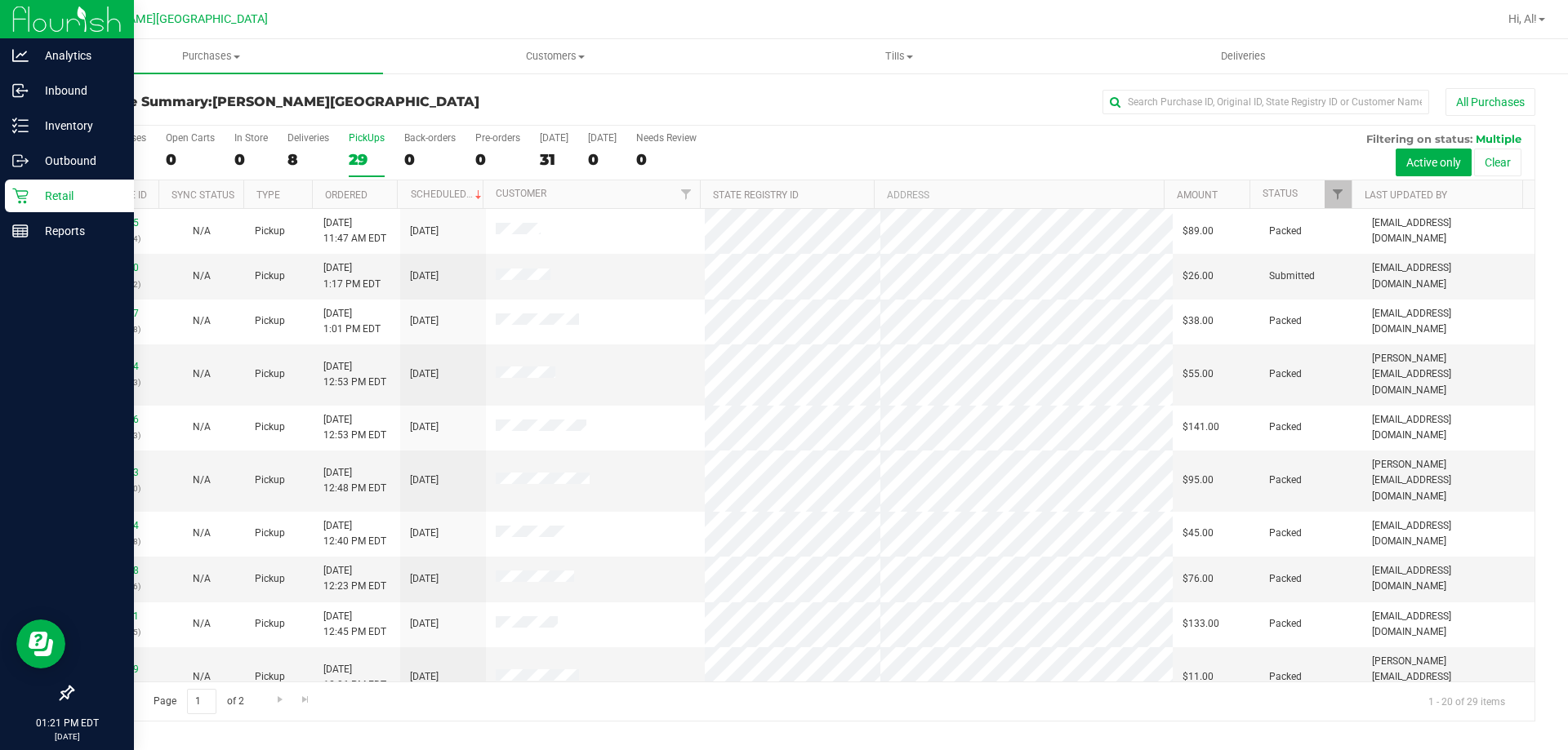
click at [41, 204] on p "Retail" at bounding box center [78, 195] width 98 height 19
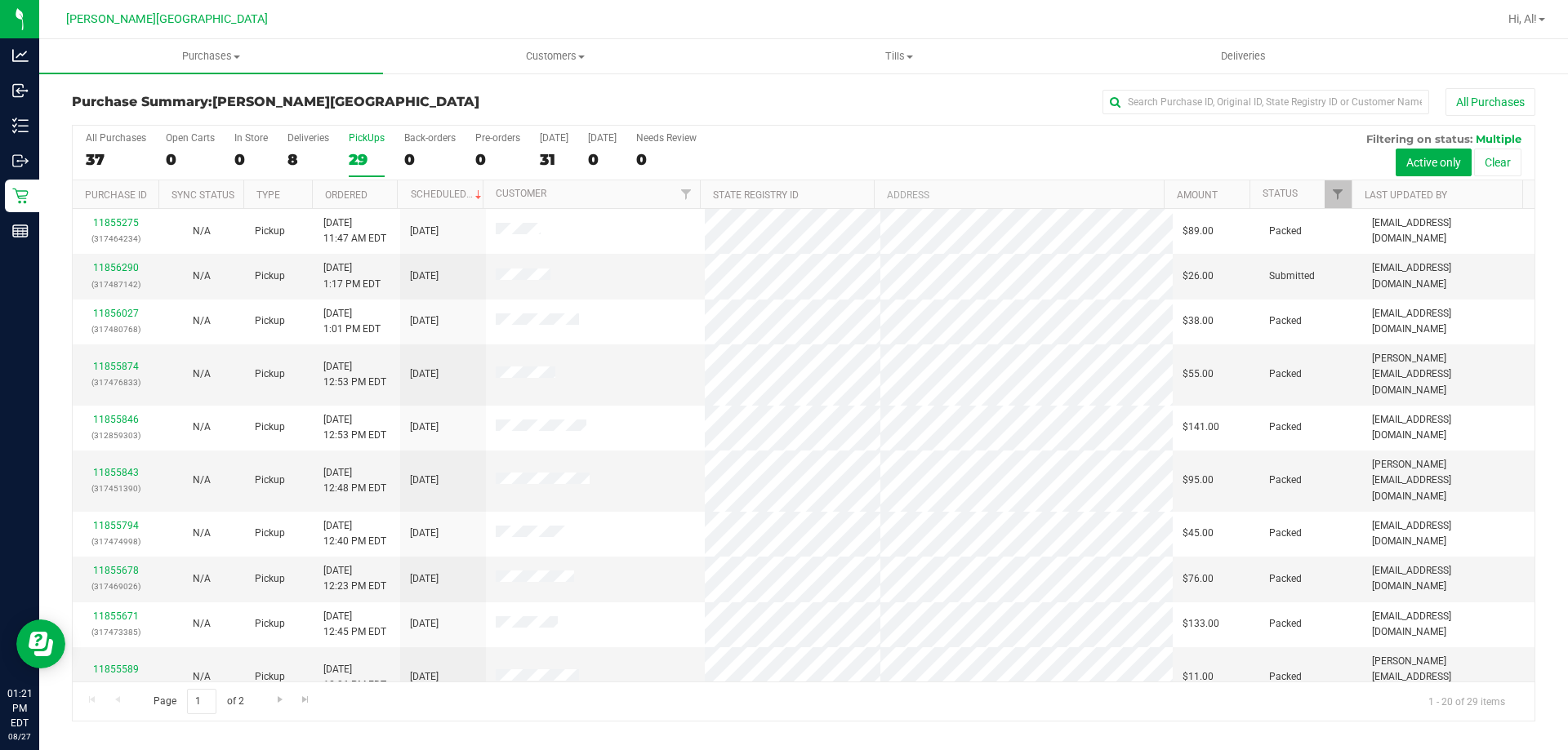
click at [356, 161] on div "29" at bounding box center [366, 159] width 36 height 18
click at [0, 0] on input "PickUps 29" at bounding box center [0, 0] width 0 height 0
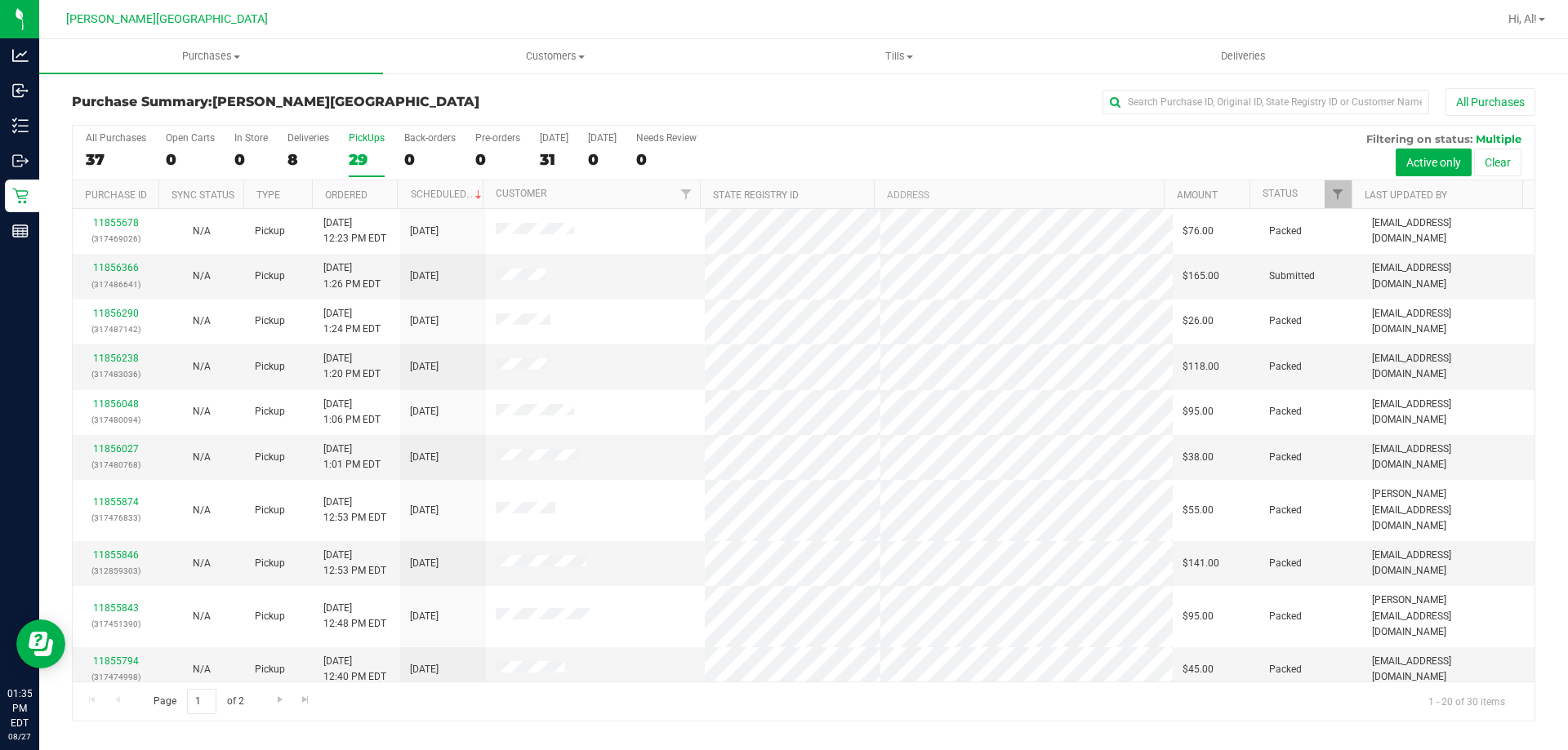
click at [361, 159] on div "29" at bounding box center [366, 159] width 36 height 18
click at [0, 0] on input "PickUps 29" at bounding box center [0, 0] width 0 height 0
click at [120, 268] on link "11856366" at bounding box center [116, 268] width 45 height 12
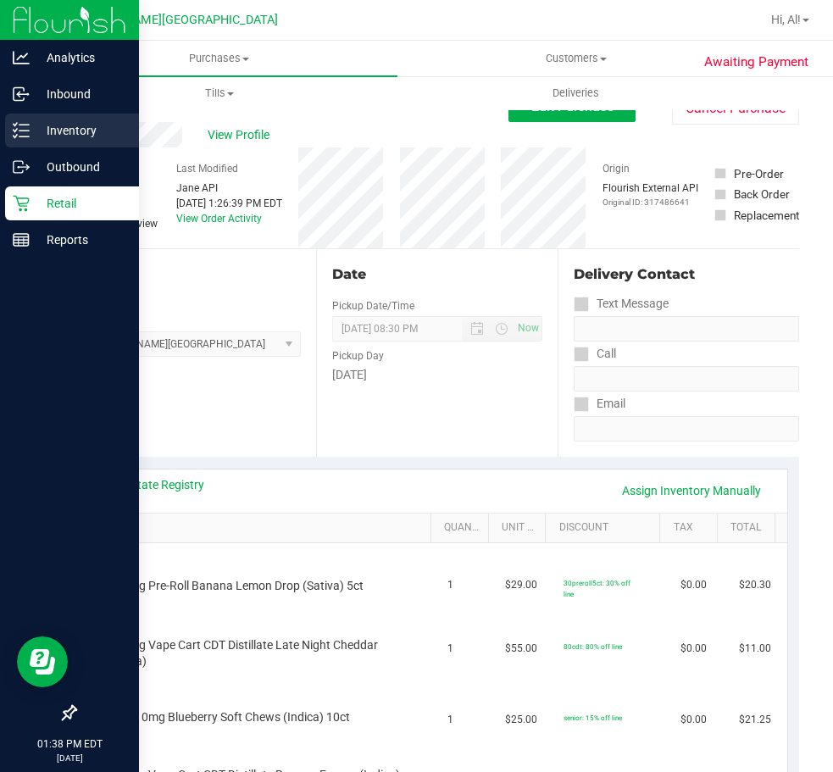
click at [65, 137] on p "Inventory" at bounding box center [81, 130] width 102 height 20
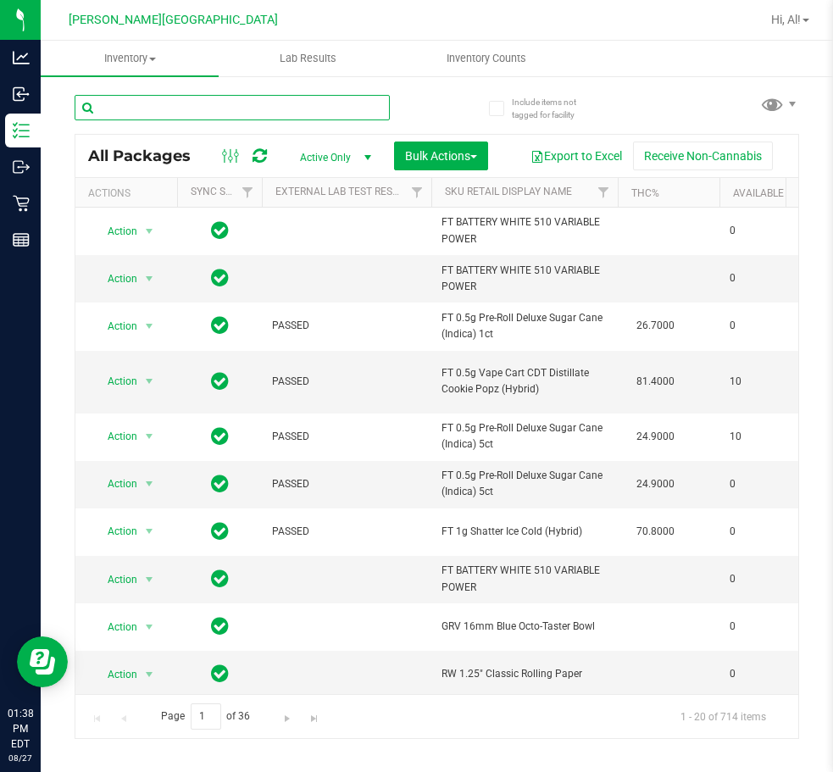
click at [180, 109] on input "text" at bounding box center [232, 107] width 315 height 25
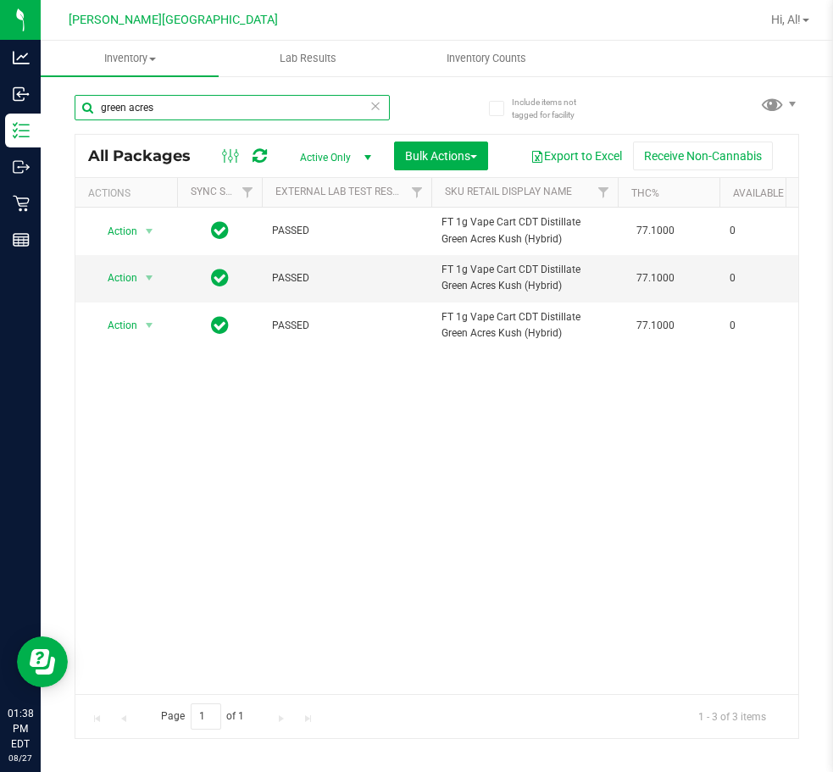
type input "green acres"
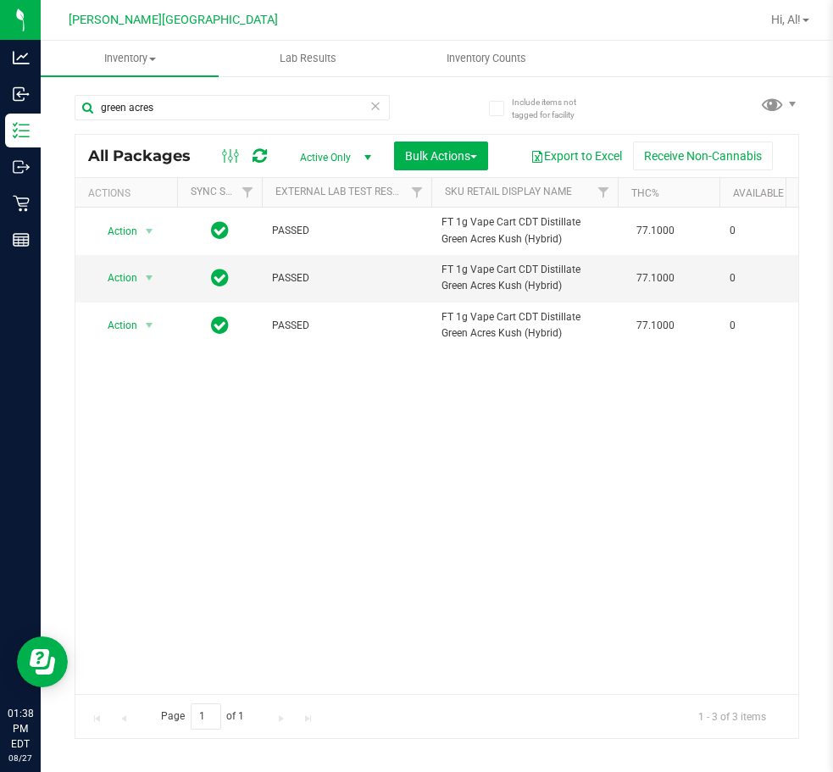
drag, startPoint x: 259, startPoint y: 681, endPoint x: 294, endPoint y: 682, distance: 35.6
click at [296, 689] on div "Action Action Edit attributes Global inventory Locate package Package audit log…" at bounding box center [436, 451] width 723 height 487
click at [460, 476] on div "Action Action Edit attributes Global inventory Locate package Package audit log…" at bounding box center [436, 451] width 723 height 487
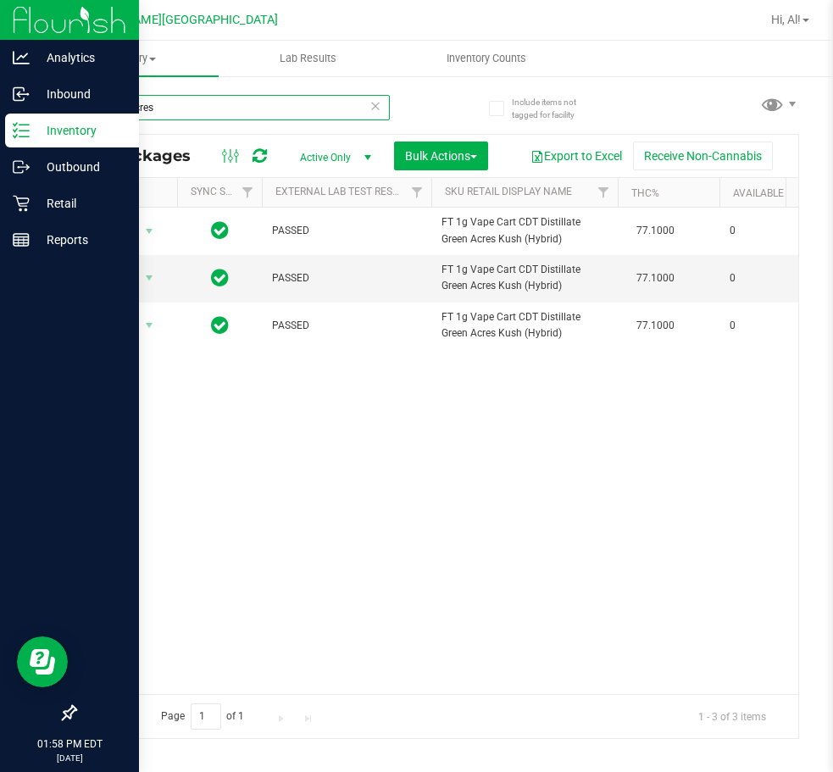
drag, startPoint x: 186, startPoint y: 109, endPoint x: 19, endPoint y: 117, distance: 167.2
click at [24, 119] on div "Analytics Inbound Inventory Outbound Retail Reports 01:58 PM EDT 08/27/2025 08/…" at bounding box center [416, 386] width 833 height 772
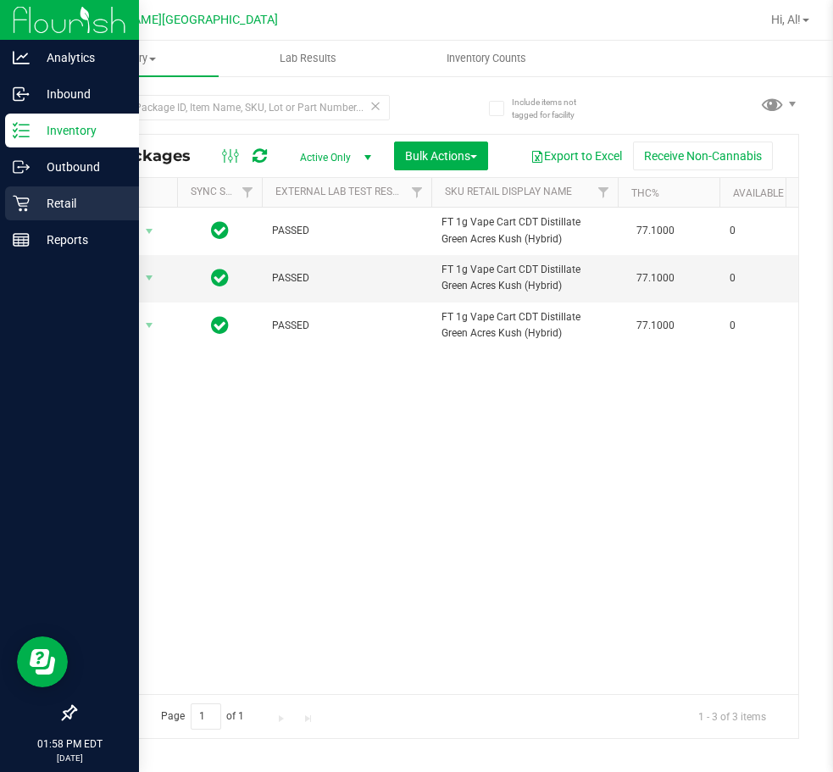
click at [61, 209] on p "Retail" at bounding box center [81, 203] width 102 height 20
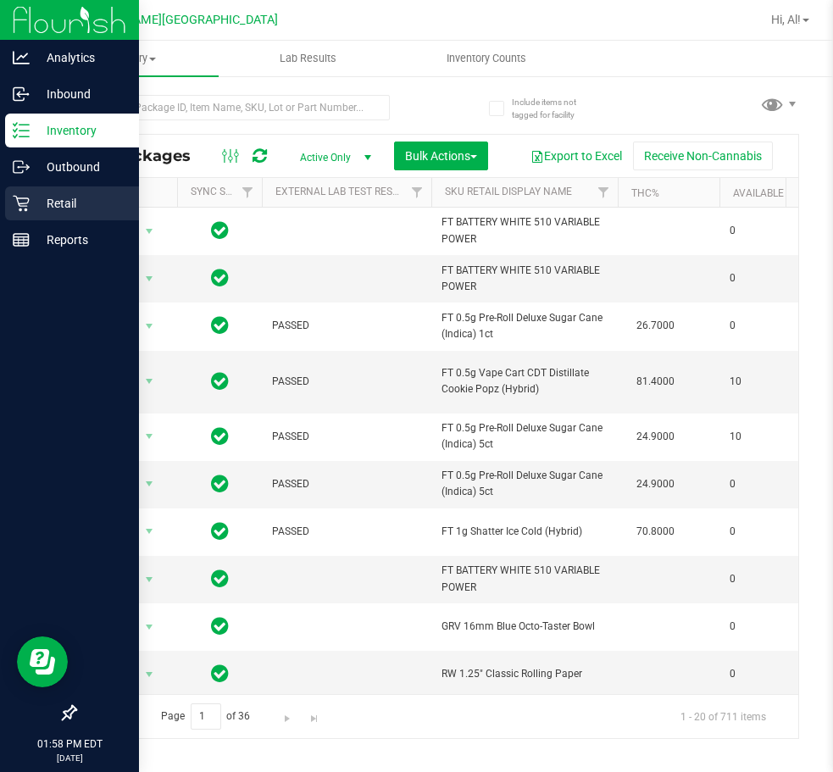
click at [41, 211] on p "Retail" at bounding box center [81, 203] width 102 height 20
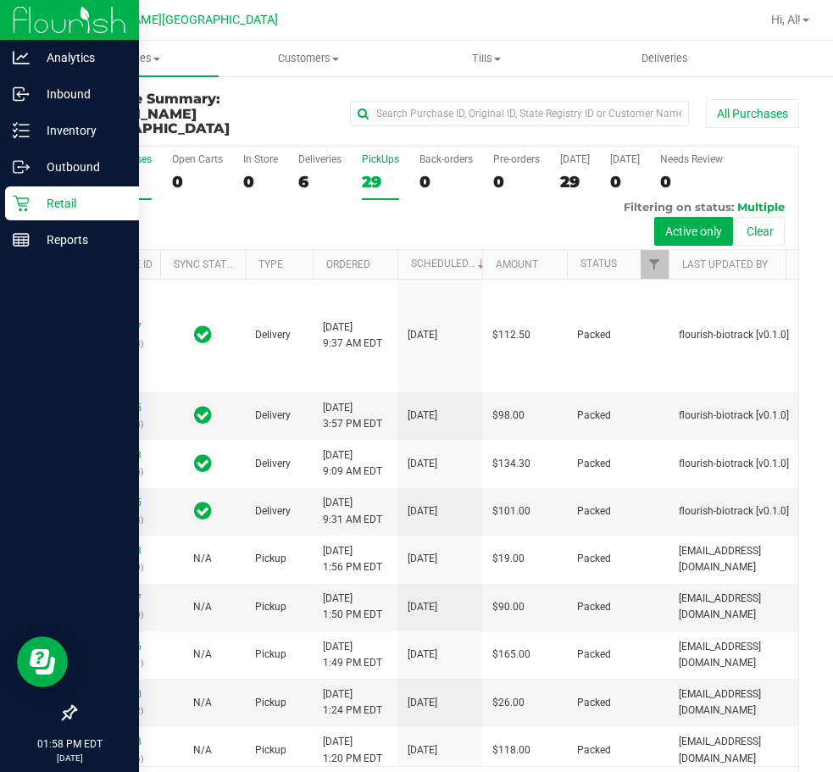
click at [369, 172] on div "29" at bounding box center [380, 181] width 37 height 19
click at [0, 0] on input "PickUps 29" at bounding box center [0, 0] width 0 height 0
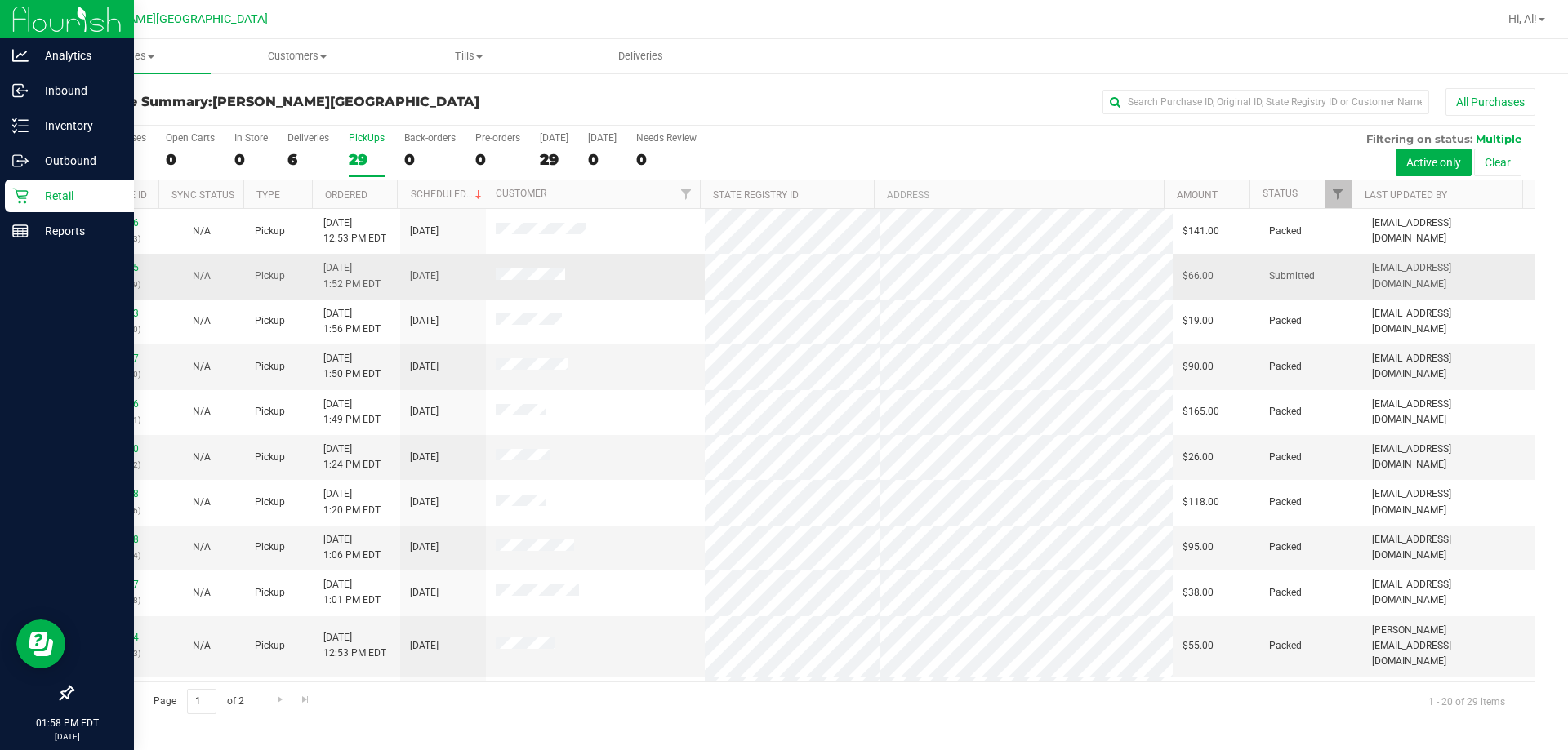
click at [123, 269] on link "11856575" at bounding box center [116, 268] width 45 height 12
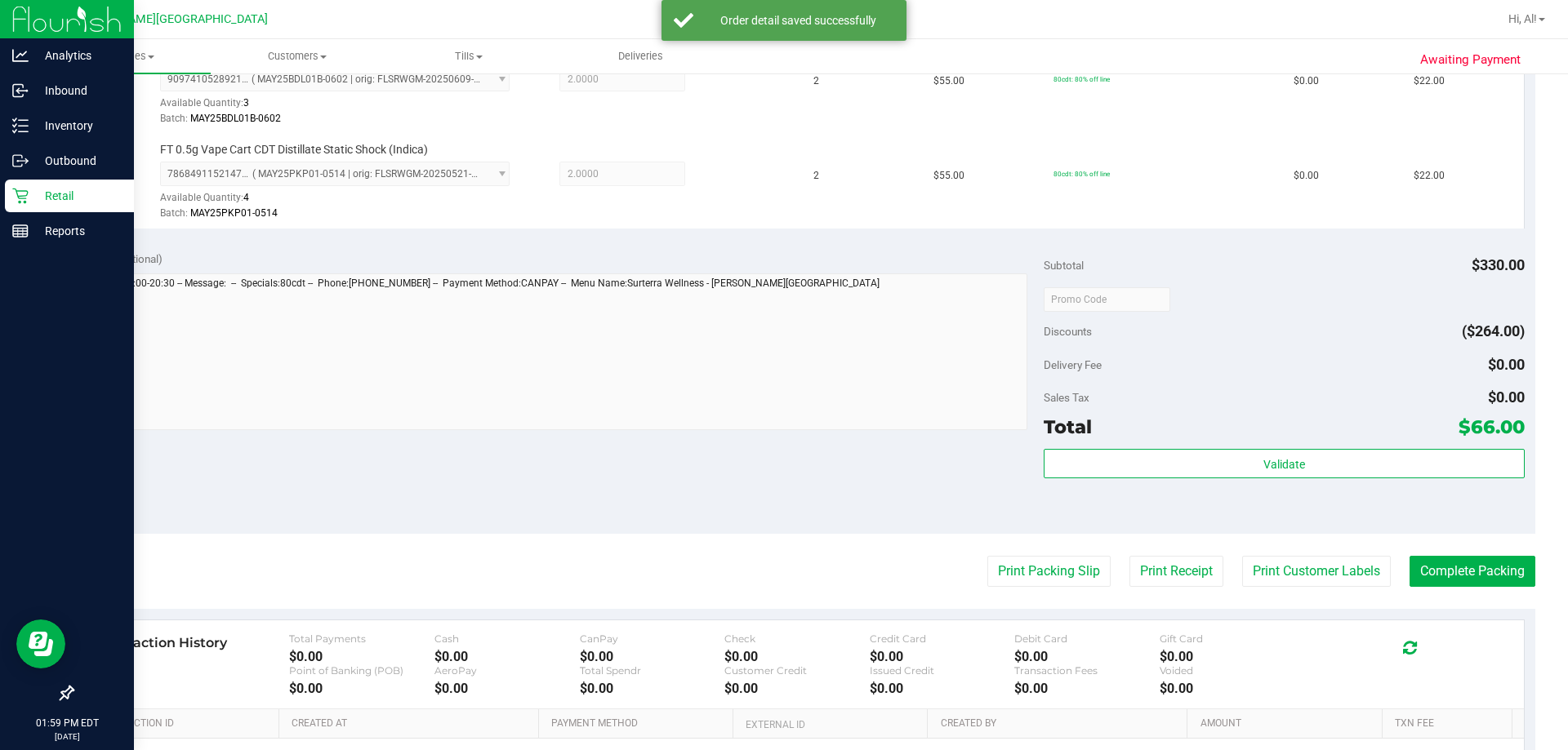
scroll to position [490, 0]
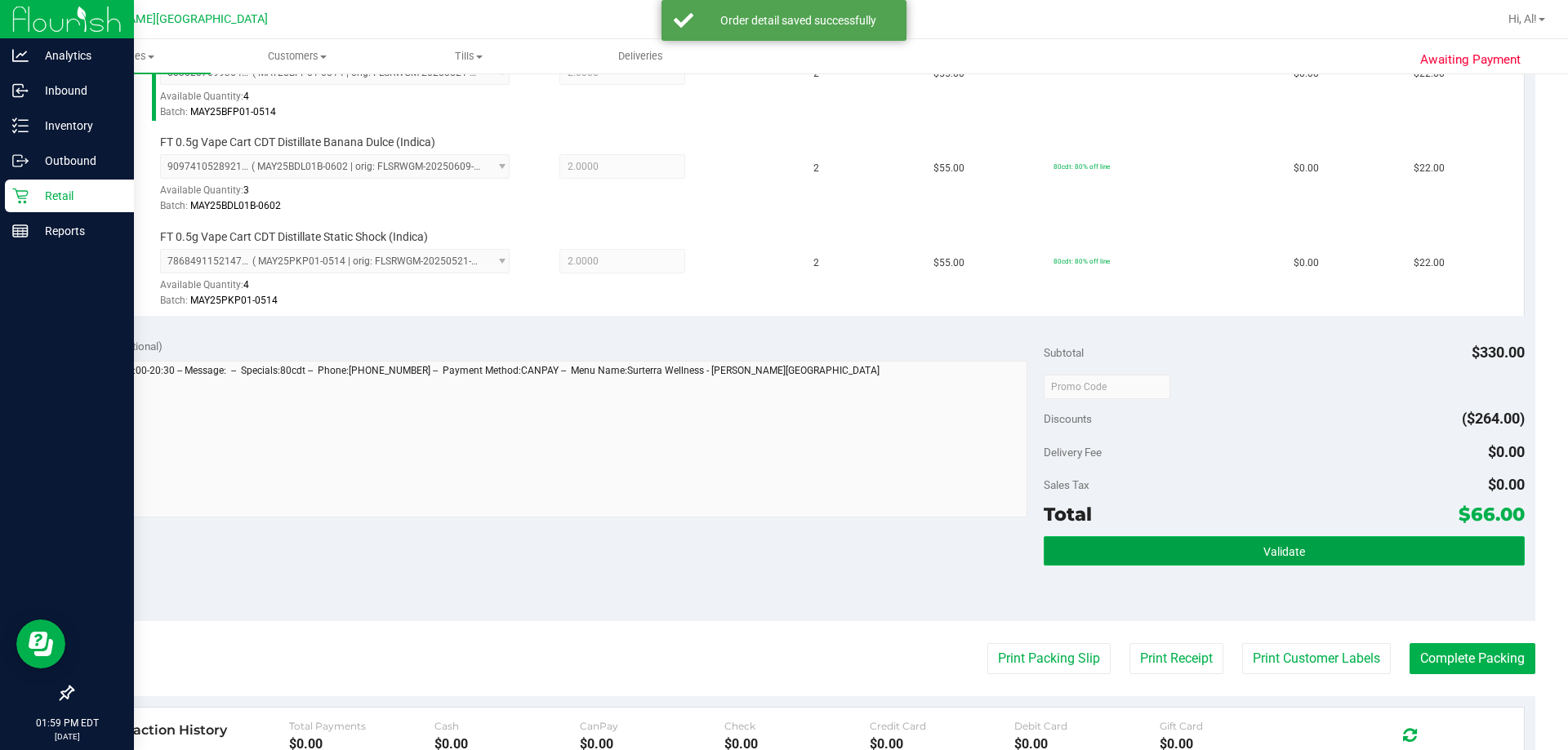
click at [1241, 544] on button "Validate" at bounding box center [1283, 551] width 480 height 30
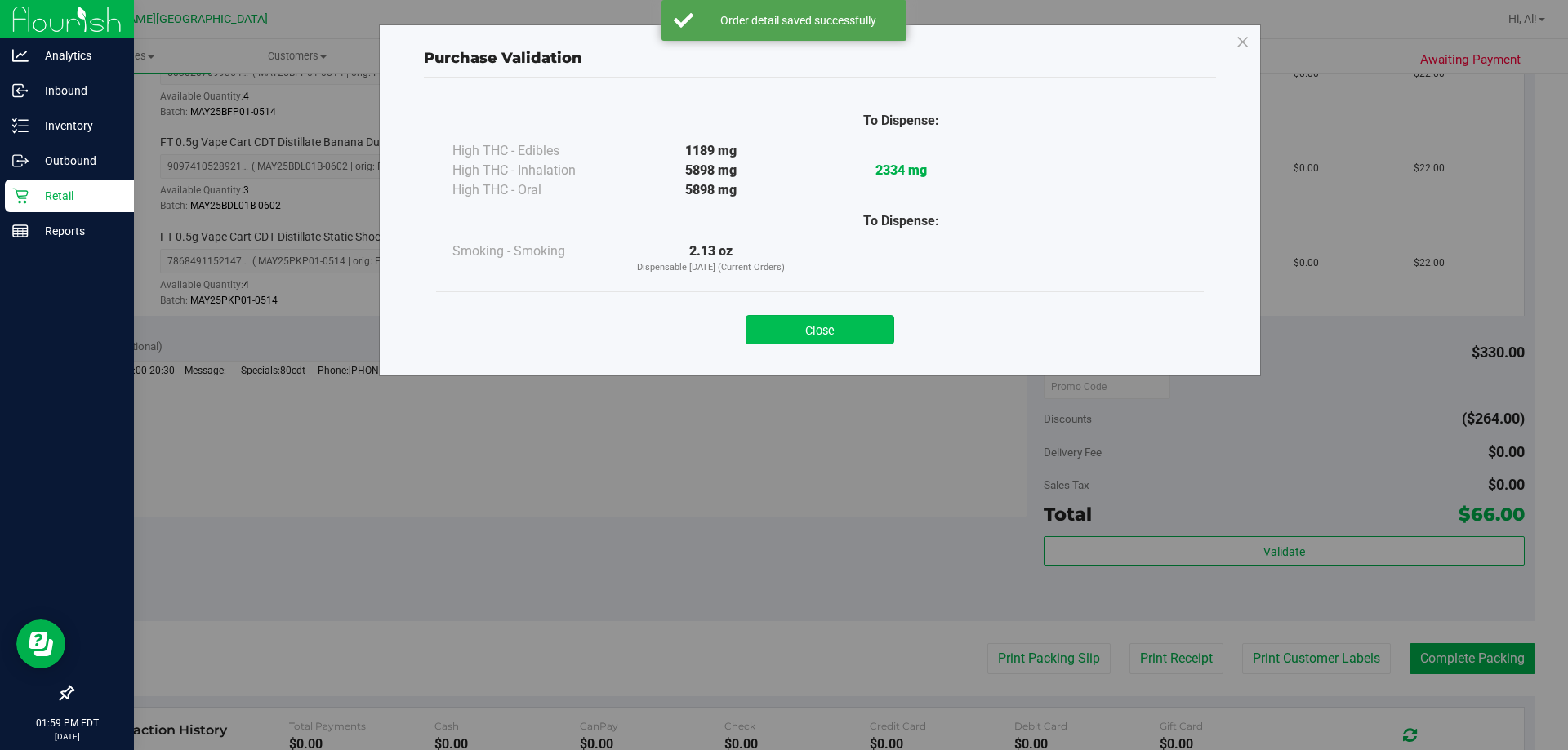
click at [802, 326] on button "Close" at bounding box center [820, 329] width 148 height 30
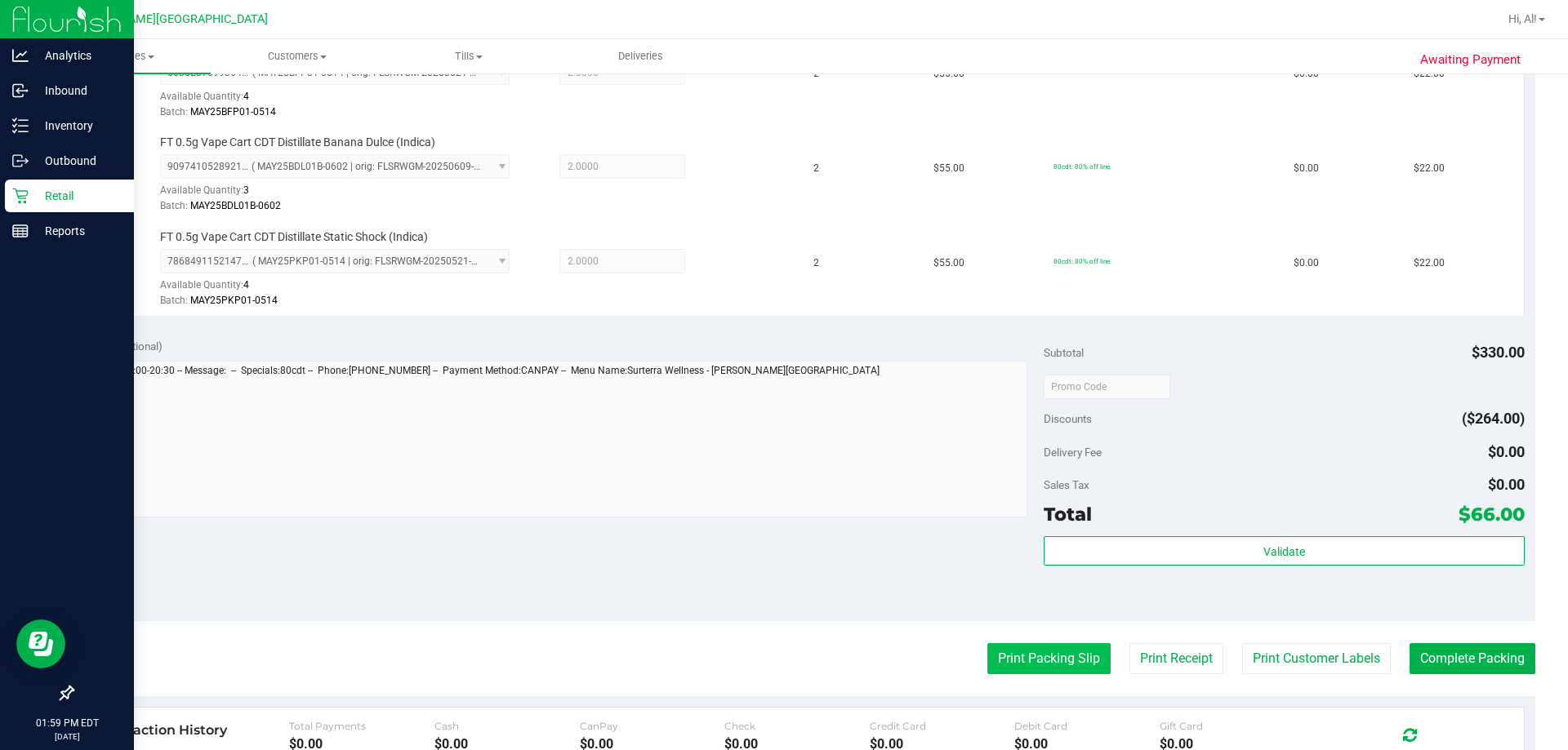
click at [1025, 657] on button "Print Packing Slip" at bounding box center [1049, 659] width 123 height 31
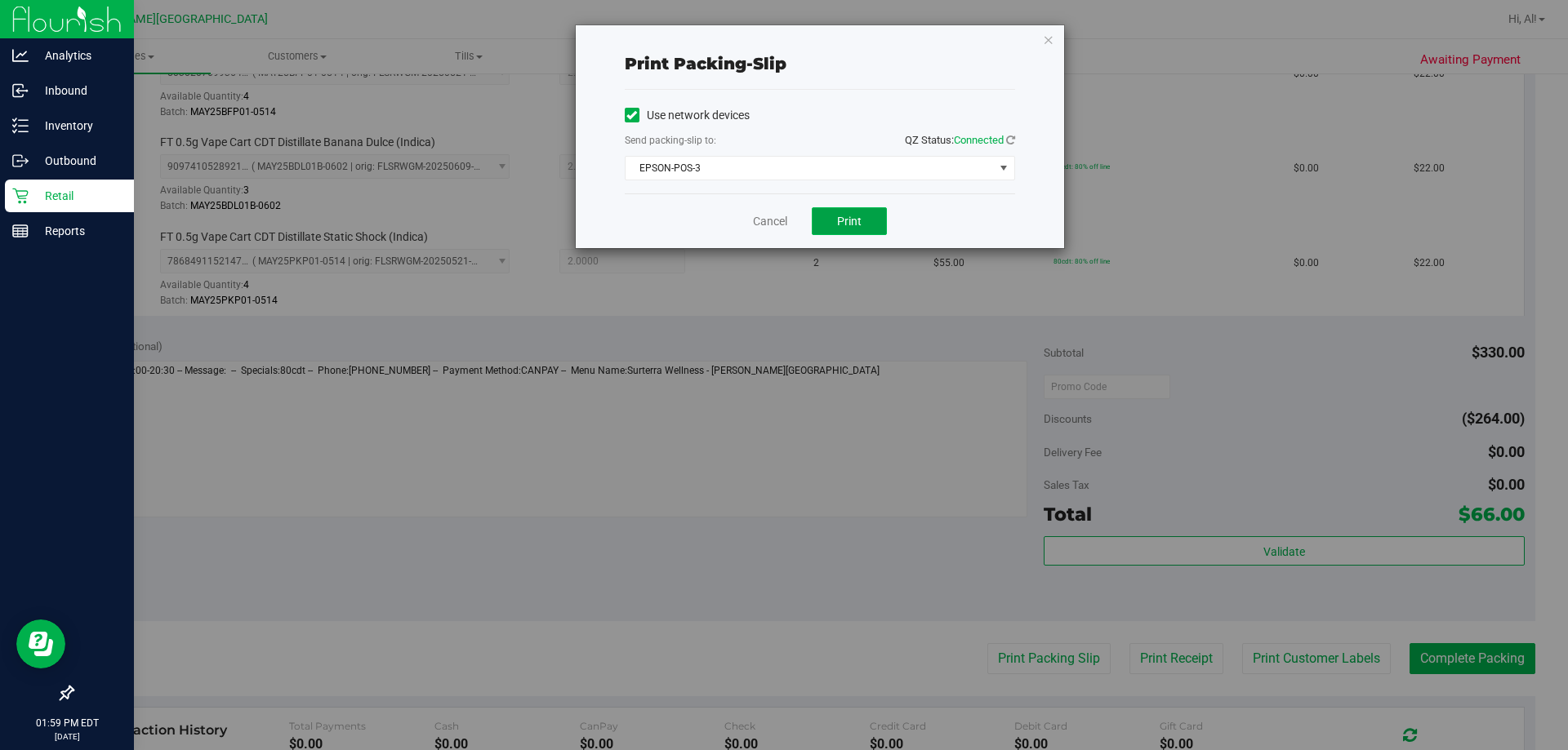
click at [839, 220] on span "Print" at bounding box center [849, 221] width 24 height 13
click at [1044, 40] on icon "button" at bounding box center [1049, 39] width 12 height 19
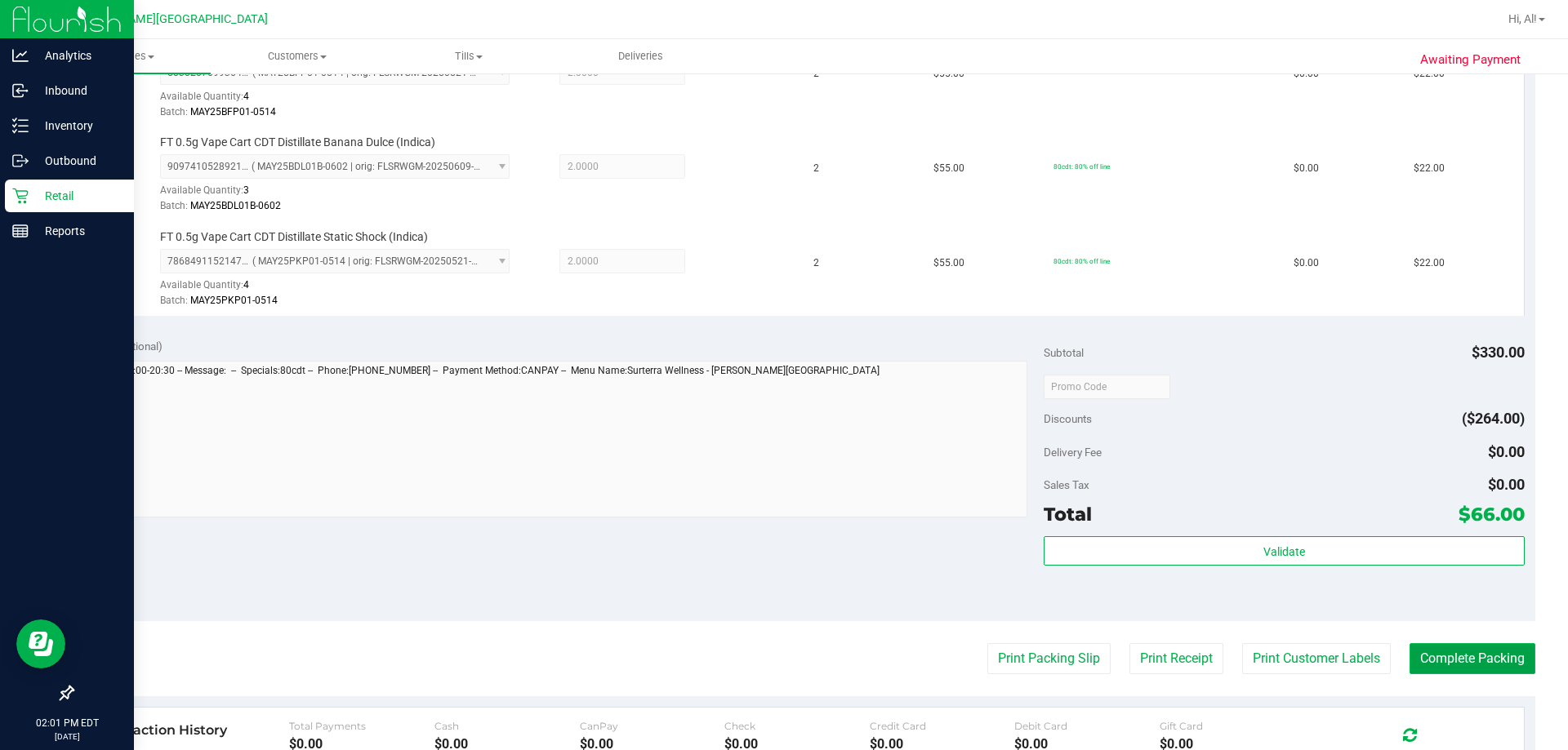
click at [1467, 672] on button "Complete Packing" at bounding box center [1472, 659] width 126 height 31
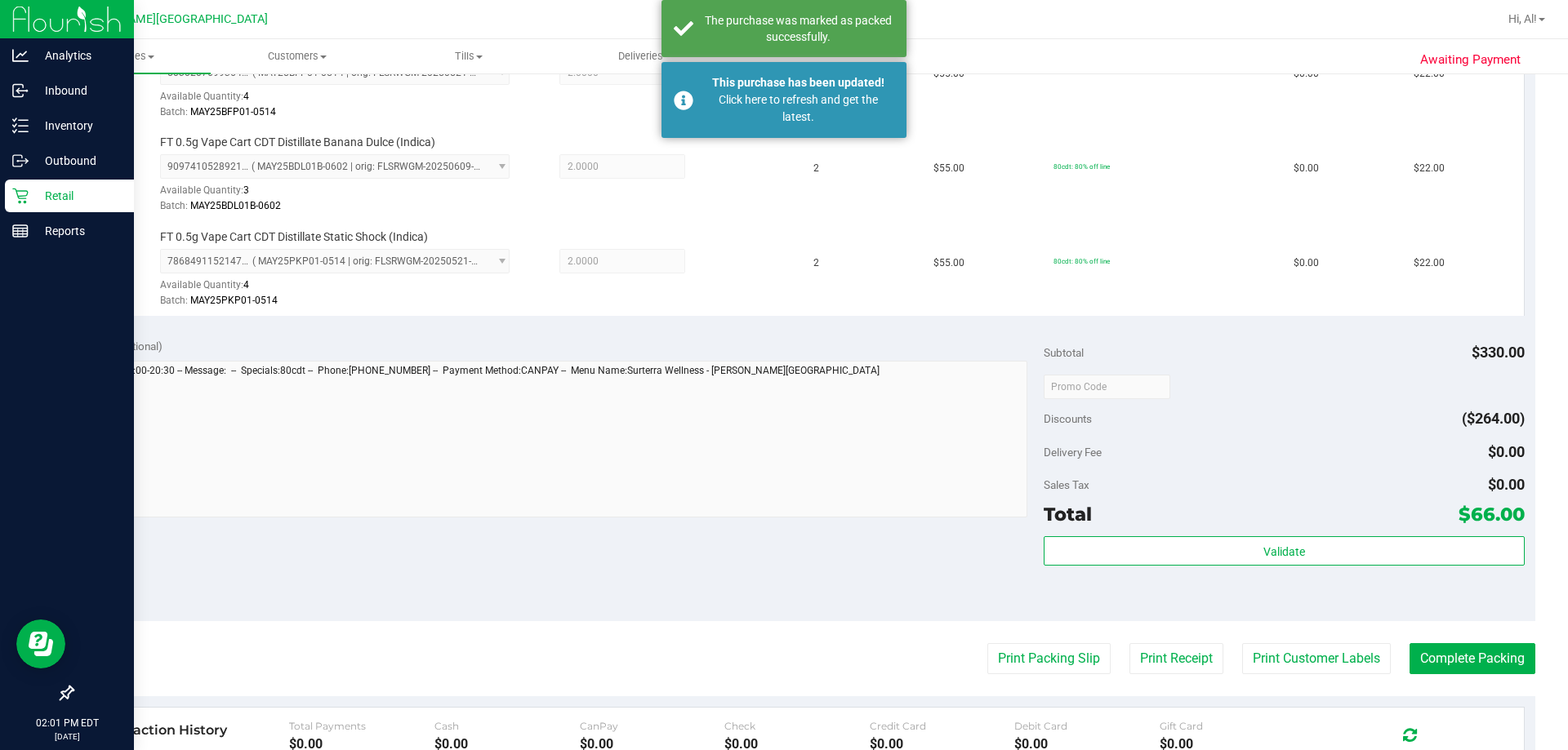
click at [78, 202] on p "Retail" at bounding box center [78, 195] width 98 height 19
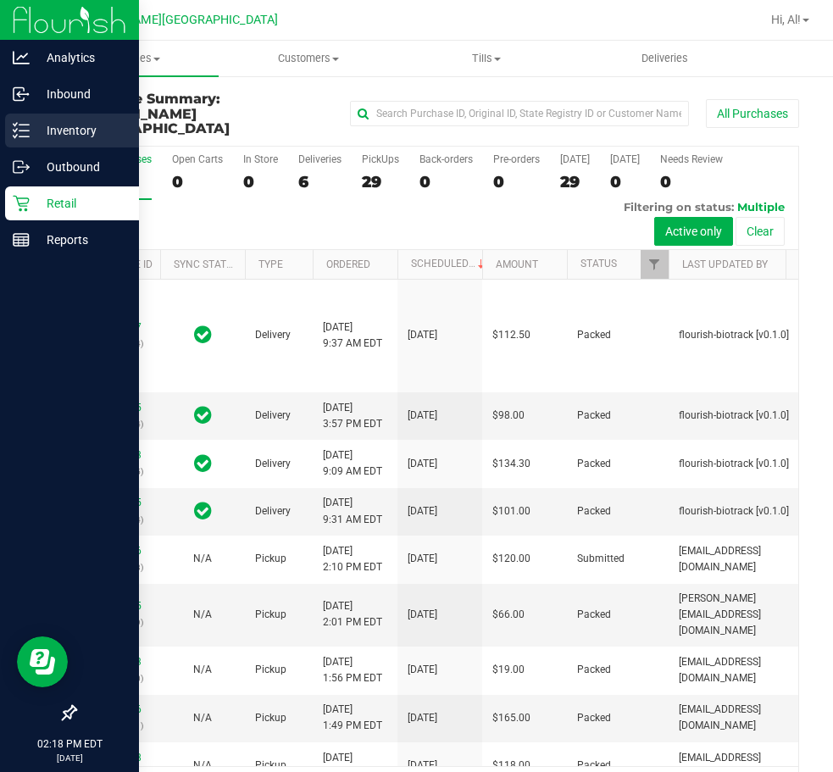
click at [57, 136] on p "Inventory" at bounding box center [81, 130] width 102 height 20
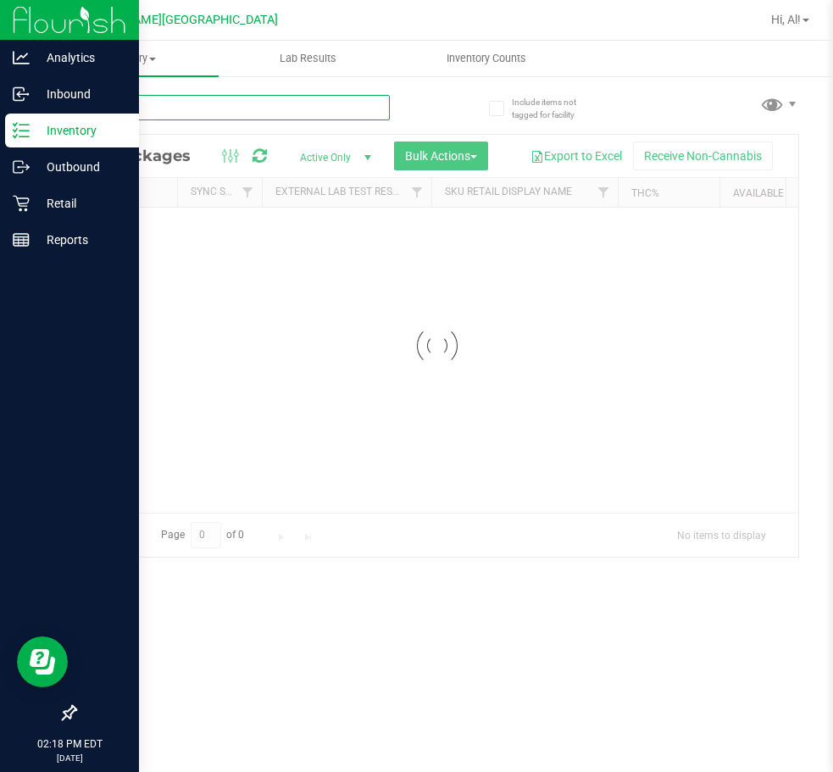
click at [237, 105] on div "Inventory All packages All inventory Waste log Create inventory Lab Results Inv…" at bounding box center [437, 407] width 793 height 732
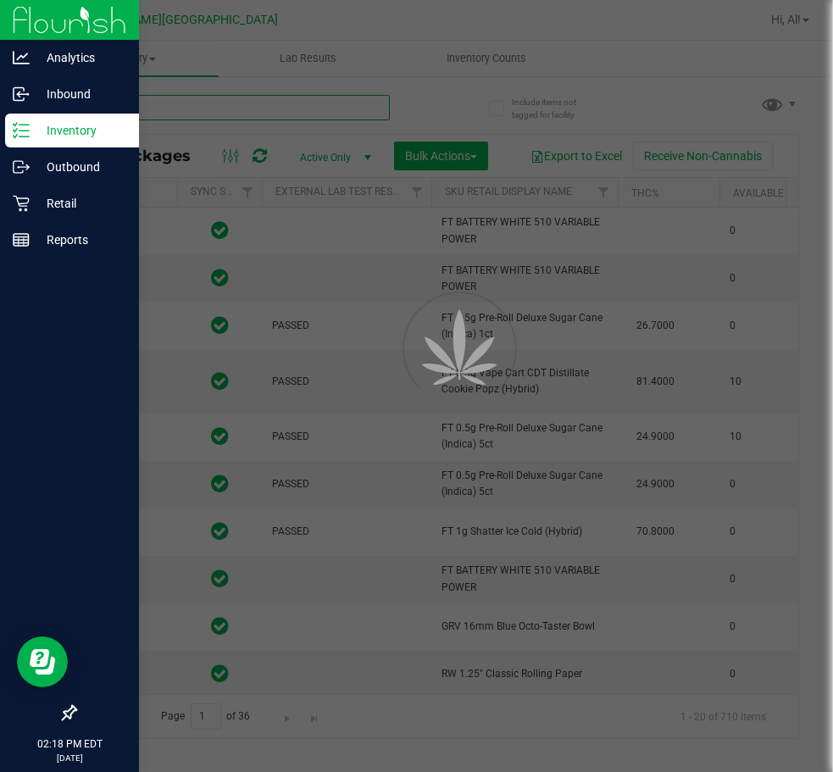
type input "2026-02-15"
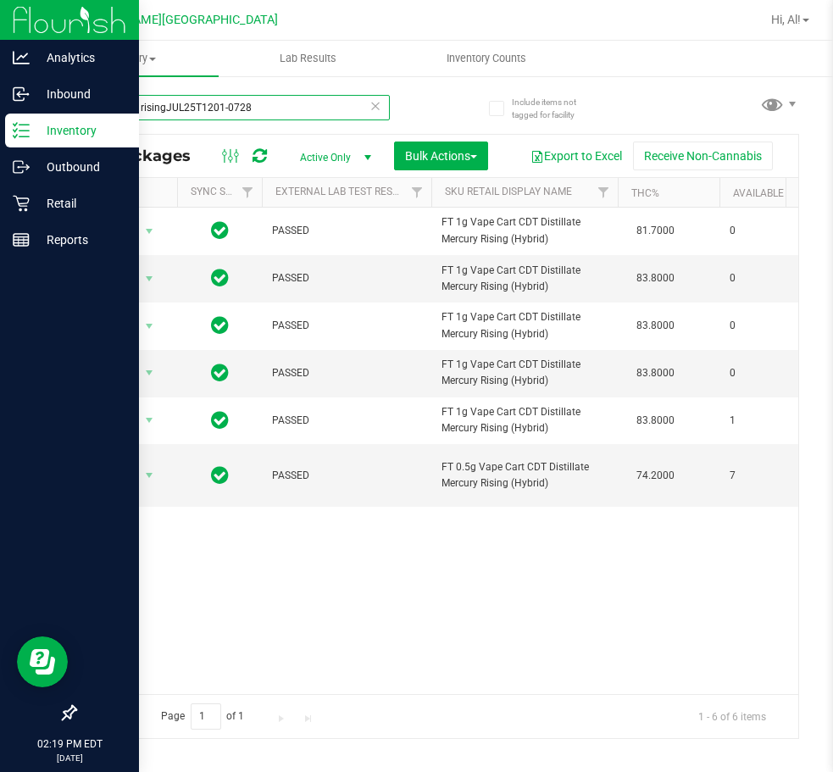
type input "mercury risingJUL25T1201-0728"
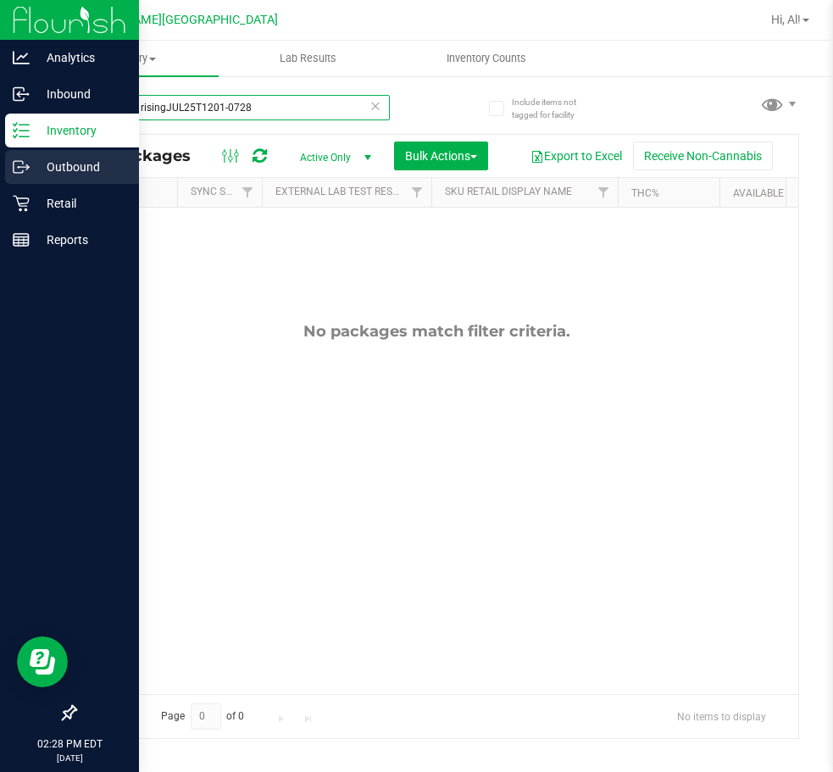
drag, startPoint x: 242, startPoint y: 103, endPoint x: 1, endPoint y: 156, distance: 247.2
click at [1, 156] on div "Analytics Inbound Inventory Outbound Retail Reports 02:28 PM EDT 08/27/2025 08/…" at bounding box center [416, 386] width 833 height 772
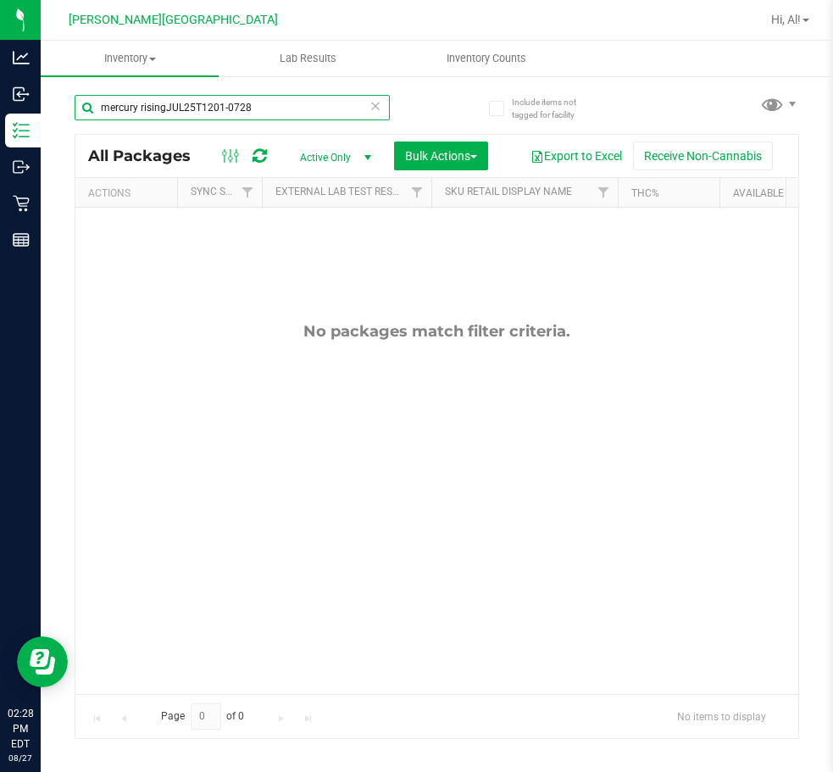
click at [286, 101] on input "mercury risingJUL25T1201-0728" at bounding box center [232, 107] width 315 height 25
click at [283, 108] on input "mercury risingJUL25T1201-0728" at bounding box center [232, 107] width 315 height 25
click at [282, 109] on input "mercury risingJUL25T1201-0728" at bounding box center [232, 107] width 315 height 25
click at [282, 110] on input "mercury risingJUL25T1201-0728" at bounding box center [232, 107] width 315 height 25
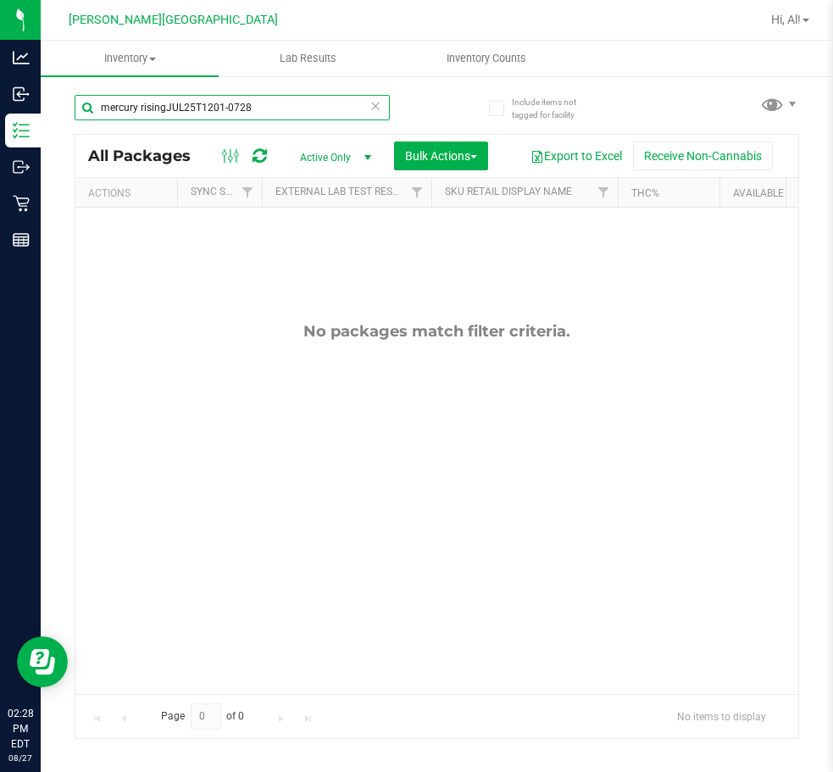
click at [287, 114] on input "mercury risingJUL25T1201-0728" at bounding box center [232, 107] width 315 height 25
click at [287, 116] on input "mercury risingJUL25T1201-0728" at bounding box center [232, 107] width 315 height 25
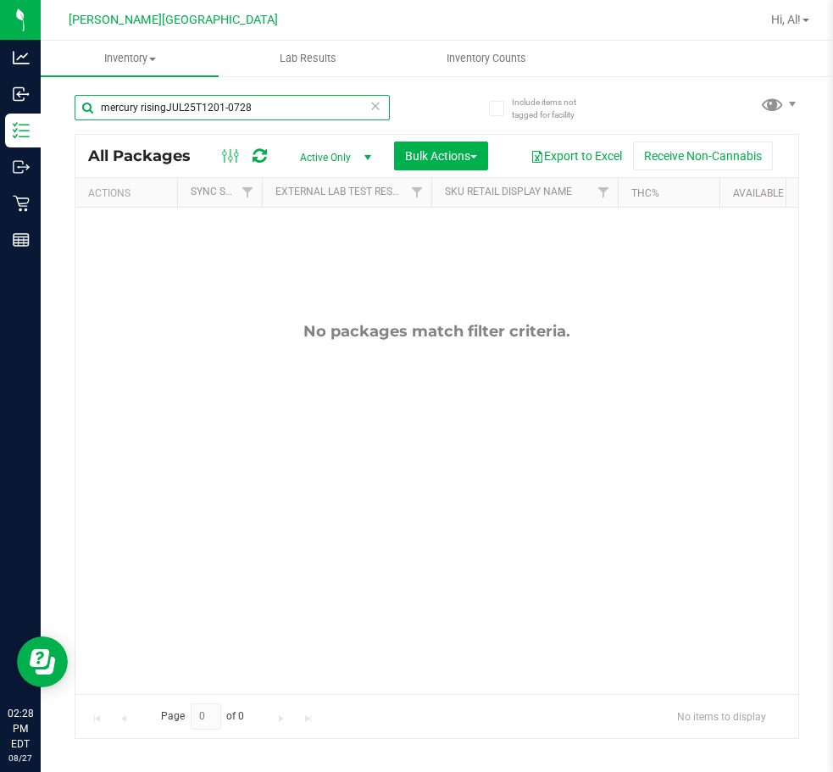
click at [287, 116] on input "mercury risingJUL25T1201-0728" at bounding box center [232, 107] width 315 height 25
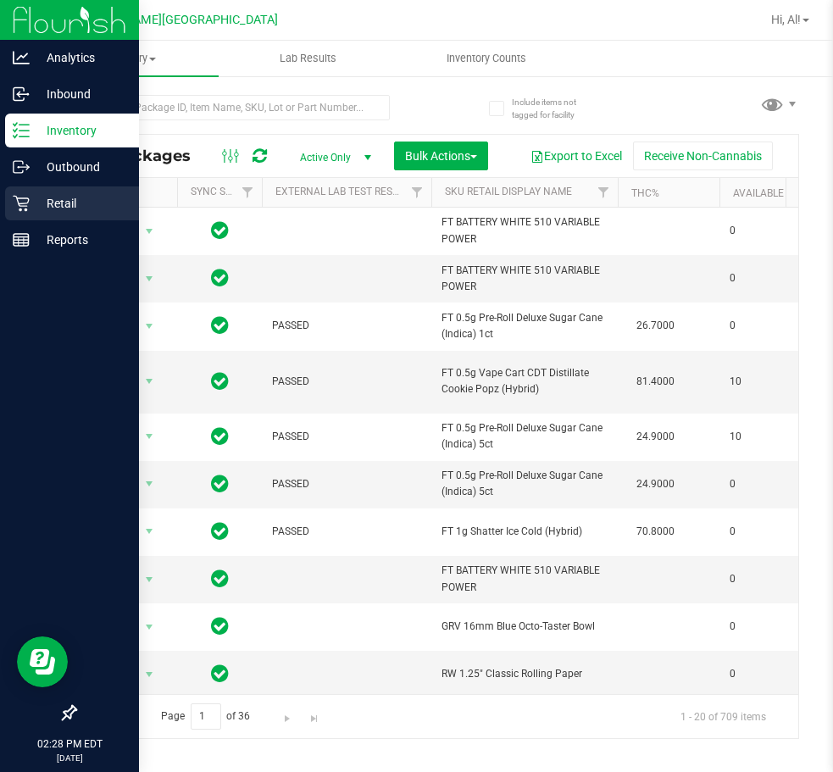
click at [46, 194] on p "Retail" at bounding box center [81, 203] width 102 height 20
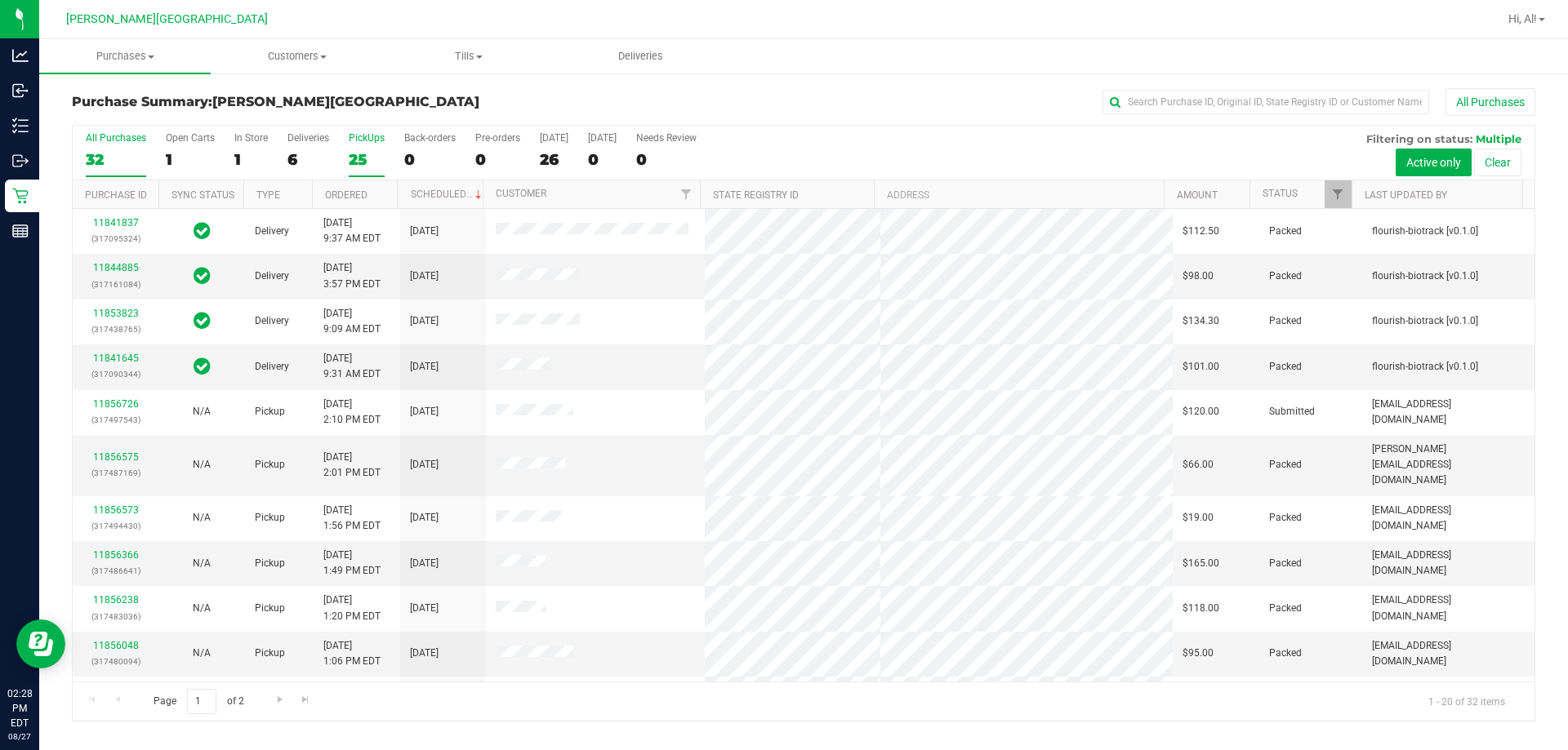
click at [356, 159] on div "25" at bounding box center [366, 159] width 36 height 18
click at [0, 0] on input "PickUps 25" at bounding box center [0, 0] width 0 height 0
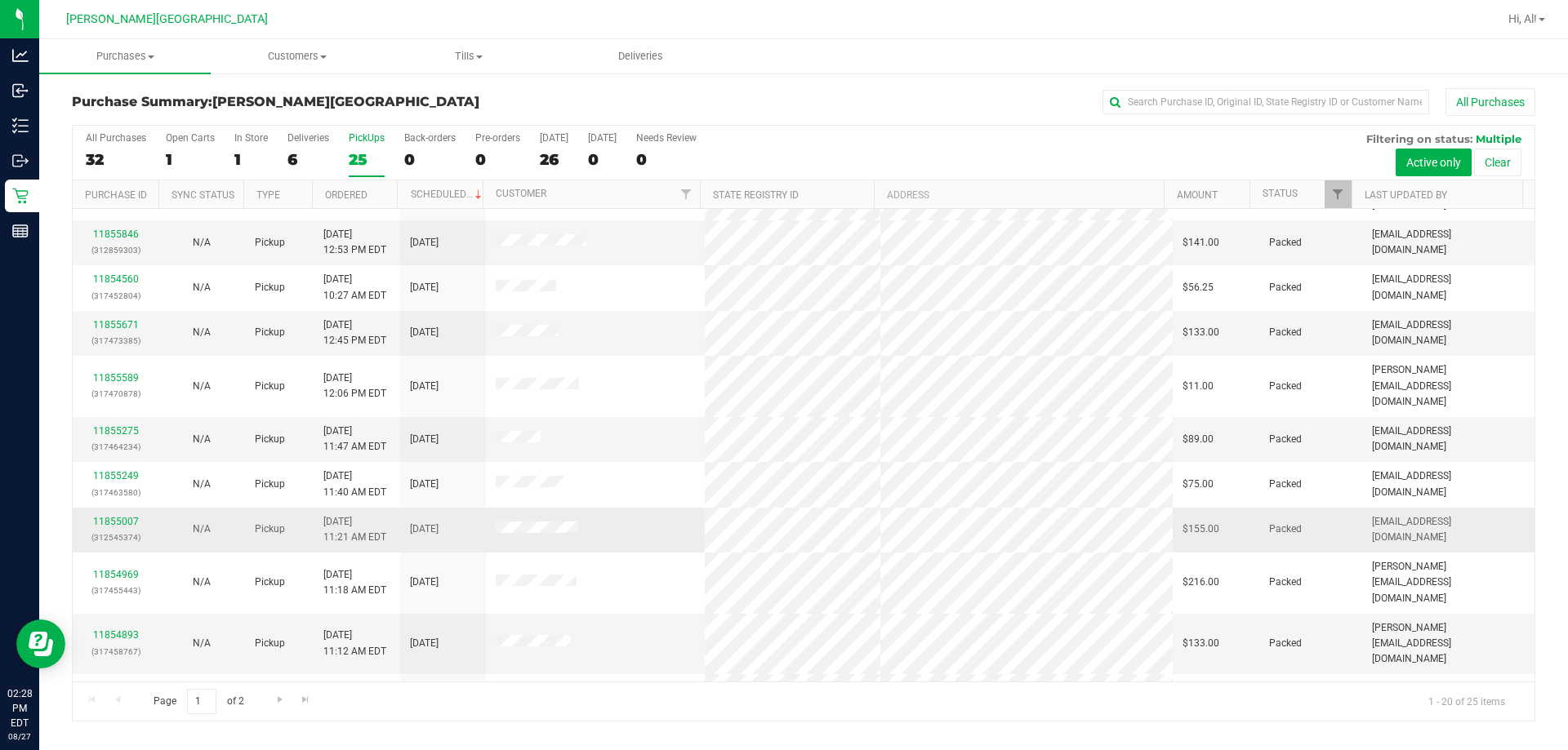
scroll to position [431, 0]
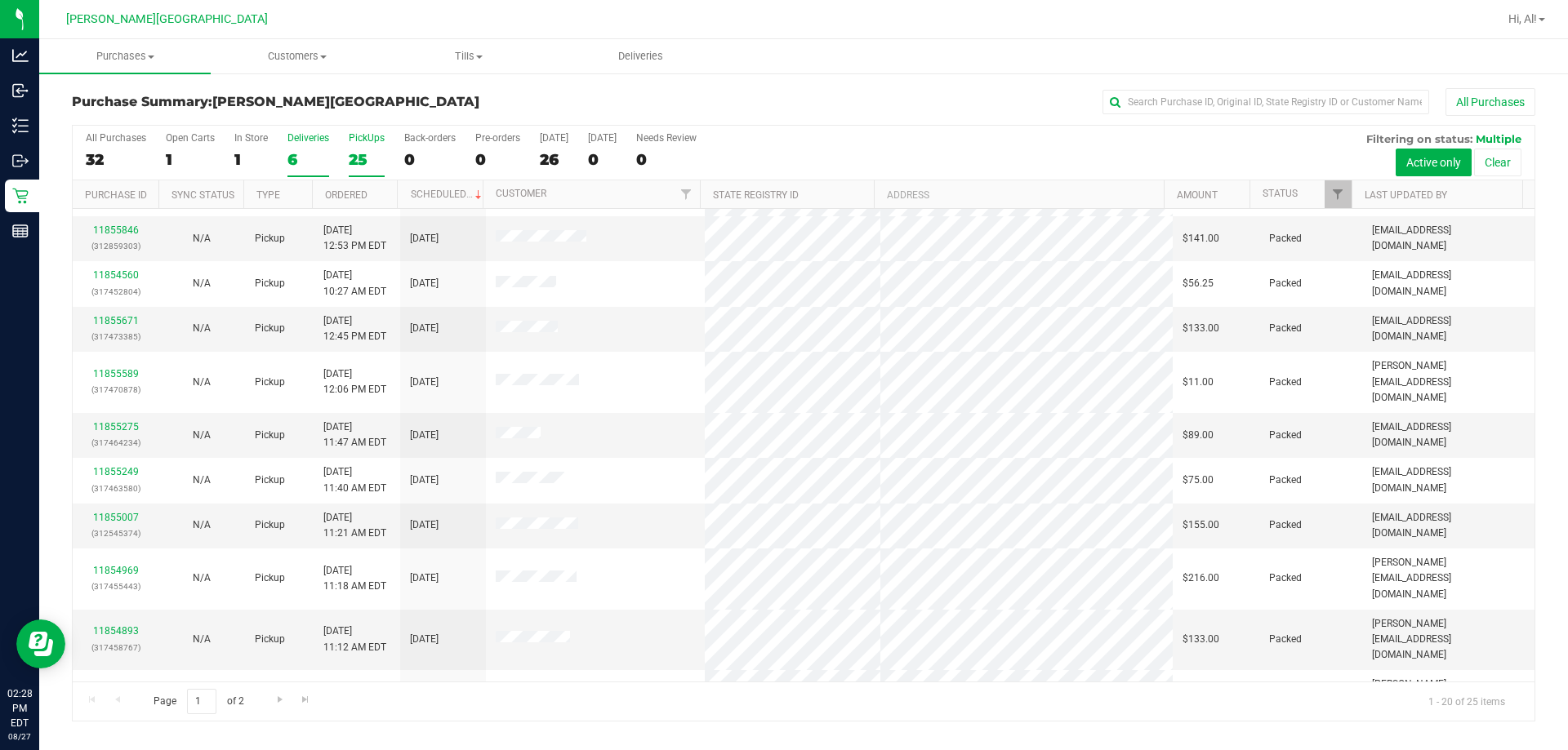
click at [298, 151] on div "6" at bounding box center [307, 159] width 41 height 18
click at [0, 0] on input "Deliveries 6" at bounding box center [0, 0] width 0 height 0
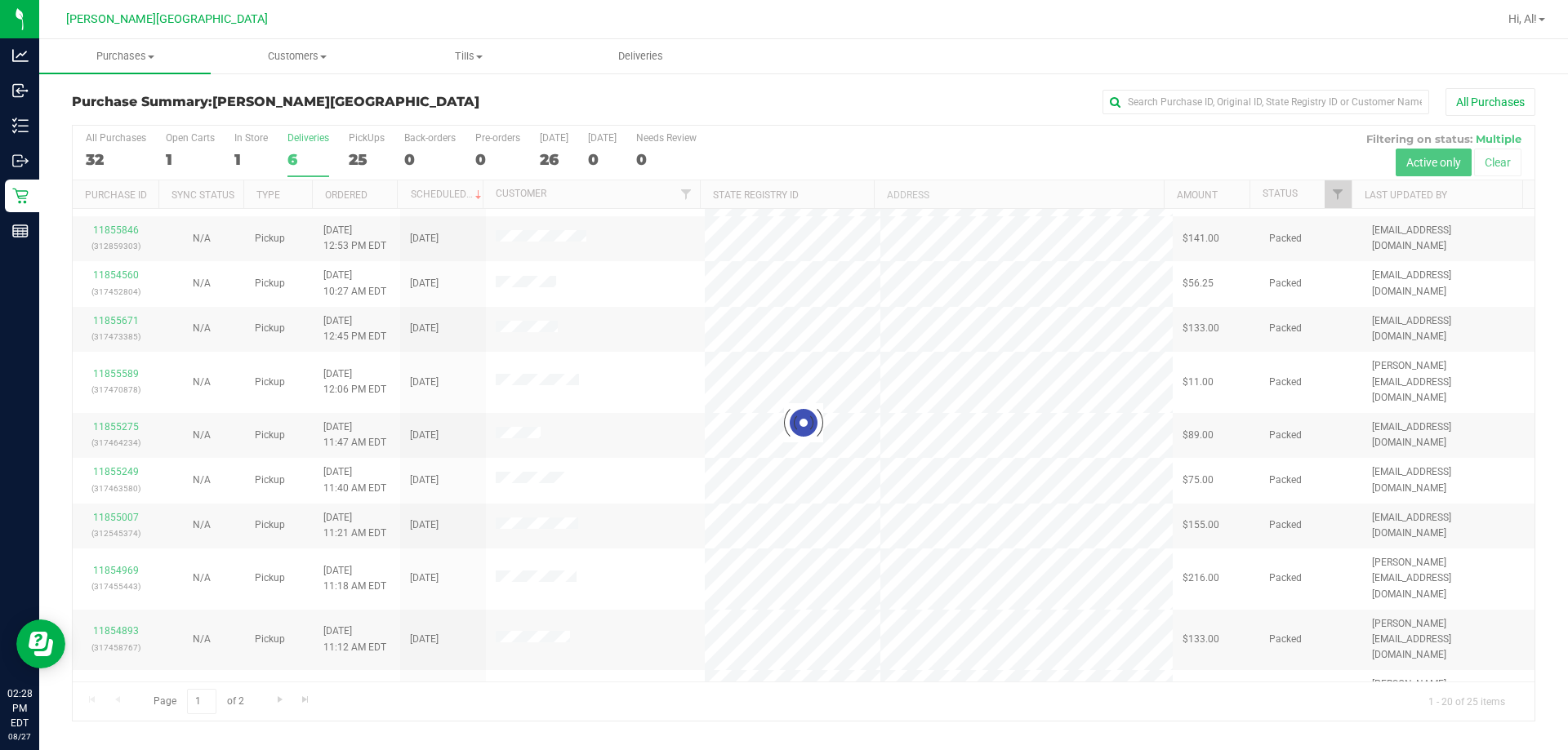
scroll to position [0, 0]
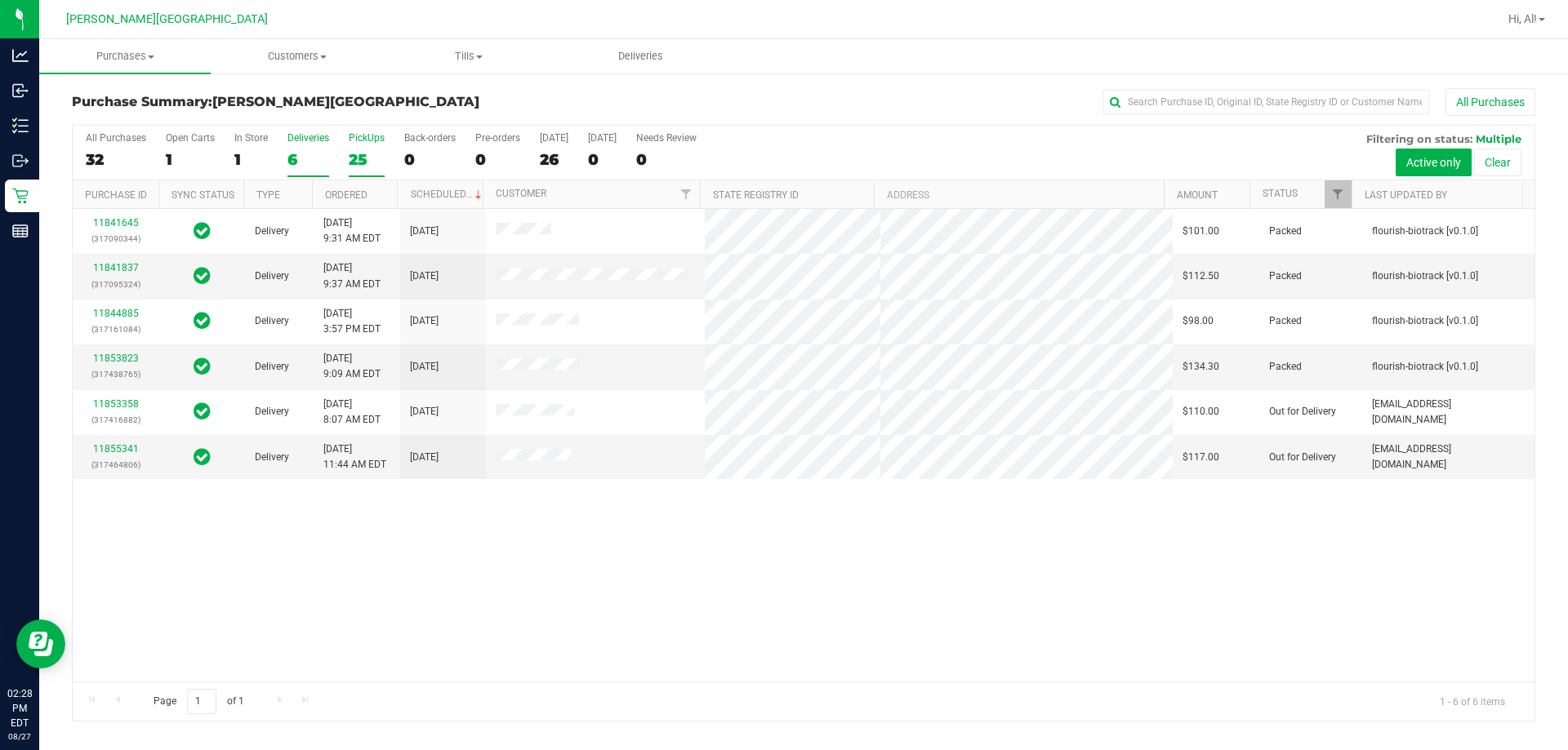
click at [367, 166] on div "25" at bounding box center [366, 159] width 36 height 18
click at [0, 0] on input "PickUps 25" at bounding box center [0, 0] width 0 height 0
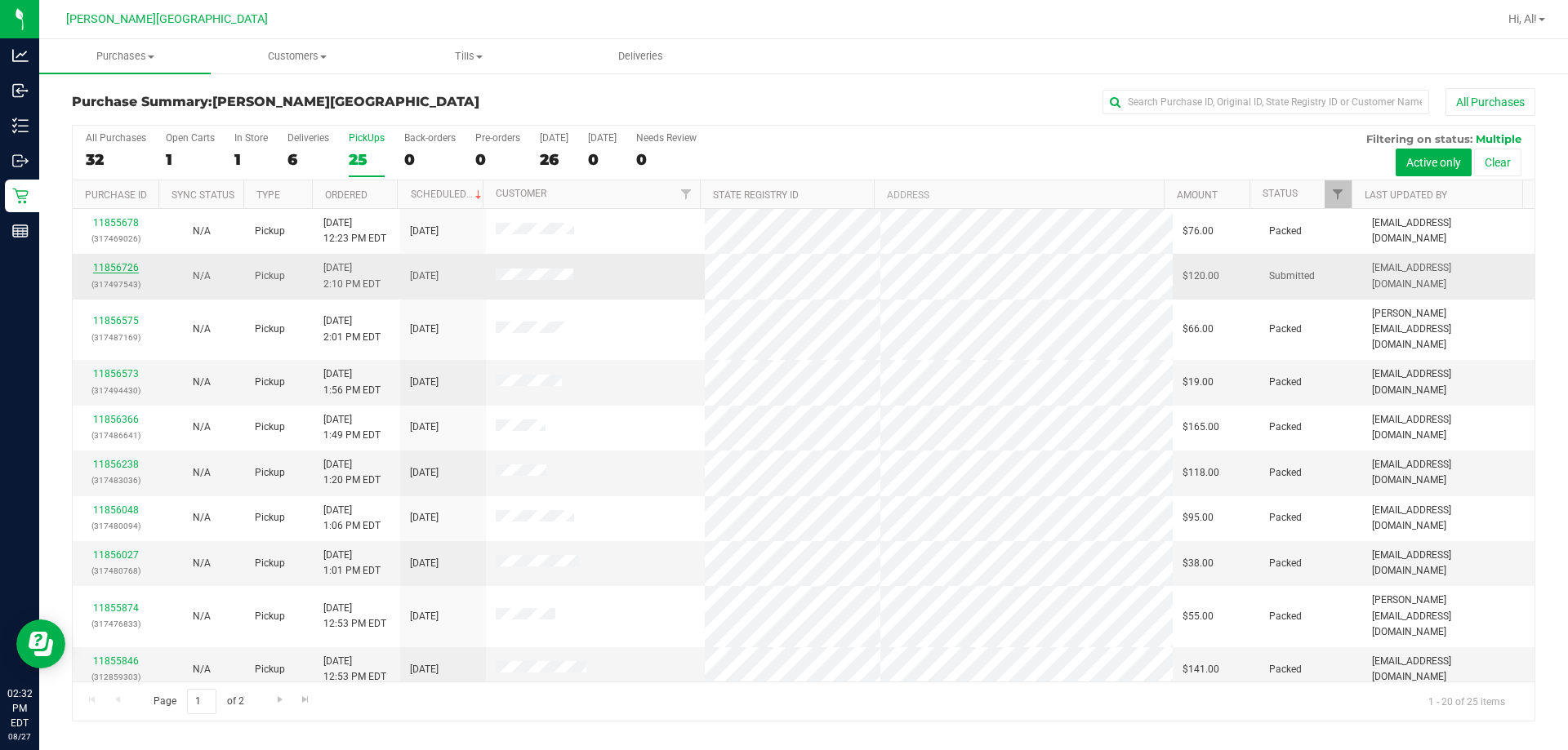
click at [116, 271] on link "11856726" at bounding box center [116, 268] width 45 height 12
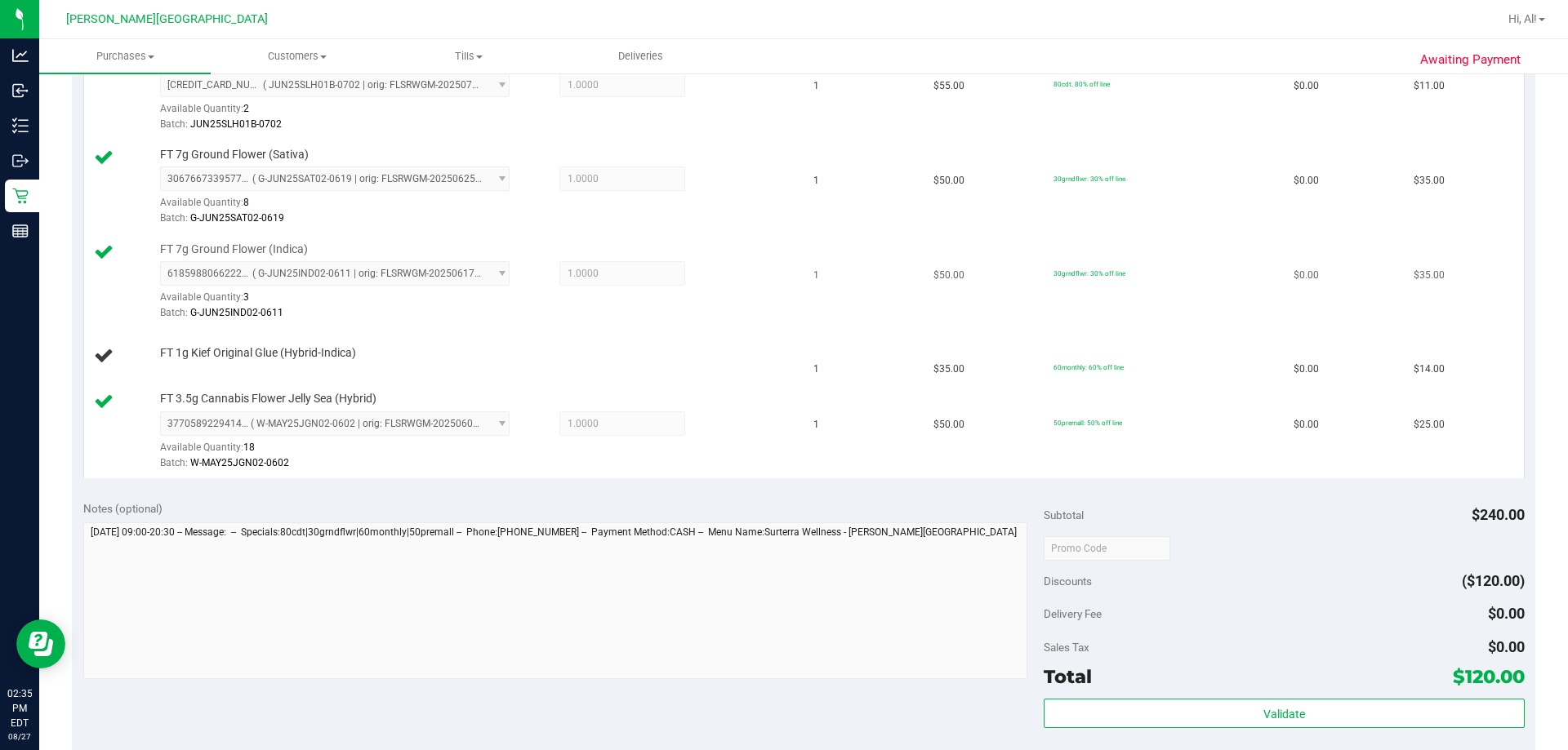
scroll to position [571, 0]
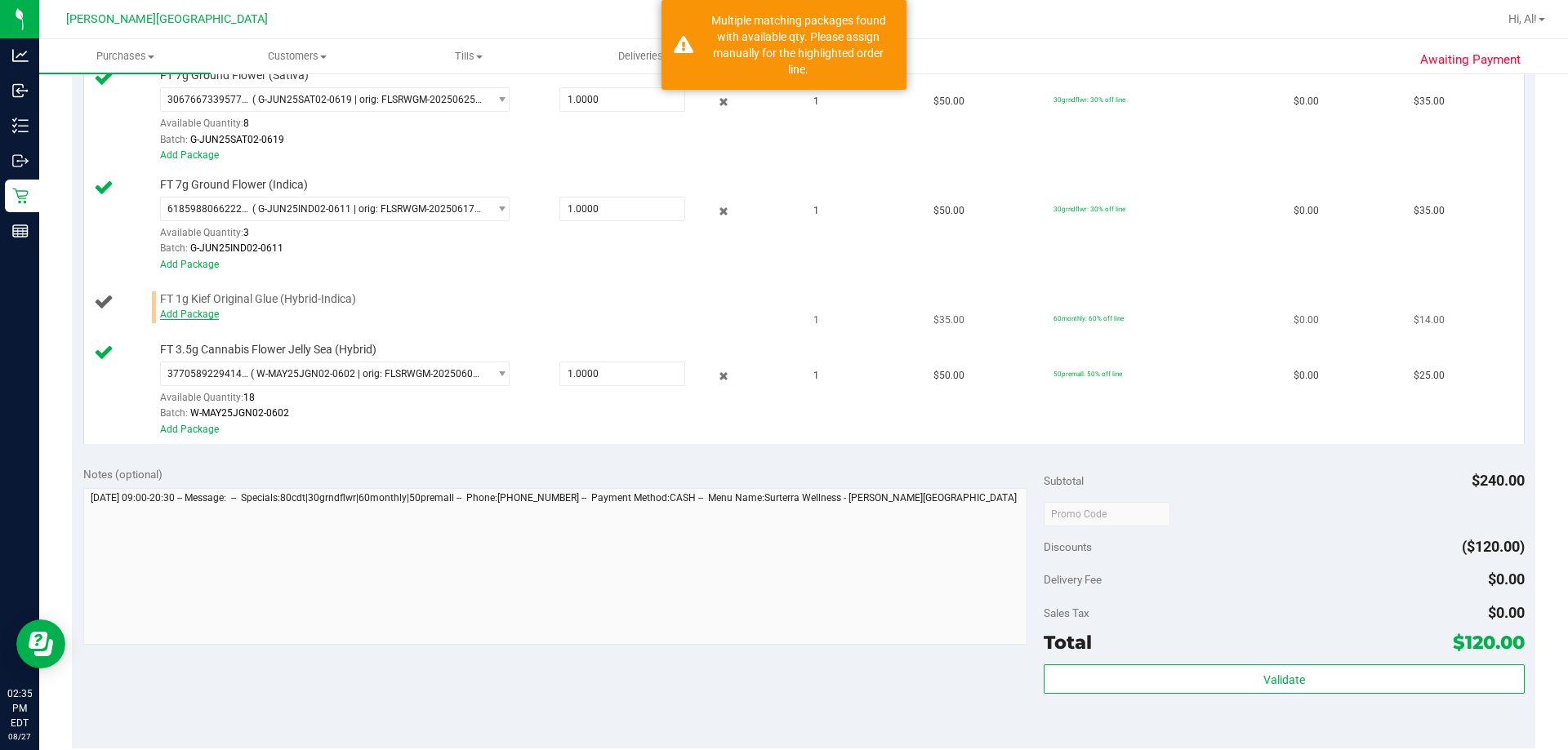
click at [190, 315] on link "Add Package" at bounding box center [189, 314] width 59 height 12
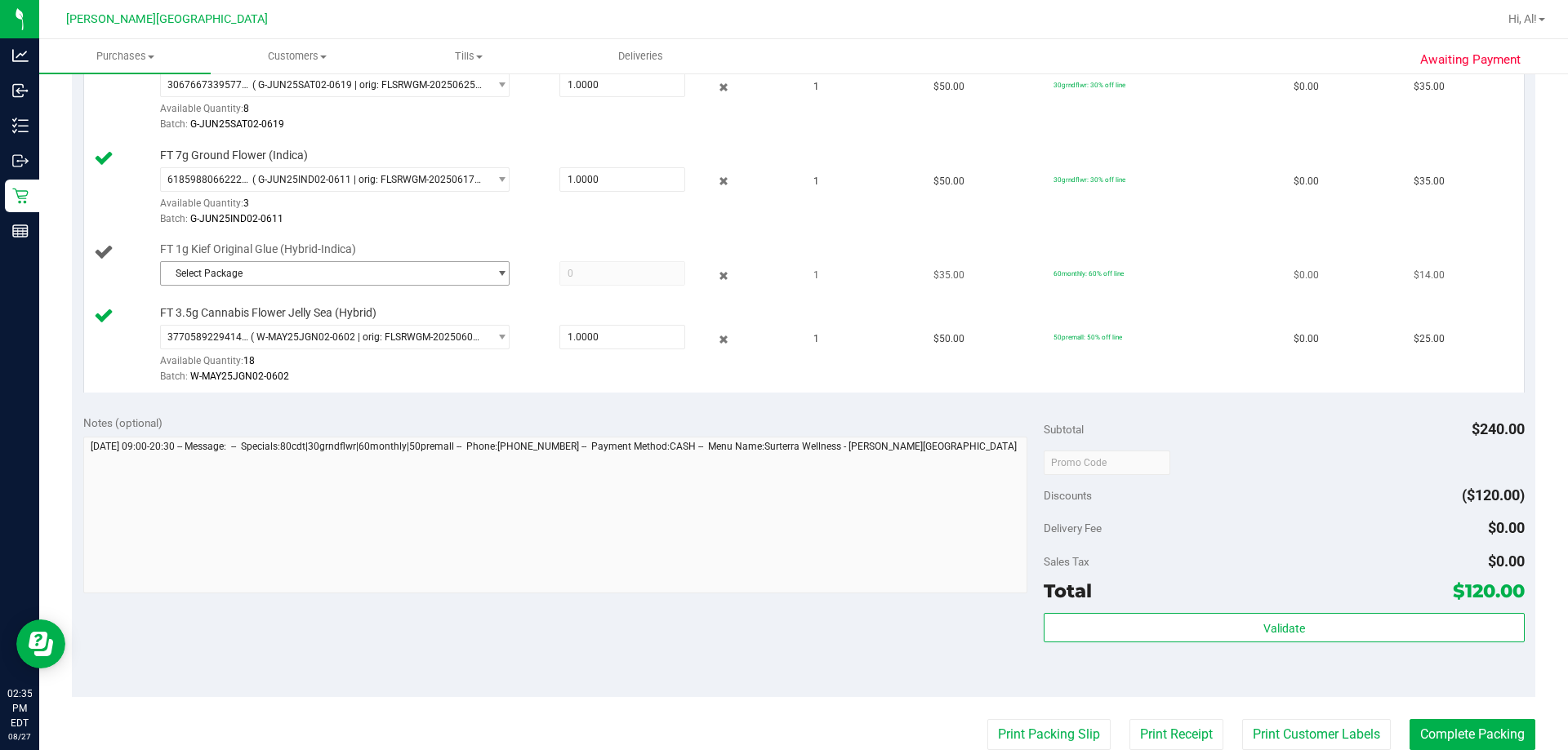
click at [285, 276] on span "Select Package" at bounding box center [325, 273] width 327 height 23
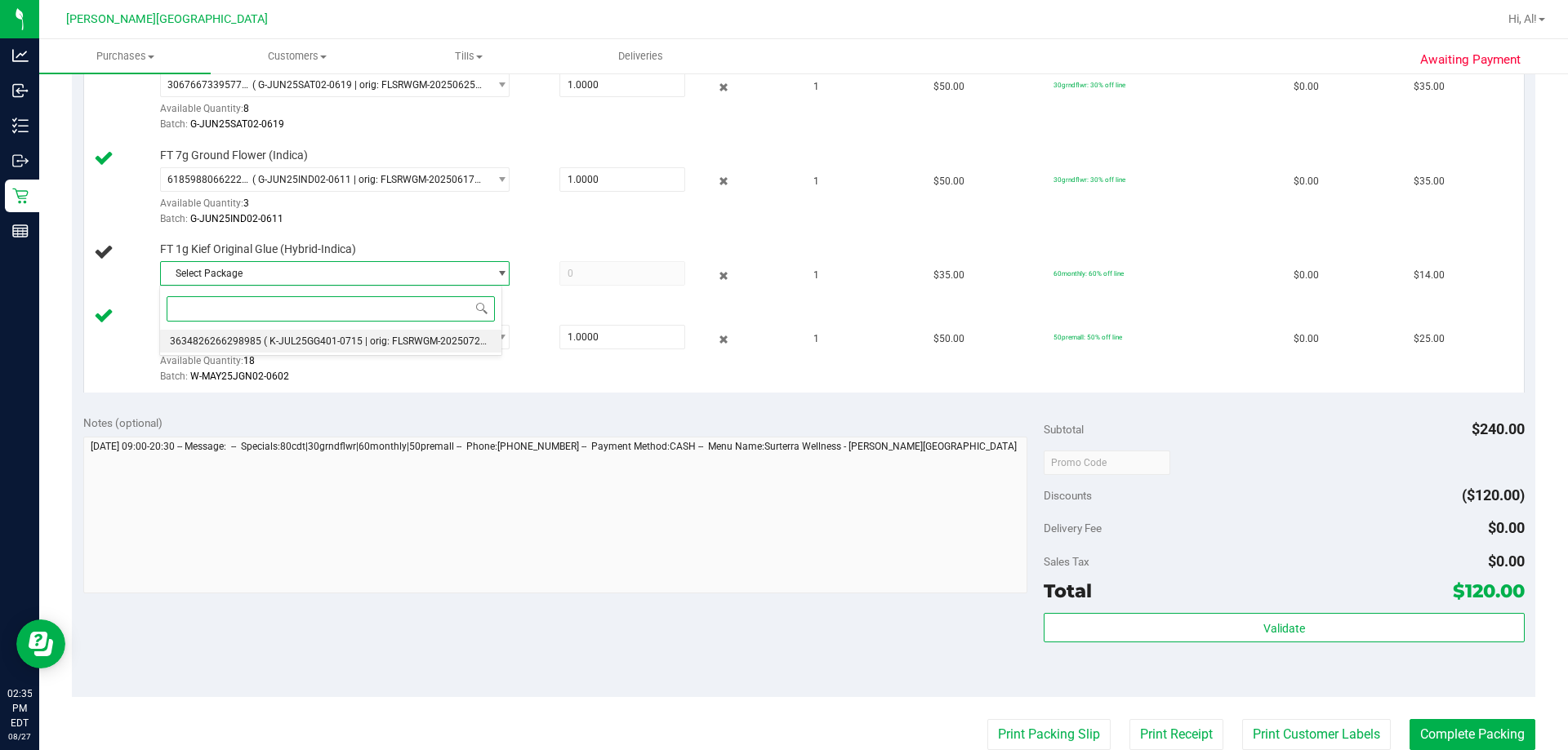
click at [347, 346] on span "( K-JUL25GG401-0715 | orig: FLSRWGM-20250721-2711 )" at bounding box center [390, 341] width 253 height 12
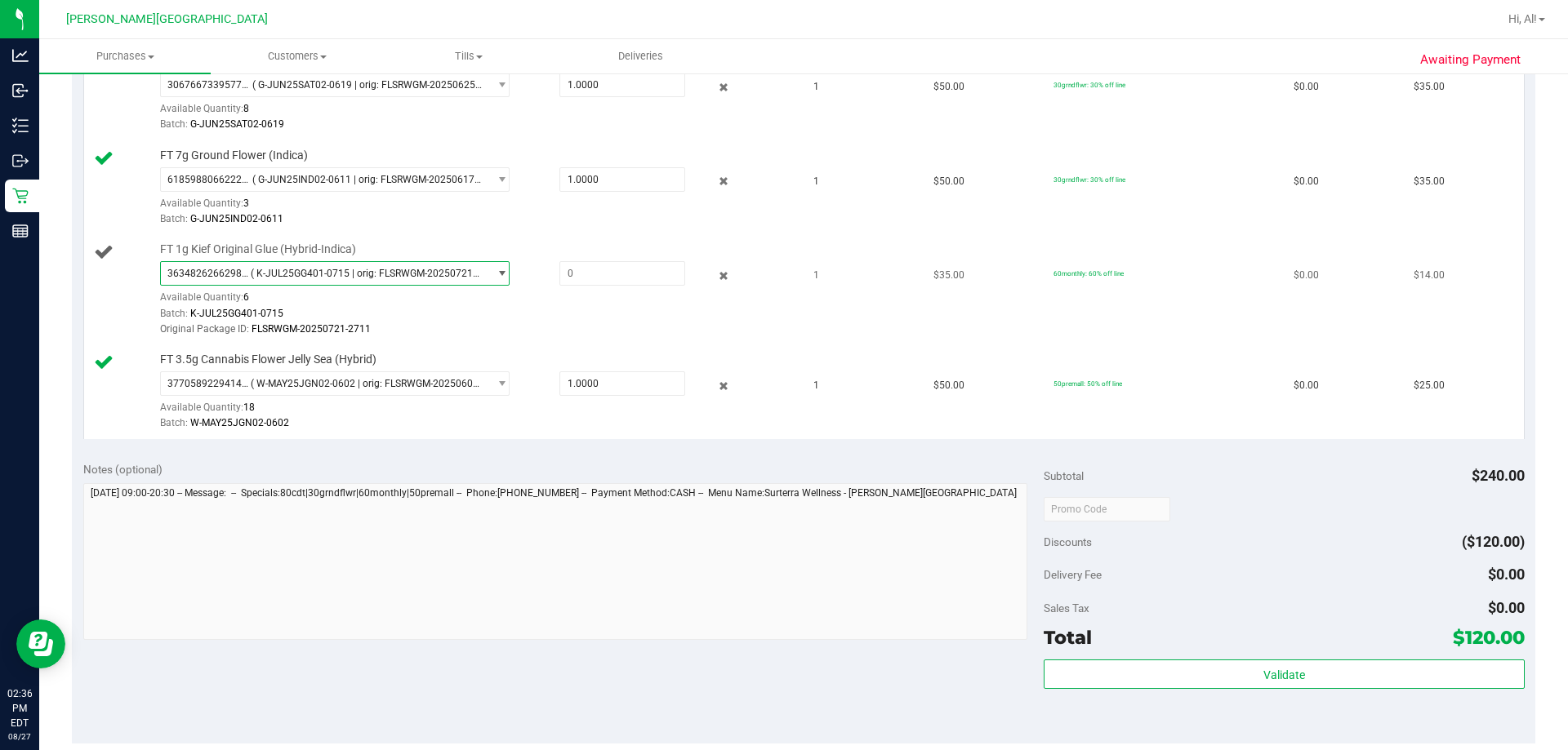
click at [377, 313] on div "Batch: K-JUL25GG401-0715" at bounding box center [475, 314] width 630 height 15
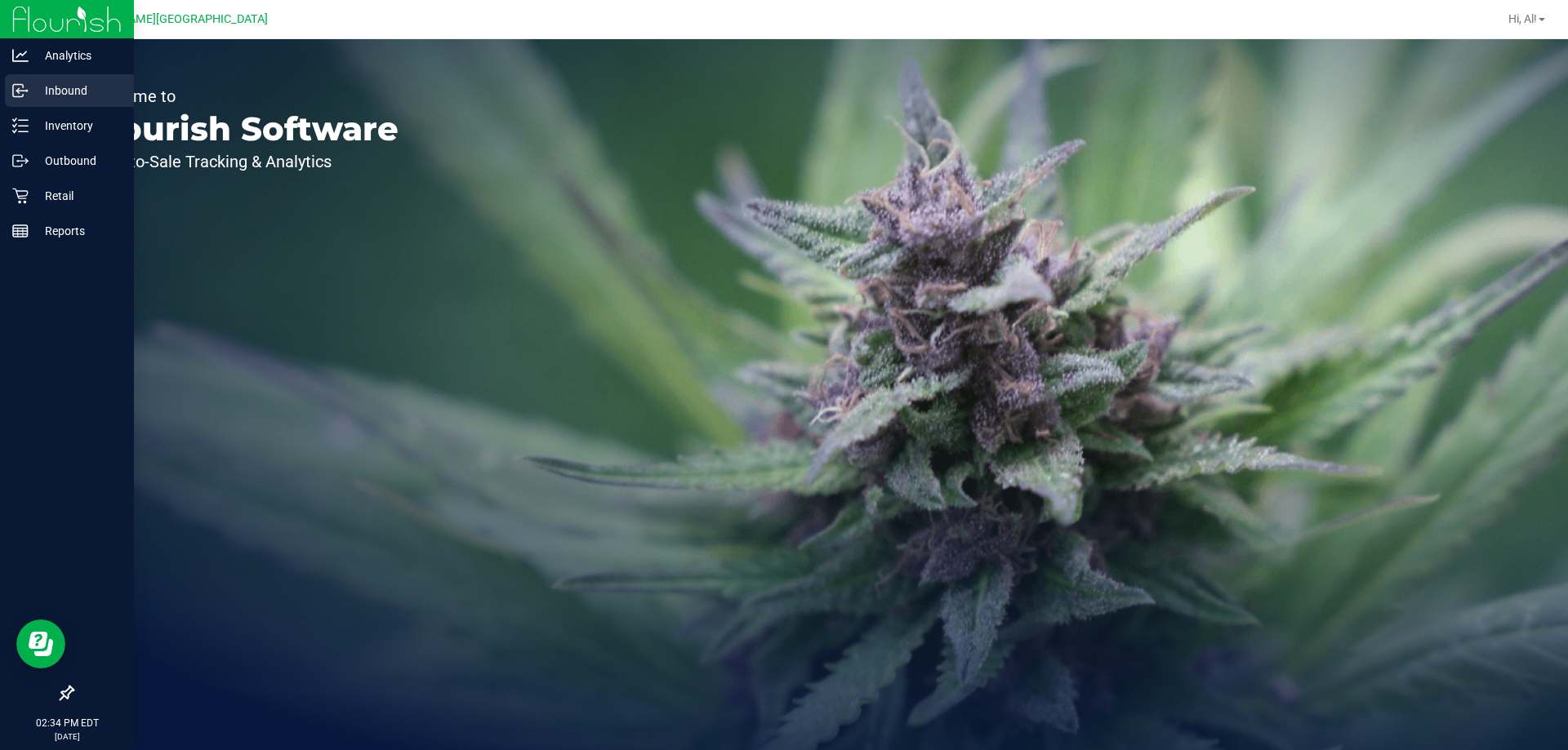
click at [32, 89] on p "Inbound" at bounding box center [78, 91] width 98 height 19
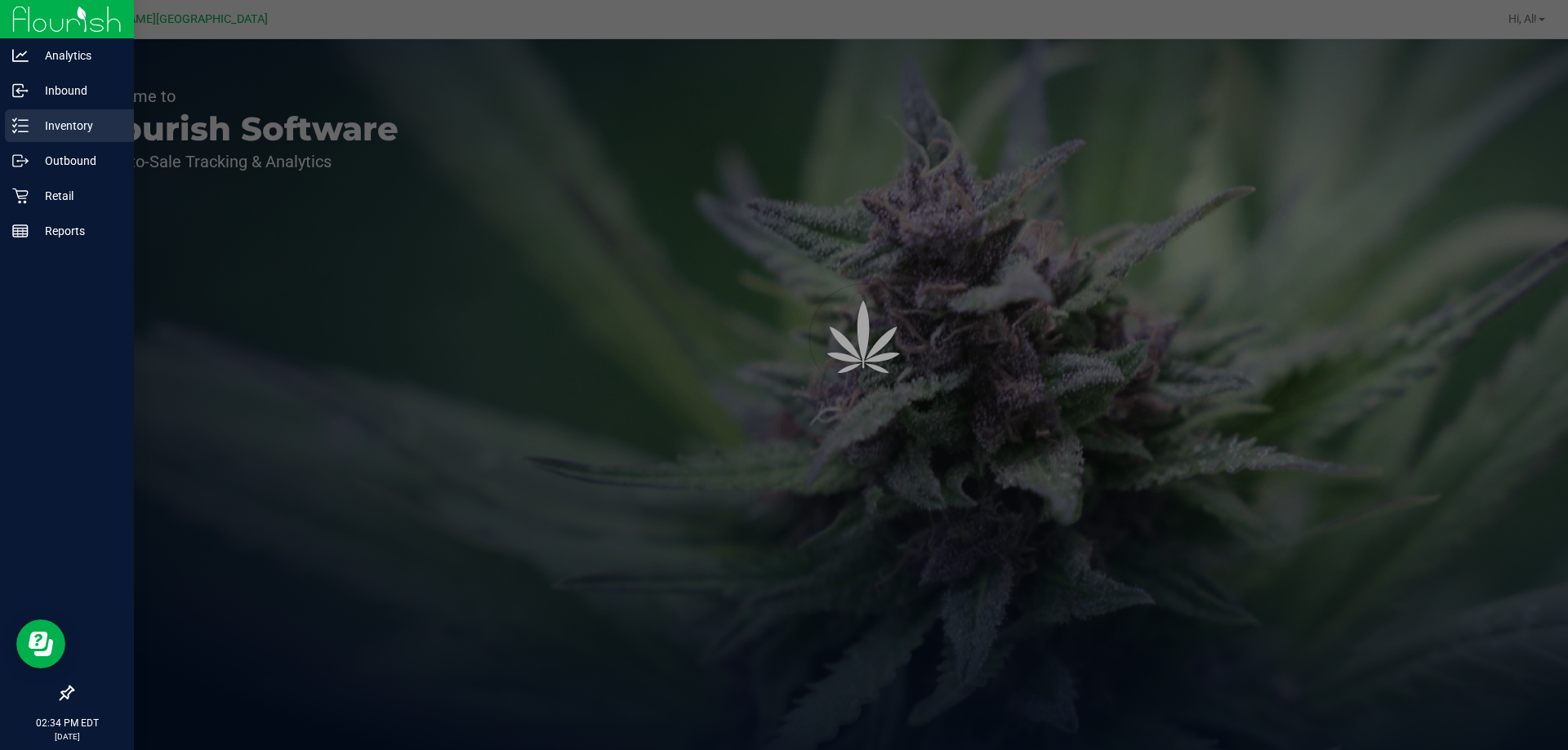
click at [71, 131] on p "Inventory" at bounding box center [78, 125] width 98 height 19
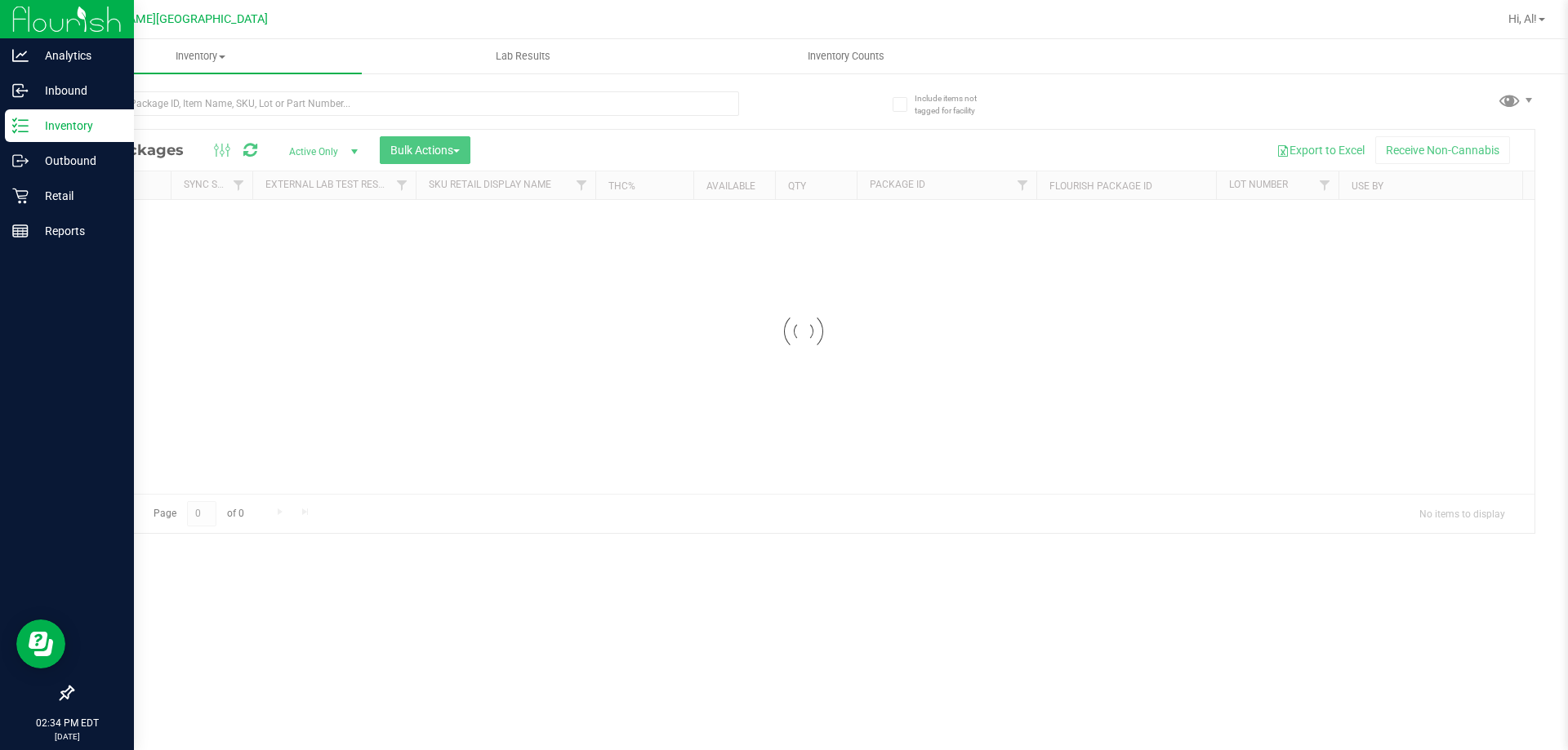
click at [71, 129] on p "Inventory" at bounding box center [78, 125] width 98 height 19
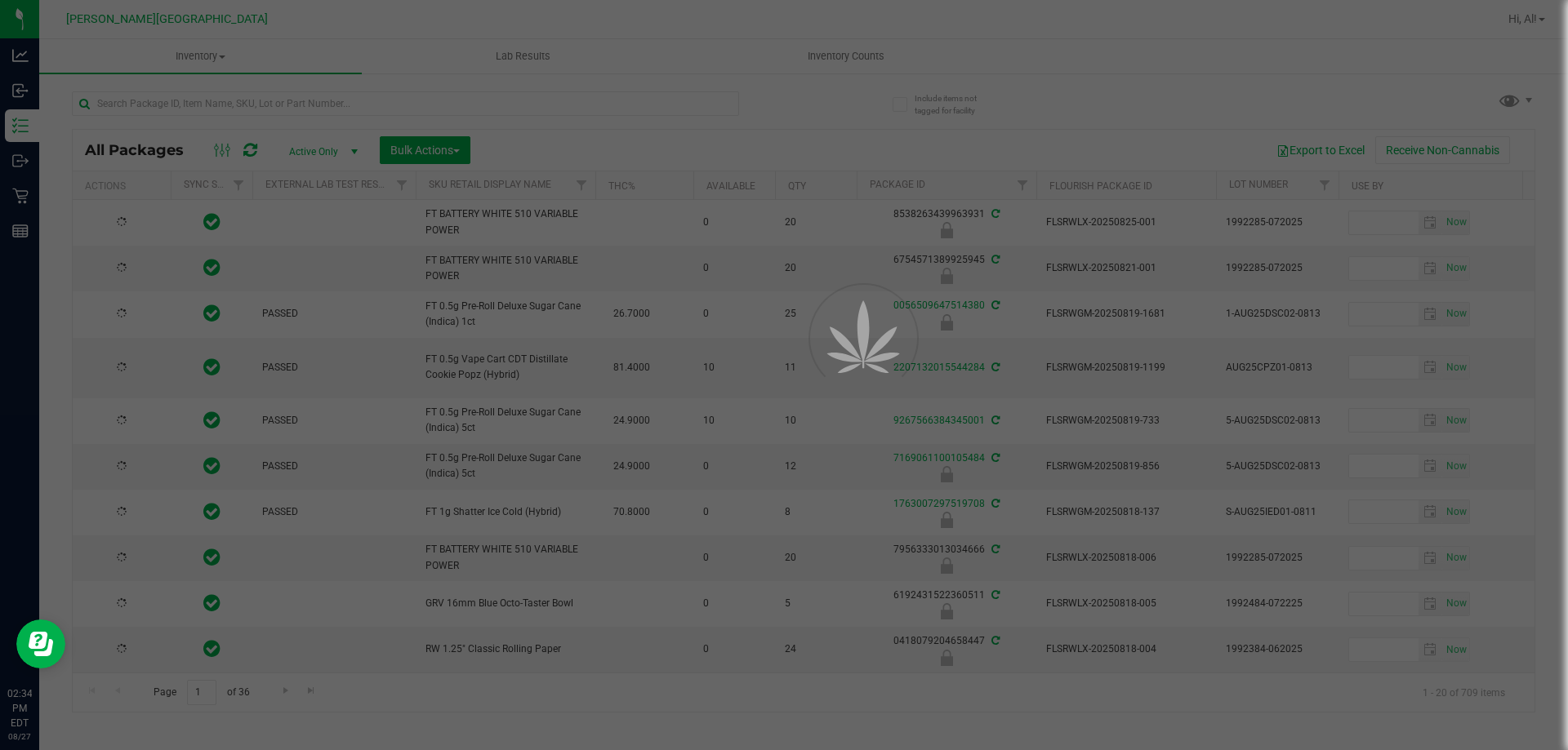
click at [161, 98] on div at bounding box center [784, 375] width 1568 height 750
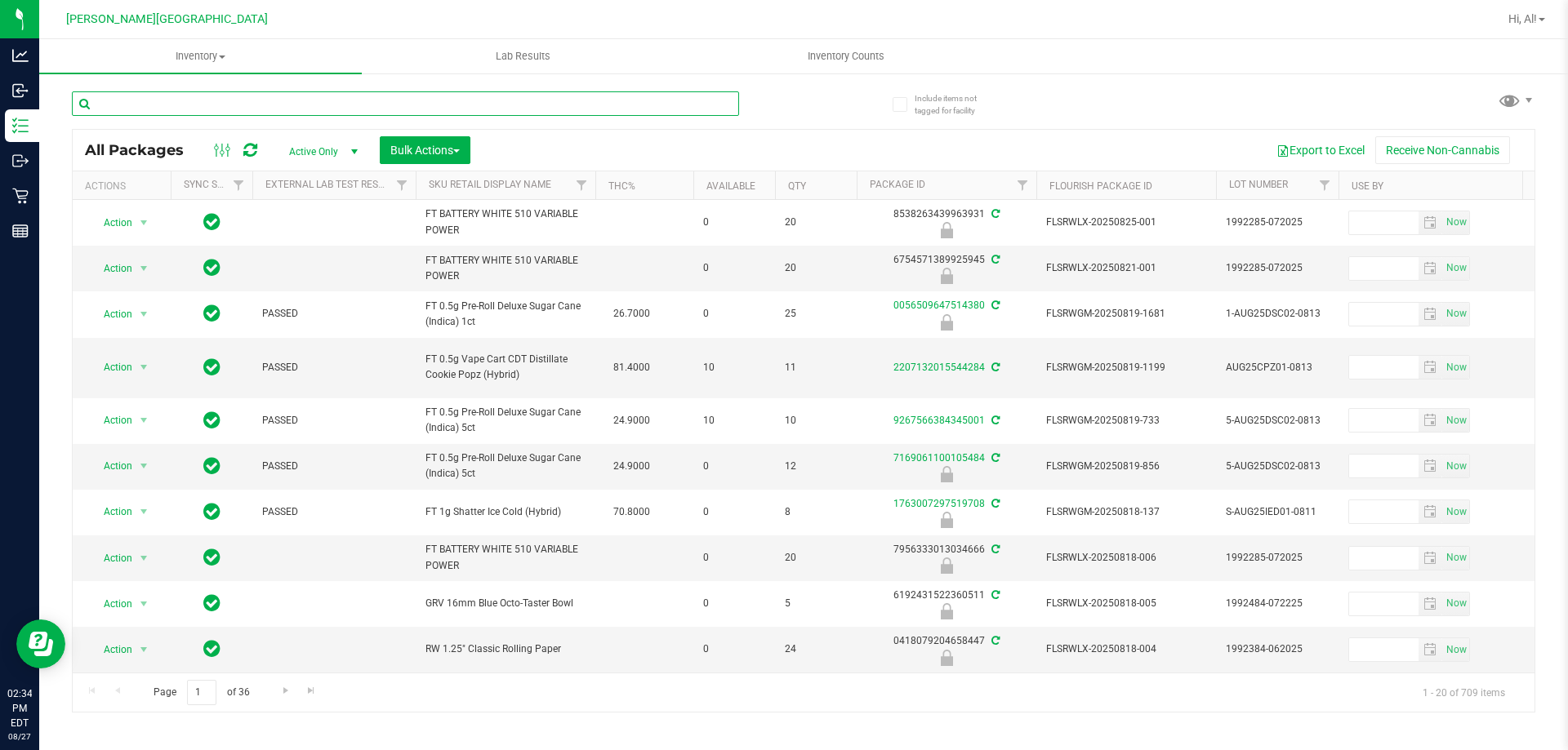
click at [160, 101] on input "text" at bounding box center [405, 103] width 667 height 24
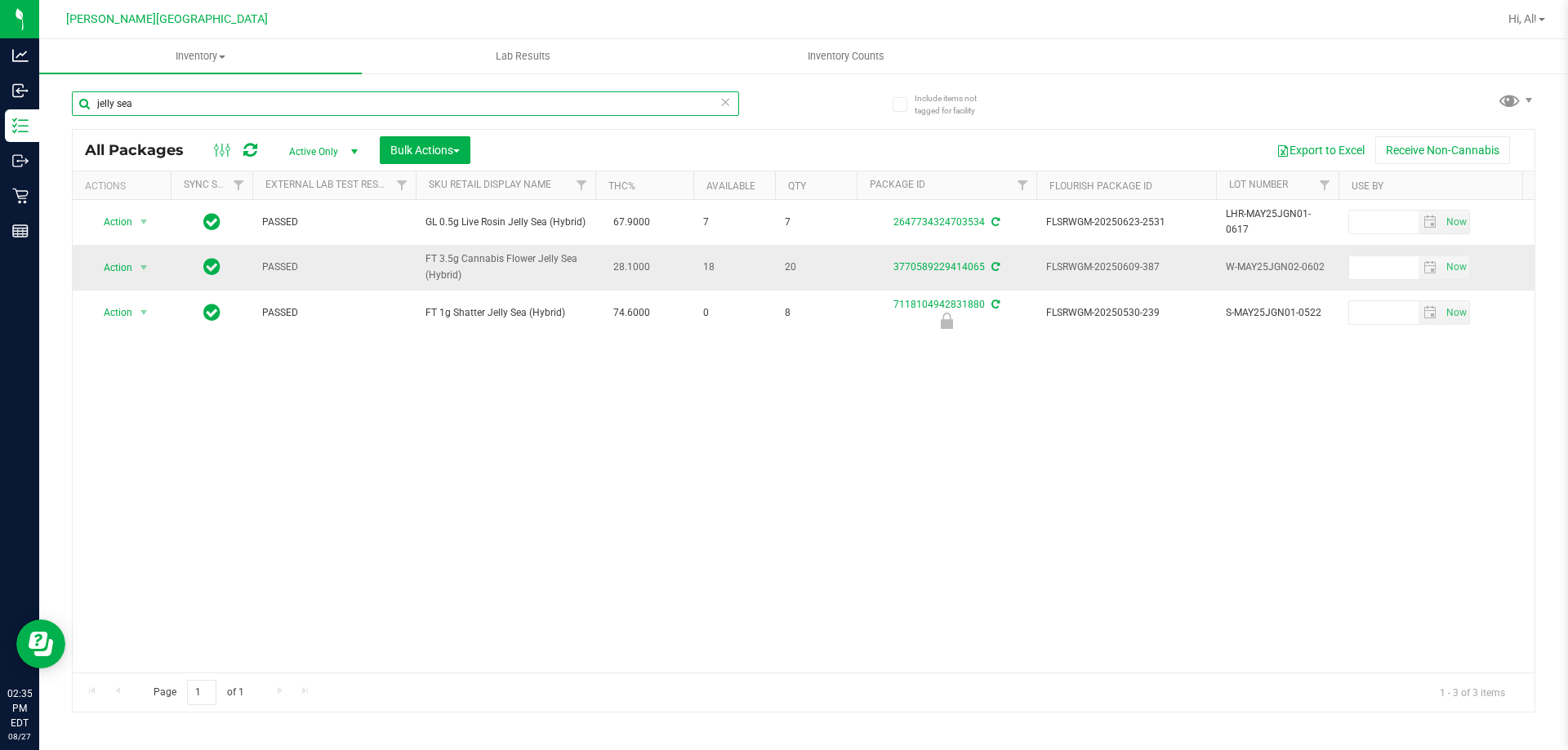
type input "jelly sea"
click at [941, 273] on div "3770589229414065" at bounding box center [947, 268] width 185 height 15
click at [943, 271] on link "3770589229414065" at bounding box center [938, 267] width 91 height 12
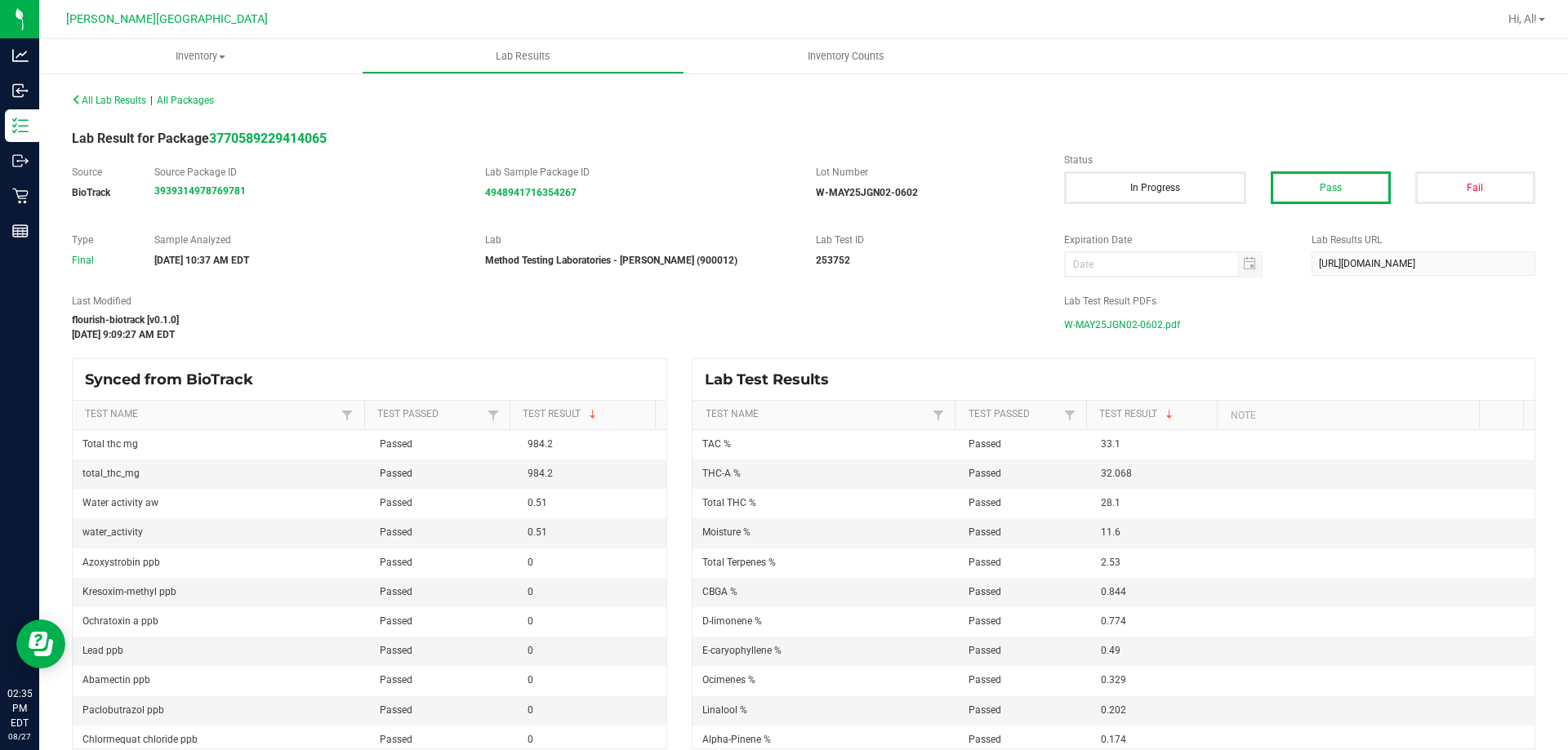
click at [1137, 320] on span "W-MAY25JGN02-0602.pdf" at bounding box center [1122, 324] width 116 height 24
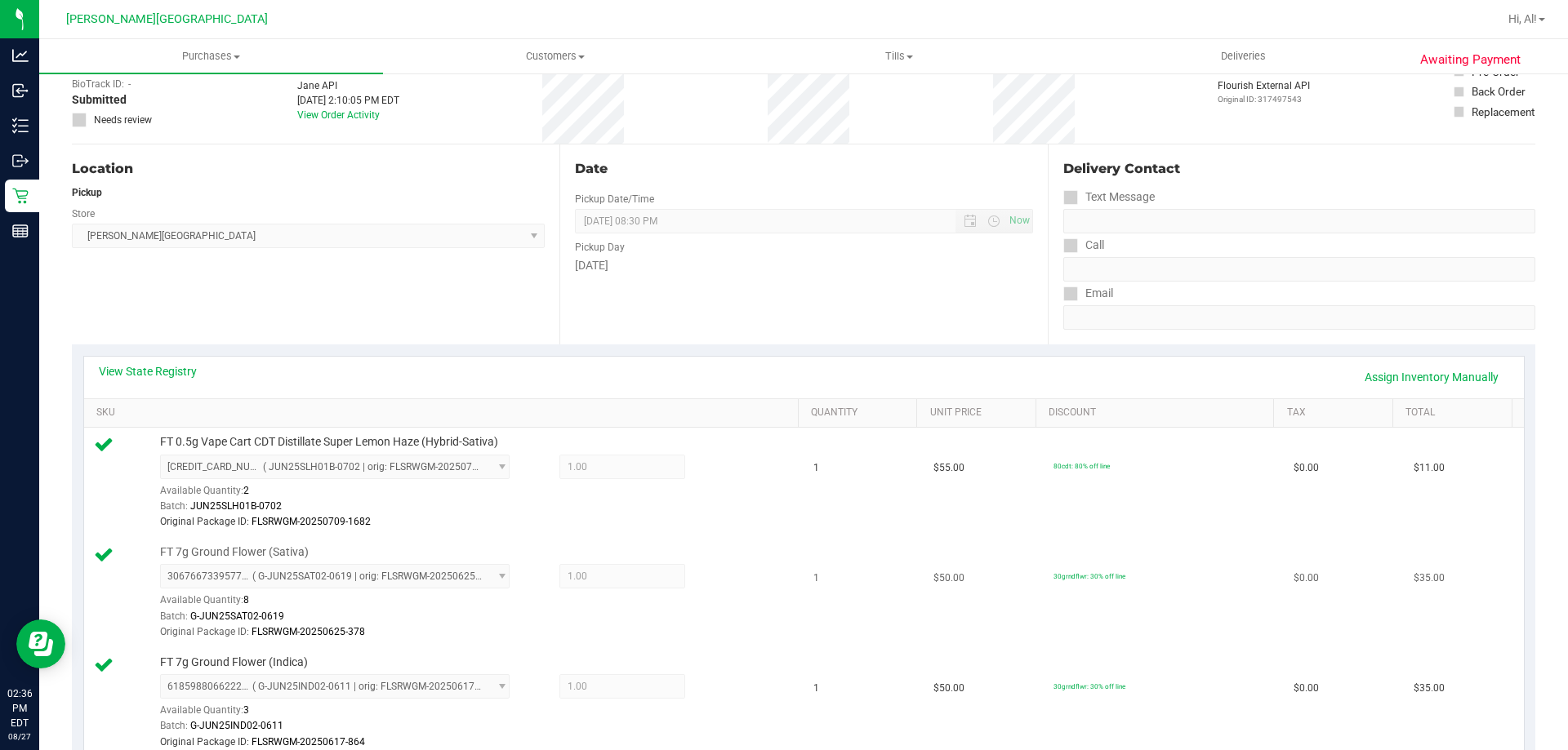
scroll to position [326, 0]
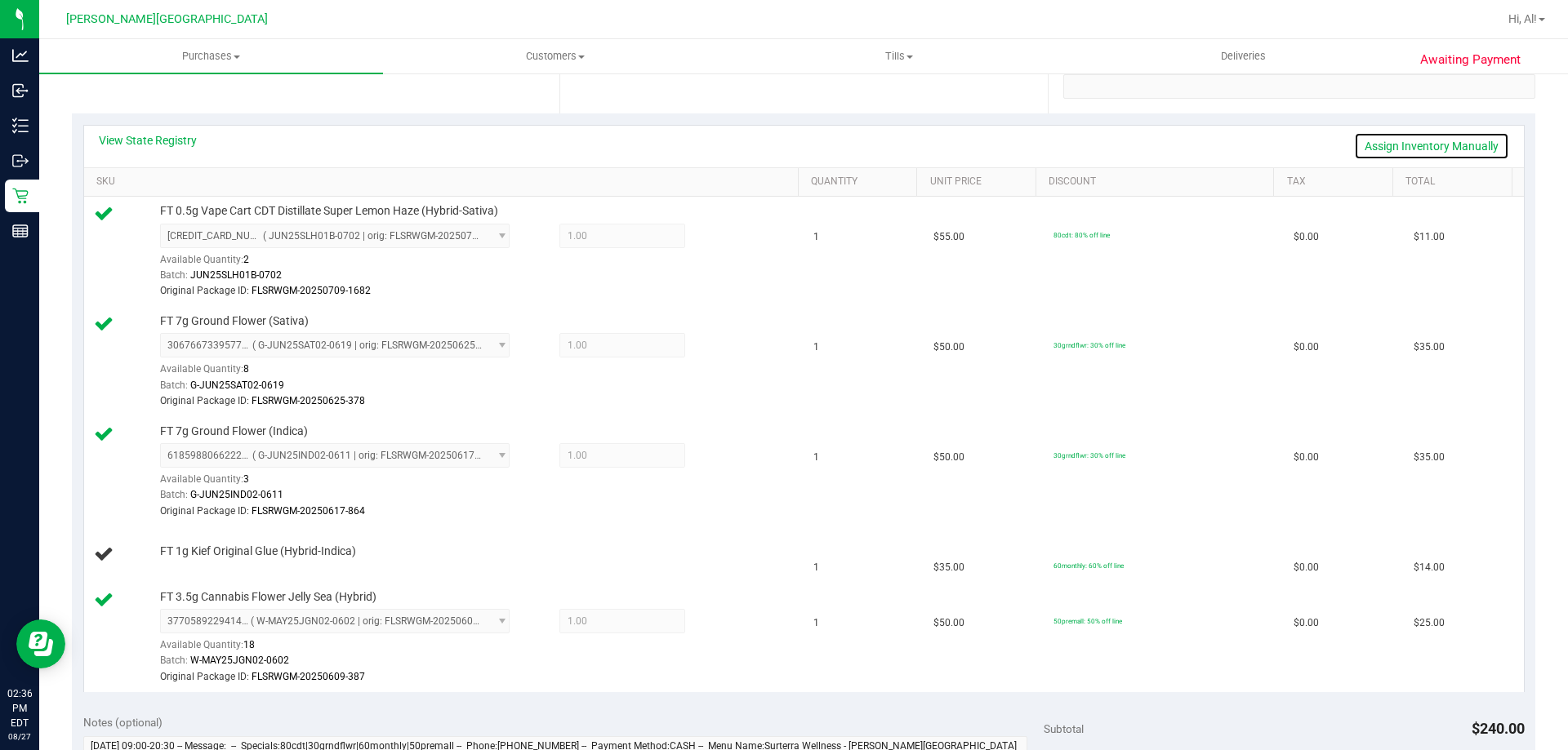
click at [1386, 144] on link "Assign Inventory Manually" at bounding box center [1431, 145] width 155 height 28
click at [213, 564] on link "Add Package" at bounding box center [189, 561] width 59 height 12
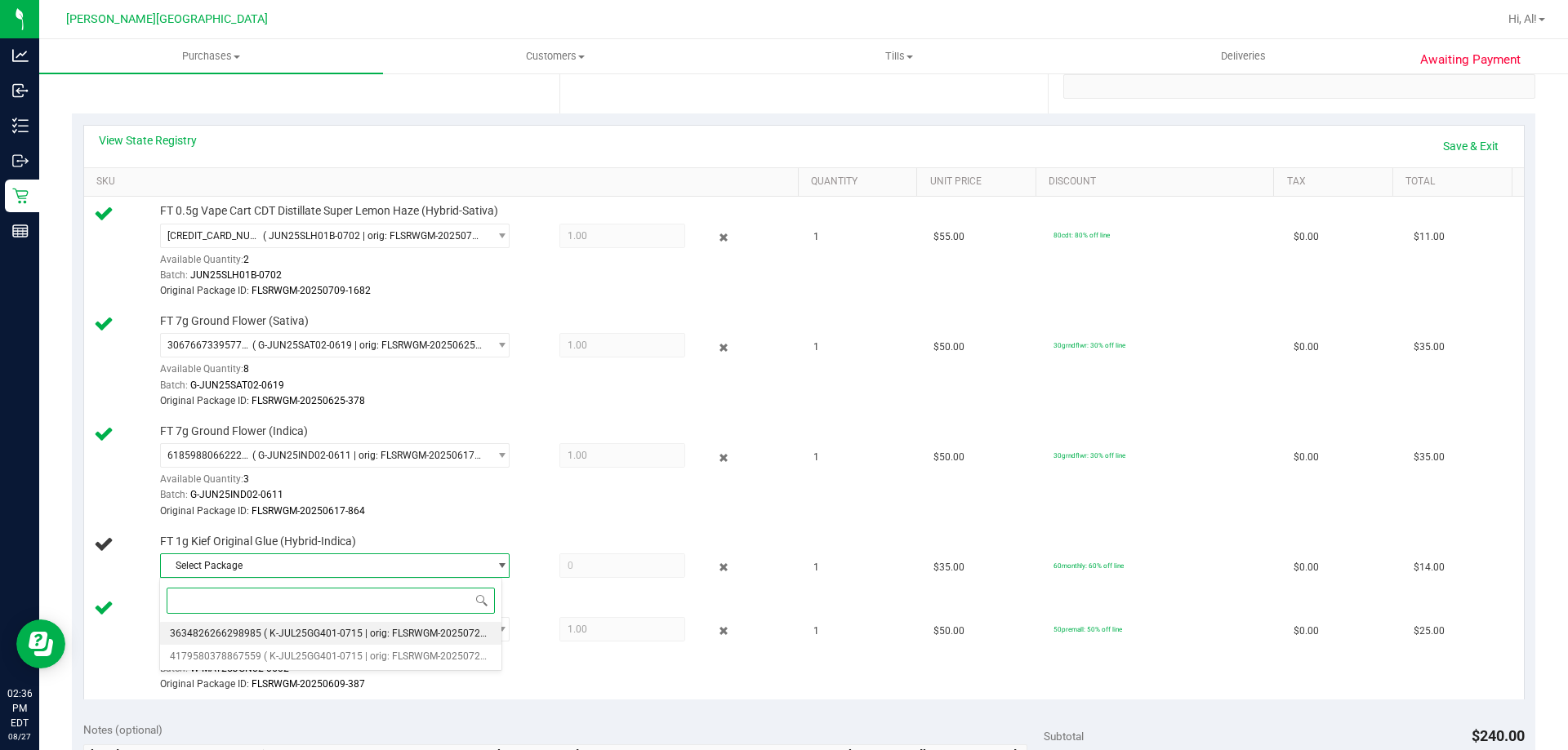
click at [373, 632] on span "( K-JUL25GG401-0715 | orig: FLSRWGM-20250721-2711 )" at bounding box center [390, 634] width 253 height 12
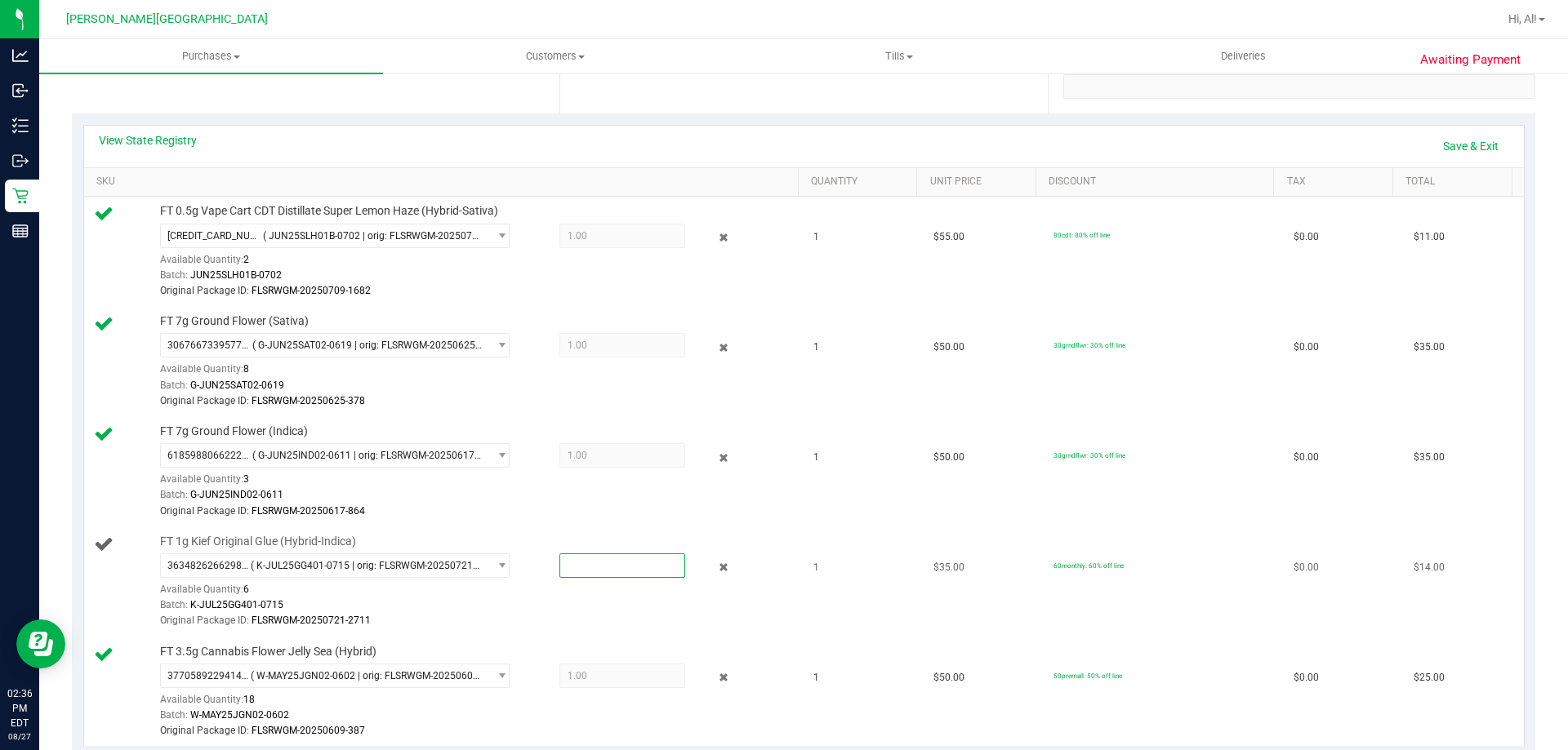
click at [581, 564] on span at bounding box center [622, 565] width 126 height 24
type input "1"
type input "1.0000"
click at [570, 638] on td "FT 3.5g Cannabis Flower Jelly Sea (Hybrid) 3770589229414065 ( W-MAY25JGN02-0602…" at bounding box center [444, 692] width 720 height 110
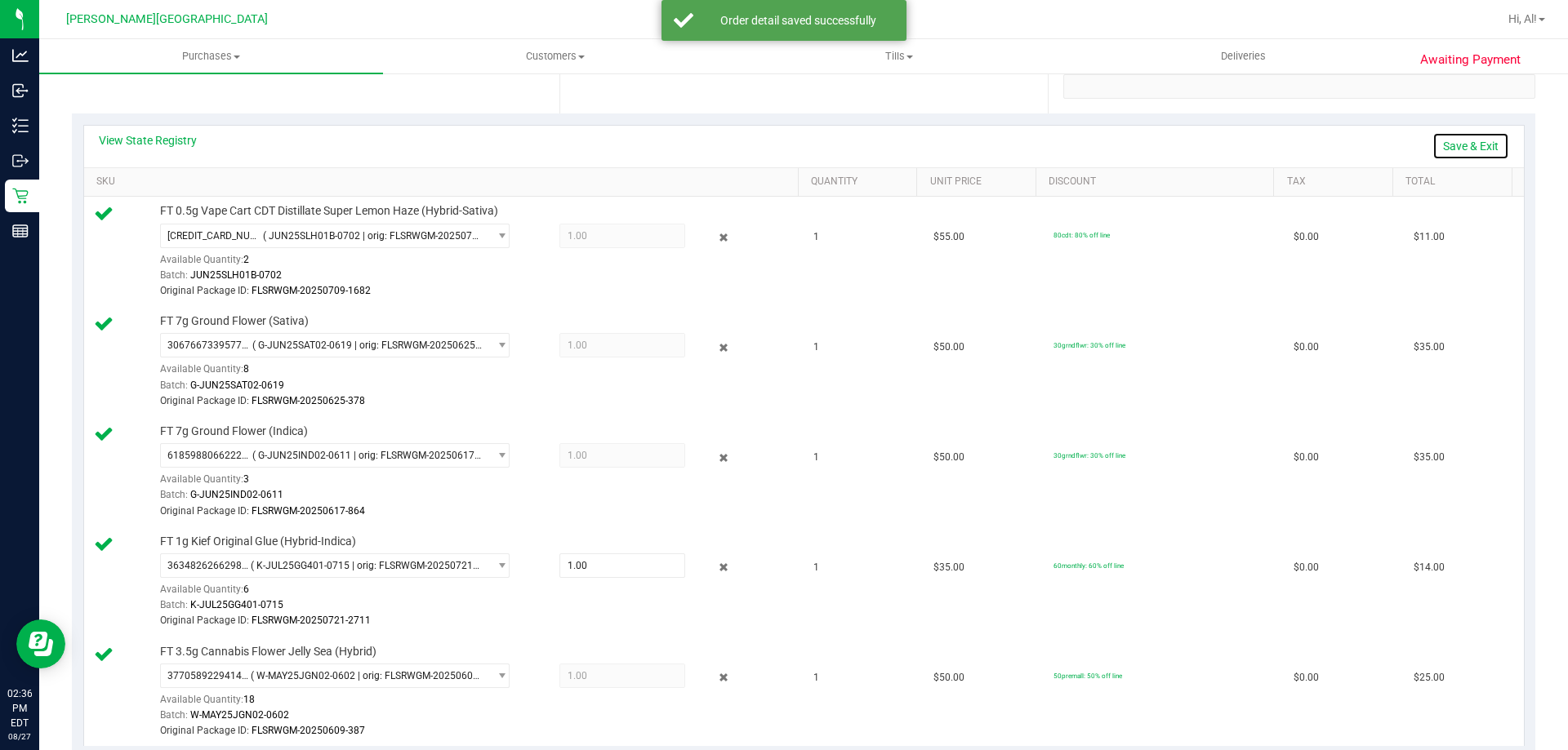
click at [1445, 140] on link "Save & Exit" at bounding box center [1471, 145] width 77 height 28
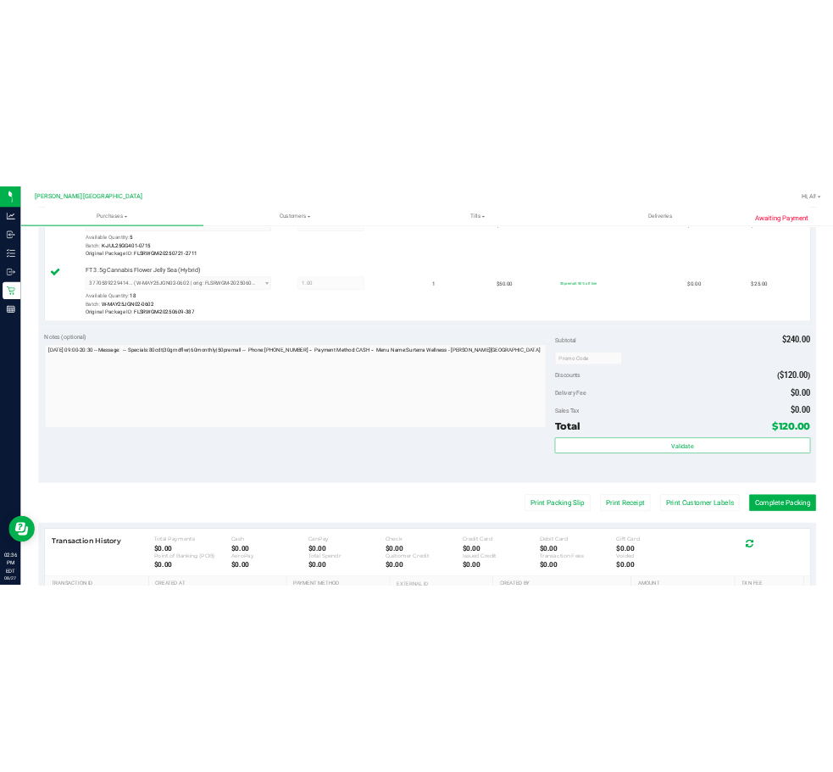
scroll to position [1017, 0]
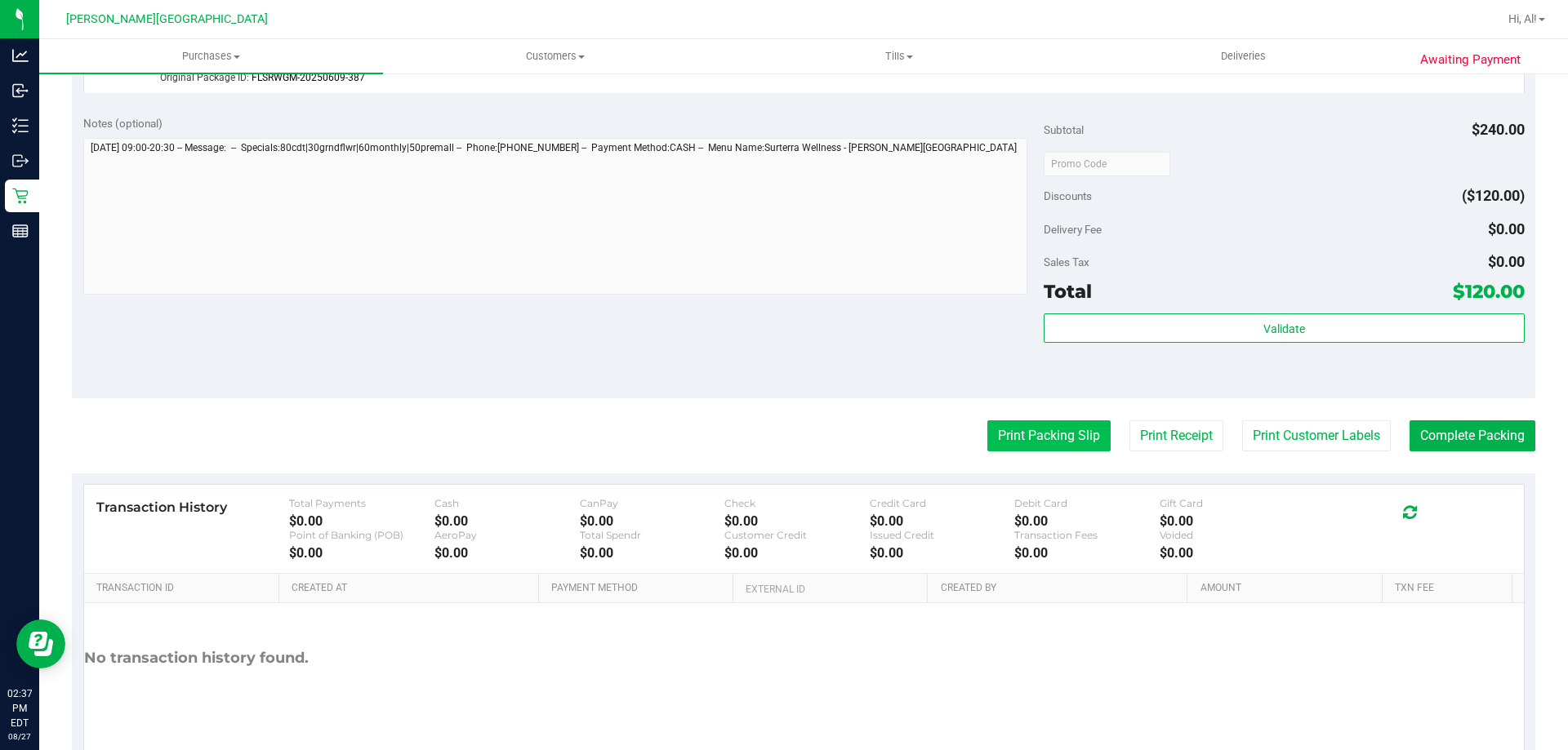
click at [1048, 433] on button "Print Packing Slip" at bounding box center [1049, 436] width 123 height 31
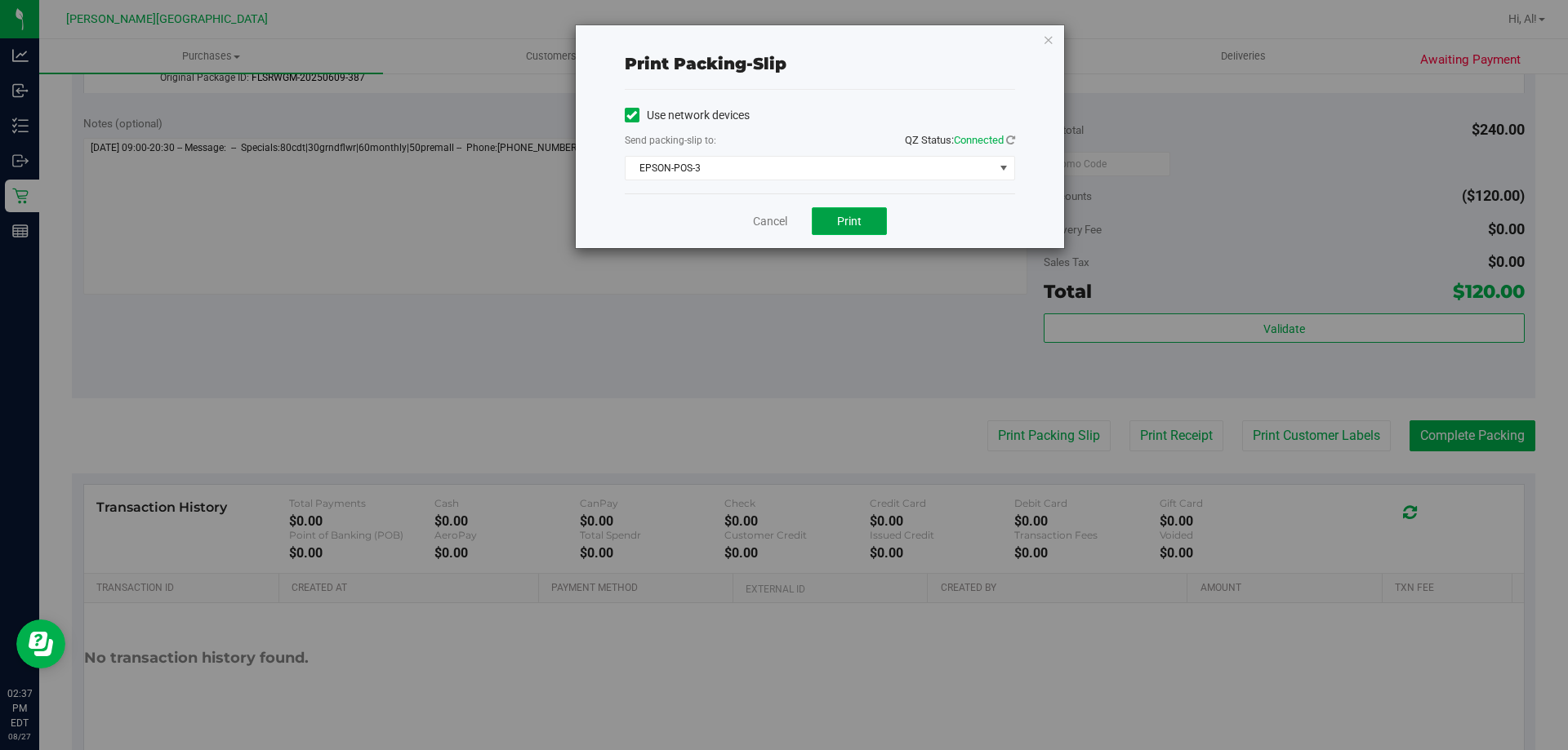
click at [862, 217] on button "Print" at bounding box center [849, 220] width 75 height 28
click at [1050, 34] on div "Print packing-slip Use network devices Send packing-slip to: QZ Status: Connect…" at bounding box center [820, 136] width 488 height 222
click at [1046, 38] on icon "button" at bounding box center [1049, 39] width 12 height 19
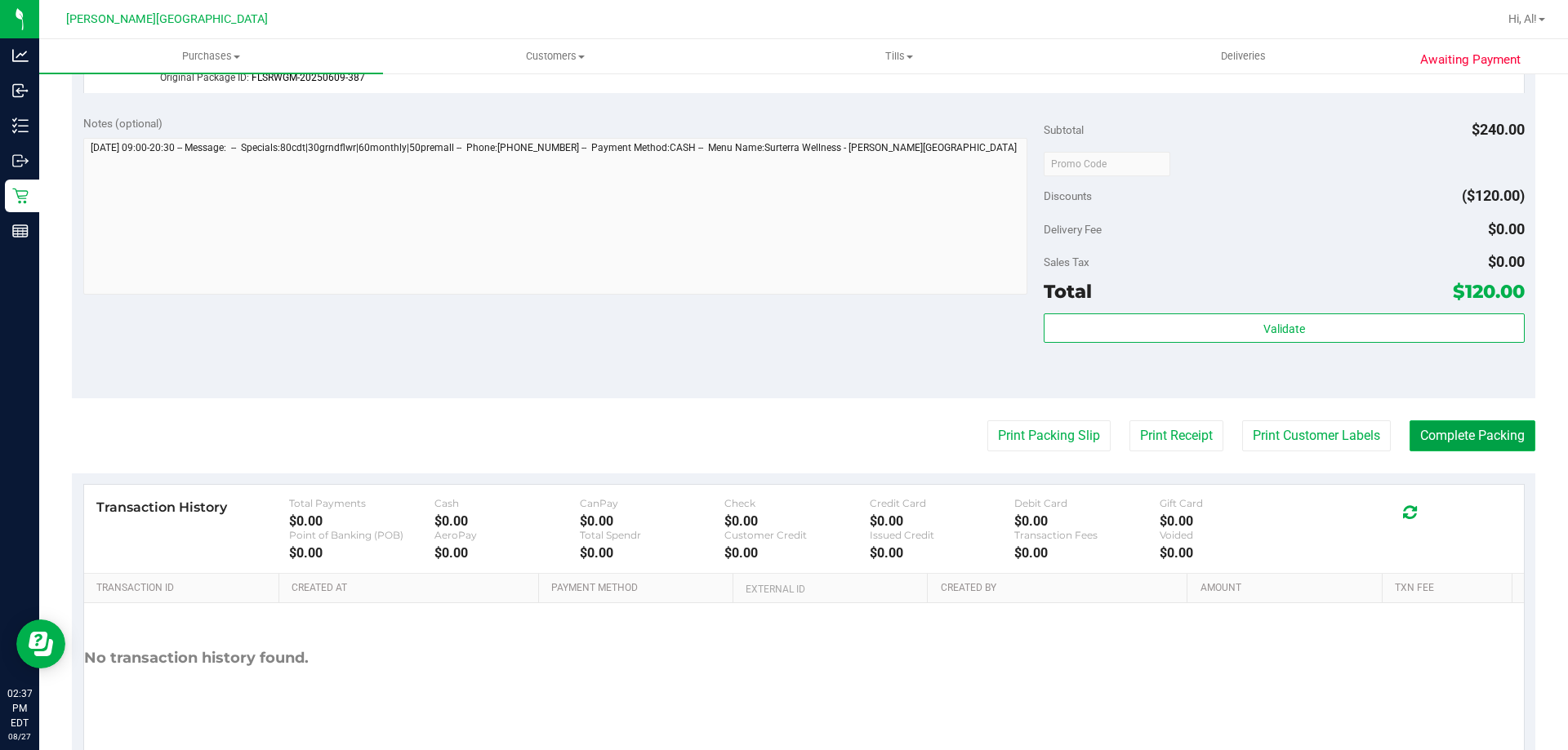
click at [1462, 427] on button "Complete Packing" at bounding box center [1472, 436] width 126 height 31
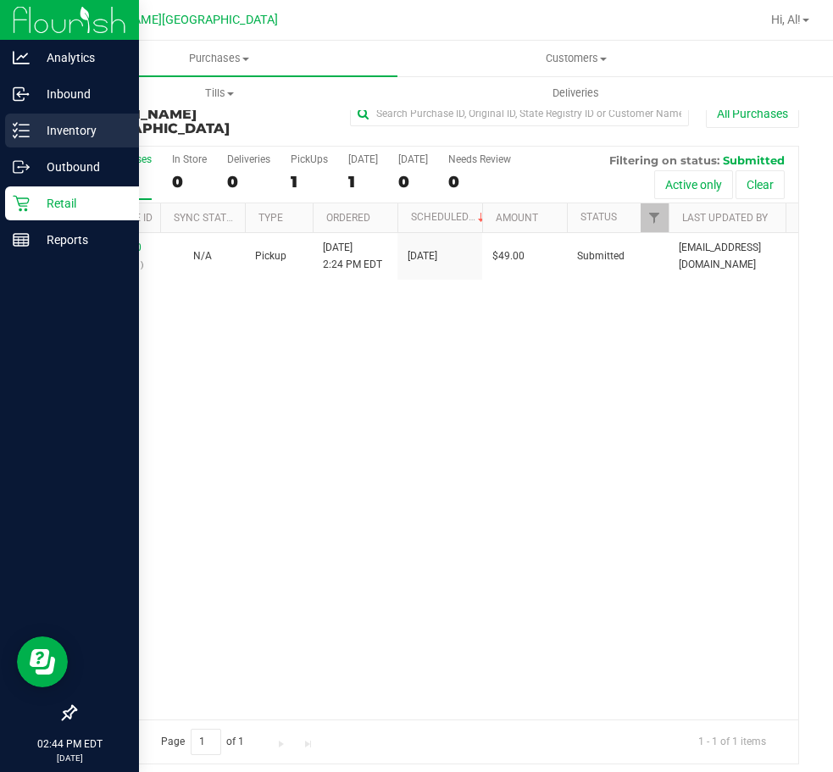
click at [21, 136] on line at bounding box center [23, 136] width 9 height 0
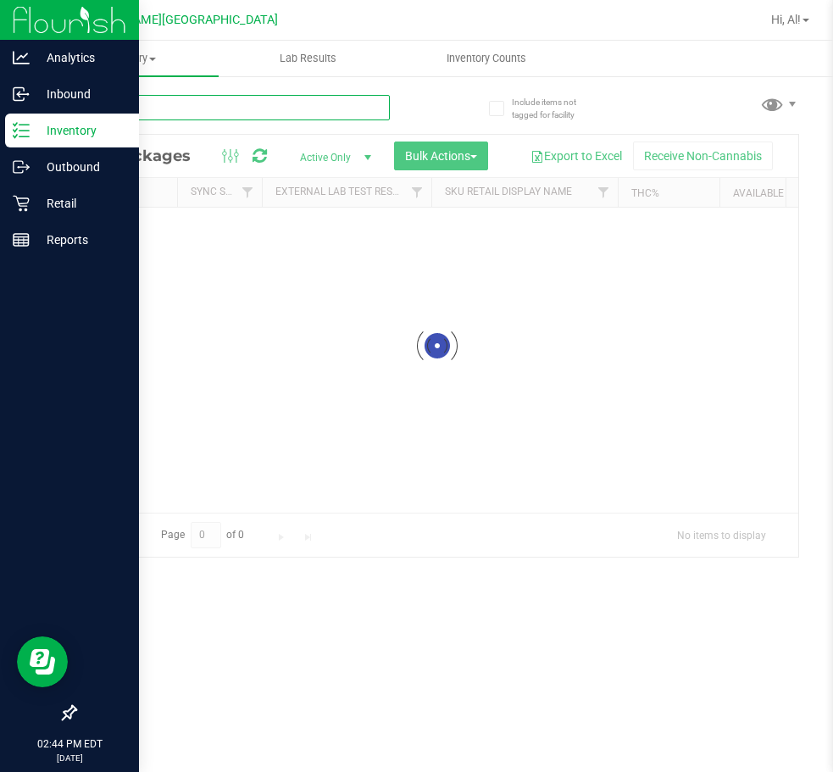
click at [192, 109] on div "Inventory All packages All inventory Waste log Create inventory Lab Results Inv…" at bounding box center [437, 407] width 793 height 732
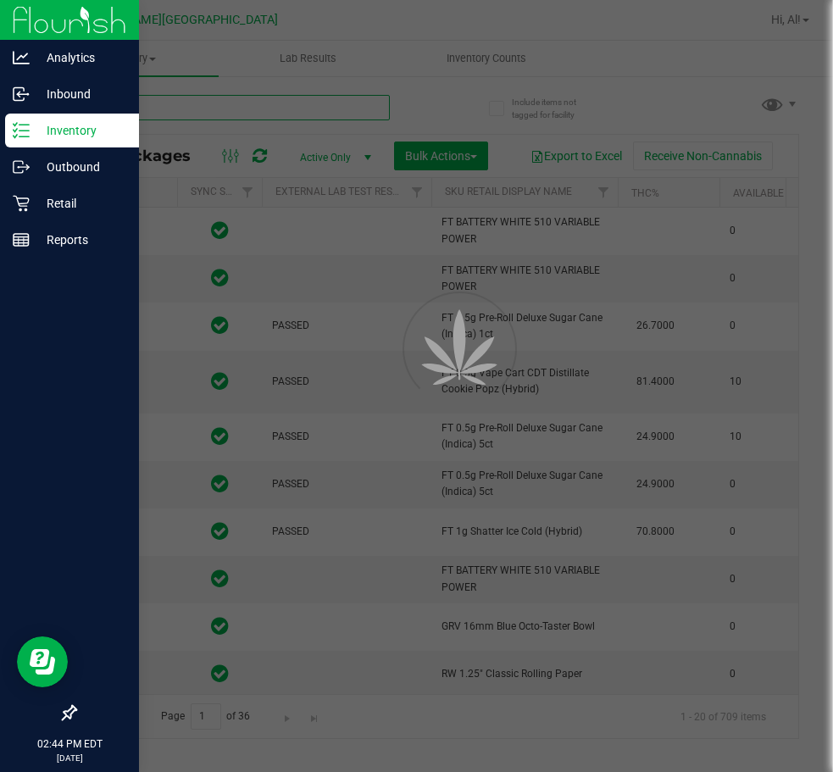
type input "[DATE]"
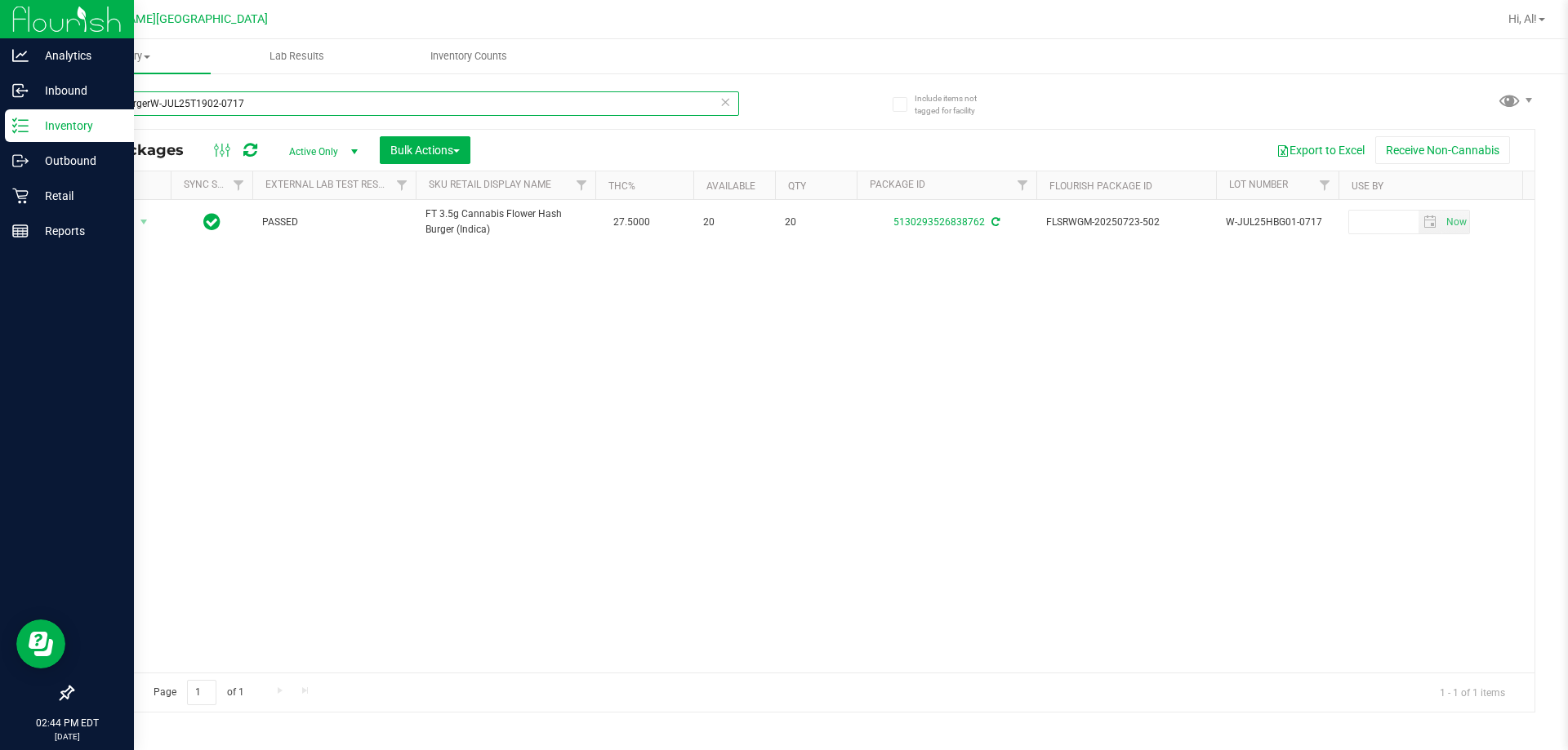
type input "hash burgerW-JUL25T1902-0717"
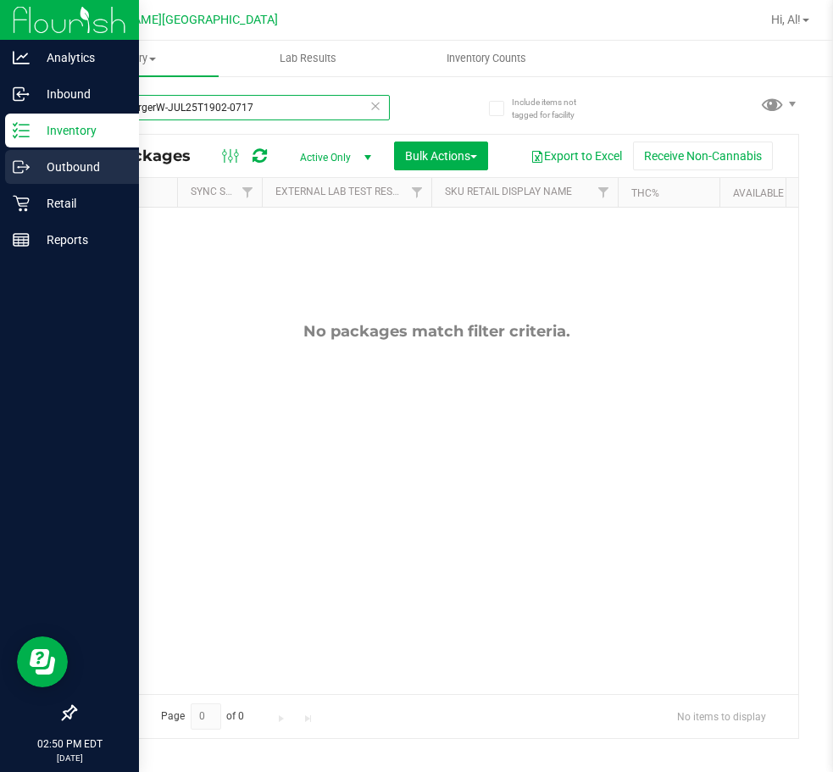
drag, startPoint x: 270, startPoint y: 106, endPoint x: 1, endPoint y: 168, distance: 276.6
click at [1, 170] on div "Analytics Inbound Inventory Outbound Retail Reports 02:50 PM EDT 08/27/2025 08/…" at bounding box center [416, 386] width 833 height 772
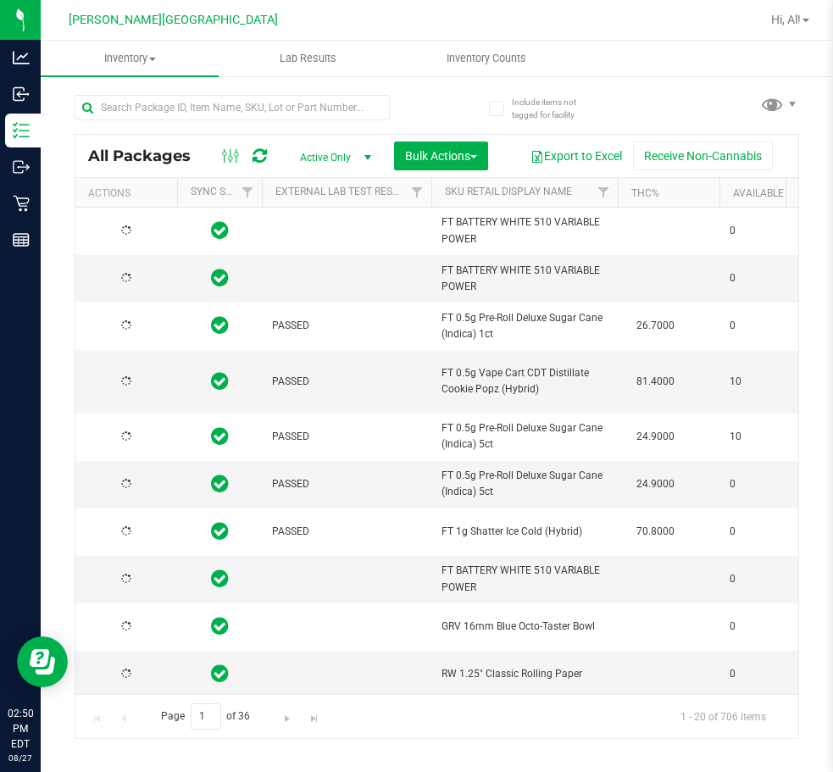
type input "[DATE]"
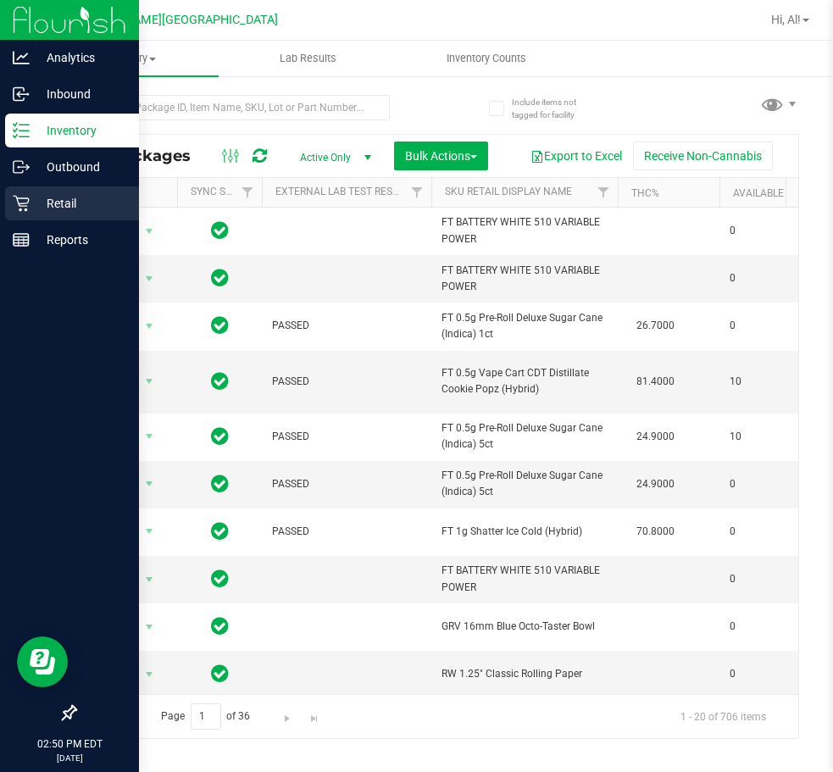
click at [54, 192] on div "Retail" at bounding box center [72, 203] width 134 height 34
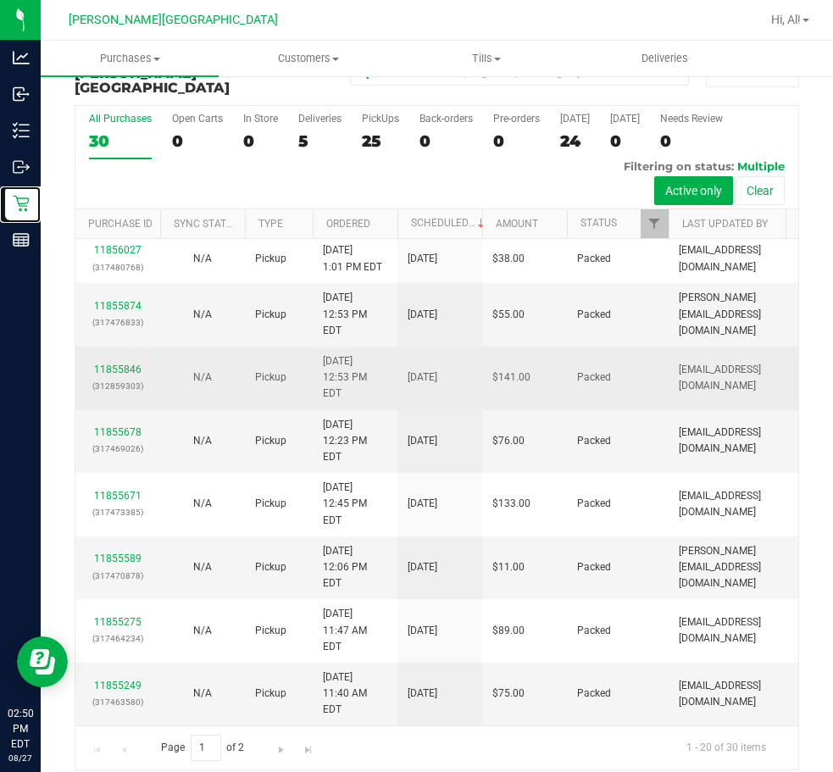
scroll to position [921, 0]
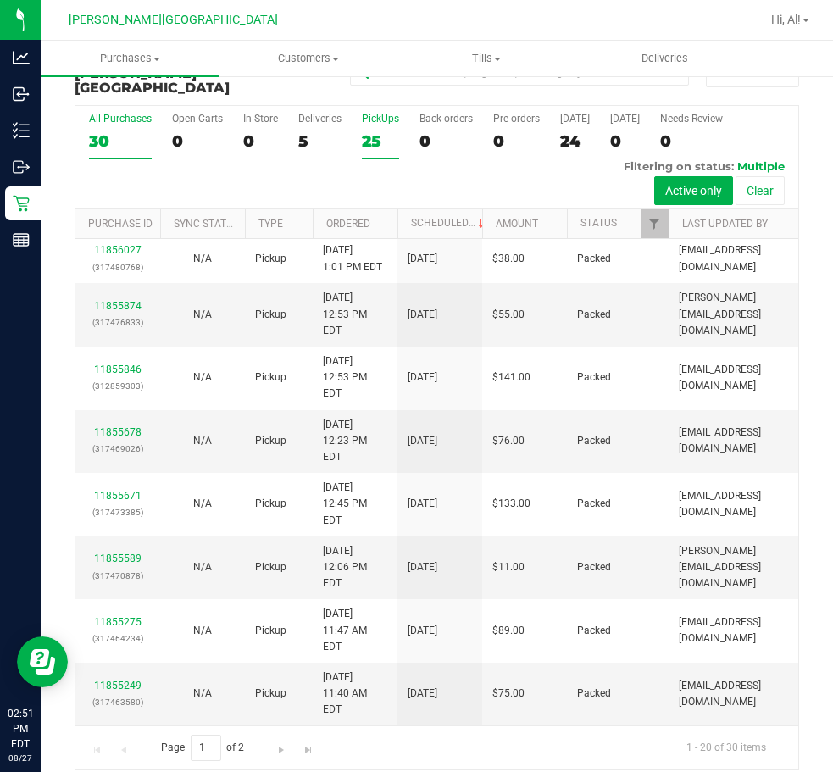
click at [367, 131] on div "25" at bounding box center [380, 140] width 37 height 19
click at [0, 0] on input "PickUps 25" at bounding box center [0, 0] width 0 height 0
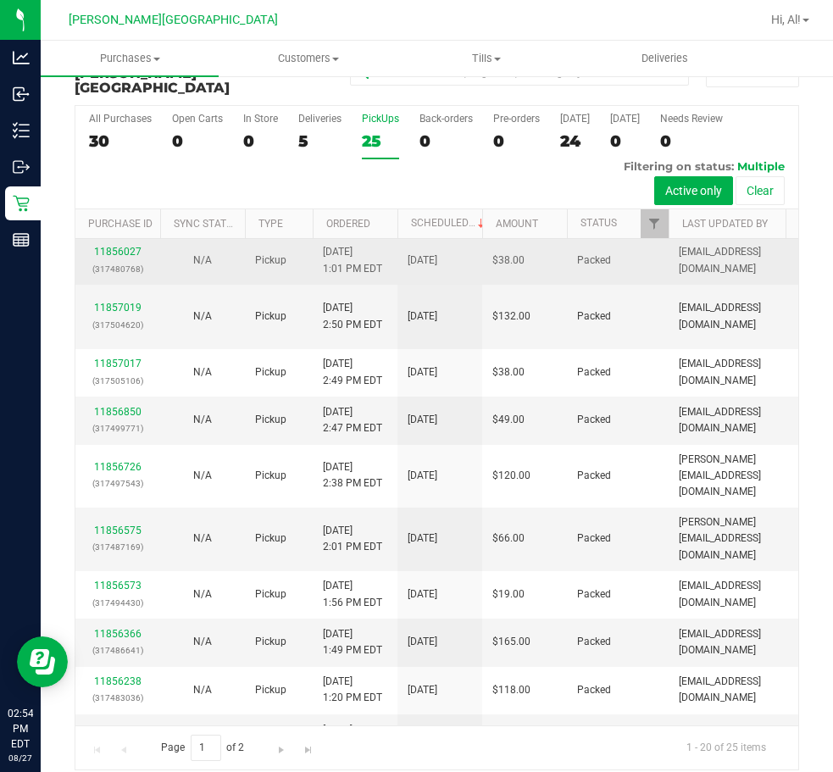
scroll to position [0, 0]
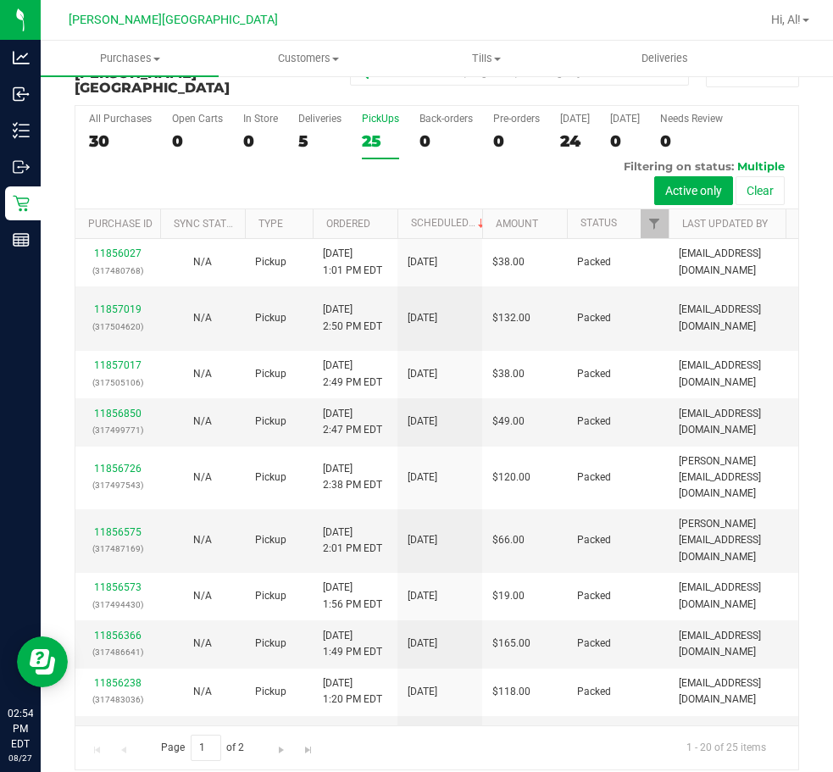
click at [373, 131] on div "25" at bounding box center [380, 140] width 37 height 19
click at [0, 0] on input "PickUps 25" at bounding box center [0, 0] width 0 height 0
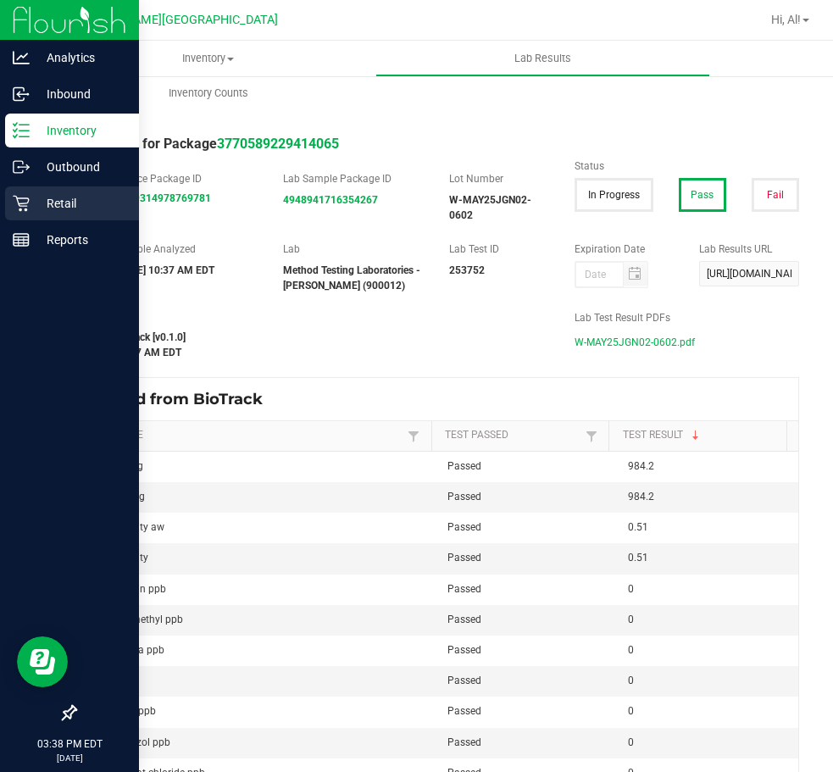
click at [58, 209] on p "Retail" at bounding box center [81, 203] width 102 height 20
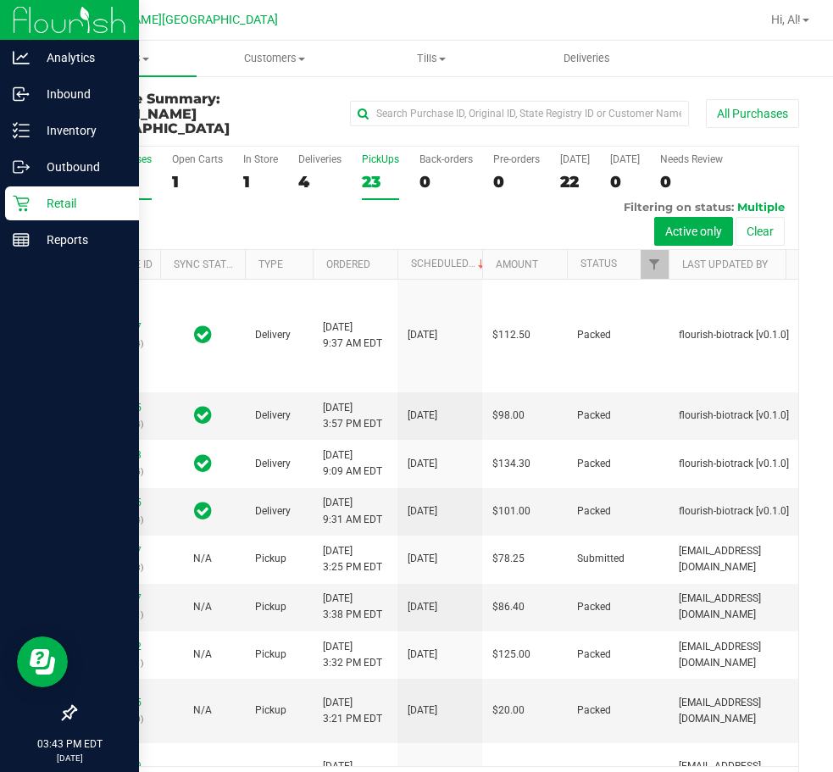
click at [367, 172] on div "23" at bounding box center [380, 181] width 37 height 19
click at [0, 0] on input "PickUps 23" at bounding box center [0, 0] width 0 height 0
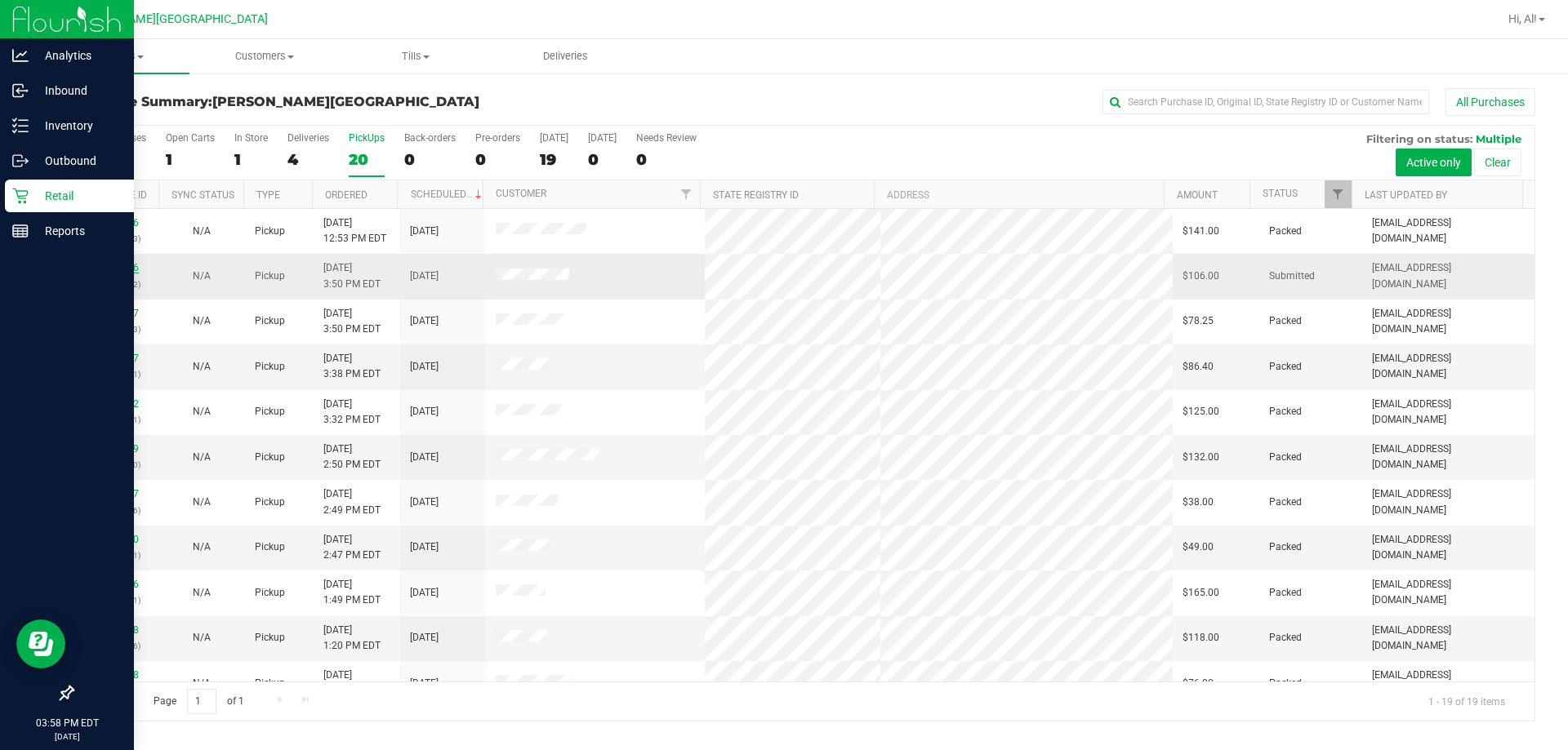
click at [118, 266] on link "11857576" at bounding box center [116, 268] width 45 height 12
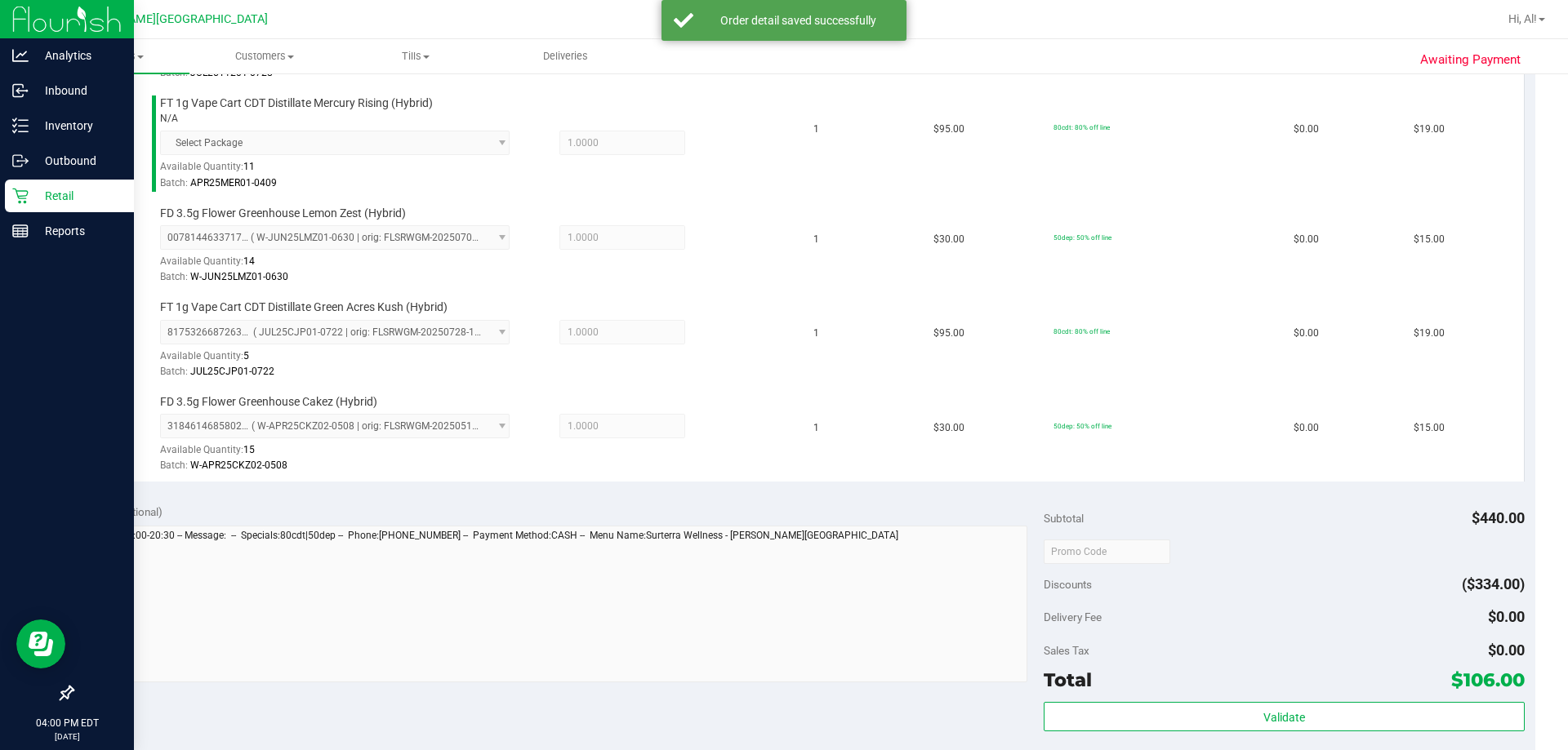
scroll to position [735, 0]
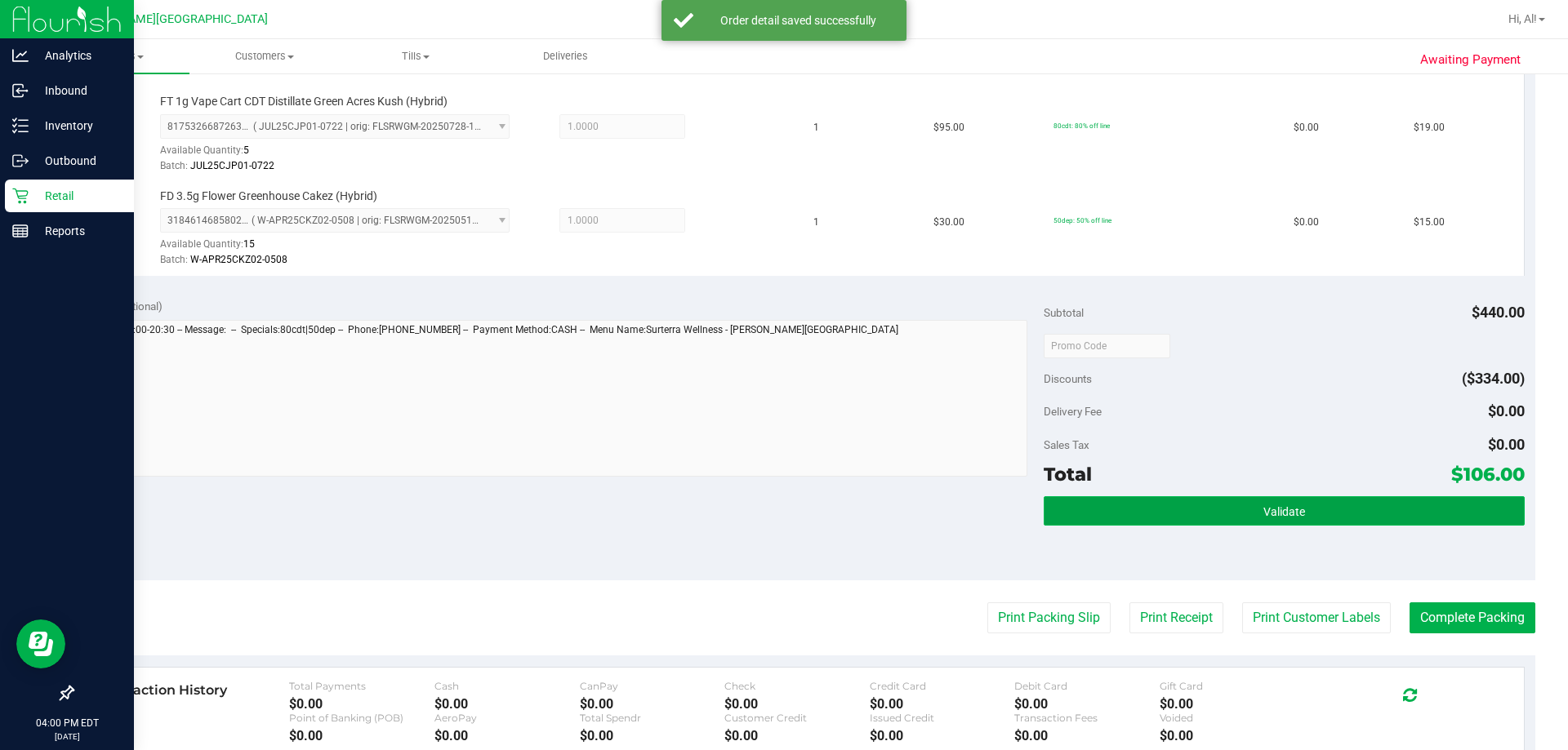
click at [801, 508] on button "Validate" at bounding box center [1283, 510] width 480 height 30
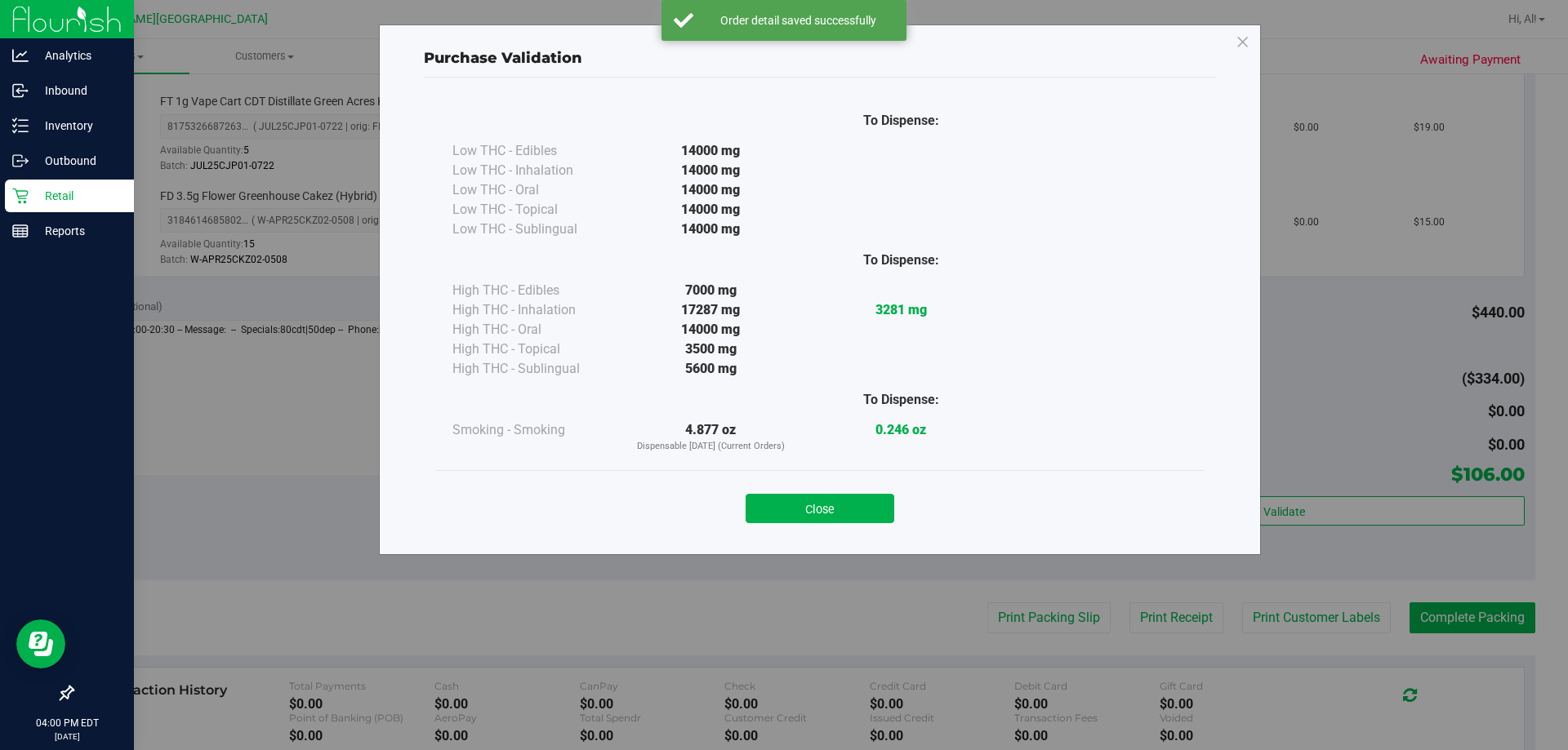
click at [801, 526] on div "Close" at bounding box center [820, 503] width 768 height 66
click at [801, 509] on button "Close" at bounding box center [820, 508] width 148 height 30
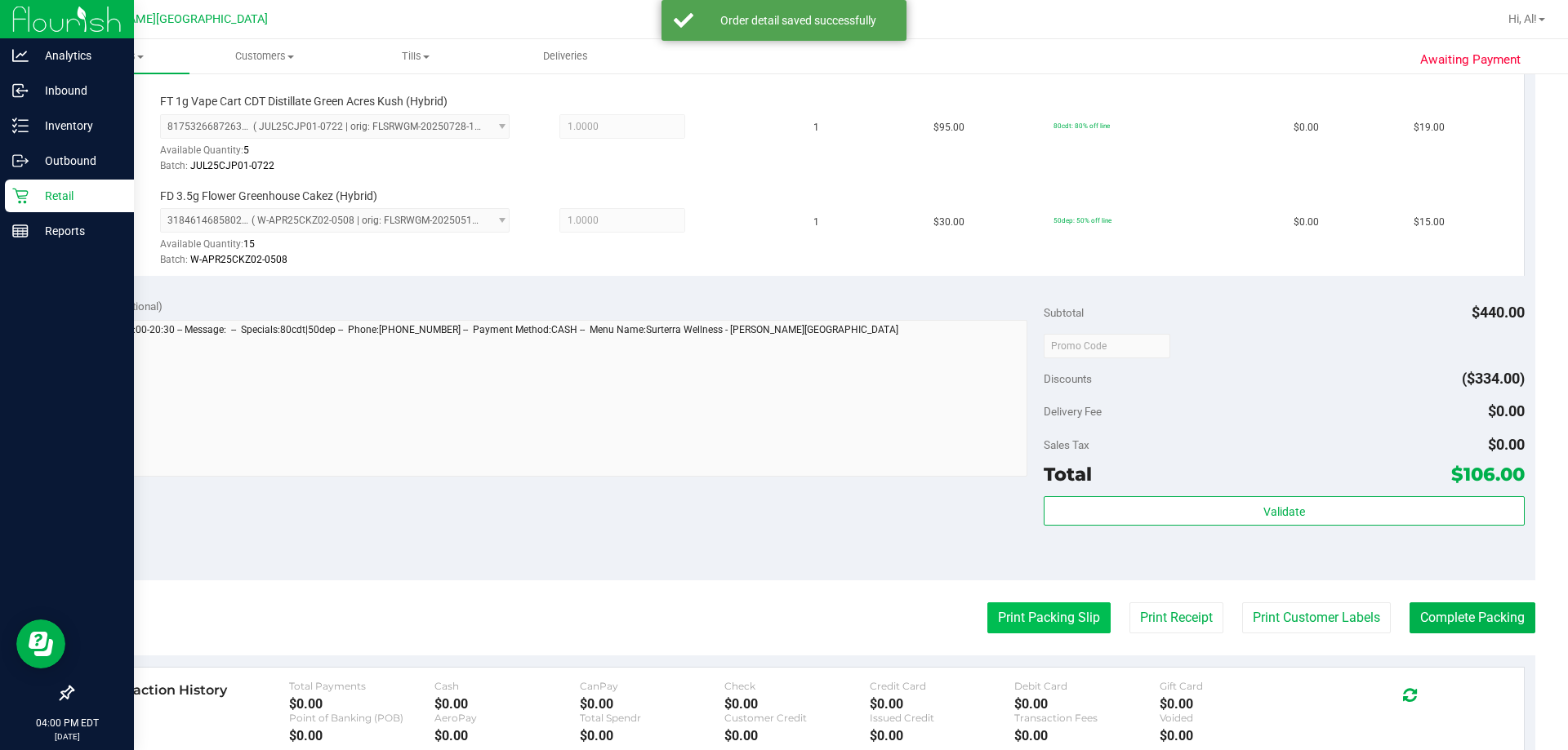
click at [801, 623] on button "Print Packing Slip" at bounding box center [1049, 618] width 123 height 31
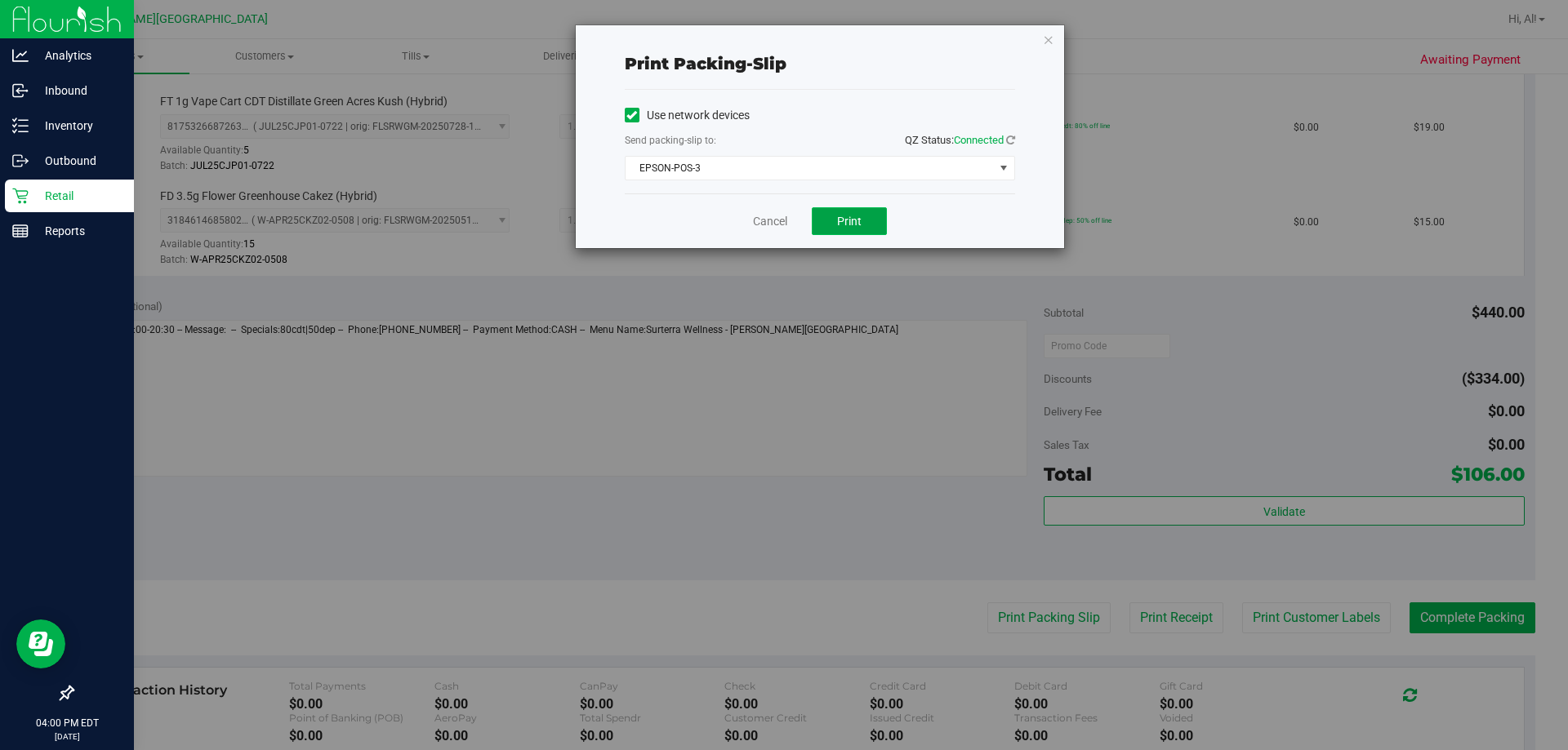
click at [801, 231] on button "Print" at bounding box center [849, 220] width 75 height 28
click at [801, 40] on icon "button" at bounding box center [1049, 39] width 12 height 19
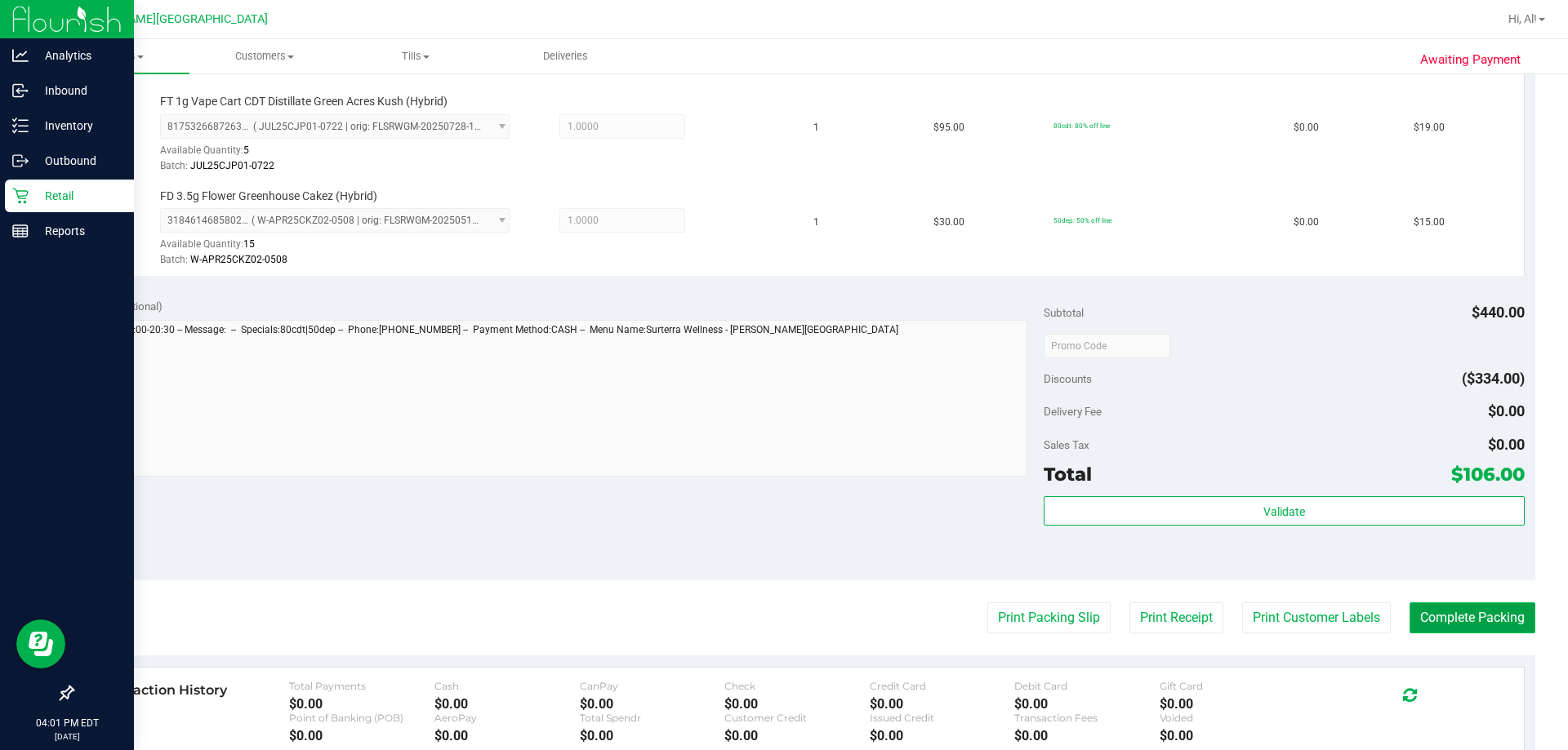
click at [801, 608] on button "Complete Packing" at bounding box center [1472, 618] width 126 height 31
click at [34, 194] on p "Retail" at bounding box center [78, 195] width 98 height 19
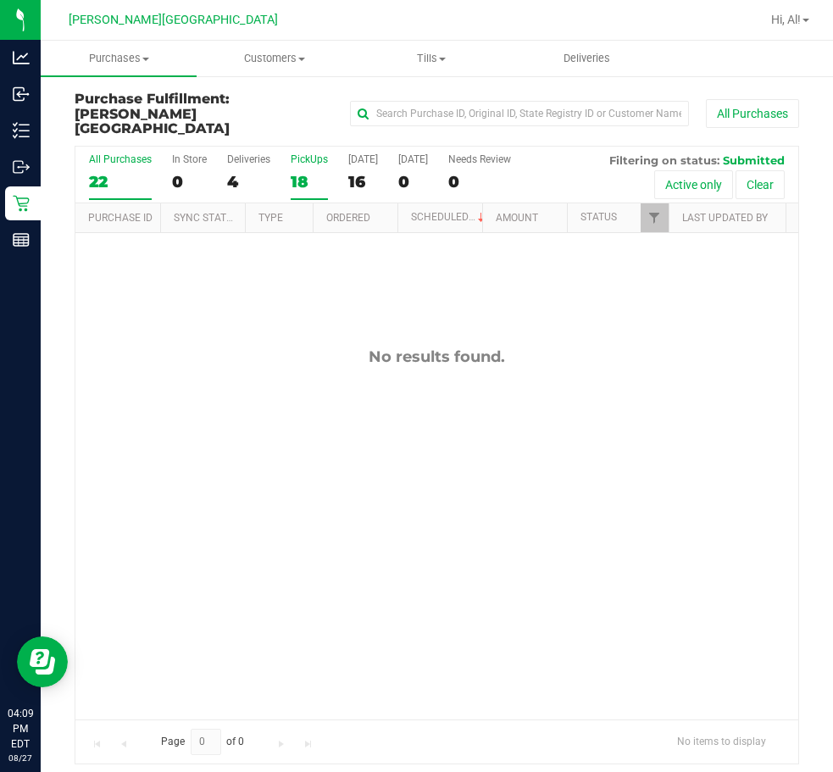
click at [305, 172] on div "18" at bounding box center [309, 181] width 37 height 19
click at [0, 0] on input "PickUps 18" at bounding box center [0, 0] width 0 height 0
click at [302, 172] on div "18" at bounding box center [309, 181] width 37 height 19
click at [0, 0] on input "PickUps 18" at bounding box center [0, 0] width 0 height 0
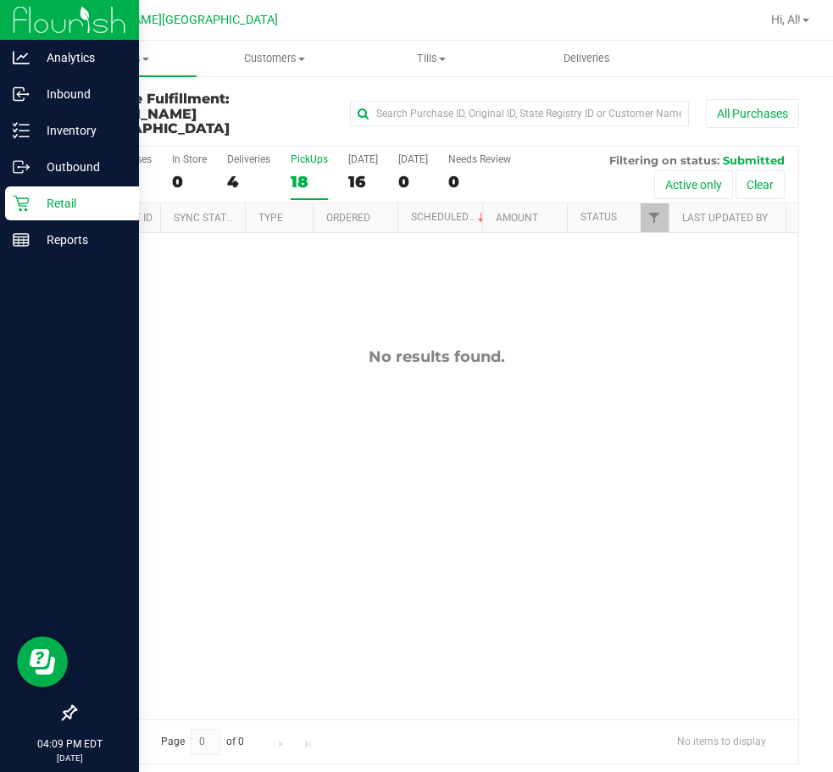
click at [17, 198] on icon at bounding box center [21, 204] width 16 height 16
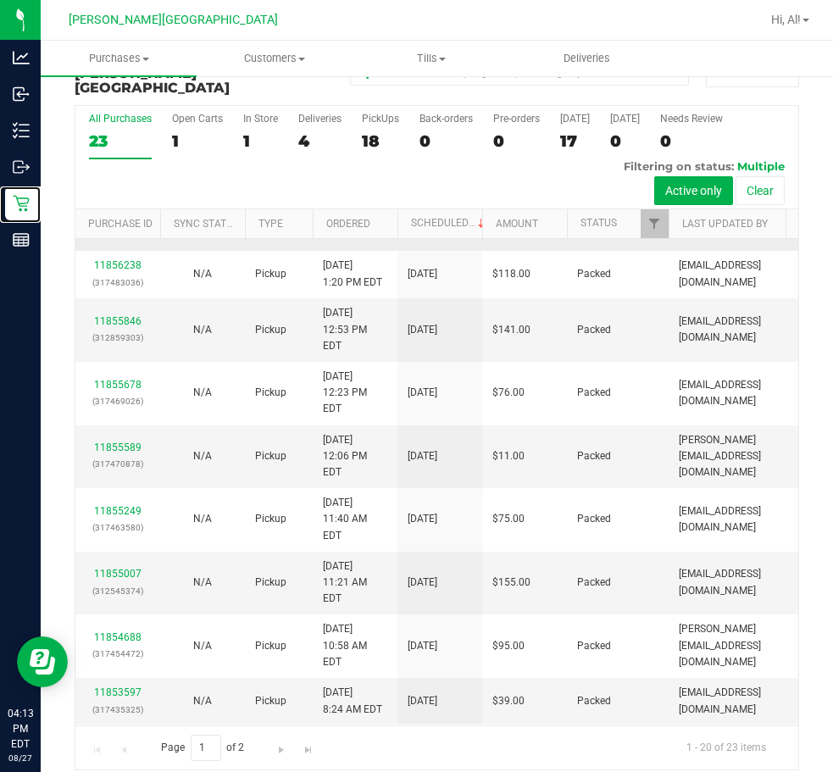
scroll to position [871, 0]
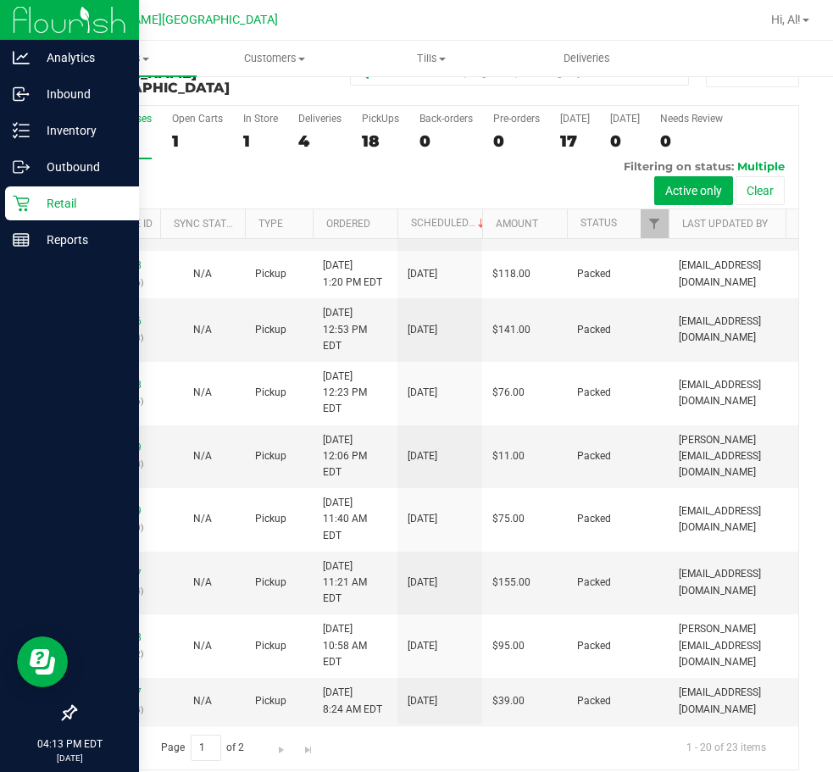
click at [22, 203] on icon at bounding box center [21, 203] width 17 height 17
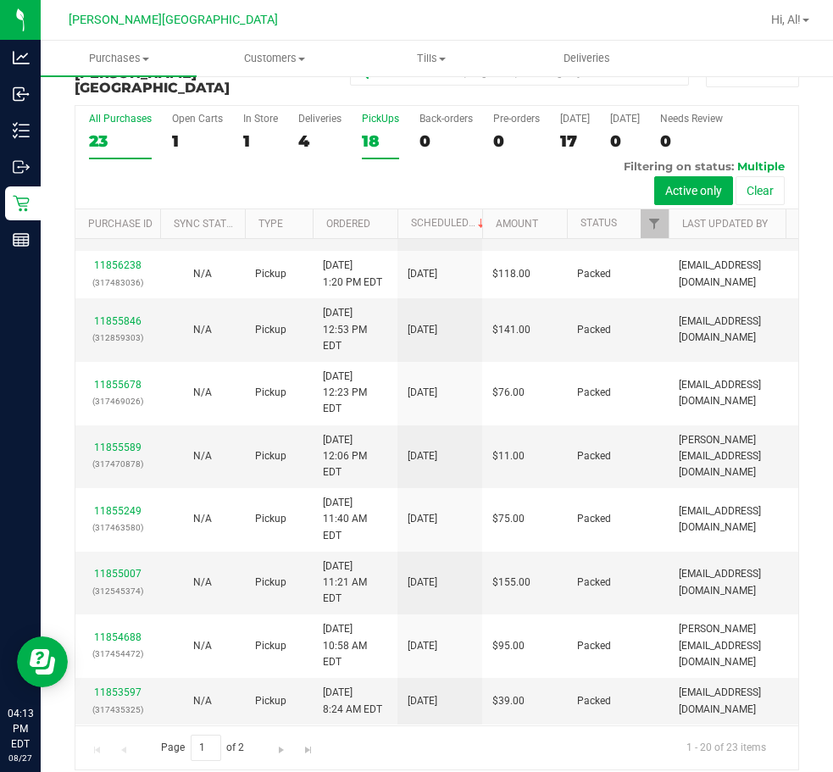
click at [370, 131] on div "18" at bounding box center [380, 140] width 37 height 19
click at [0, 0] on input "PickUps 18" at bounding box center [0, 0] width 0 height 0
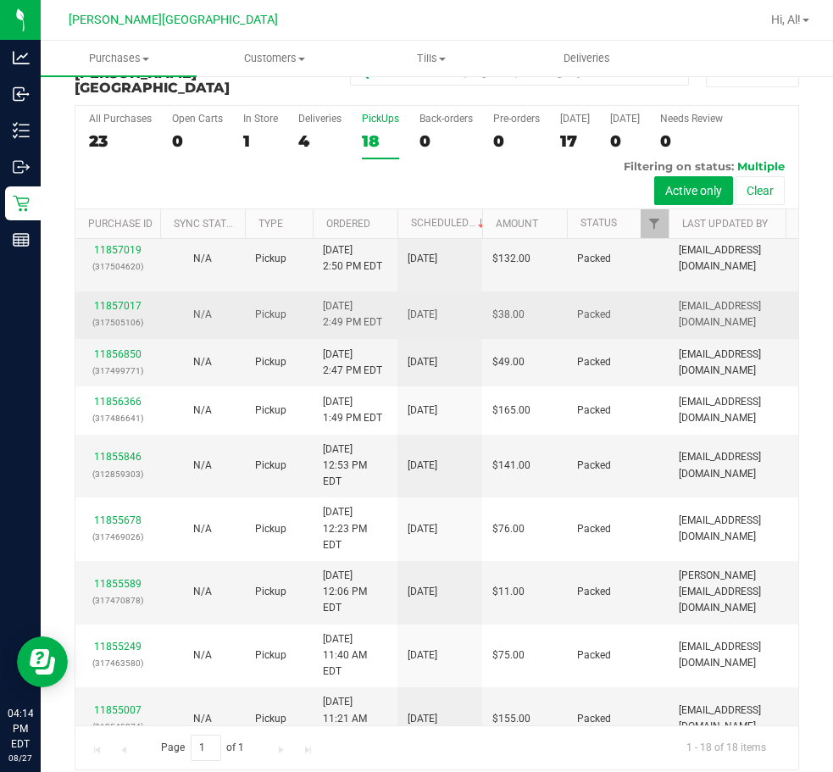
scroll to position [0, 0]
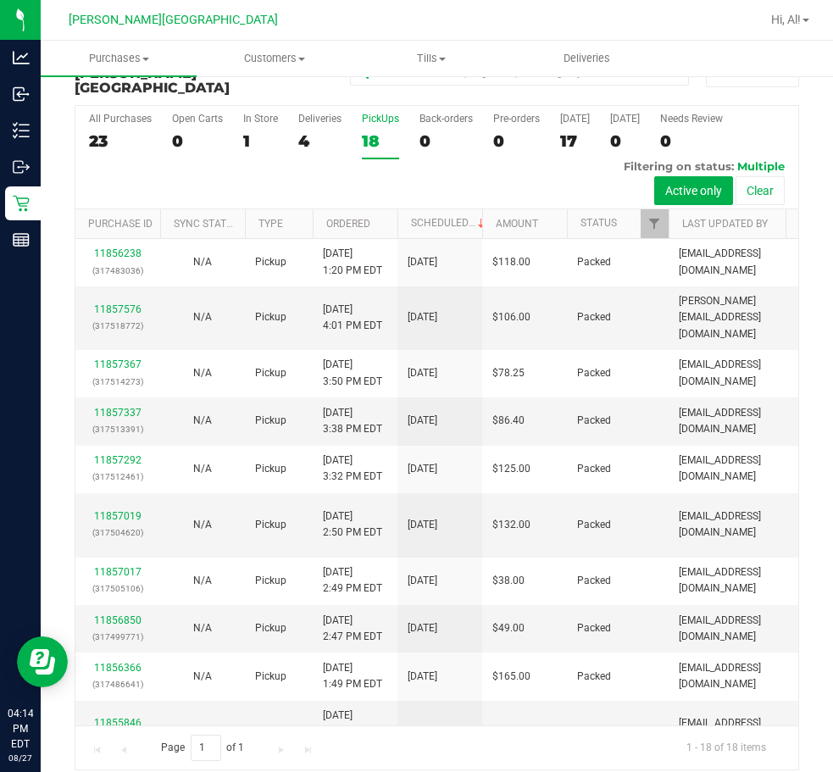
click at [374, 134] on div "18" at bounding box center [380, 140] width 37 height 19
click at [0, 0] on input "PickUps 18" at bounding box center [0, 0] width 0 height 0
click at [372, 131] on div "18" at bounding box center [380, 140] width 37 height 19
click at [0, 0] on input "PickUps 18" at bounding box center [0, 0] width 0 height 0
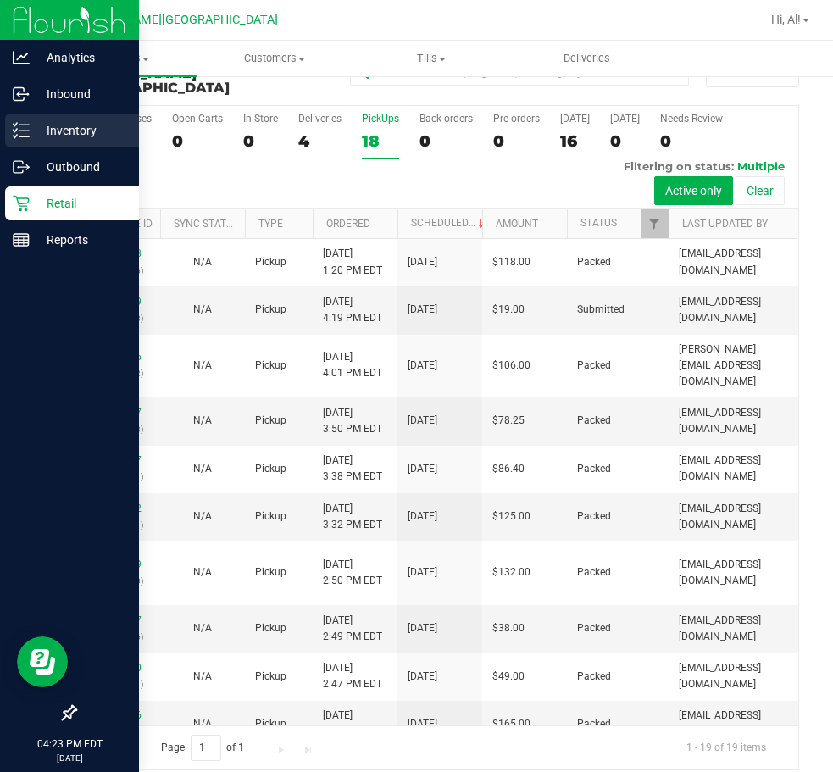
click at [70, 130] on p "Inventory" at bounding box center [81, 130] width 102 height 20
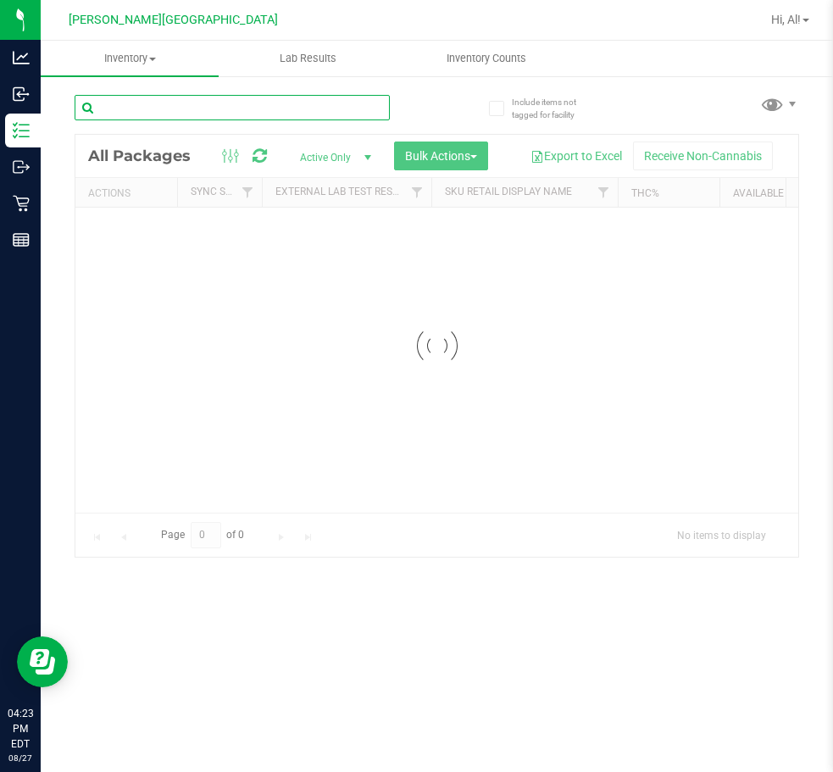
click at [179, 114] on input "text" at bounding box center [232, 107] width 315 height 25
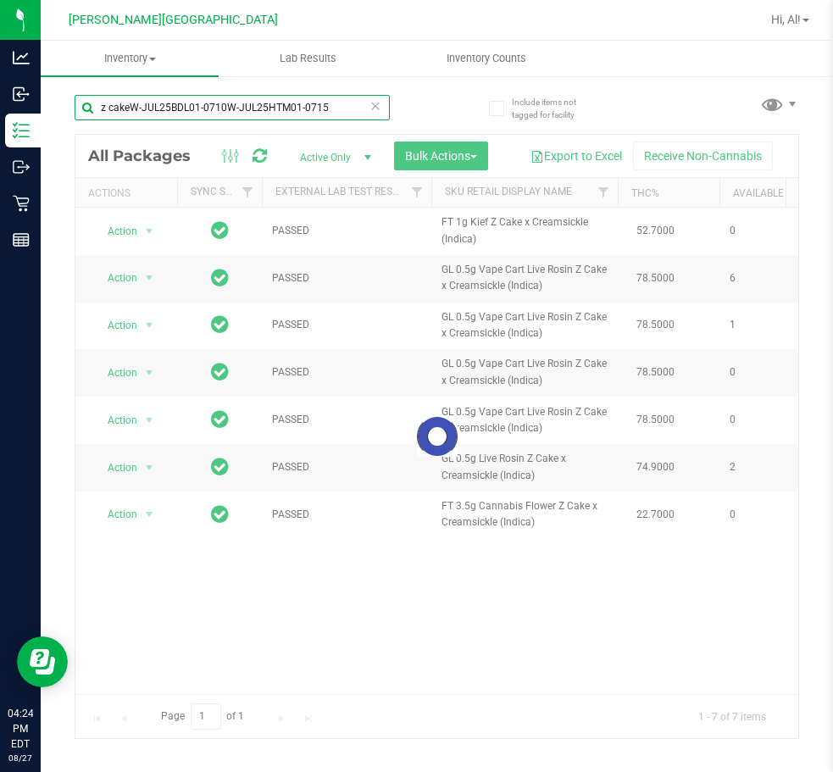
type input "z cakeW-JUL25BDL01-0710W-JUL25HTM01-0715"
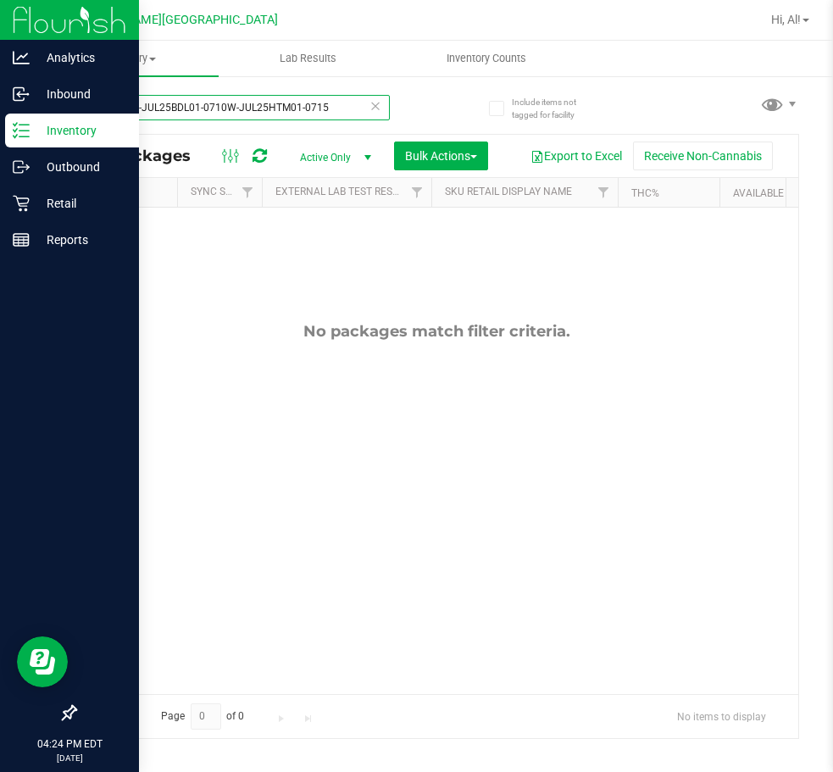
drag, startPoint x: 337, startPoint y: 105, endPoint x: 1, endPoint y: 122, distance: 337.0
click at [1, 122] on div "Analytics Inbound Inventory Outbound Retail Reports 04:24 PM EDT [DATE] 08/27 […" at bounding box center [416, 386] width 833 height 772
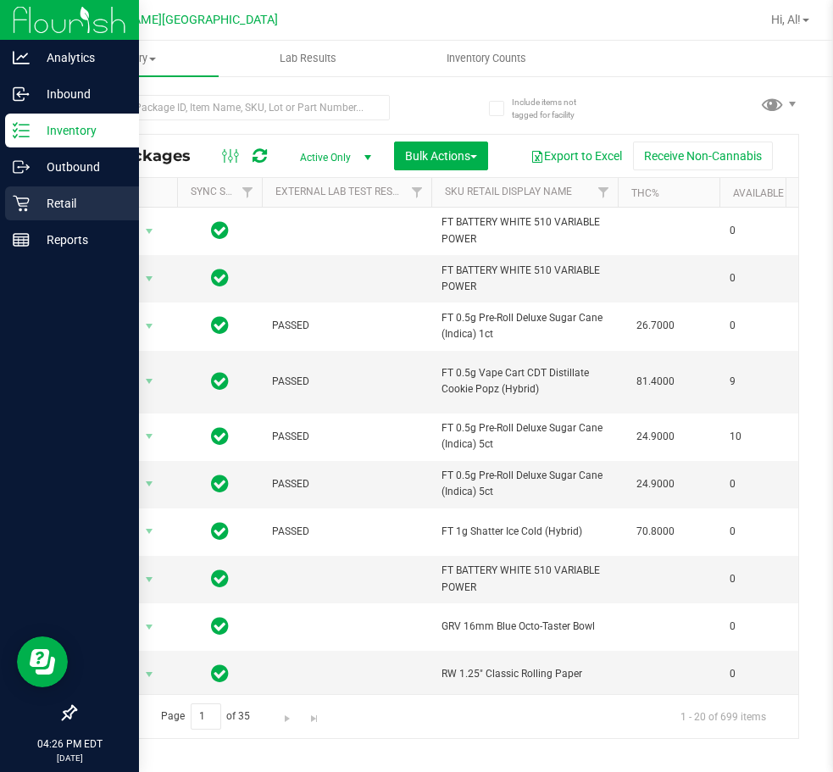
click at [25, 209] on icon at bounding box center [21, 204] width 16 height 16
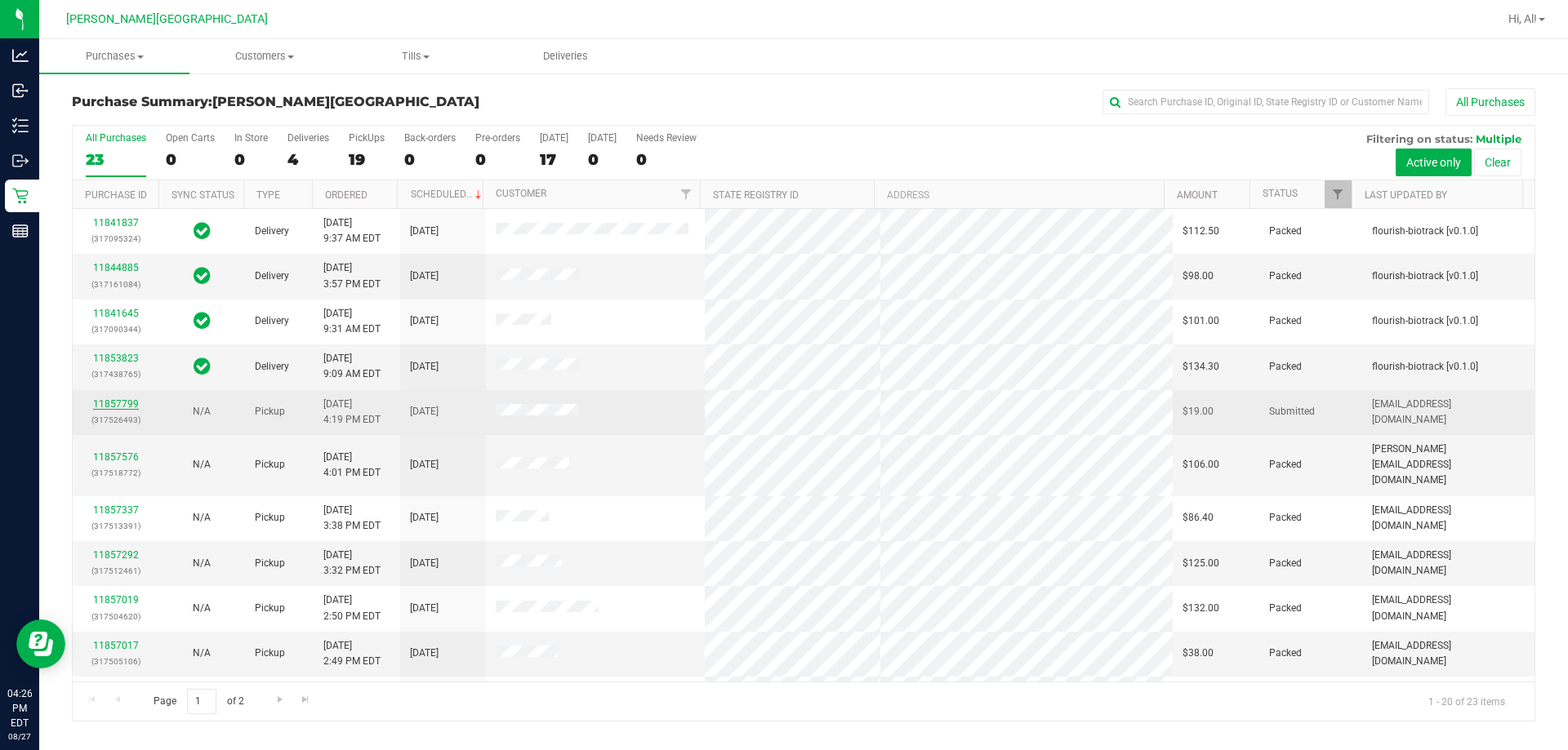
click at [111, 408] on link "11857799" at bounding box center [116, 404] width 45 height 12
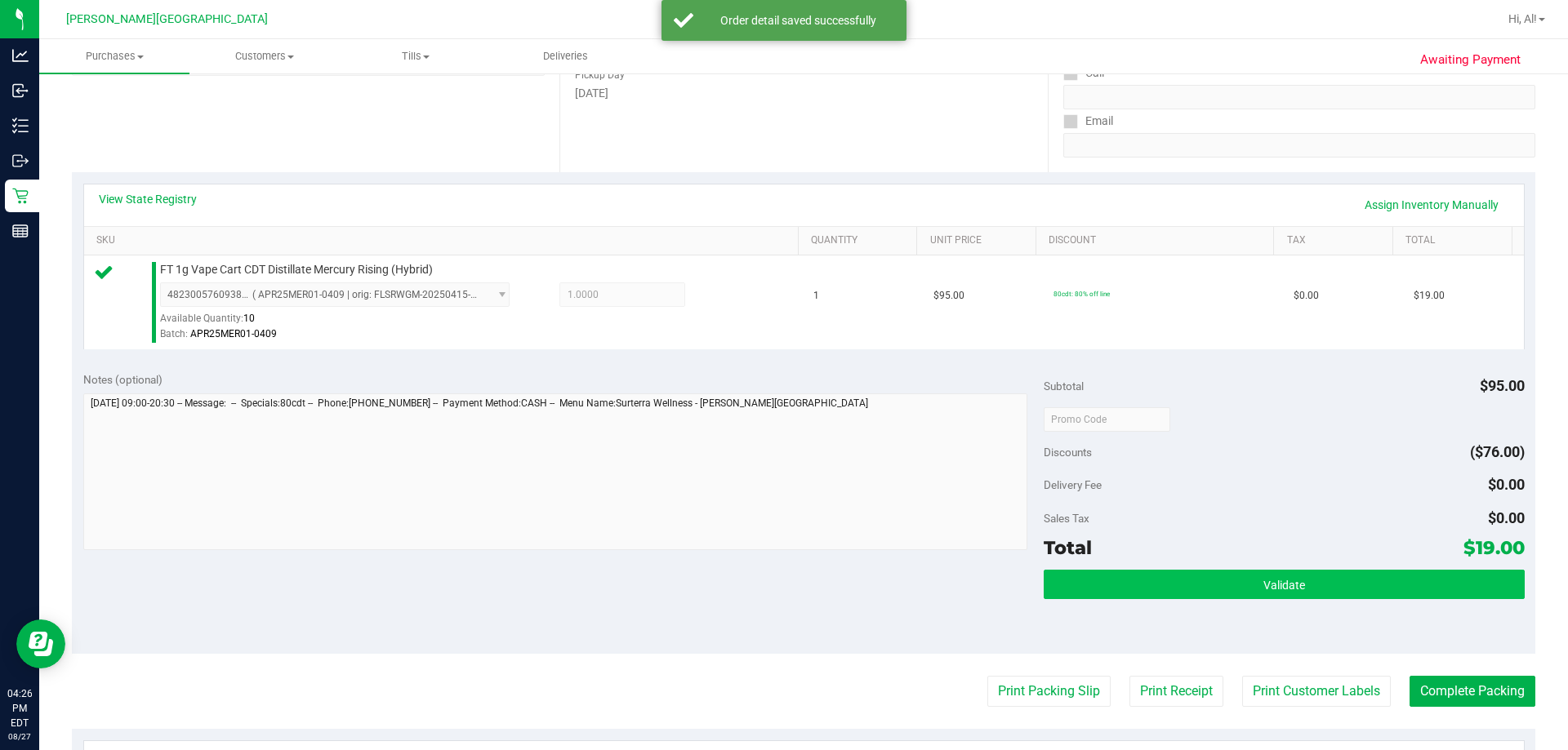
scroll to position [326, 0]
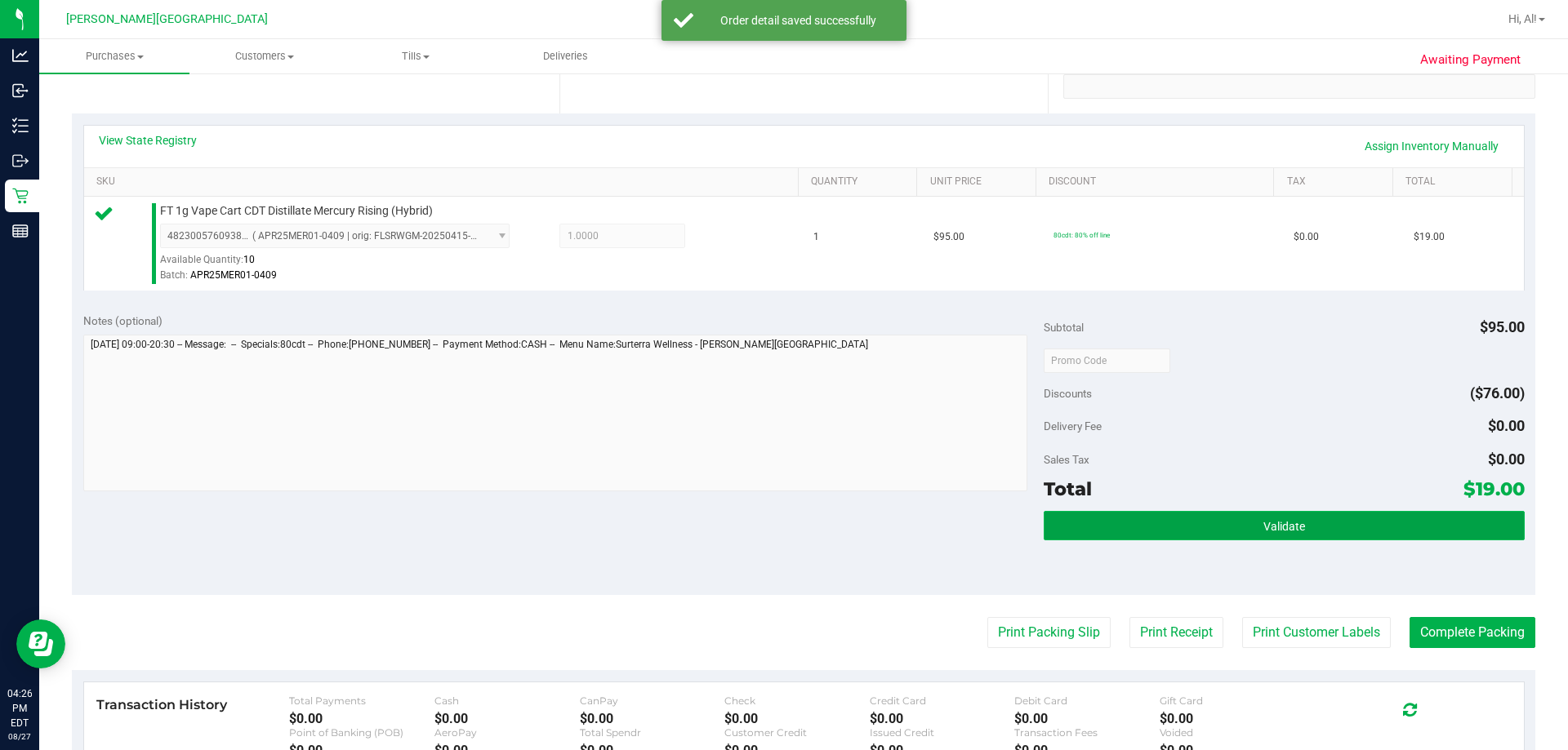
click at [801, 533] on button "Validate" at bounding box center [1283, 526] width 480 height 30
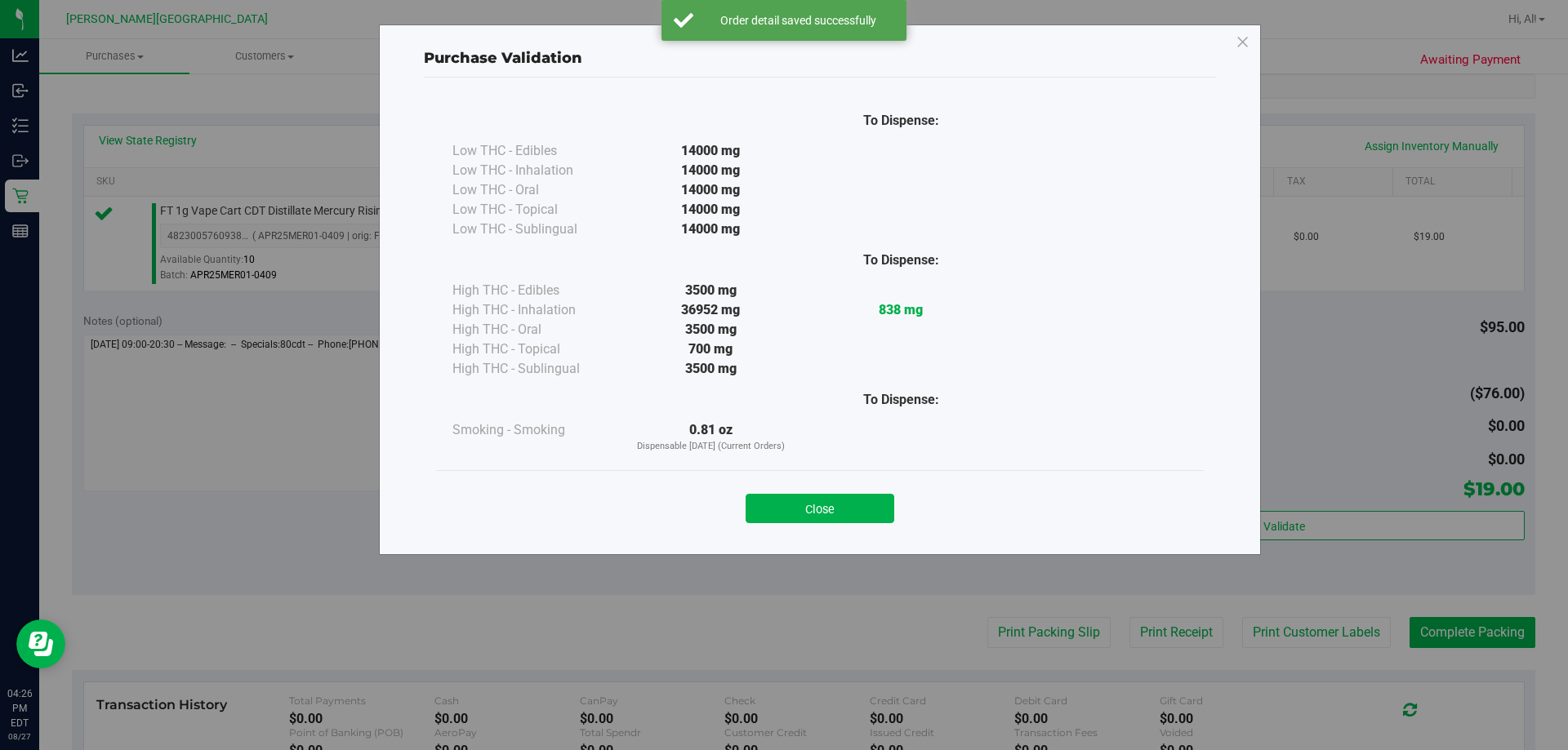
click at [801, 496] on button "Close" at bounding box center [820, 508] width 148 height 30
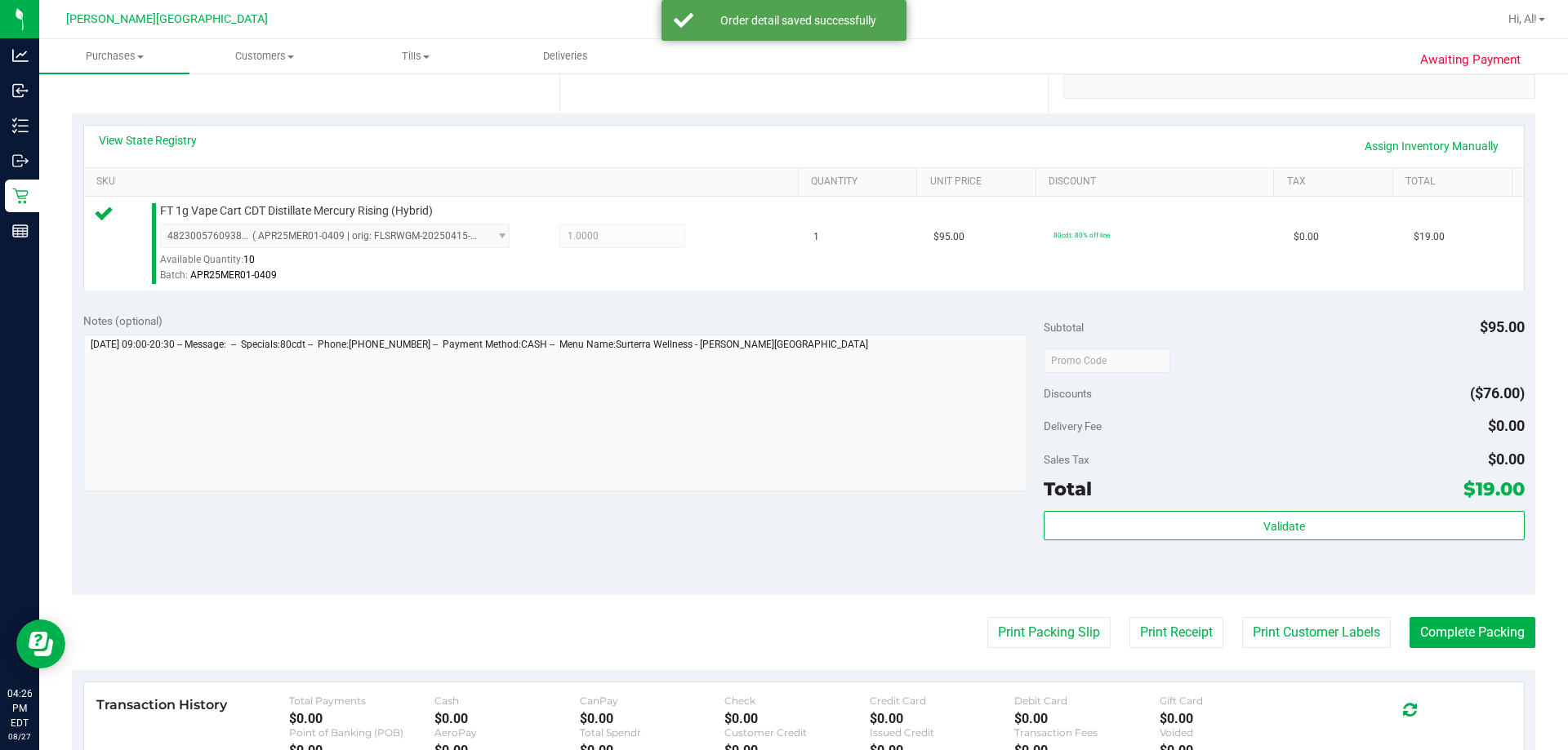
click at [801, 506] on div "Notes (optional) Subtotal $95.00 Discounts ($76.00) Delivery Fee $0.00 Sales Ta…" at bounding box center [803, 448] width 1463 height 294
click at [801, 643] on button "Print Packing Slip" at bounding box center [1049, 633] width 123 height 31
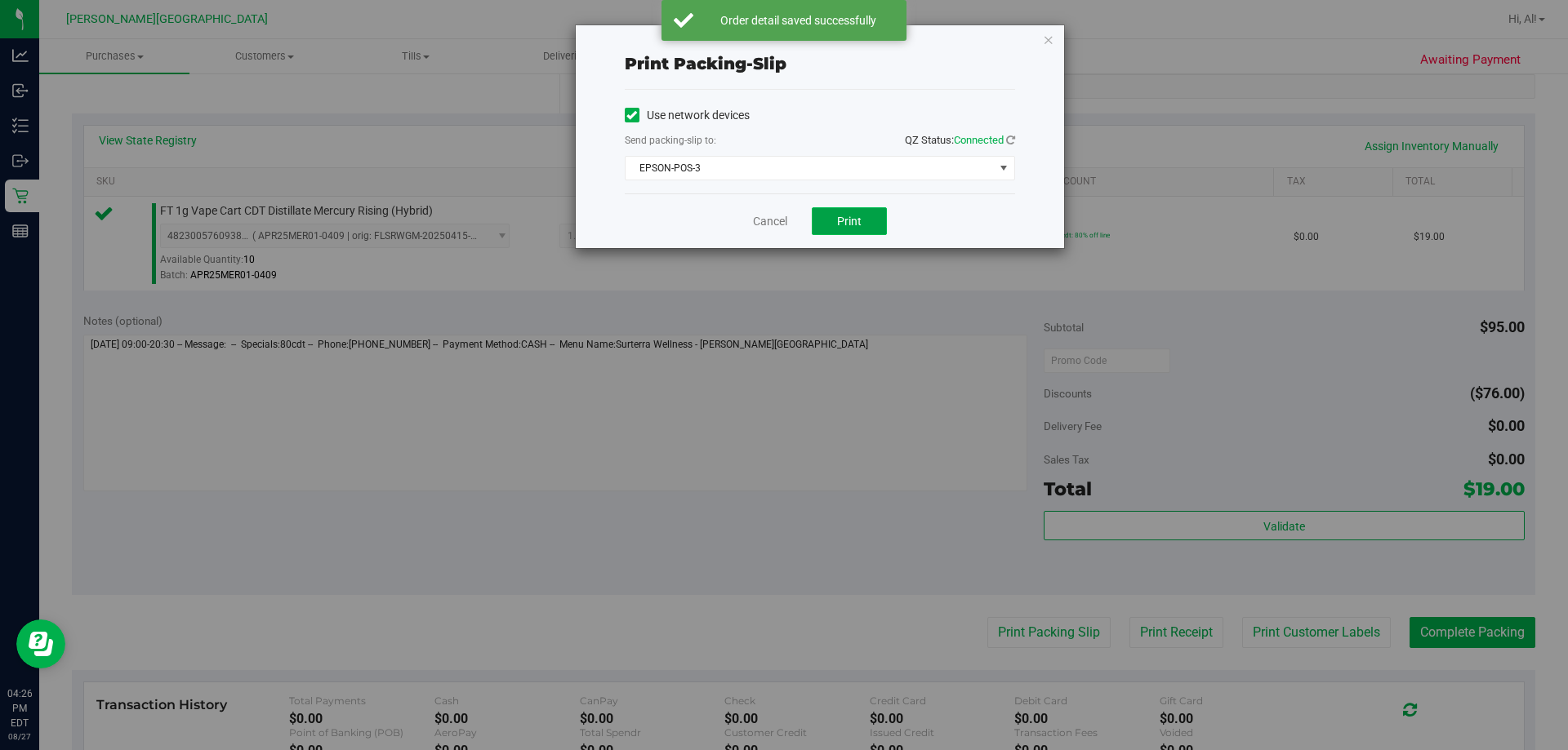
click at [801, 226] on span "Print" at bounding box center [849, 221] width 24 height 13
click at [801, 34] on icon "button" at bounding box center [1049, 39] width 12 height 19
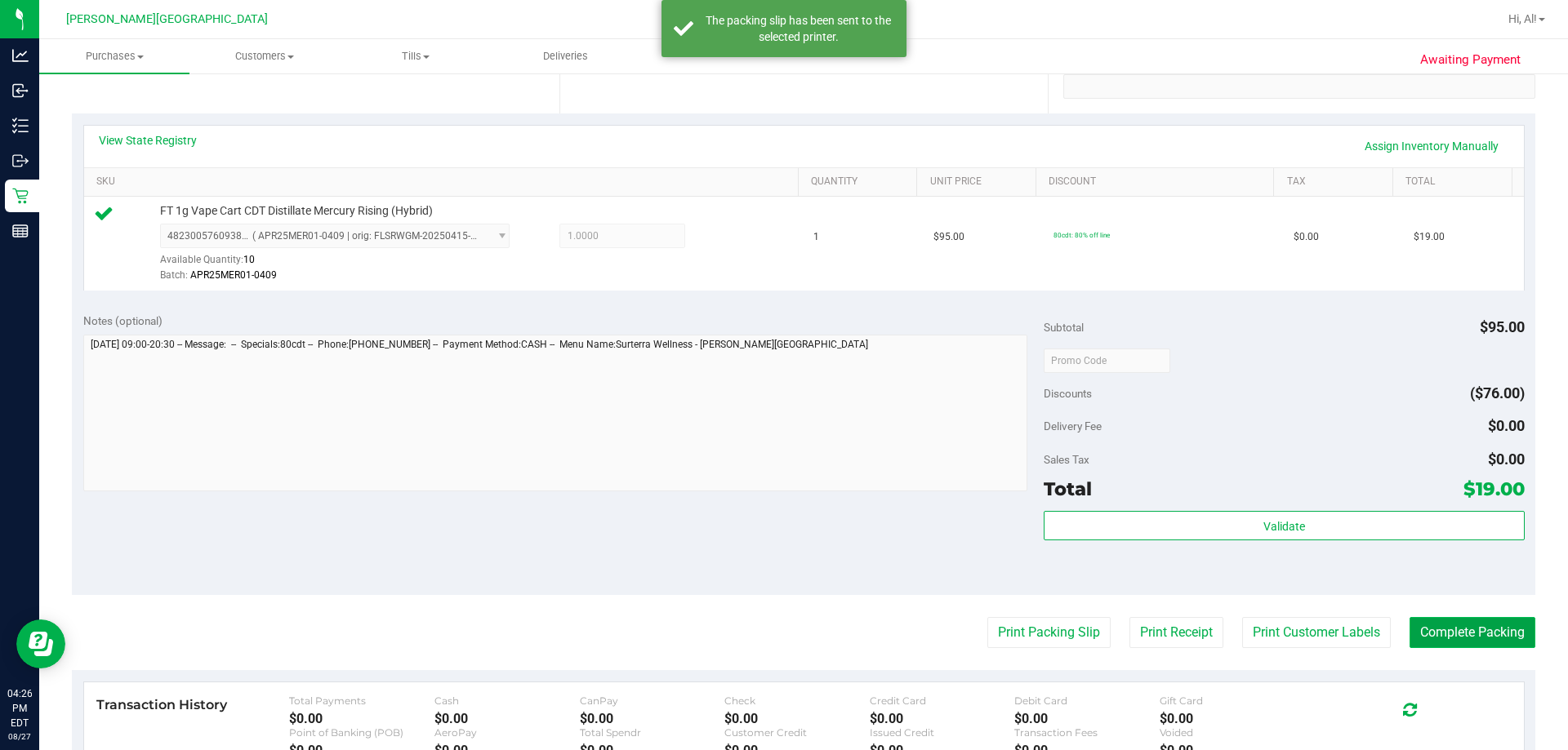
click at [801, 633] on button "Complete Packing" at bounding box center [1472, 633] width 126 height 31
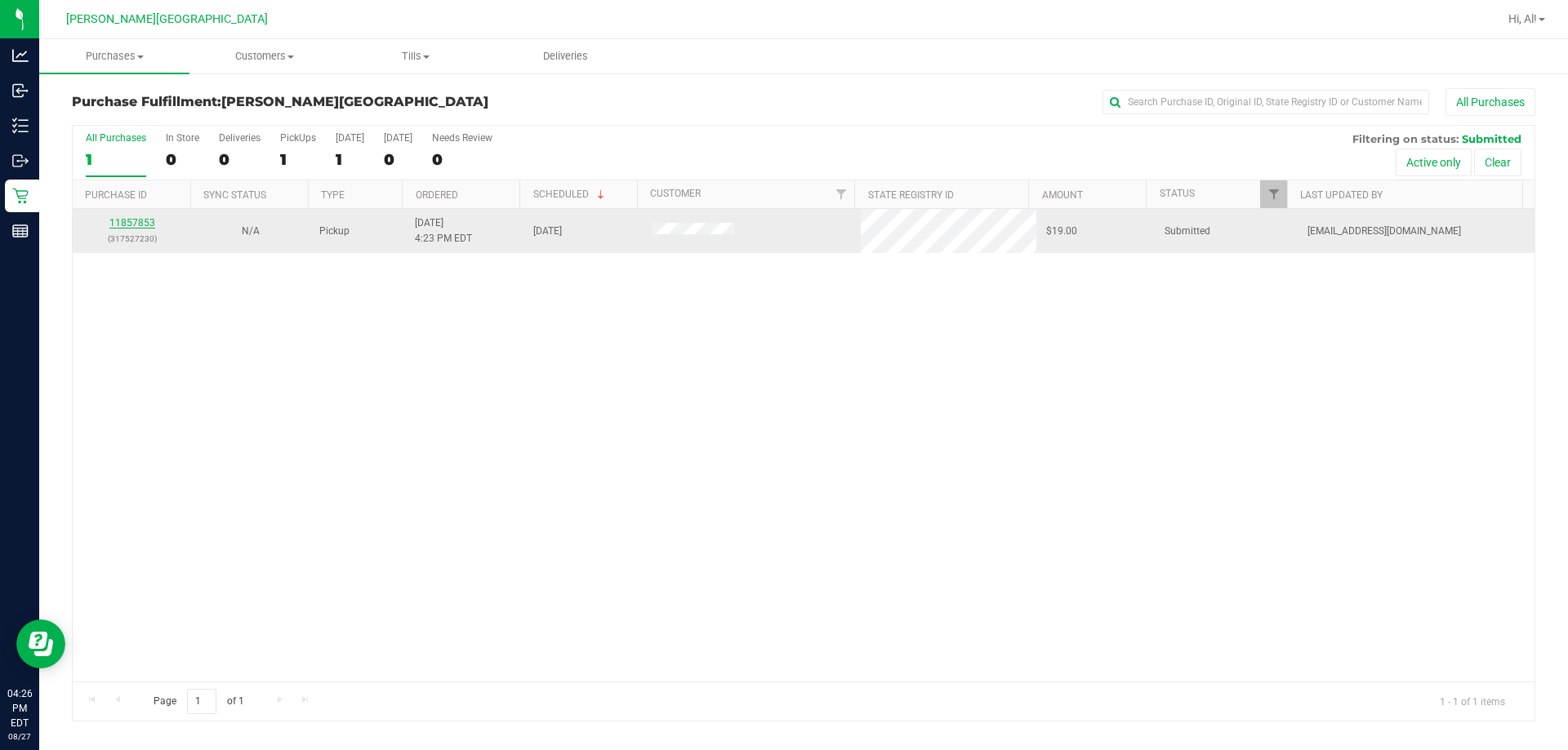
click at [139, 218] on link "11857853" at bounding box center [132, 222] width 45 height 12
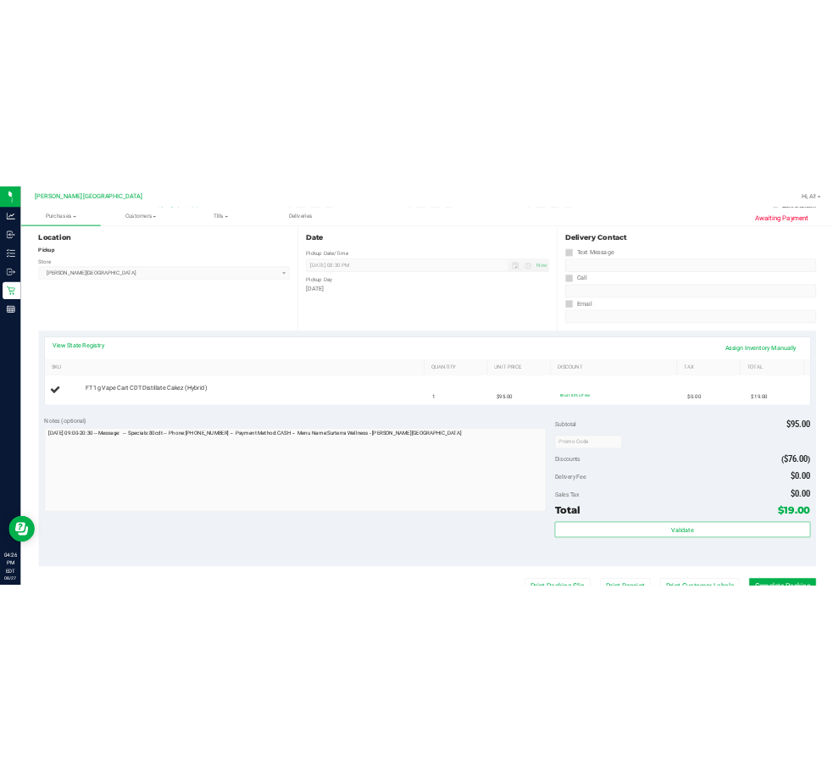
scroll to position [424, 0]
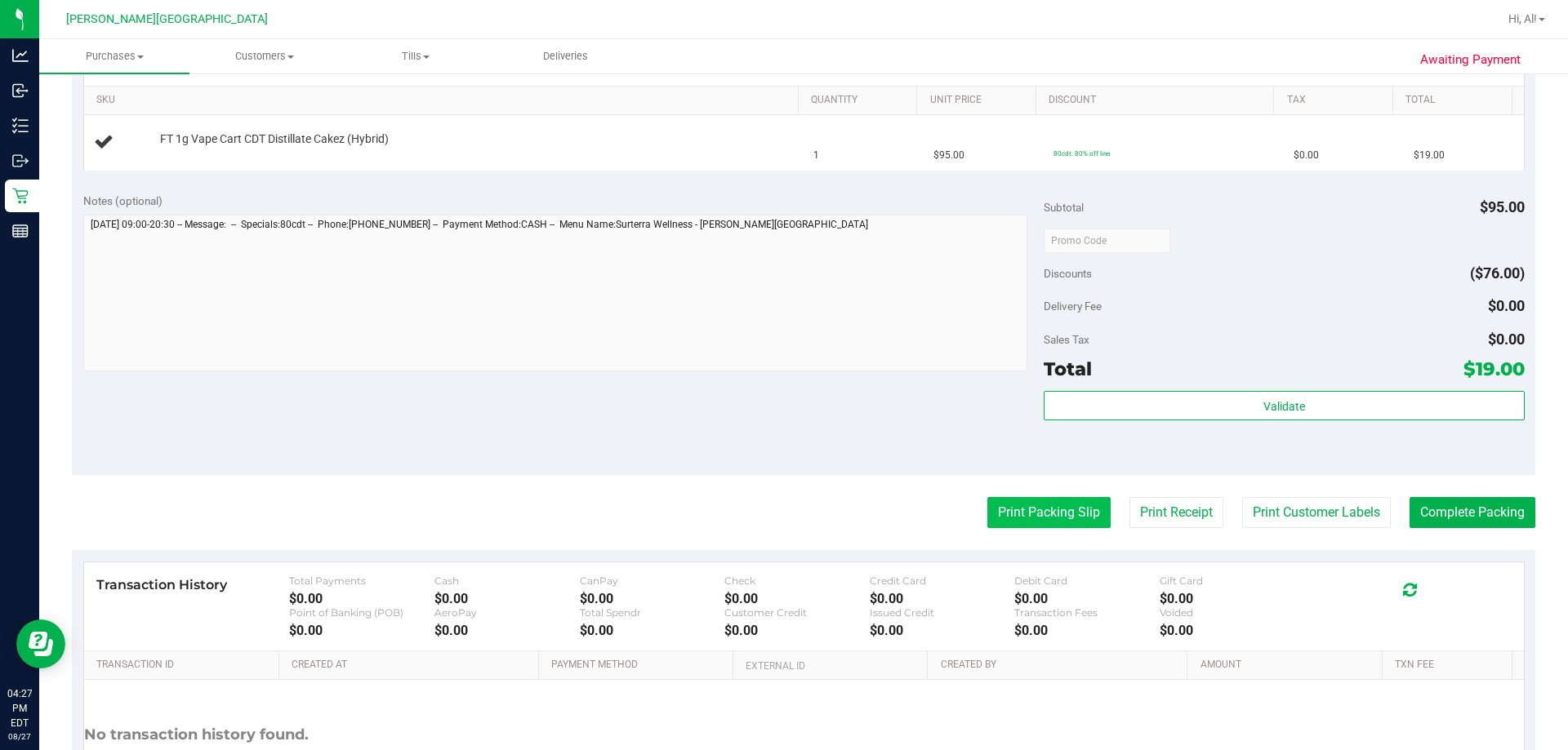
click at [801, 514] on button "Print Packing Slip" at bounding box center [1049, 512] width 123 height 31
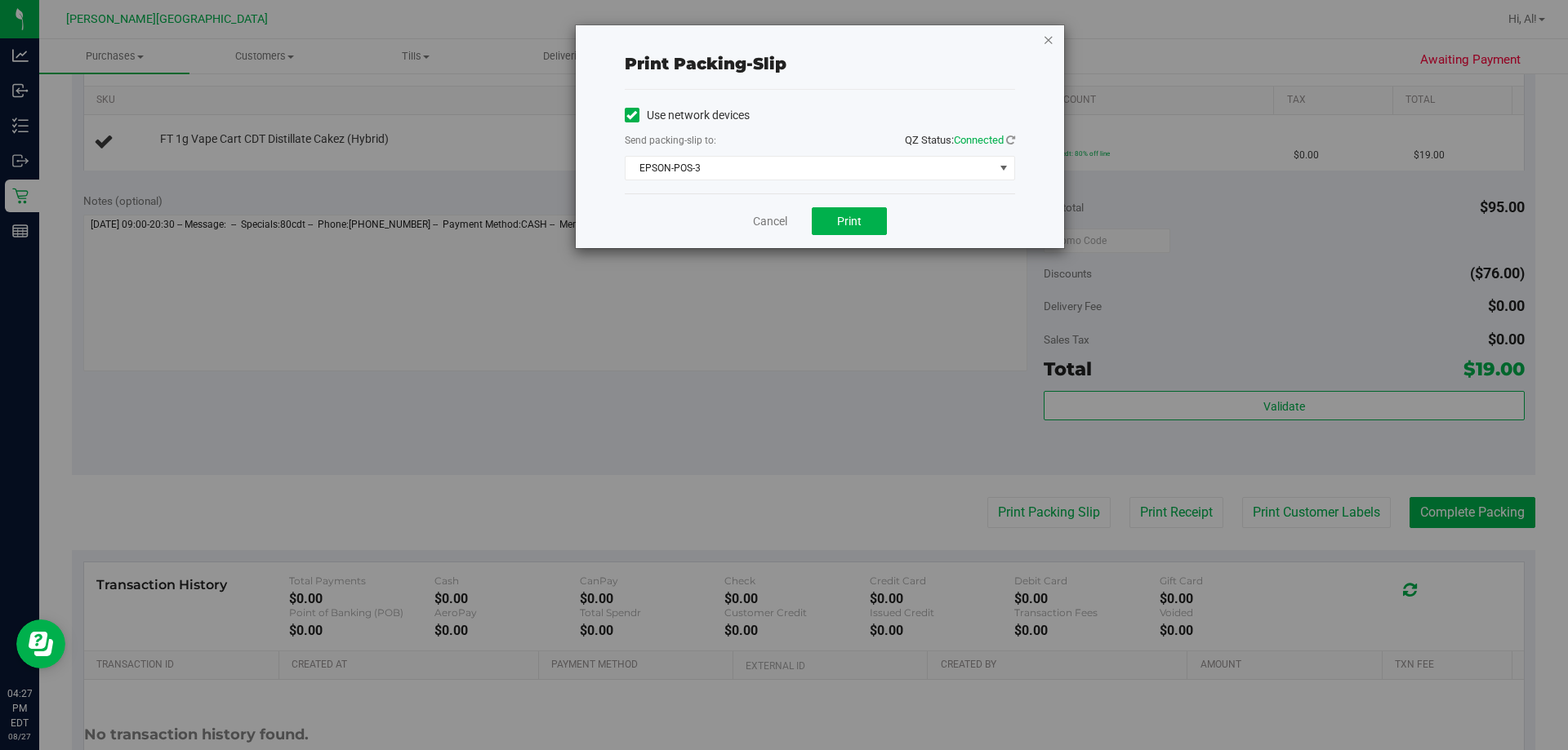
click at [801, 38] on icon "button" at bounding box center [1049, 39] width 12 height 19
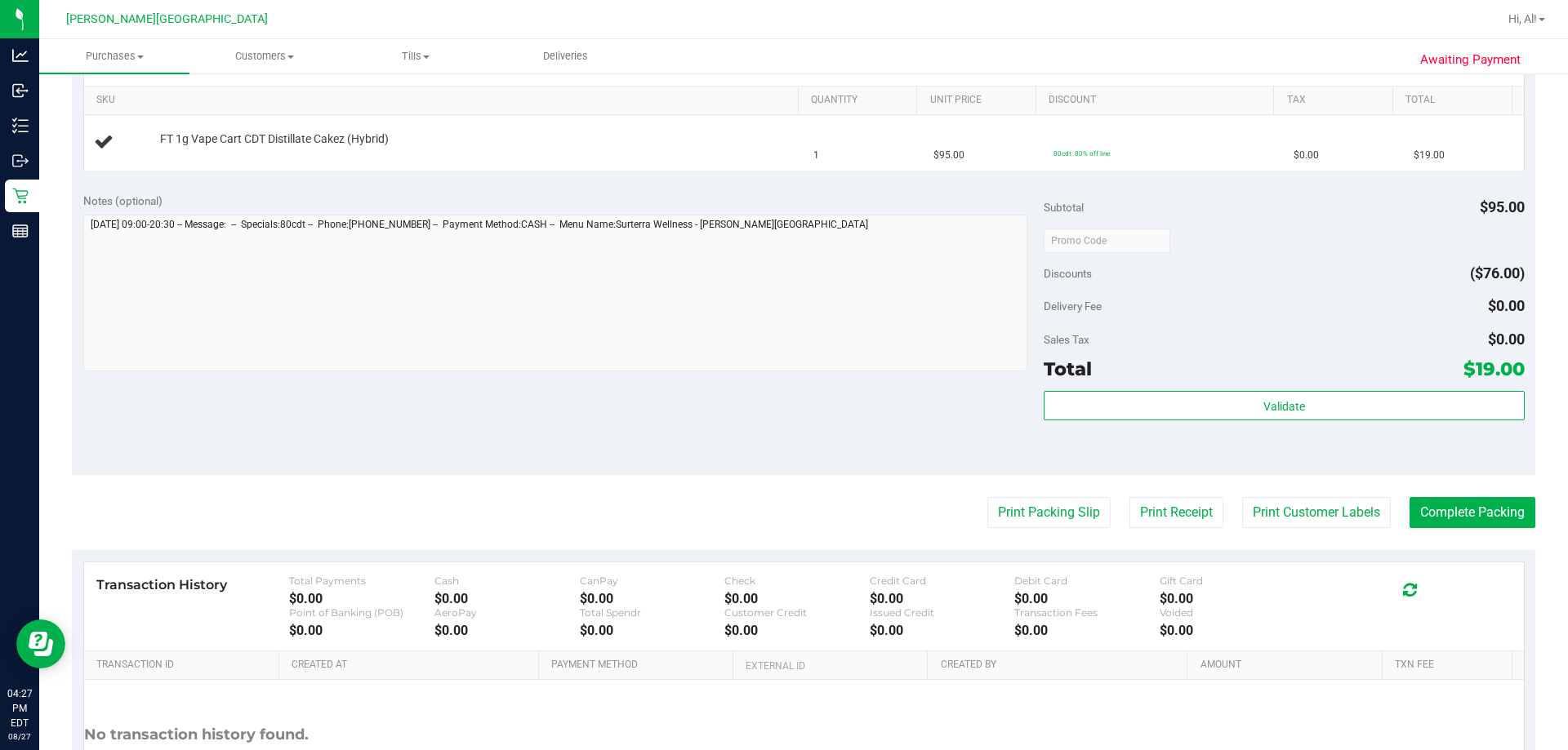
click at [801, 497] on button "Print Packing Slip" at bounding box center [1049, 512] width 123 height 31
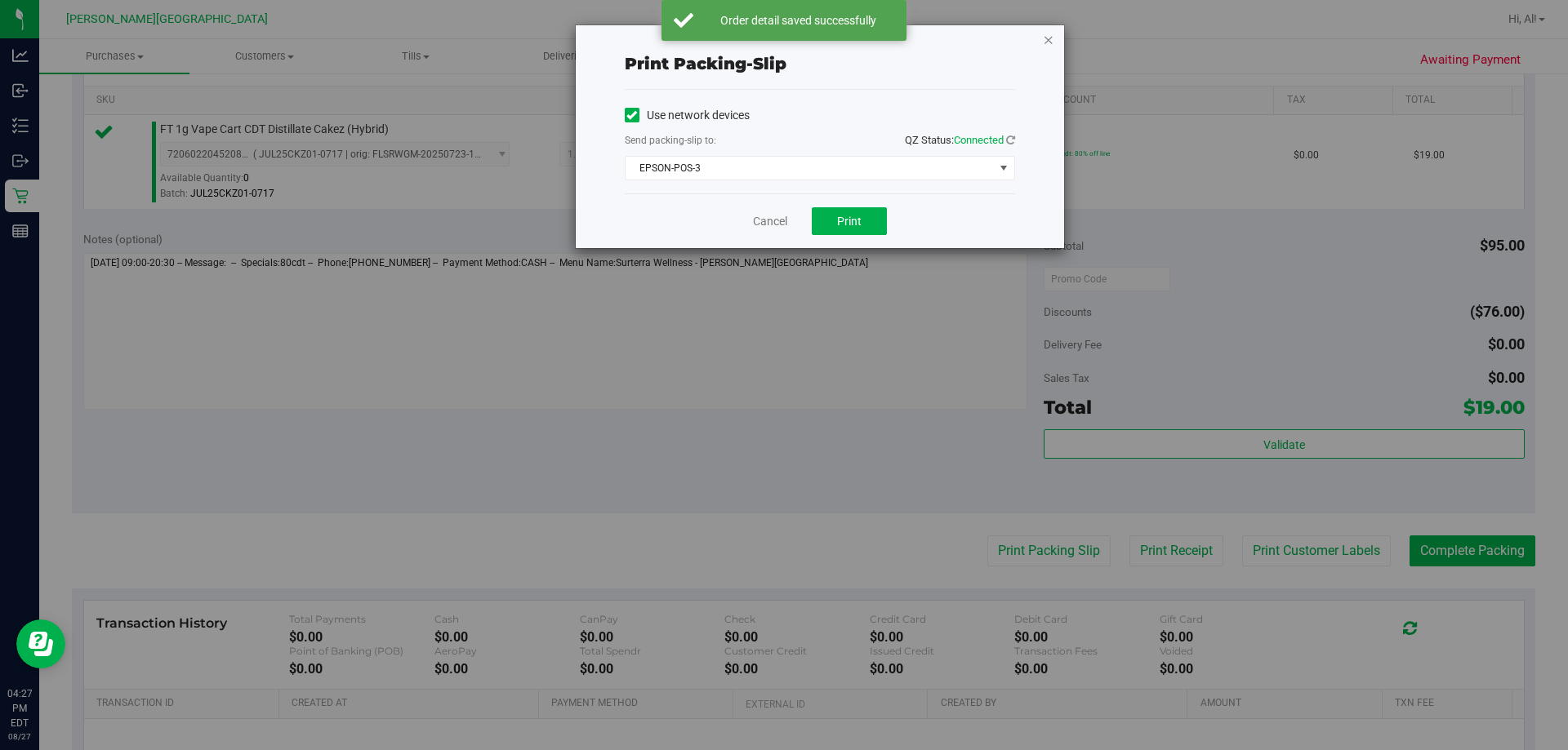
click at [801, 39] on icon "button" at bounding box center [1049, 39] width 12 height 19
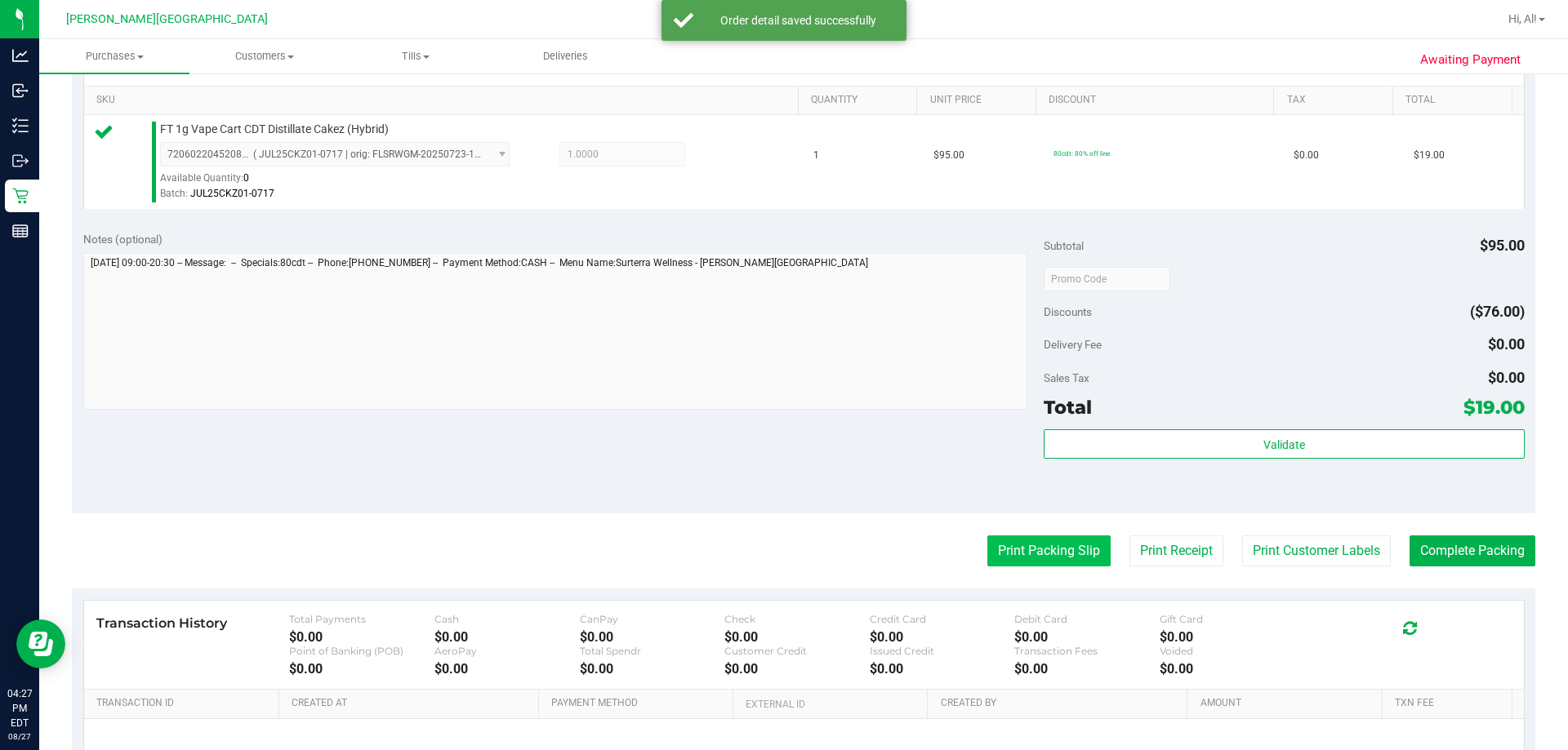
click at [801, 560] on button "Print Packing Slip" at bounding box center [1049, 551] width 123 height 31
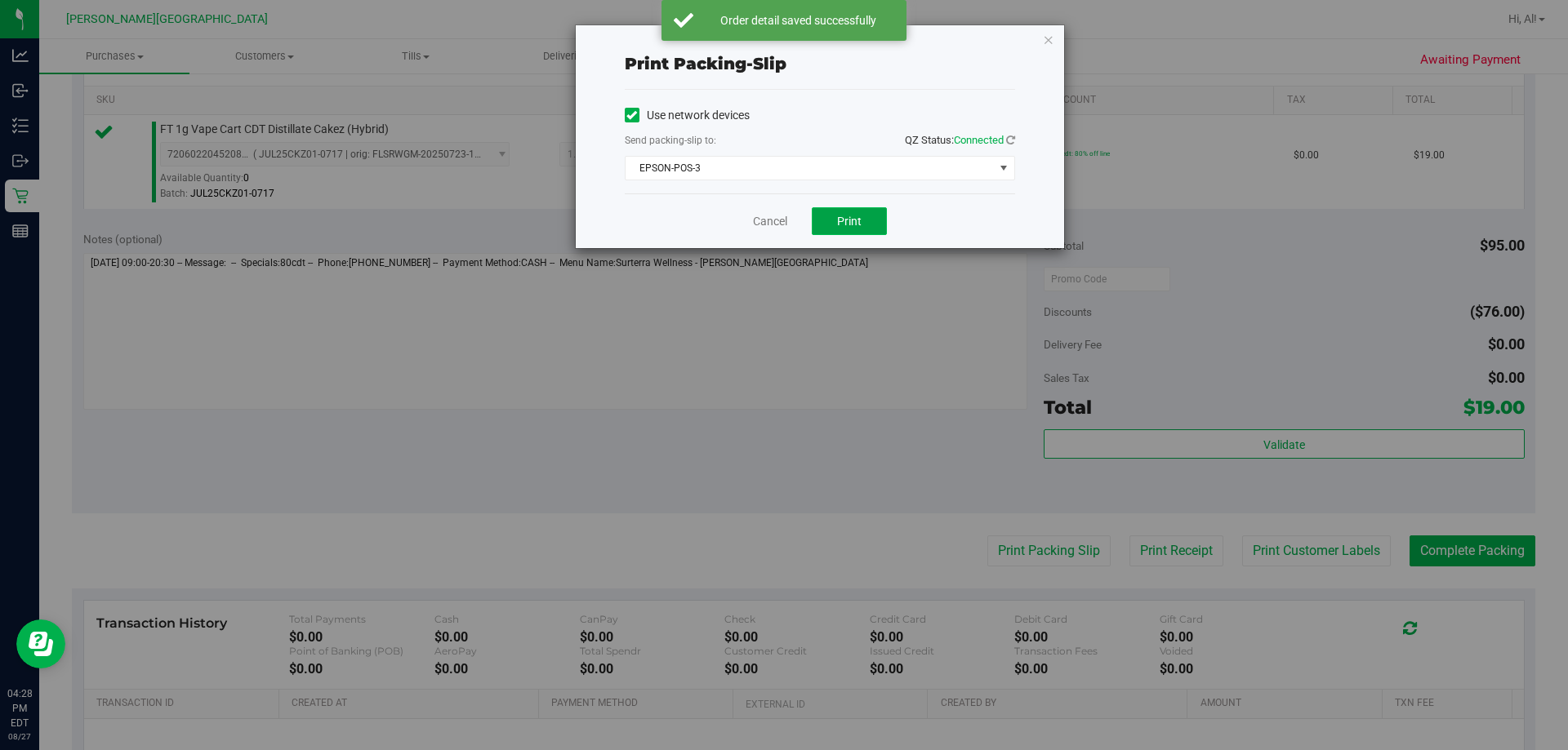
click at [801, 217] on span "Print" at bounding box center [849, 221] width 24 height 13
click at [801, 40] on icon "button" at bounding box center [1049, 39] width 12 height 19
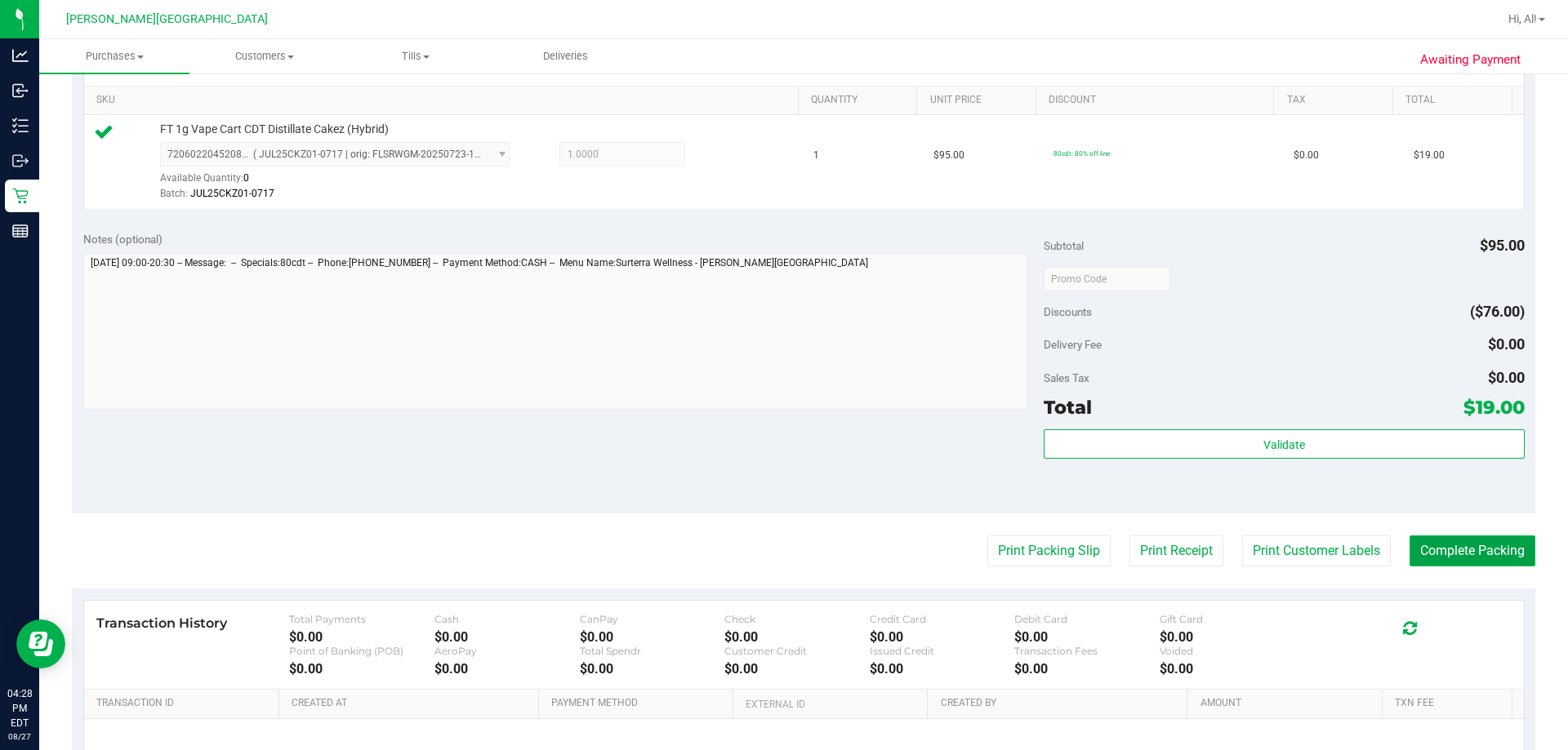
click at [801, 559] on button "Complete Packing" at bounding box center [1472, 551] width 126 height 31
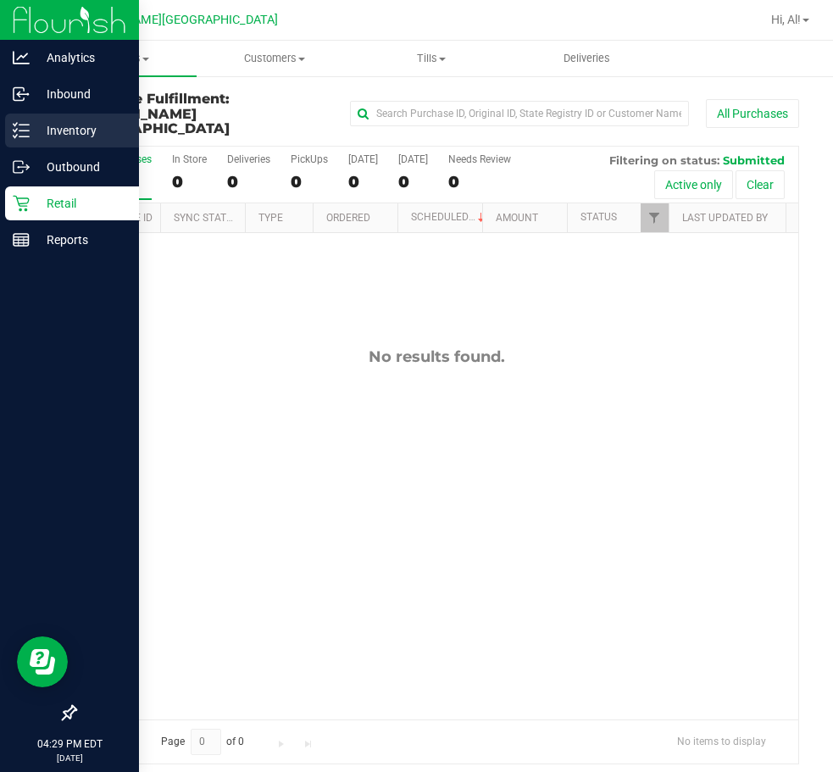
click at [64, 128] on p "Inventory" at bounding box center [81, 130] width 102 height 20
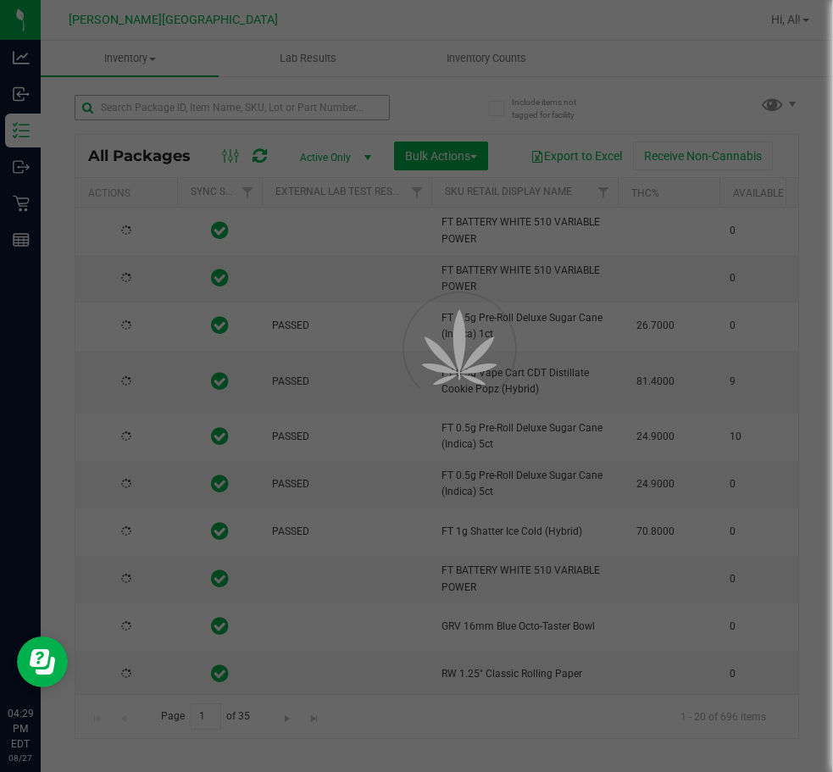
type input "[DATE]"
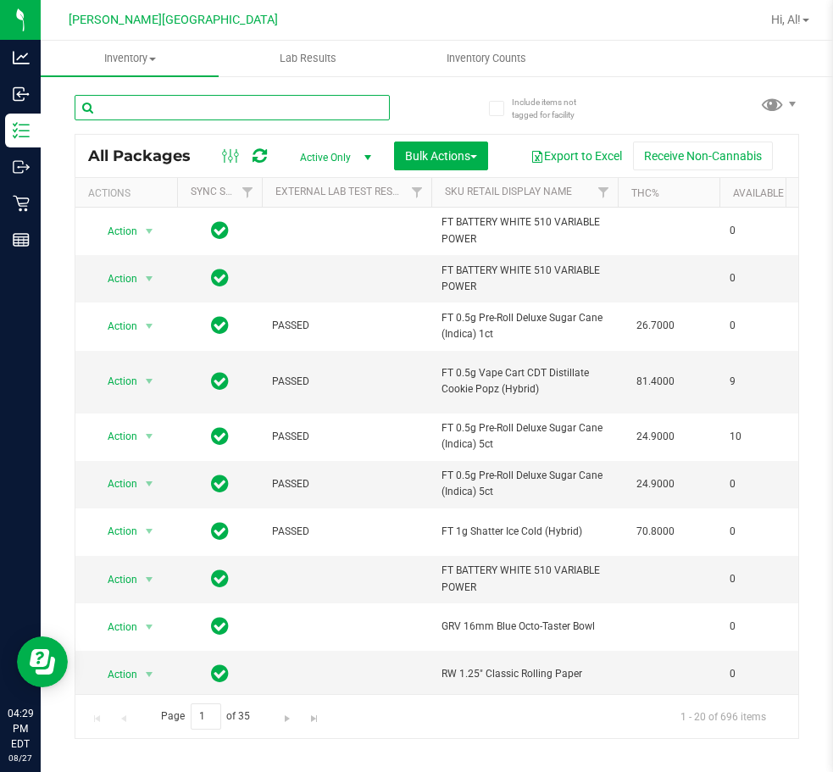
click at [171, 111] on input "text" at bounding box center [232, 107] width 315 height 25
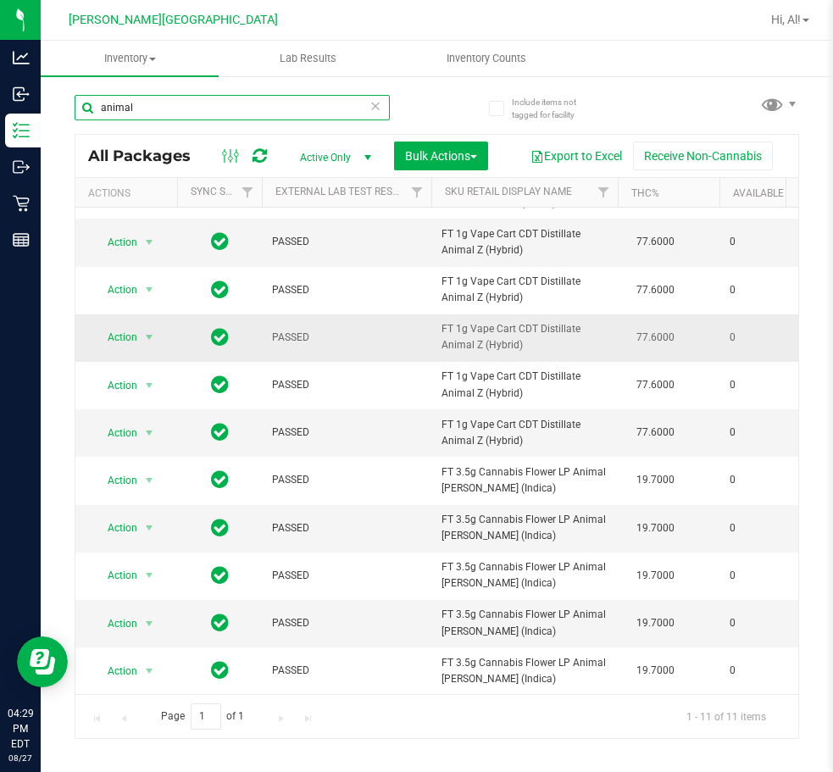
scroll to position [126, 0]
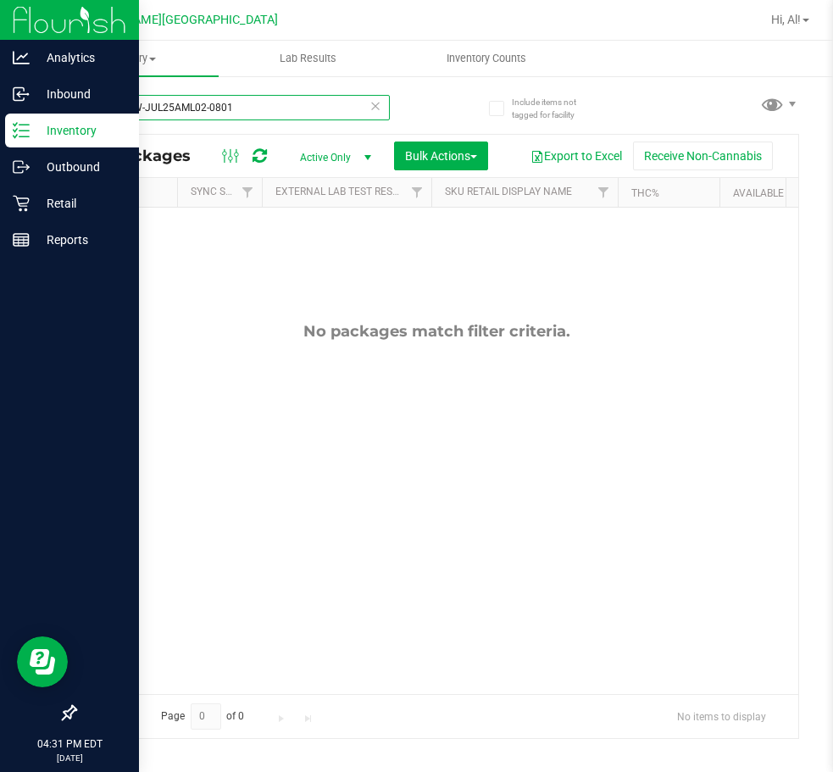
drag, startPoint x: 228, startPoint y: 109, endPoint x: 1, endPoint y: 137, distance: 228.9
click at [1, 137] on div "Analytics Inbound Inventory Outbound Retail Reports 04:31 PM EDT [DATE] 08/27 […" at bounding box center [416, 386] width 833 height 772
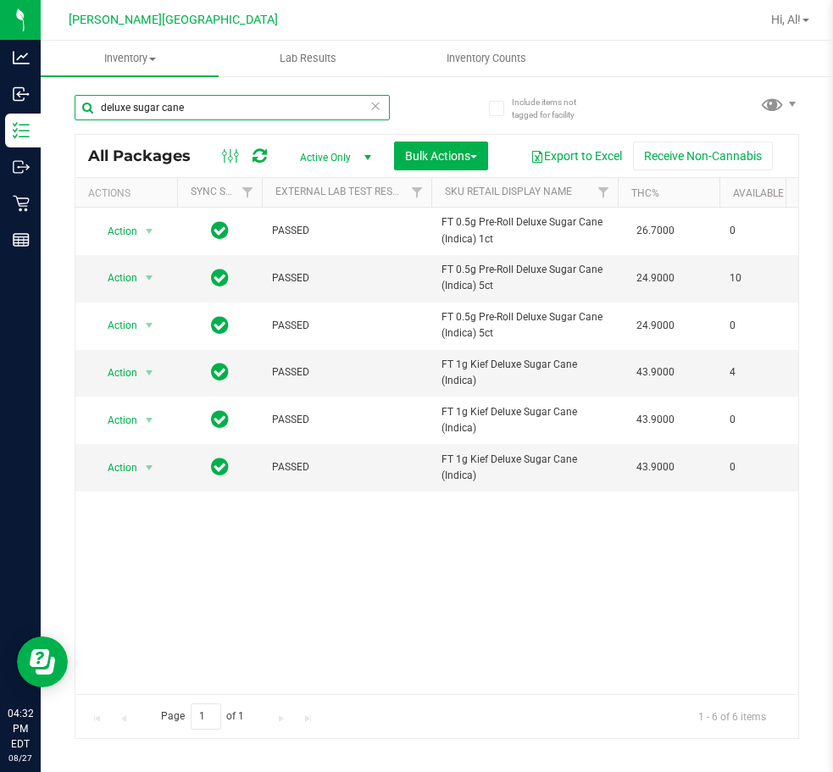
drag, startPoint x: 190, startPoint y: 111, endPoint x: 70, endPoint y: 131, distance: 121.1
click at [70, 131] on div "Include items not tagged for facility deluxe sugar cane All Packages Active Onl…" at bounding box center [437, 333] width 793 height 517
type input "top gear"
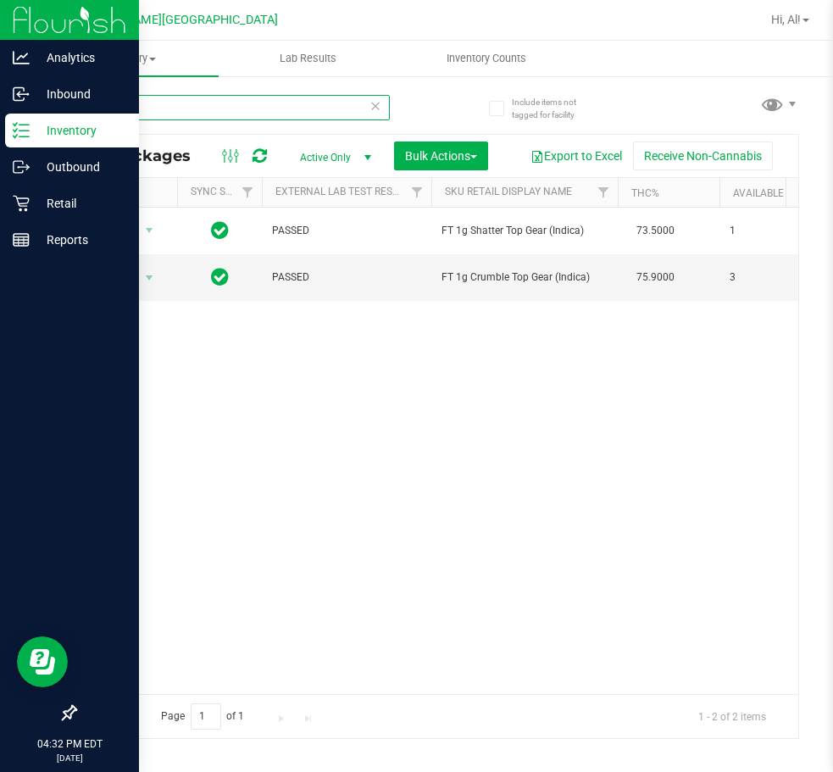
drag, startPoint x: 153, startPoint y: 109, endPoint x: 39, endPoint y: 124, distance: 115.3
click at [41, 125] on div "Include items not tagged for facility top gear All Packages Active Only Active …" at bounding box center [437, 333] width 793 height 517
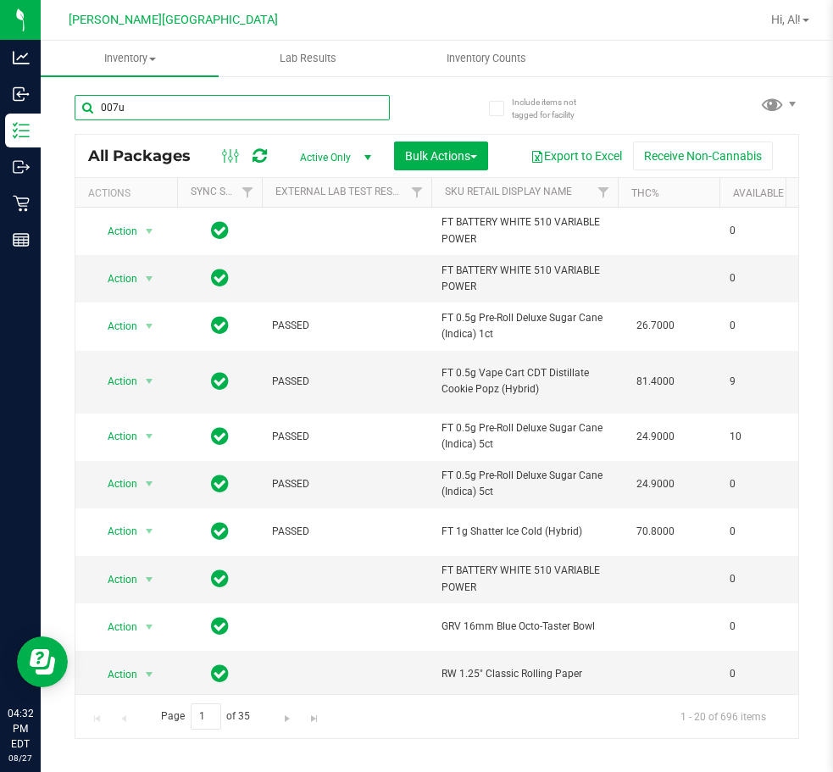
type input "007up"
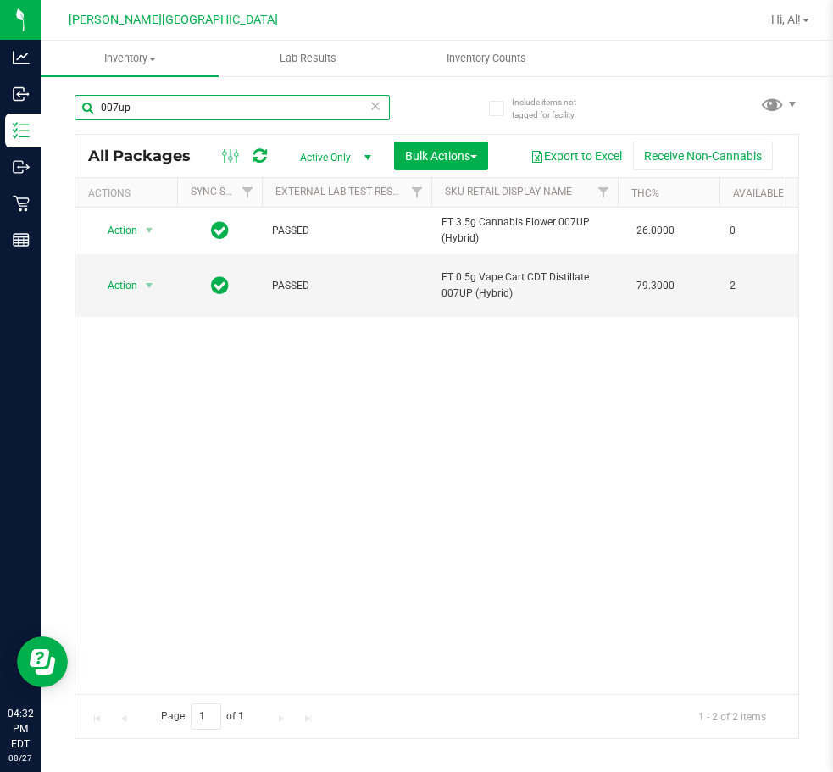
drag, startPoint x: 136, startPoint y: 103, endPoint x: 50, endPoint y: 121, distance: 88.5
click at [58, 125] on div "Include items not tagged for facility 007up All Packages Active Only Active Onl…" at bounding box center [437, 333] width 793 height 517
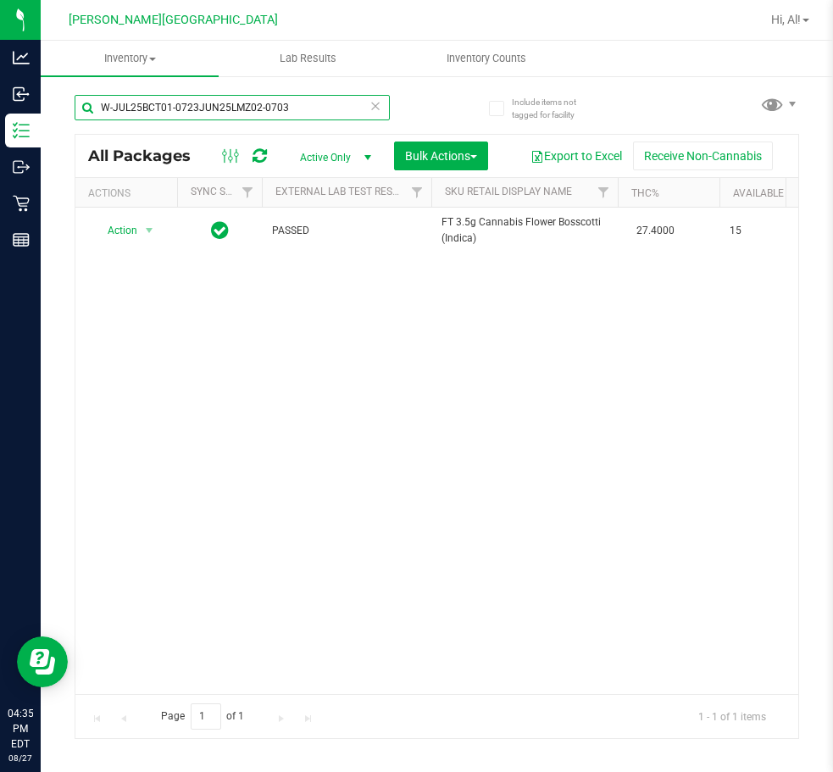
type input "W-JUL25BCT01-0723JUN25LMZ02-0703"
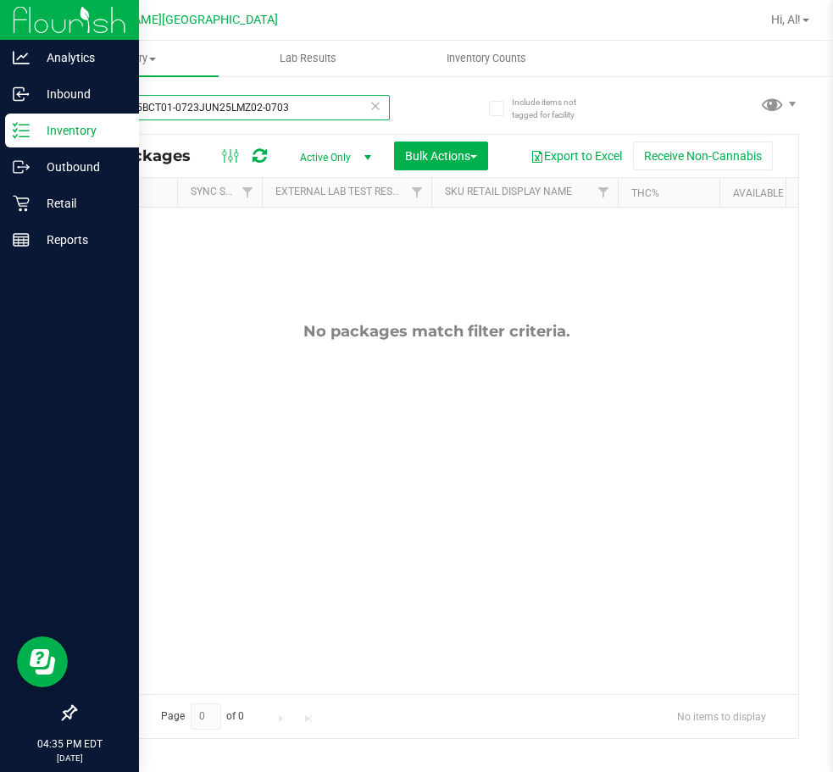
drag, startPoint x: 296, startPoint y: 109, endPoint x: 1, endPoint y: 124, distance: 295.4
click at [1, 124] on div "Analytics Inbound Inventory Outbound Retail Reports 04:35 PM EDT 08/27/2025 08/…" at bounding box center [416, 386] width 833 height 772
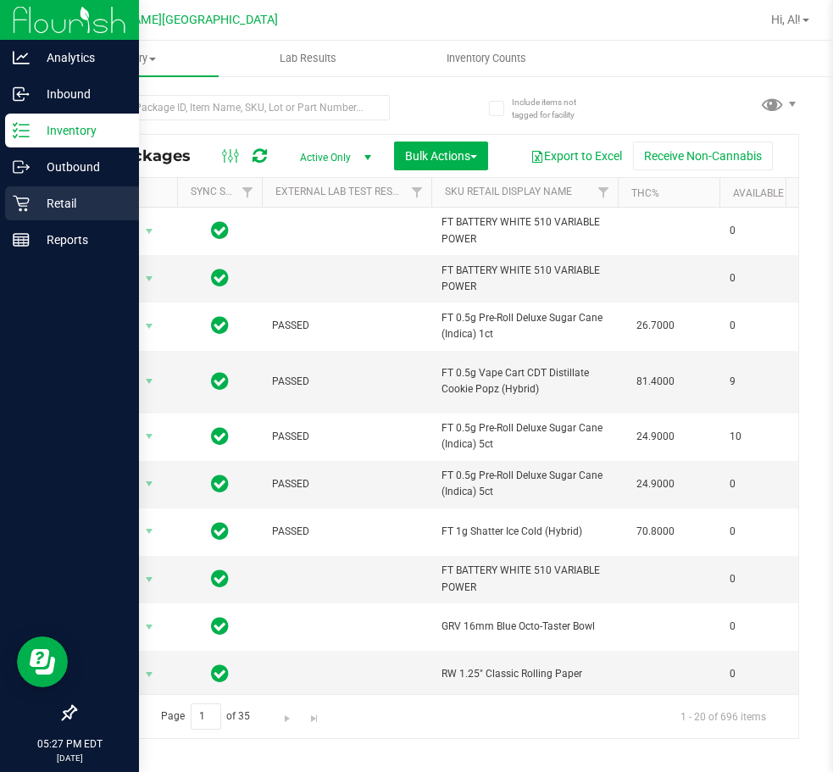
click at [57, 193] on p "Retail" at bounding box center [81, 203] width 102 height 20
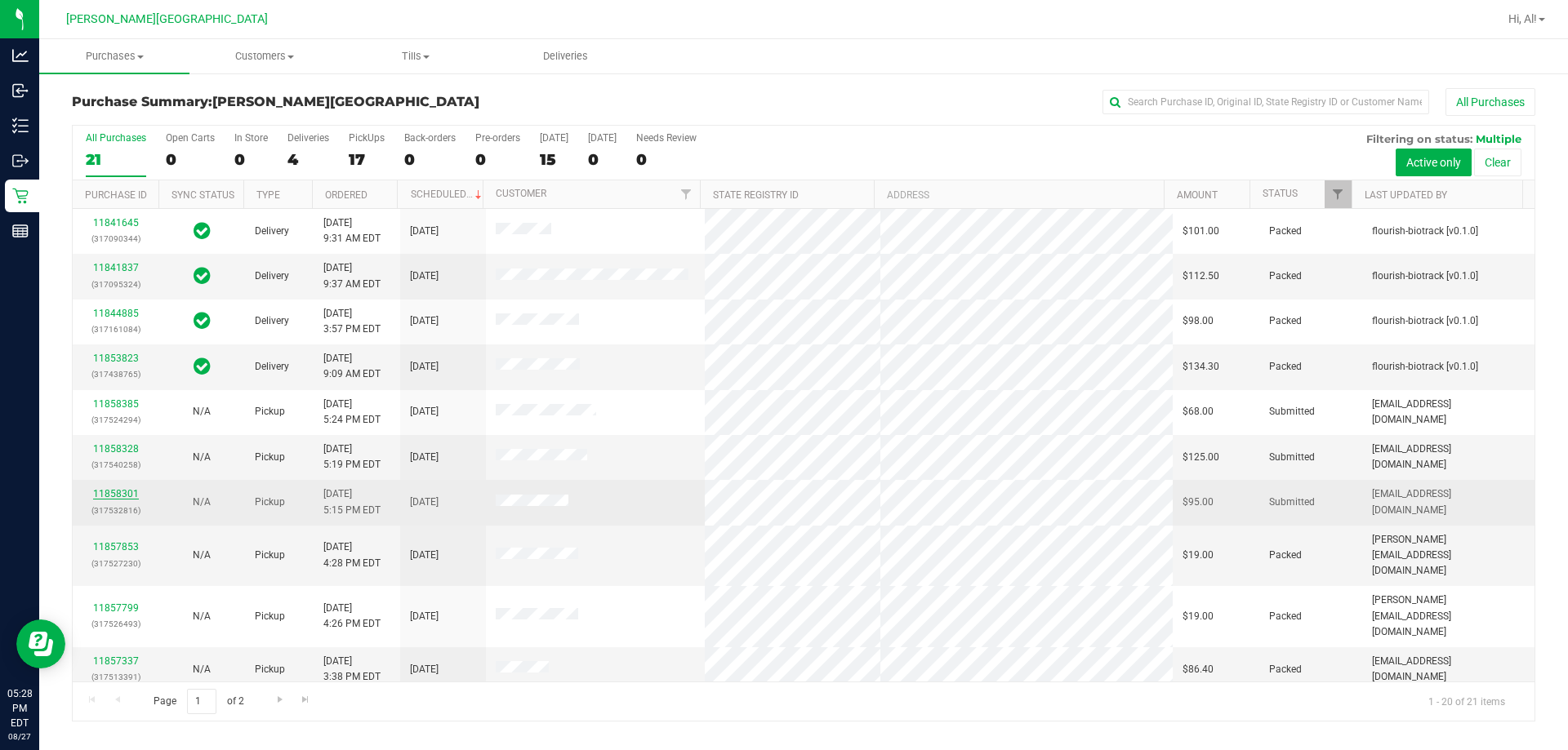
click at [112, 494] on link "11858301" at bounding box center [116, 494] width 45 height 12
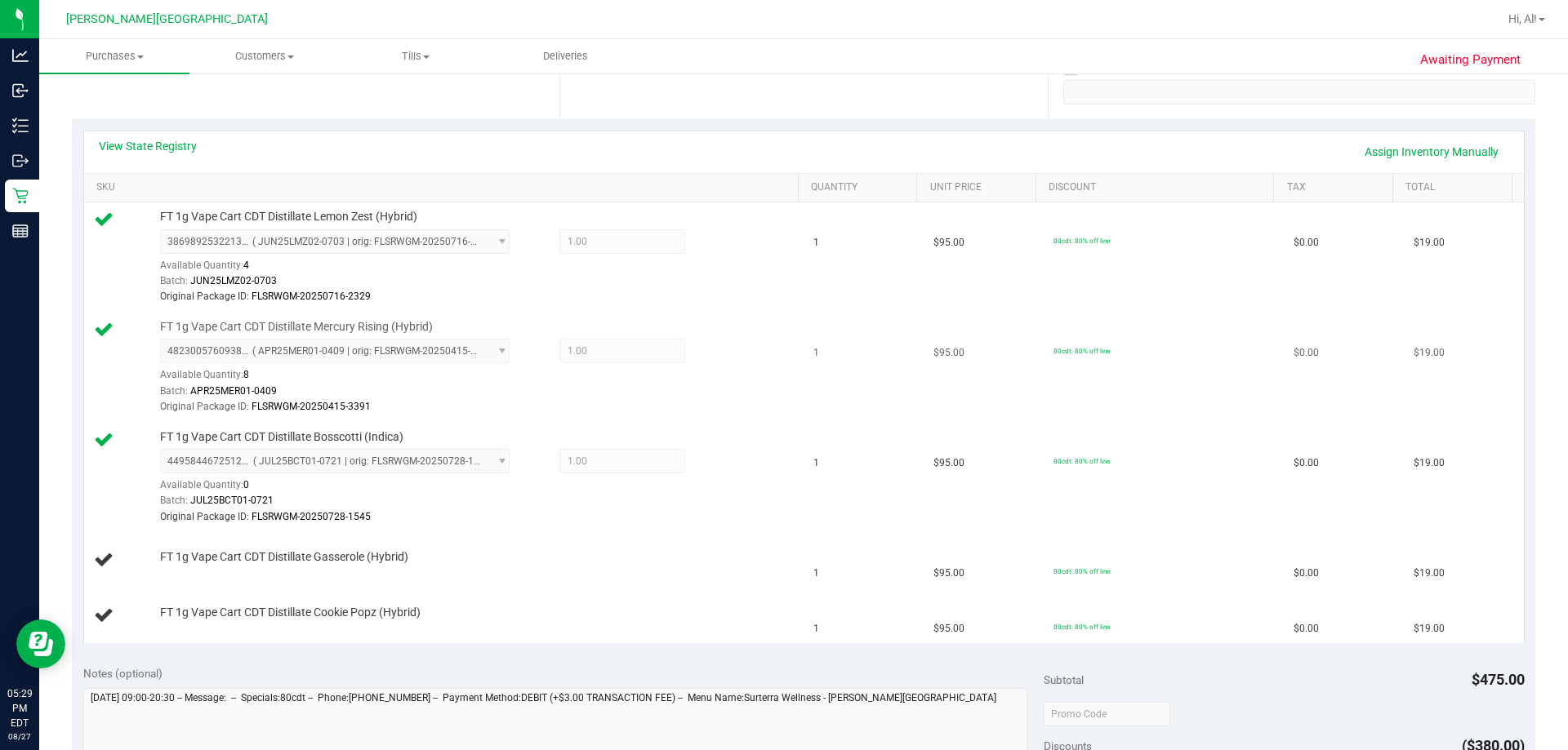
scroll to position [326, 0]
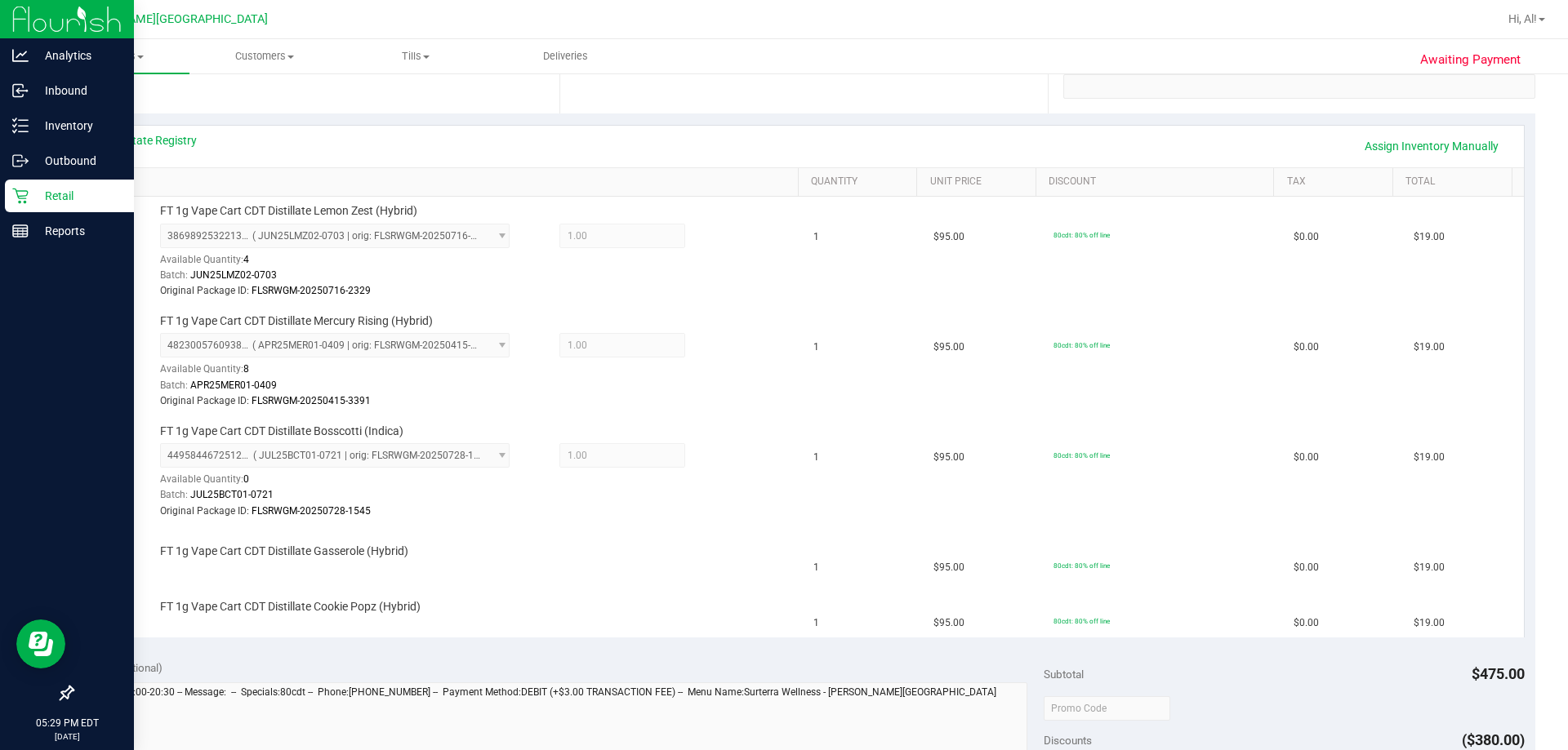
click at [28, 195] on icon at bounding box center [20, 195] width 16 height 16
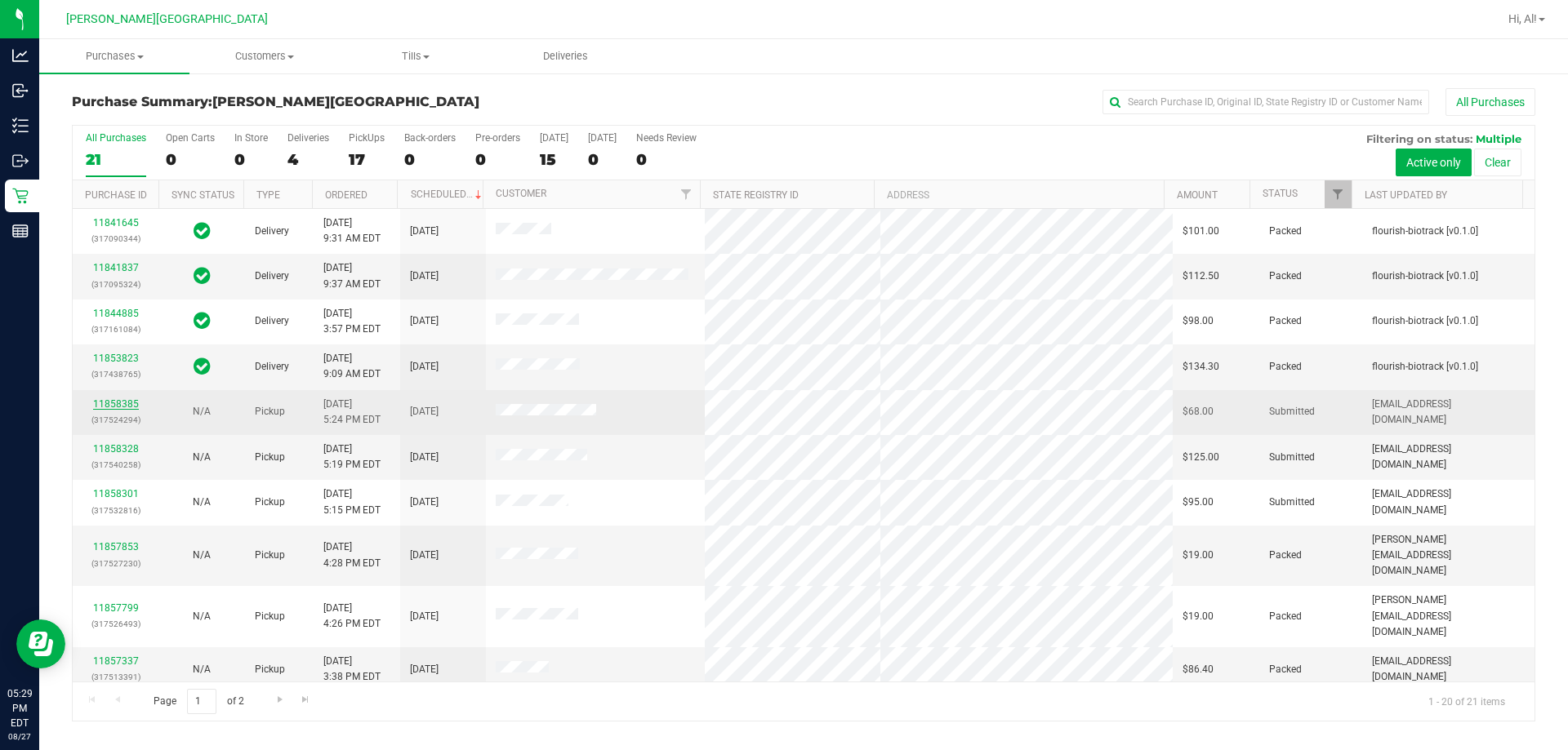
click at [123, 398] on div "11858385 (317524294)" at bounding box center [116, 412] width 66 height 31
click at [123, 404] on link "11858385" at bounding box center [116, 404] width 45 height 12
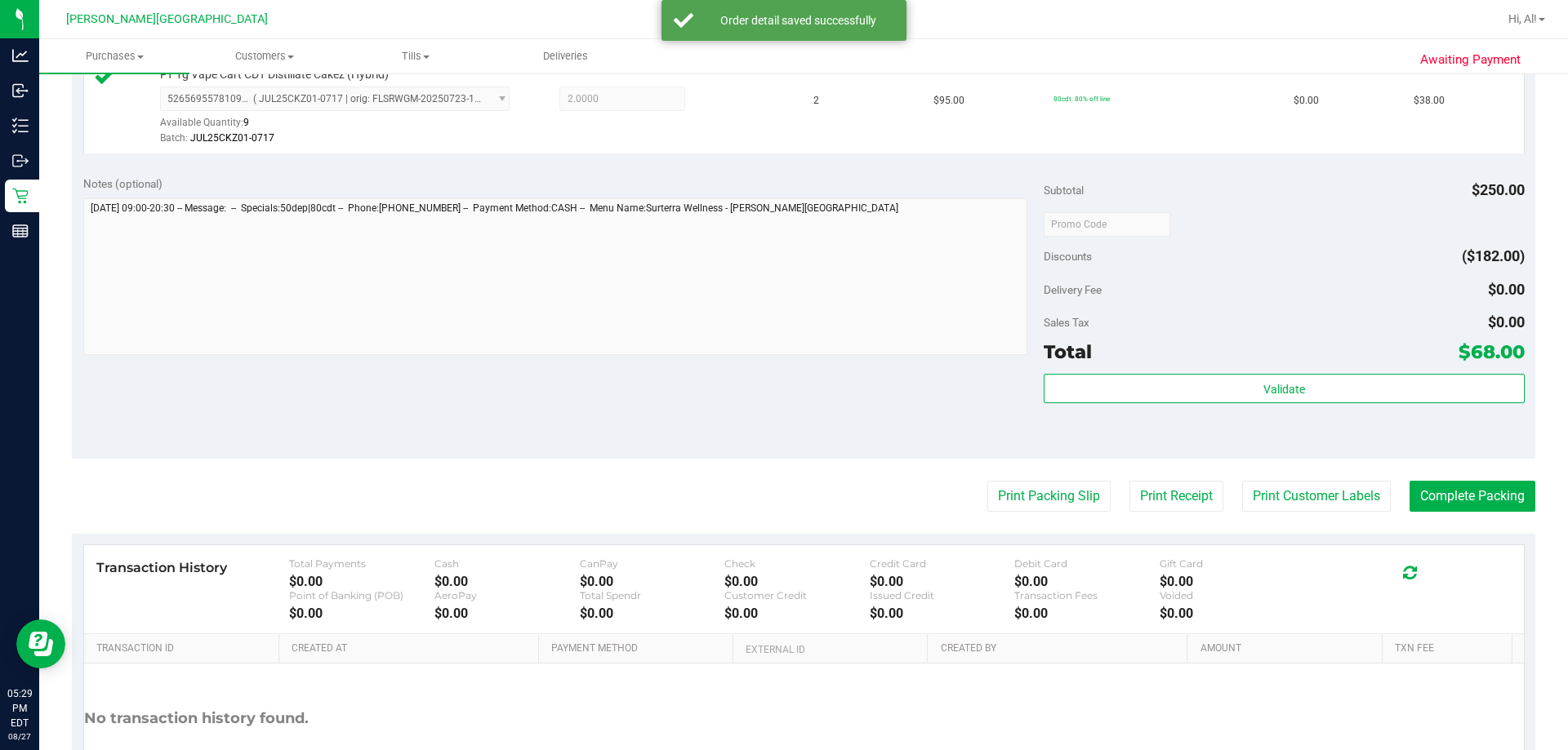
scroll to position [653, 0]
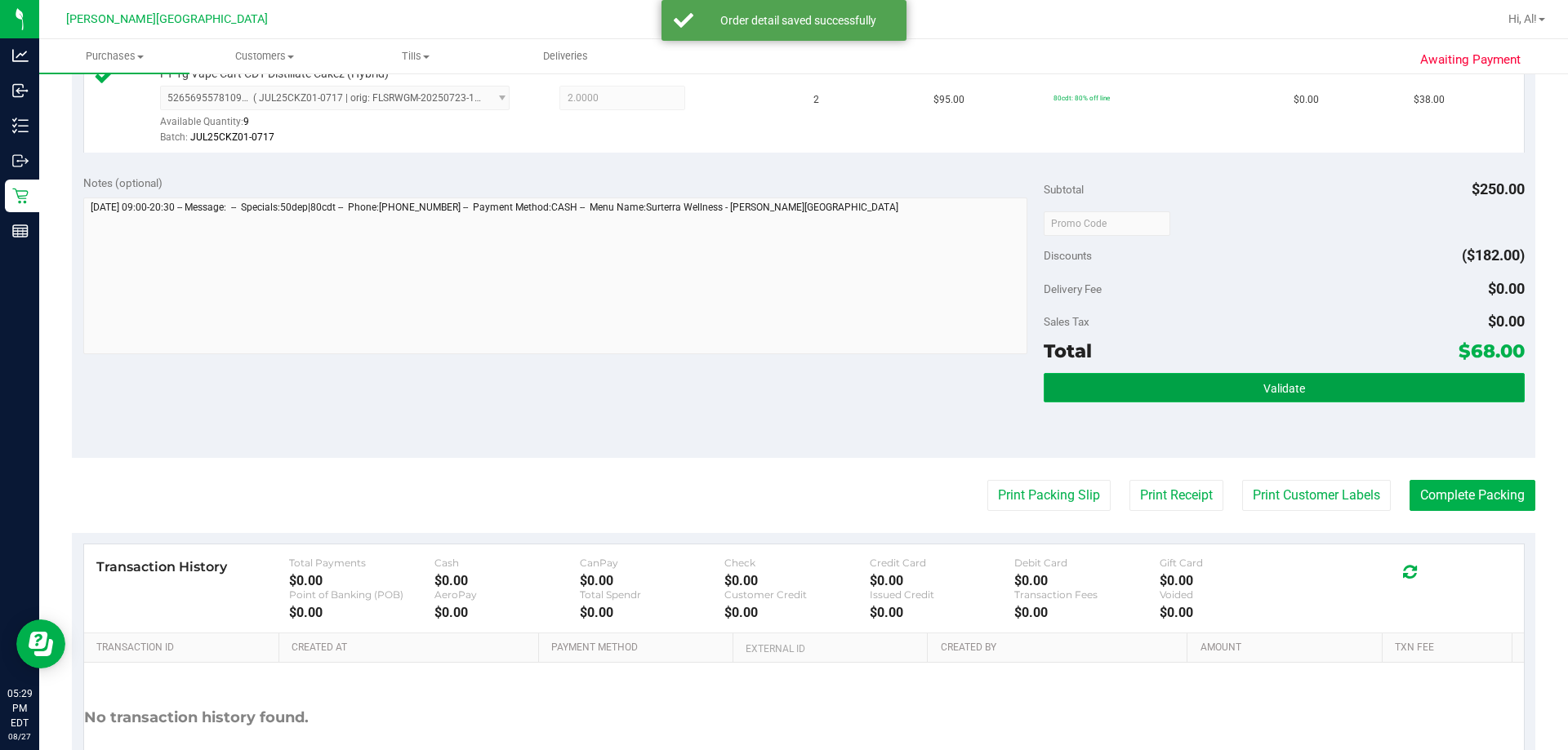
click at [801, 393] on button "Validate" at bounding box center [1283, 387] width 480 height 30
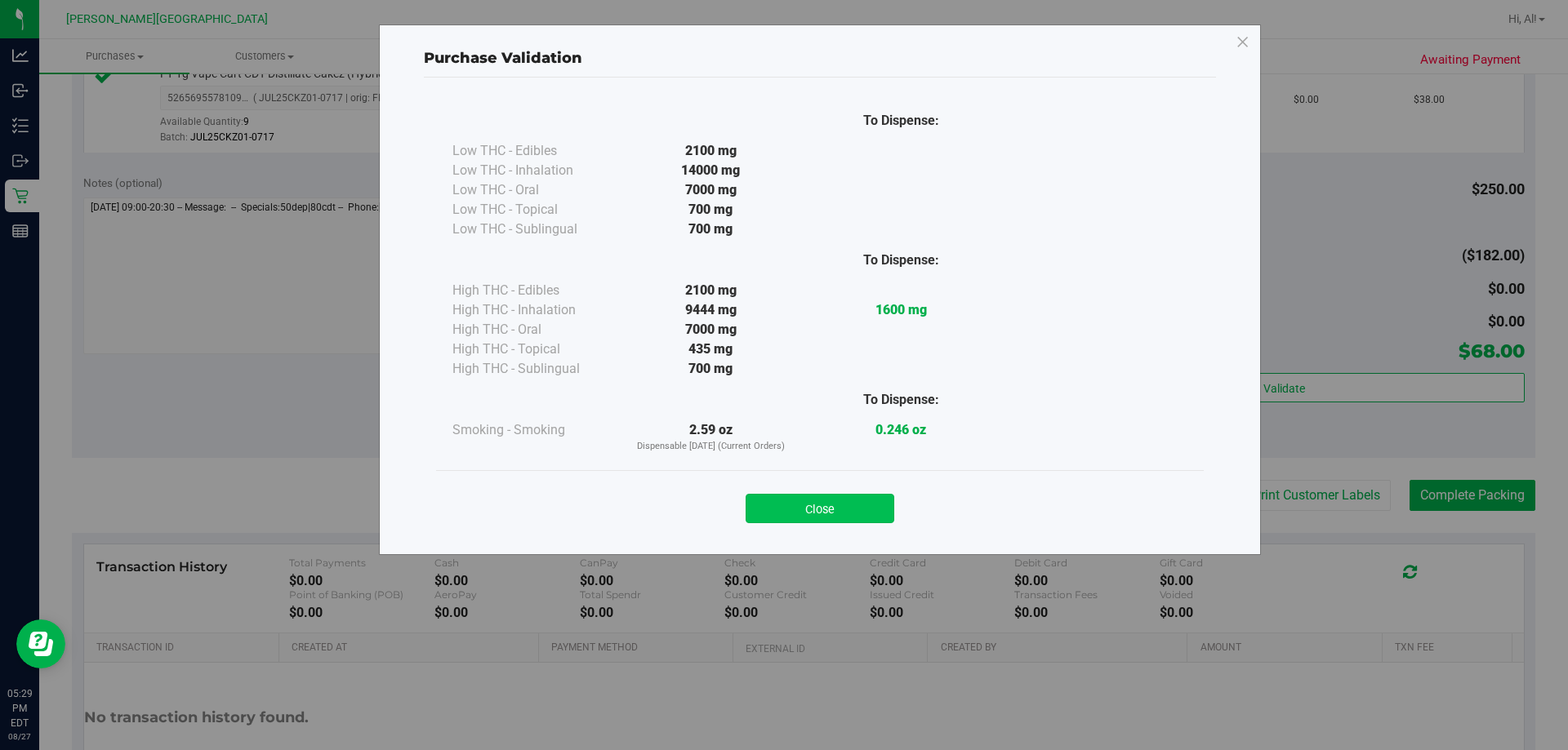
click at [801, 517] on button "Close" at bounding box center [820, 508] width 148 height 30
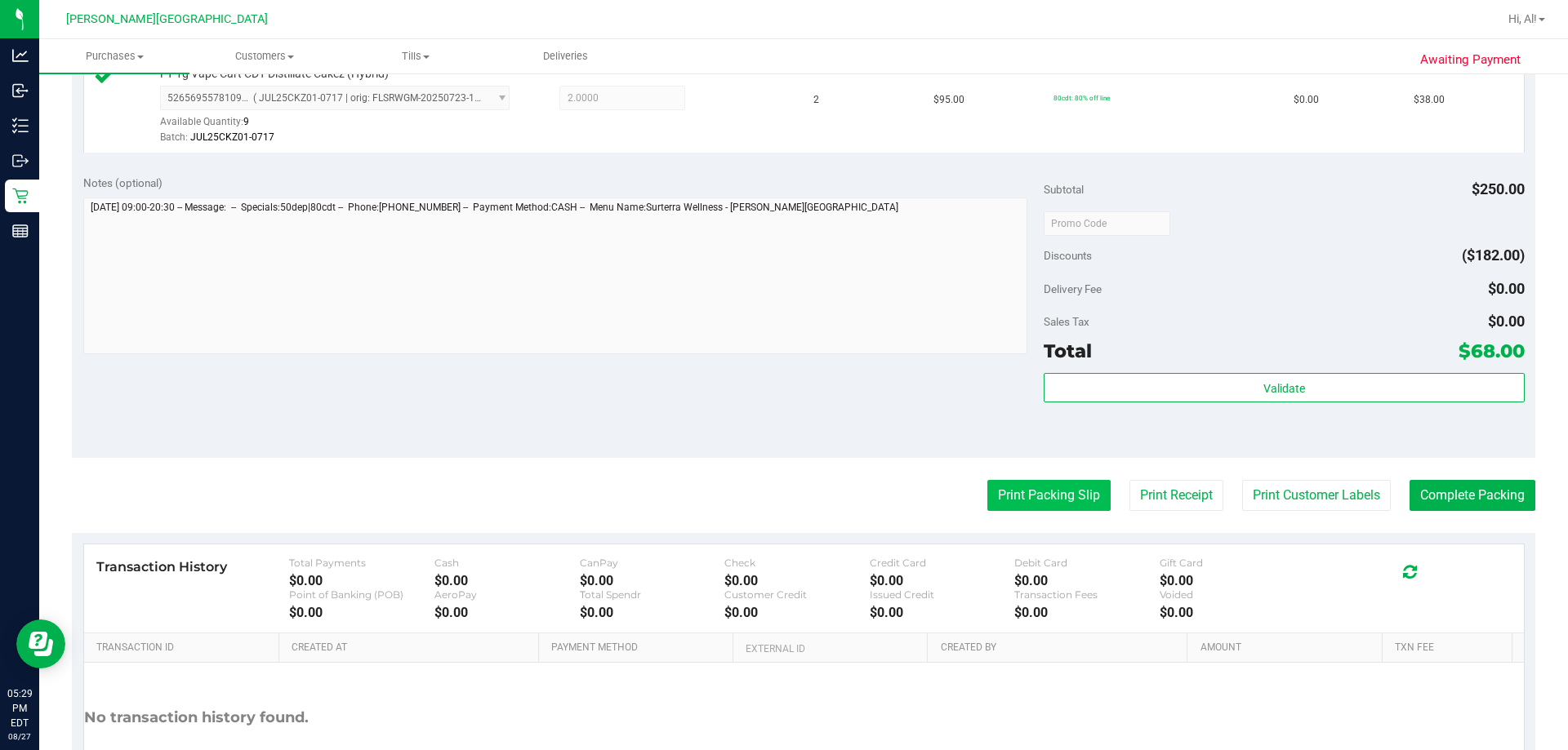
click at [801, 496] on button "Print Packing Slip" at bounding box center [1049, 495] width 123 height 31
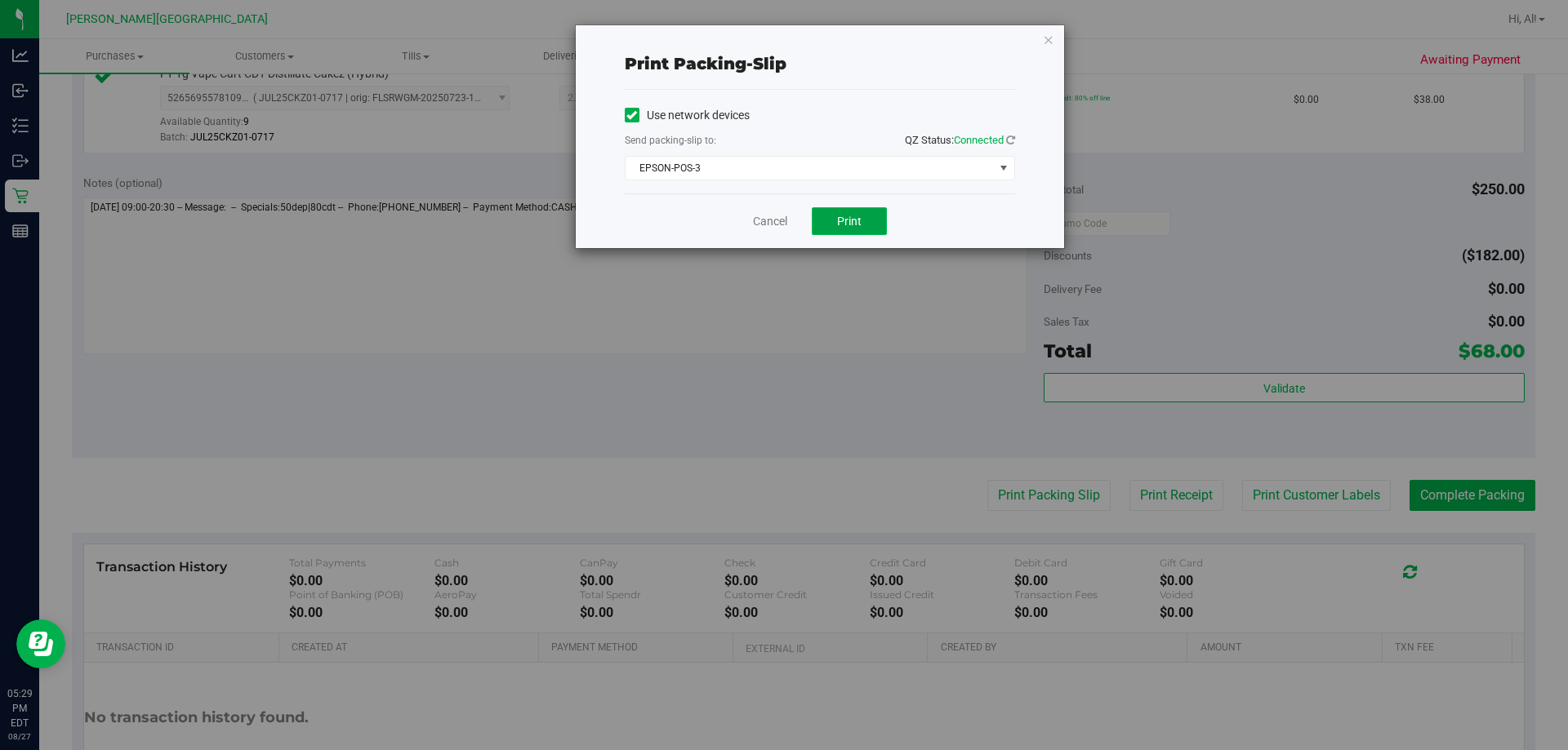
click at [801, 209] on button "Print" at bounding box center [849, 220] width 75 height 28
click at [801, 35] on icon "button" at bounding box center [1049, 39] width 12 height 19
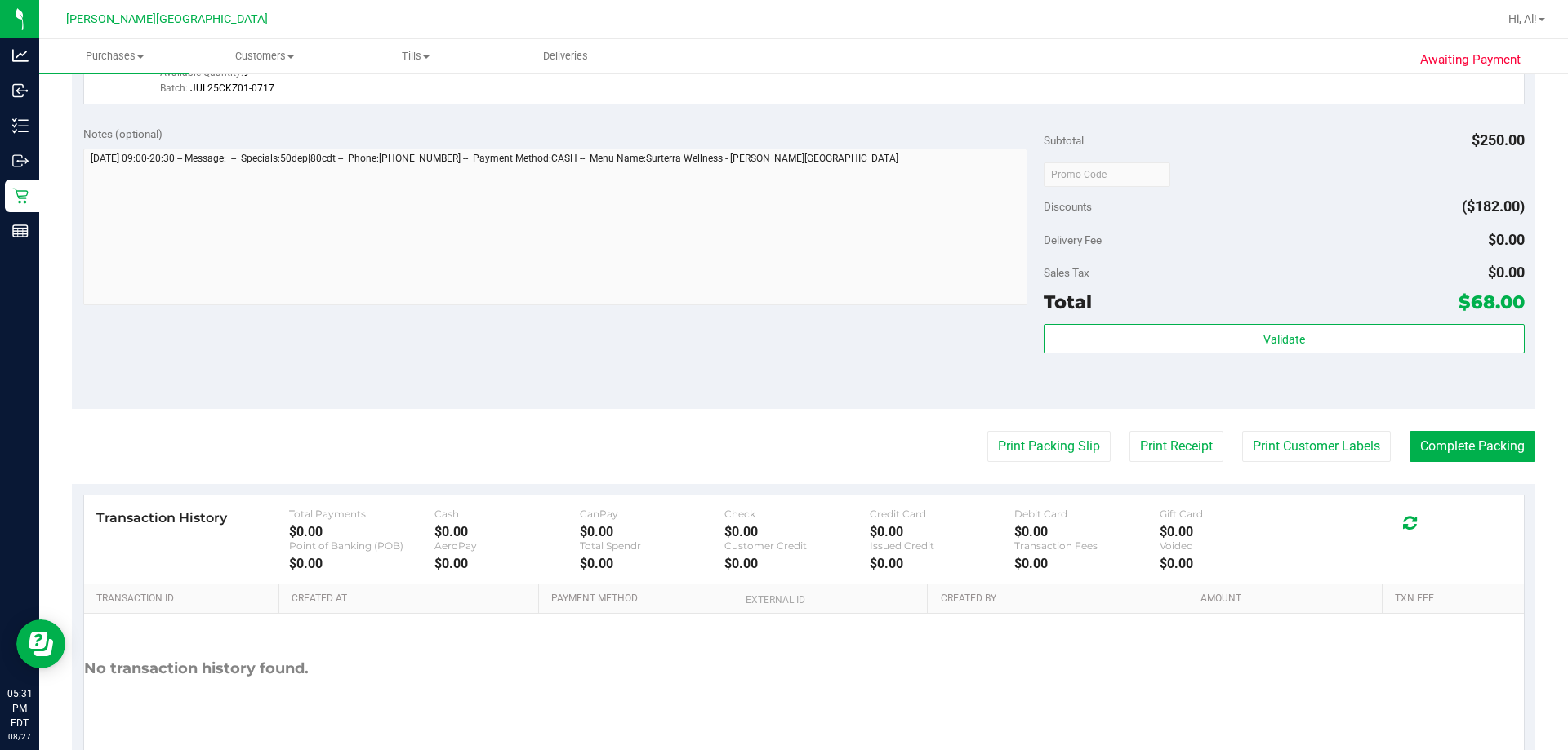
scroll to position [774, 0]
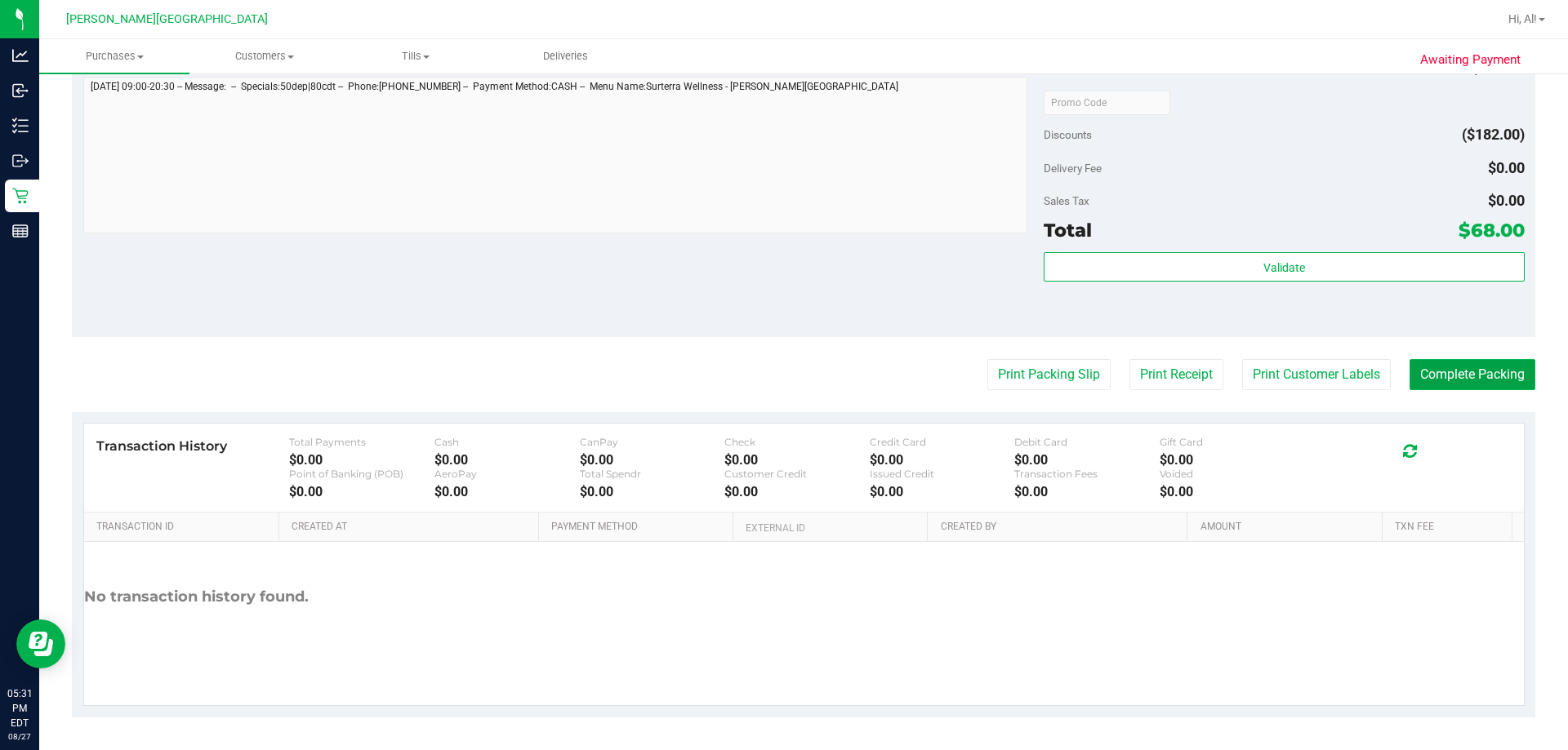
click at [801, 371] on button "Complete Packing" at bounding box center [1472, 375] width 126 height 31
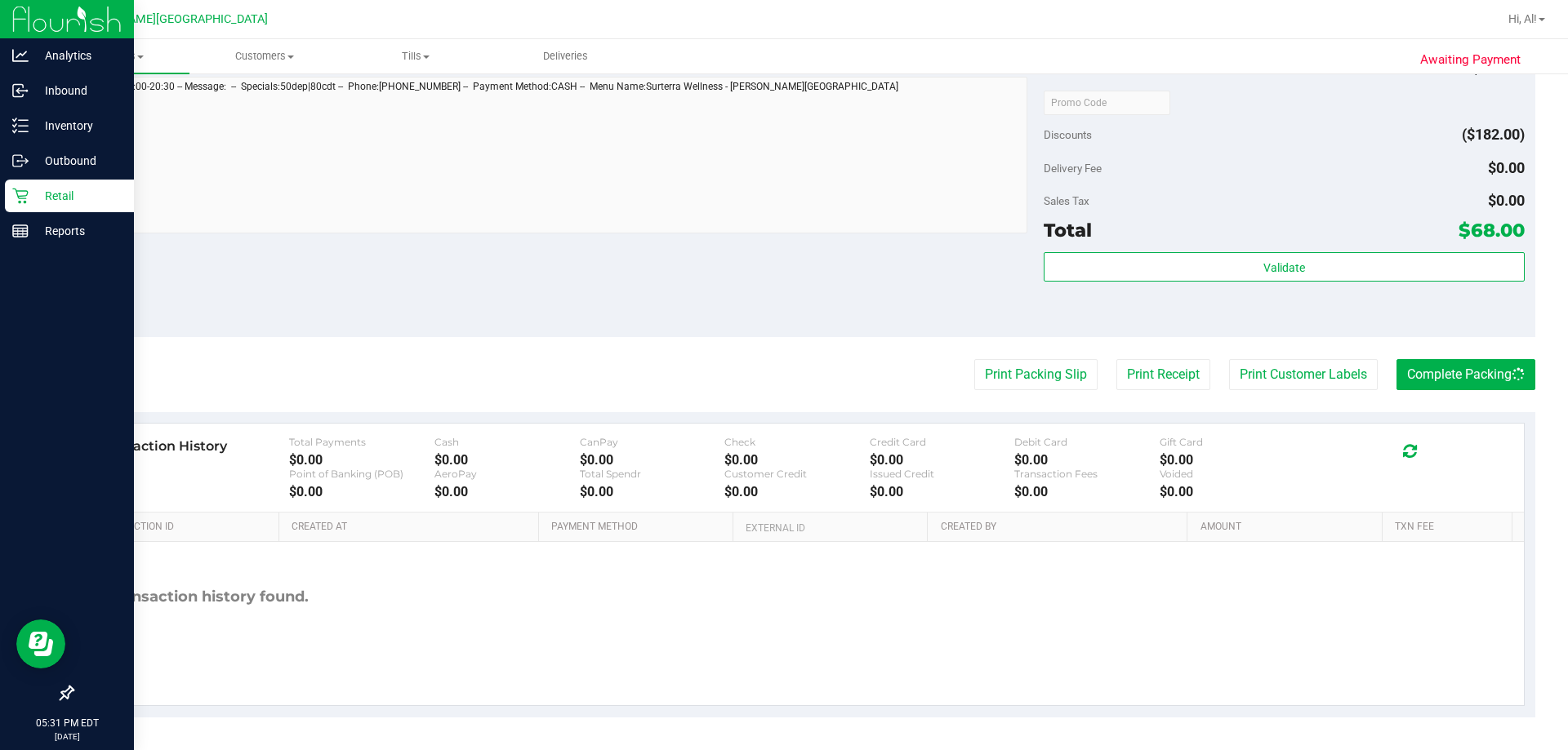
click at [40, 201] on p "Retail" at bounding box center [78, 195] width 98 height 19
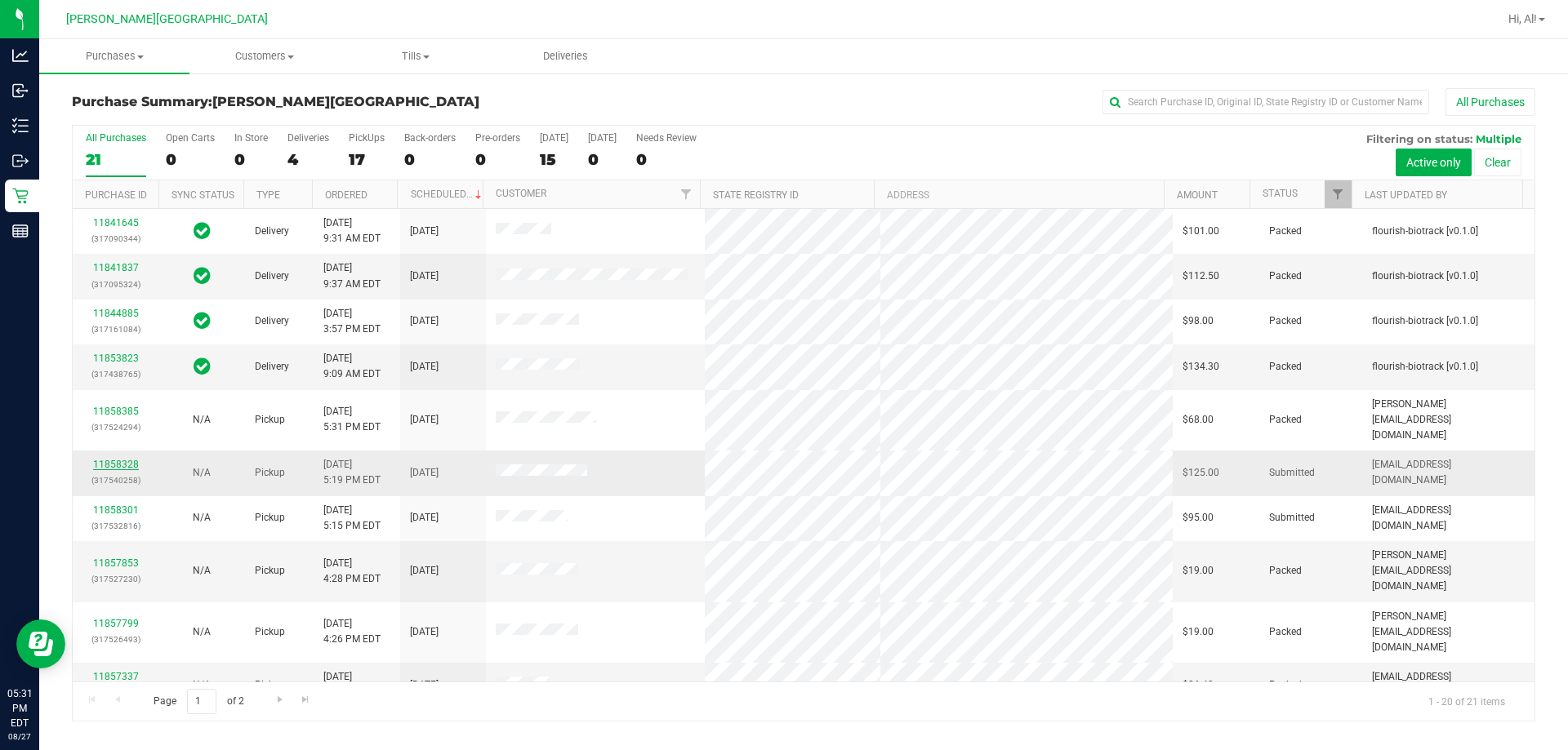
click at [116, 458] on link "11858328" at bounding box center [116, 464] width 45 height 12
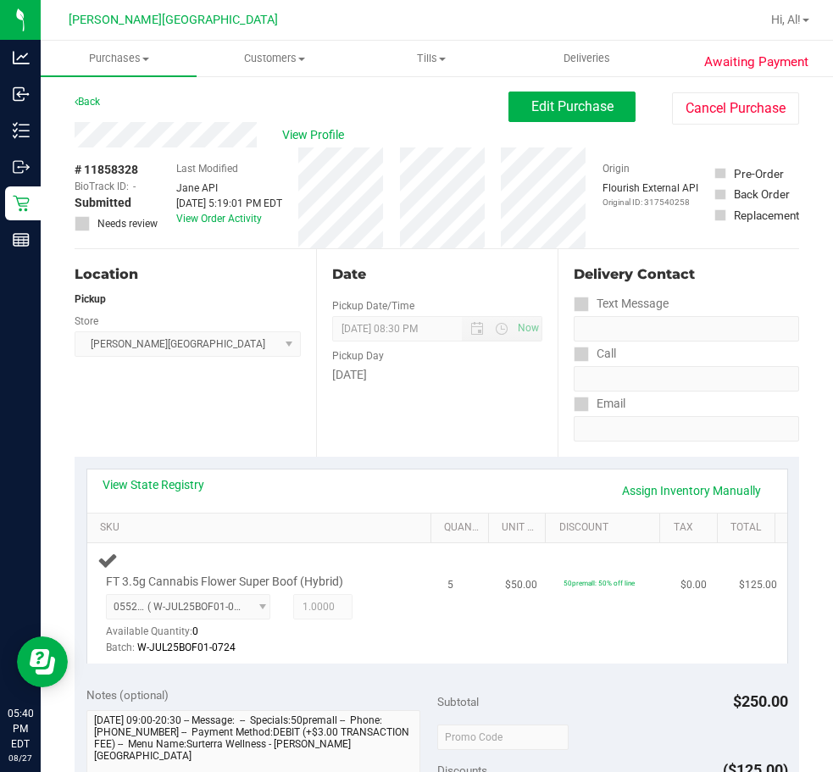
click at [438, 655] on td "5" at bounding box center [466, 603] width 58 height 120
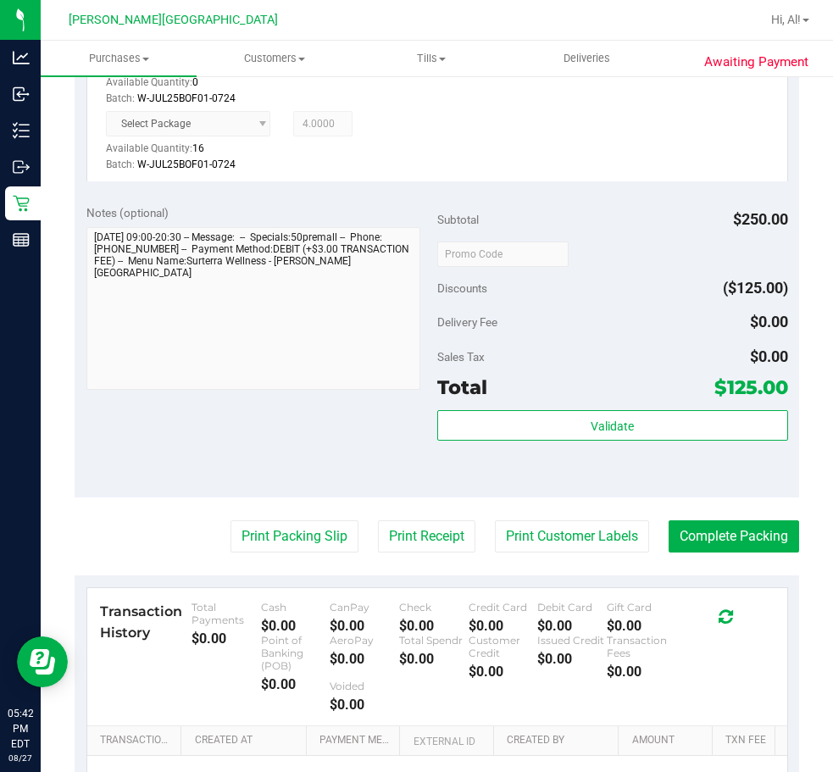
scroll to position [749, 0]
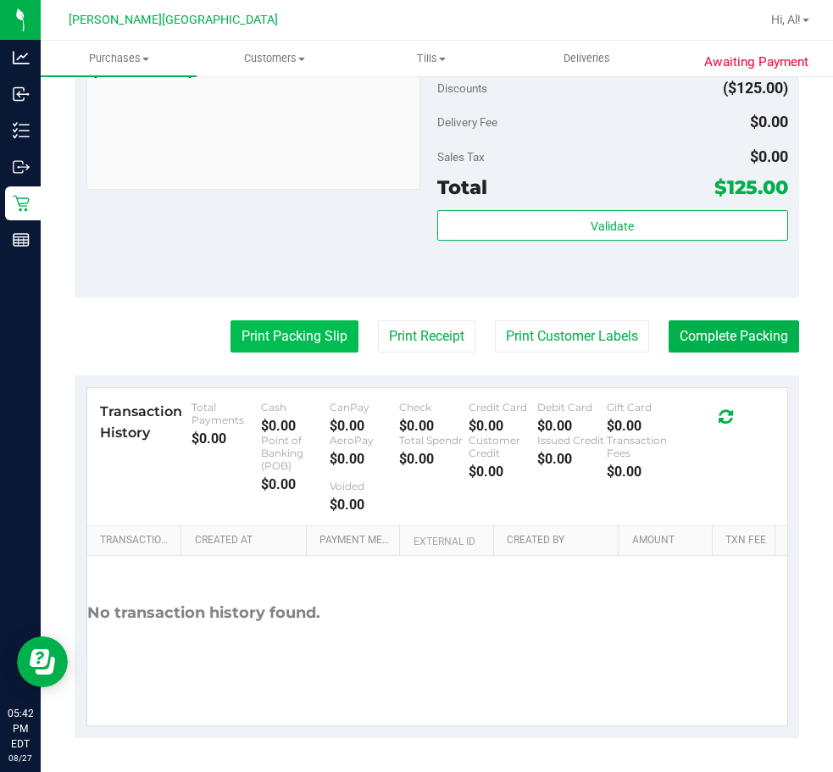
click at [234, 337] on button "Print Packing Slip" at bounding box center [295, 336] width 128 height 32
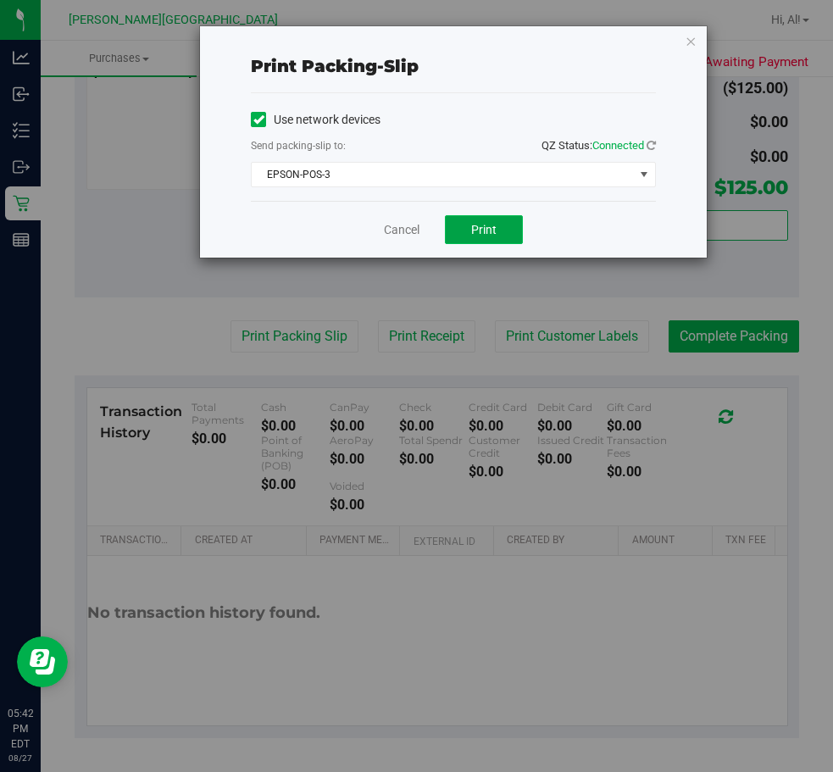
click at [479, 234] on span "Print" at bounding box center [483, 230] width 25 height 14
click at [697, 36] on div "Print packing-slip Use network devices Send packing-slip to: QZ Status: Connect…" at bounding box center [453, 141] width 507 height 231
click at [695, 42] on icon "button" at bounding box center [691, 41] width 12 height 20
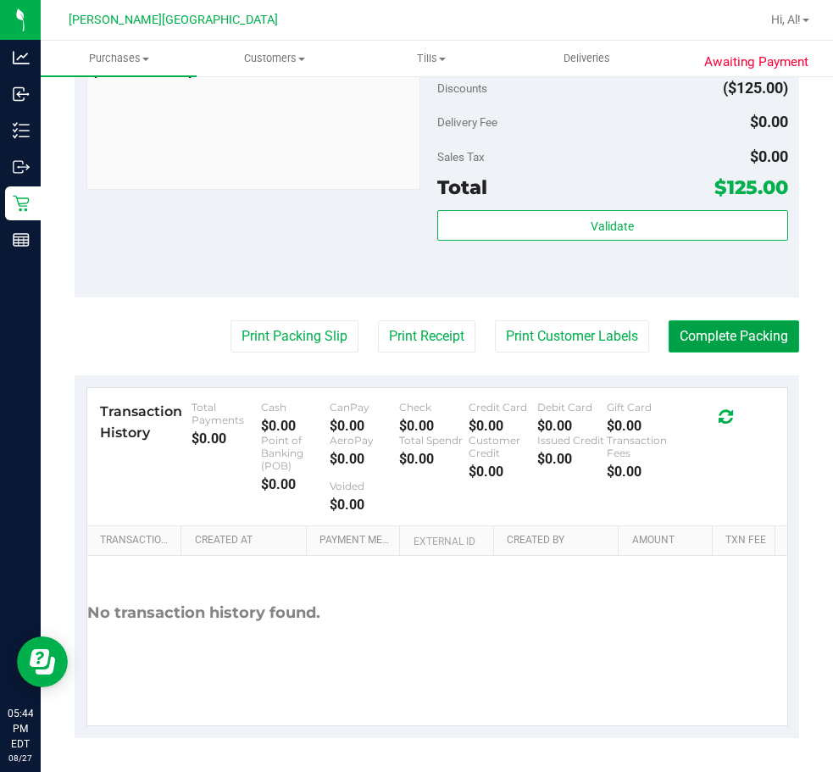
click at [726, 331] on button "Complete Packing" at bounding box center [734, 336] width 131 height 32
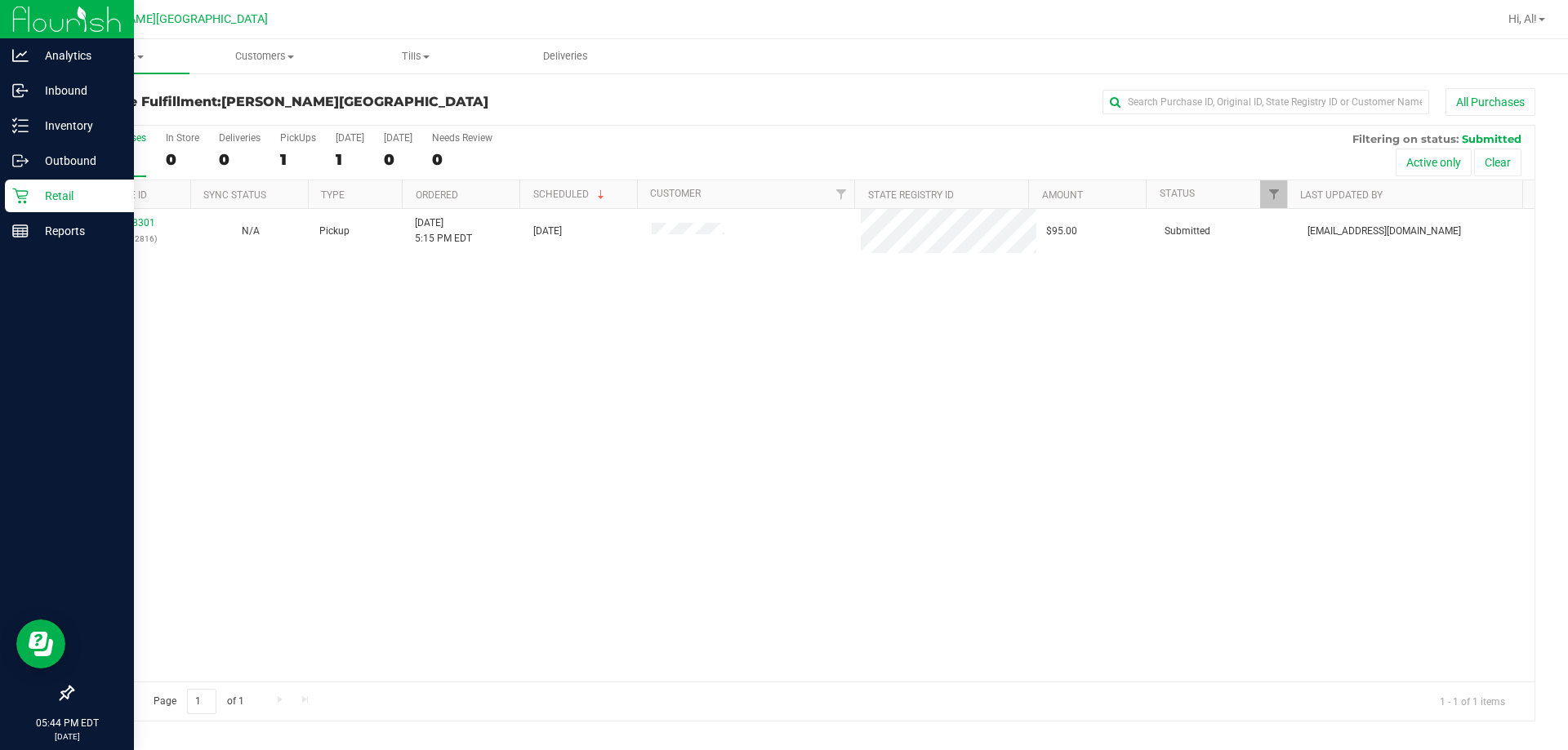
click at [30, 201] on p "Retail" at bounding box center [78, 195] width 98 height 19
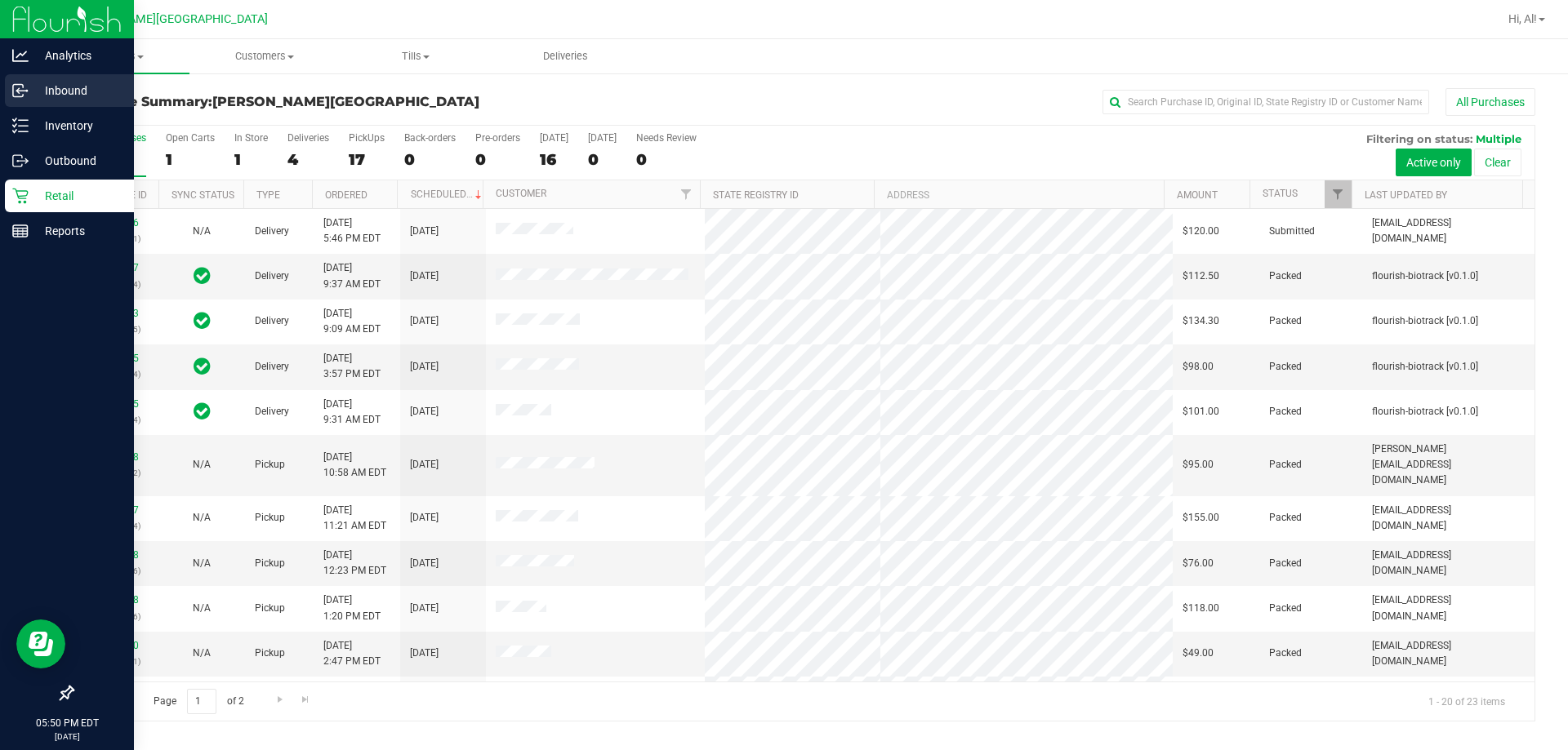
click at [15, 87] on icon at bounding box center [20, 91] width 16 height 16
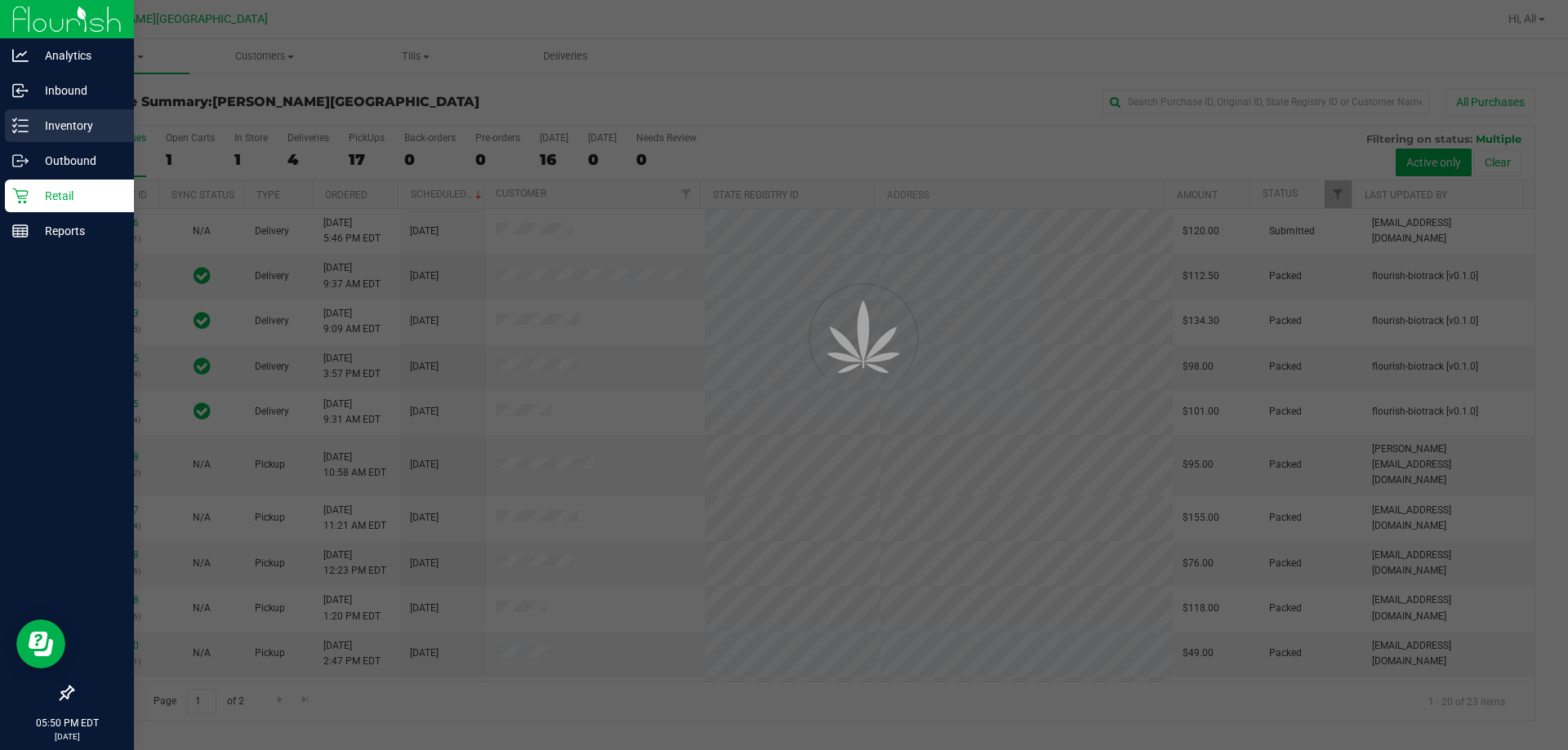
click at [25, 128] on icon at bounding box center [20, 125] width 16 height 16
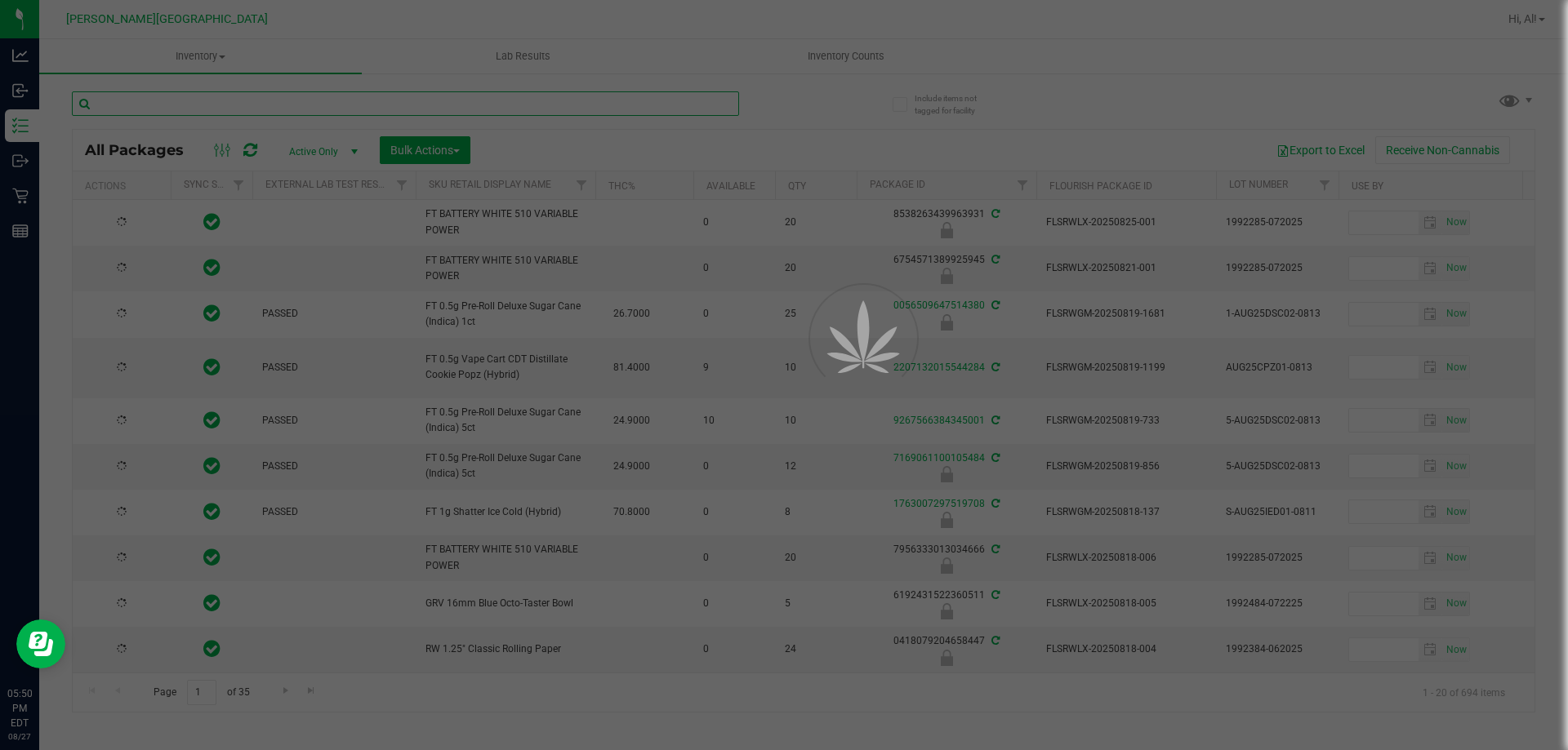
click at [182, 103] on input "text" at bounding box center [405, 103] width 667 height 24
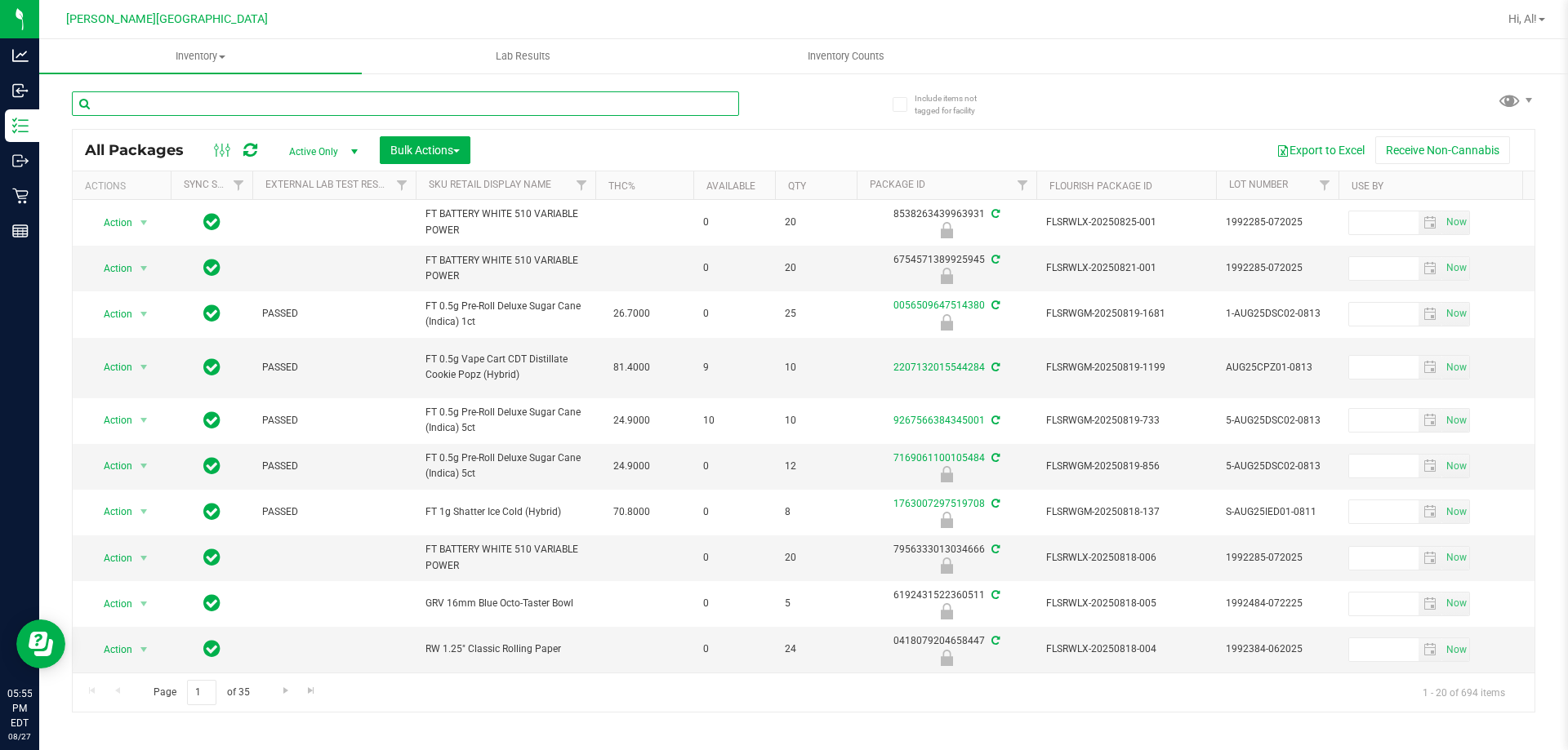
click at [203, 108] on input "text" at bounding box center [405, 103] width 667 height 24
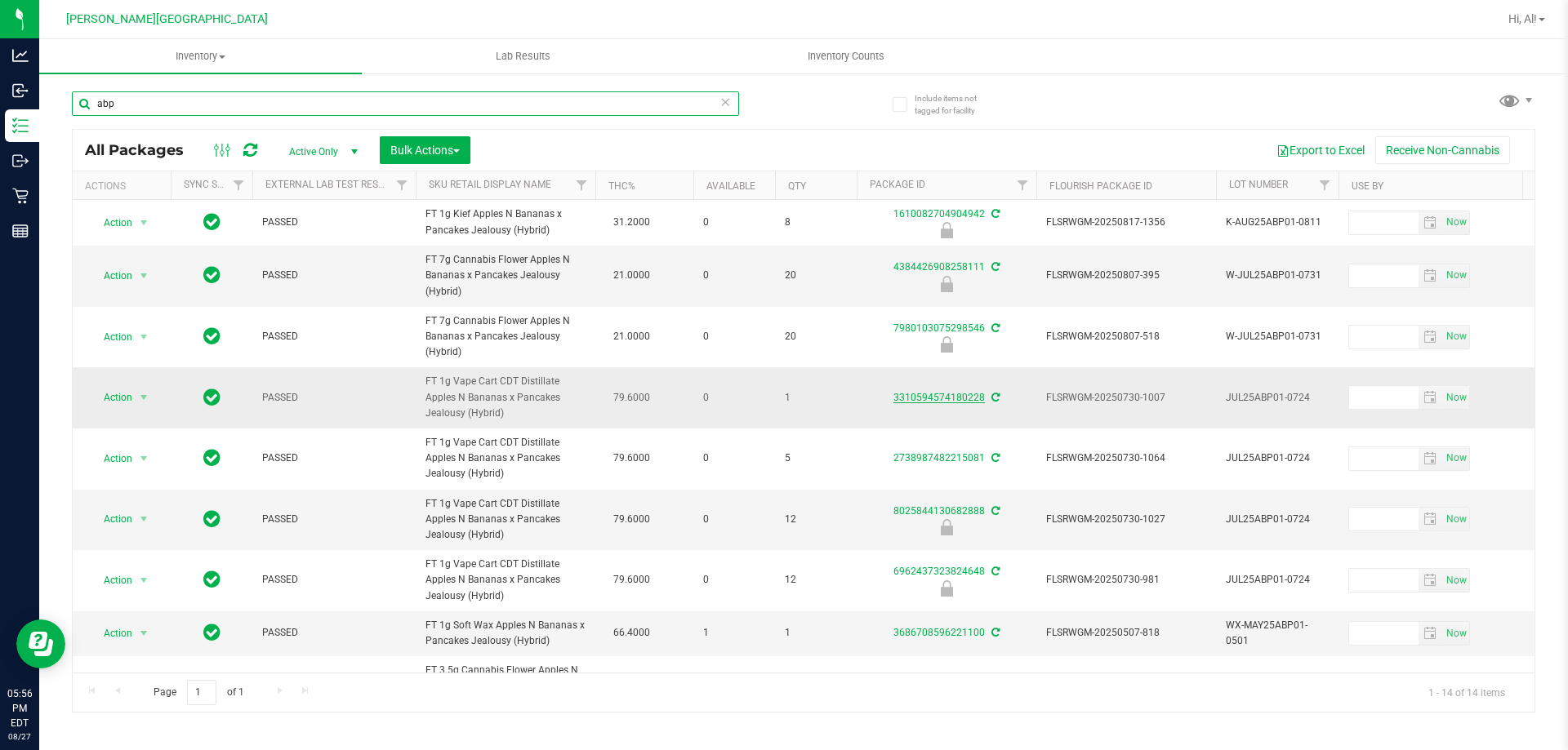
type input "abp"
click at [801, 400] on link "3310594574180228" at bounding box center [938, 398] width 91 height 12
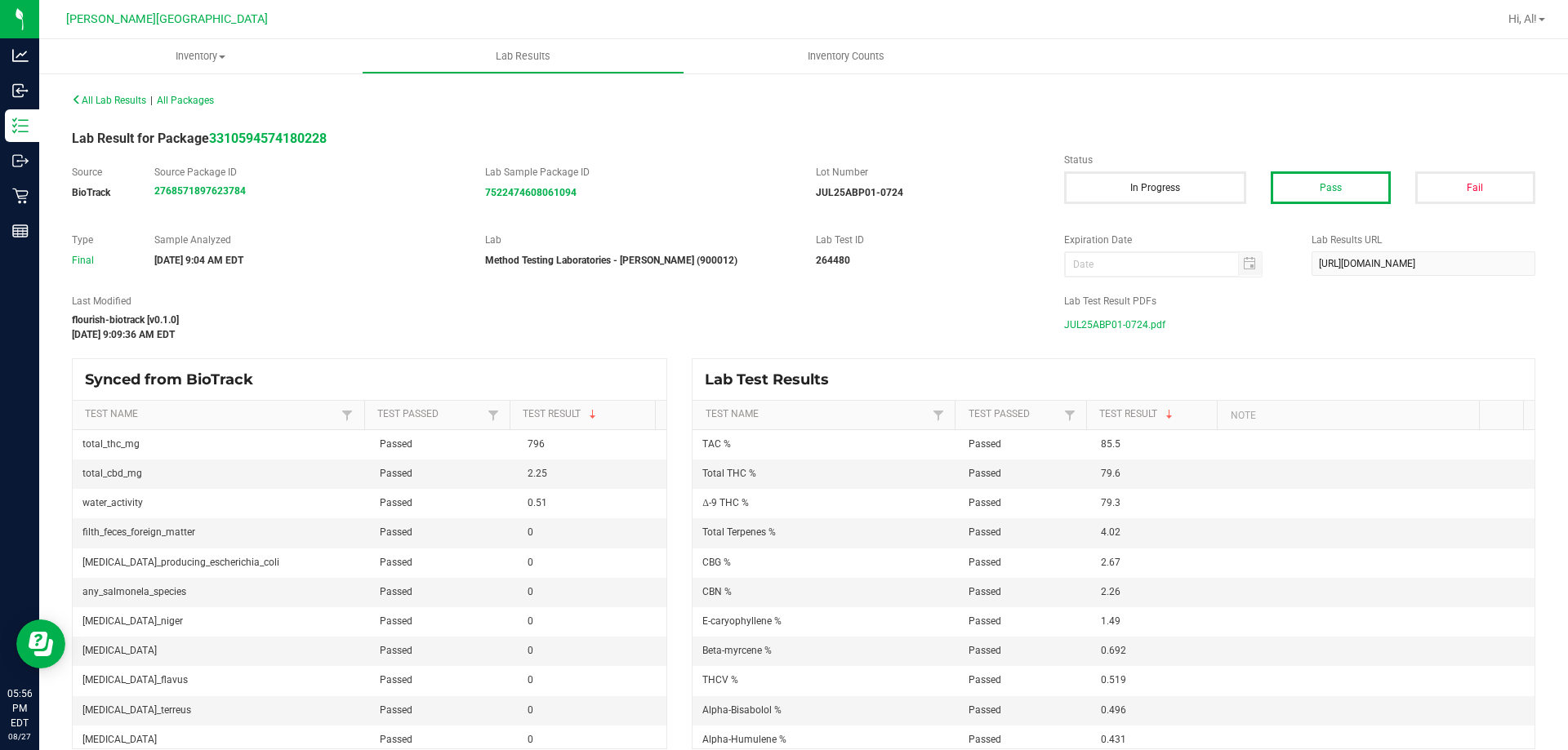
click at [801, 328] on span "JUL25ABP01-0724.pdf" at bounding box center [1114, 324] width 101 height 24
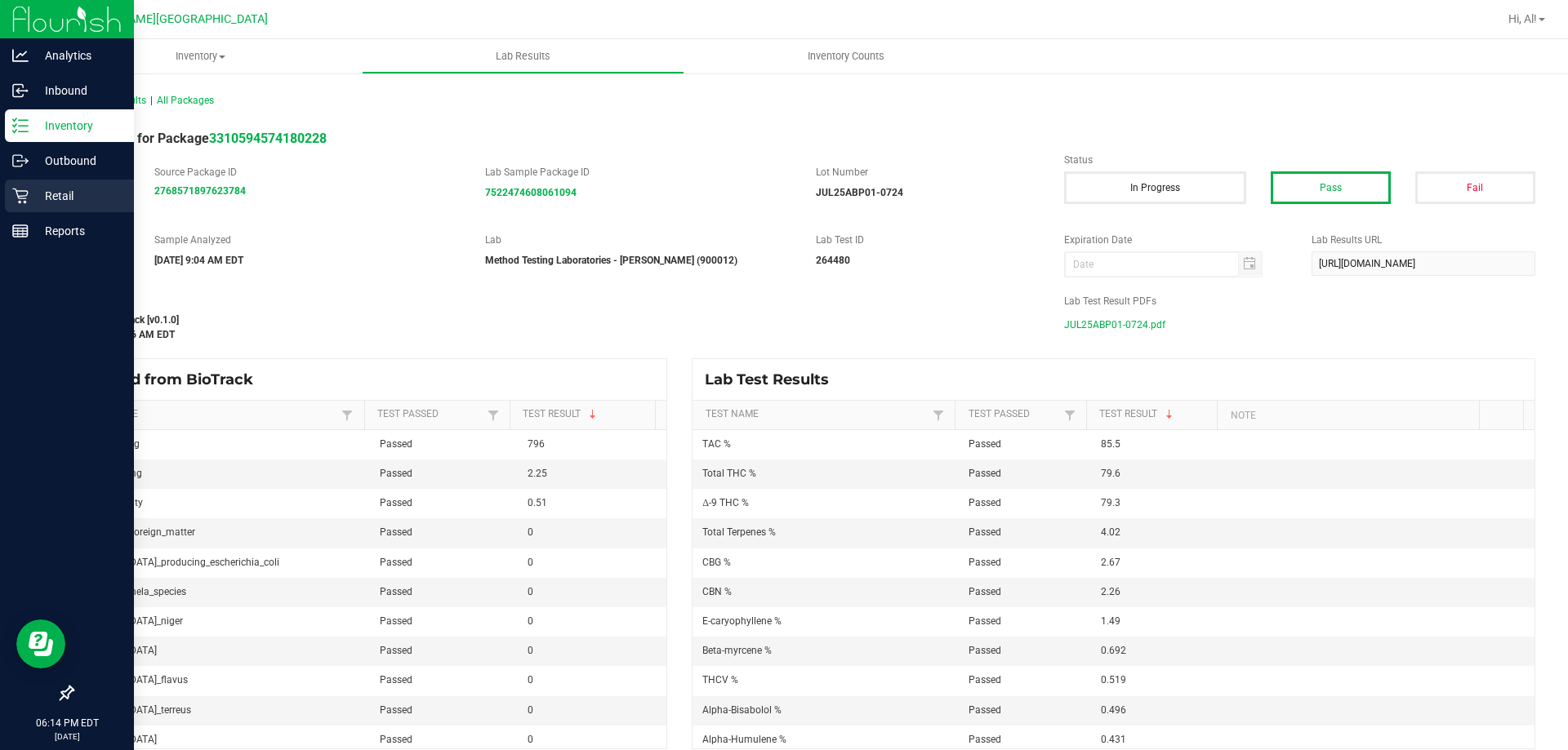
click at [39, 185] on div "Retail" at bounding box center [69, 195] width 129 height 33
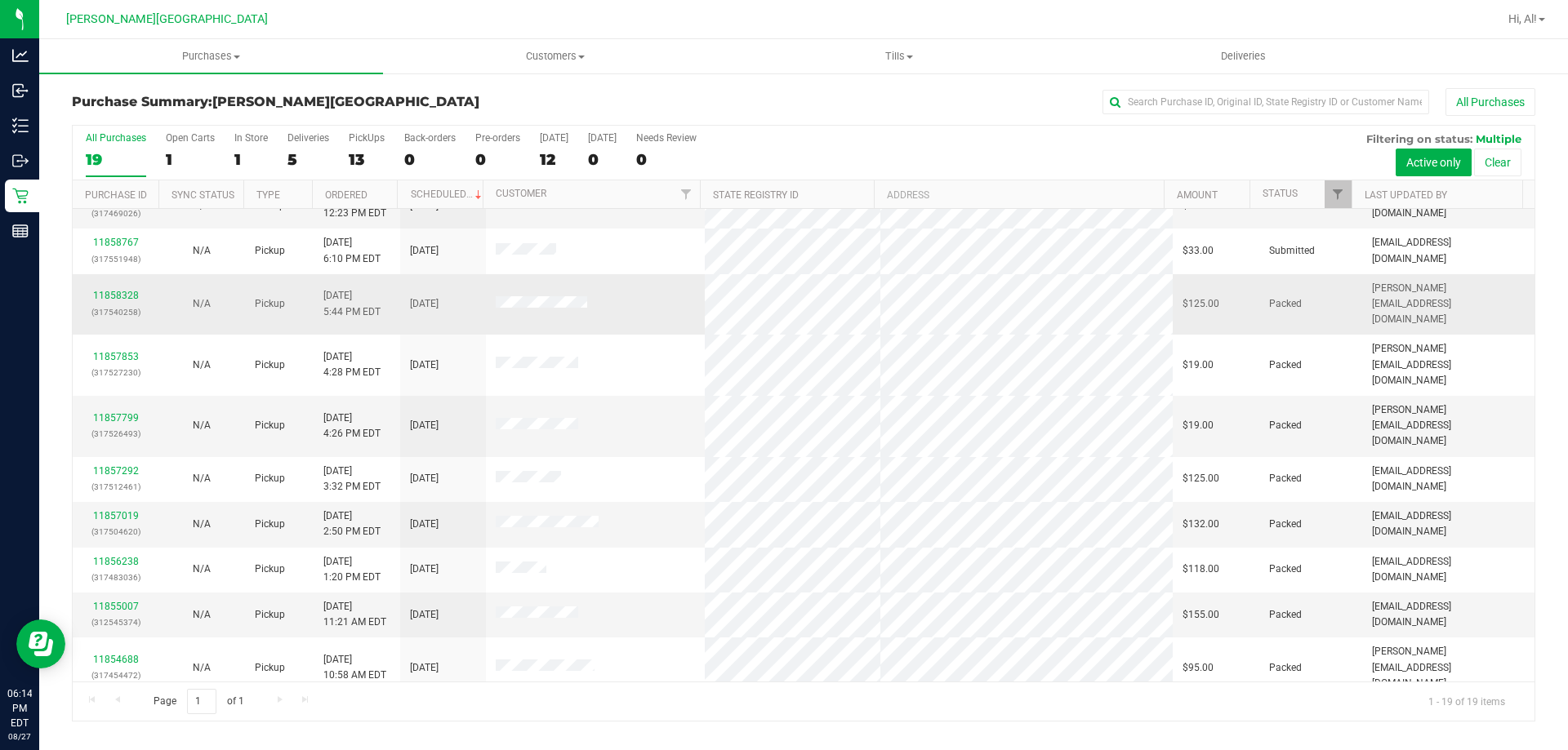
scroll to position [386, 0]
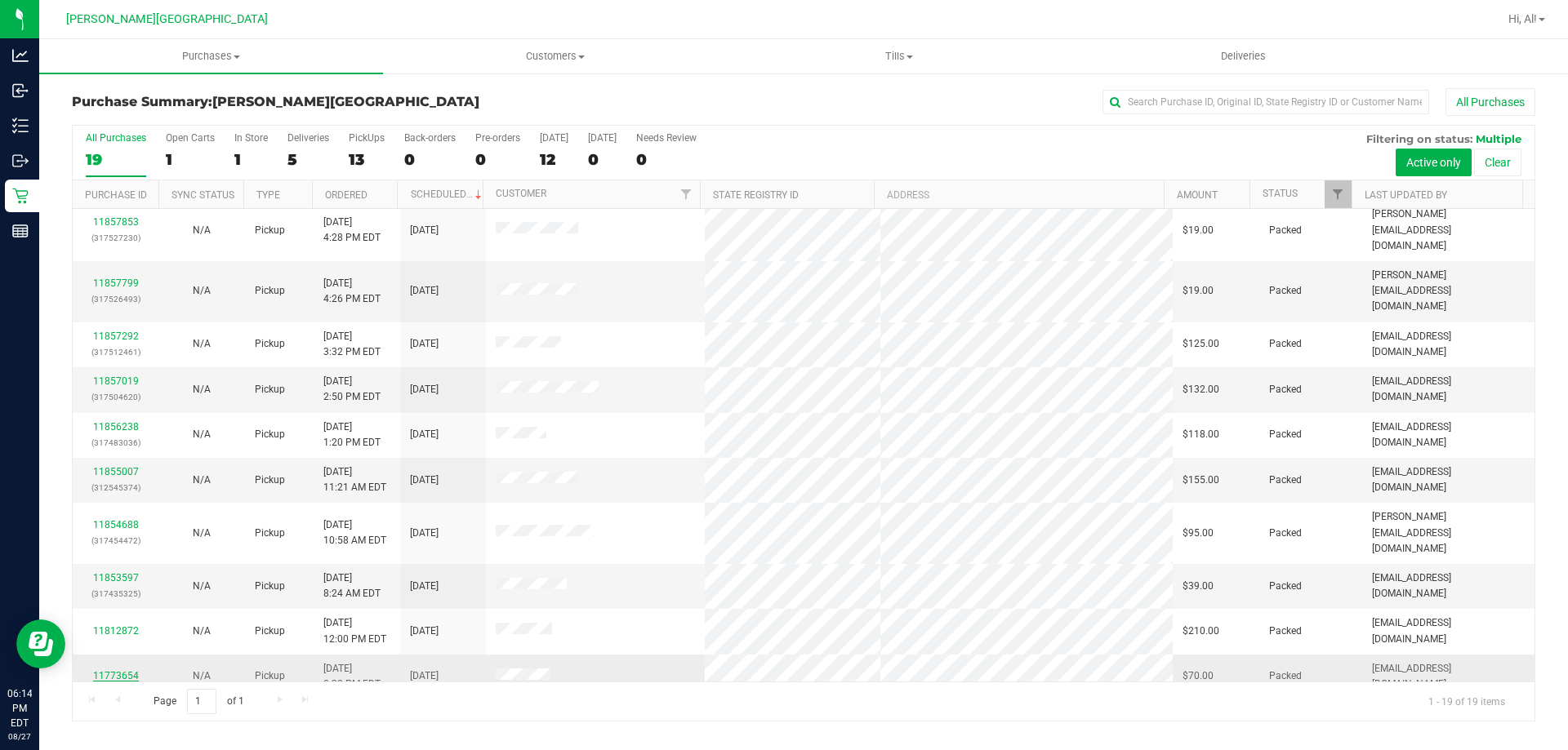
click at [96, 670] on link "11773654" at bounding box center [116, 676] width 45 height 12
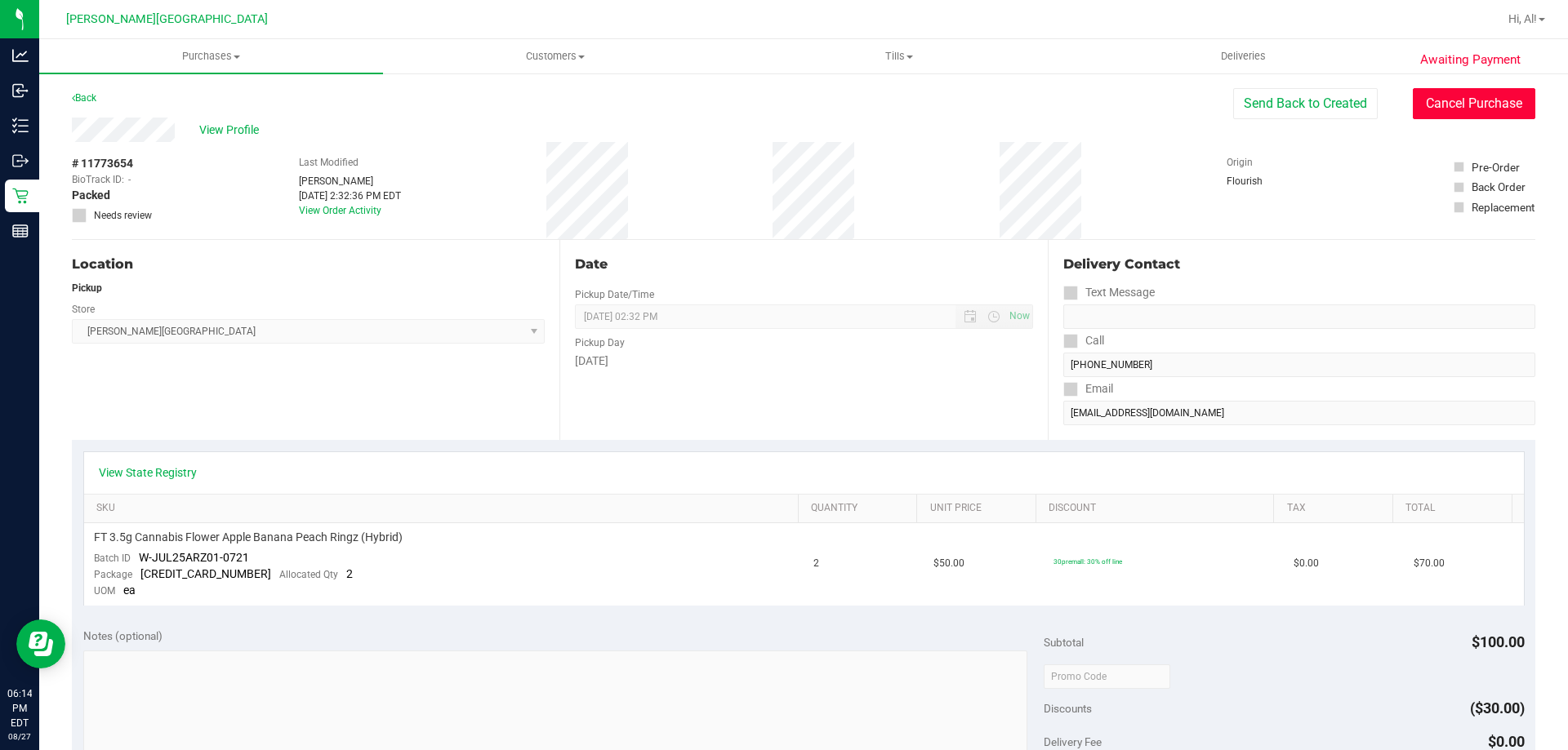
click at [801, 100] on button "Cancel Purchase" at bounding box center [1474, 104] width 122 height 31
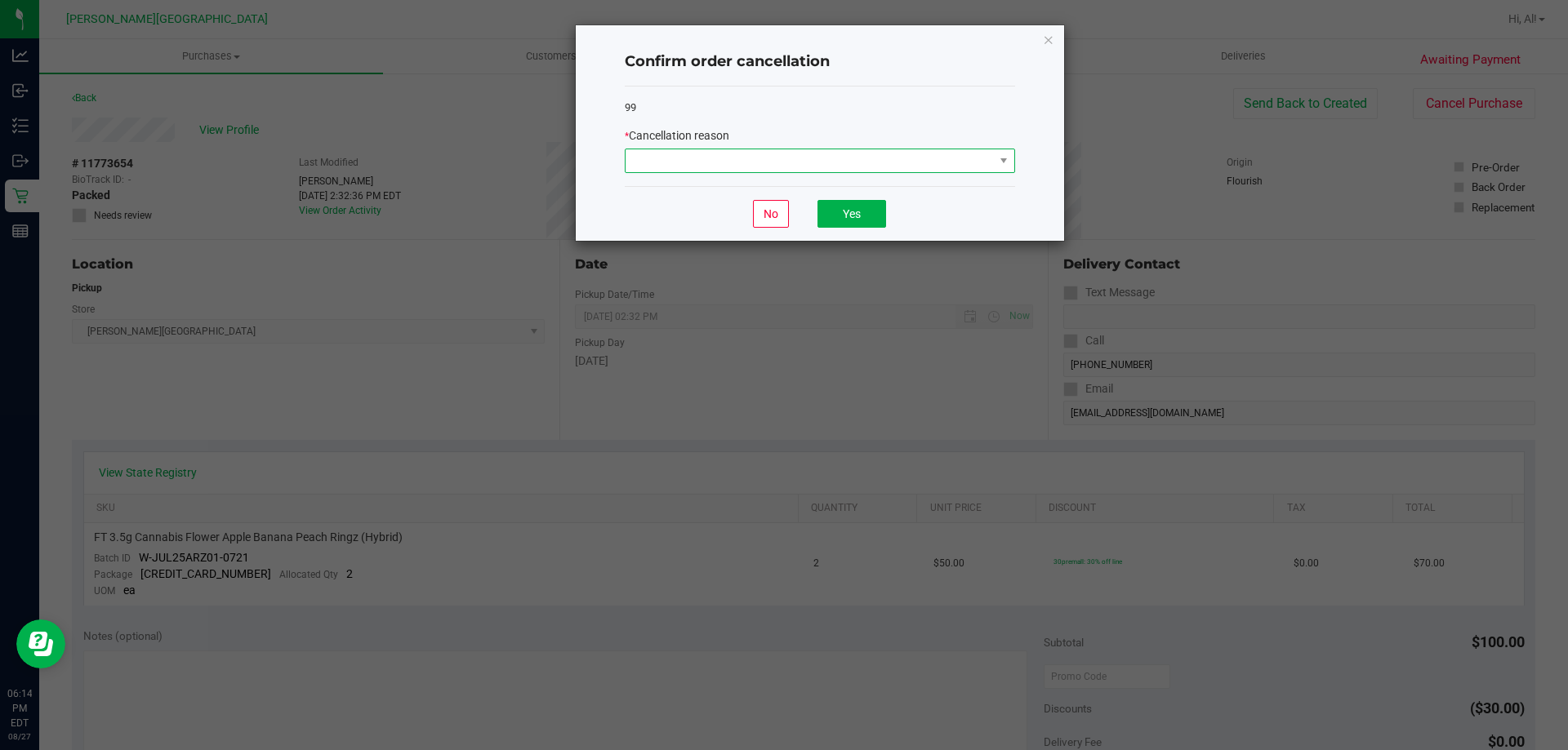
click at [743, 154] on span at bounding box center [809, 161] width 368 height 23
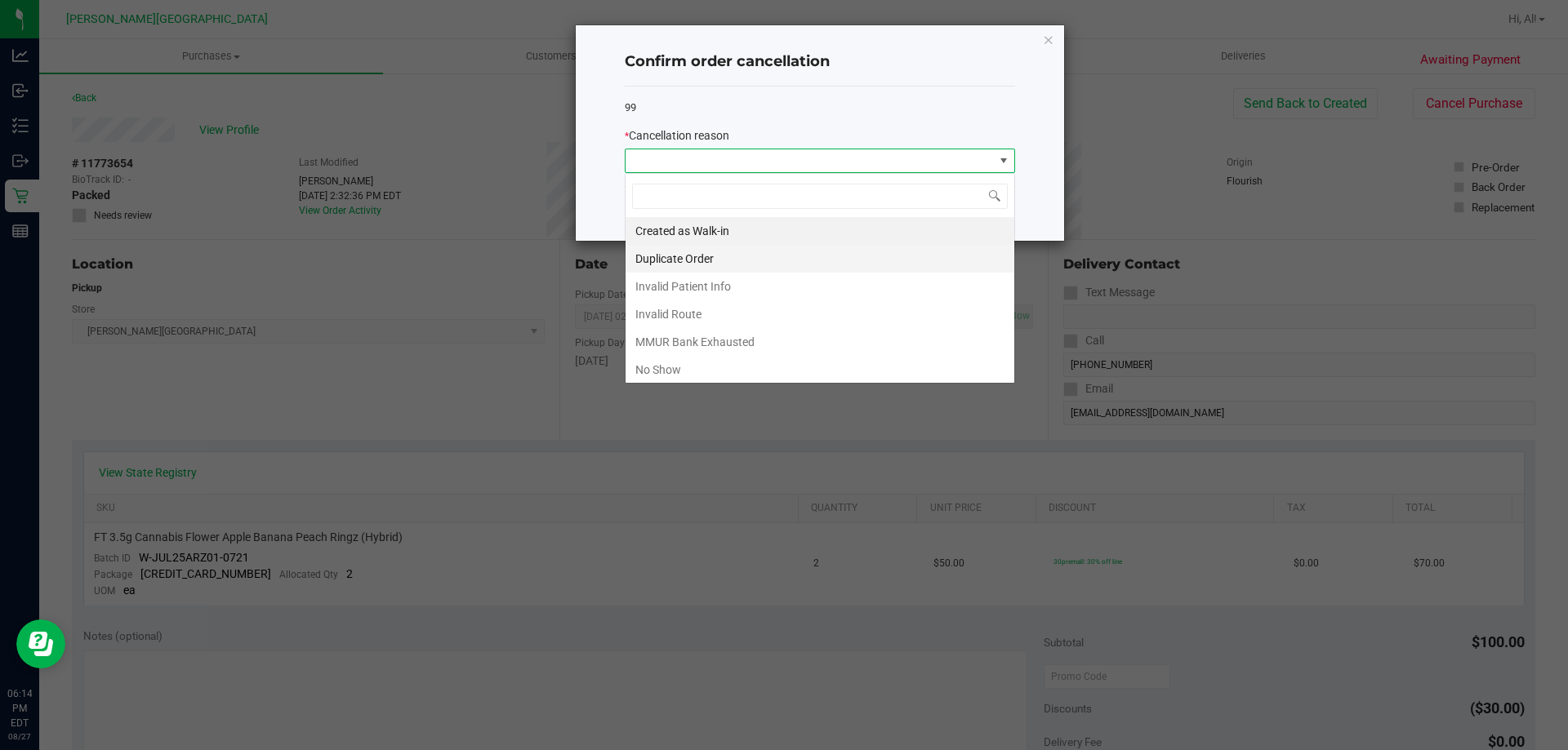
scroll to position [24, 390]
click at [684, 259] on li "Duplicate Order" at bounding box center [820, 258] width 389 height 28
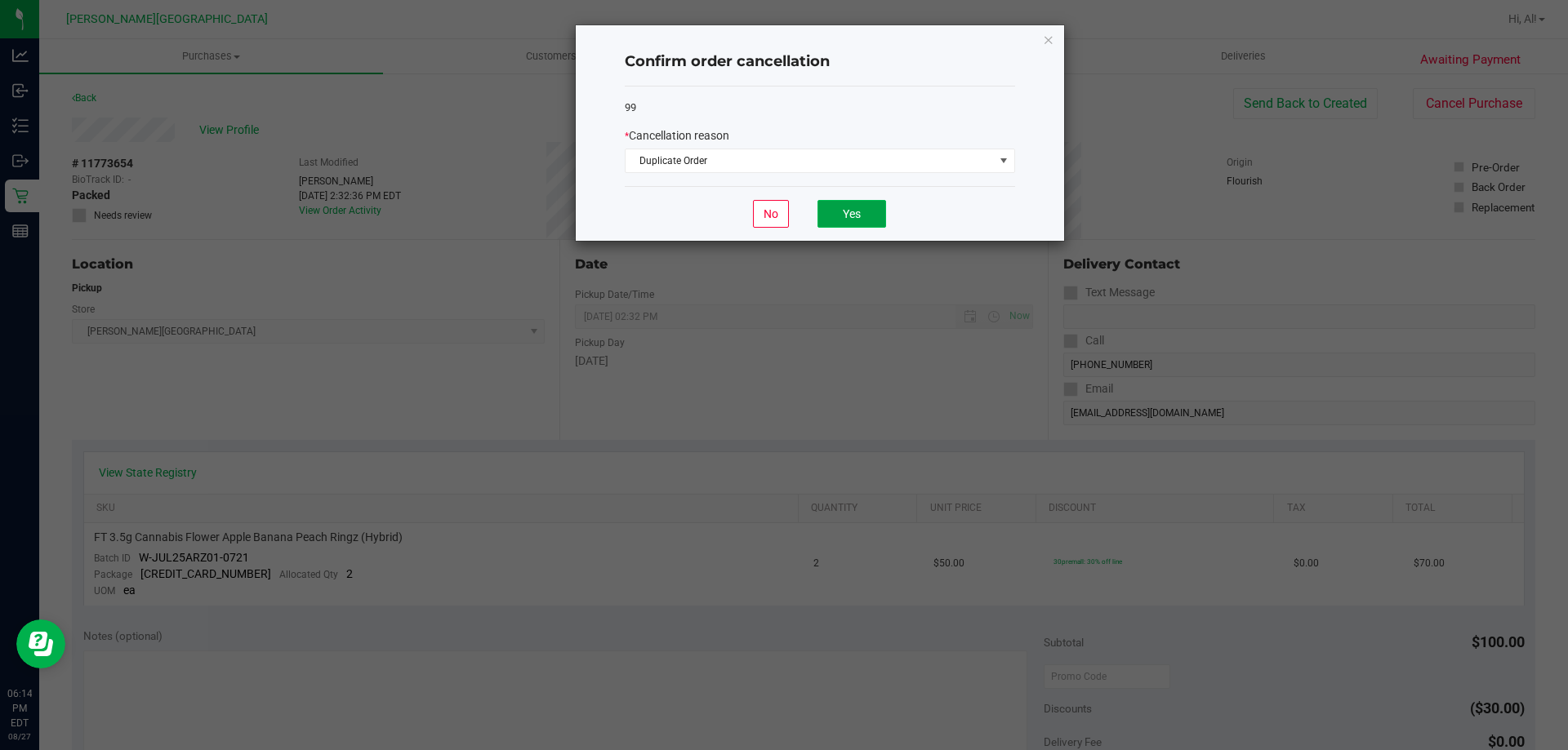
click at [801, 217] on button "Yes" at bounding box center [851, 214] width 68 height 28
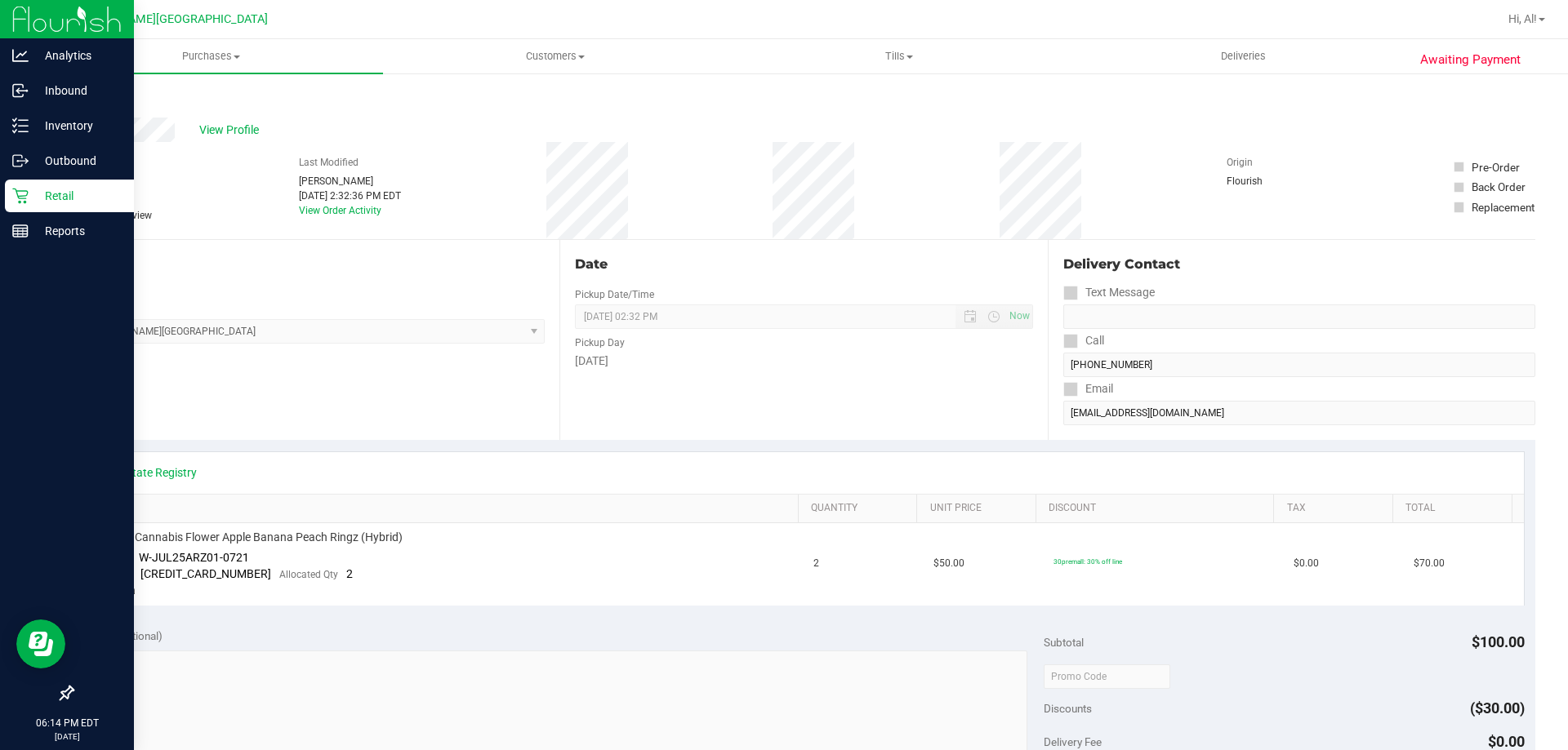
click at [76, 194] on p "Retail" at bounding box center [78, 195] width 98 height 19
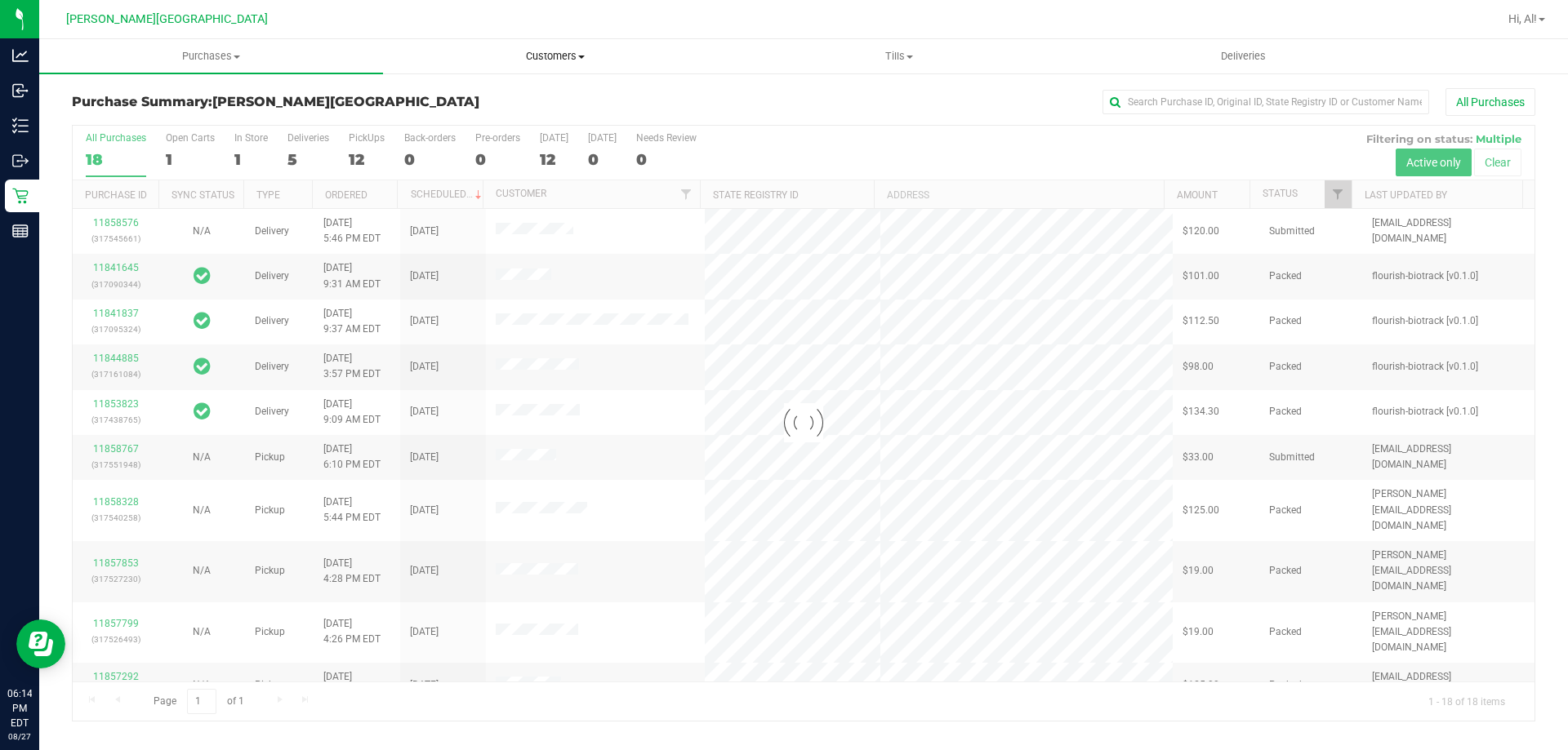
click at [541, 56] on span "Customers" at bounding box center [554, 56] width 342 height 14
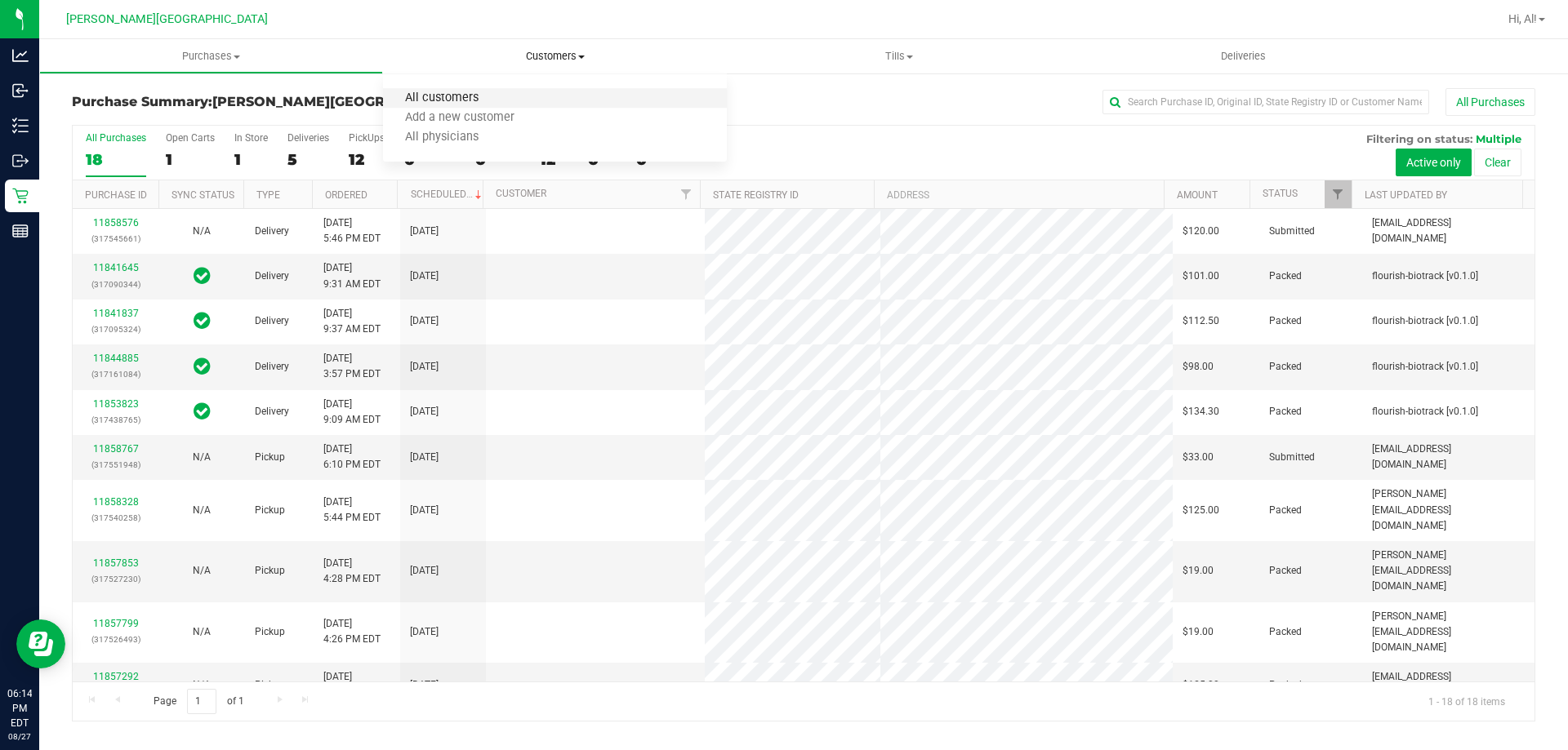
click at [477, 101] on span "All customers" at bounding box center [442, 98] width 118 height 13
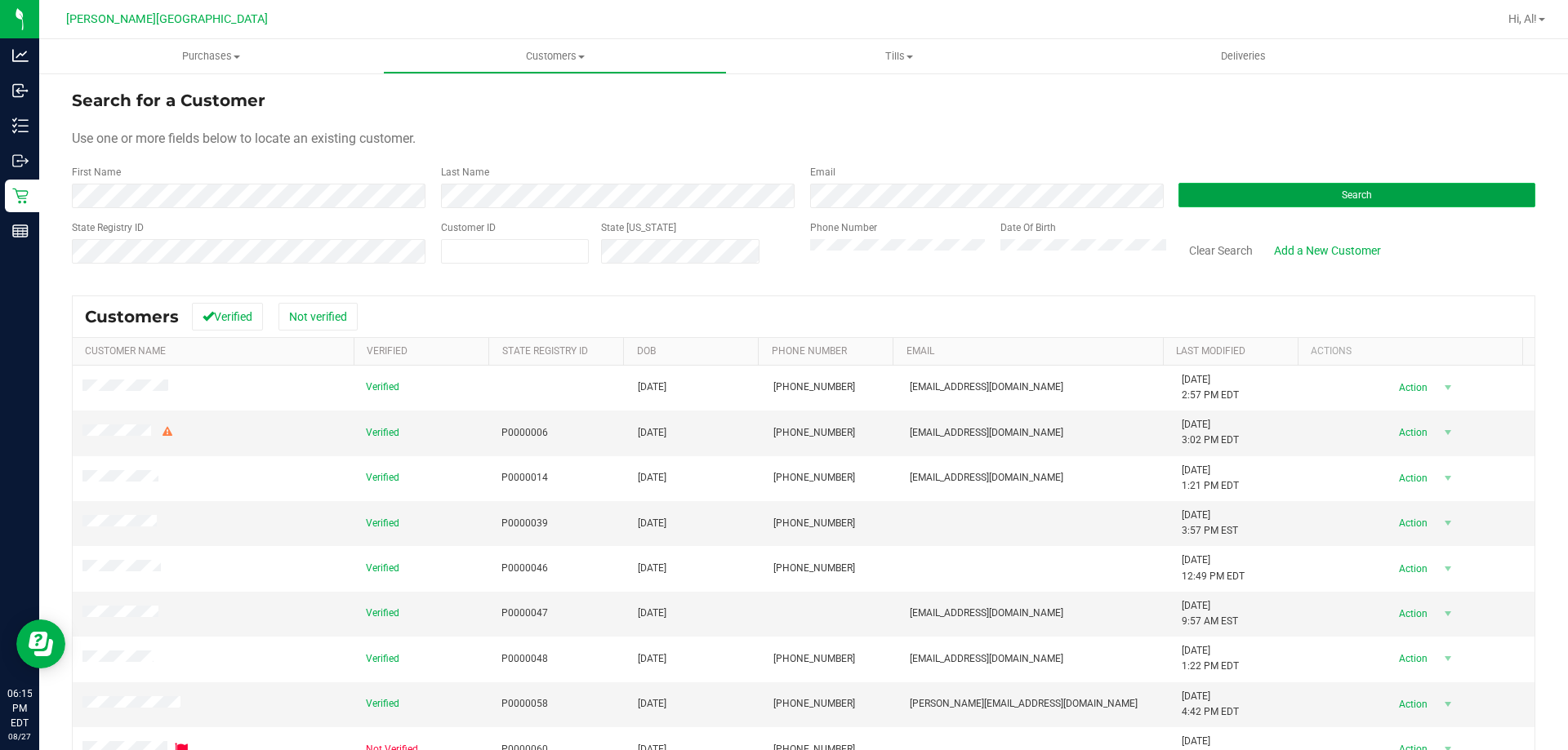
click at [801, 188] on button "Search" at bounding box center [1356, 194] width 356 height 24
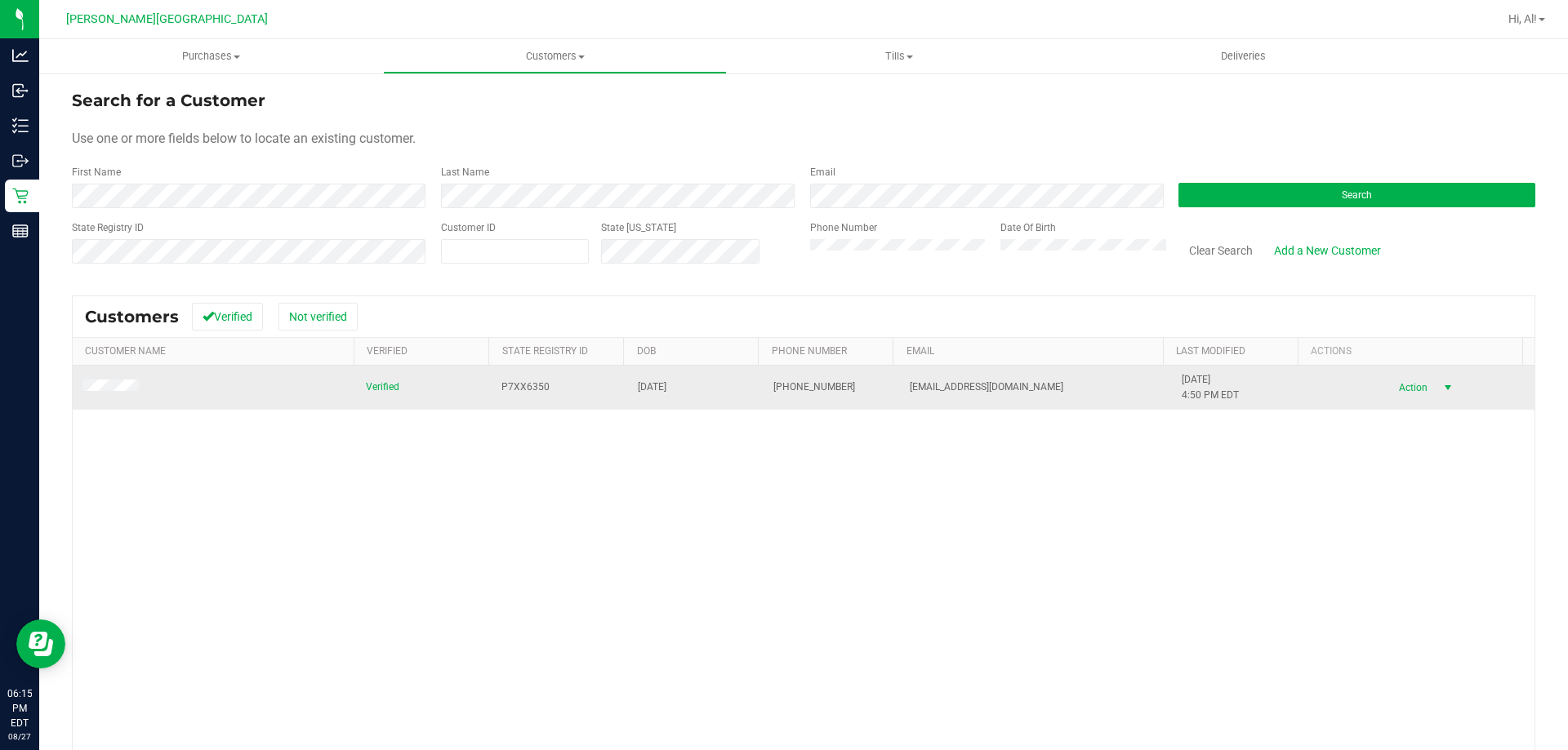
click at [801, 395] on span "Action" at bounding box center [1410, 388] width 53 height 23
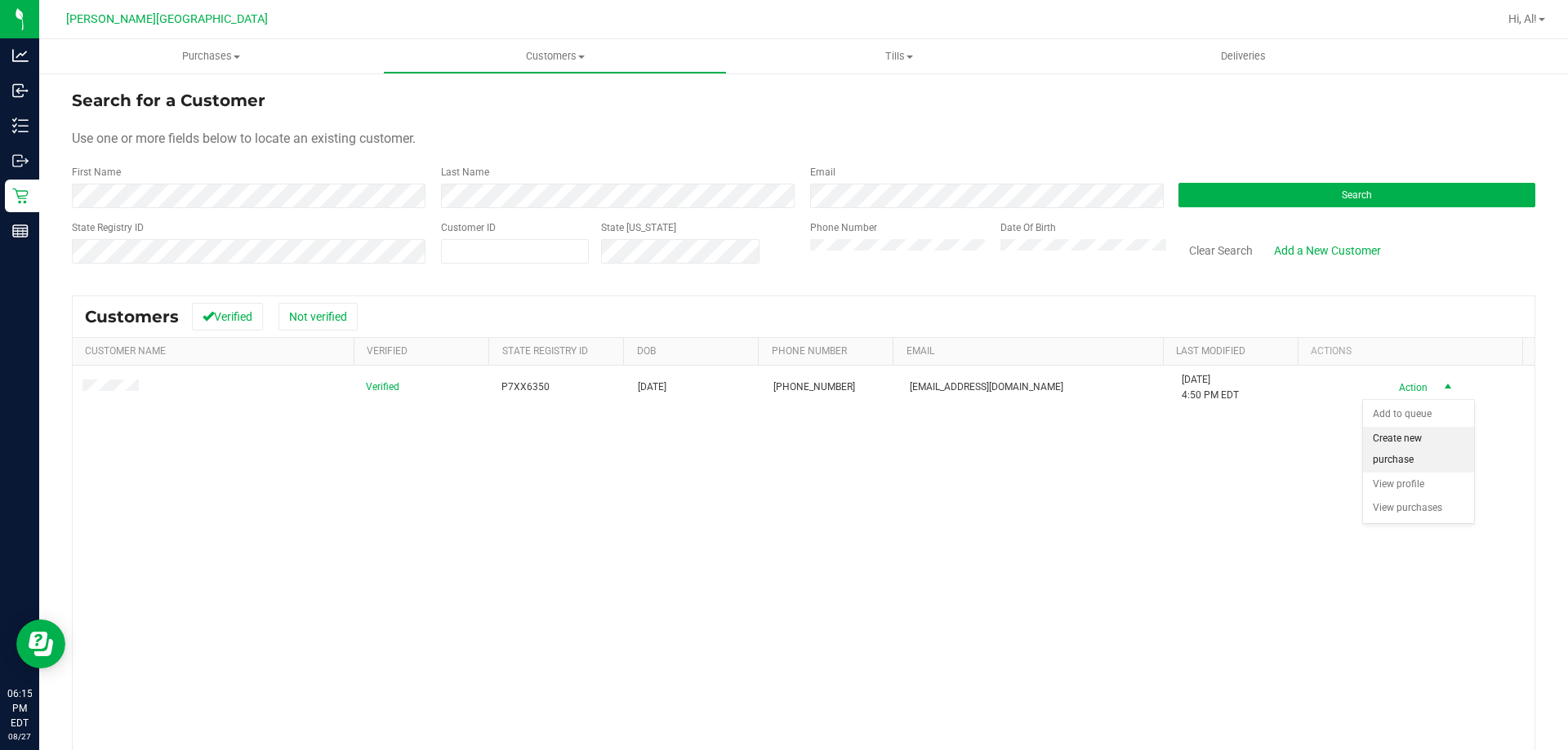
click at [801, 436] on li "Create new purchase" at bounding box center [1418, 449] width 111 height 45
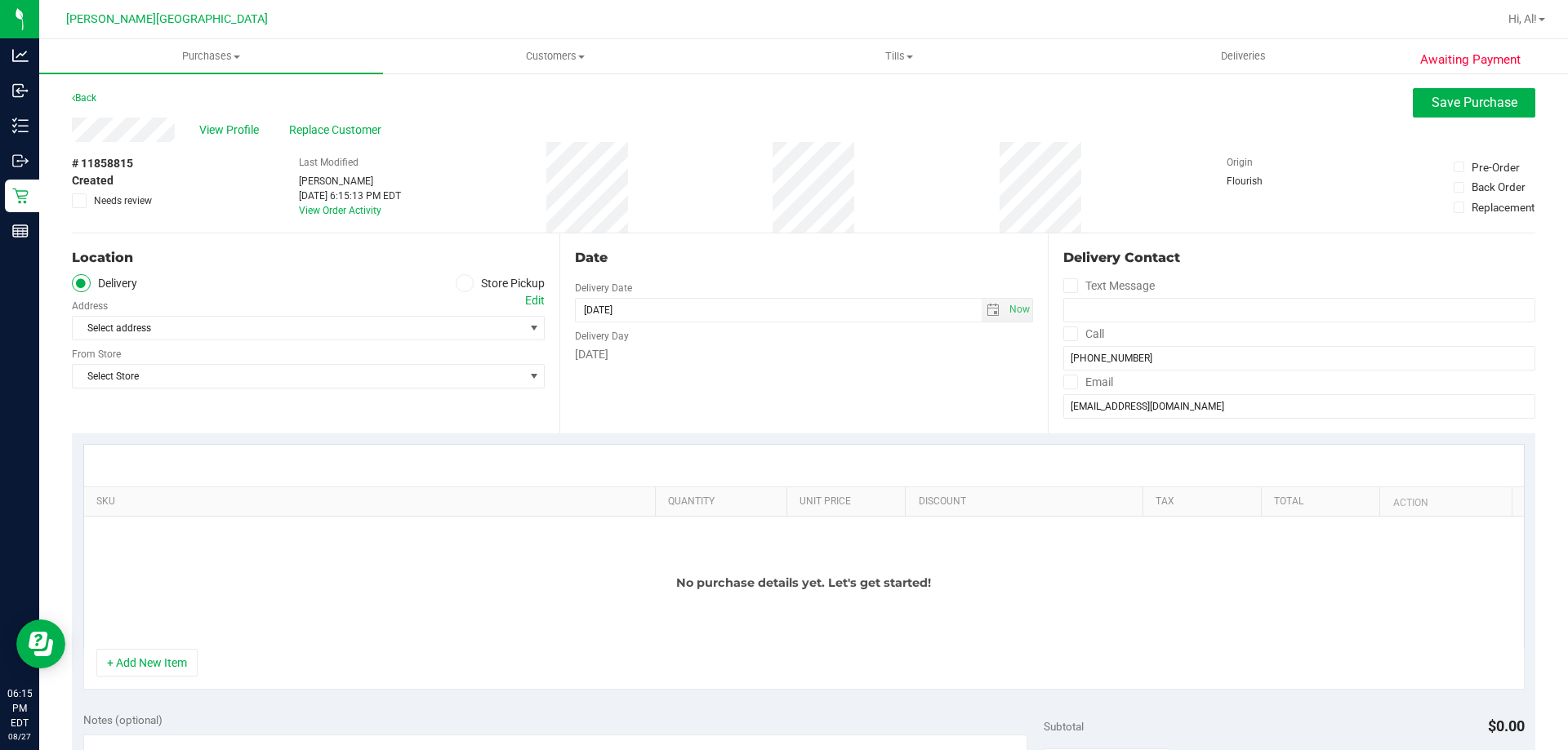
click at [466, 282] on span at bounding box center [464, 283] width 18 height 18
click at [0, 0] on input "Store Pickup" at bounding box center [0, 0] width 0 height 0
click at [551, 334] on div "Location Delivery Store Pickup Store Select Store Select Store Bonita Springs W…" at bounding box center [316, 333] width 487 height 200
click at [532, 334] on span "select" at bounding box center [535, 328] width 13 height 13
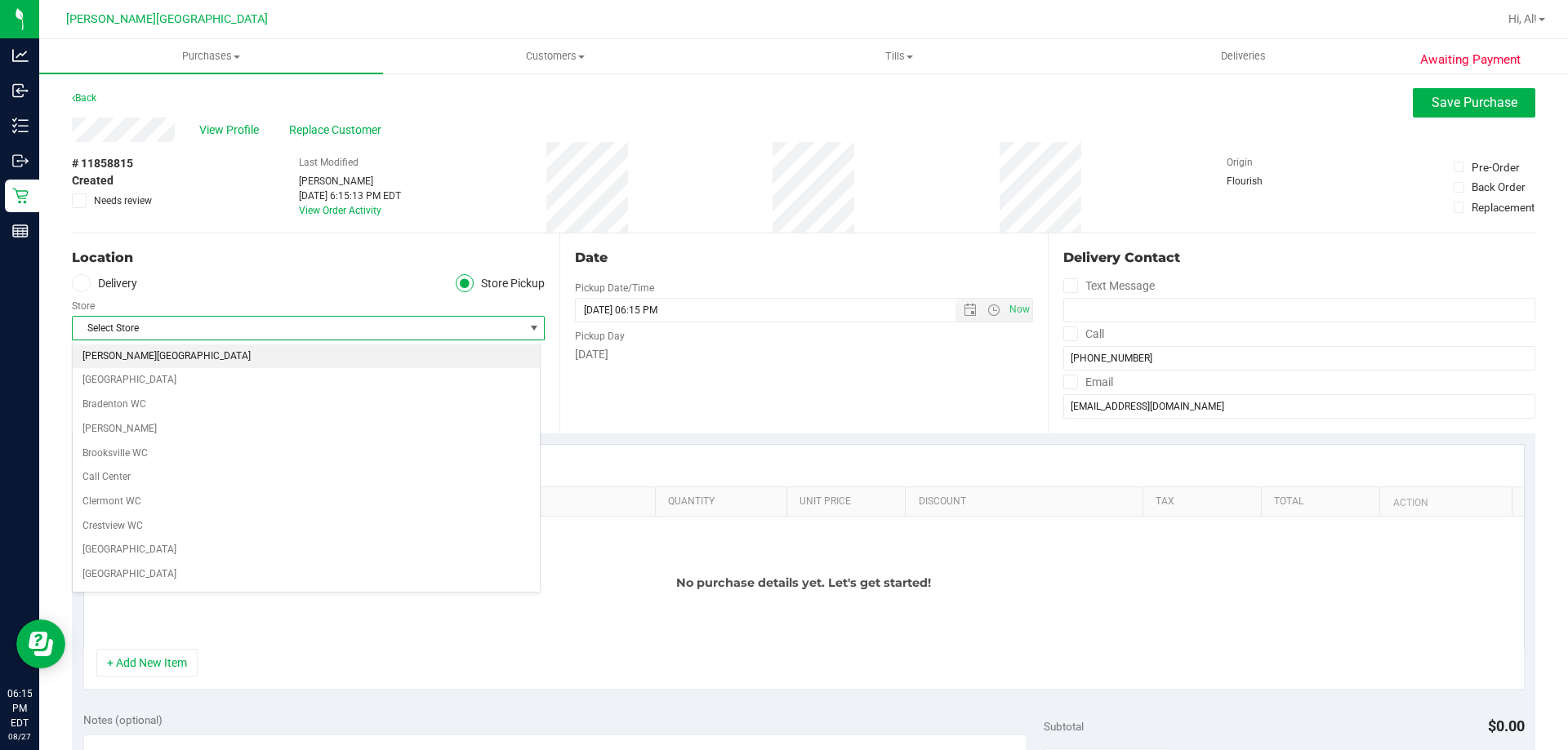
click at [291, 364] on li "[PERSON_NAME][GEOGRAPHIC_DATA]" at bounding box center [305, 356] width 467 height 24
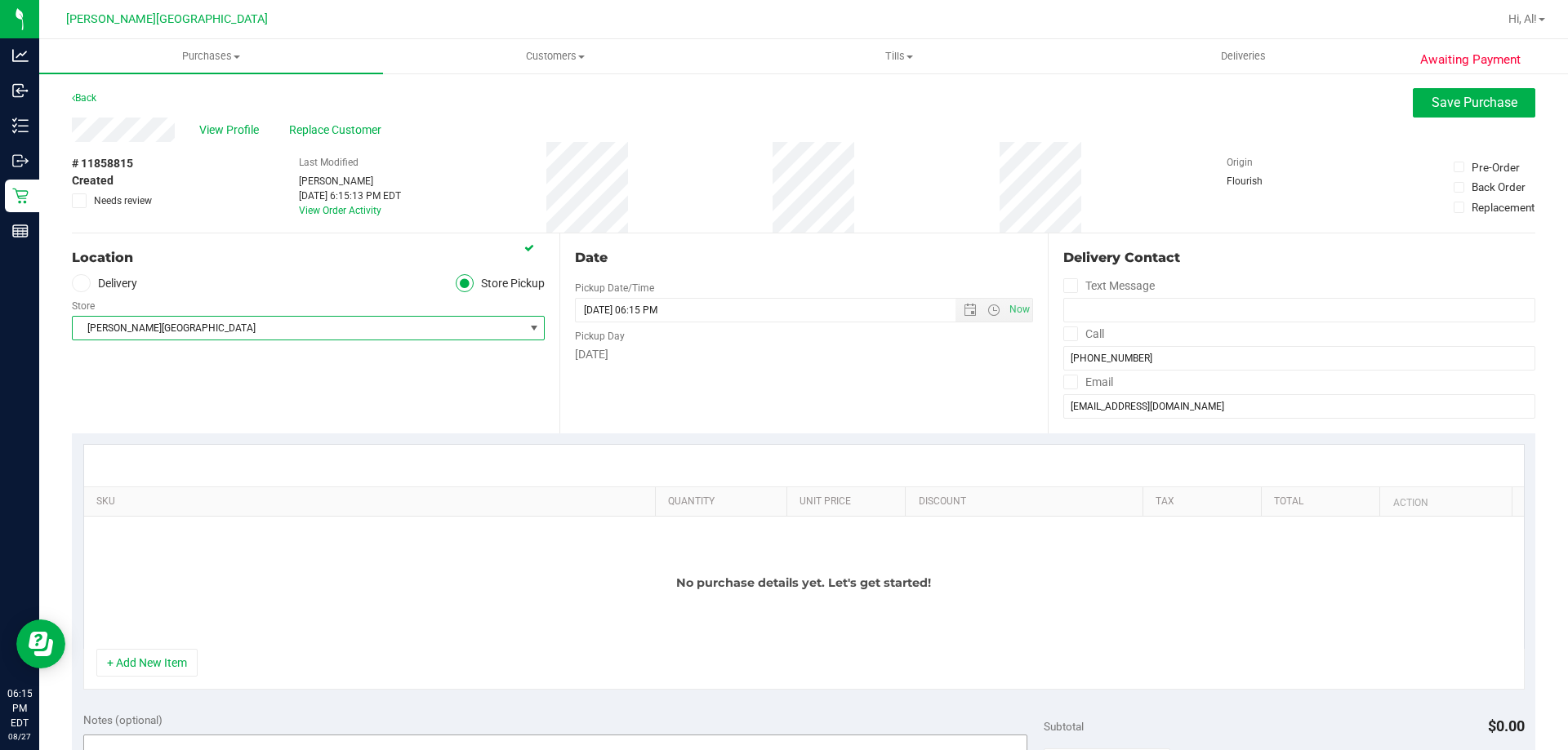
click at [121, 667] on button "+ Add New Item" at bounding box center [146, 662] width 101 height 28
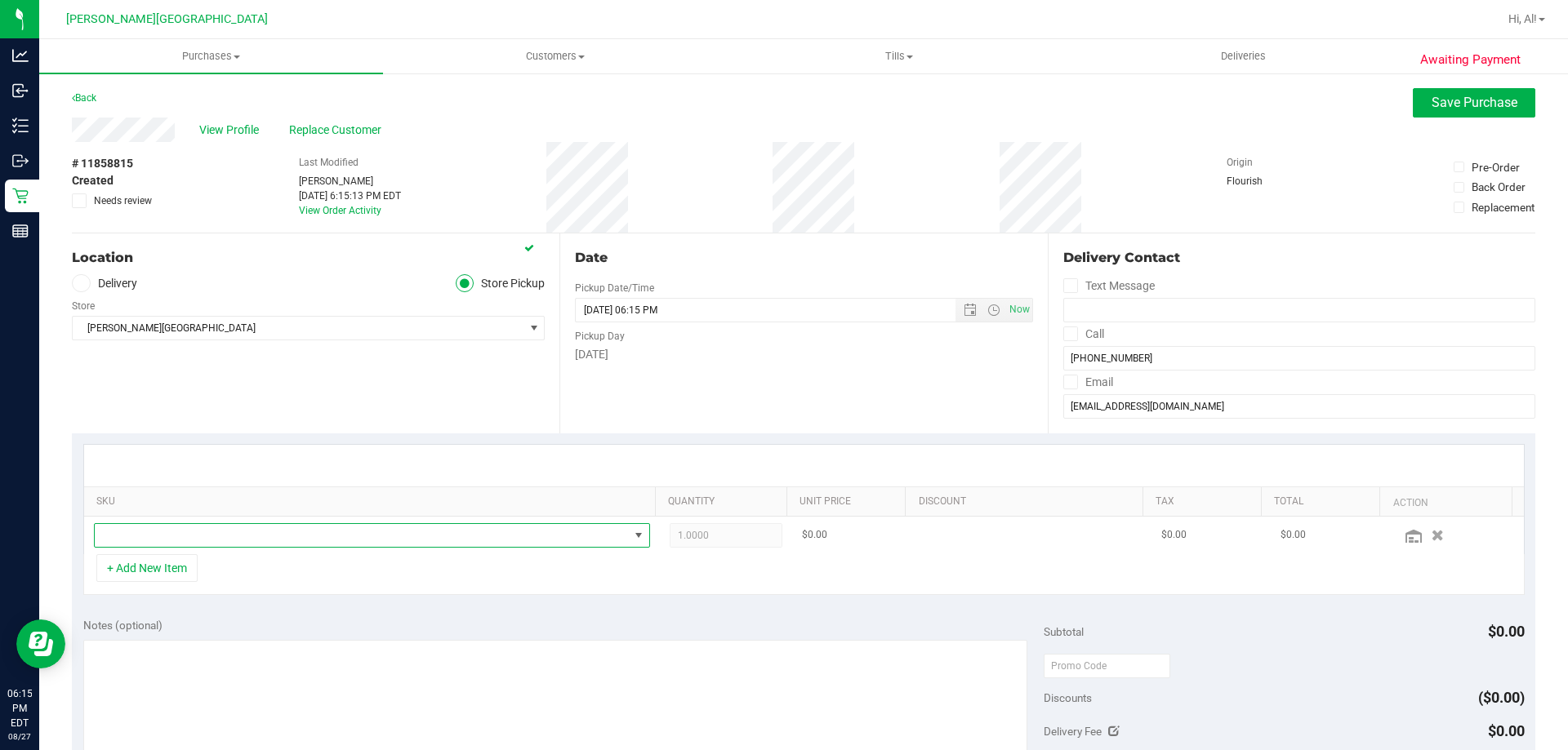
click at [167, 544] on span "NO DATA FOUND" at bounding box center [361, 535] width 534 height 23
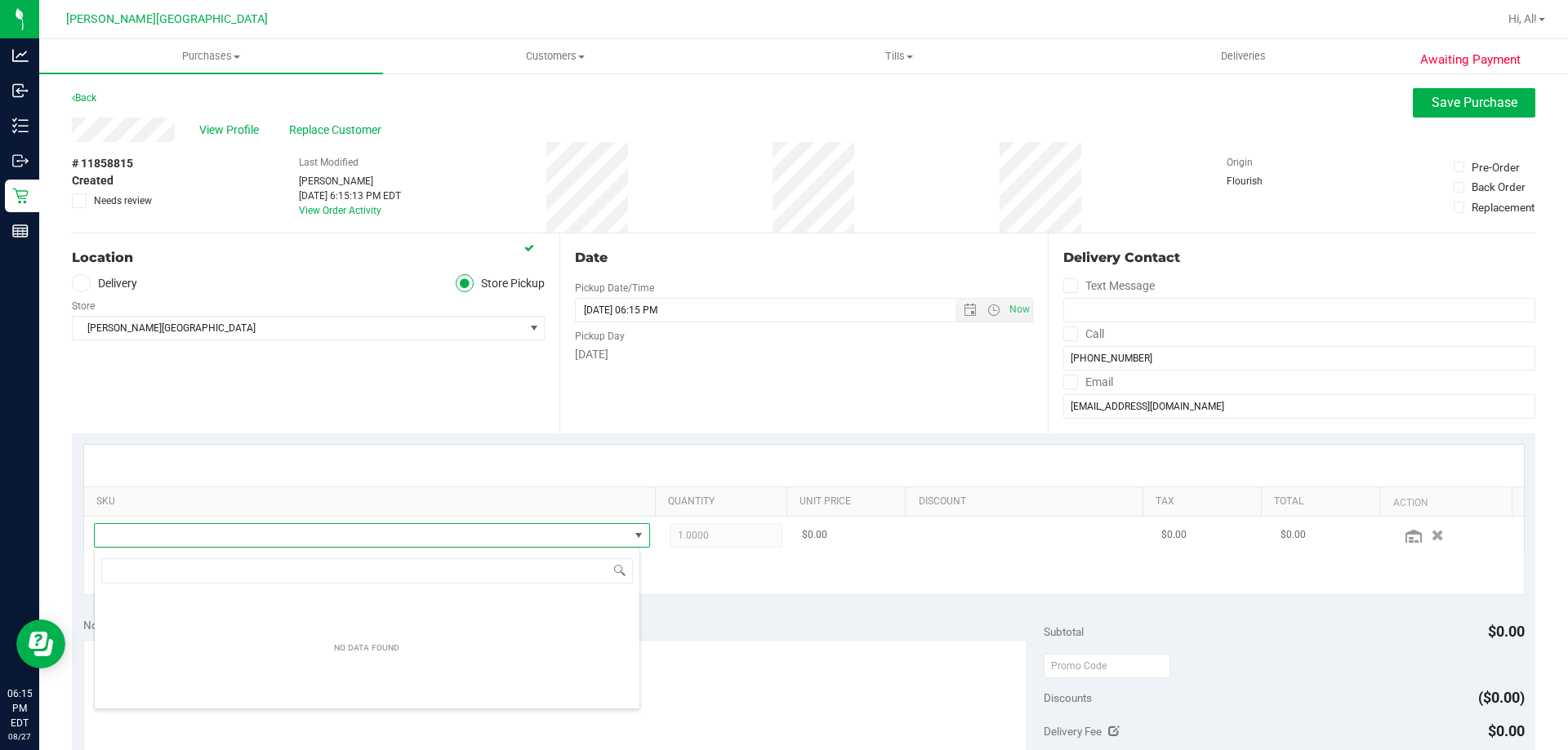
scroll to position [24, 541]
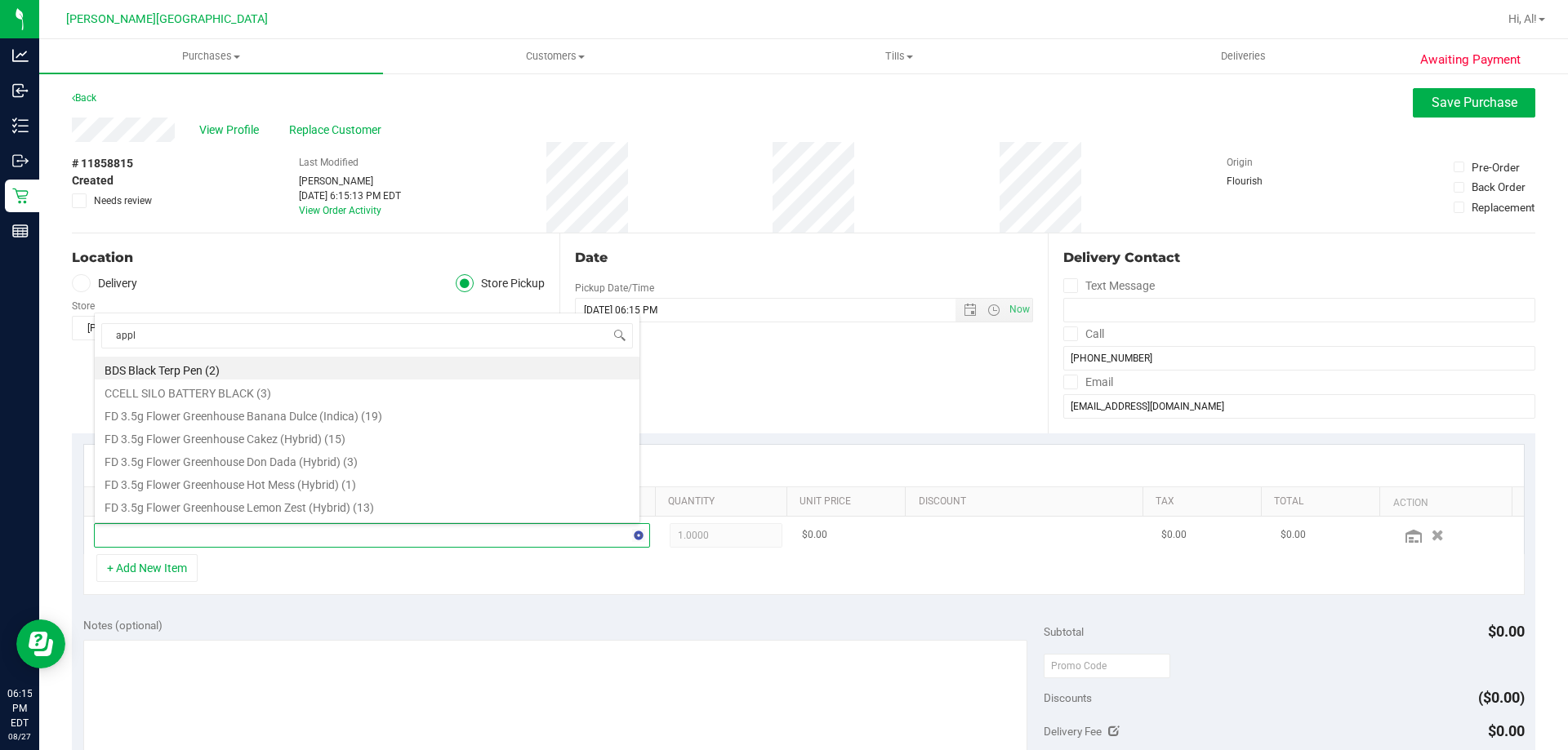
type input "apple"
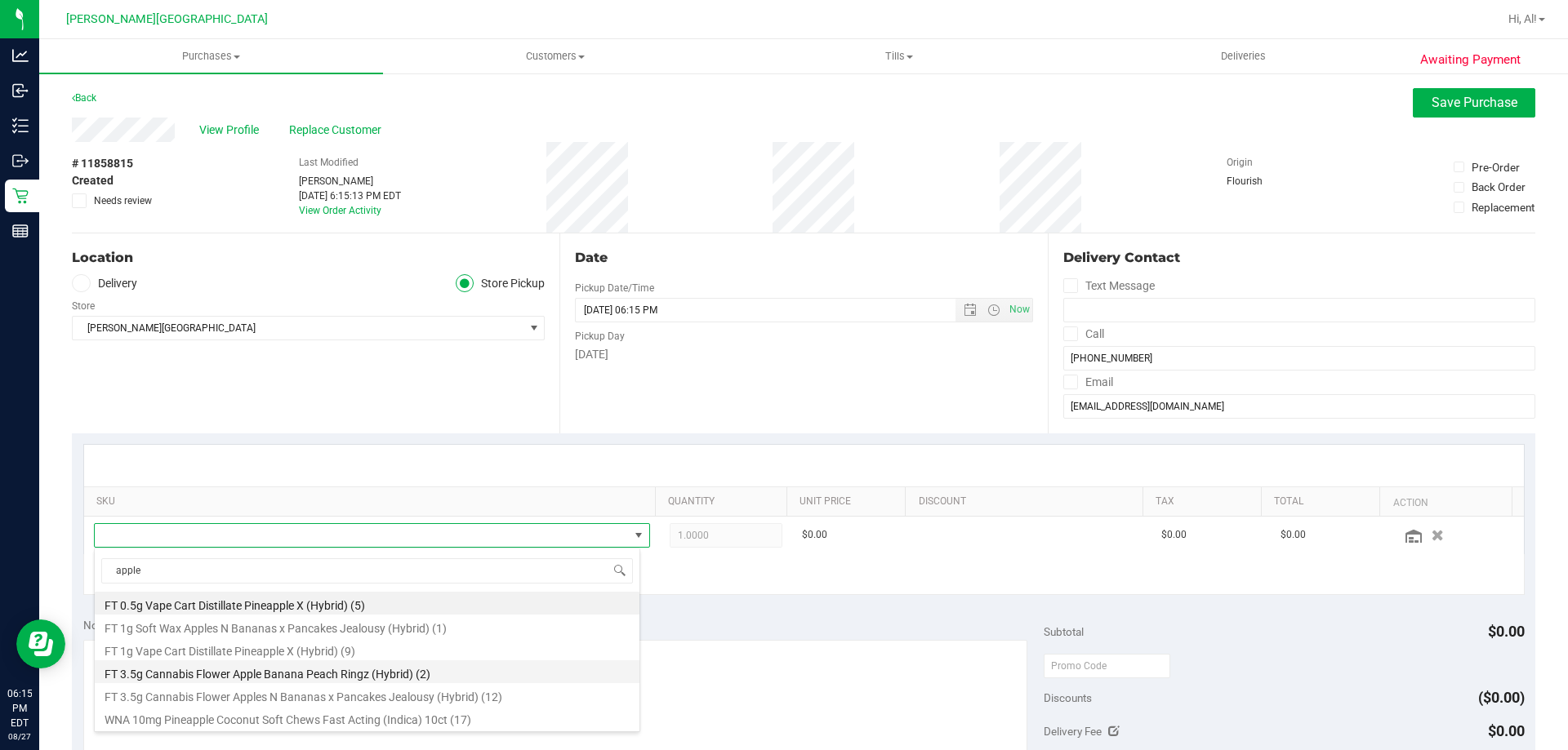
click at [286, 670] on li "FT 3.5g Cannabis Flower Apple Banana Peach Ringz (Hybrid) (2)" at bounding box center [366, 672] width 544 height 23
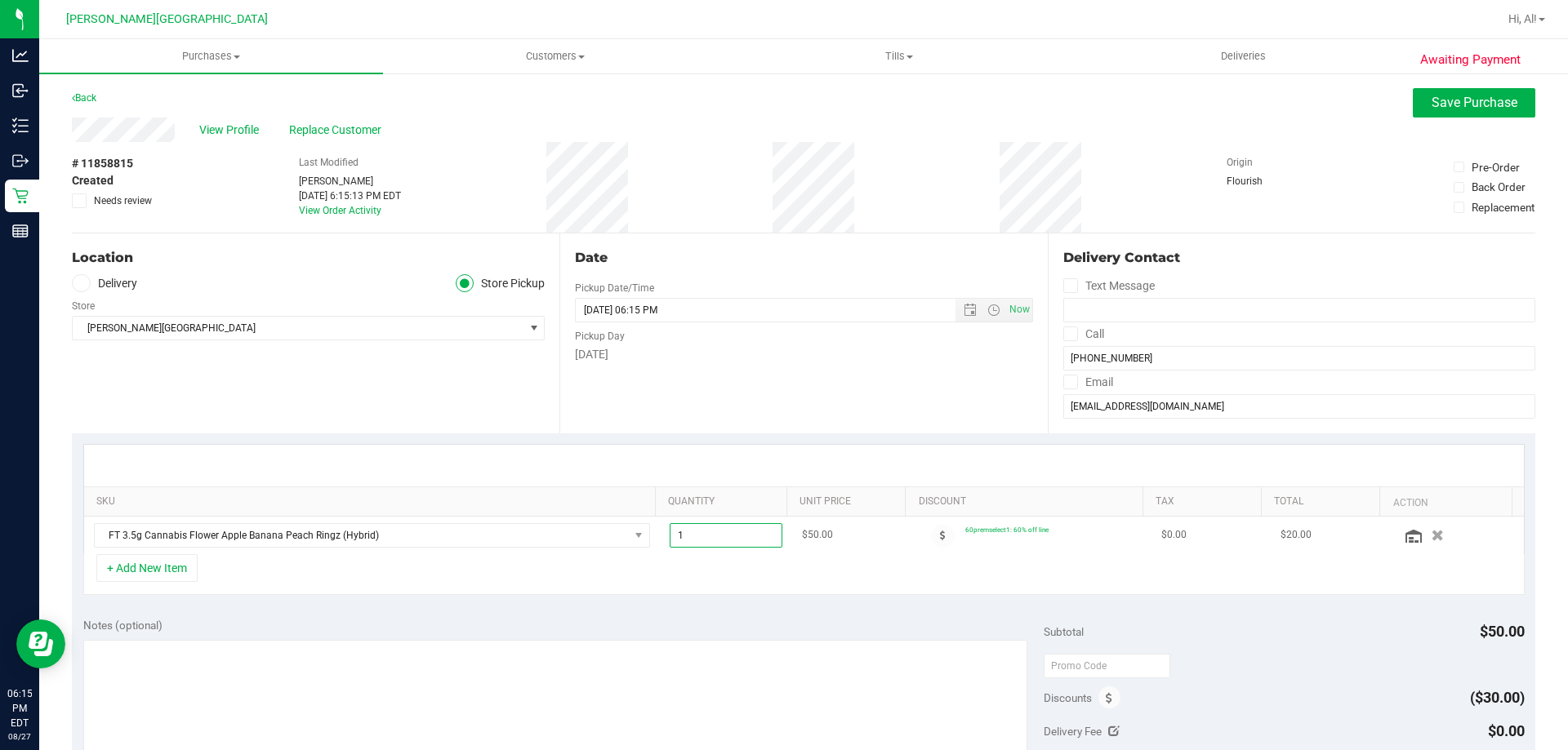
click at [716, 533] on span "1.00 1" at bounding box center [726, 534] width 114 height 24
type input "2"
type input "2.00"
click at [692, 594] on div "+ Add New Item" at bounding box center [803, 575] width 1441 height 40
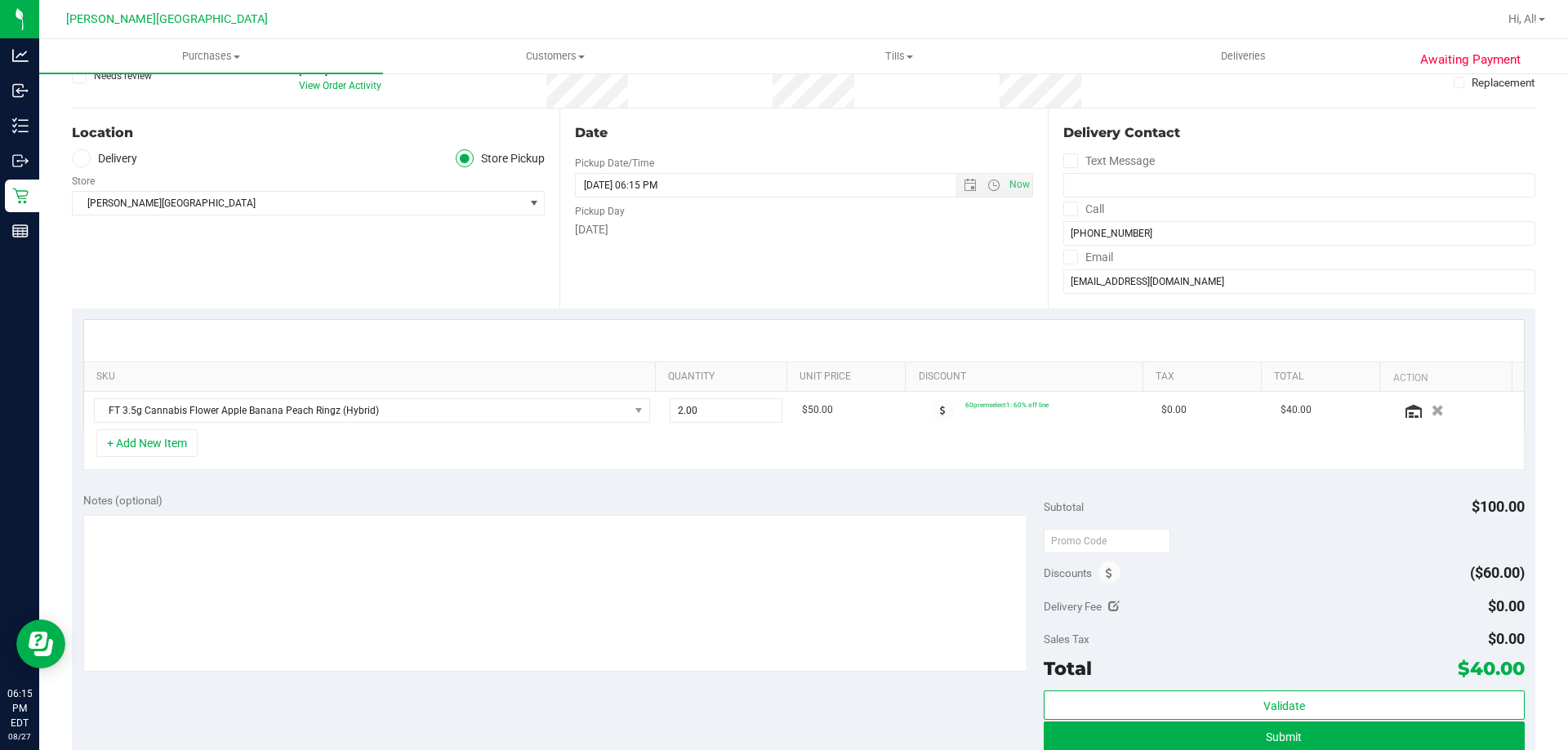
scroll to position [326, 0]
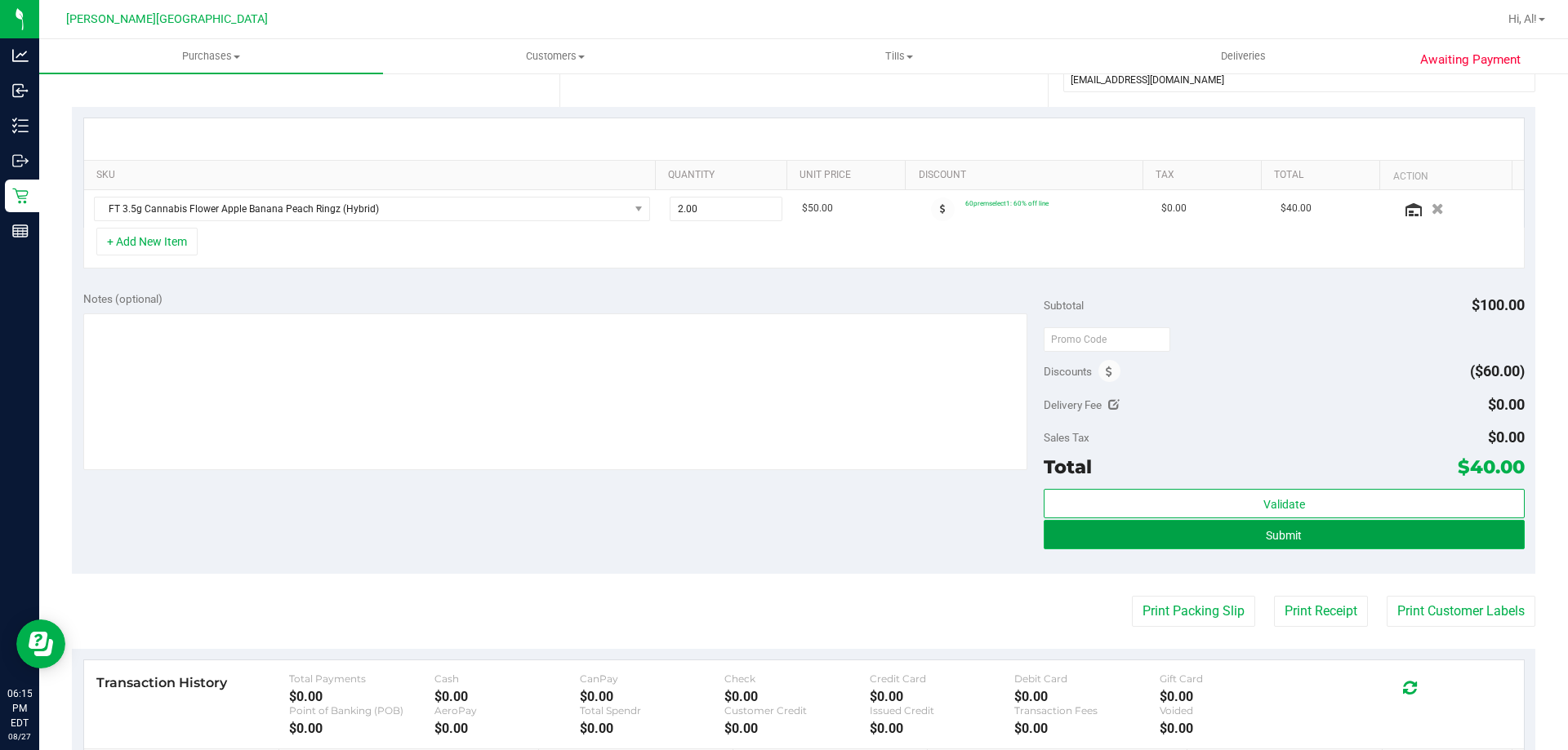
click at [801, 530] on button "Submit" at bounding box center [1283, 534] width 480 height 30
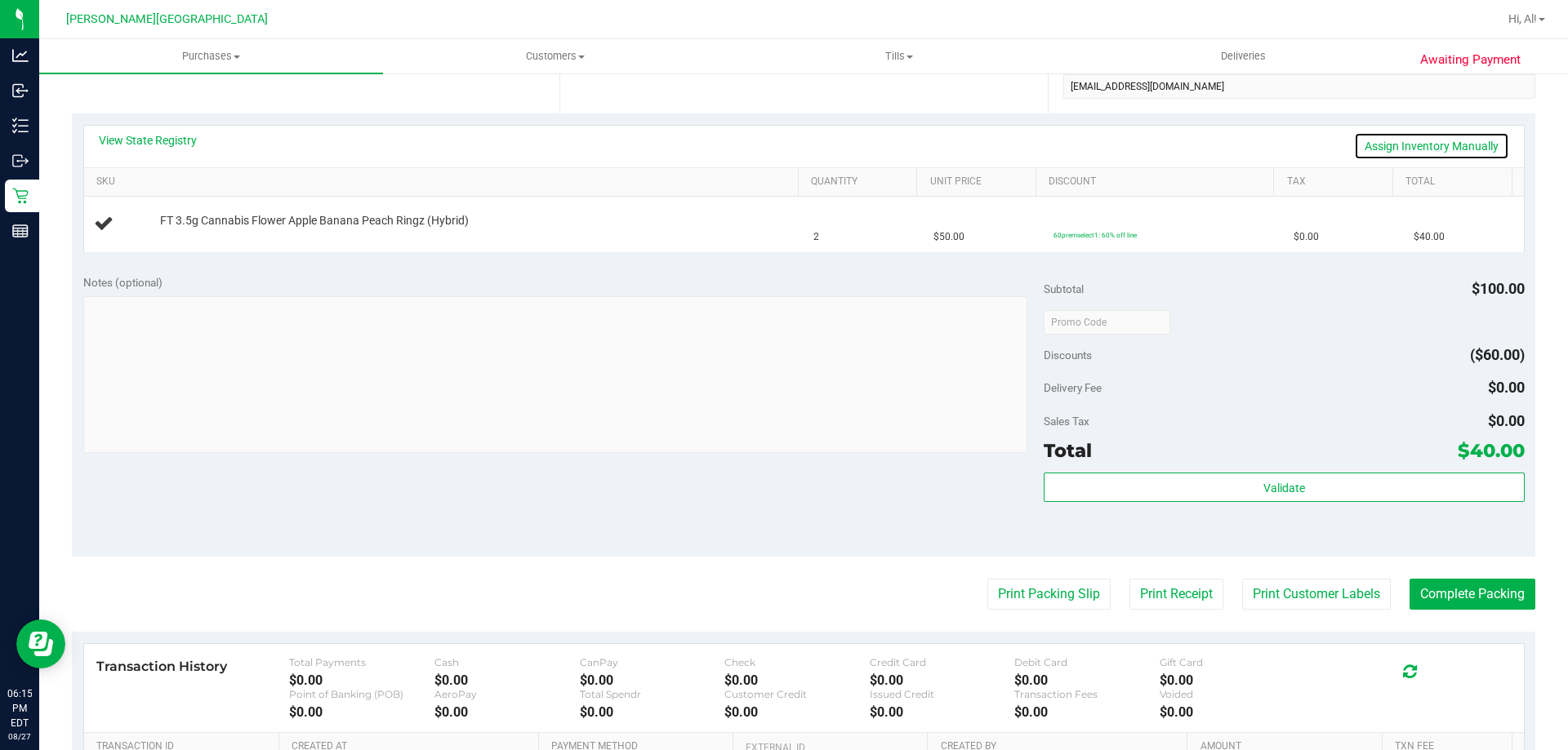
click at [801, 139] on link "Assign Inventory Manually" at bounding box center [1431, 145] width 155 height 28
click at [204, 231] on link "Add Package" at bounding box center [189, 232] width 59 height 12
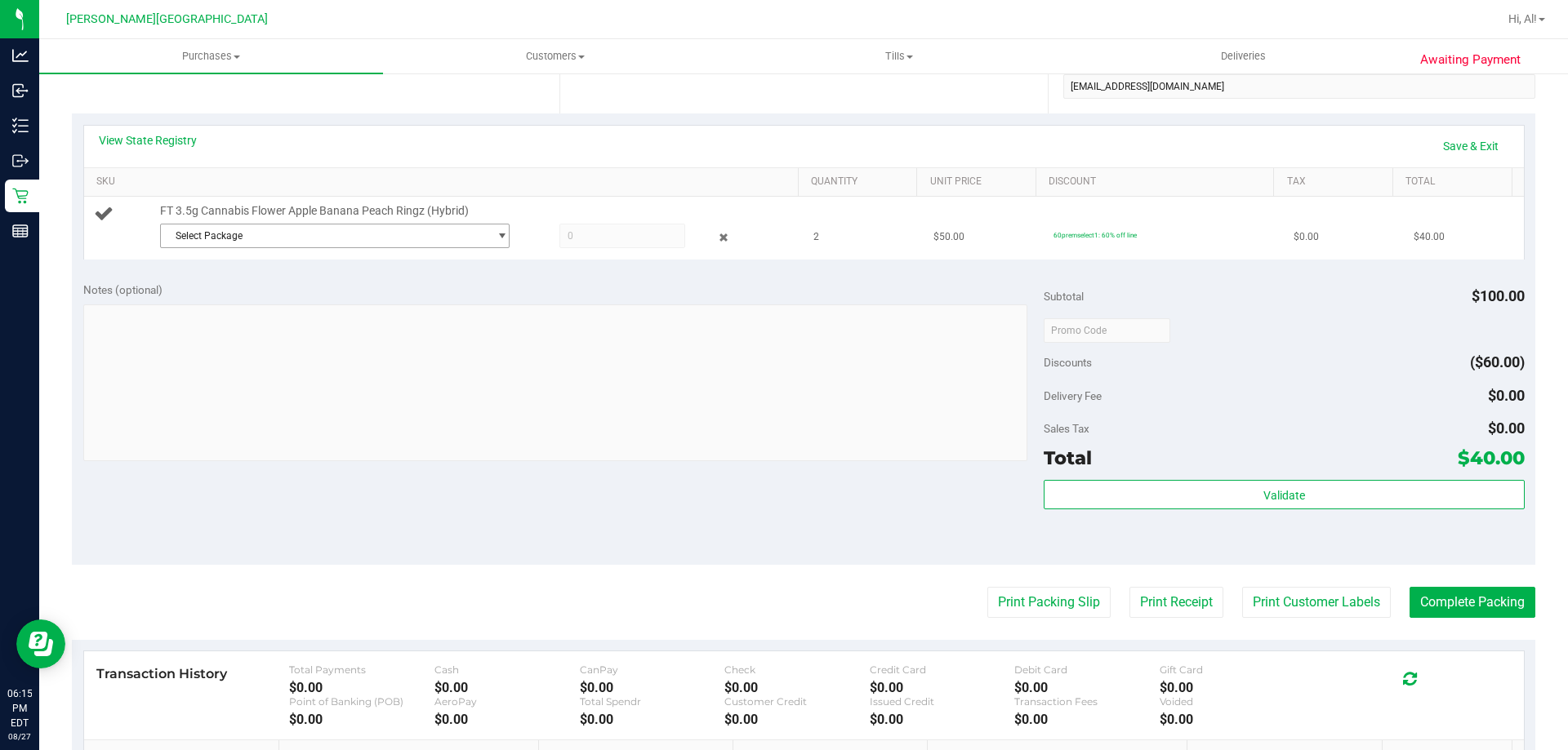
click at [237, 237] on span "Select Package" at bounding box center [325, 236] width 327 height 23
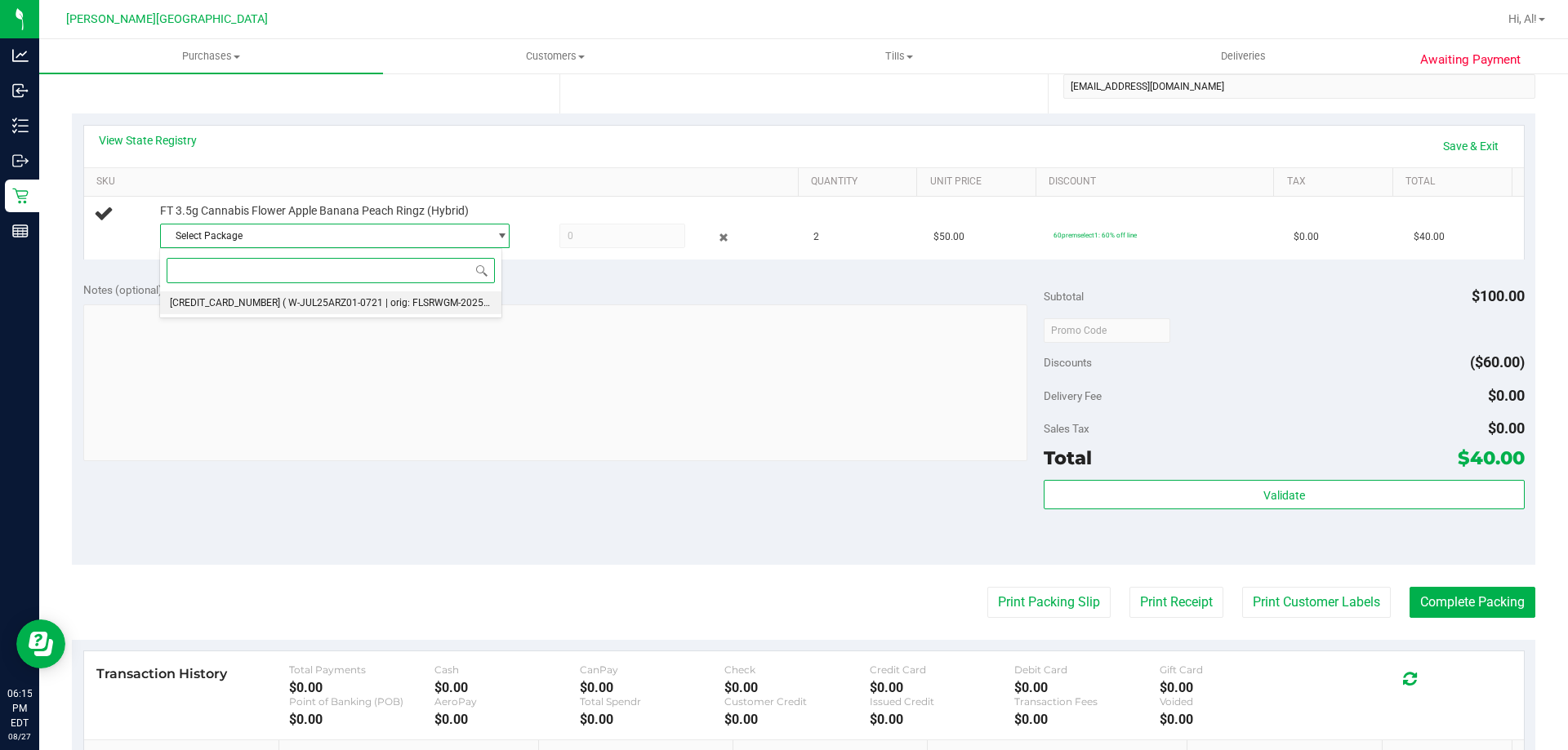
click at [290, 306] on span "( W-JUL25ARZ01-0721 | orig: FLSRWGM-20250725-091 )" at bounding box center [406, 303] width 249 height 12
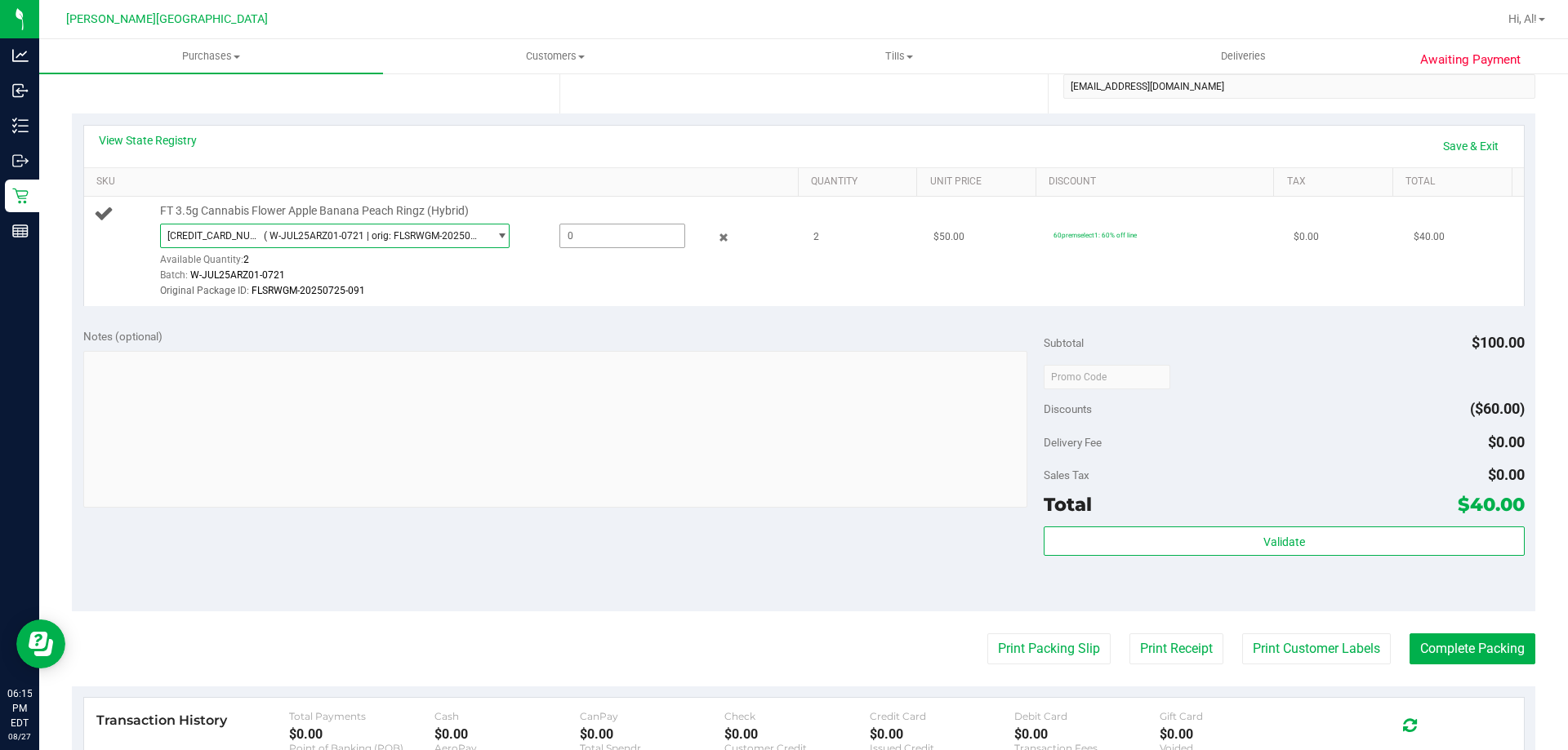
click at [607, 239] on span at bounding box center [622, 235] width 126 height 24
type input "2"
type input "2.0000"
click at [568, 284] on div "Original Package ID: FLSRWGM-20250725-091" at bounding box center [475, 291] width 630 height 15
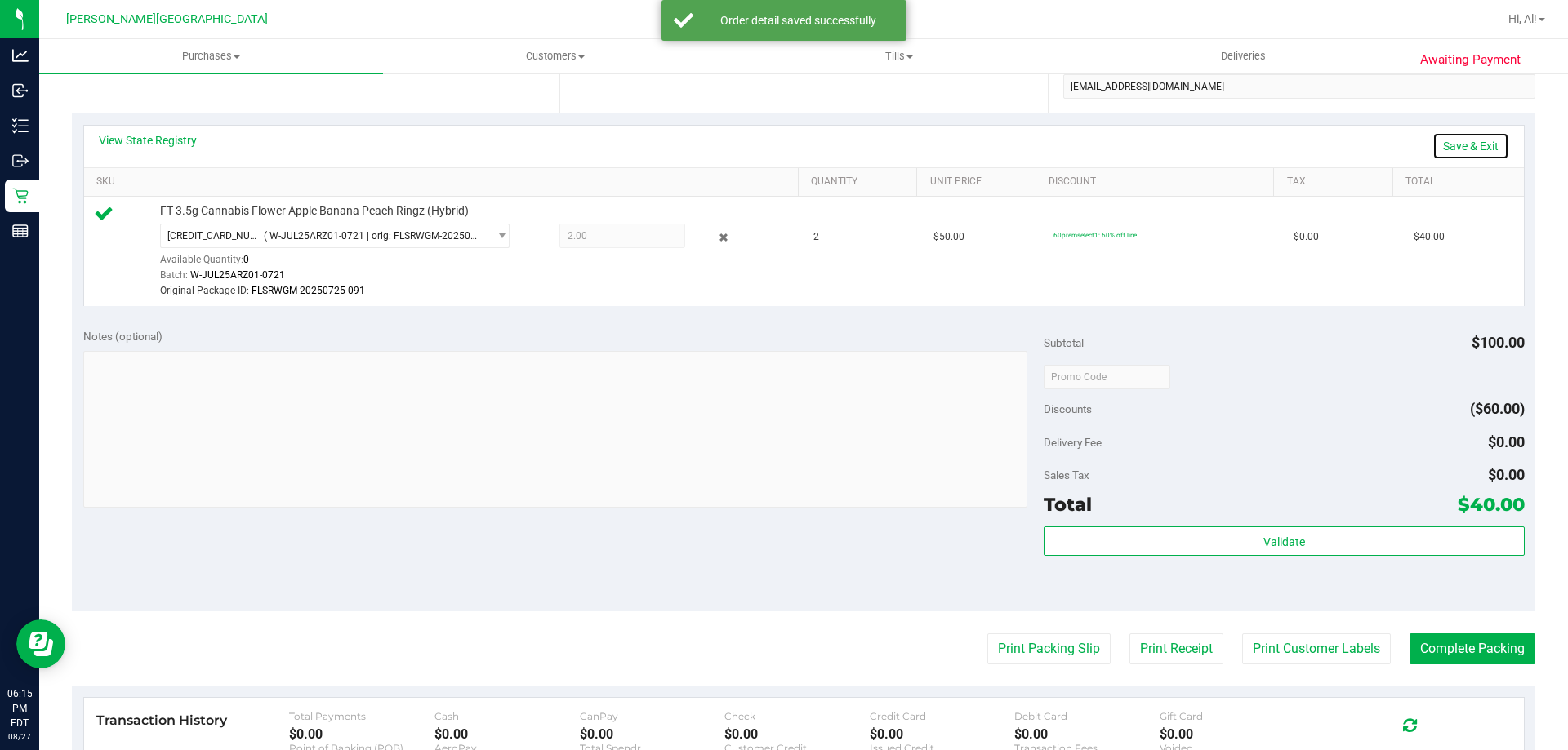
click at [801, 135] on link "Save & Exit" at bounding box center [1471, 145] width 77 height 28
click at [801, 655] on button "Complete Packing" at bounding box center [1472, 649] width 126 height 31
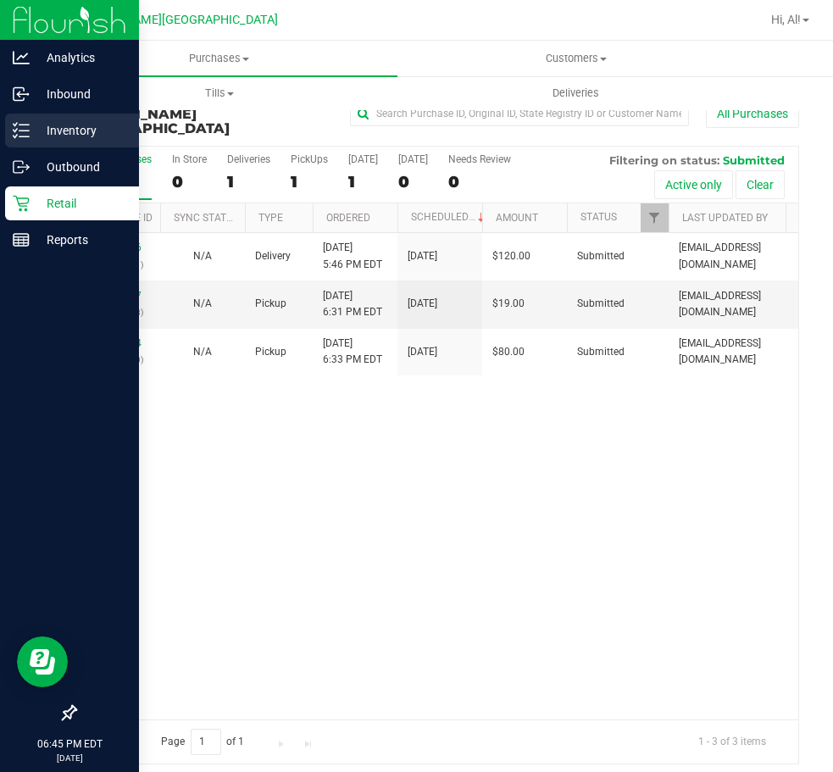
click at [58, 131] on p "Inventory" at bounding box center [81, 130] width 102 height 20
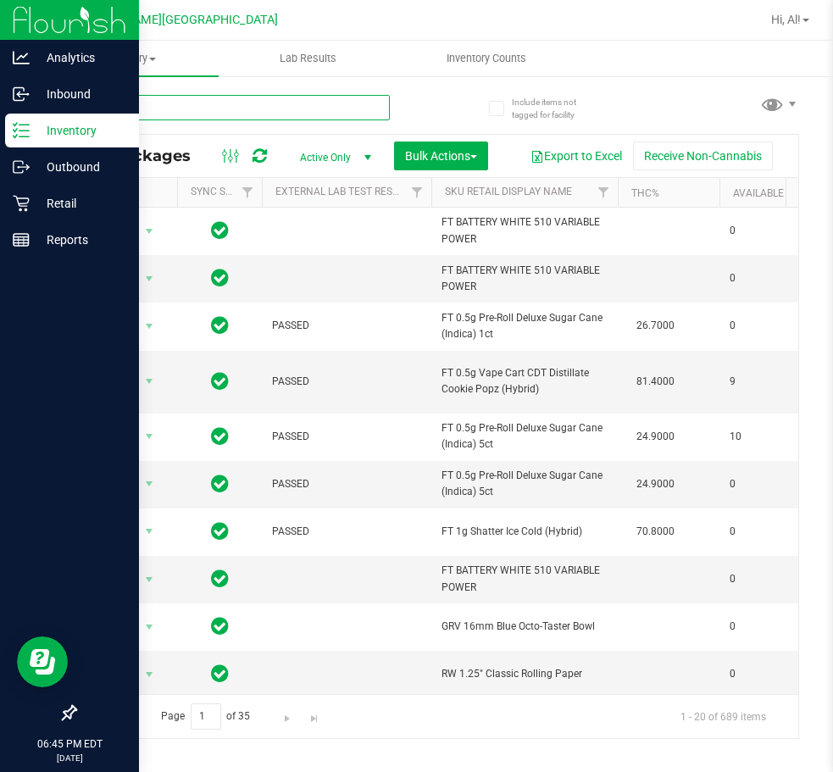
click at [258, 111] on input "text" at bounding box center [232, 107] width 315 height 25
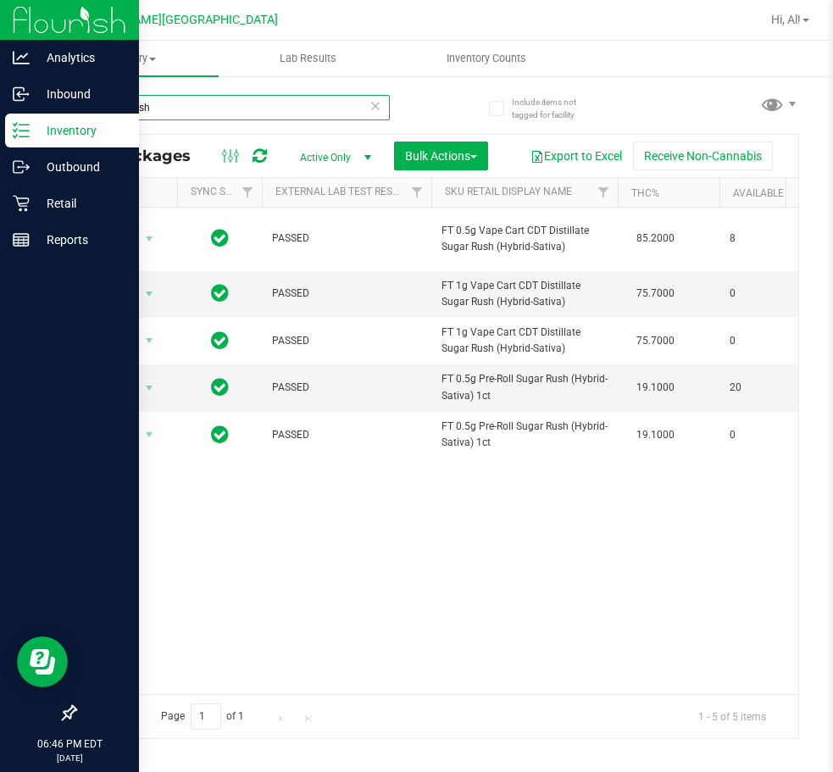
type input "sugar rush"
drag, startPoint x: 181, startPoint y: 118, endPoint x: 1, endPoint y: 118, distance: 179.7
click at [1, 118] on div "Analytics Inbound Inventory Outbound Retail Reports 06:56 PM EDT 08/27/2025 08/…" at bounding box center [416, 386] width 833 height 772
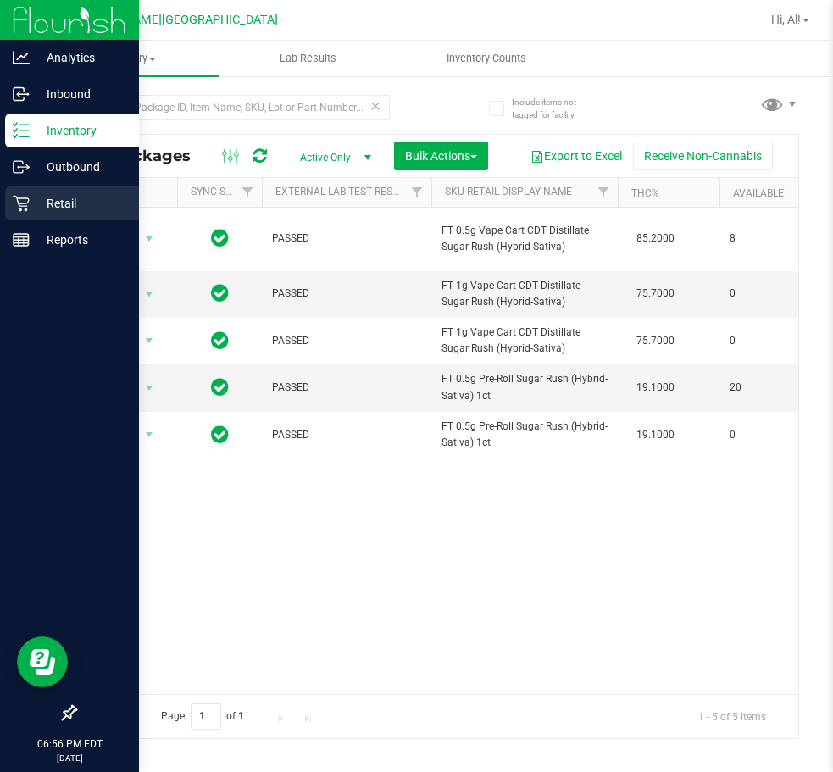
click at [52, 208] on p "Retail" at bounding box center [81, 203] width 102 height 20
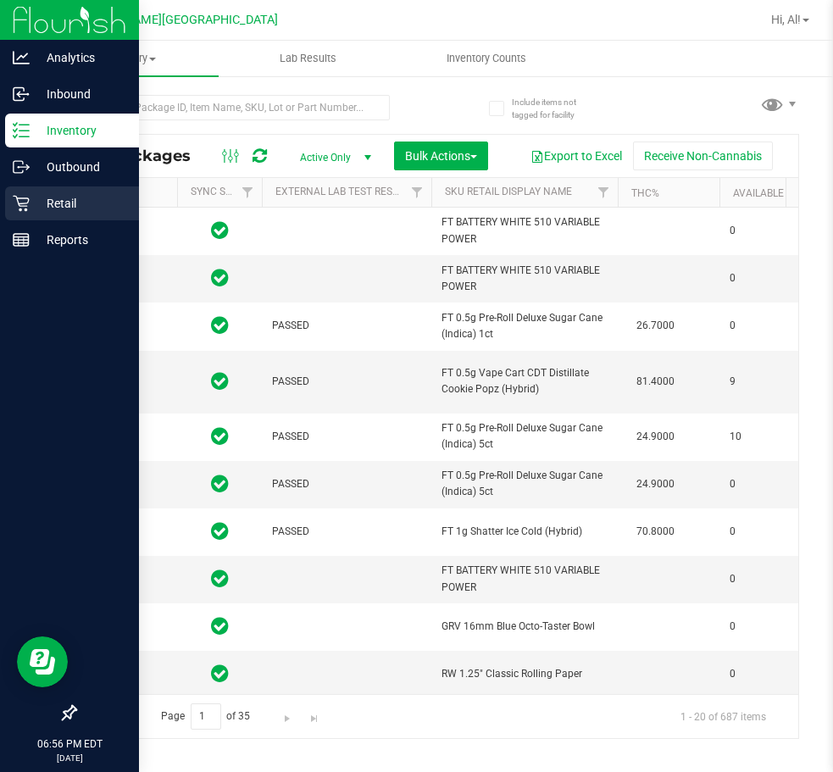
type input "2026-02-15"
click at [25, 196] on icon at bounding box center [21, 203] width 17 height 17
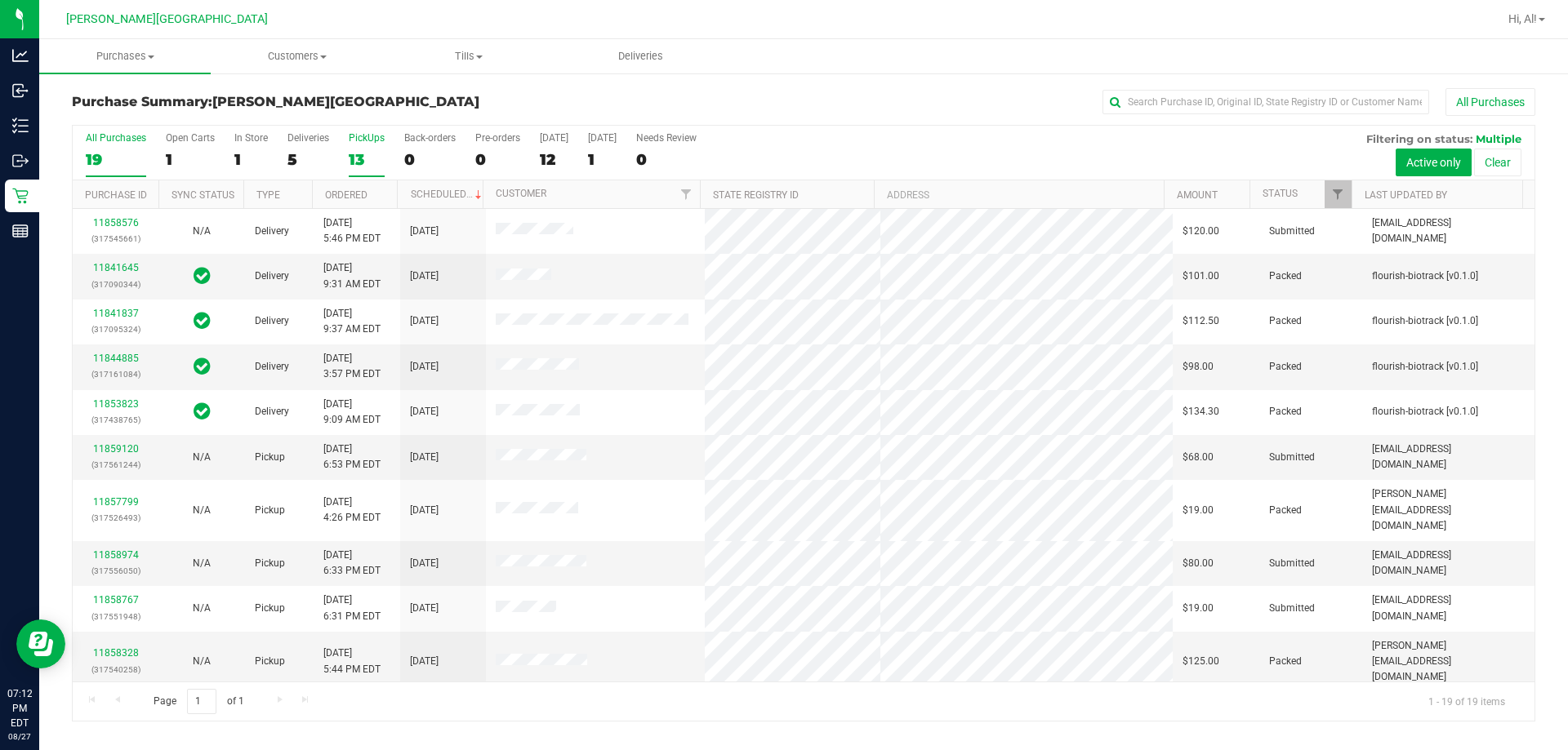
click at [353, 166] on div "13" at bounding box center [366, 159] width 36 height 18
click at [0, 0] on input "PickUps 13" at bounding box center [0, 0] width 0 height 0
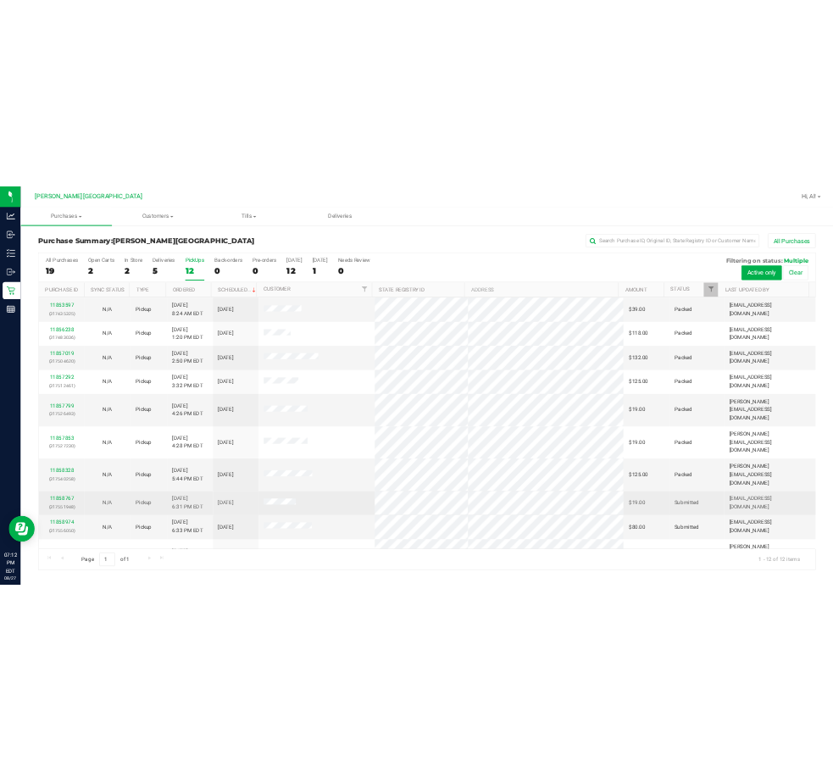
scroll to position [72, 0]
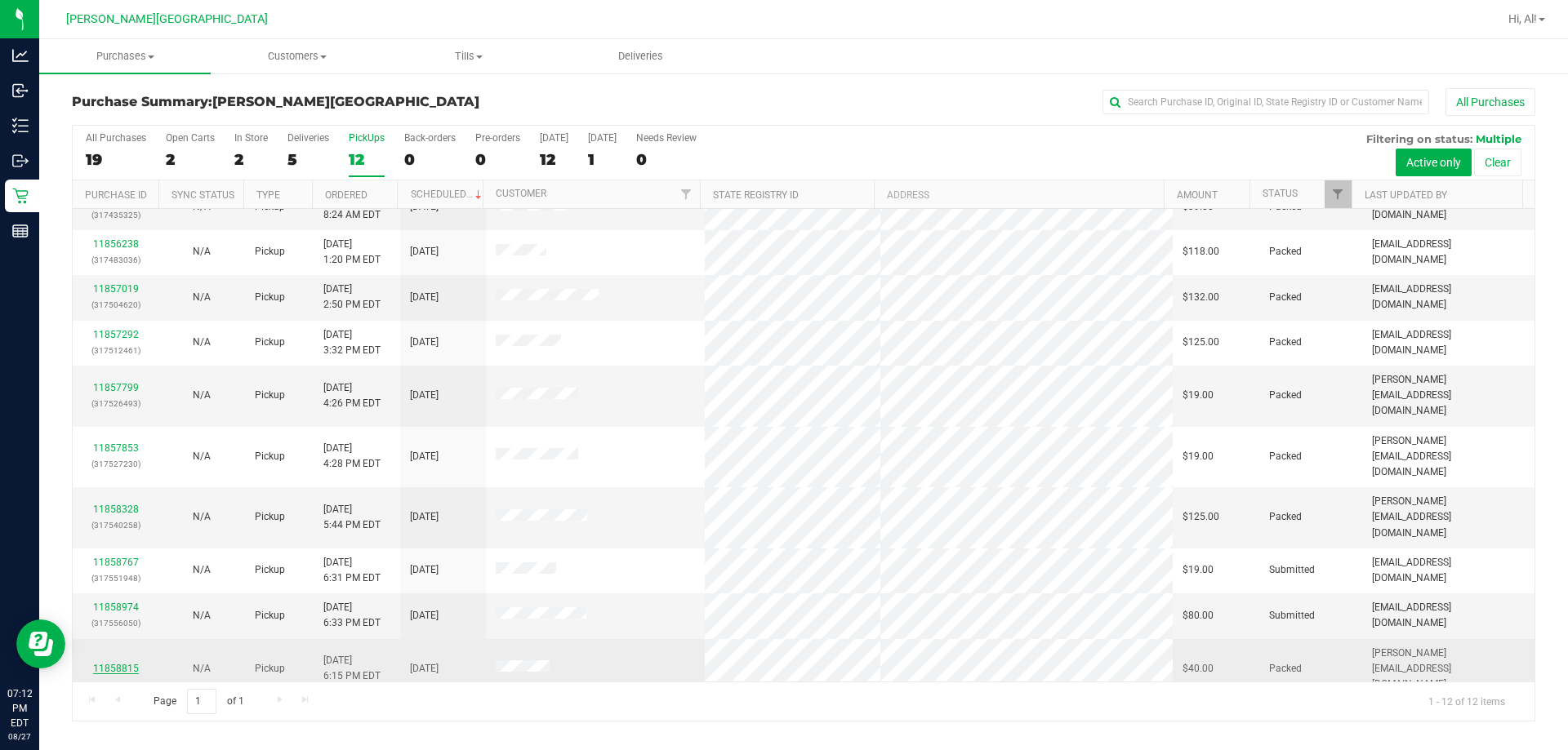
click at [124, 662] on link "11858815" at bounding box center [116, 668] width 45 height 12
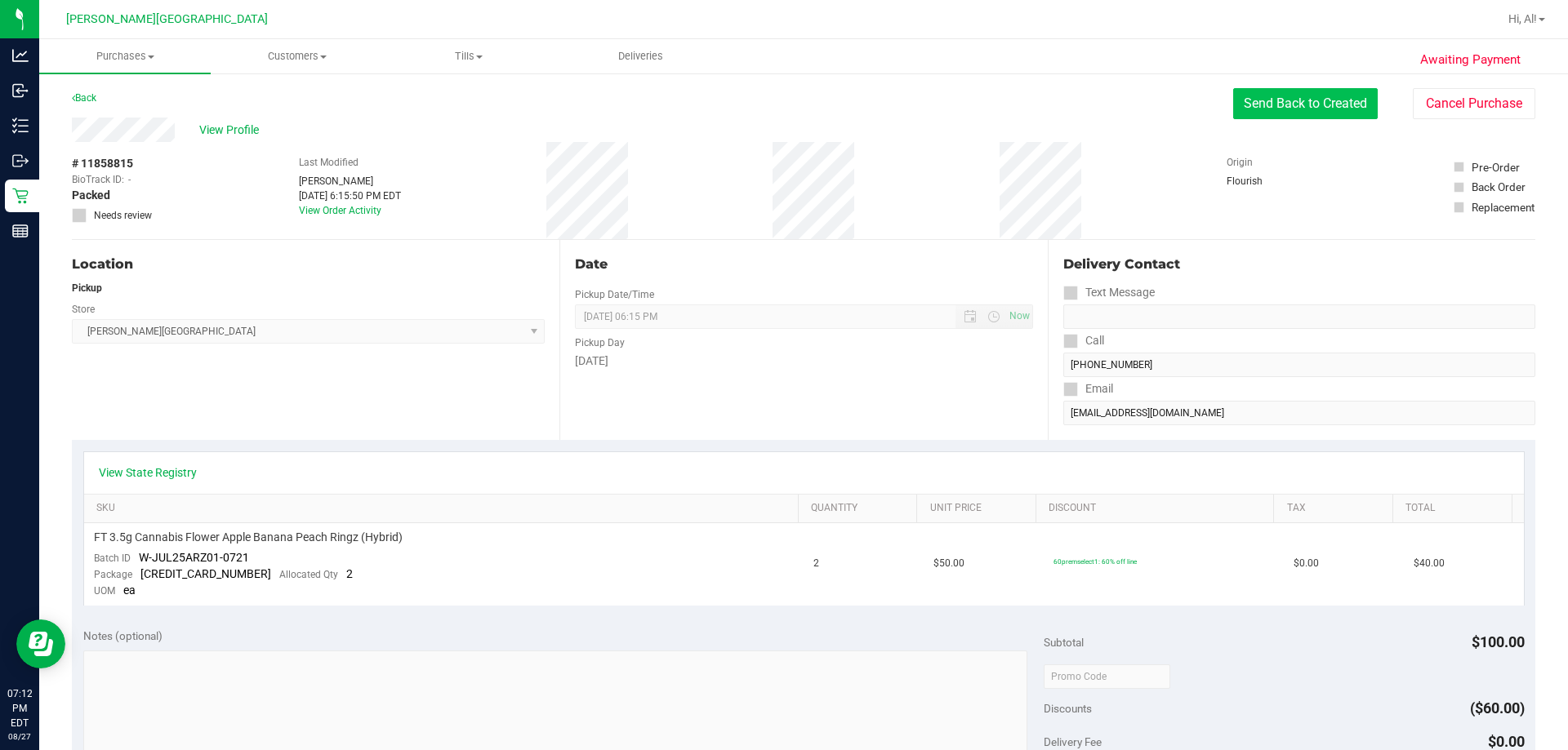
click at [801, 107] on button "Send Back to Created" at bounding box center [1305, 104] width 144 height 31
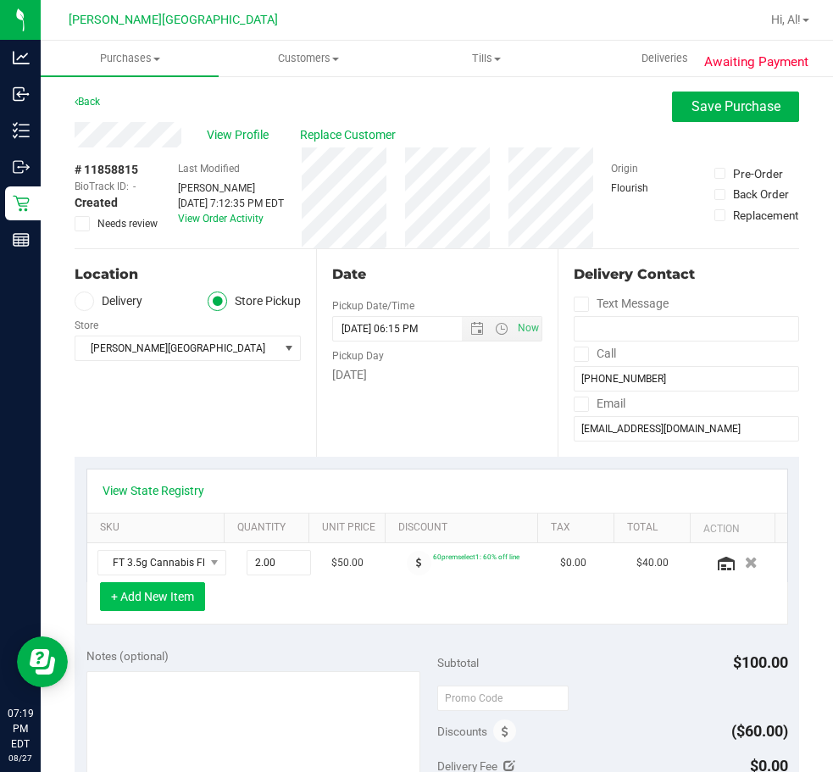
click at [165, 607] on button "+ Add New Item" at bounding box center [152, 596] width 105 height 29
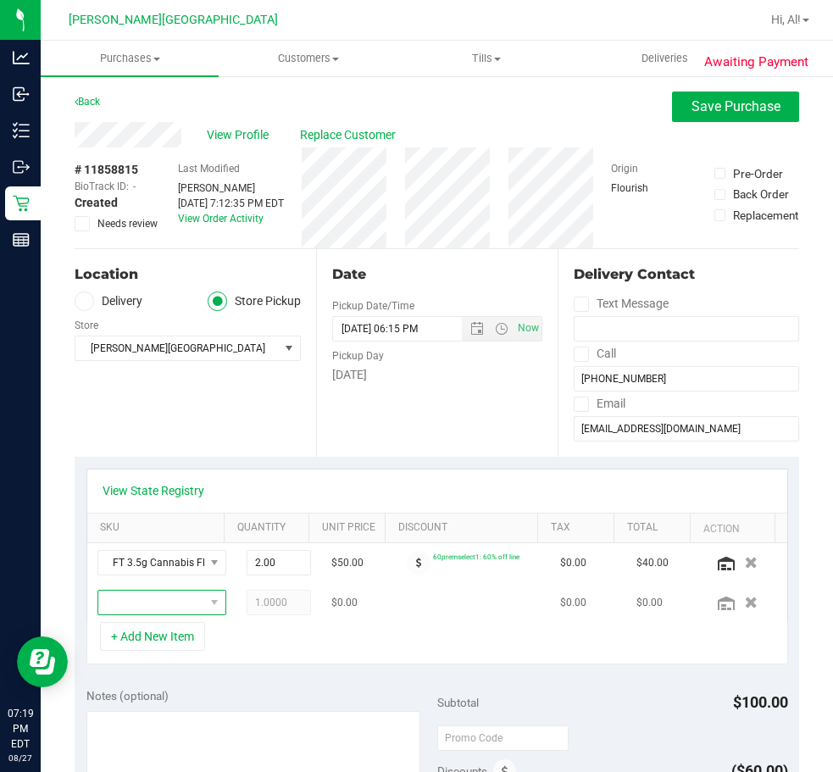
click at [131, 604] on span "NO DATA FOUND" at bounding box center [151, 603] width 106 height 24
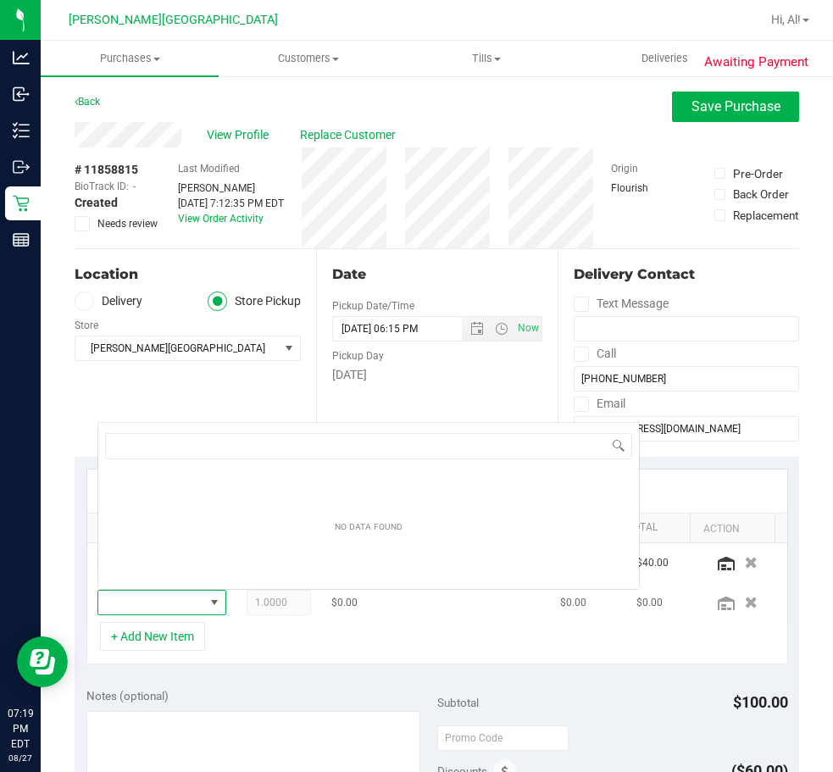
scroll to position [25, 91]
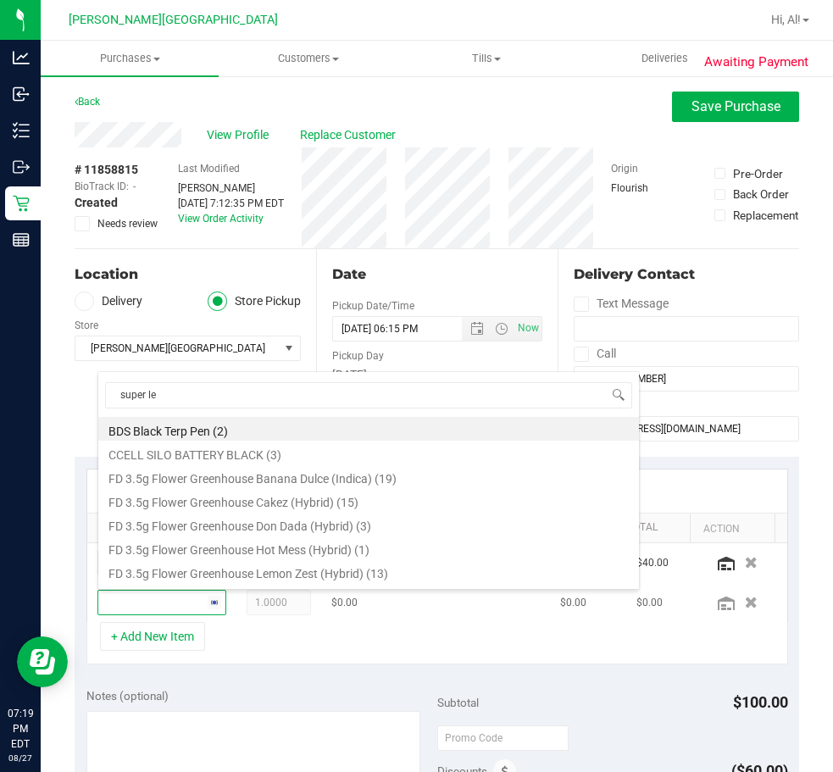
type input "super lem"
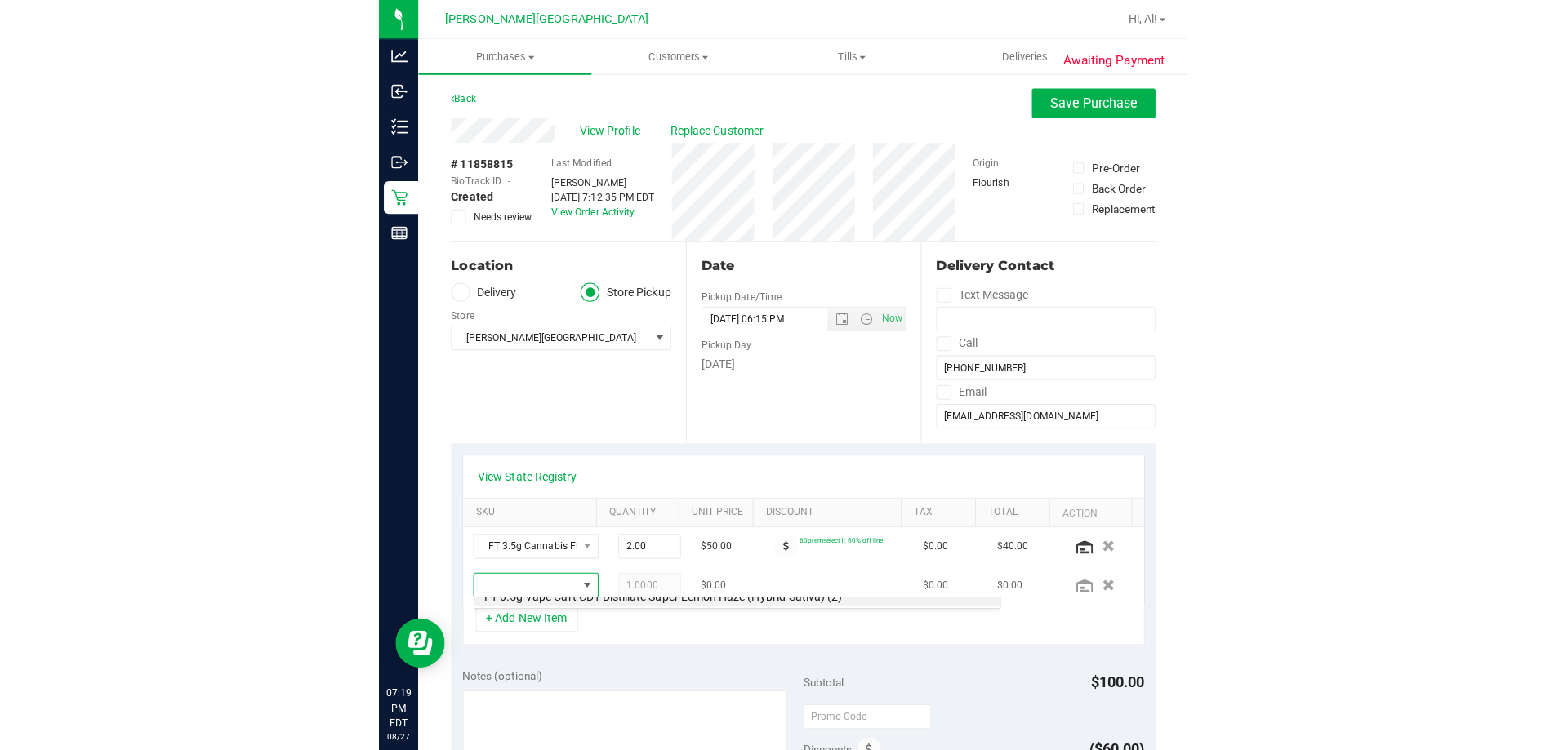
scroll to position [0, 0]
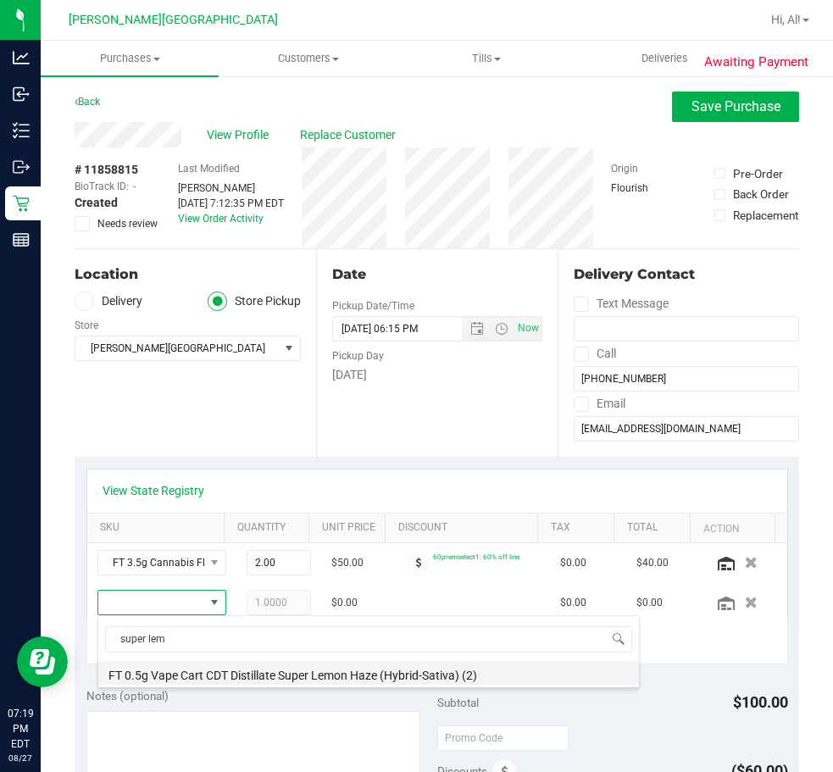
click at [252, 676] on li "FT 0.5g Vape Cart CDT Distillate Super Lemon Haze (Hybrid-Sativa) (2)" at bounding box center [368, 673] width 541 height 24
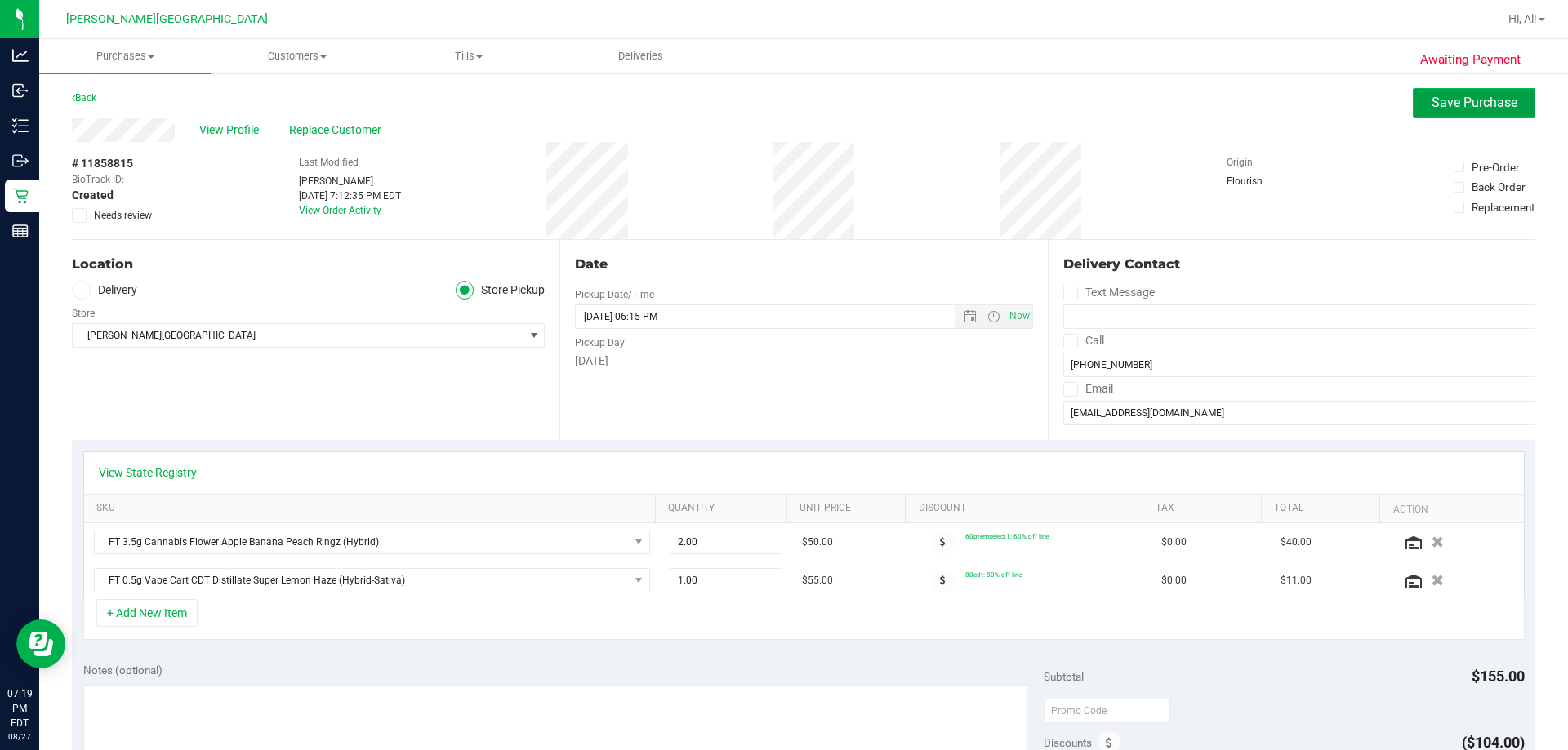
click at [801, 89] on button "Save Purchase" at bounding box center [1474, 103] width 122 height 30
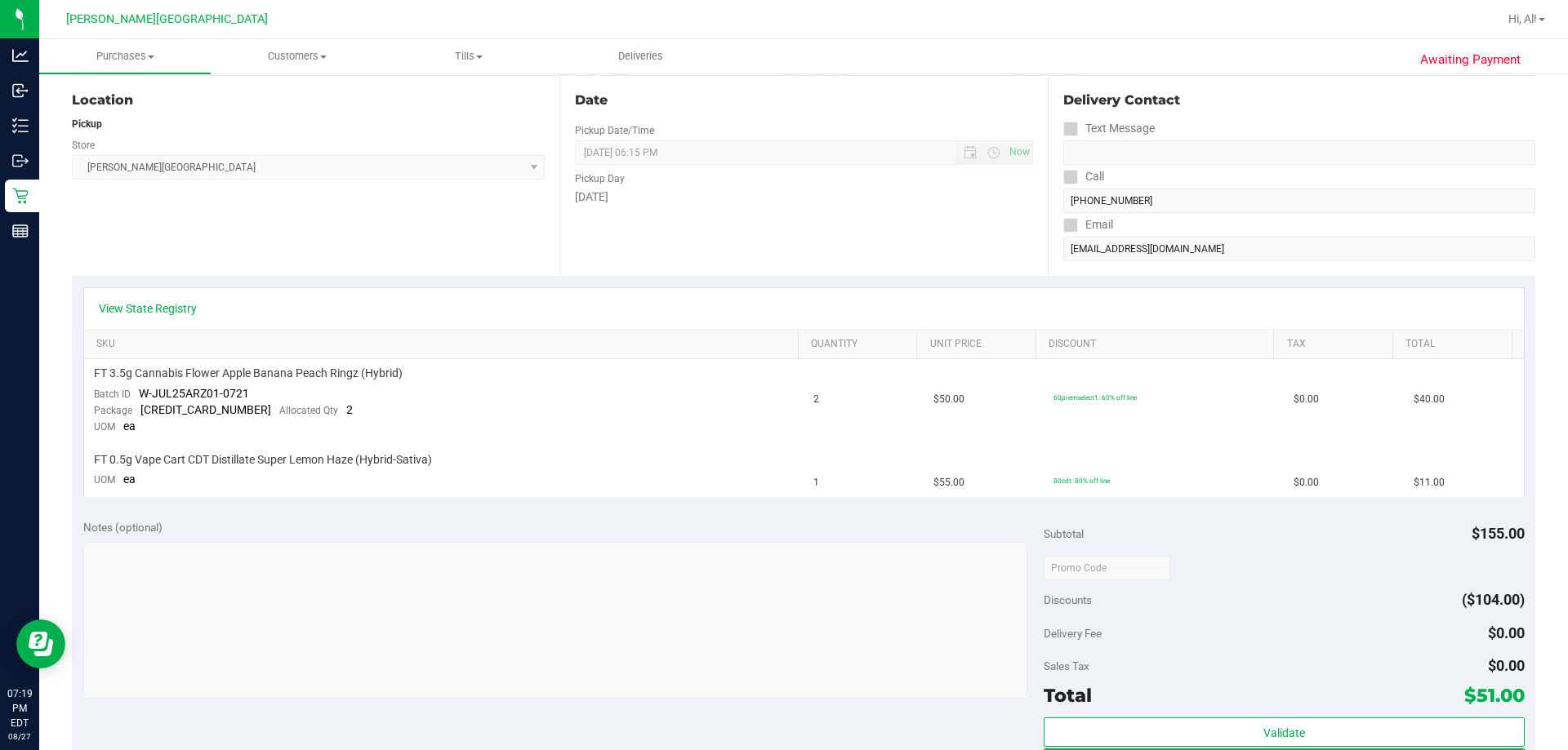
scroll to position [408, 0]
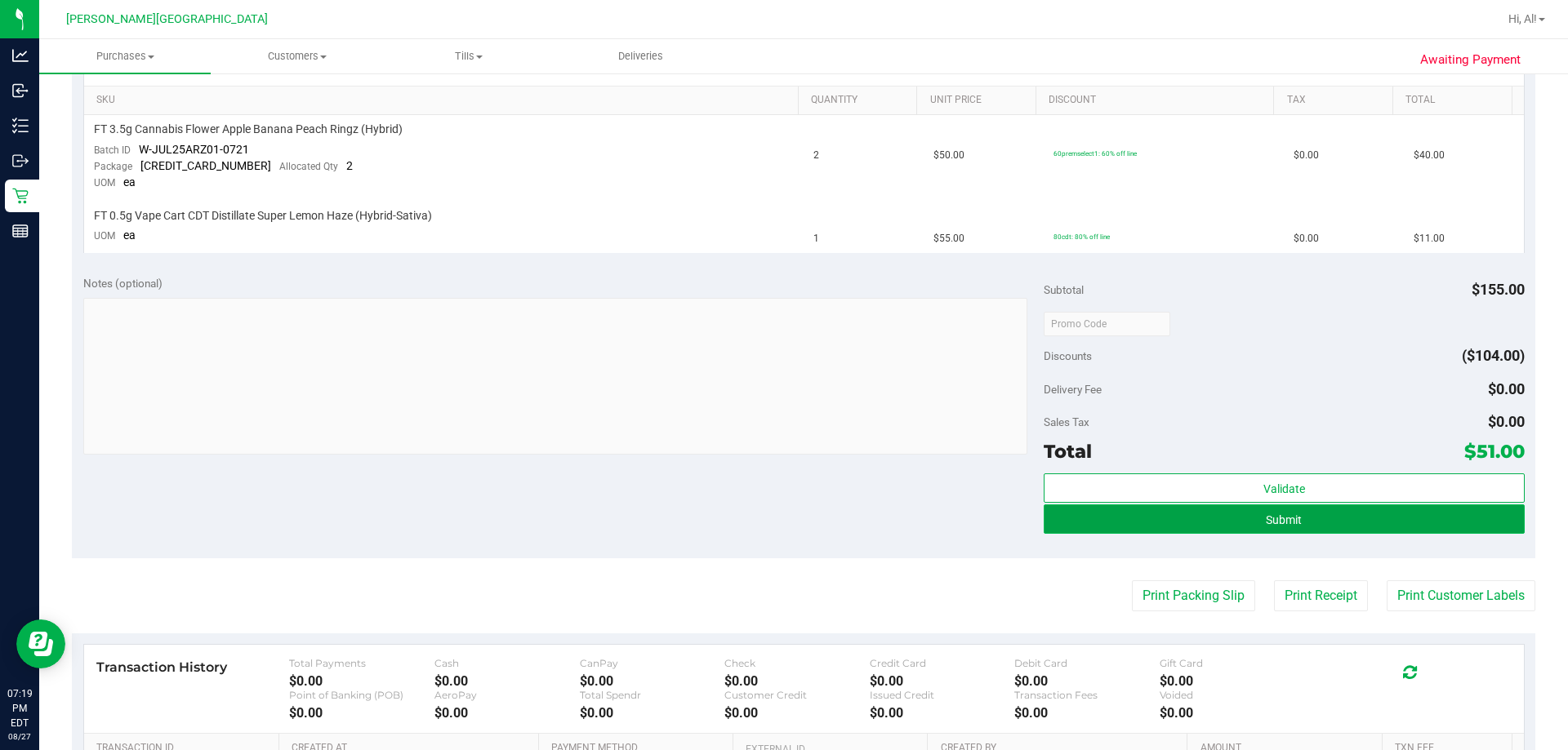
click at [801, 523] on button "Submit" at bounding box center [1283, 519] width 480 height 30
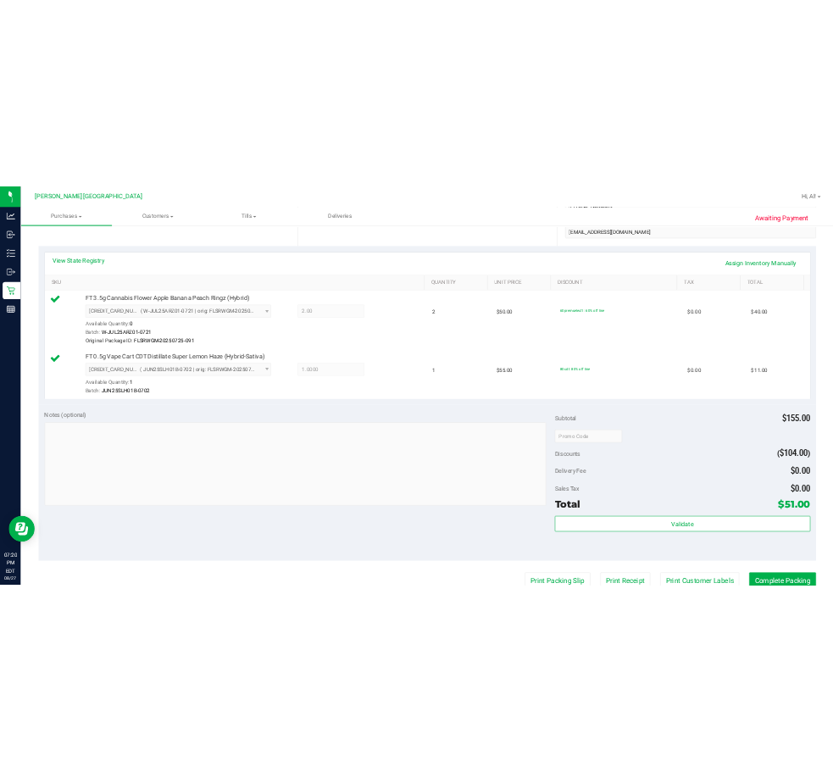
scroll to position [339, 0]
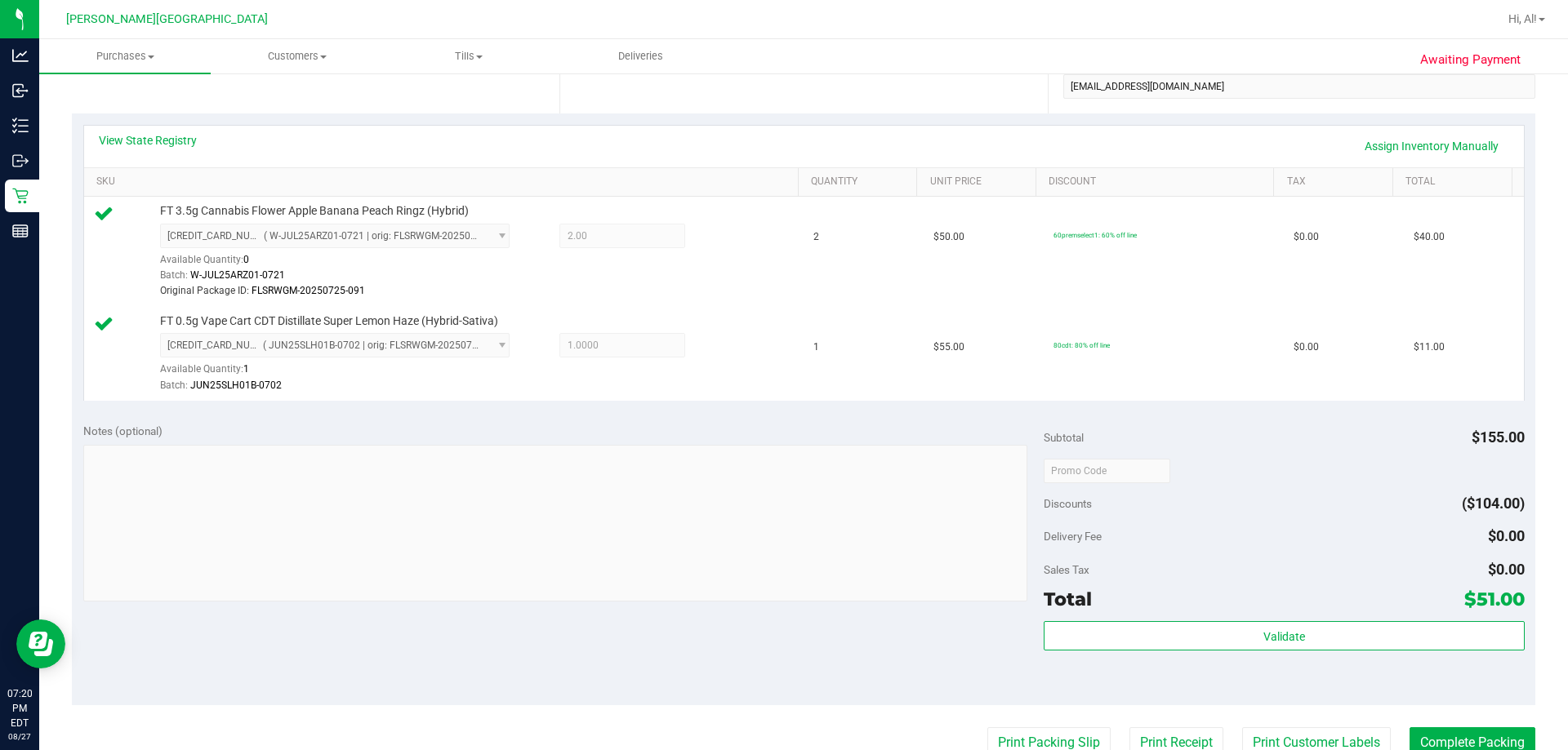
click at [801, 612] on div "Notes (optional) Subtotal $155.00 Discounts ($104.00) Delivery Fee $0.00 Sales …" at bounding box center [803, 557] width 1463 height 294
click at [801, 736] on button "Complete Packing" at bounding box center [1472, 742] width 126 height 31
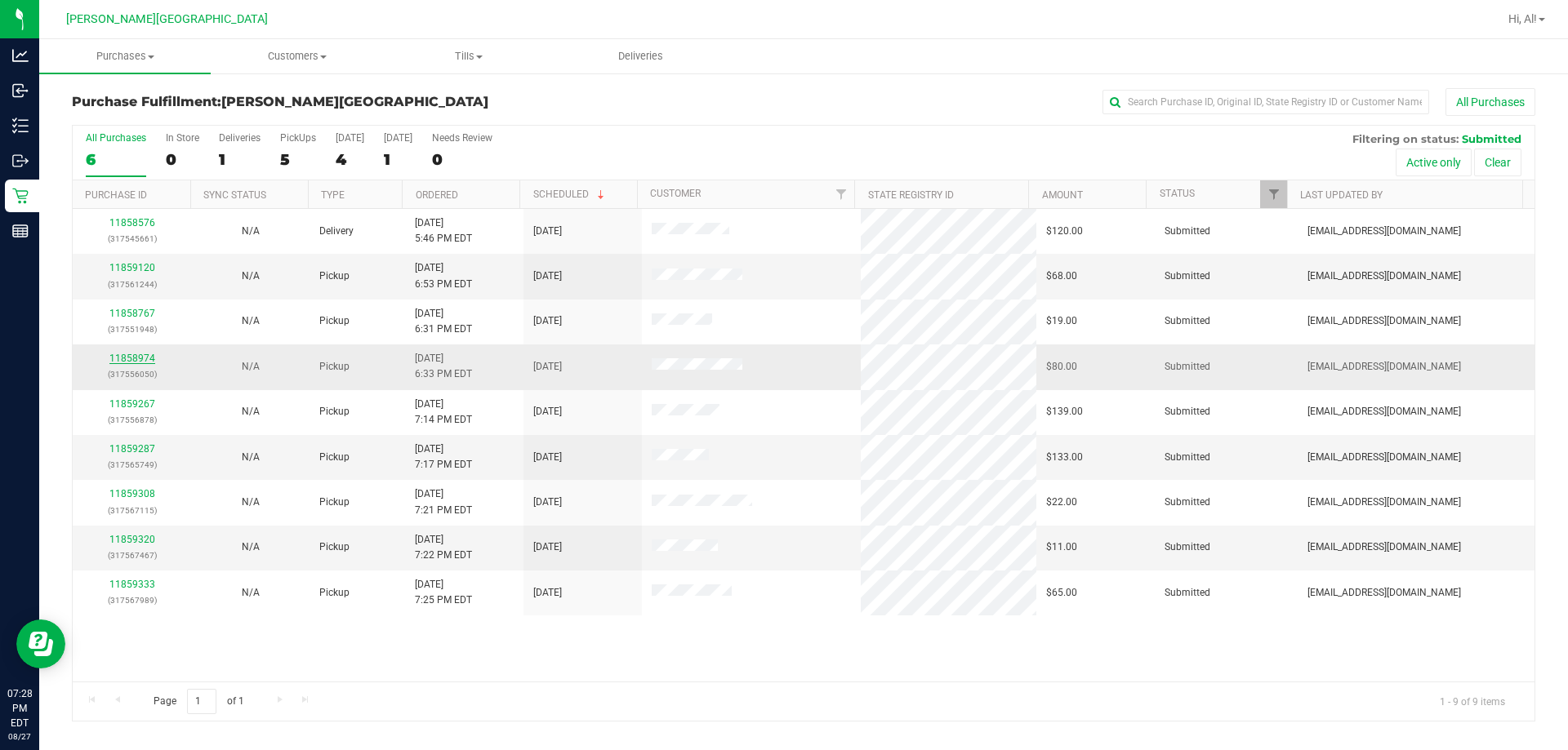
click at [131, 359] on link "11858974" at bounding box center [132, 358] width 45 height 12
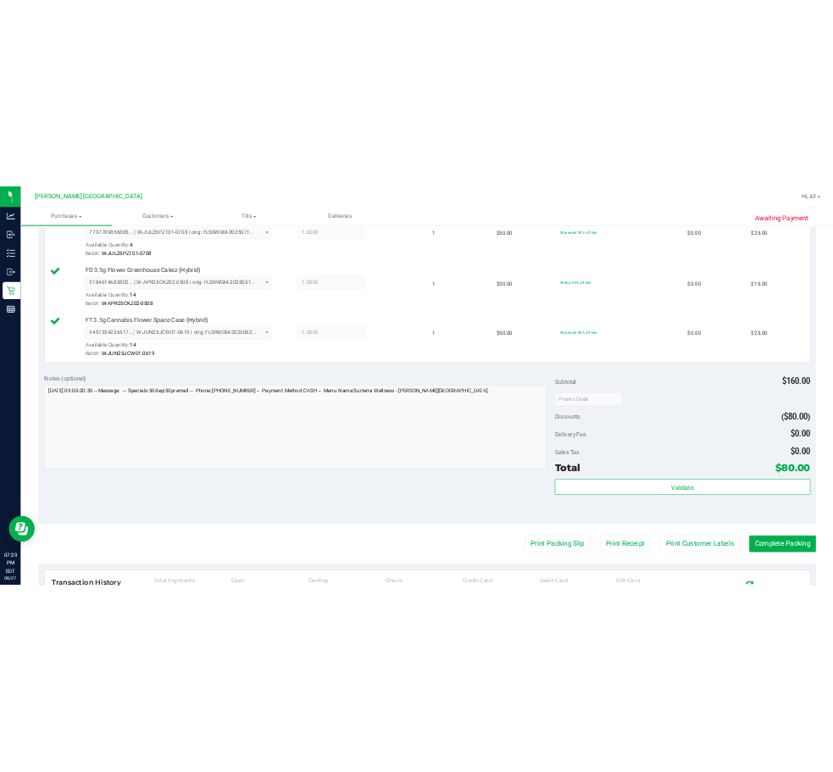
scroll to position [593, 0]
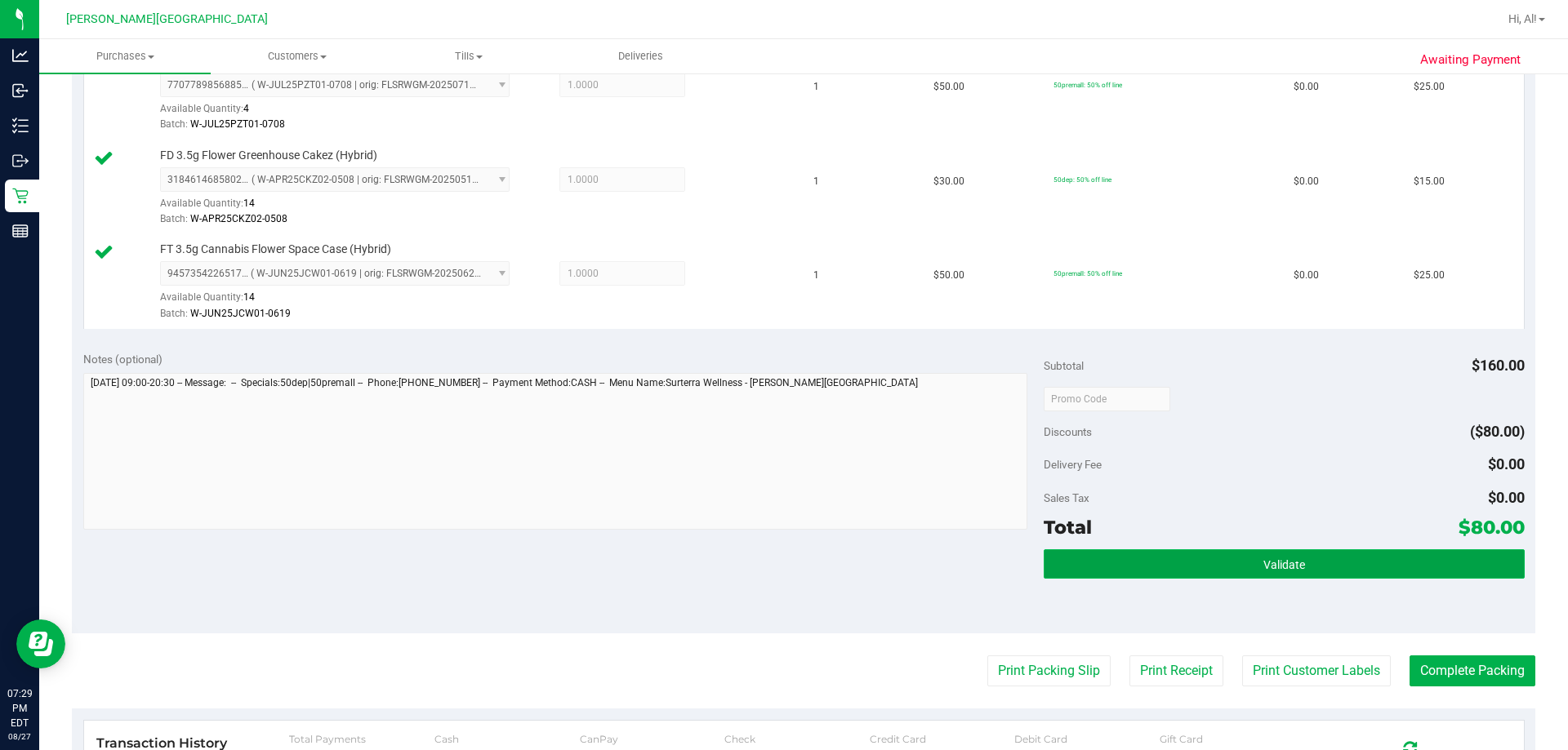
click at [801, 566] on span "Validate" at bounding box center [1283, 565] width 41 height 13
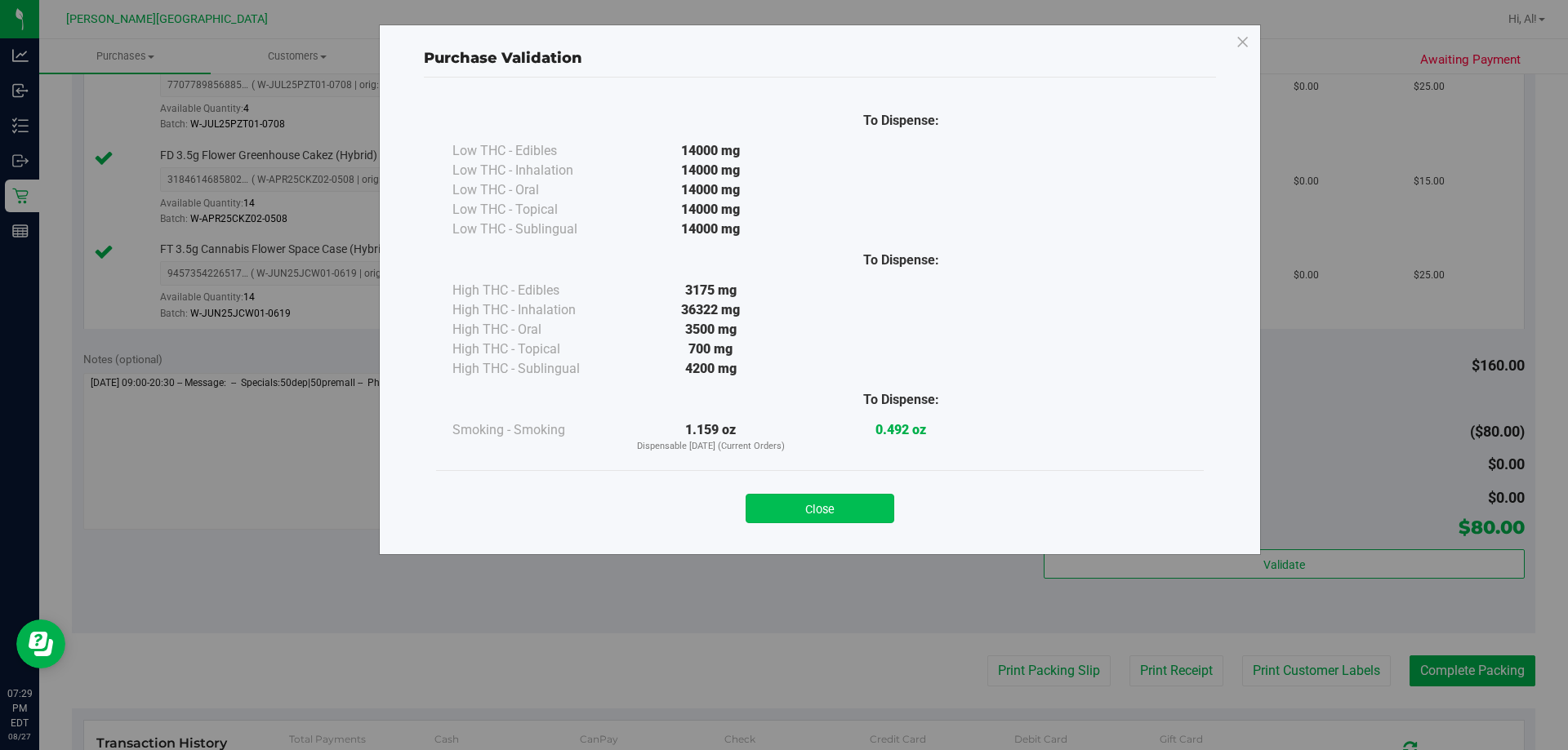
click at [801, 506] on button "Close" at bounding box center [820, 508] width 148 height 30
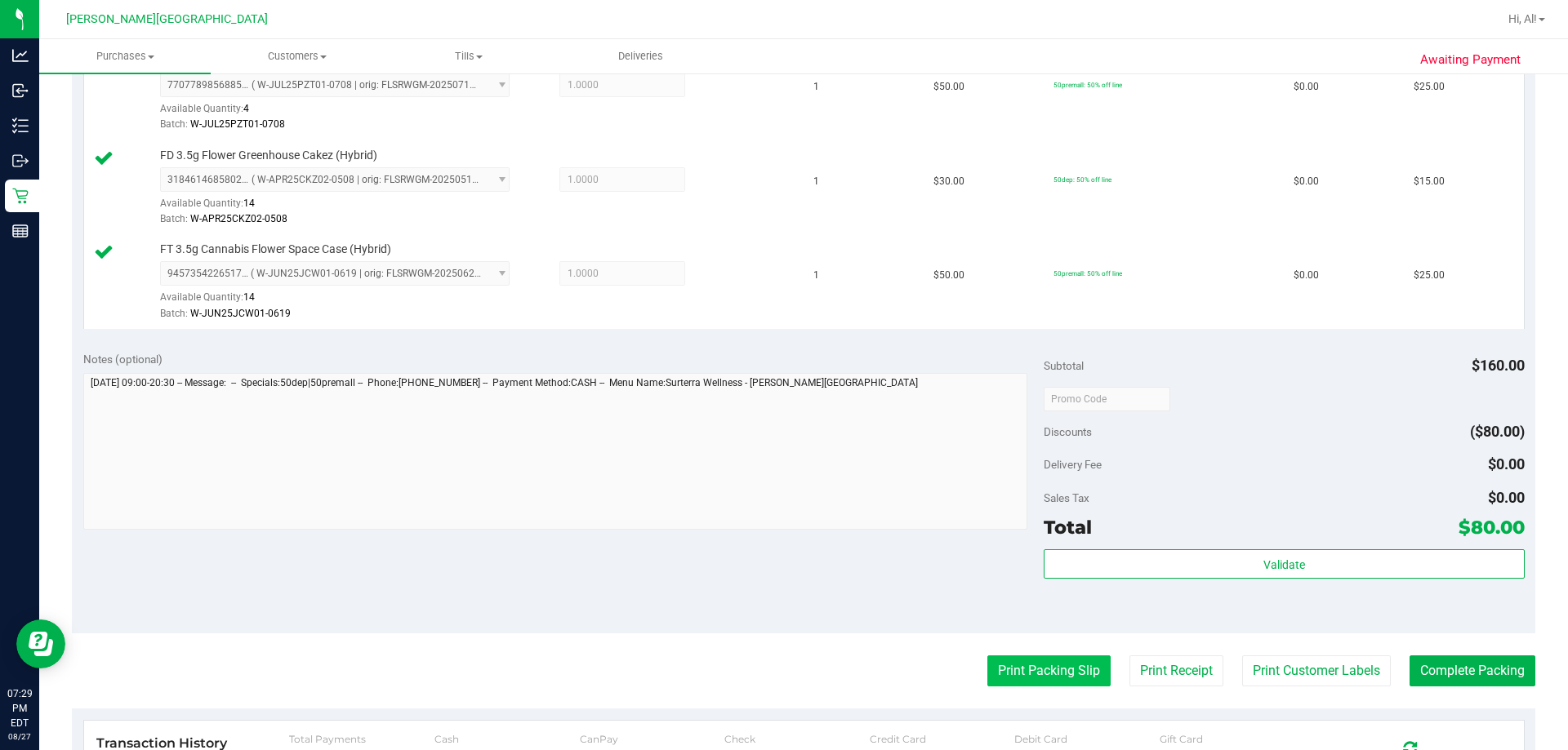
click at [801, 678] on button "Print Packing Slip" at bounding box center [1049, 671] width 123 height 31
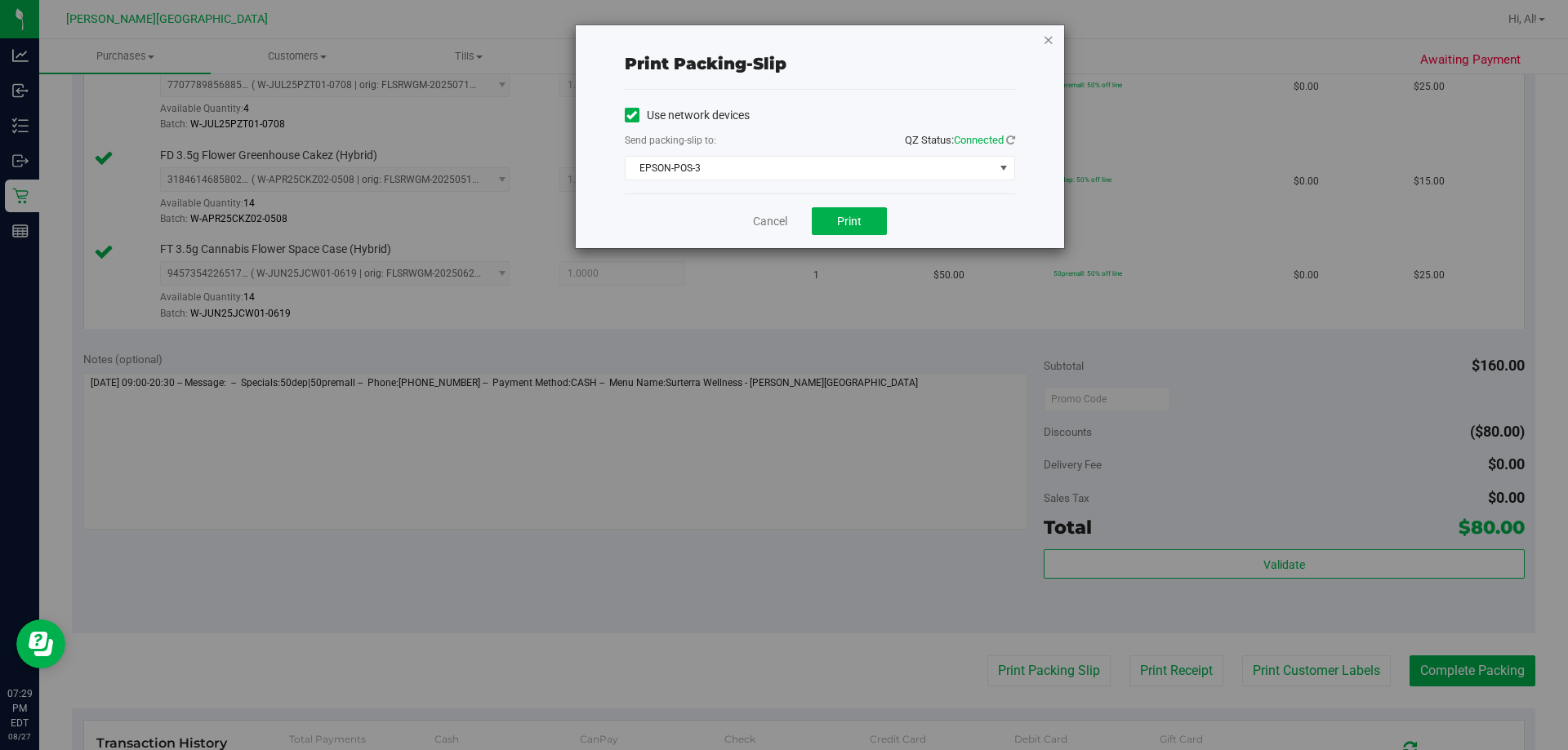
click at [801, 37] on icon "button" at bounding box center [1049, 39] width 12 height 19
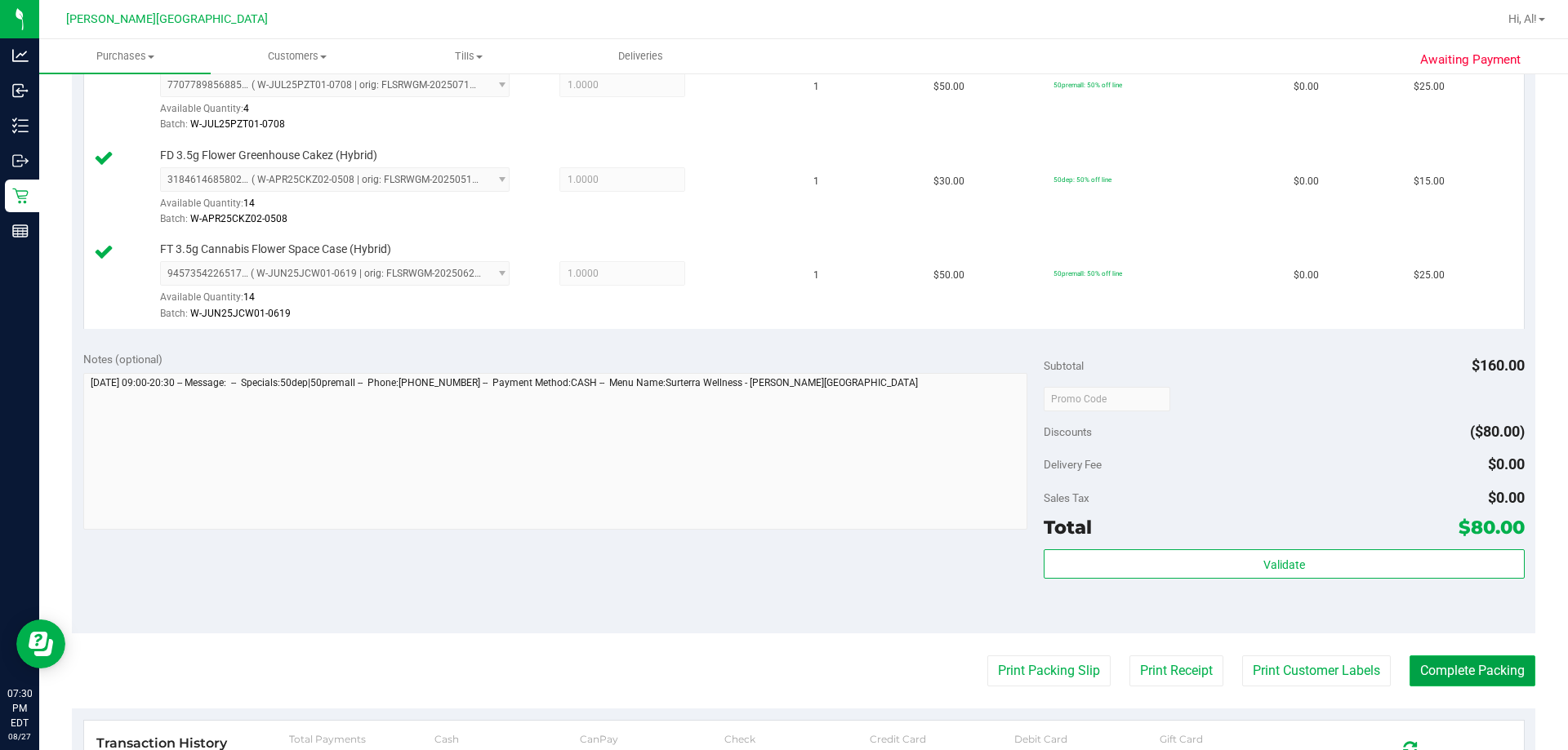
click at [801, 670] on button "Complete Packing" at bounding box center [1472, 671] width 126 height 31
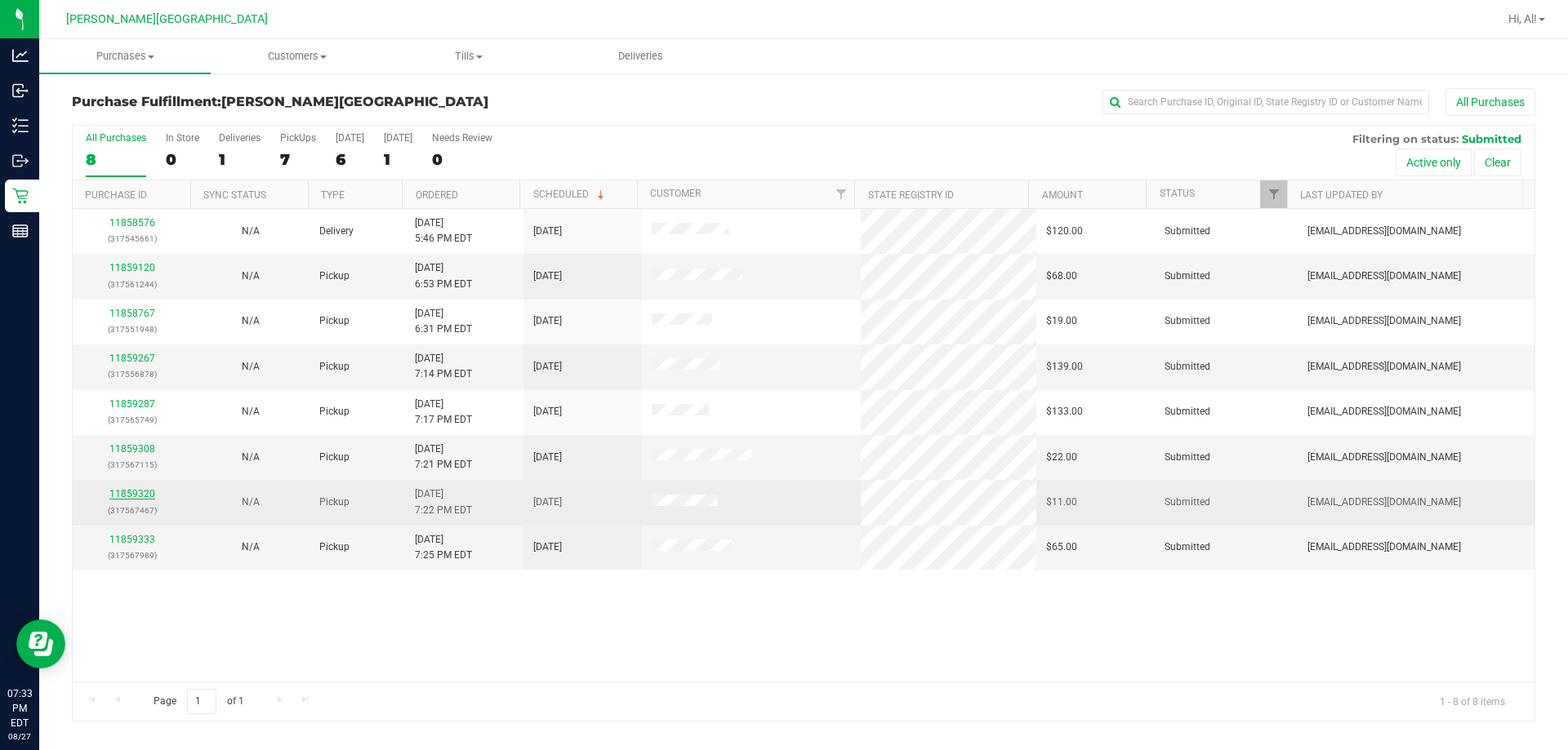
click at [123, 491] on link "11859320" at bounding box center [132, 494] width 45 height 12
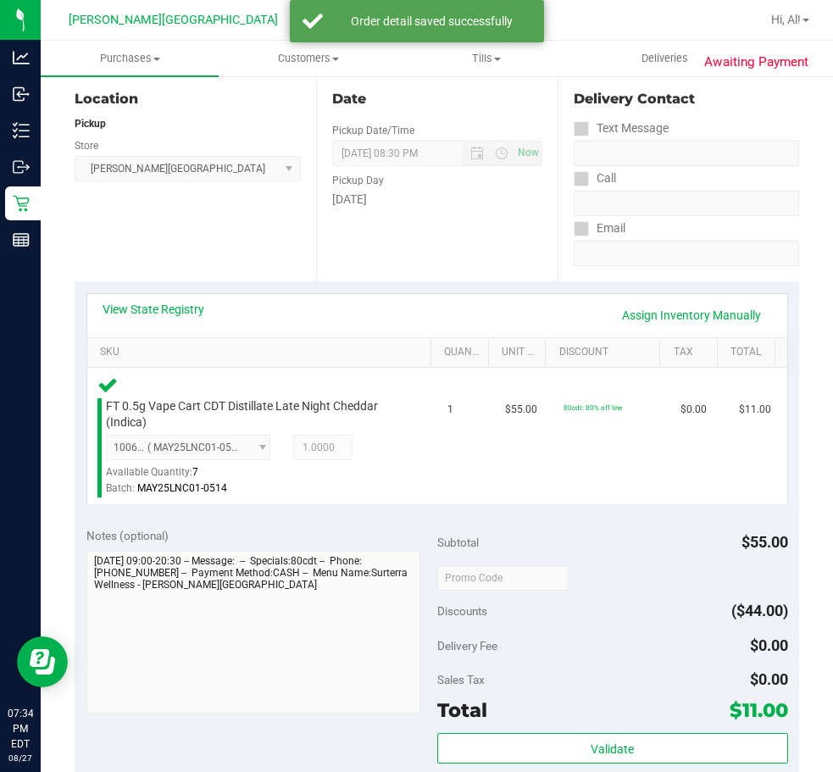
scroll to position [424, 0]
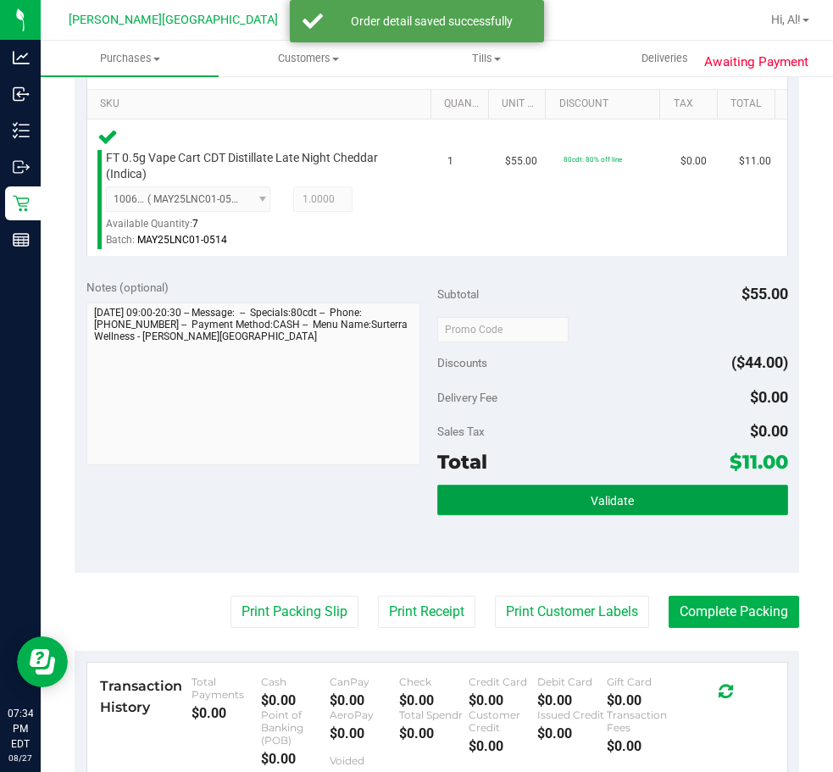
click at [645, 506] on button "Validate" at bounding box center [612, 500] width 351 height 31
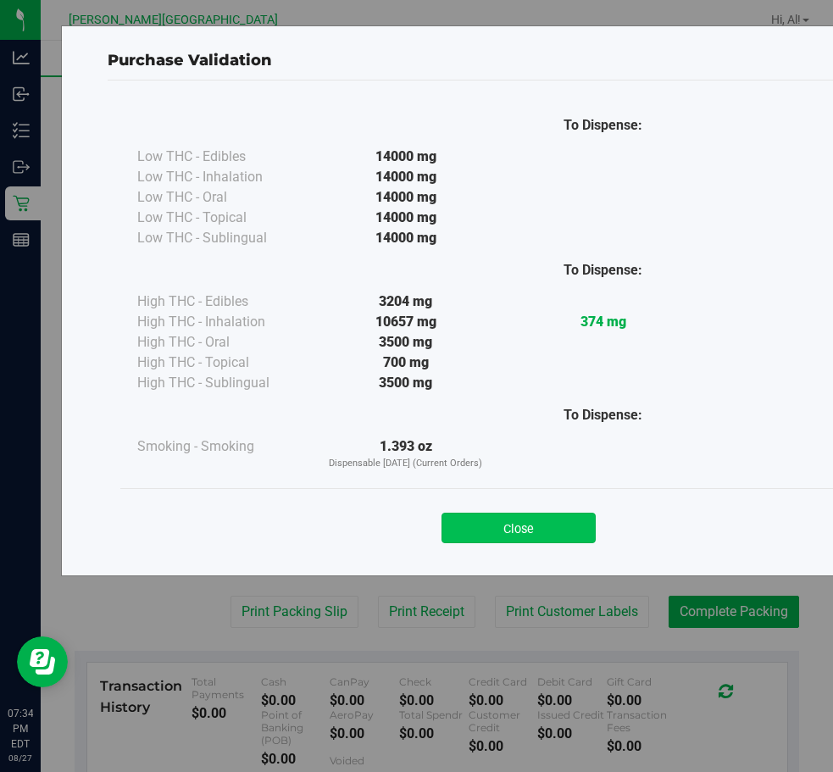
click at [543, 527] on button "Close" at bounding box center [519, 528] width 154 height 31
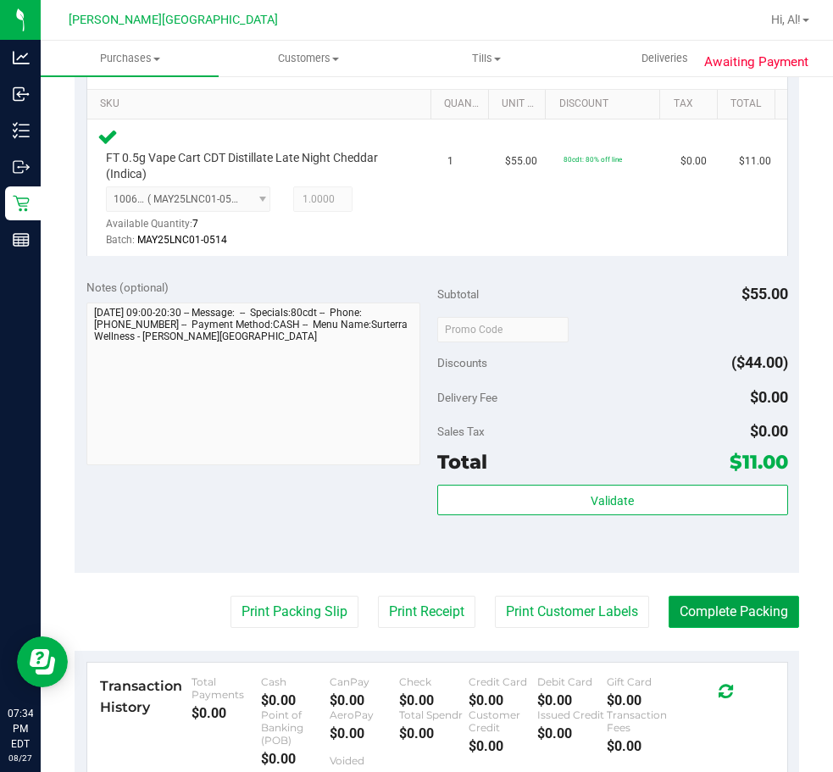
click at [676, 610] on button "Complete Packing" at bounding box center [734, 612] width 131 height 32
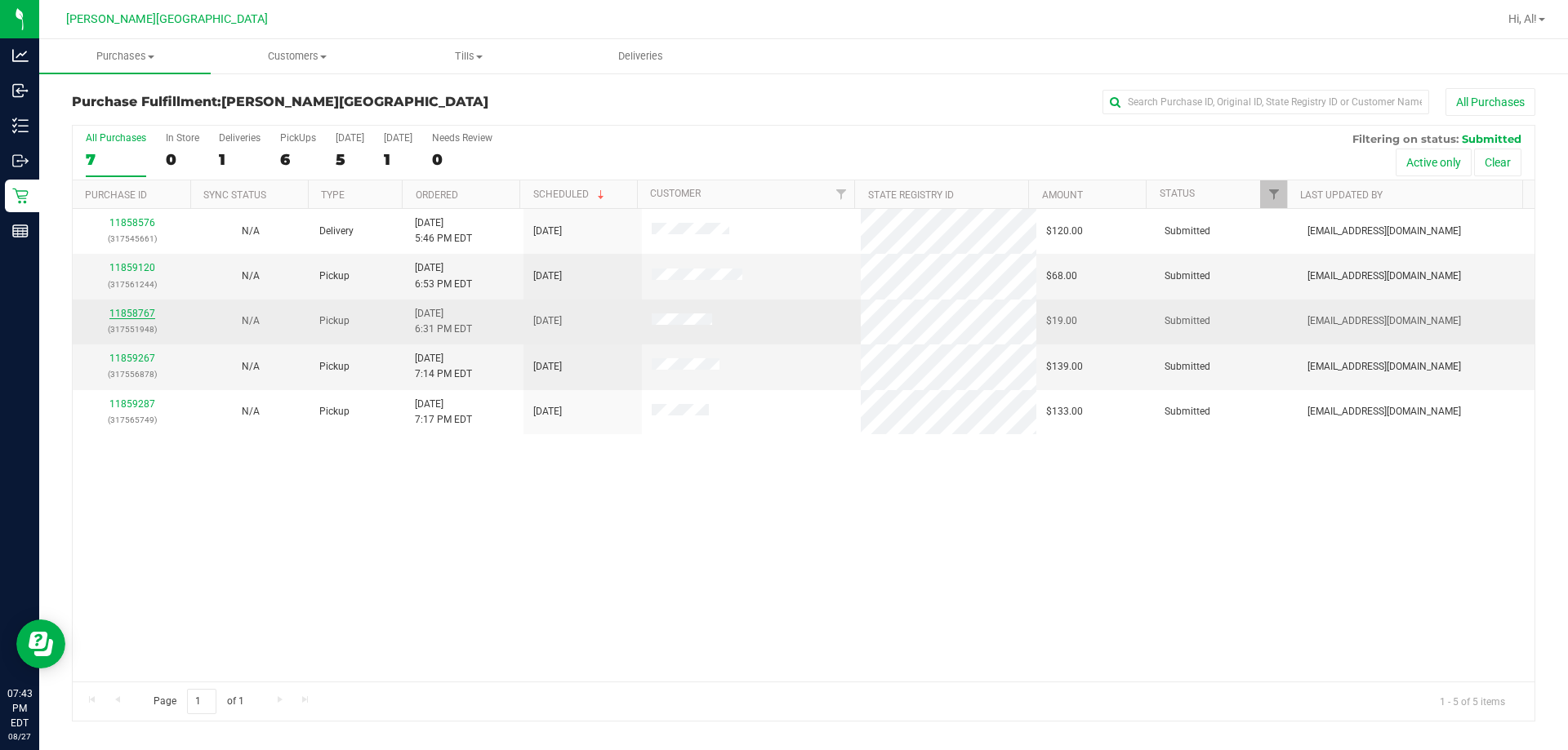
click at [128, 312] on link "11858767" at bounding box center [132, 314] width 45 height 12
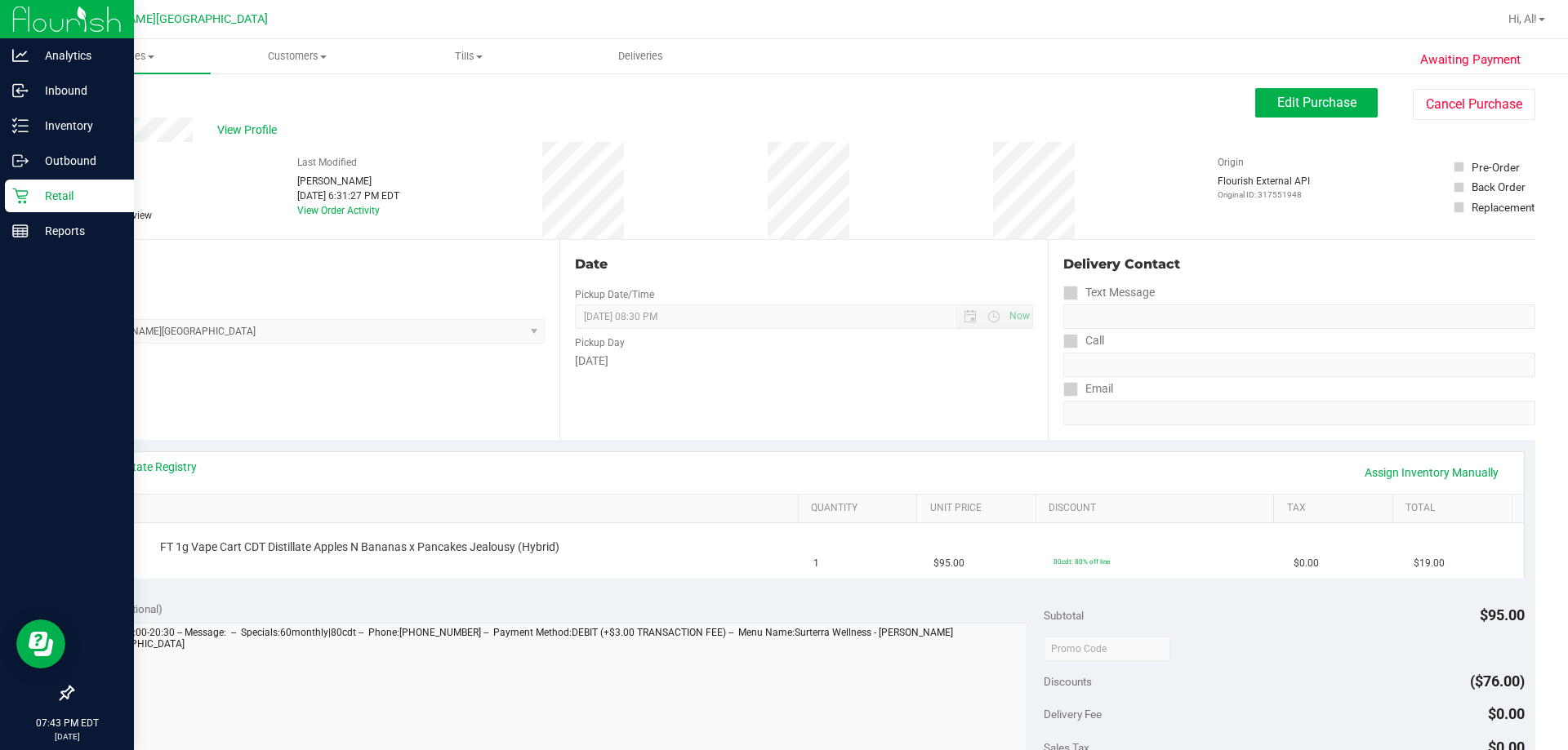
click at [21, 201] on icon at bounding box center [20, 195] width 16 height 16
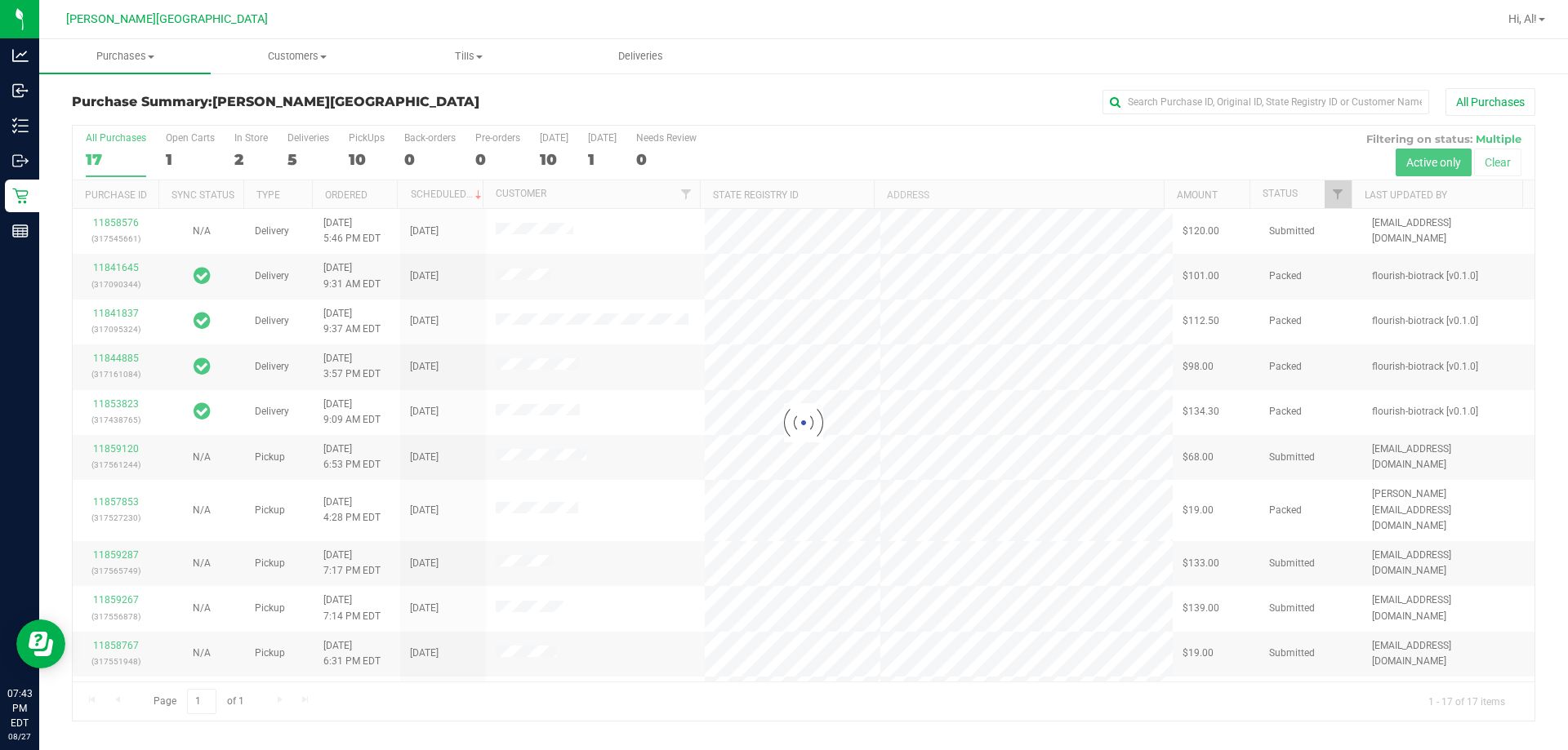
click at [353, 164] on div at bounding box center [802, 424] width 1461 height 595
click at [353, 159] on div at bounding box center [802, 424] width 1461 height 595
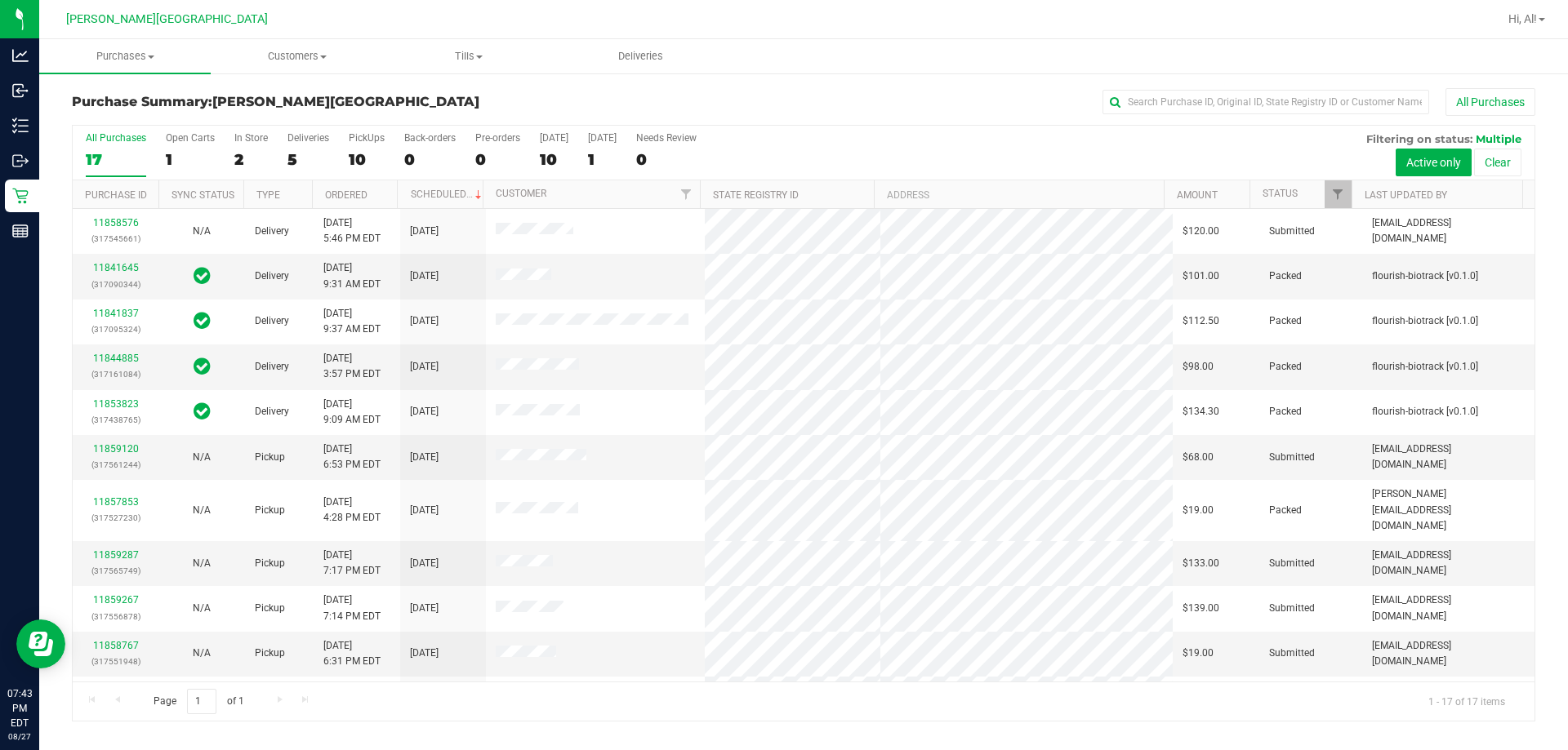
click at [353, 159] on div "10" at bounding box center [366, 159] width 36 height 18
click at [0, 0] on input "PickUps 10" at bounding box center [0, 0] width 0 height 0
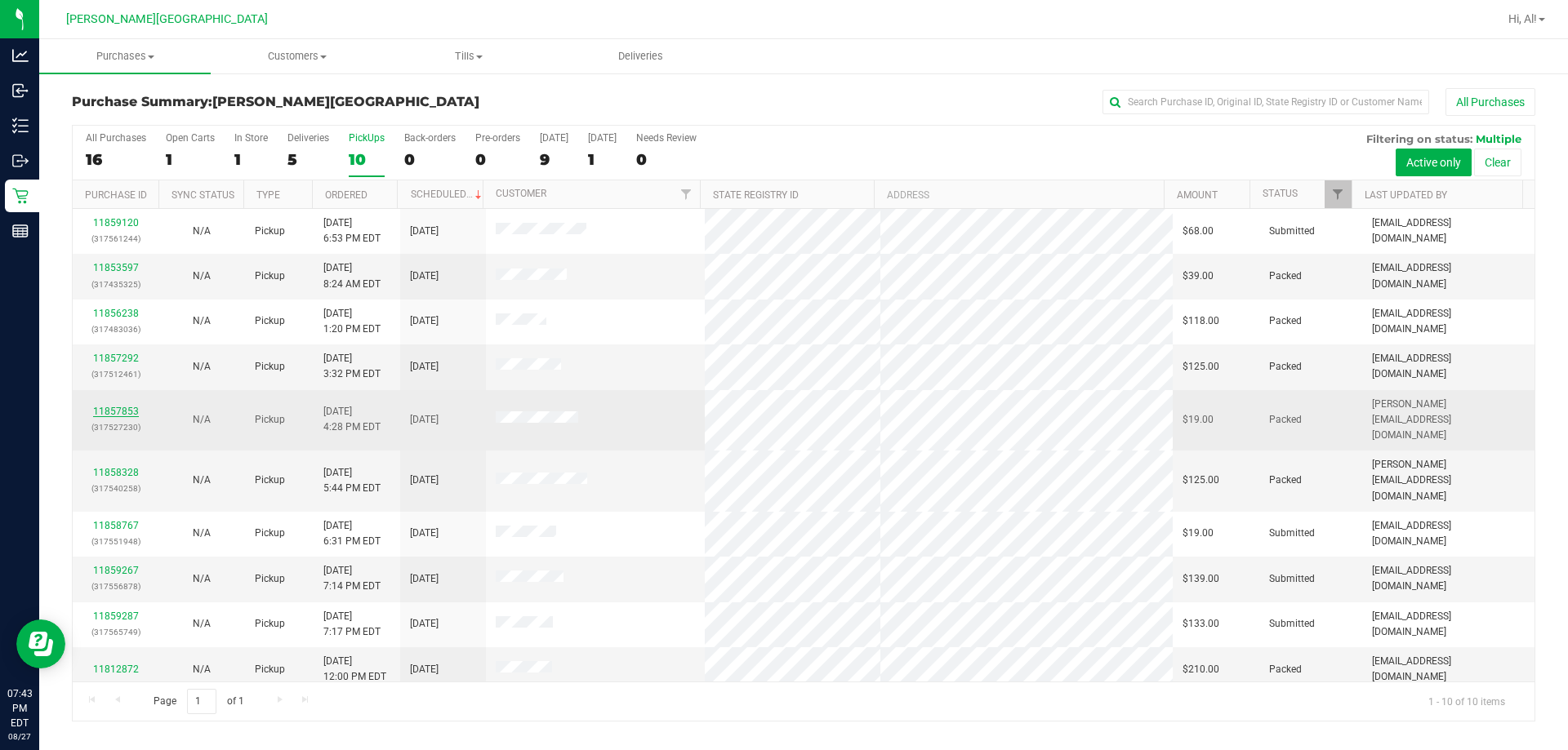
click at [110, 405] on link "11857853" at bounding box center [116, 411] width 45 height 12
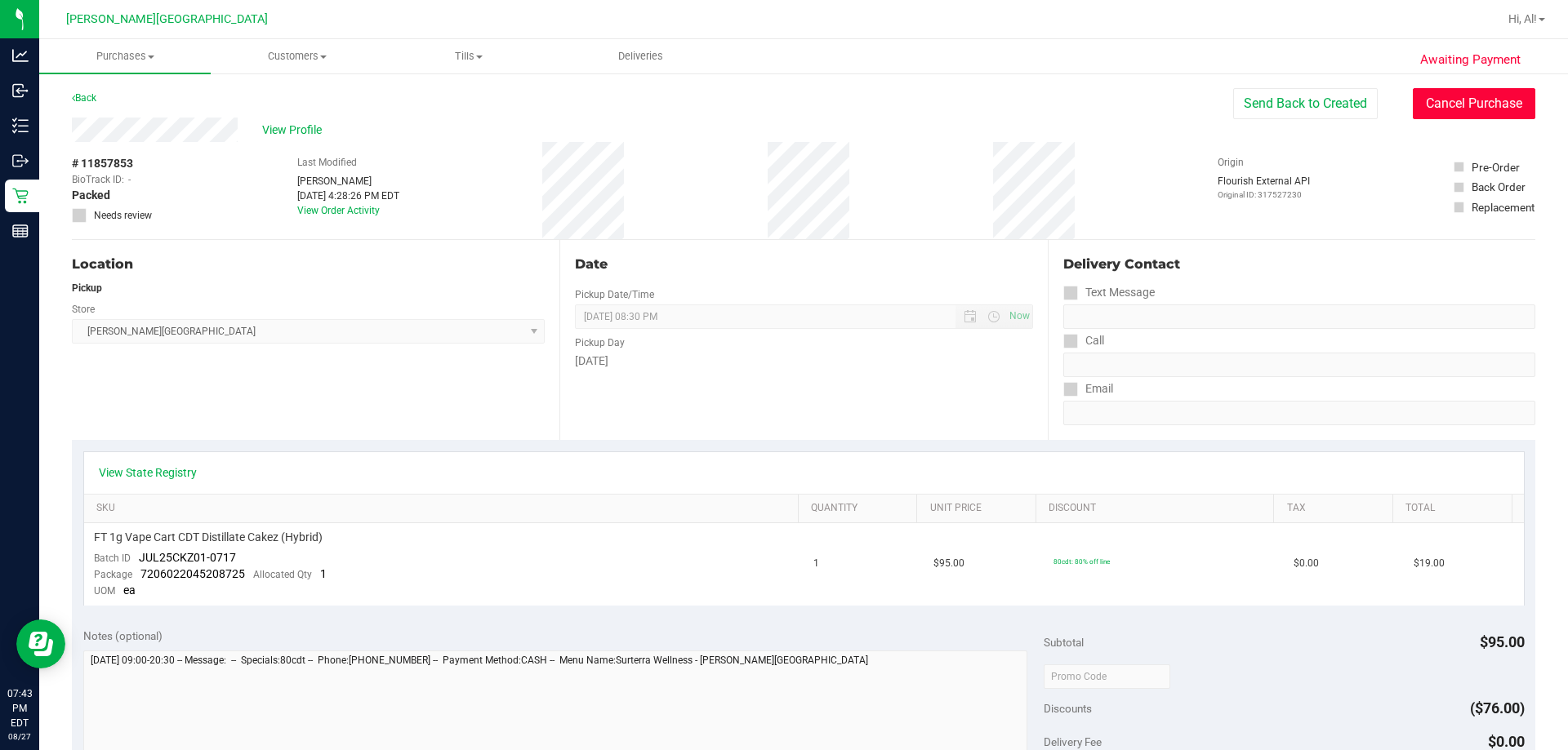
click at [801, 105] on button "Cancel Purchase" at bounding box center [1474, 104] width 122 height 31
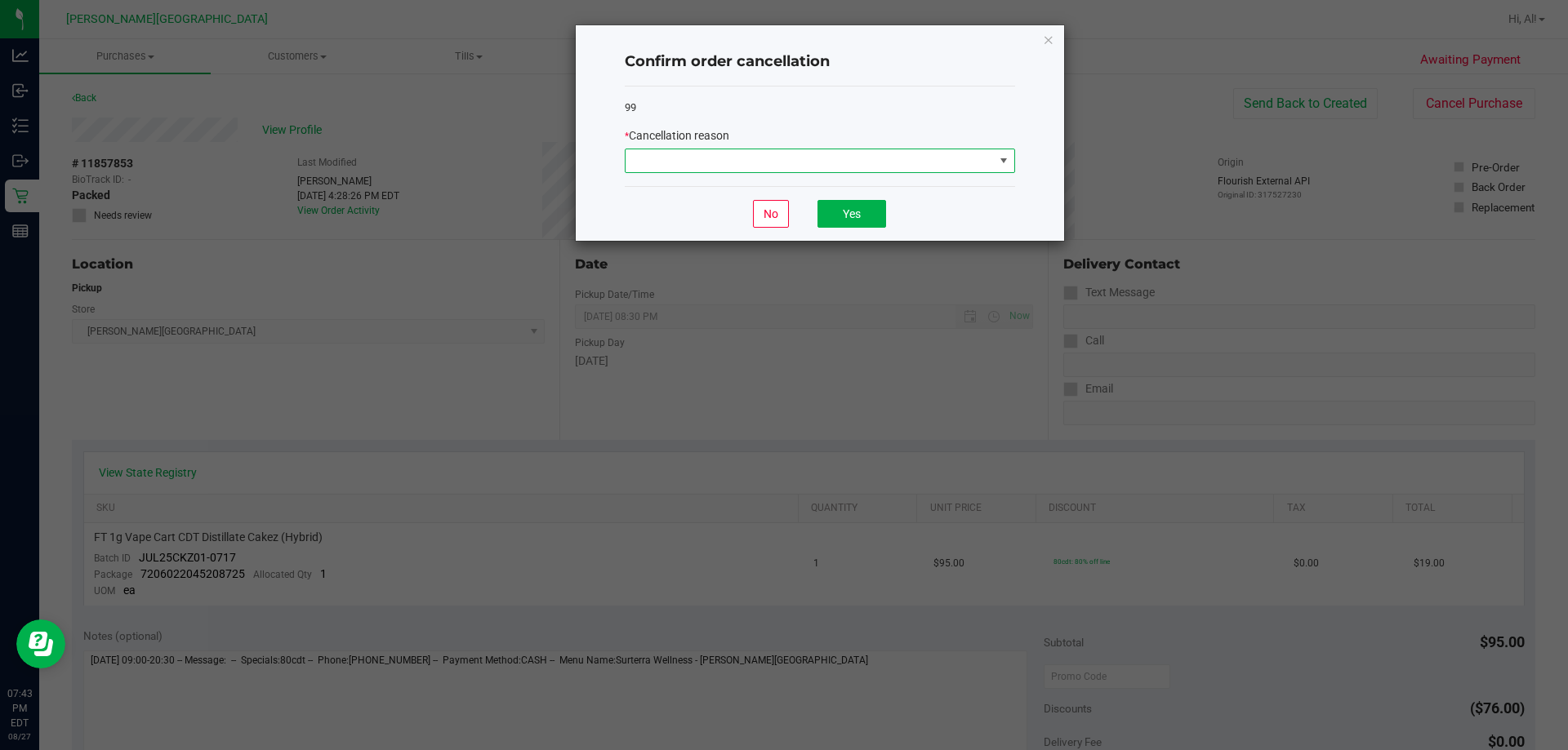
click at [724, 167] on span at bounding box center [809, 161] width 368 height 23
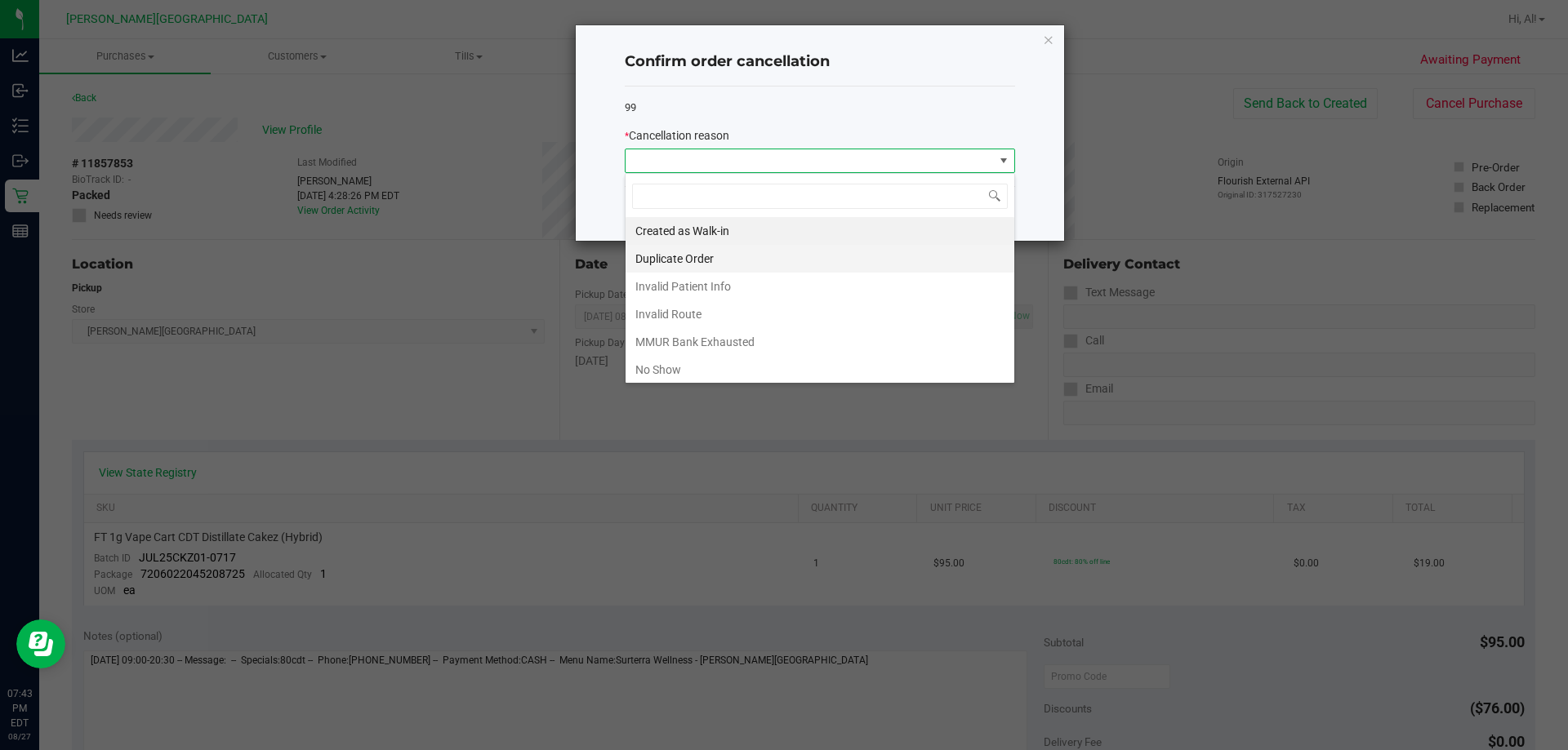
scroll to position [24, 390]
click at [666, 261] on li "Duplicate Order" at bounding box center [820, 258] width 389 height 28
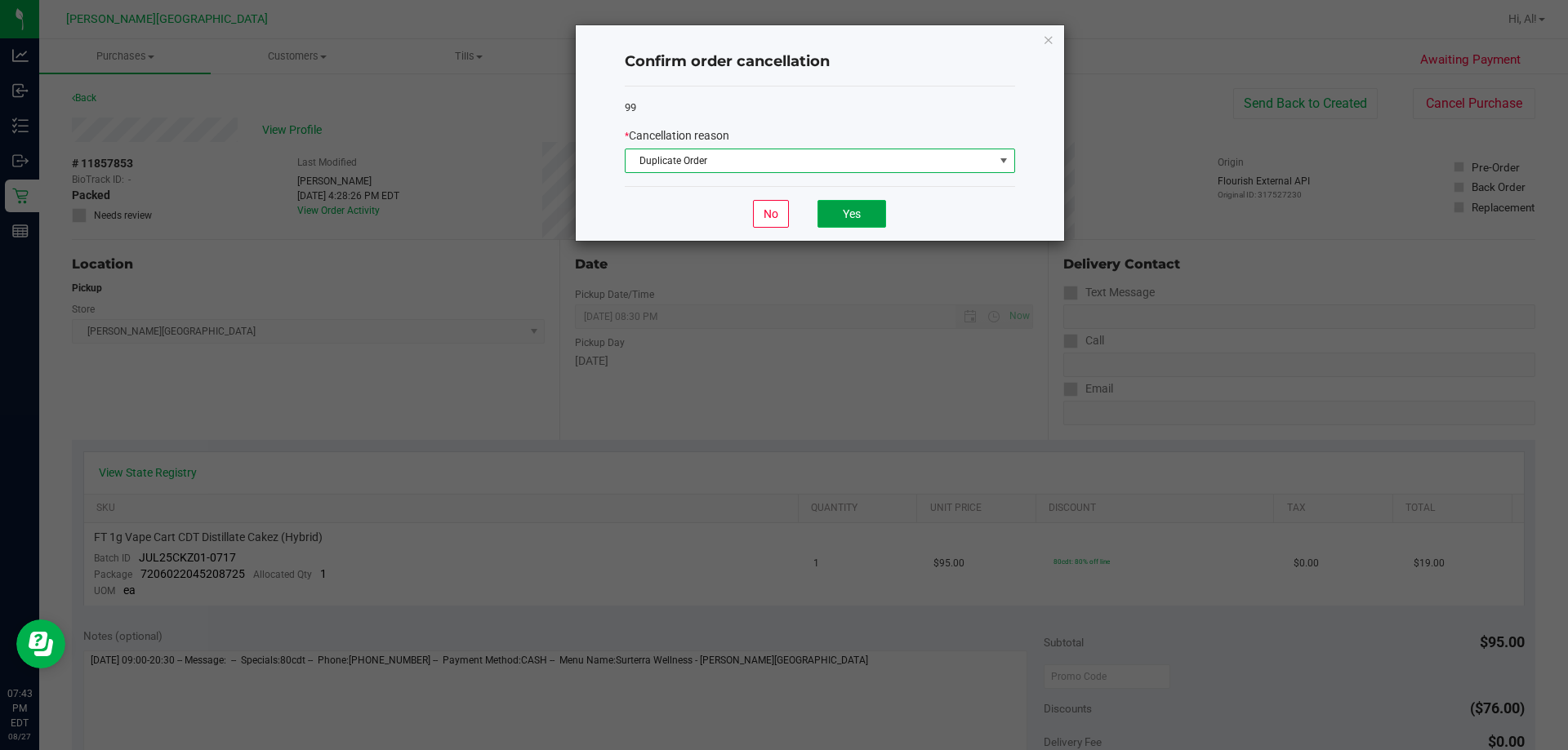
click at [801, 211] on button "Yes" at bounding box center [851, 214] width 68 height 28
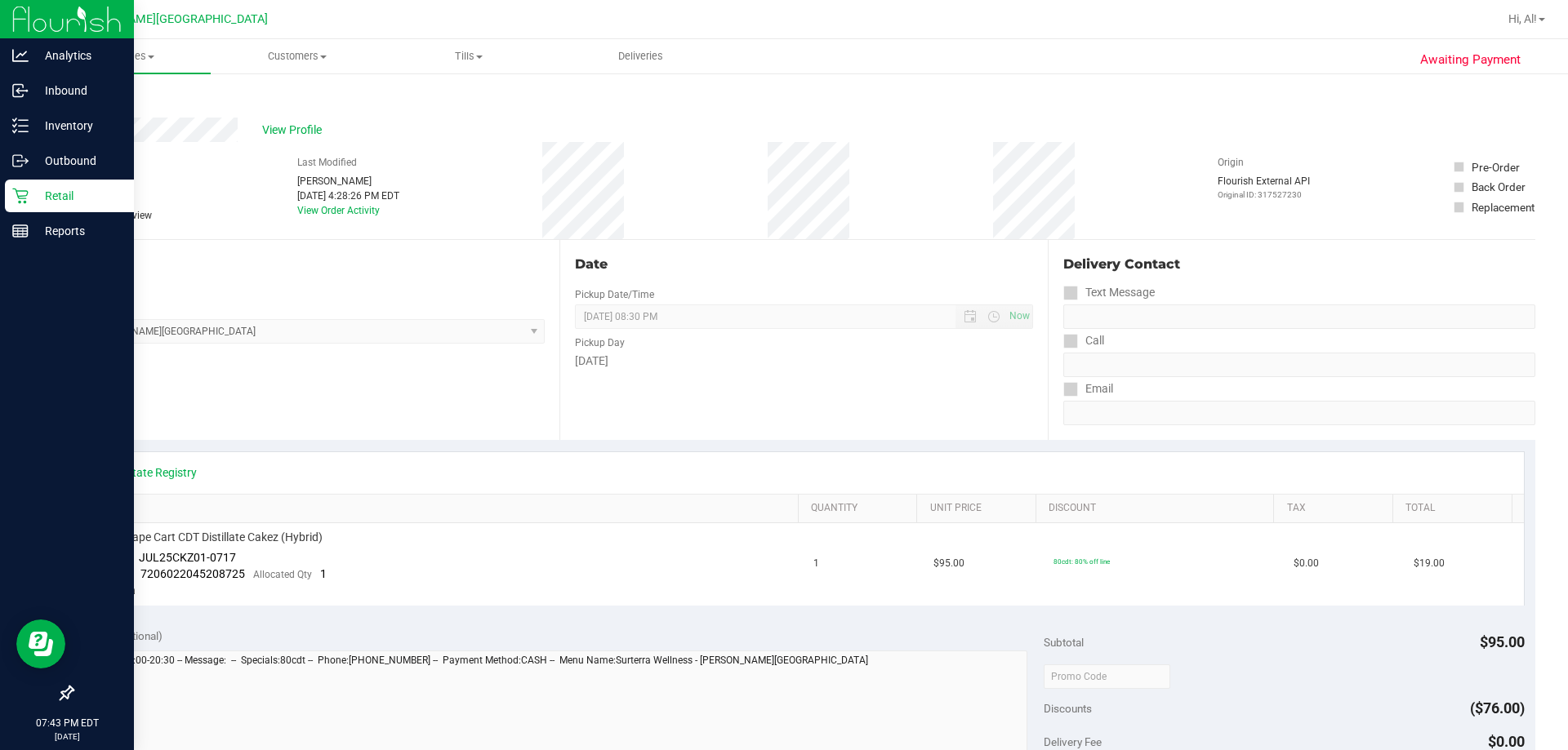
click at [18, 195] on icon at bounding box center [20, 195] width 16 height 16
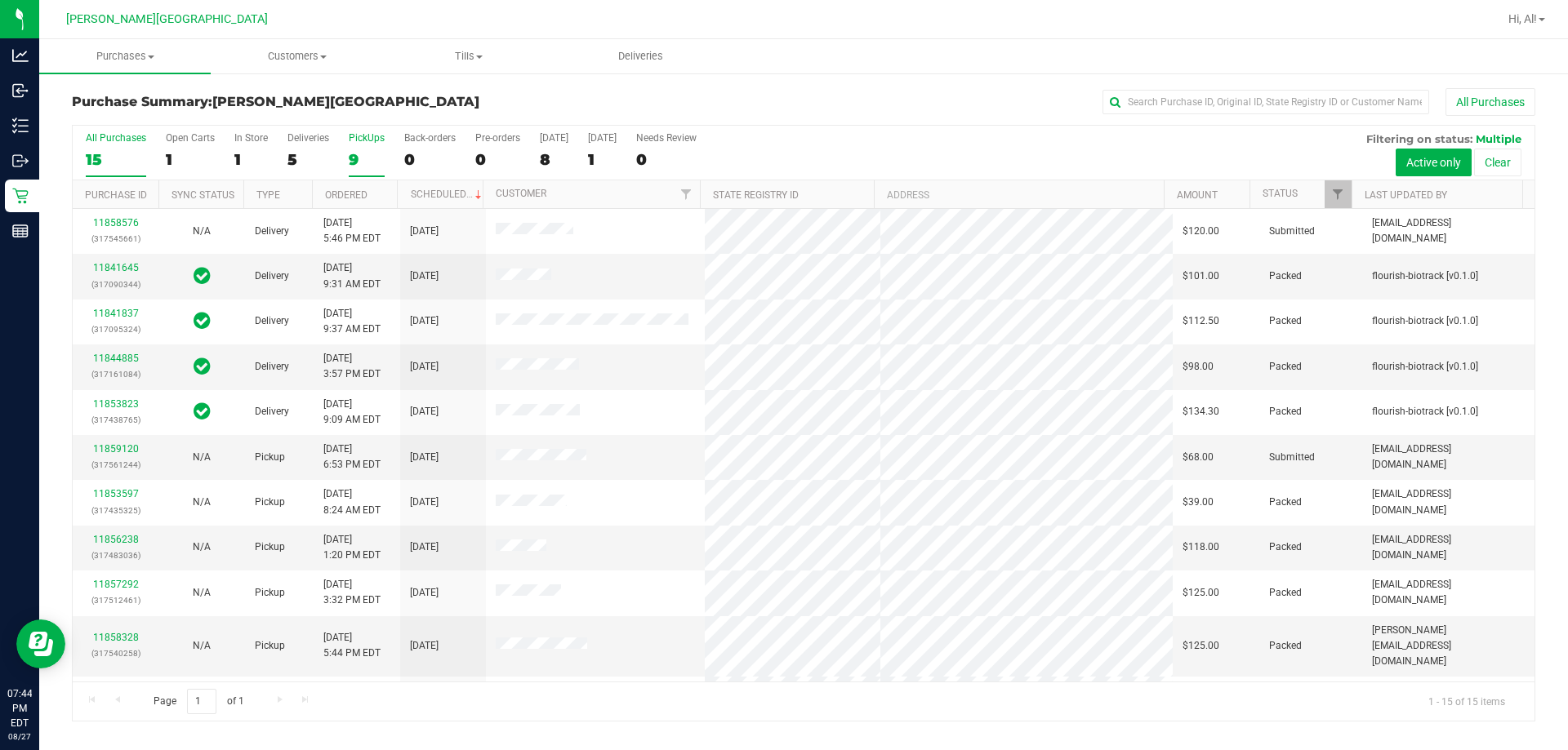
click at [359, 160] on div "9" at bounding box center [366, 159] width 36 height 18
click at [0, 0] on input "PickUps 9" at bounding box center [0, 0] width 0 height 0
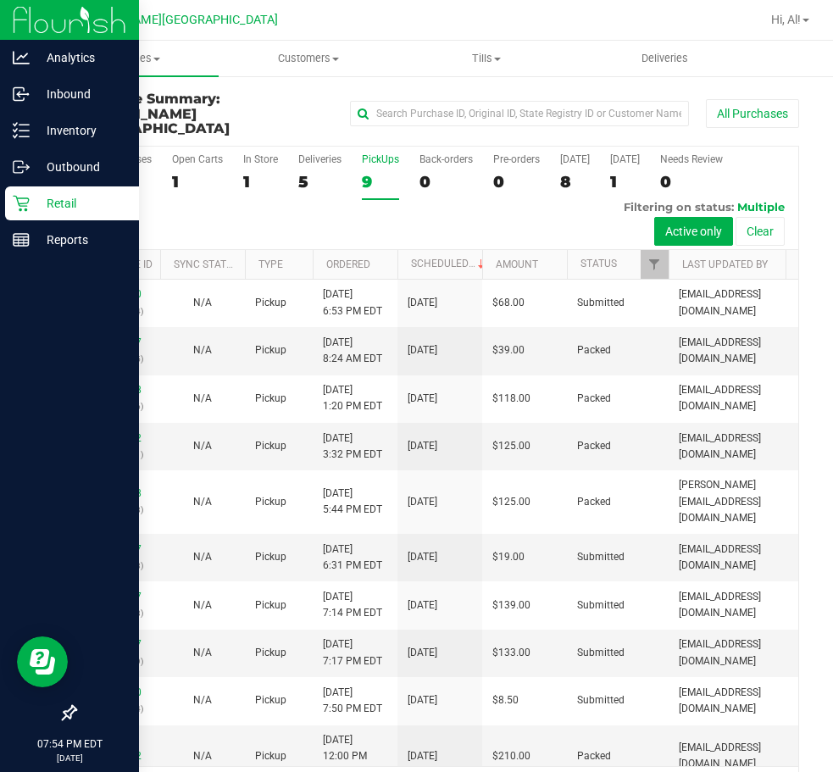
click at [65, 205] on p "Retail" at bounding box center [81, 203] width 102 height 20
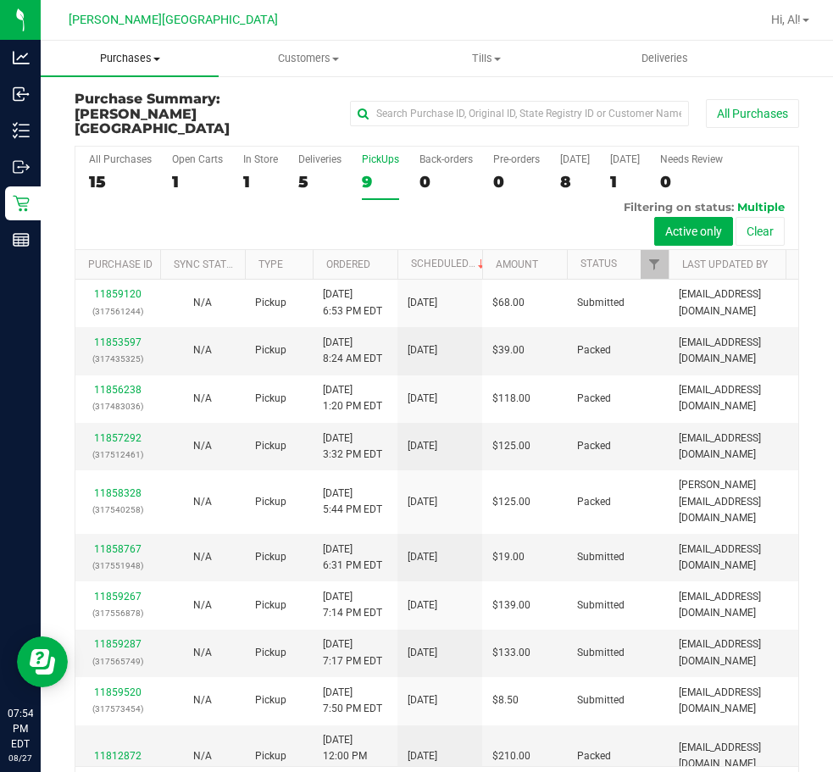
click at [109, 60] on span "Purchases" at bounding box center [130, 58] width 178 height 15
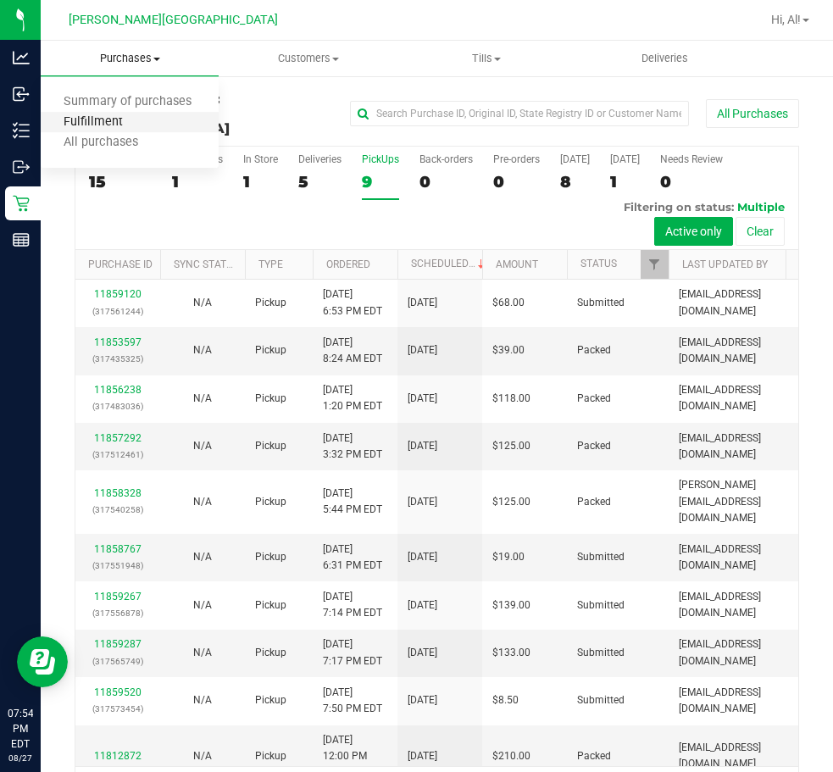
click at [105, 118] on span "Fulfillment" at bounding box center [93, 122] width 105 height 14
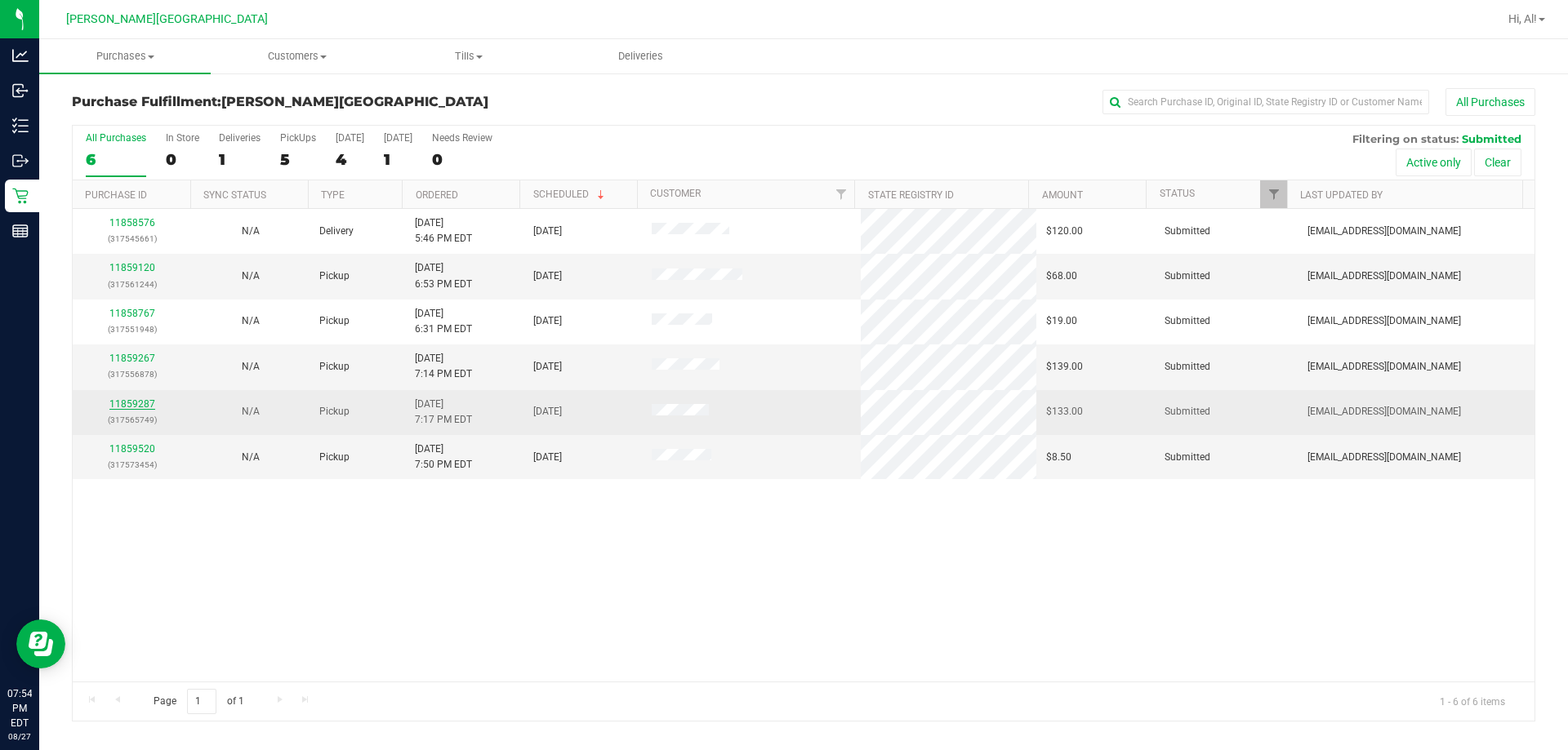
click at [143, 401] on link "11859287" at bounding box center [132, 404] width 45 height 12
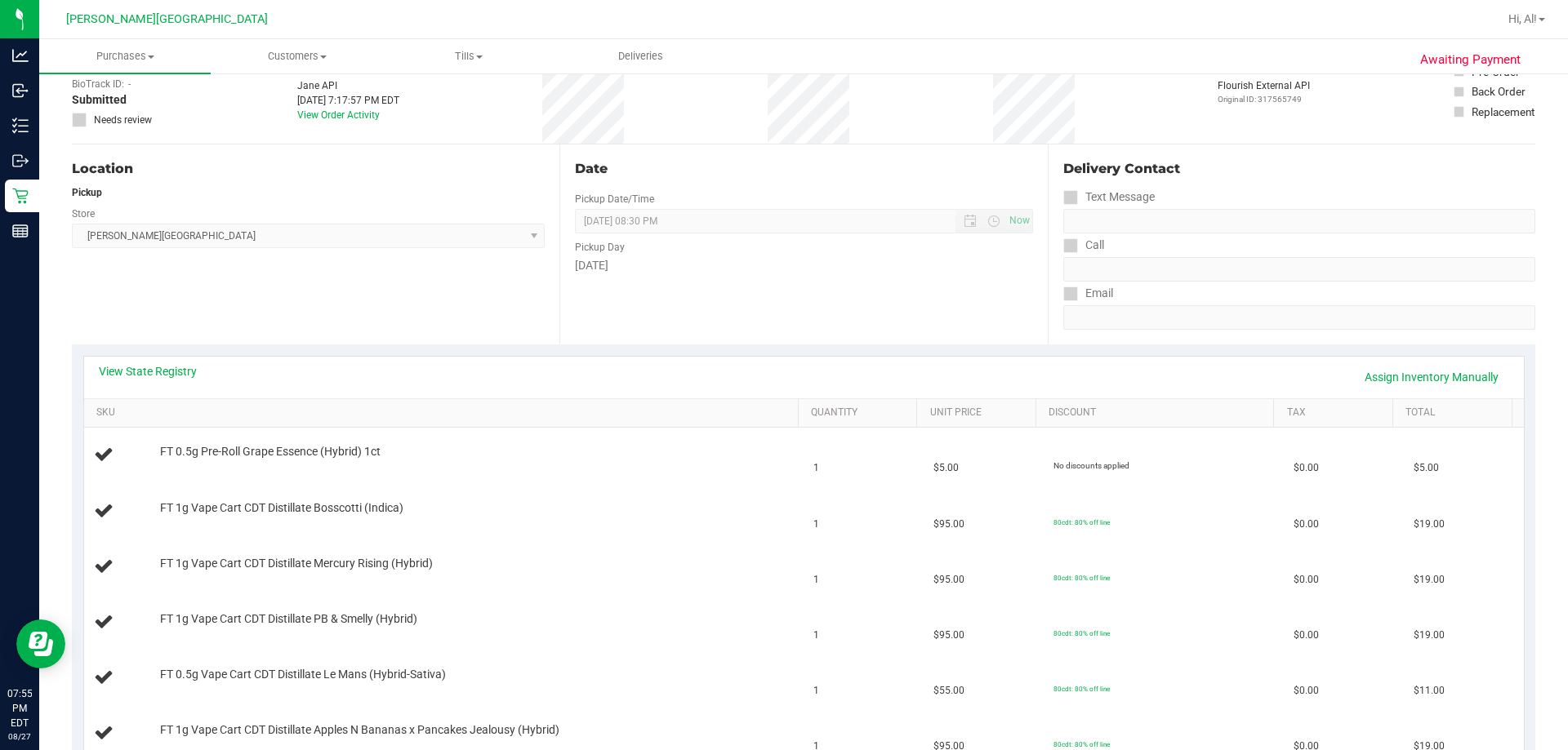
scroll to position [245, 0]
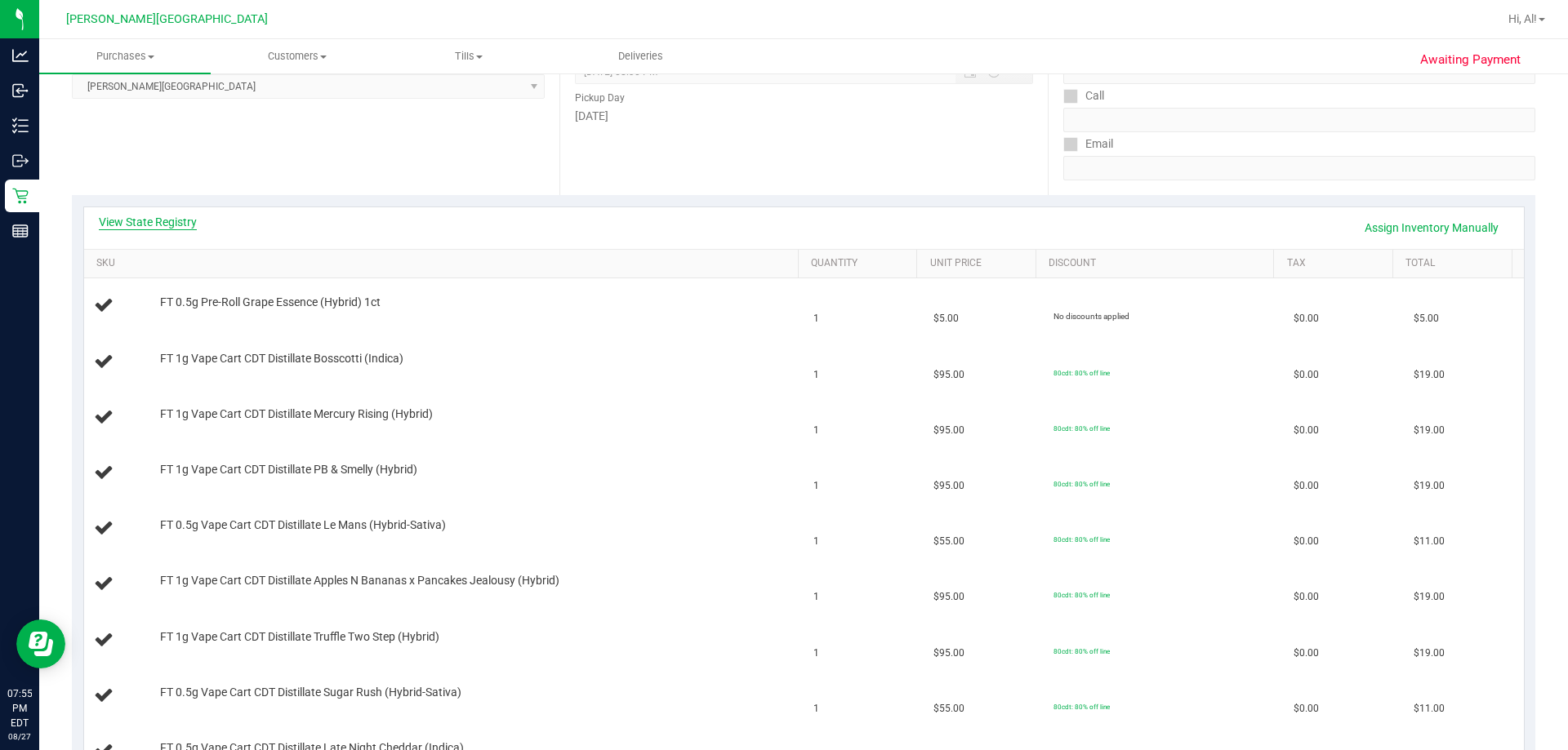
click at [148, 223] on link "View State Registry" at bounding box center [148, 221] width 98 height 16
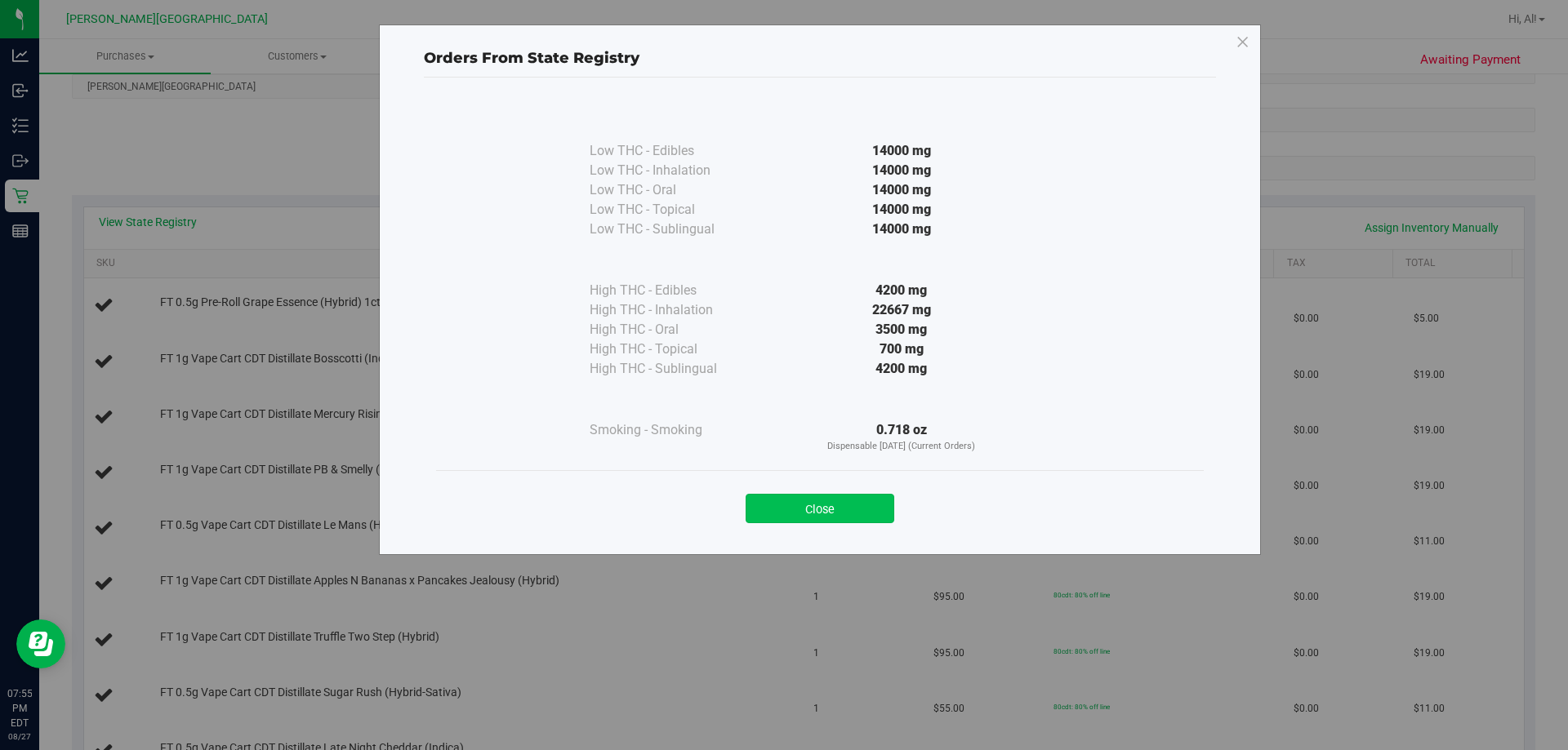
click at [773, 505] on button "Close" at bounding box center [820, 508] width 148 height 30
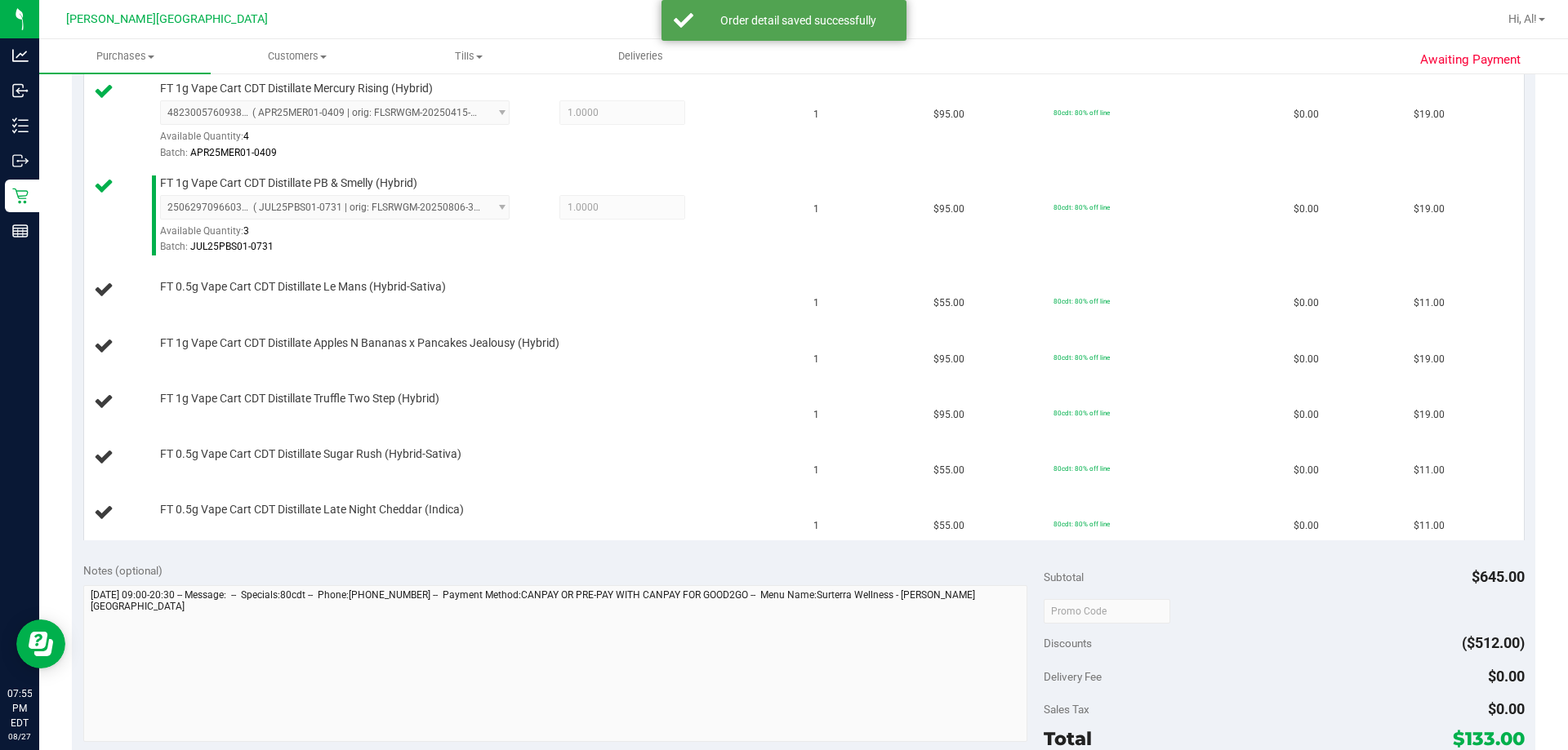
scroll to position [614, 0]
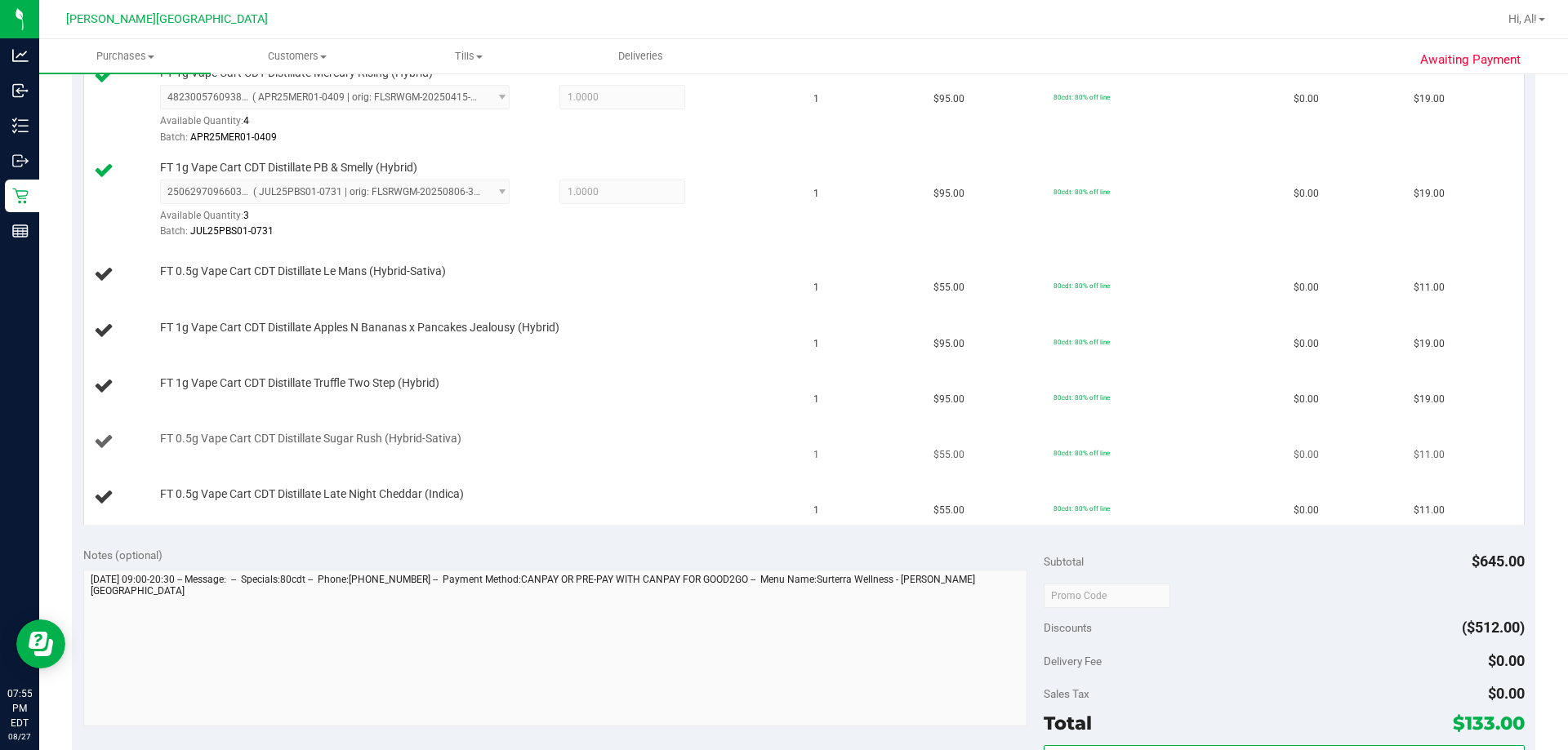
click at [715, 426] on td "FT 0.5g Vape Cart CDT Distillate Sugar Rush (Hybrid-Sativa)" at bounding box center [444, 443] width 720 height 56
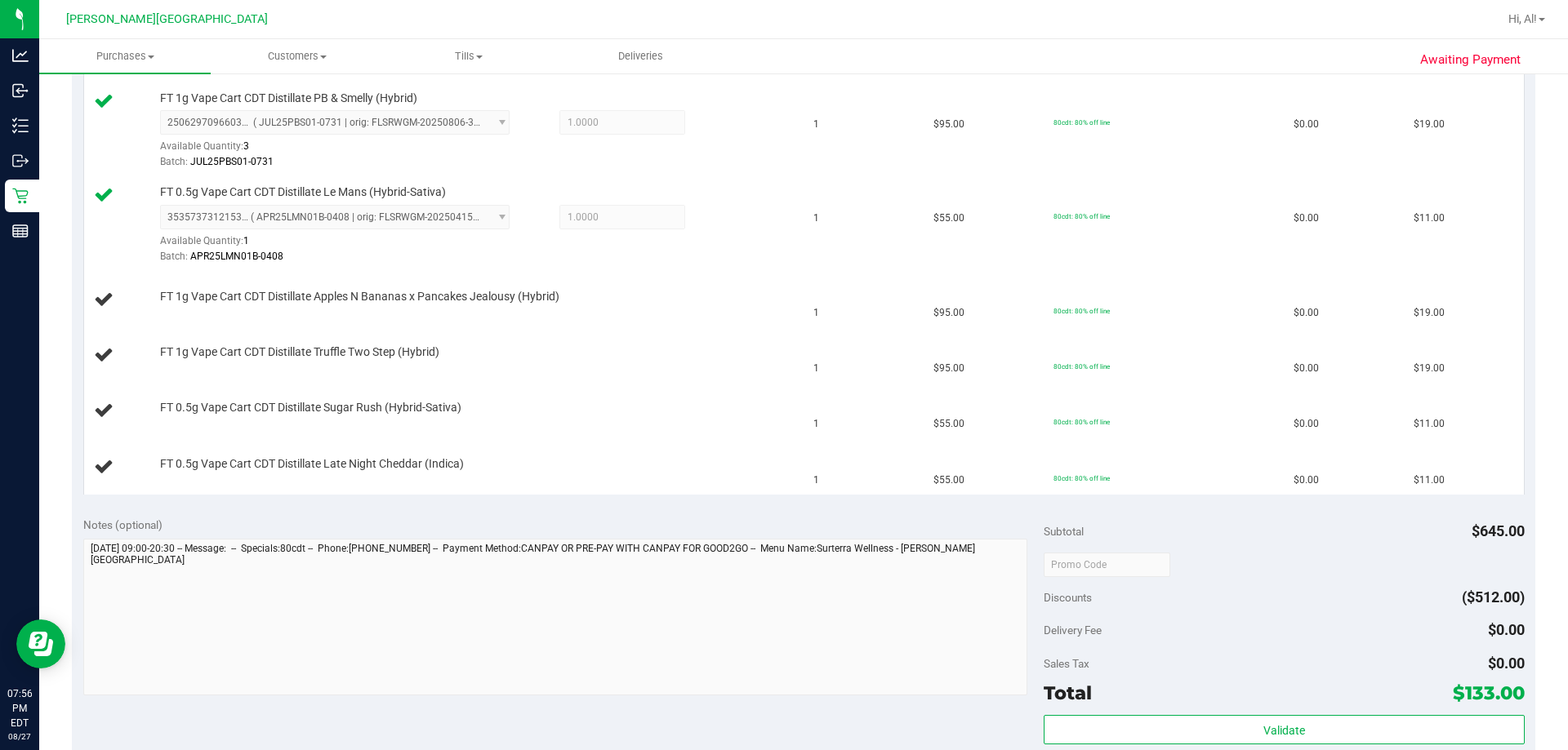
scroll to position [696, 0]
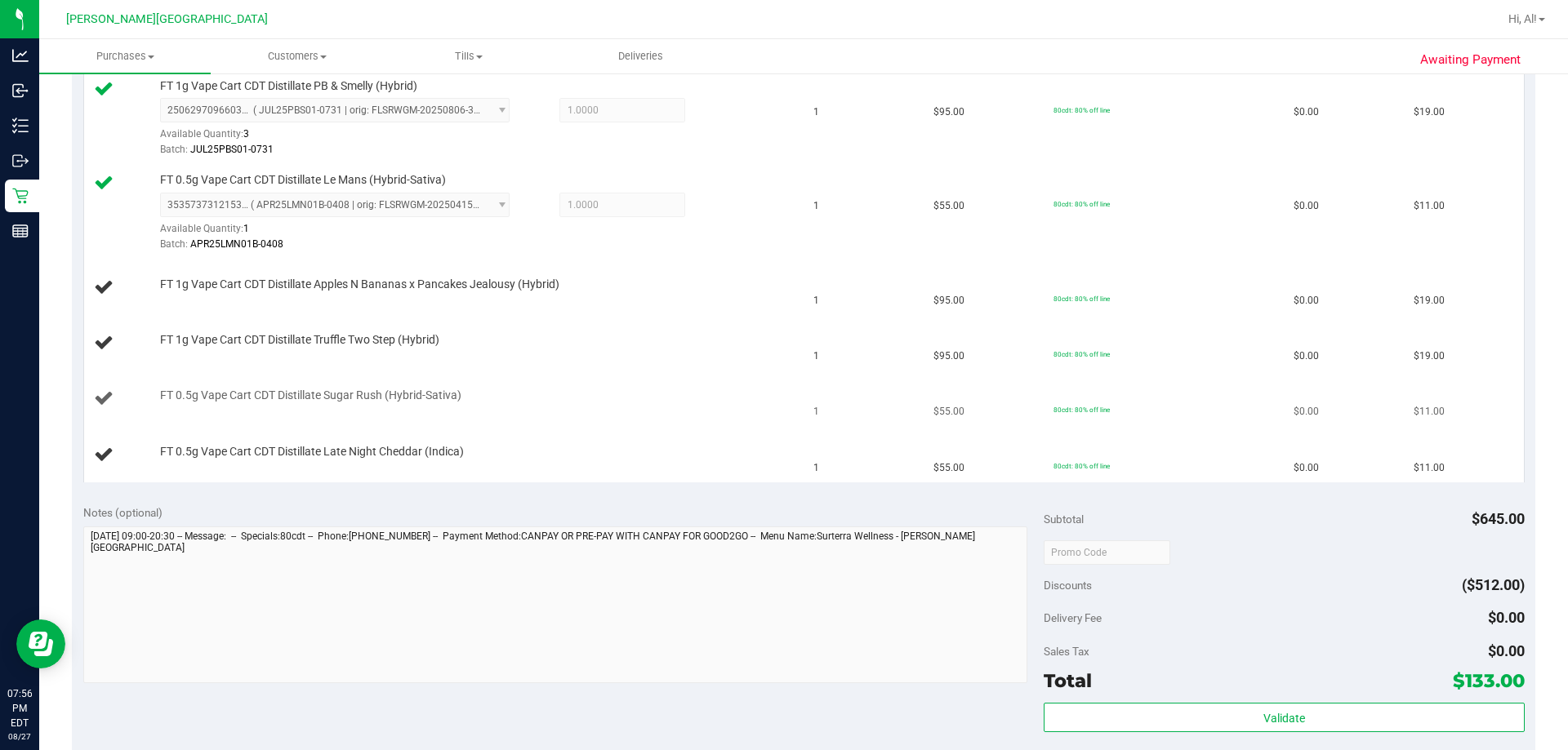
click at [630, 388] on div "FT 0.5g Vape Cart CDT Distillate Sugar Rush (Hybrid-Sativa)" at bounding box center [471, 396] width 639 height 16
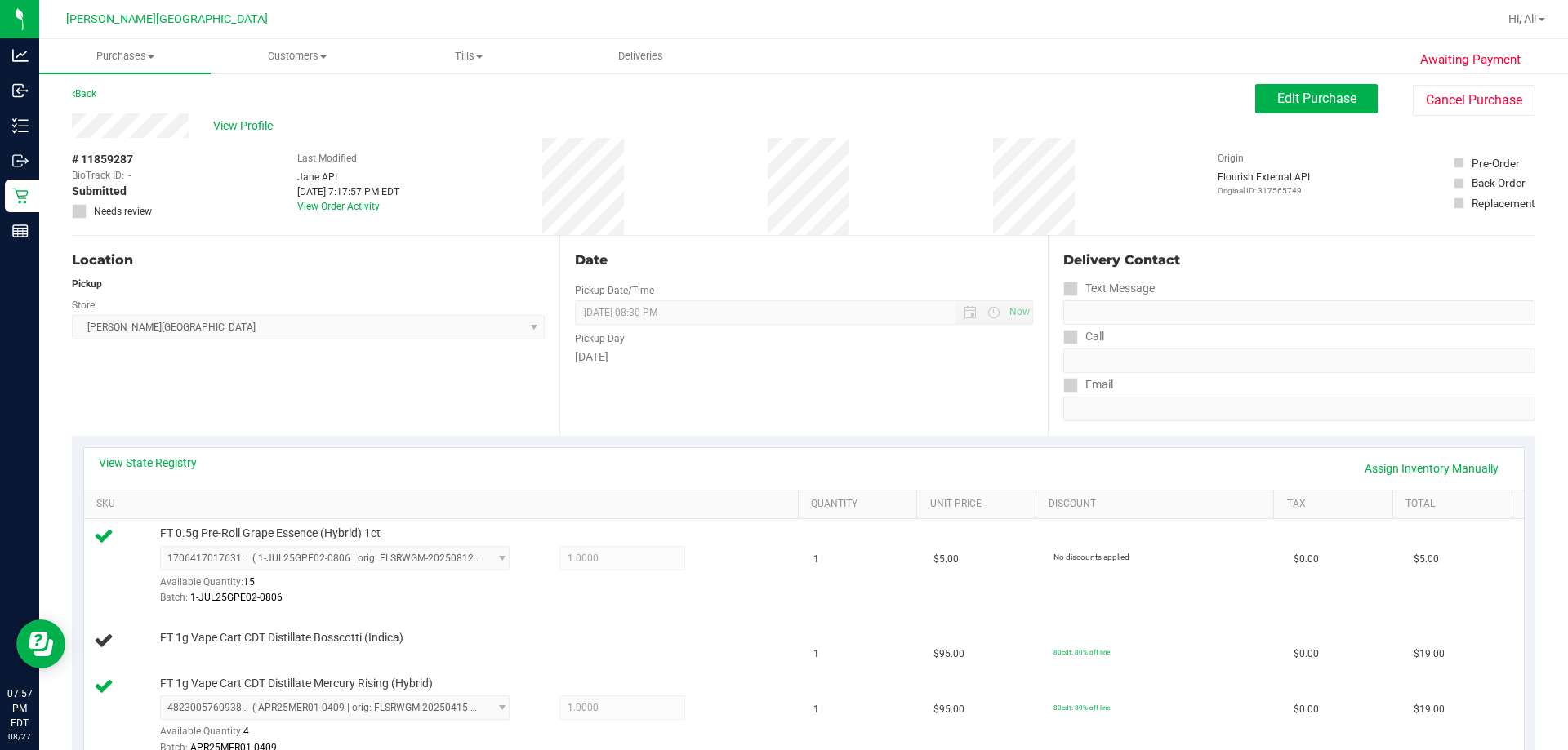
scroll to position [0, 0]
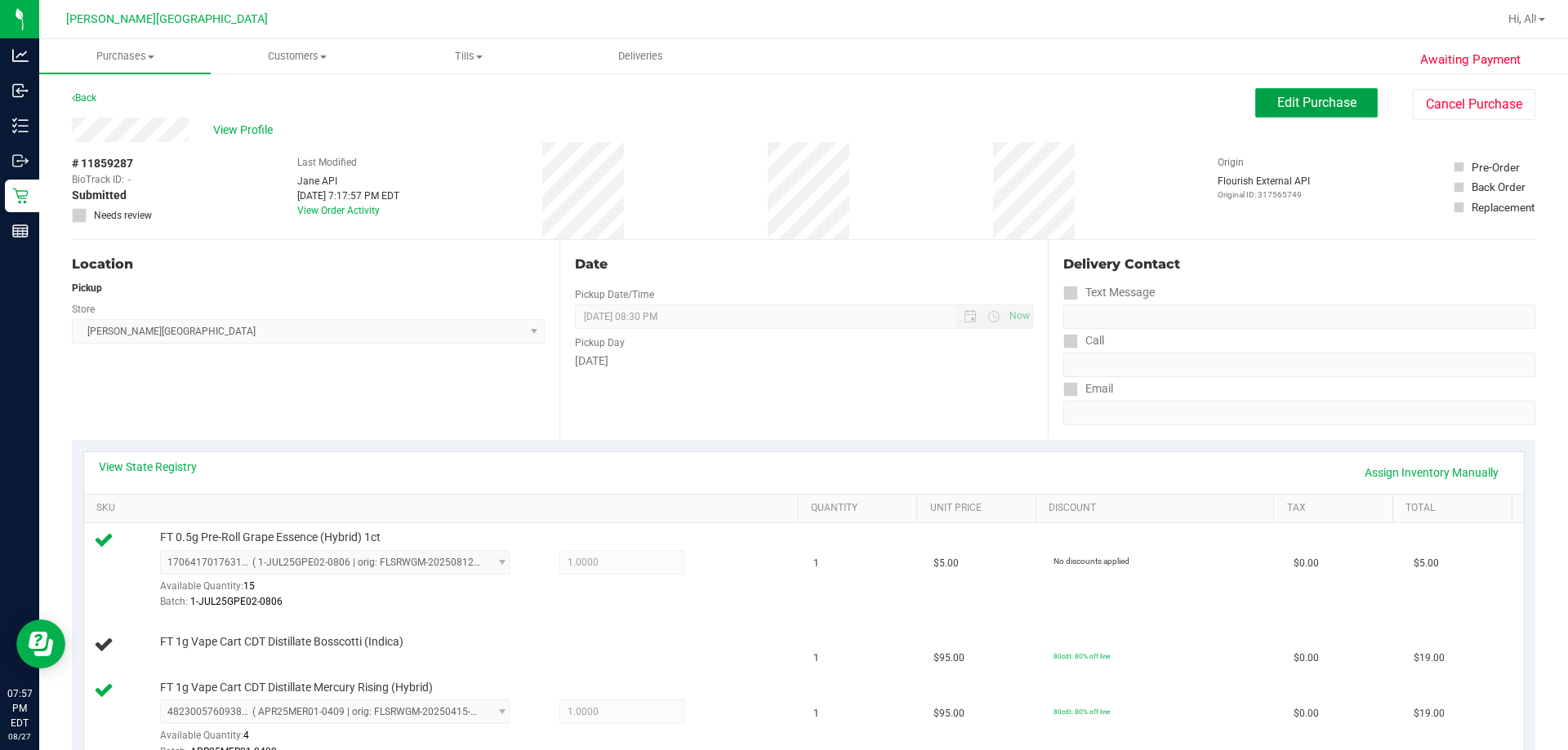
click at [801, 110] on span "Edit Purchase" at bounding box center [1317, 102] width 79 height 15
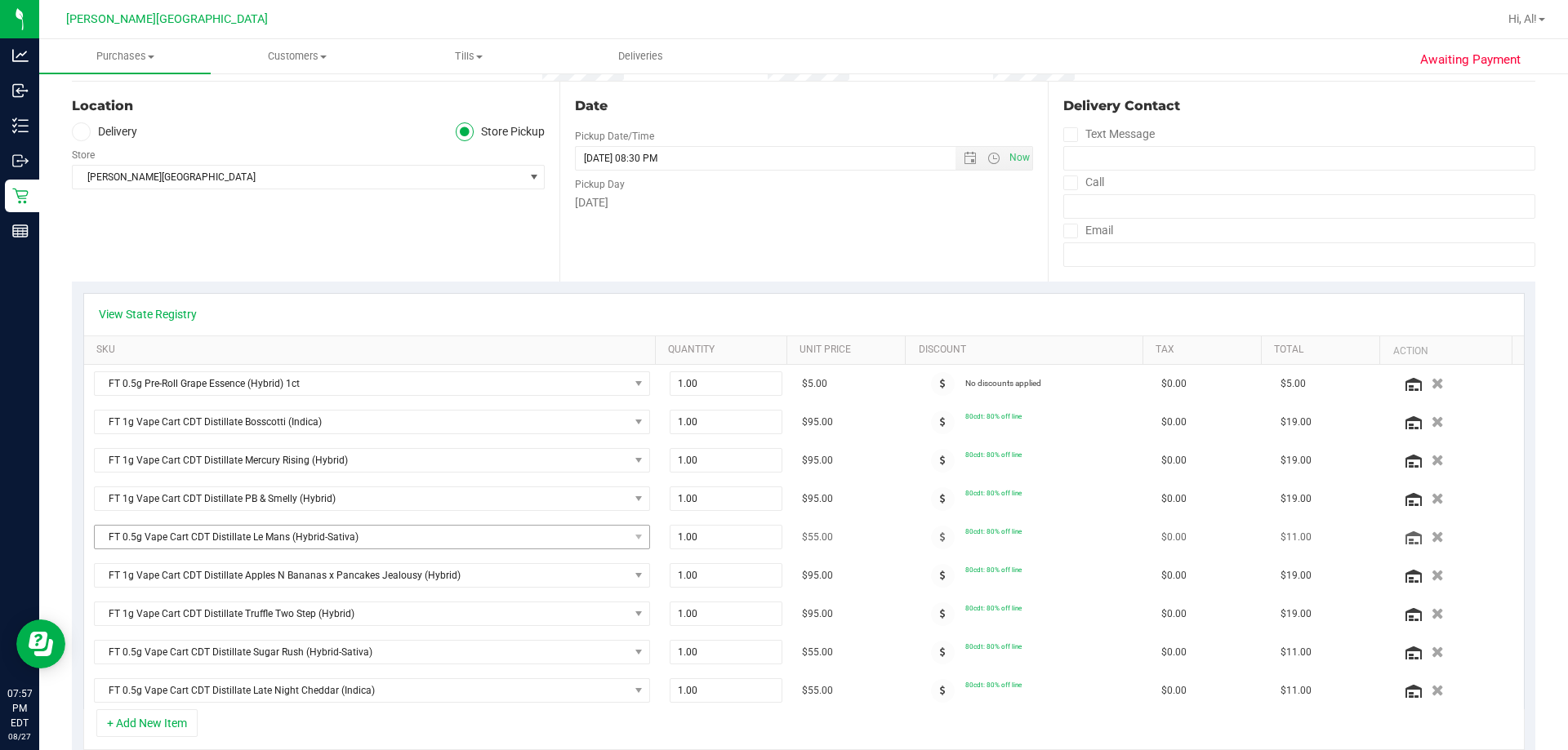
scroll to position [164, 0]
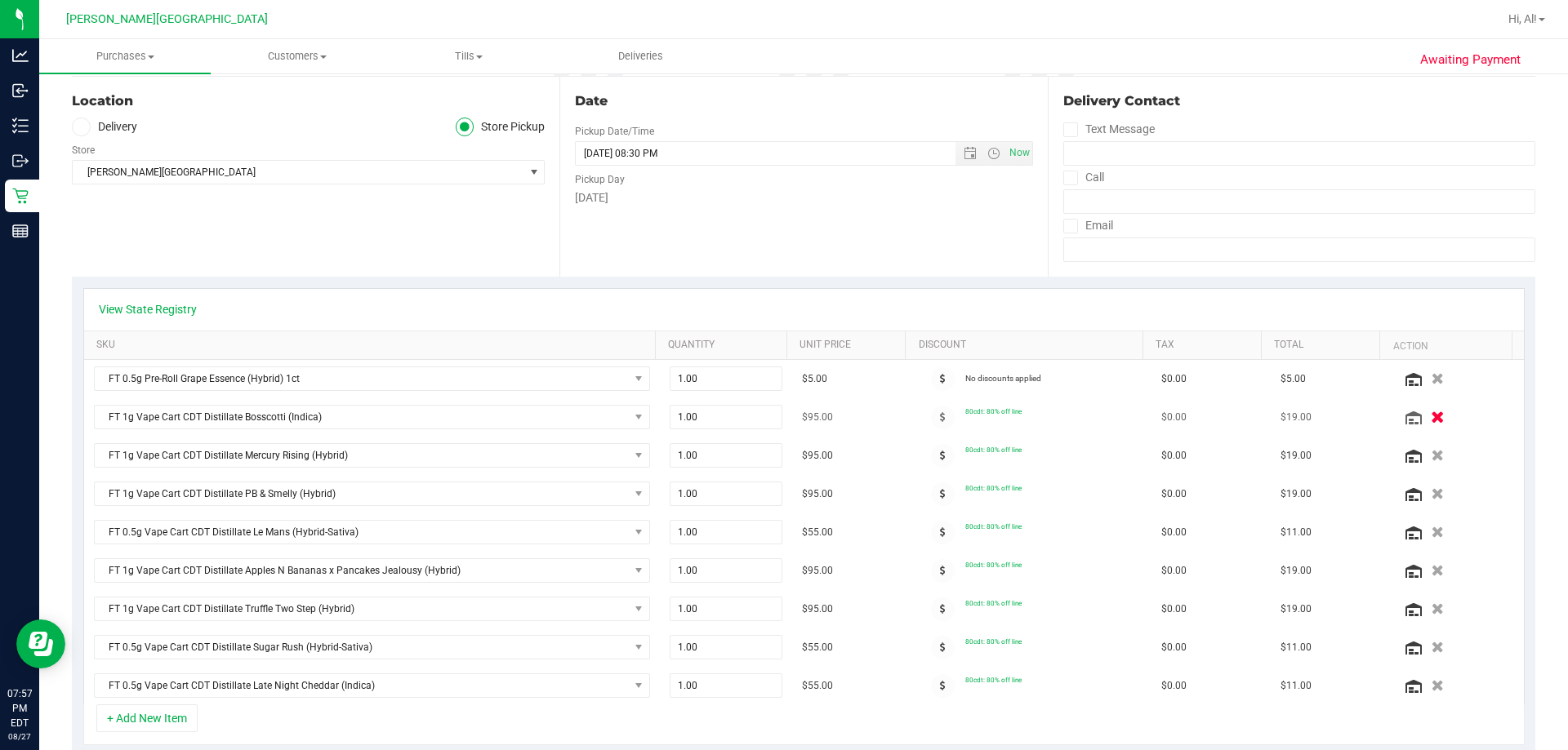
click at [801, 416] on icon "button" at bounding box center [1437, 417] width 13 height 13
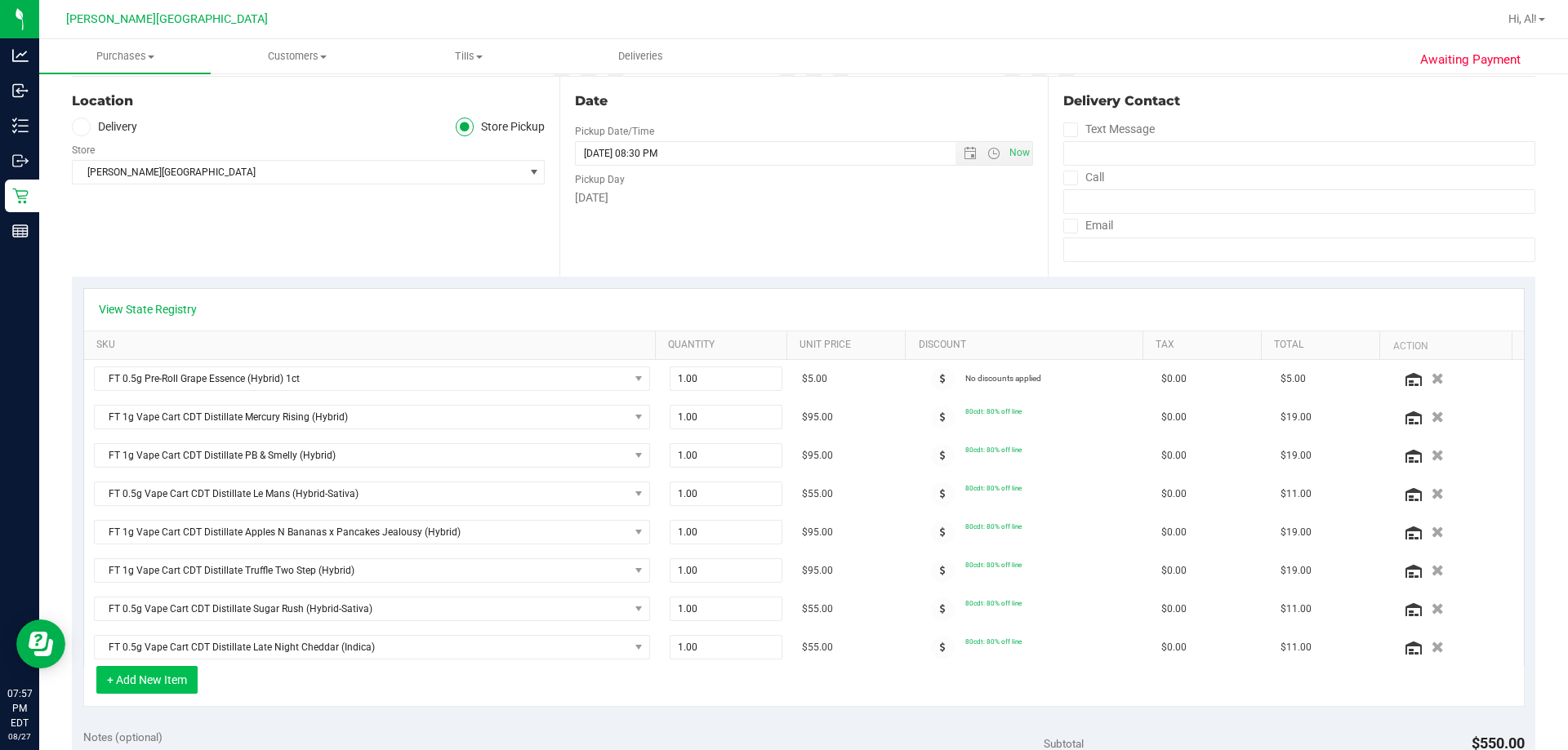
click at [162, 679] on button "+ Add New Item" at bounding box center [146, 680] width 101 height 28
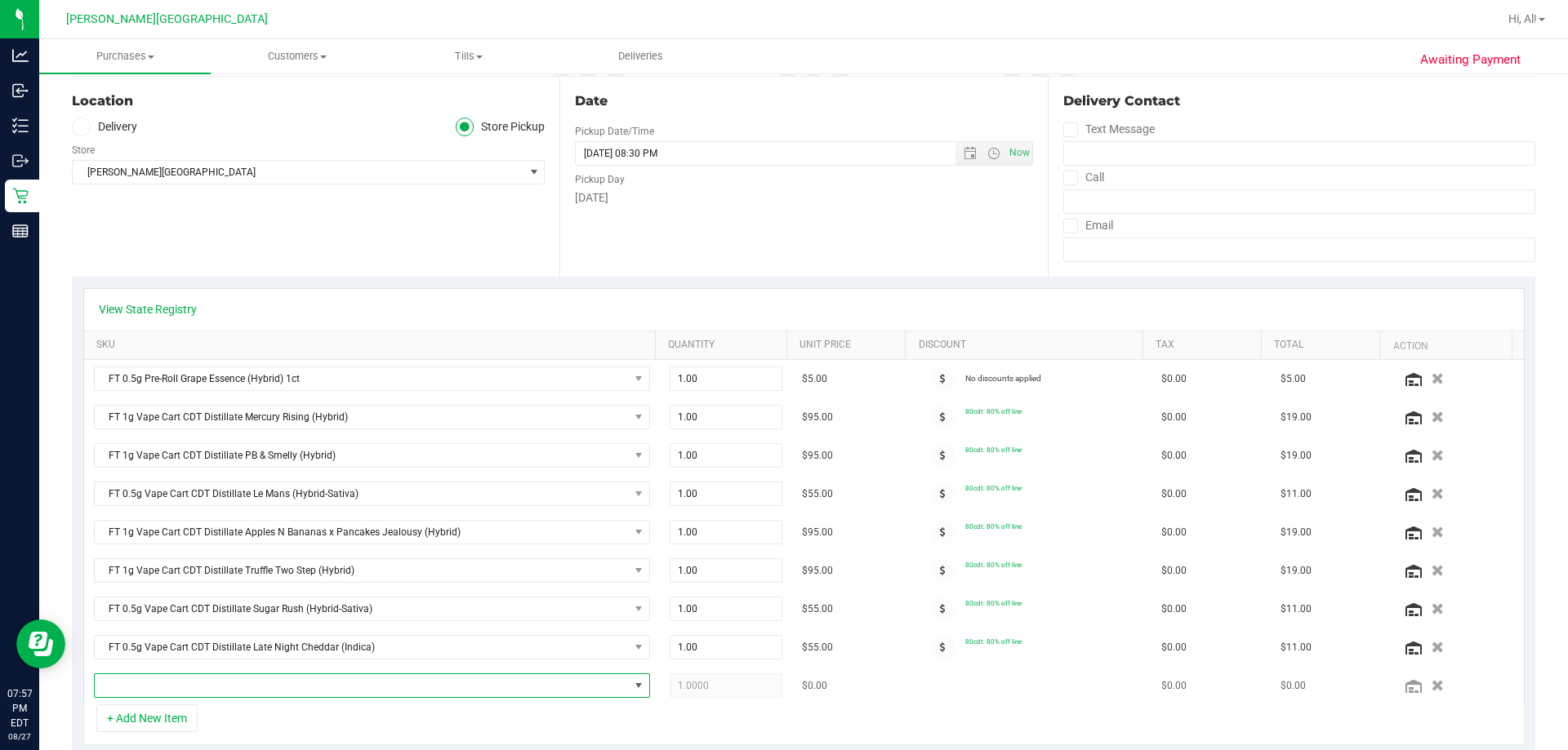
click at [174, 684] on span "NO DATA FOUND" at bounding box center [361, 685] width 534 height 23
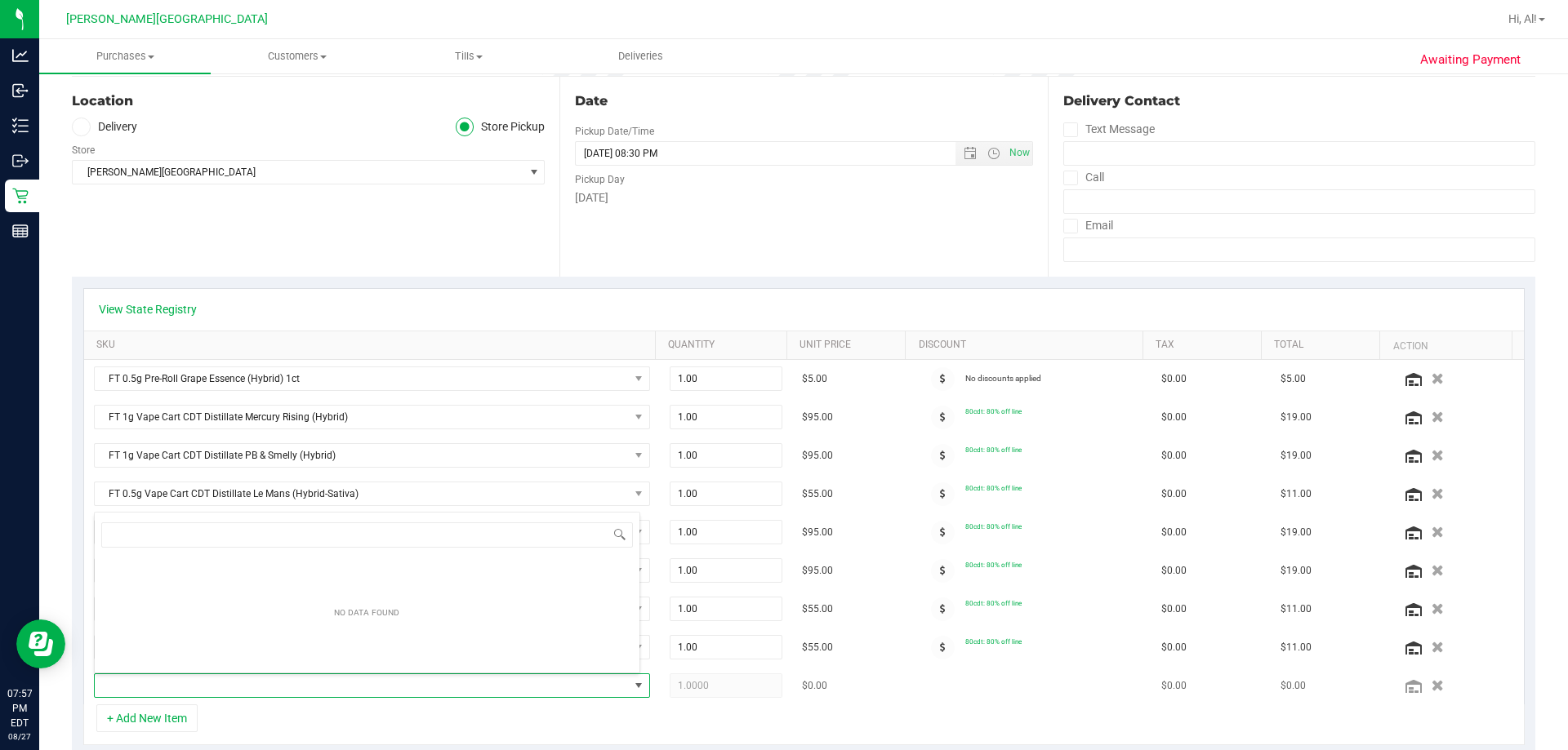
scroll to position [24, 541]
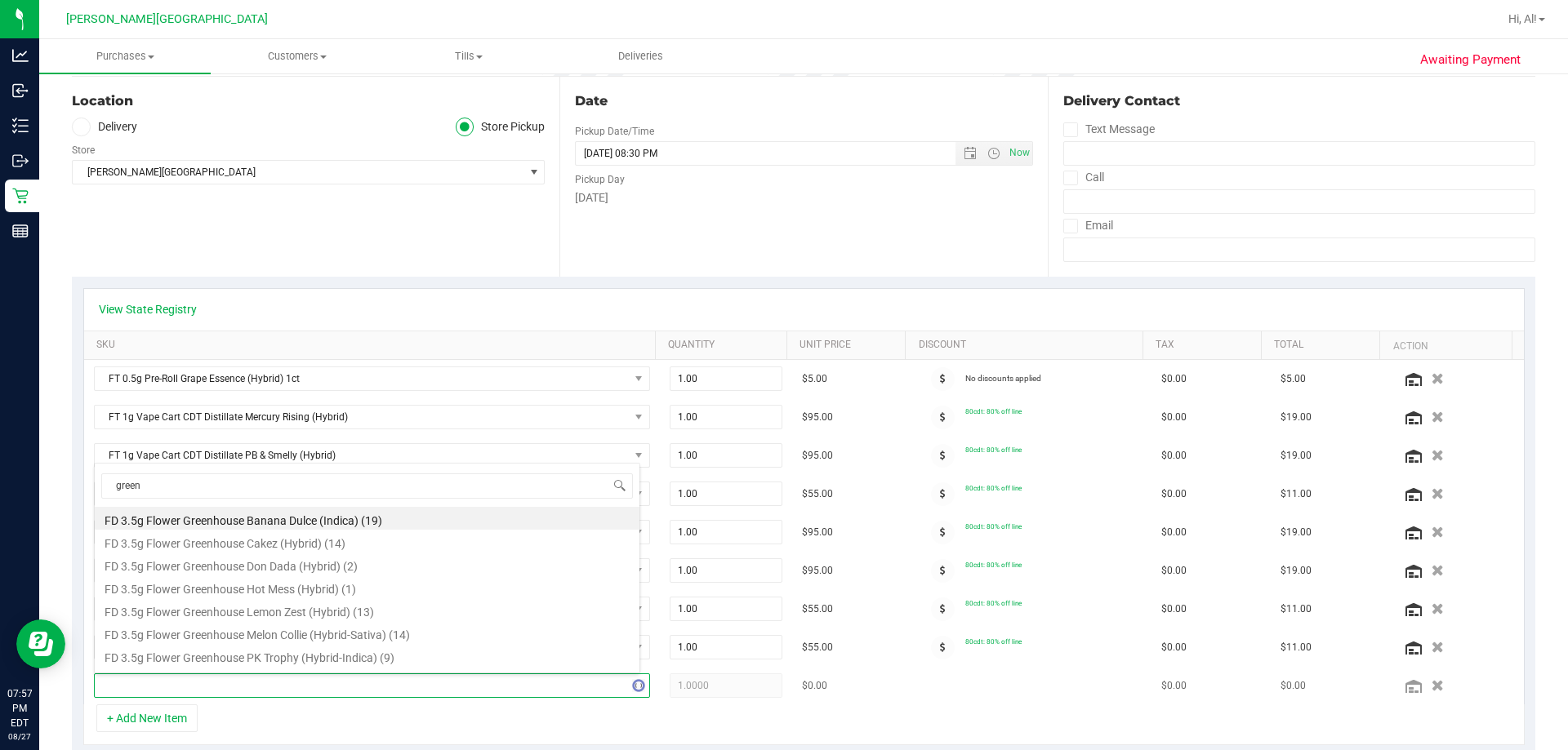
type input "green a"
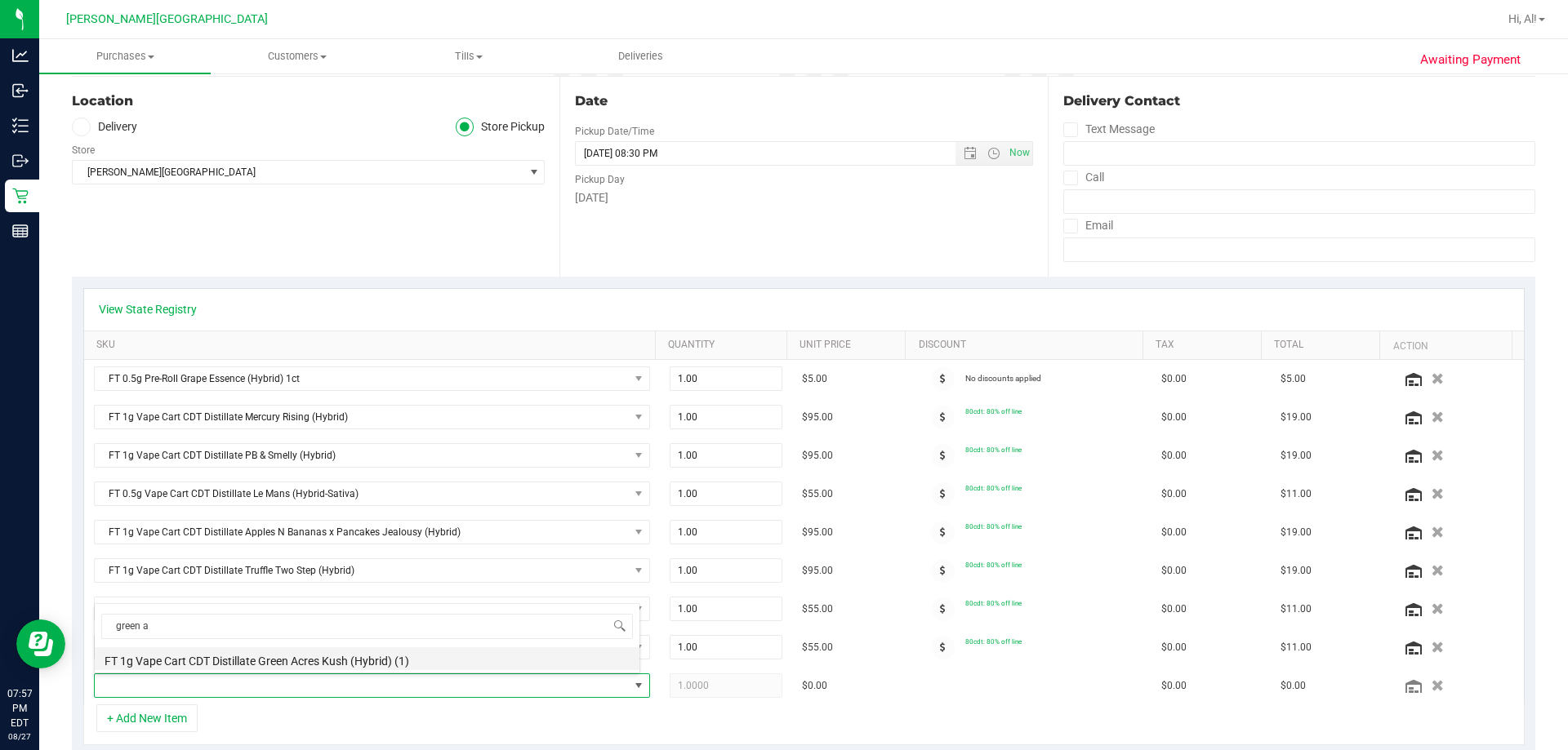
click at [208, 659] on li "FT 1g Vape Cart CDT Distillate Green Acres Kush (Hybrid) (1)" at bounding box center [366, 659] width 544 height 23
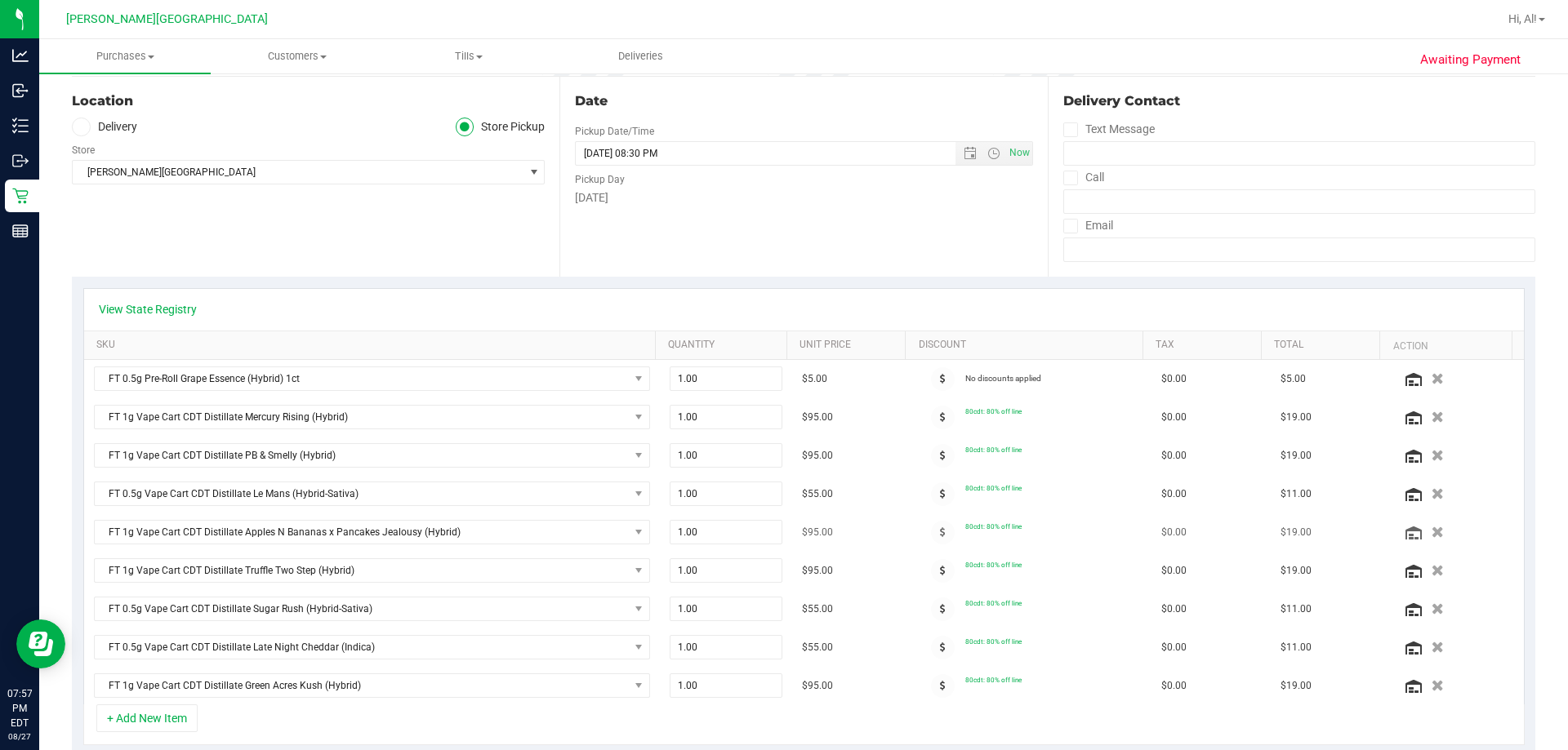
click at [801, 530] on icon "button" at bounding box center [1437, 532] width 13 height 12
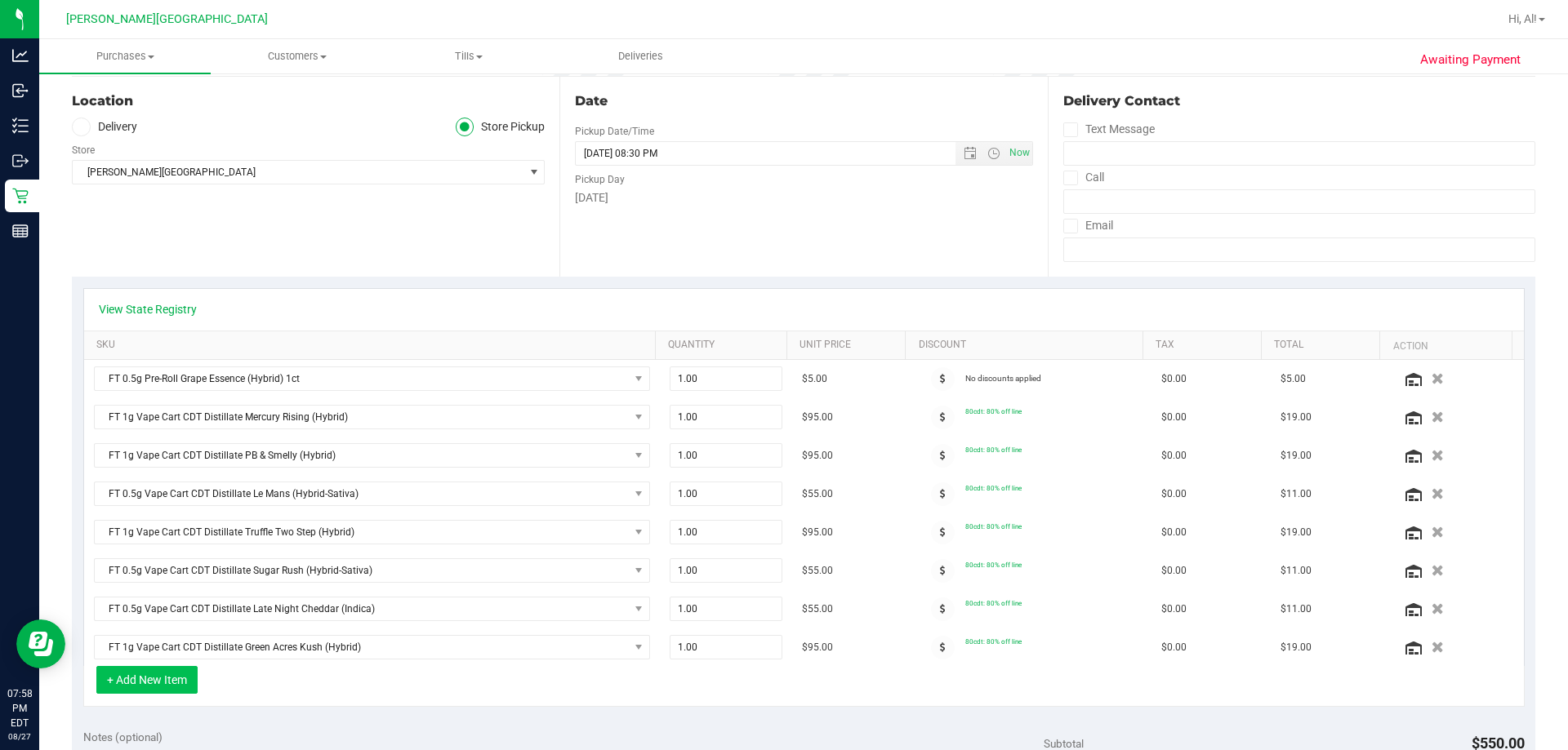
click at [167, 685] on button "+ Add New Item" at bounding box center [146, 680] width 101 height 28
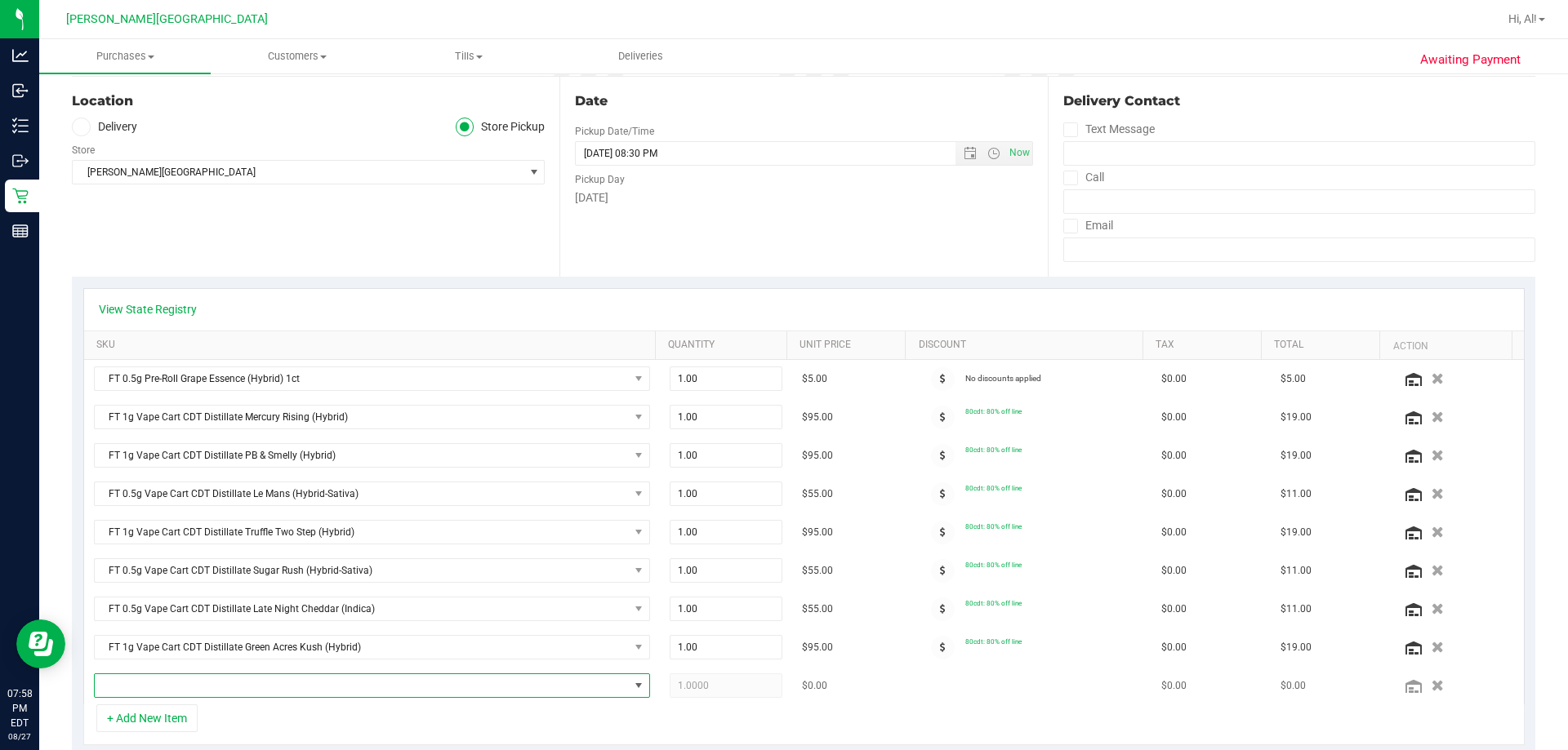
click at [180, 685] on span "NO DATA FOUND" at bounding box center [361, 685] width 534 height 23
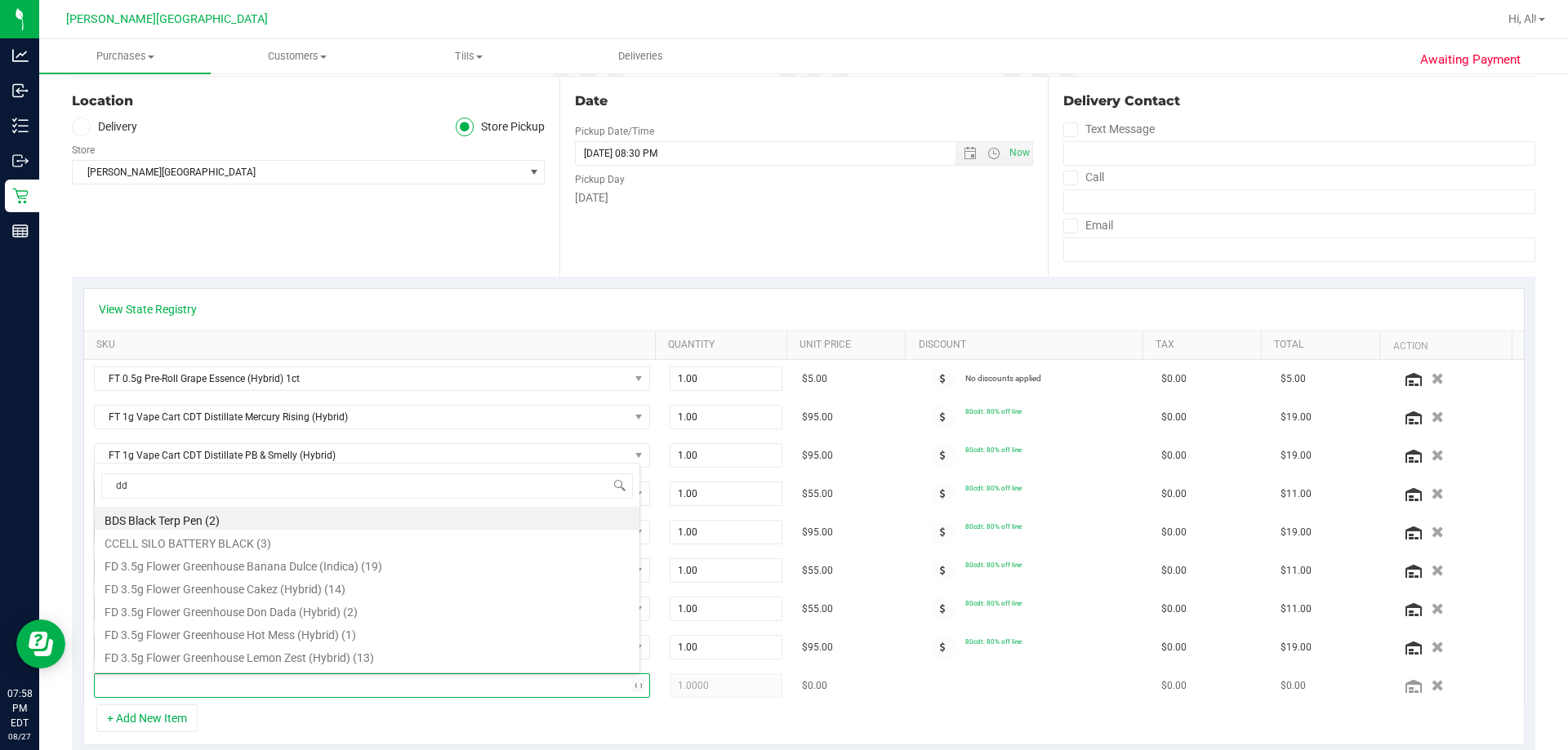
type input "ddf"
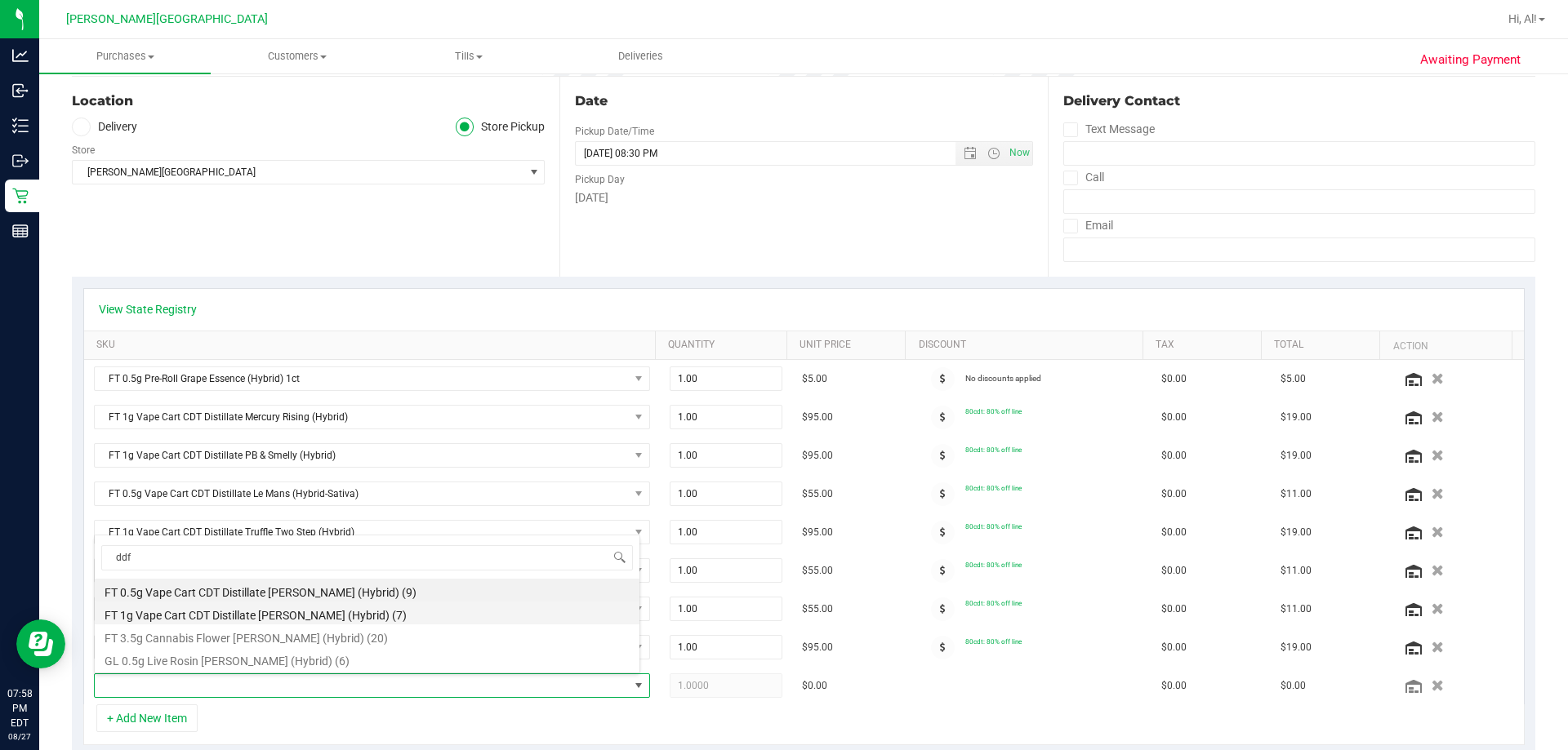
click at [187, 613] on li "FT 1g Vape Cart CDT Distillate Dulce De Fresa (Hybrid) (7)" at bounding box center [366, 613] width 544 height 23
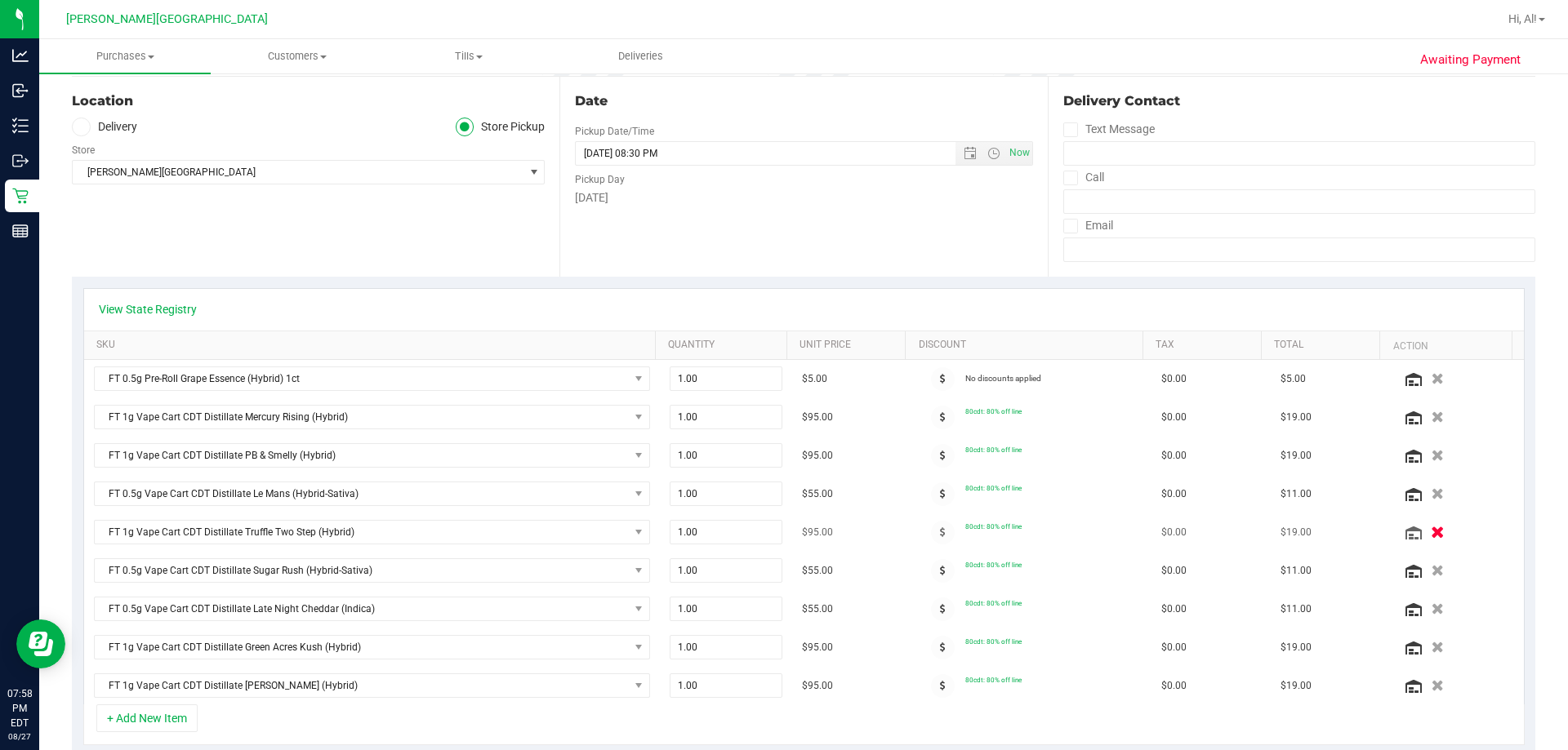
click at [801, 533] on icon "button" at bounding box center [1437, 532] width 13 height 13
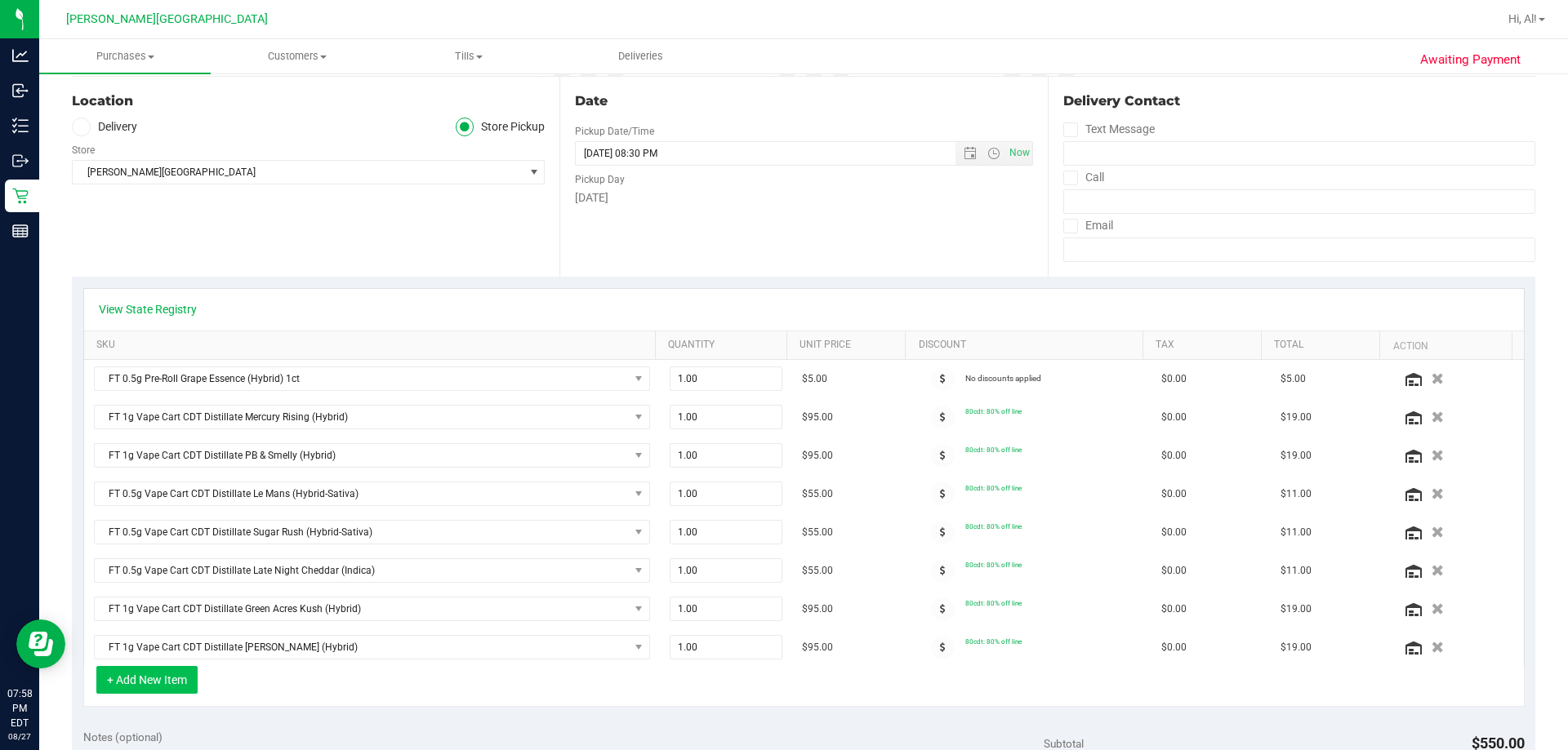
click at [145, 676] on button "+ Add New Item" at bounding box center [146, 680] width 101 height 28
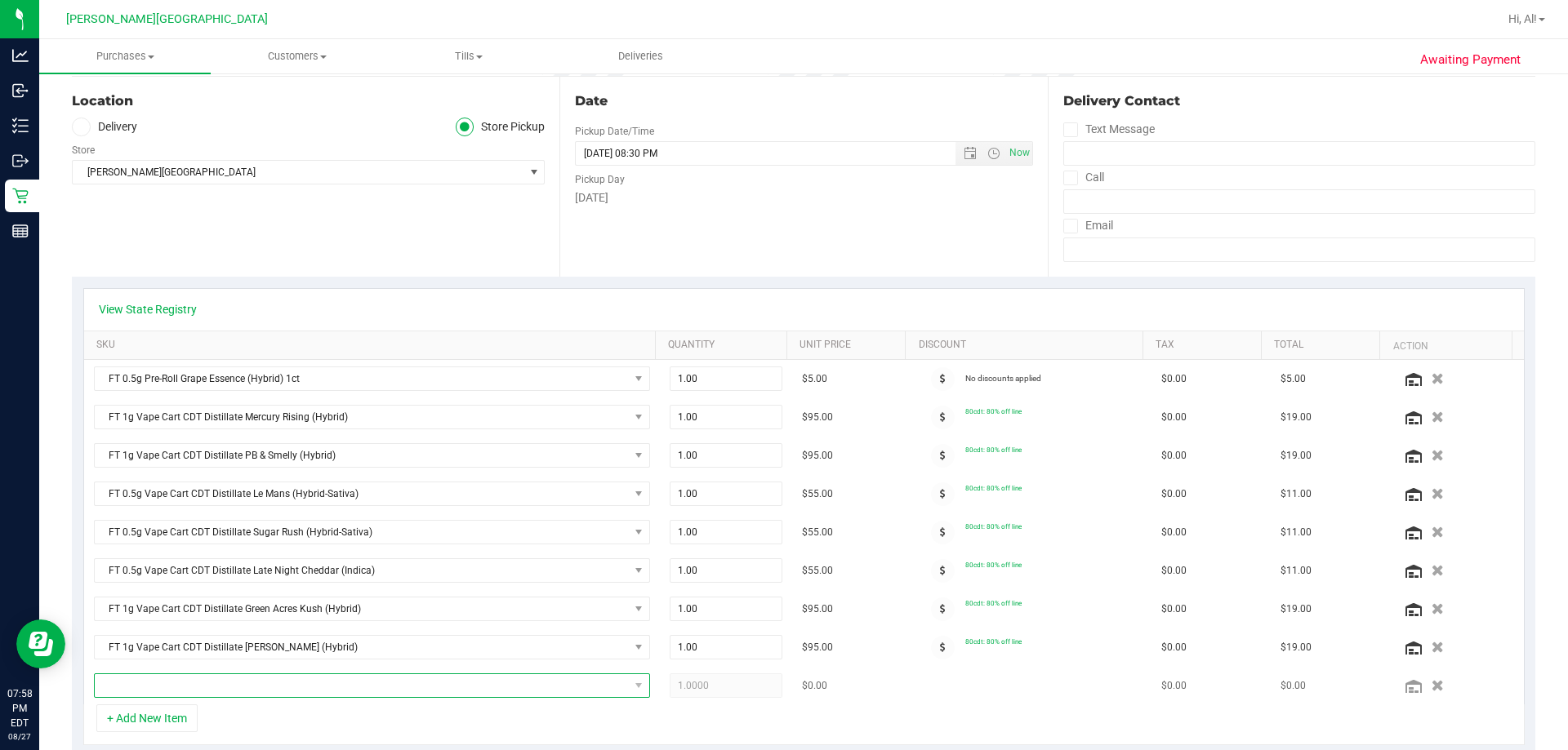
click at [244, 690] on span "NO DATA FOUND" at bounding box center [361, 685] width 534 height 23
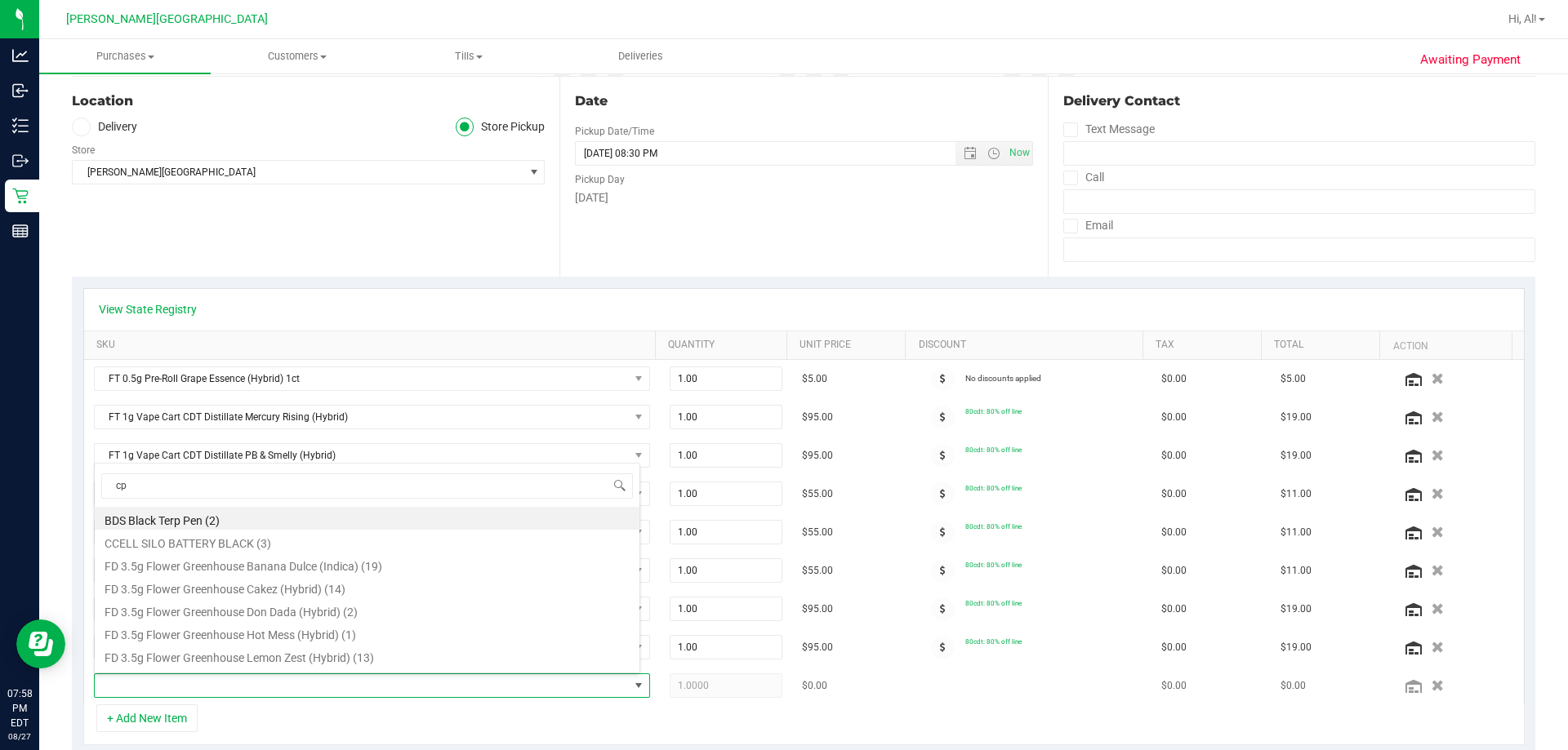
type input "cpz"
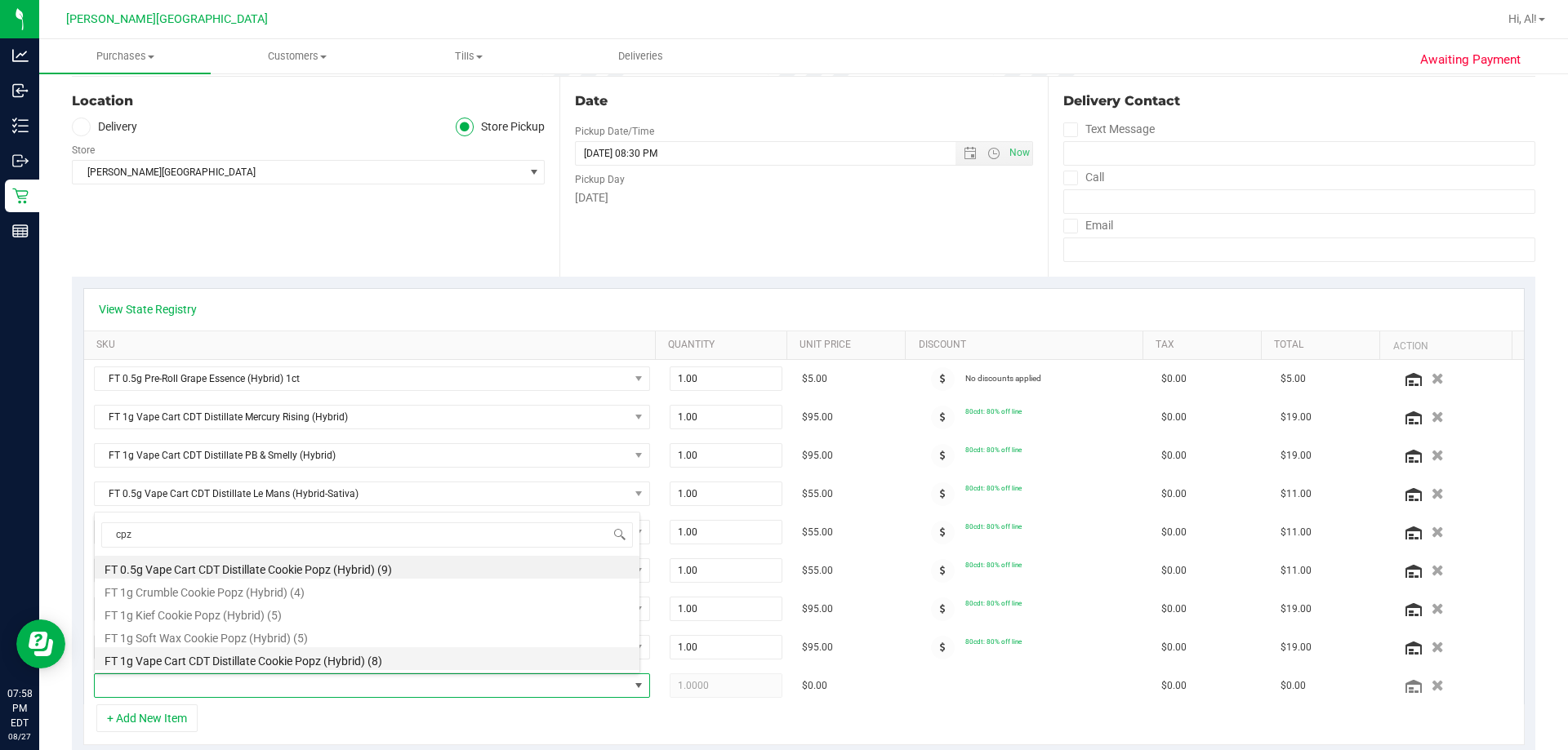
click at [332, 664] on li "FT 1g Vape Cart CDT Distillate Cookie Popz (Hybrid) (8)" at bounding box center [366, 659] width 544 height 23
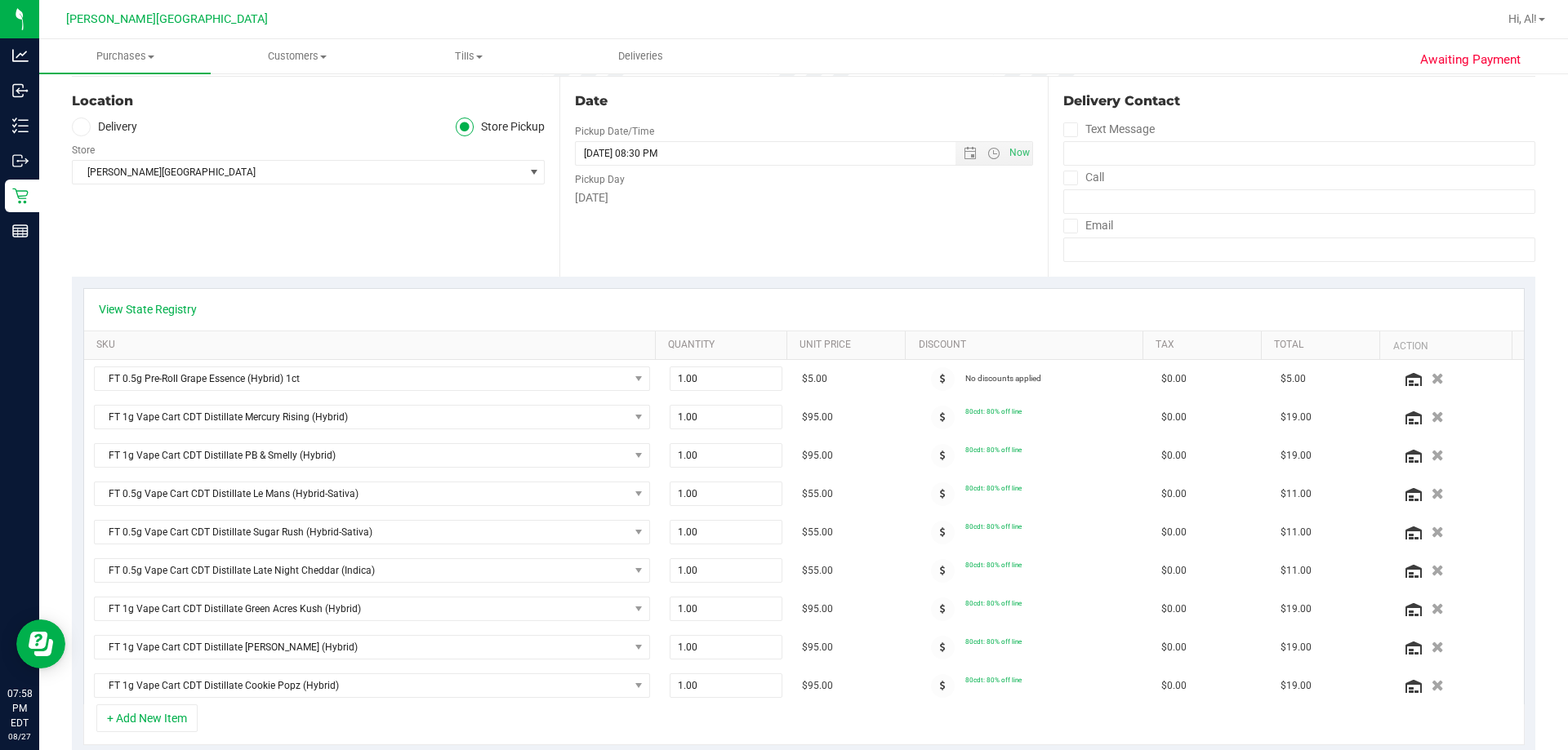
scroll to position [0, 0]
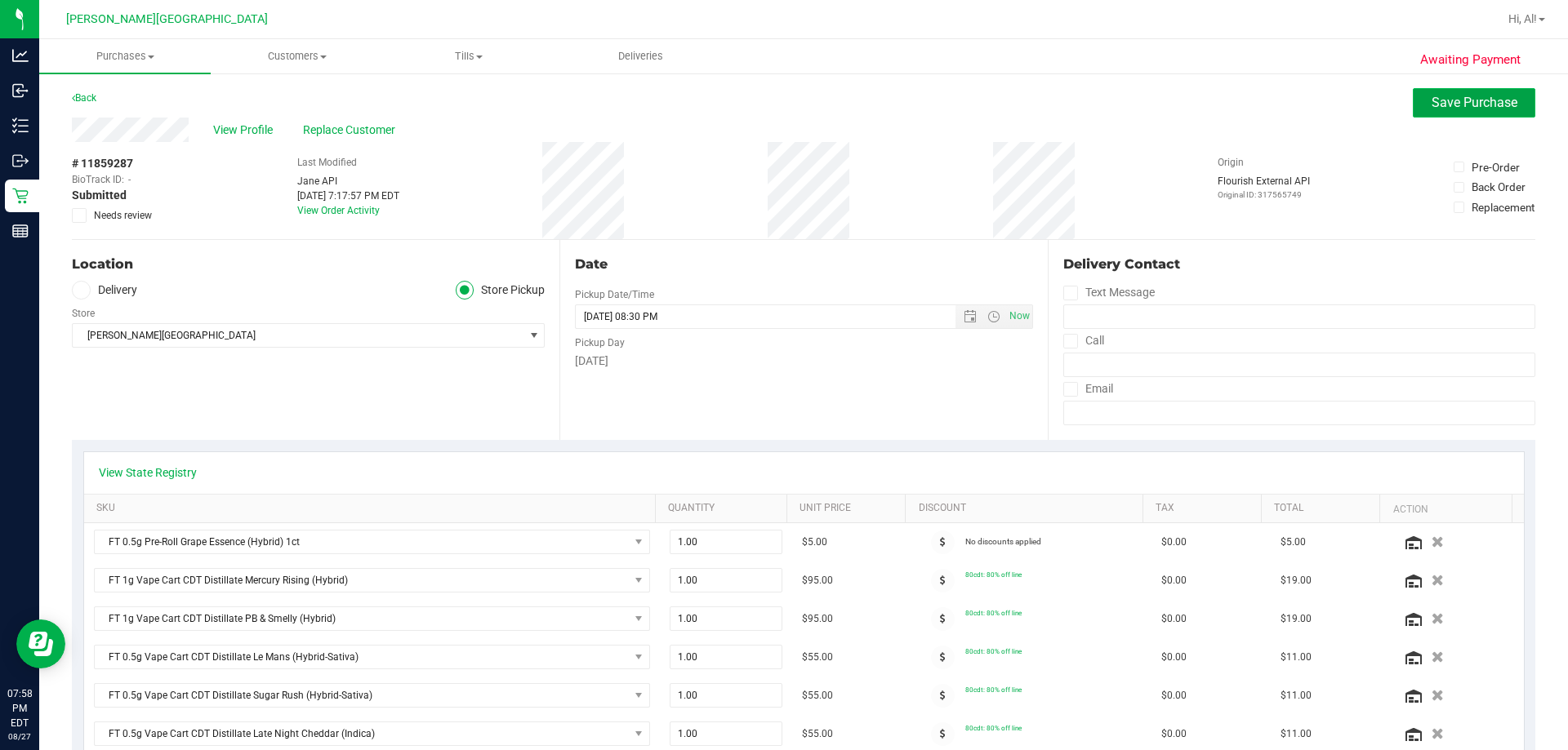
click at [801, 115] on button "Save Purchase" at bounding box center [1474, 103] width 122 height 30
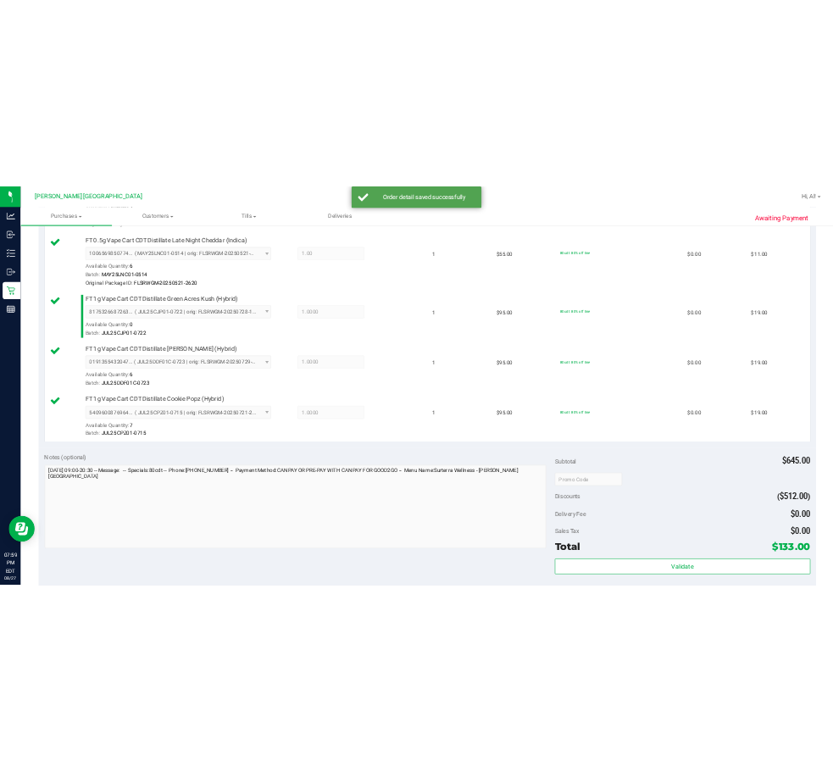
scroll to position [1211, 0]
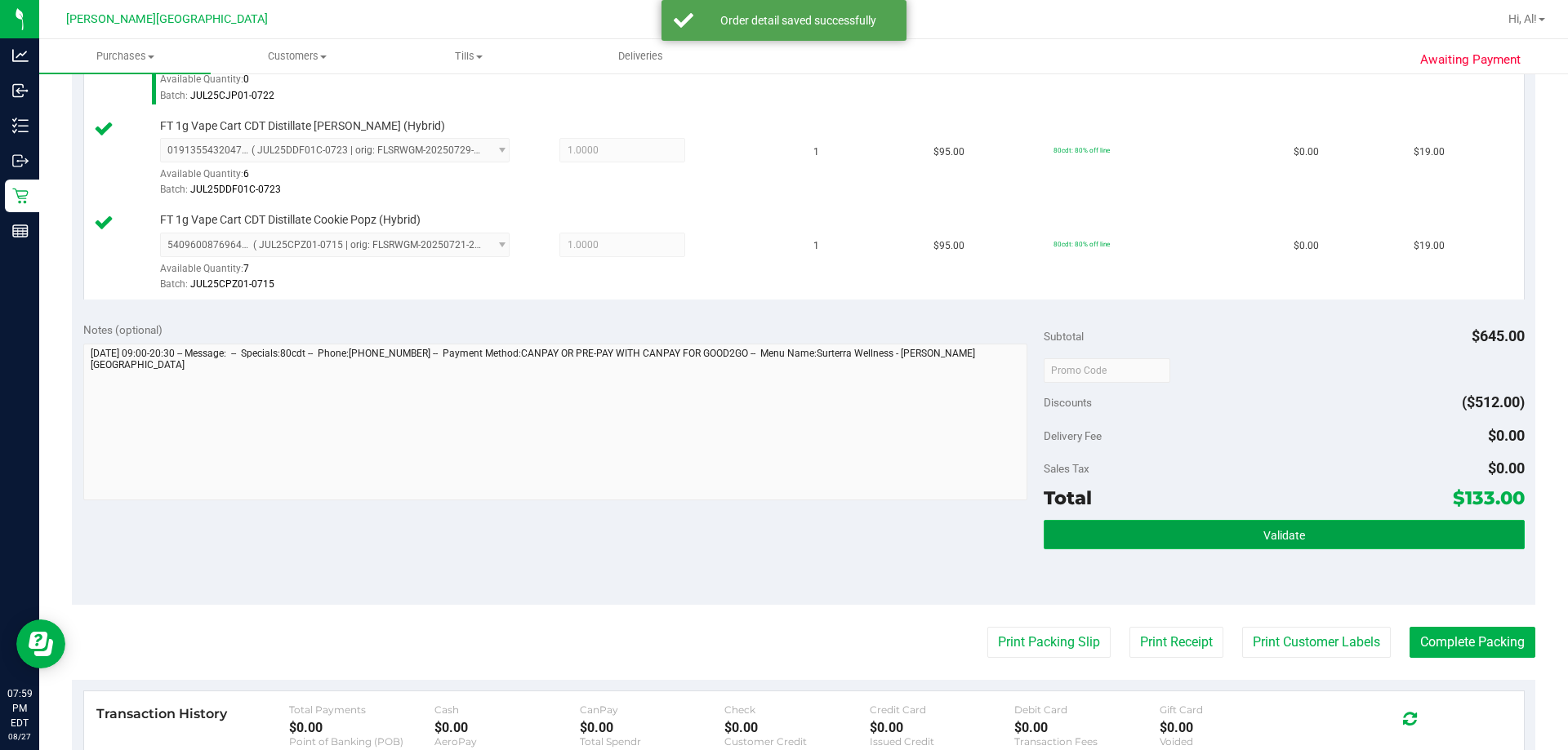
click at [801, 528] on button "Validate" at bounding box center [1283, 534] width 480 height 30
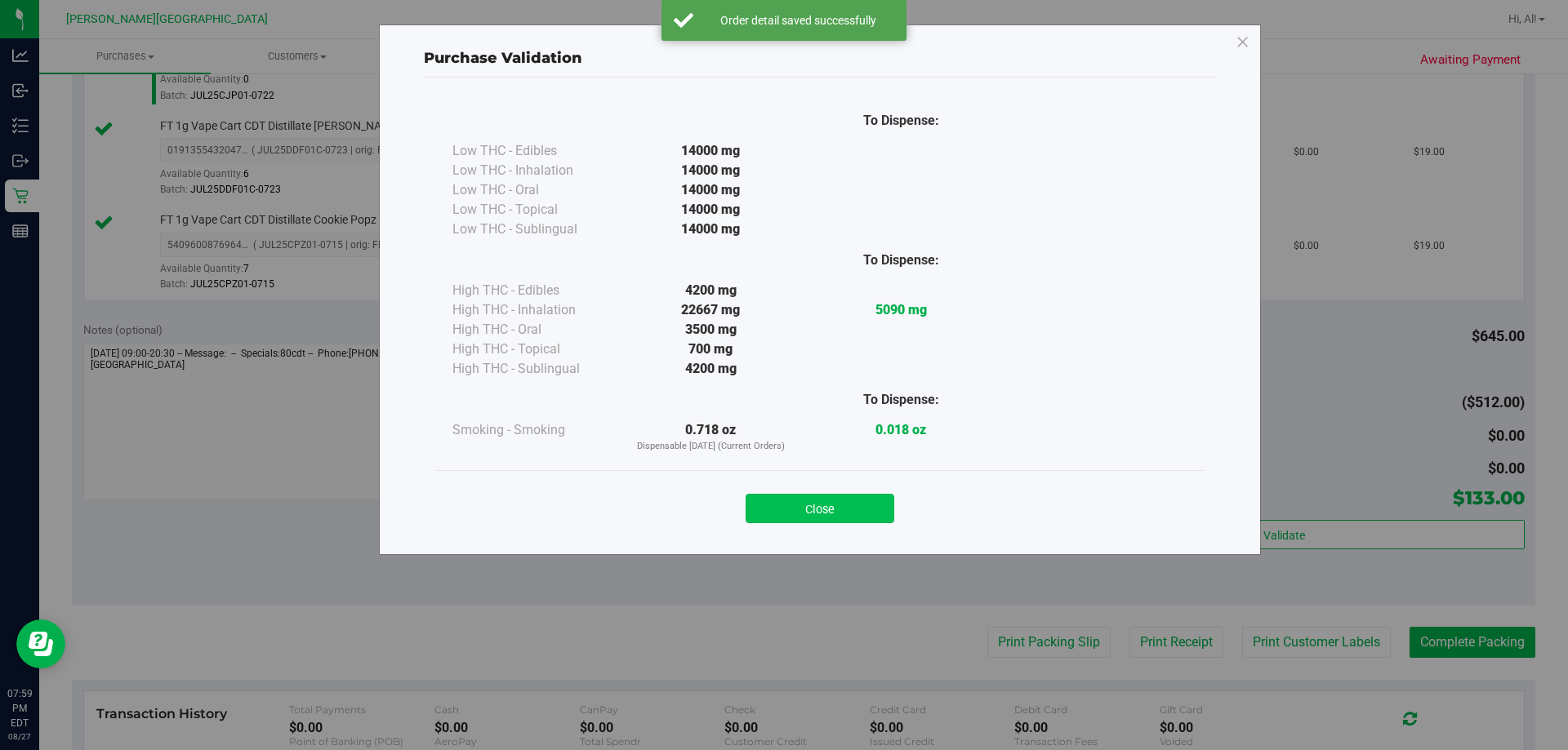
click at [801, 510] on button "Close" at bounding box center [820, 508] width 148 height 30
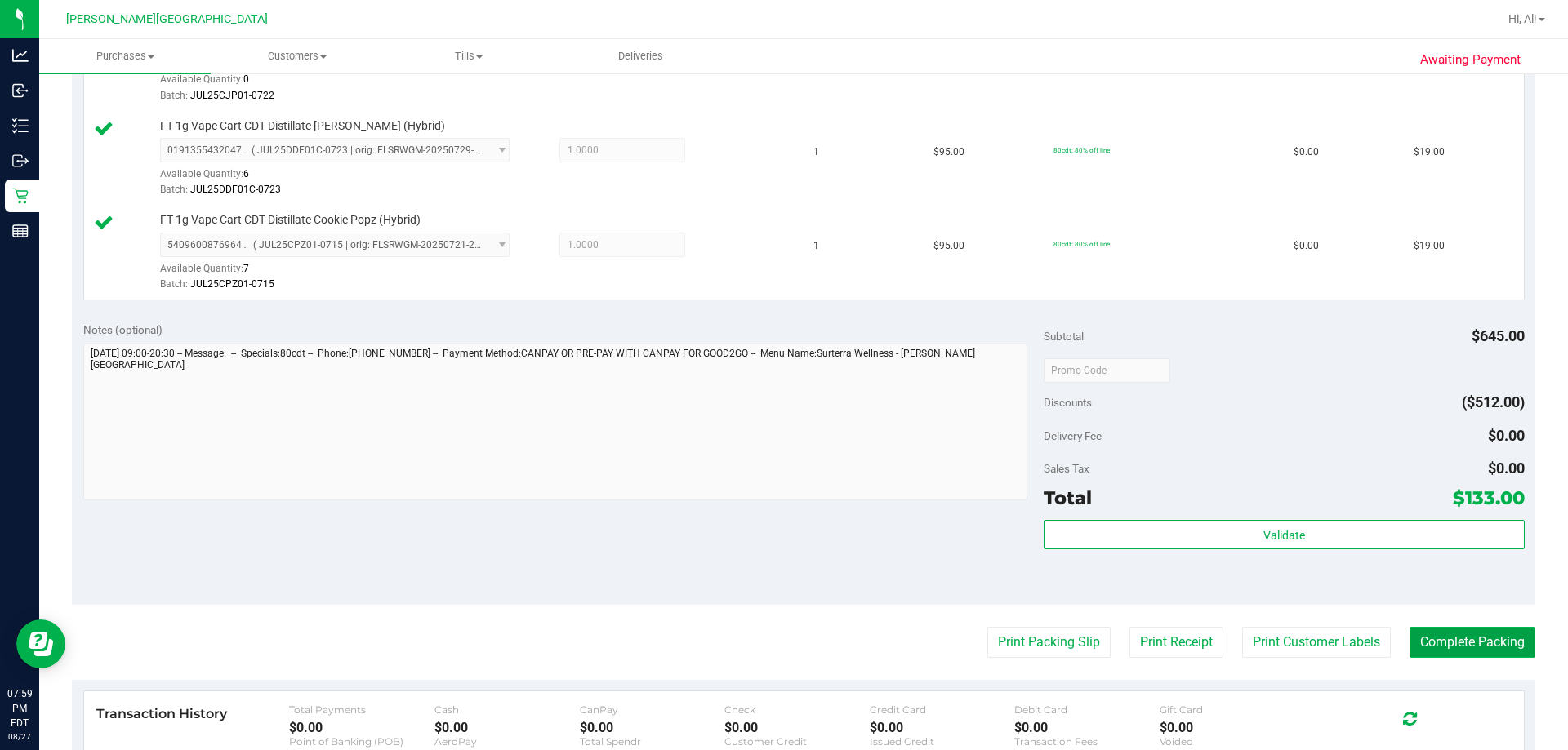
click at [801, 646] on button "Complete Packing" at bounding box center [1472, 642] width 126 height 31
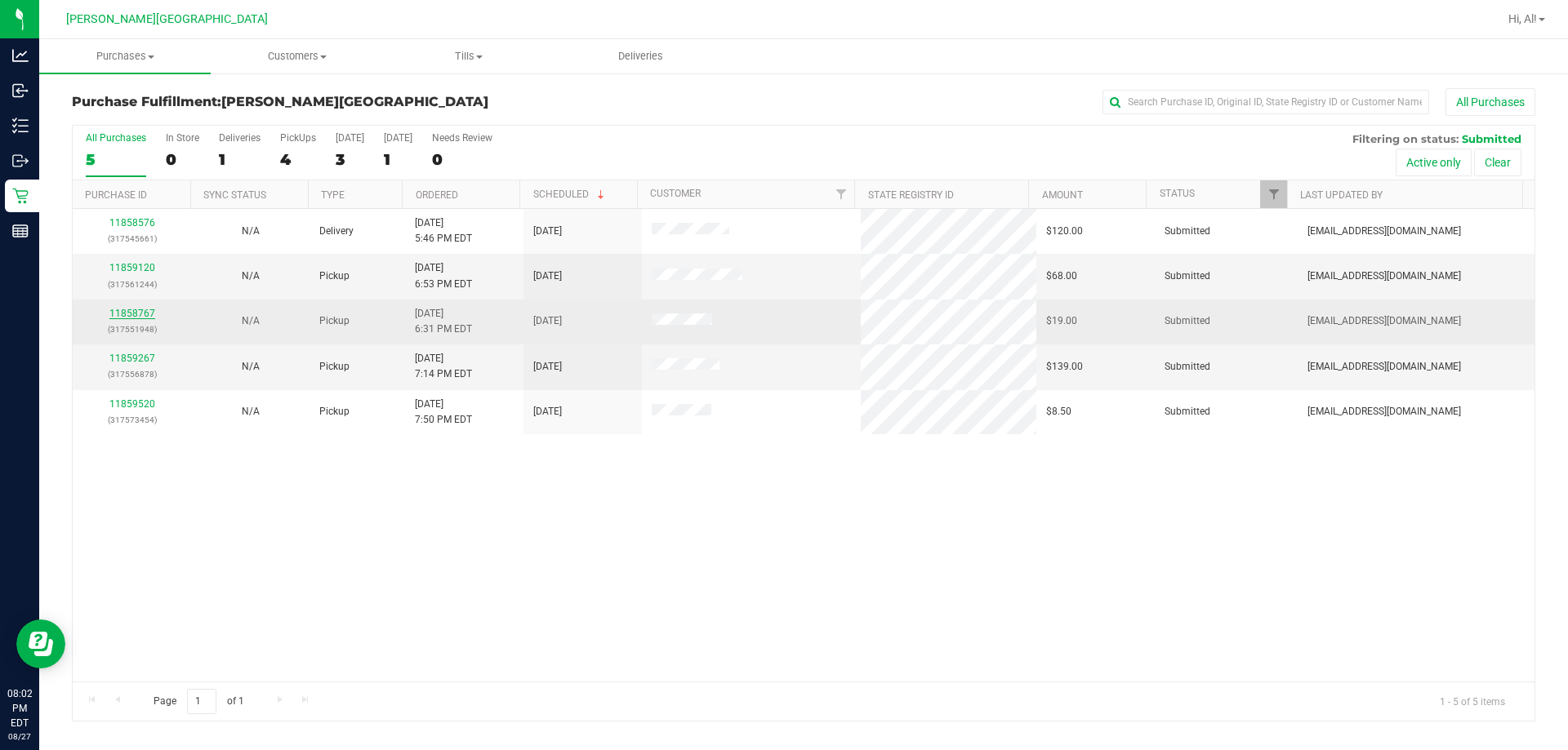
click at [121, 314] on link "11858767" at bounding box center [132, 314] width 45 height 12
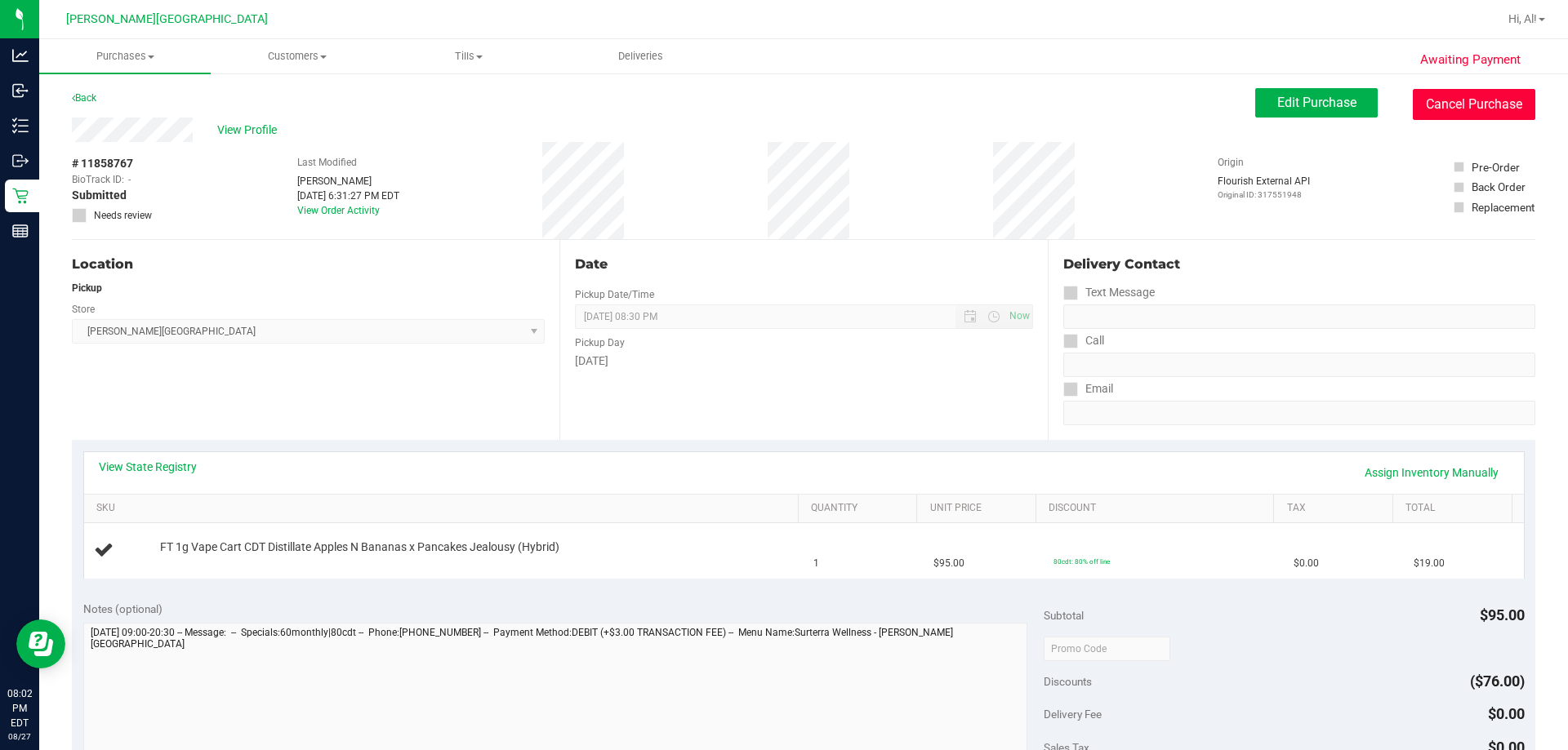
click at [801, 105] on button "Cancel Purchase" at bounding box center [1474, 104] width 122 height 31
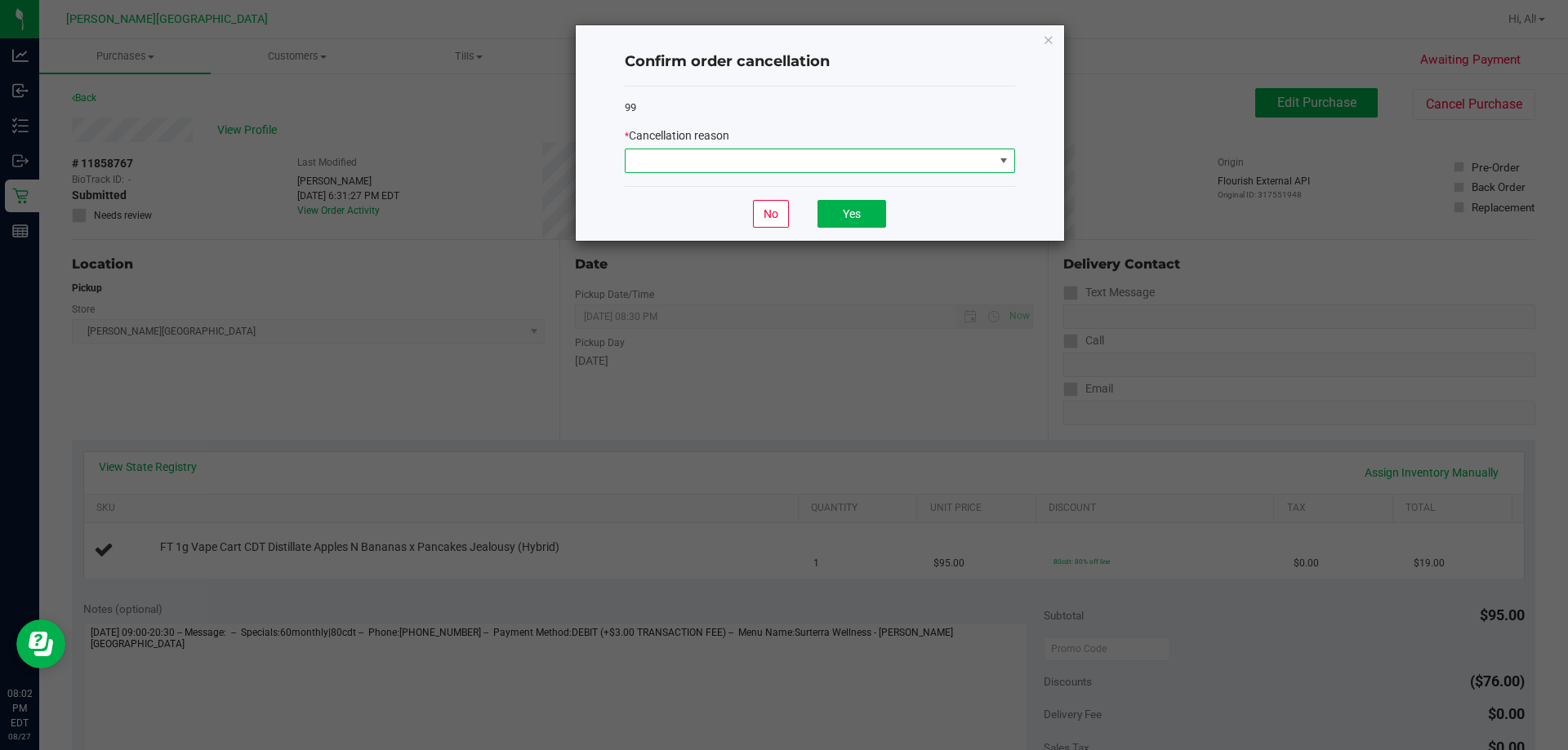
click at [801, 163] on span at bounding box center [1004, 161] width 13 height 13
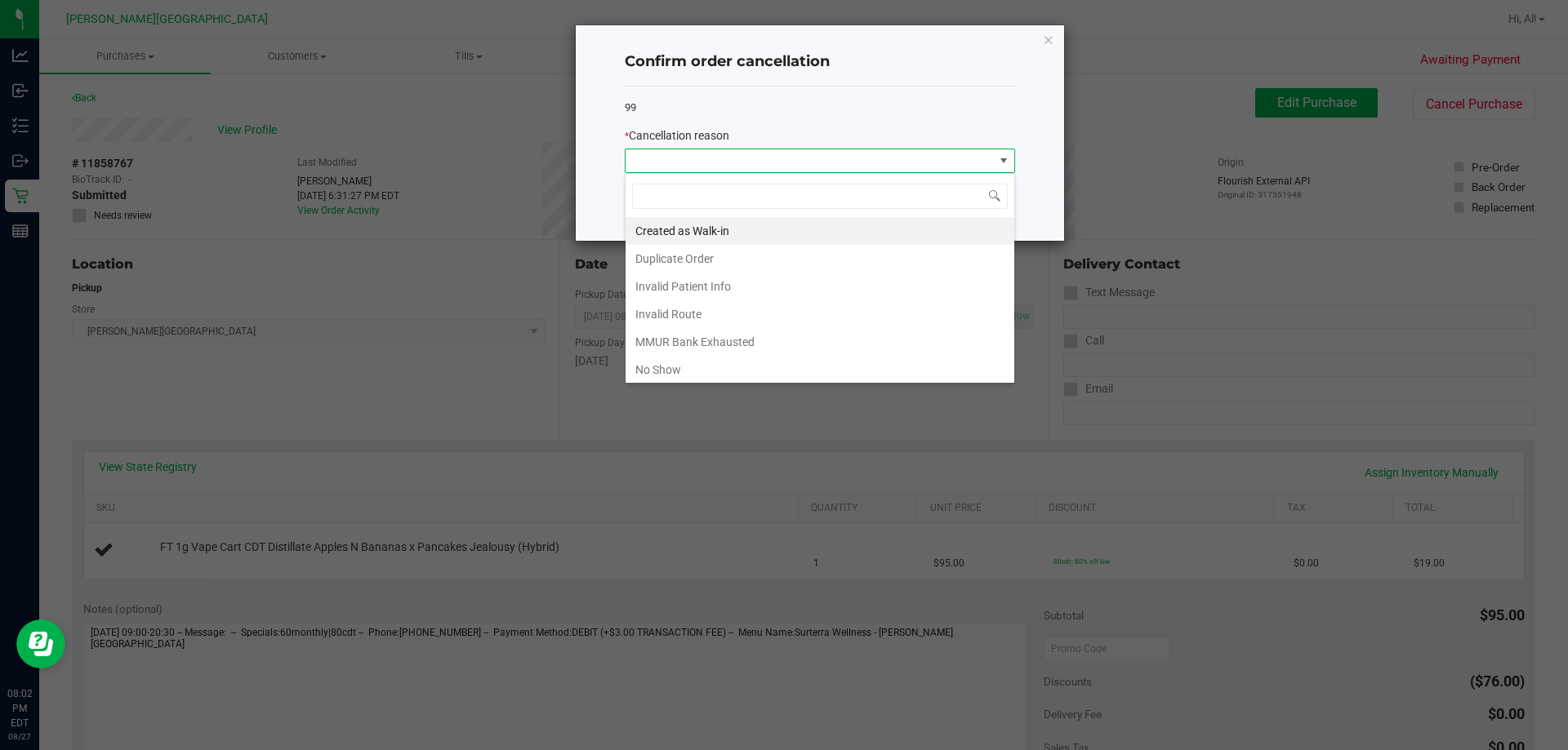
scroll to position [24, 390]
click at [765, 233] on li "Created as Walk-in" at bounding box center [820, 230] width 389 height 28
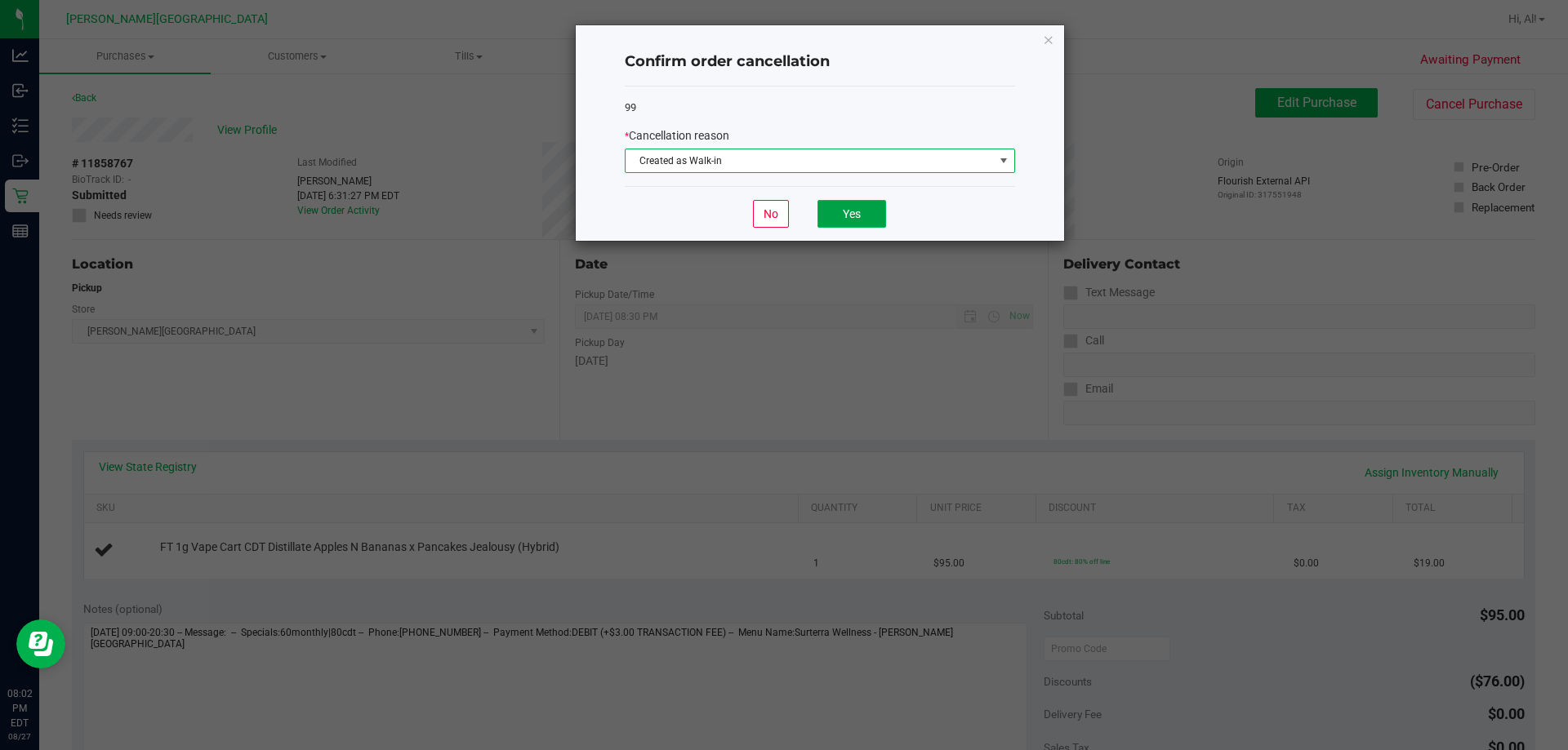
click at [801, 211] on button "Yes" at bounding box center [851, 214] width 68 height 28
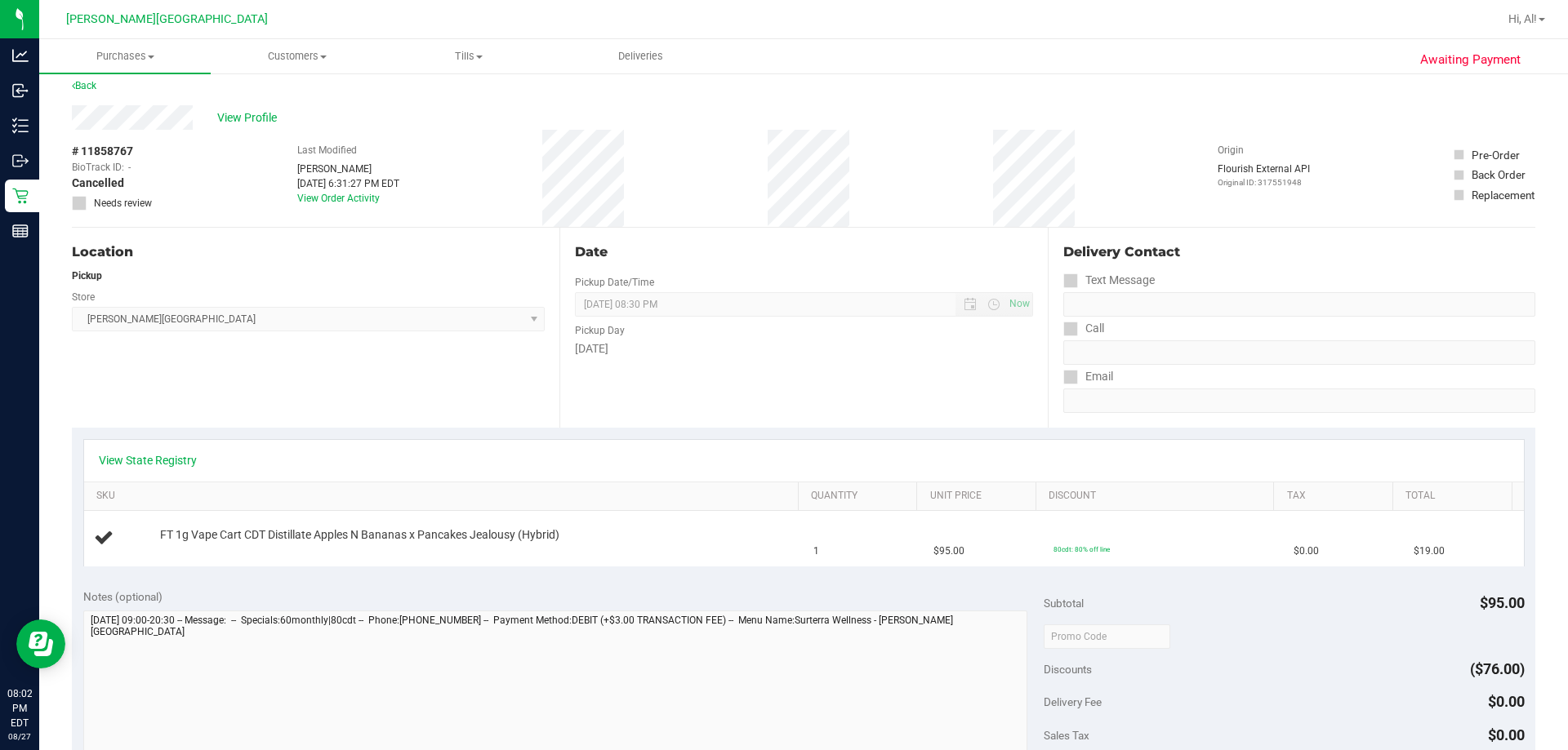
scroll to position [0, 0]
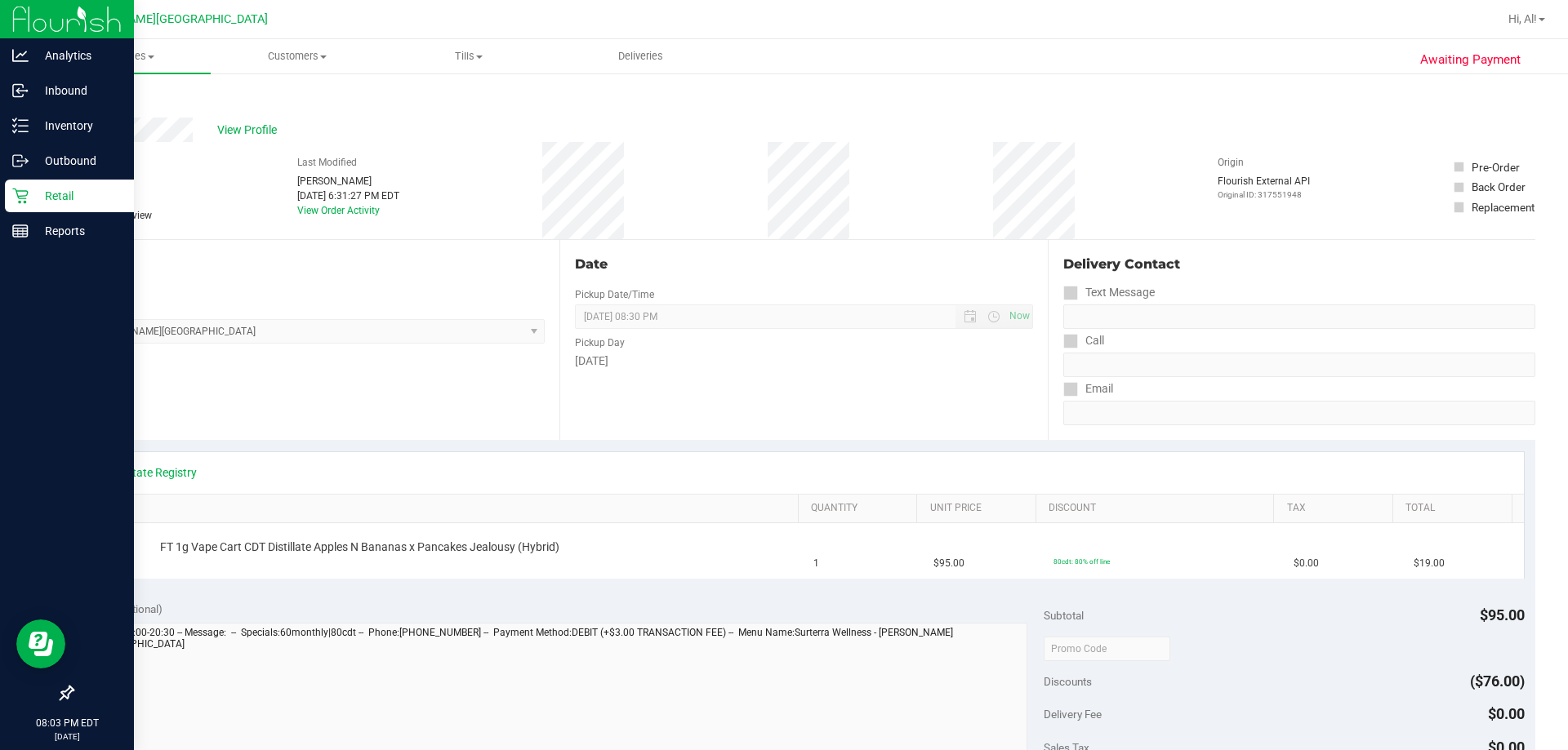
click at [53, 196] on p "Retail" at bounding box center [78, 195] width 98 height 19
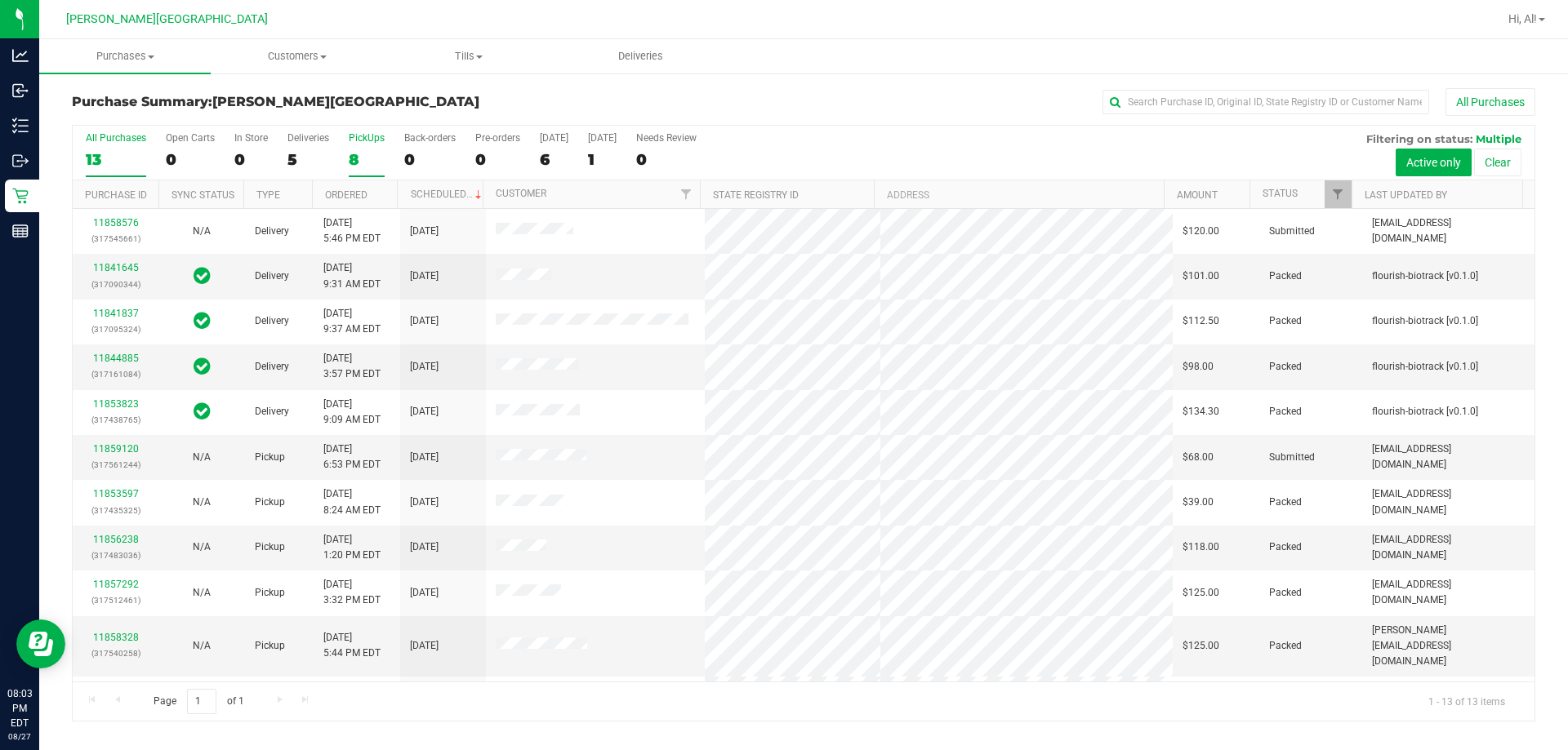
click at [360, 139] on div "PickUps" at bounding box center [366, 138] width 36 height 12
click at [0, 0] on input "PickUps 8" at bounding box center [0, 0] width 0 height 0
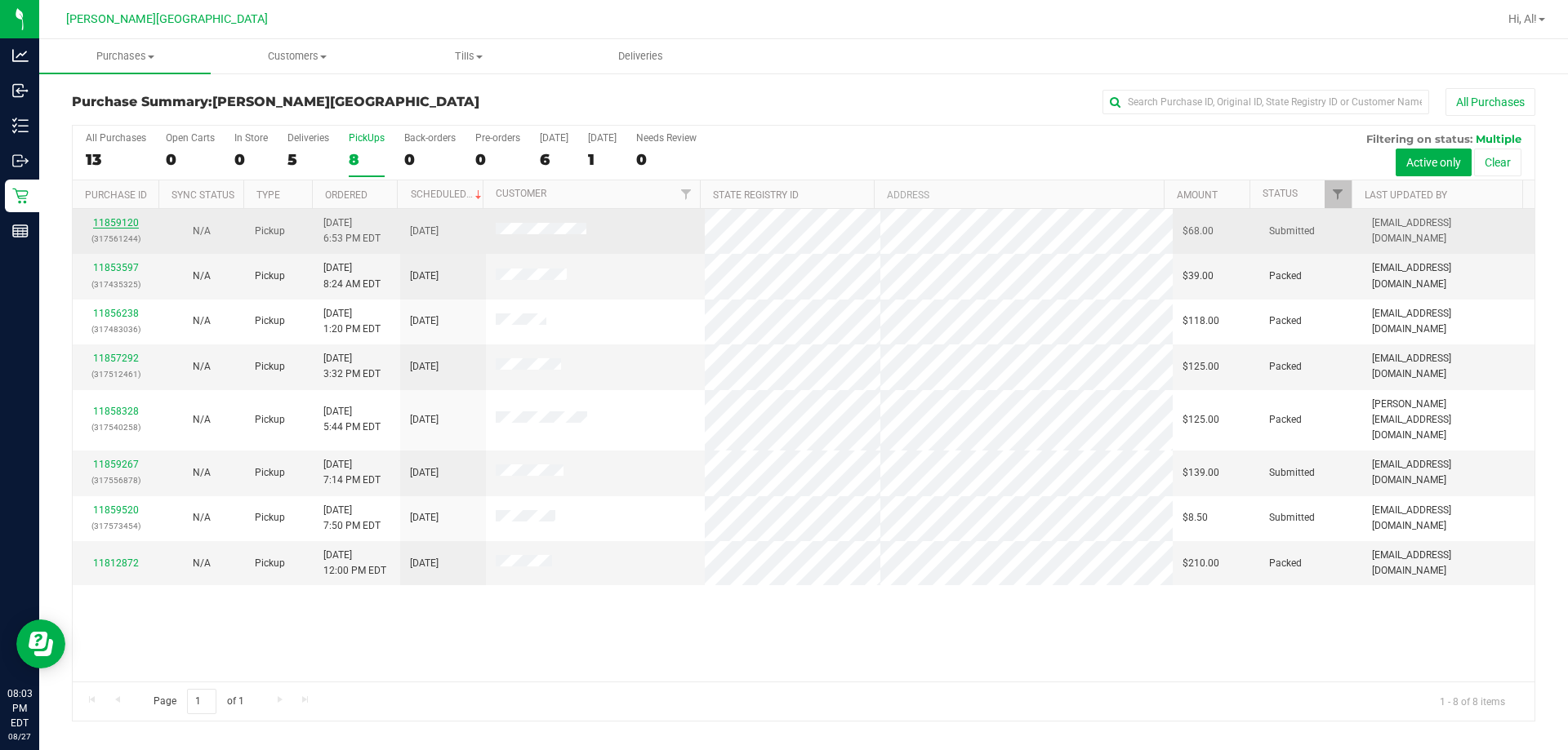
click at [111, 221] on link "11859120" at bounding box center [116, 222] width 45 height 12
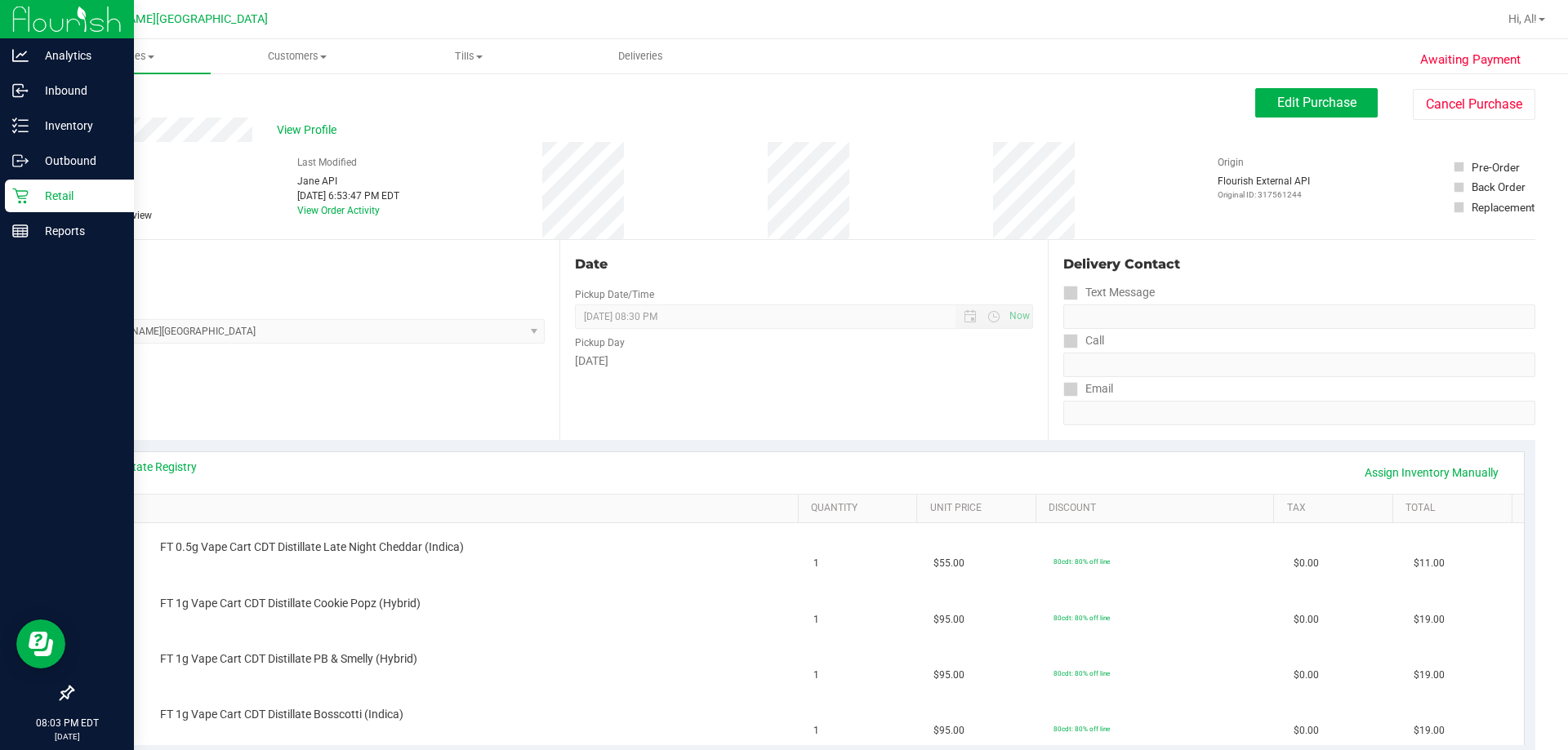
click at [47, 196] on p "Retail" at bounding box center [78, 195] width 98 height 19
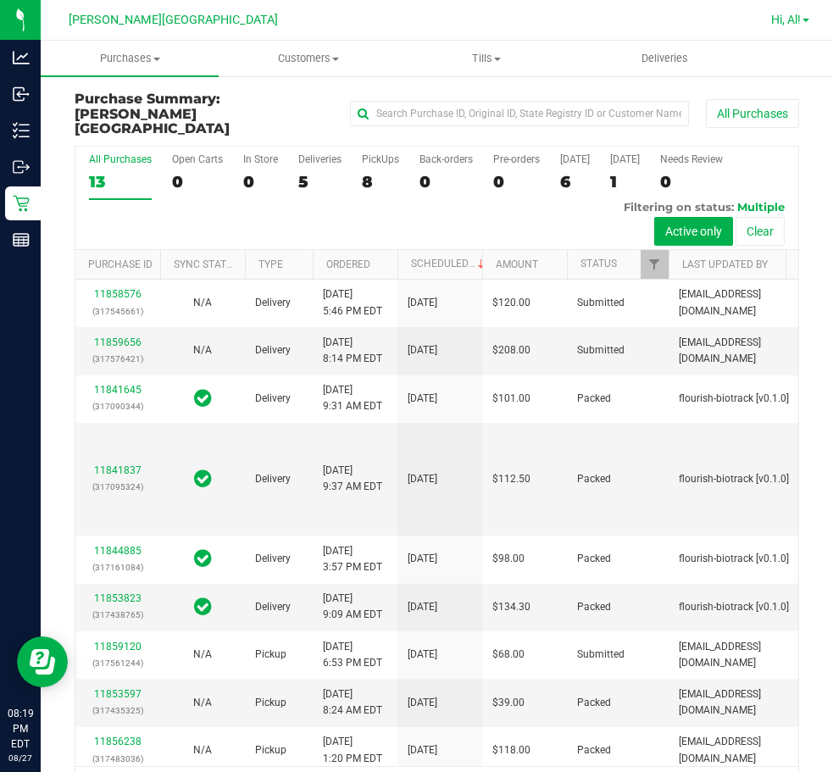
click at [774, 17] on span "Hi, Al!" at bounding box center [786, 20] width 30 height 14
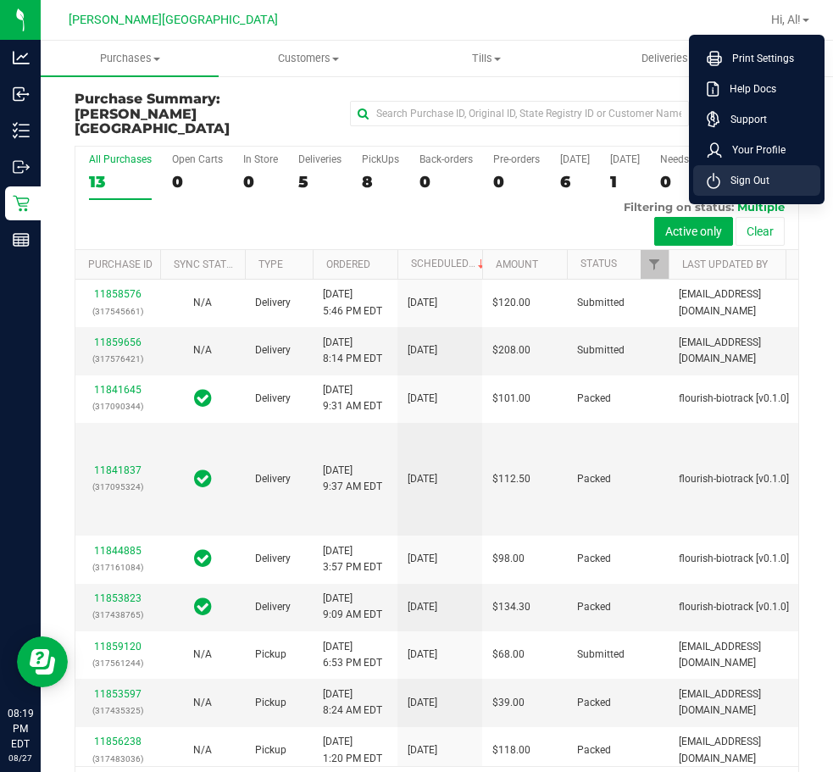
click at [768, 180] on span "Sign Out" at bounding box center [745, 180] width 49 height 17
